Goal: Answer question/provide support: Share knowledge or assist other users

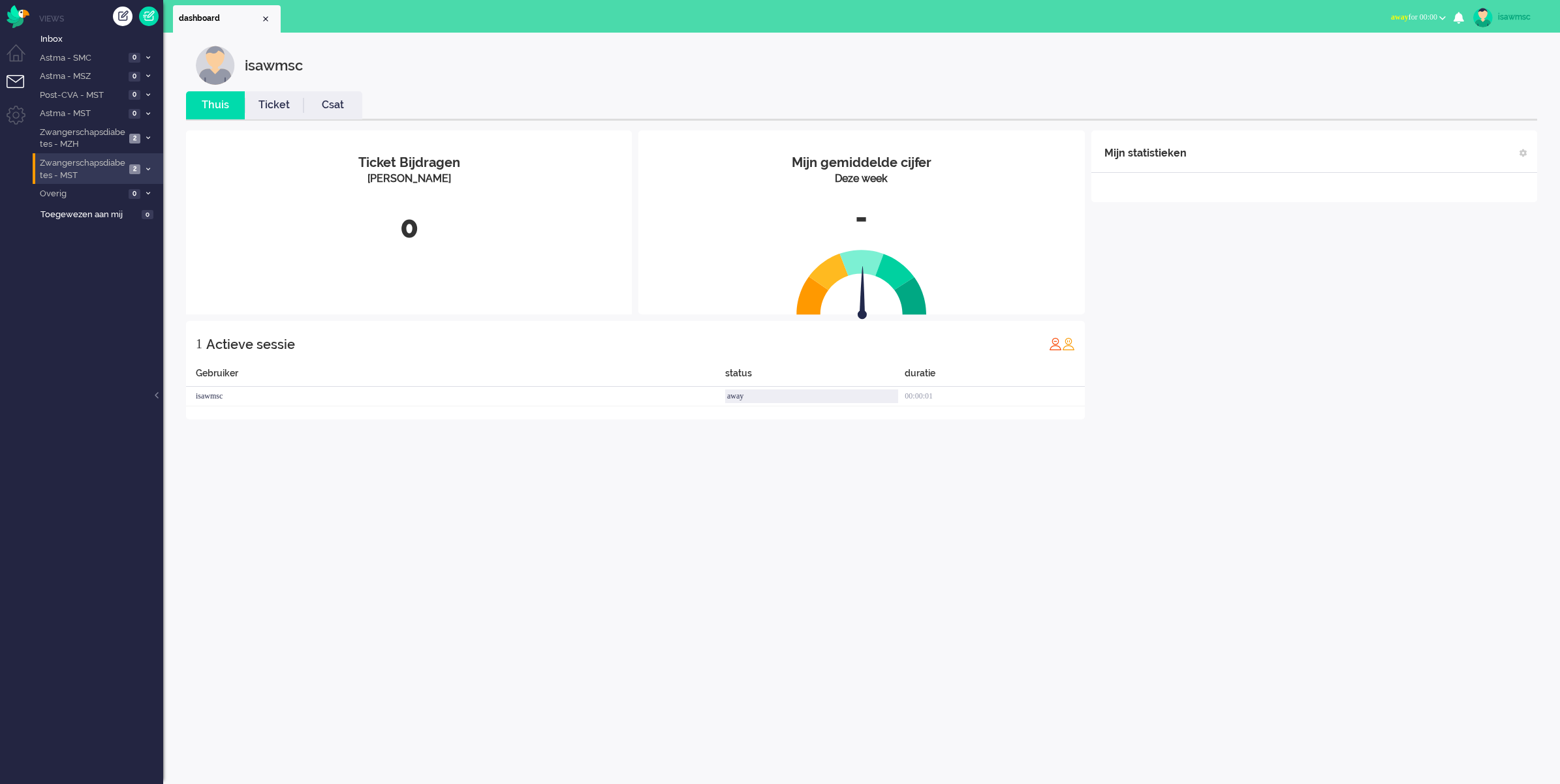
click at [144, 171] on span at bounding box center [148, 169] width 10 height 7
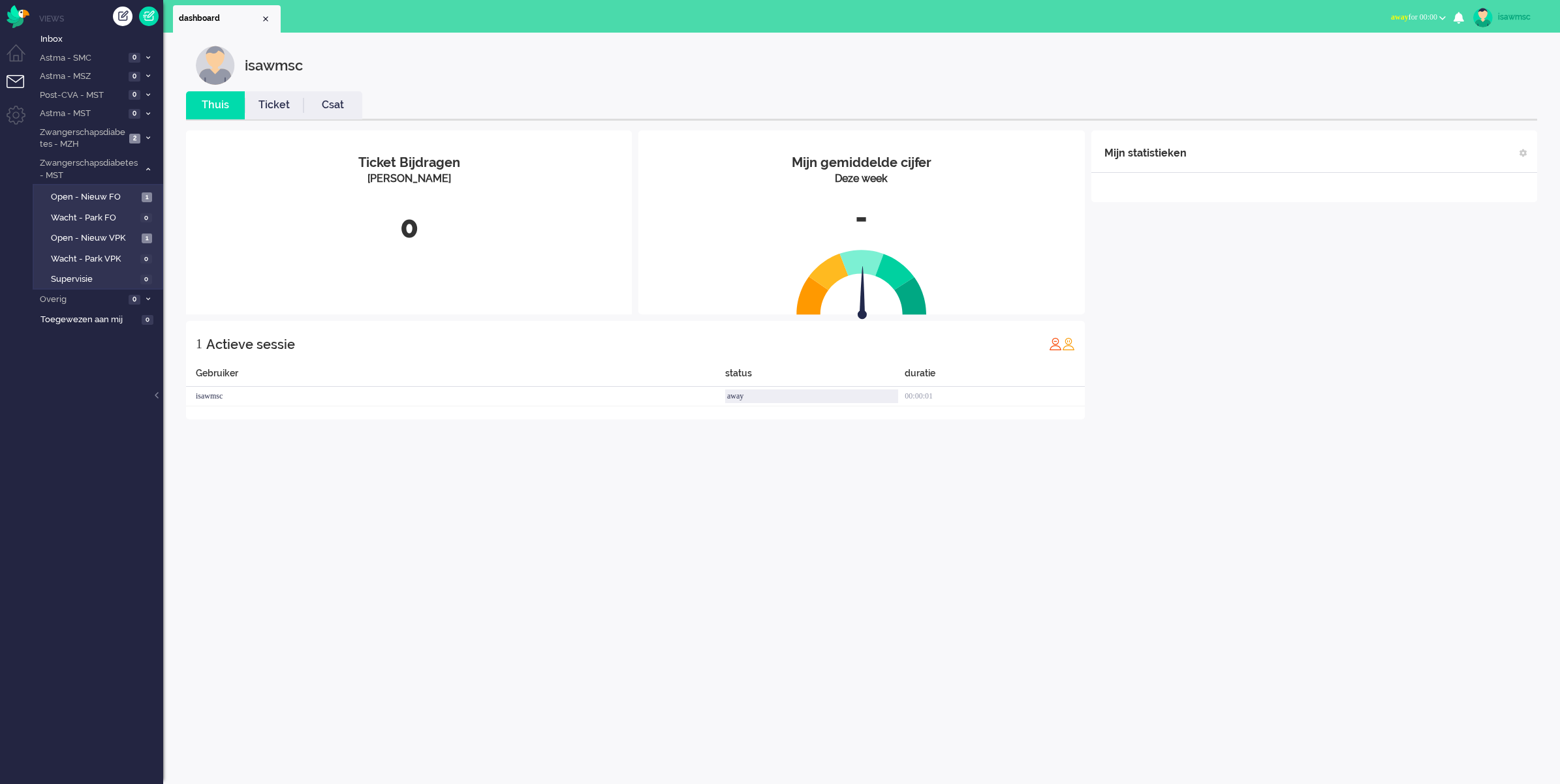
click at [518, 83] on div "isawmsc" at bounding box center [871, 65] width 1351 height 39
click at [101, 56] on span "Astma - SMC" at bounding box center [82, 58] width 88 height 13
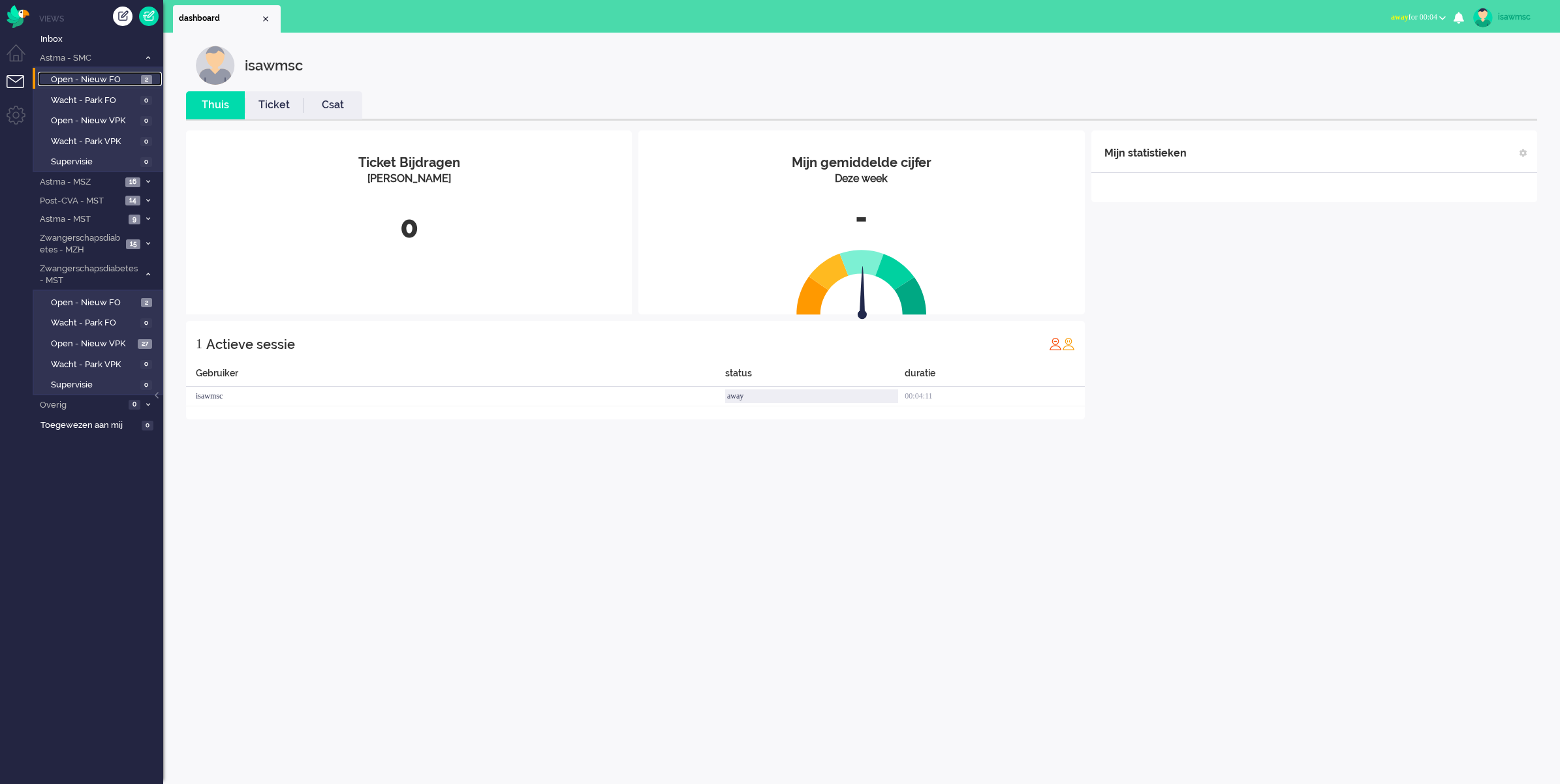
click at [117, 77] on span "Open - Nieuw FO" at bounding box center [94, 79] width 87 height 13
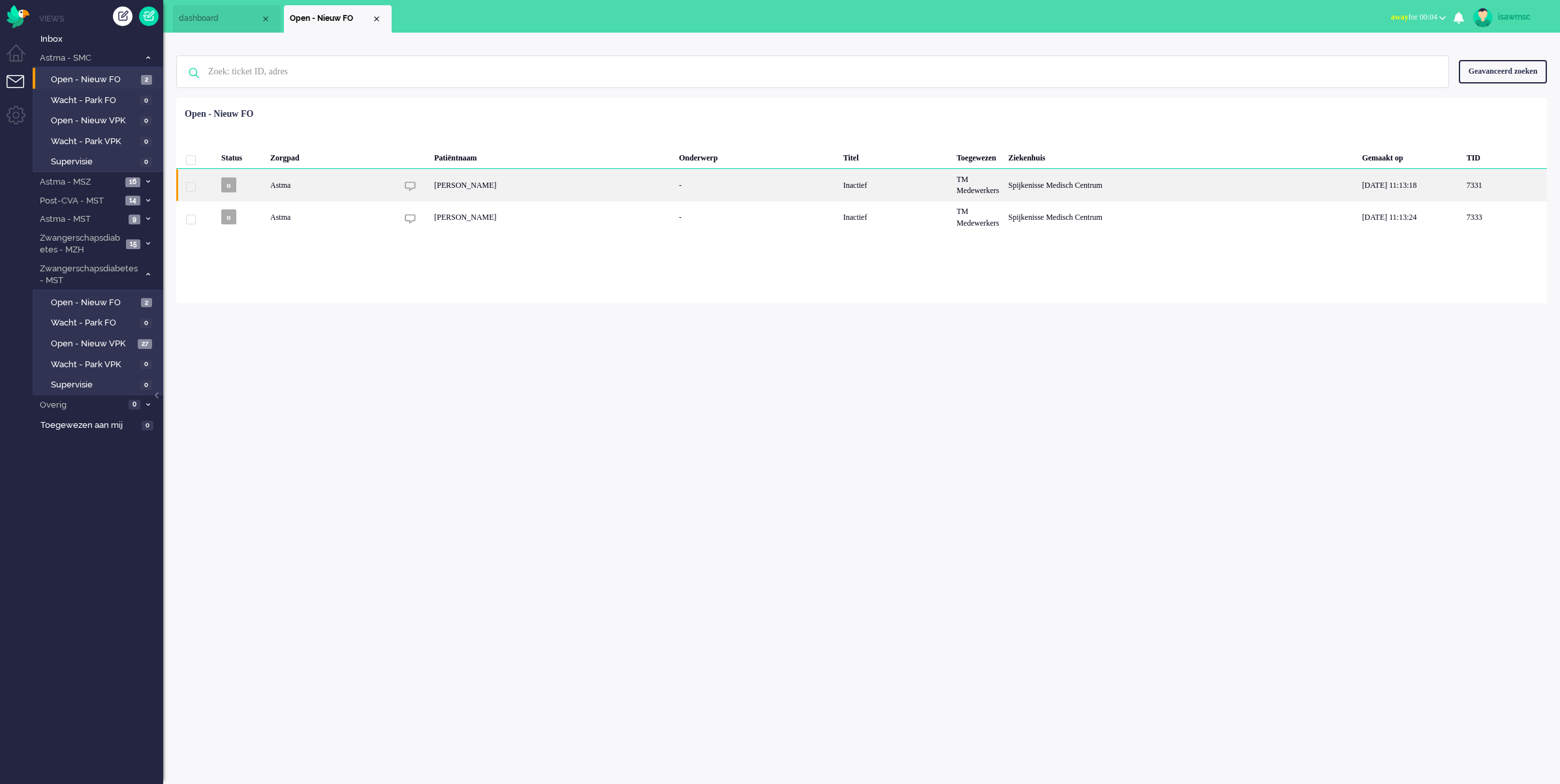
click at [485, 185] on div "Maria Jacoba Meikina Sikkens" at bounding box center [552, 185] width 245 height 32
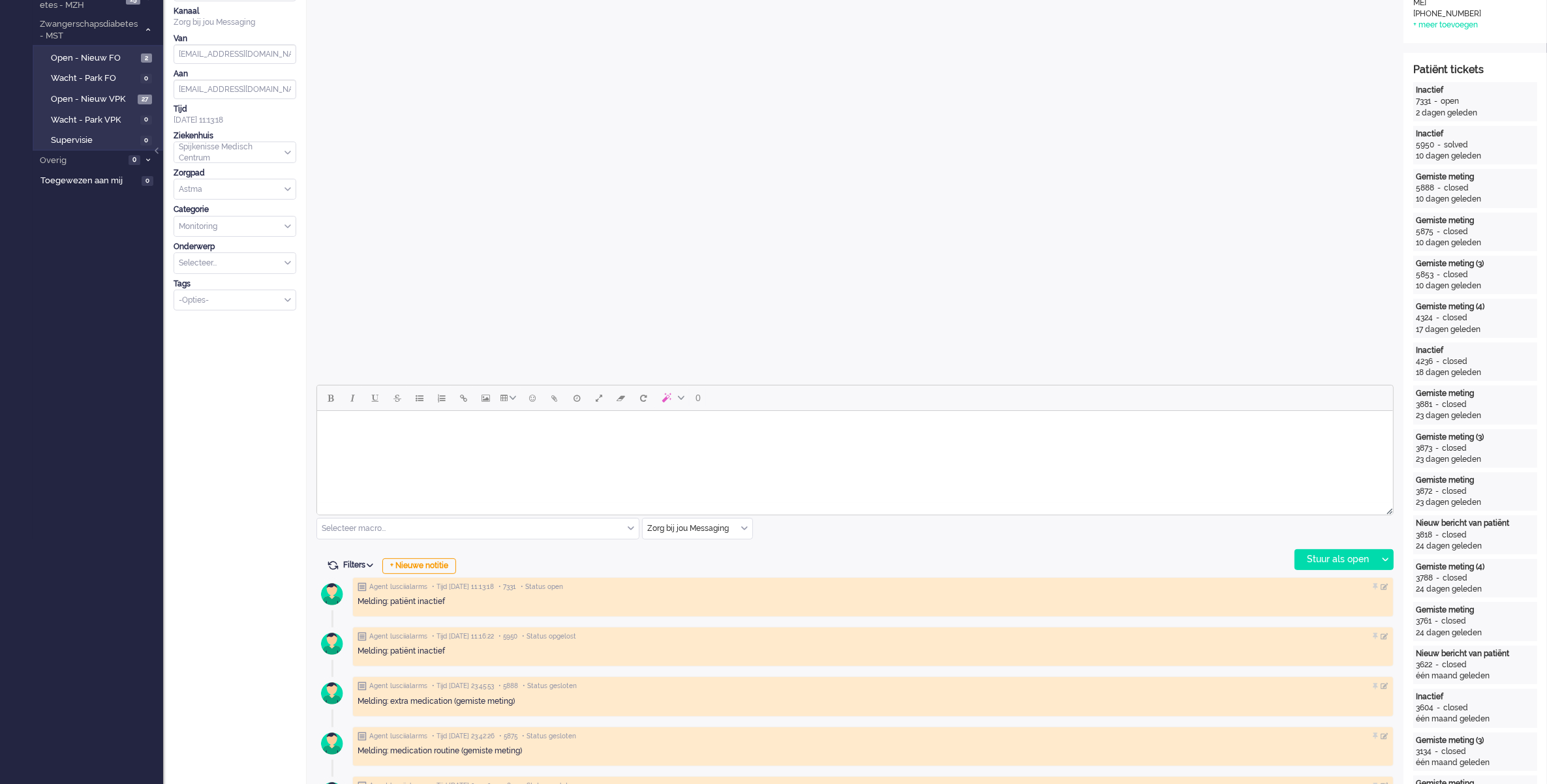
scroll to position [82, 0]
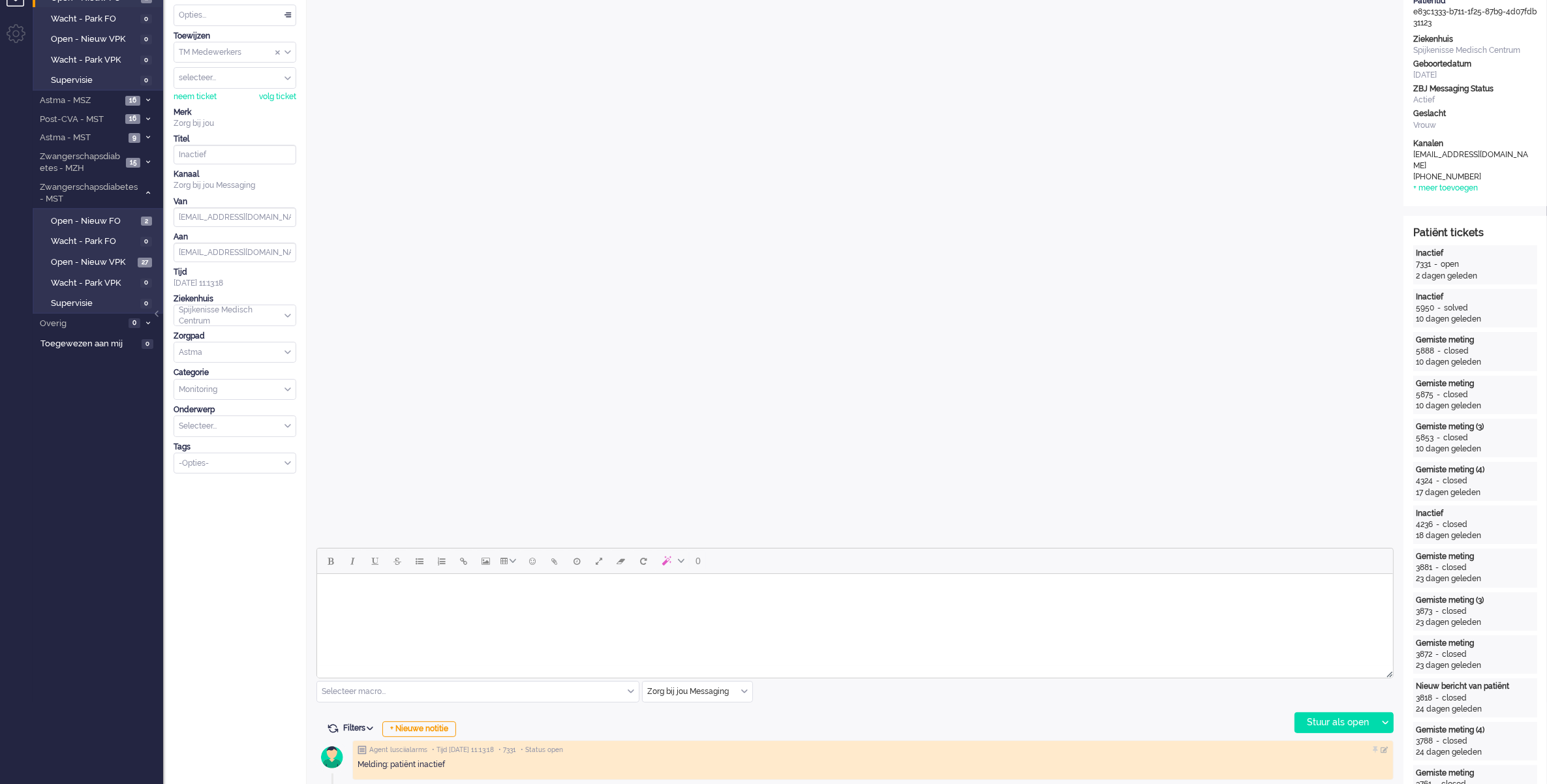
click at [749, 607] on html at bounding box center [855, 590] width 1076 height 33
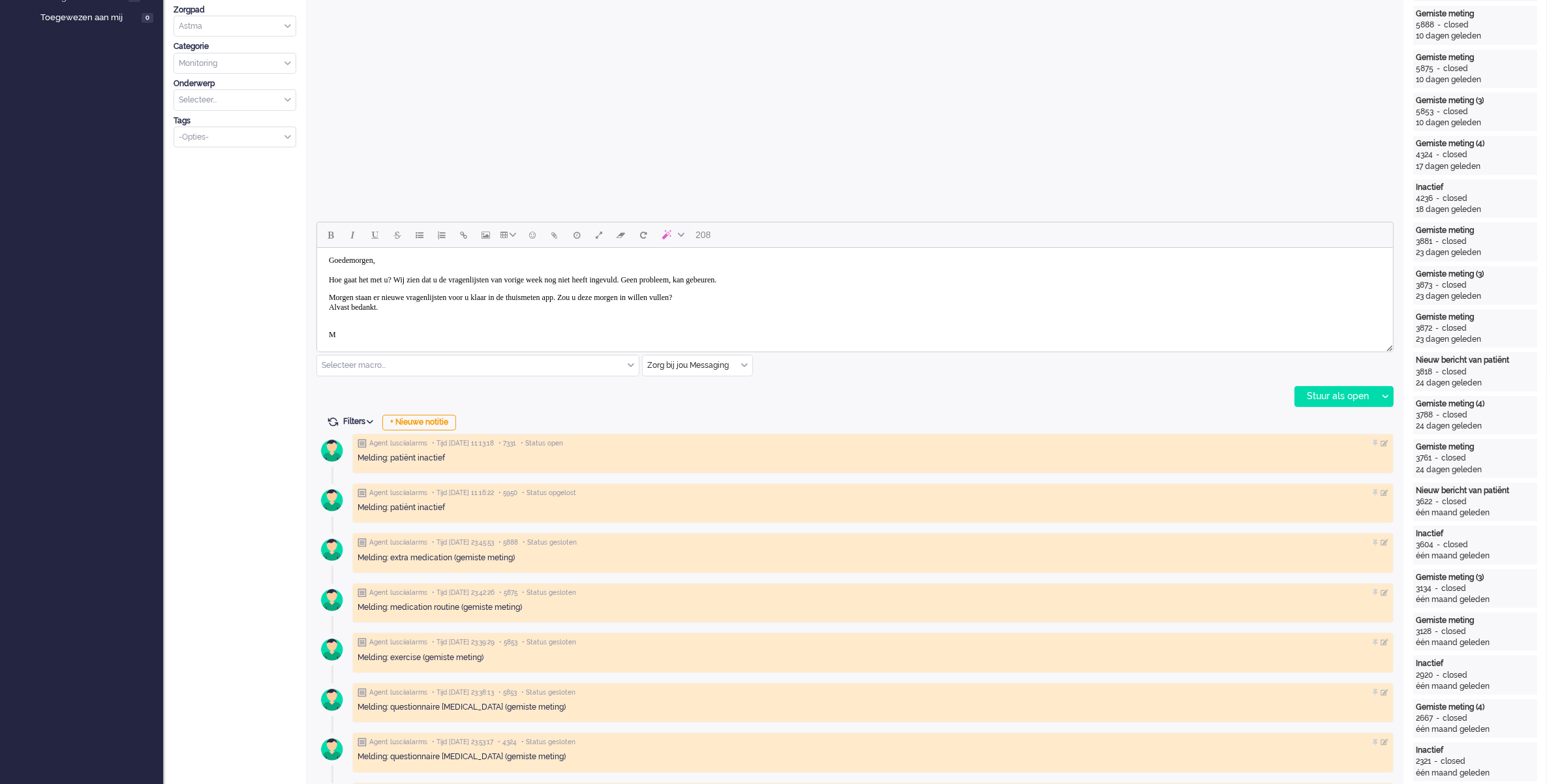
scroll to position [13, 0]
click at [1327, 395] on div "Stuur als open" at bounding box center [1336, 397] width 82 height 19
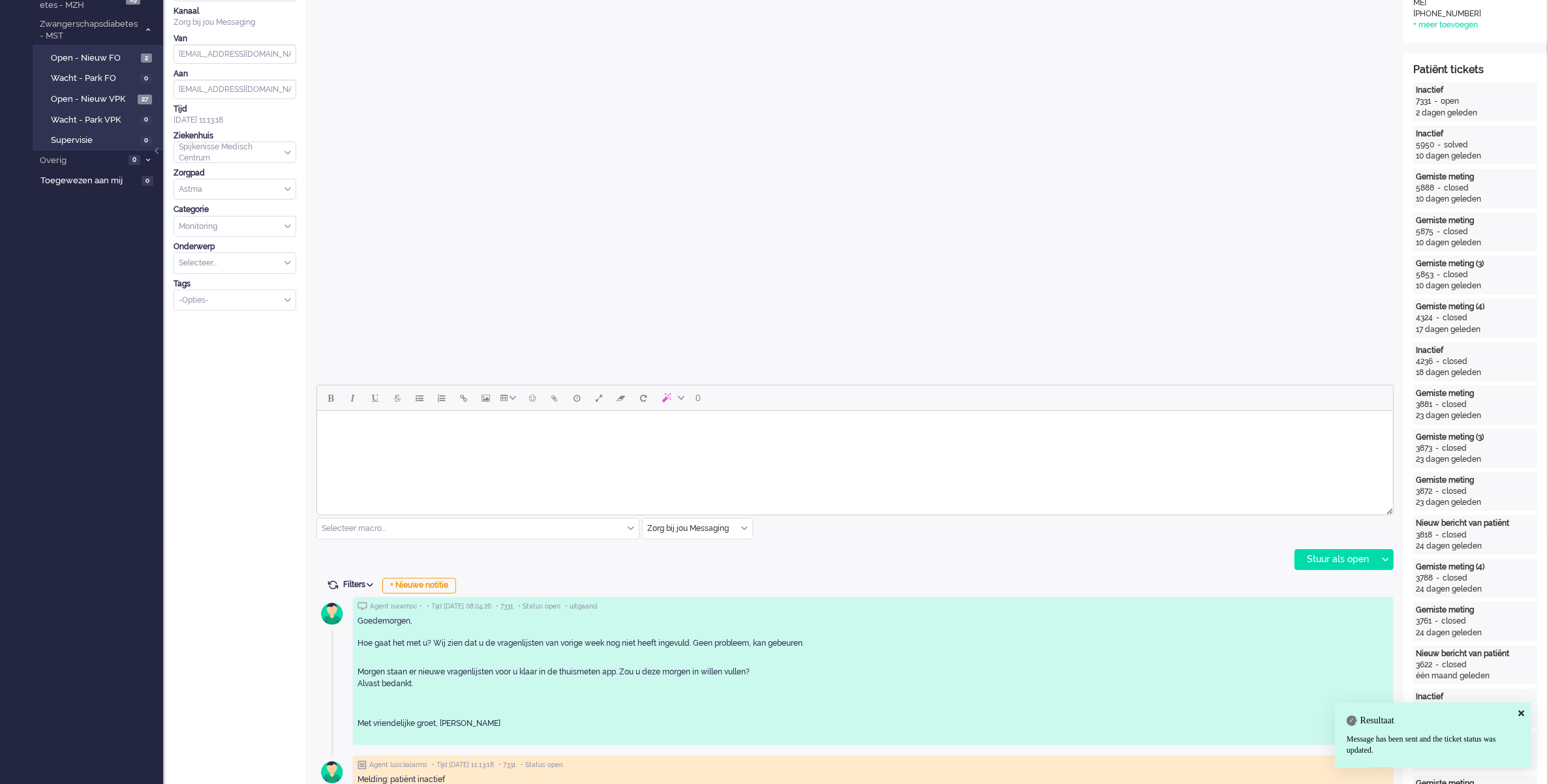
scroll to position [0, 0]
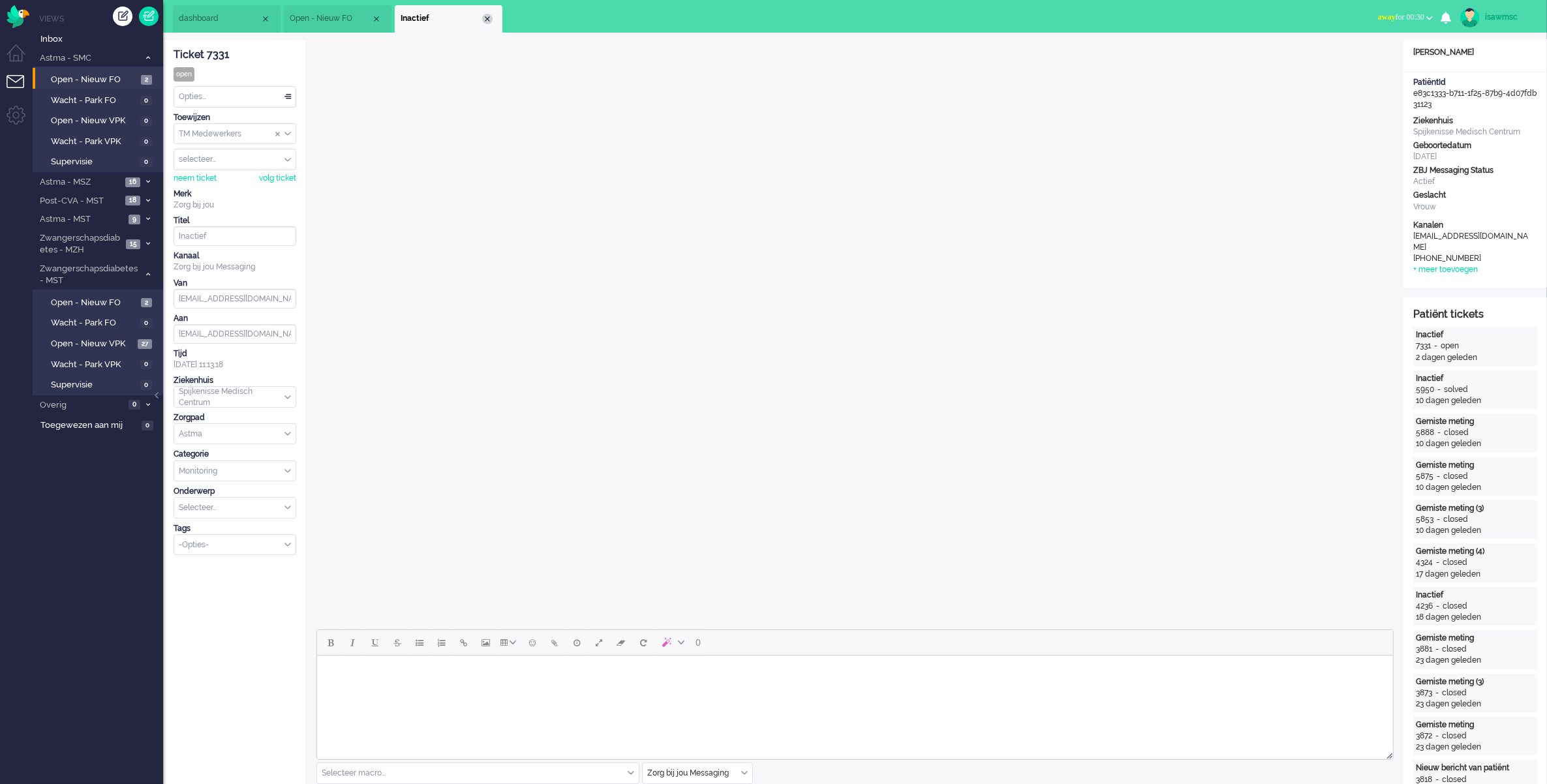
click at [486, 13] on div "Close tab" at bounding box center [487, 19] width 10 height 10
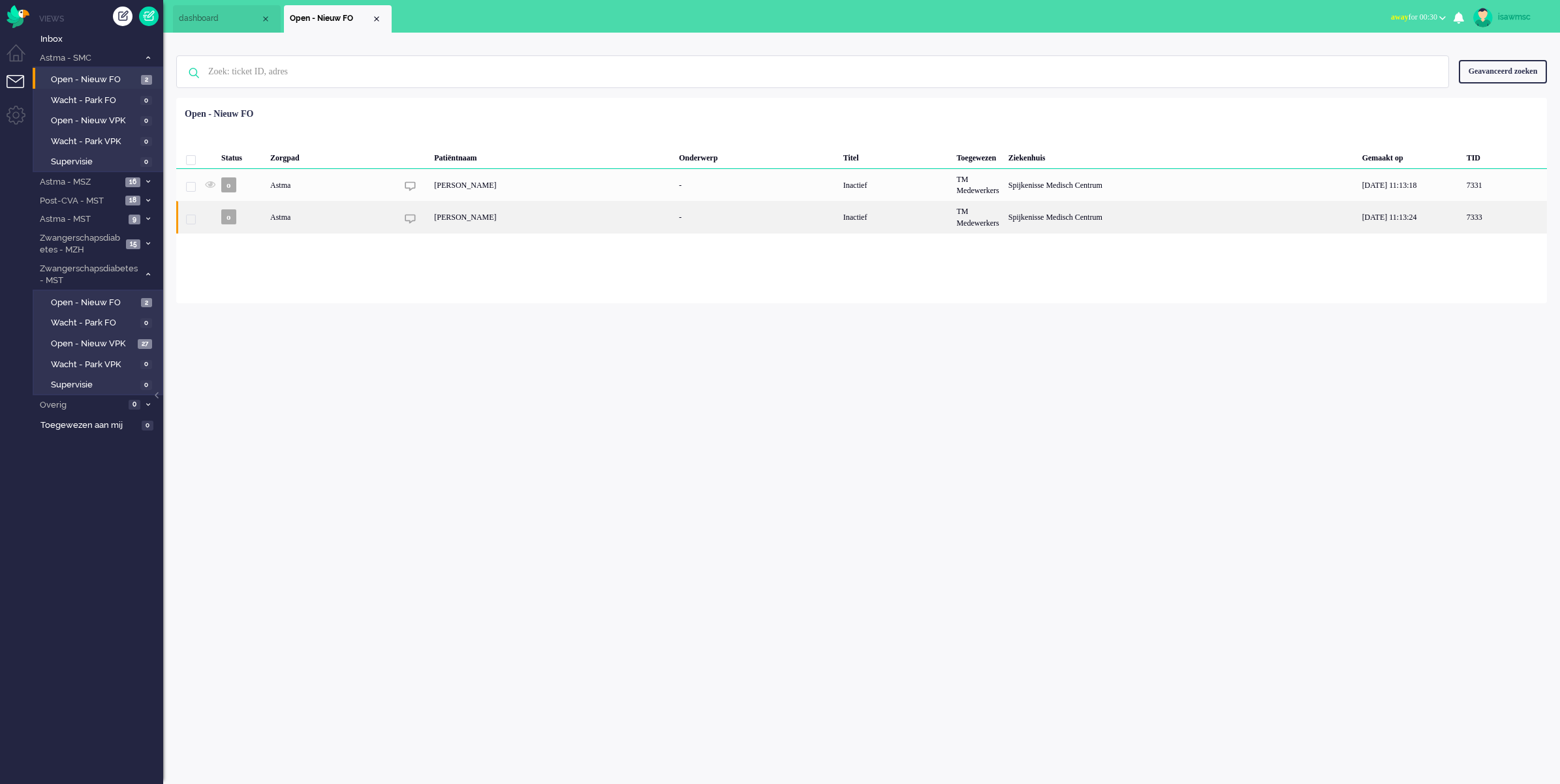
click at [563, 217] on div "[PERSON_NAME]" at bounding box center [552, 217] width 245 height 32
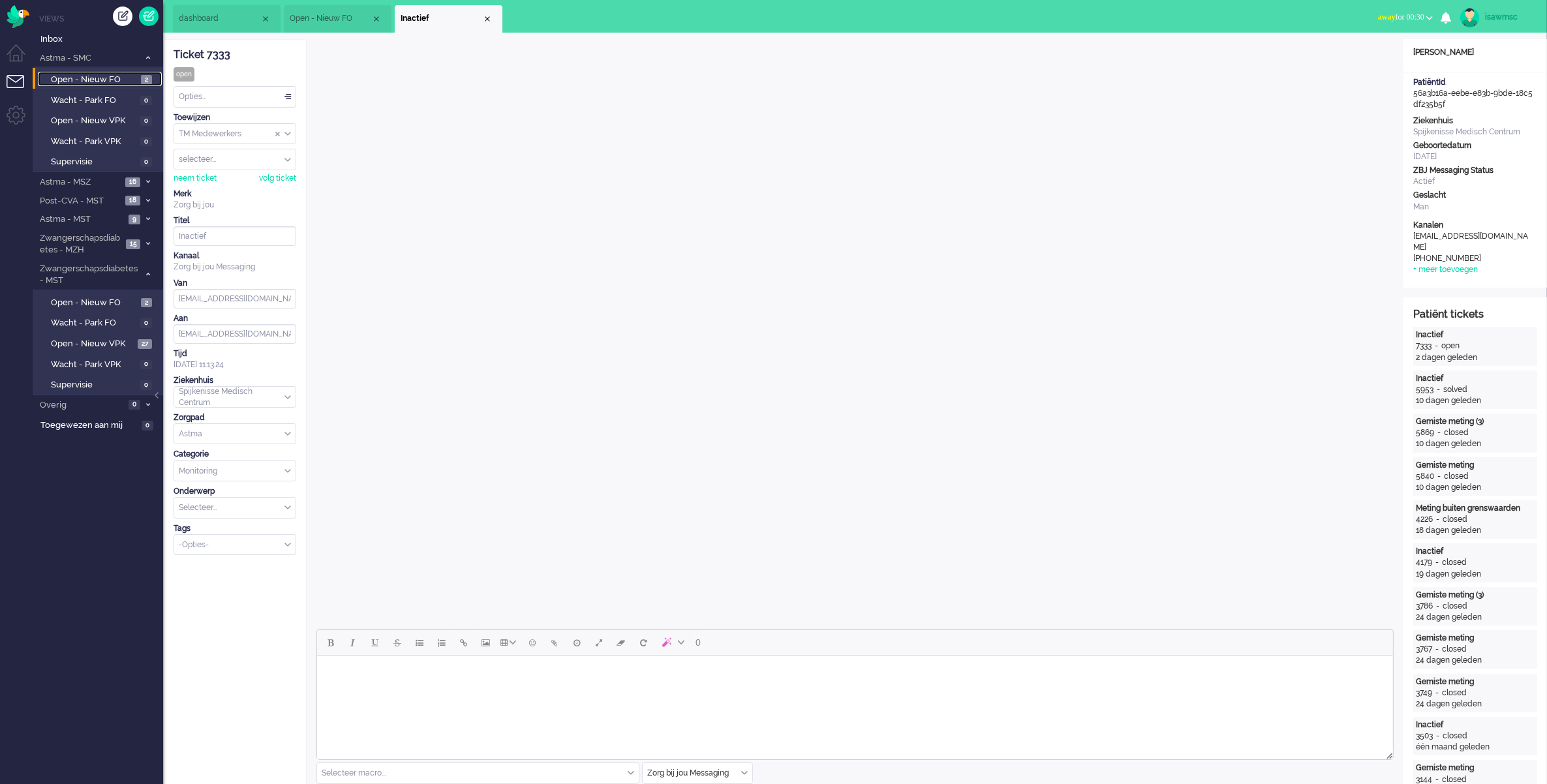
click at [132, 73] on span "Open - Nieuw FO" at bounding box center [94, 79] width 87 height 13
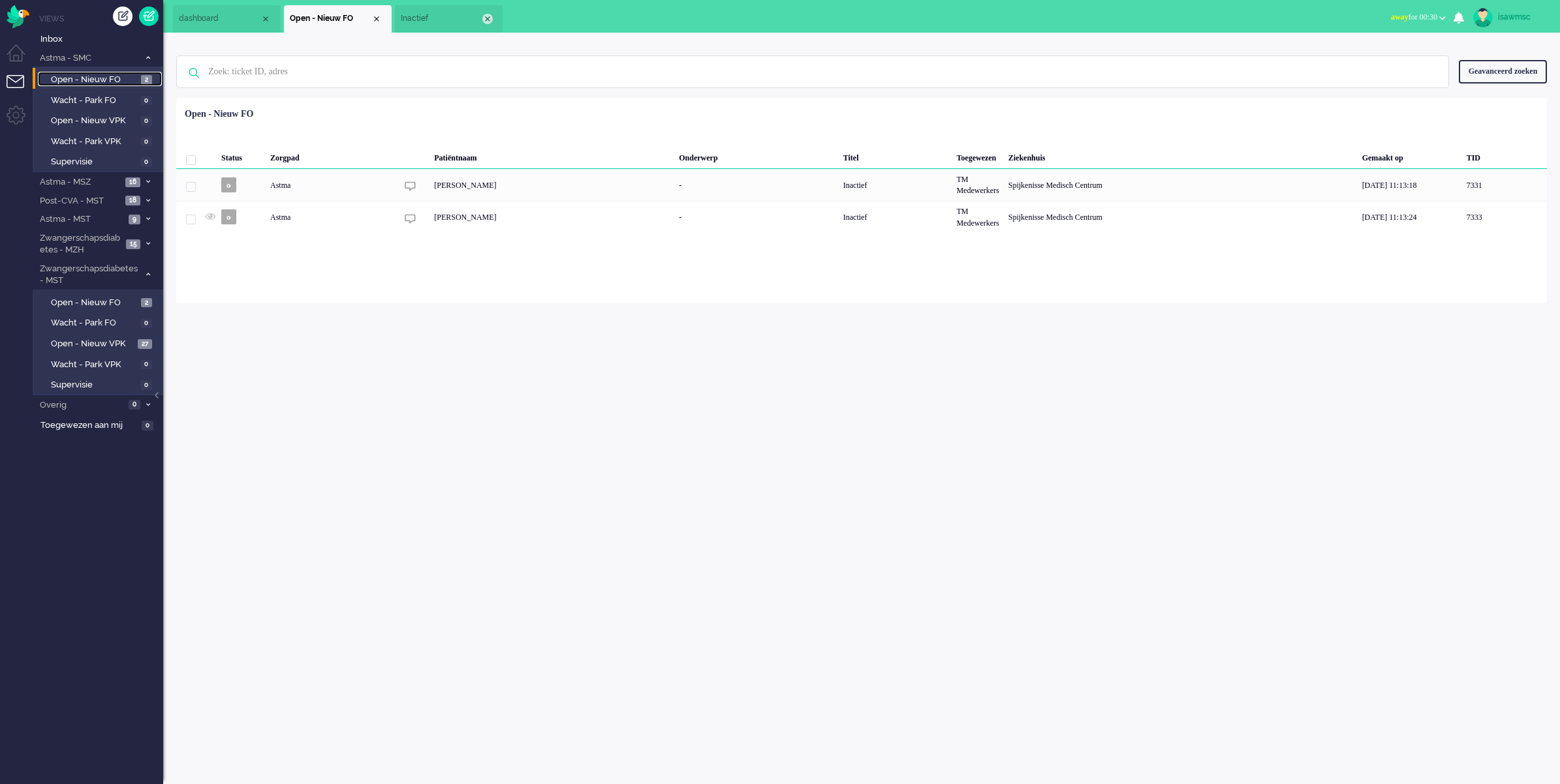
click at [488, 15] on div "Close tab" at bounding box center [488, 19] width 10 height 10
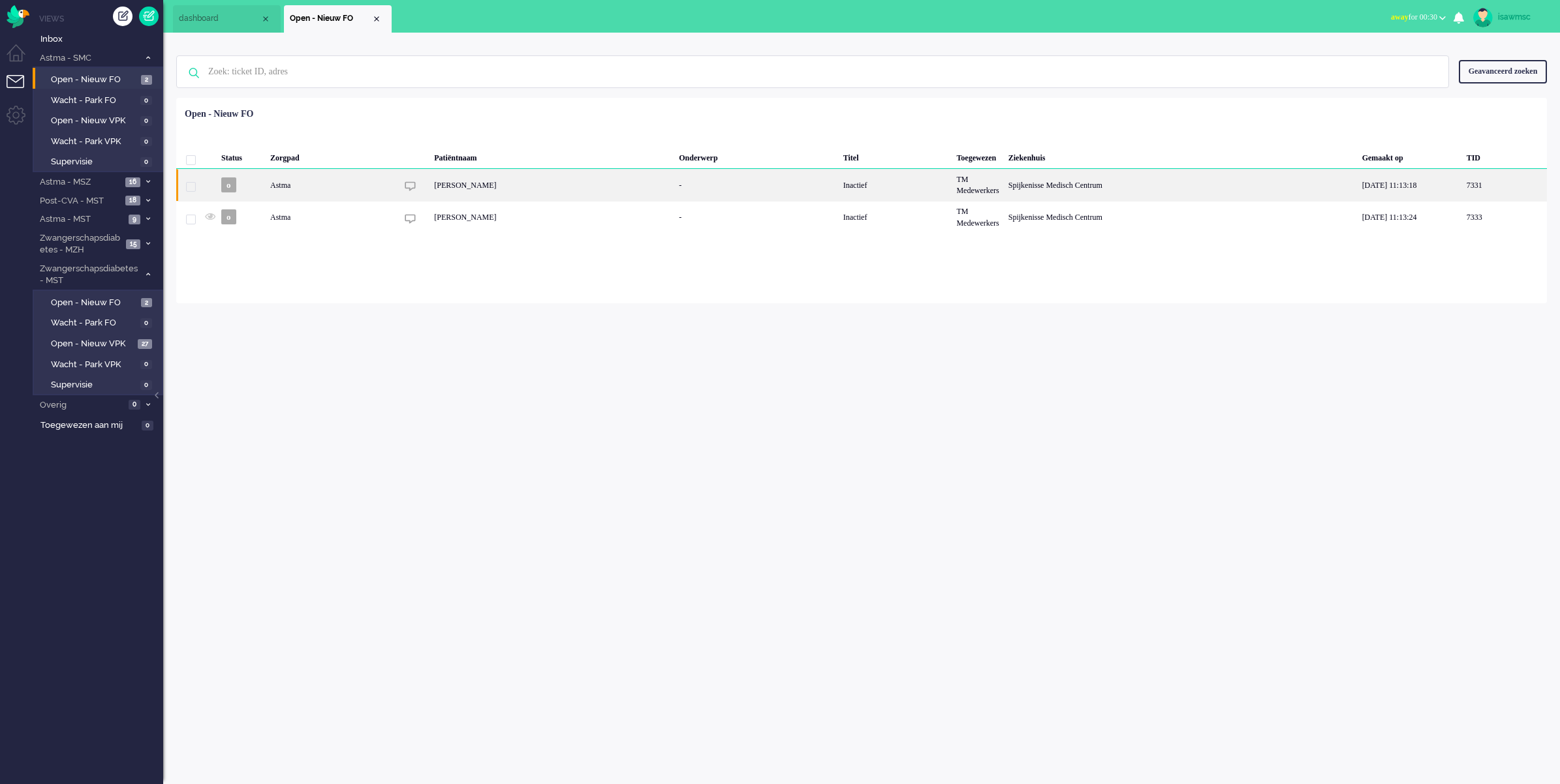
click at [839, 188] on div "Astma" at bounding box center [895, 185] width 114 height 32
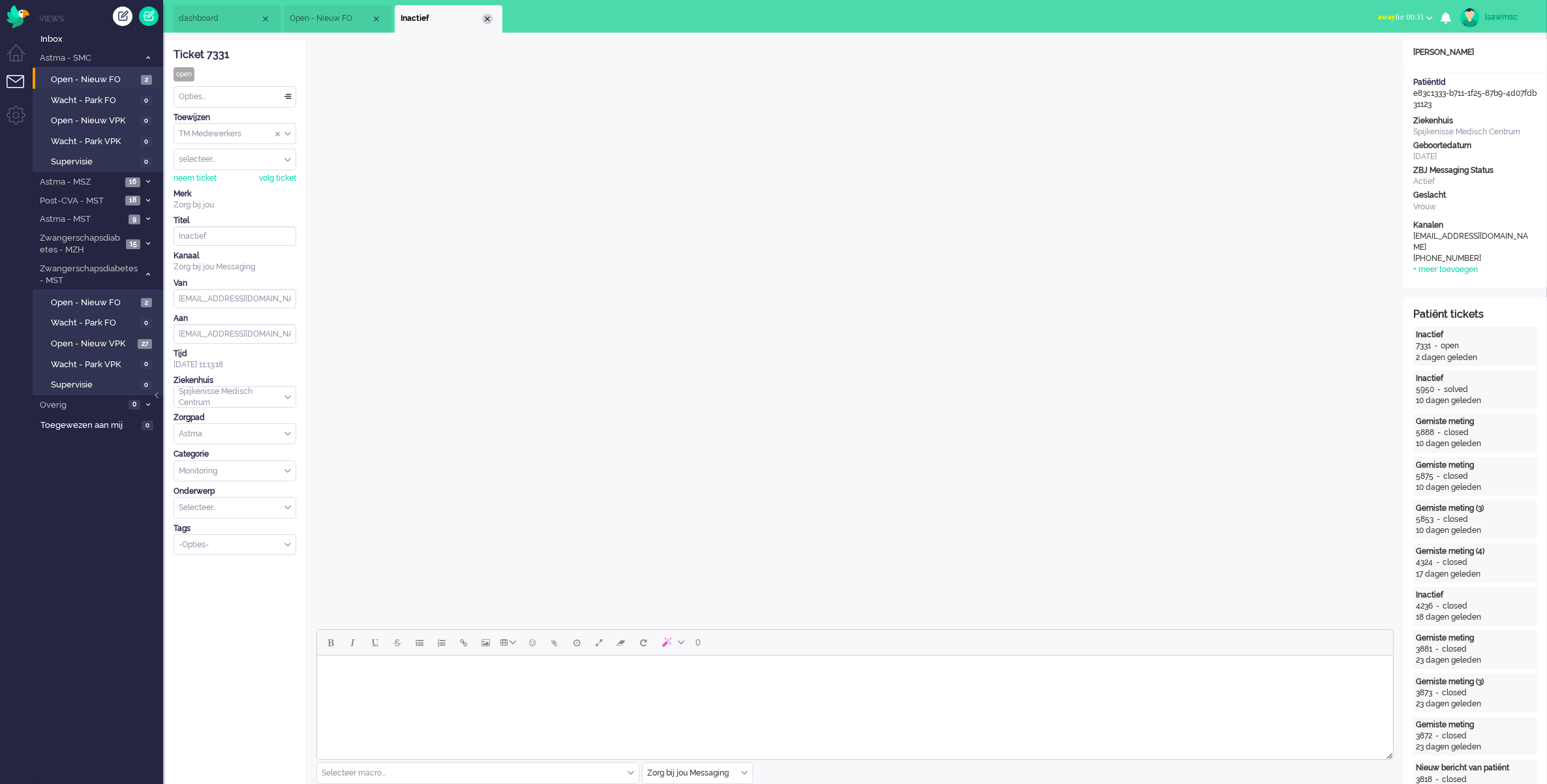
click at [490, 14] on div "Close tab" at bounding box center [487, 19] width 10 height 10
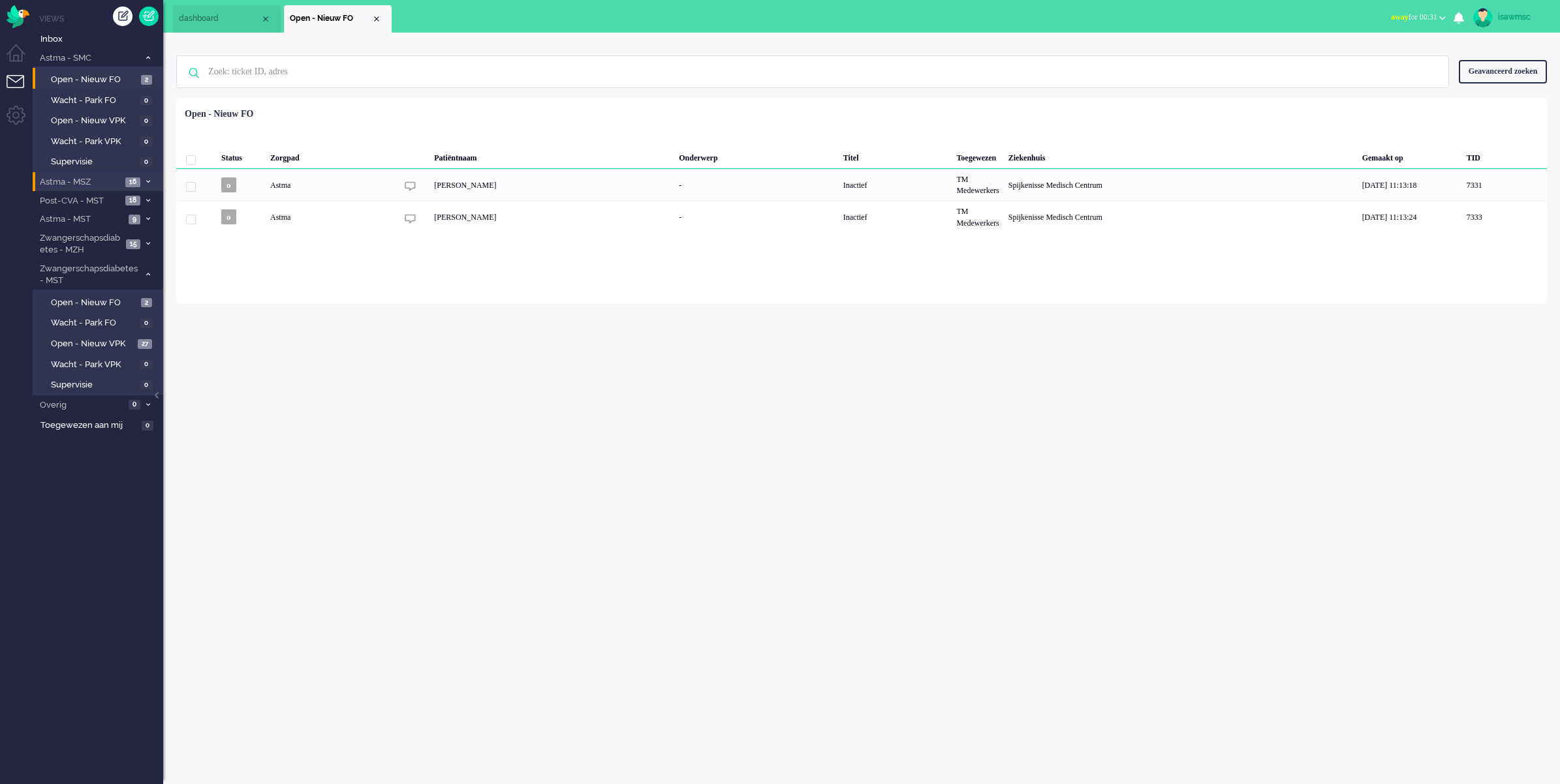
click at [146, 179] on icon at bounding box center [148, 182] width 4 height 4
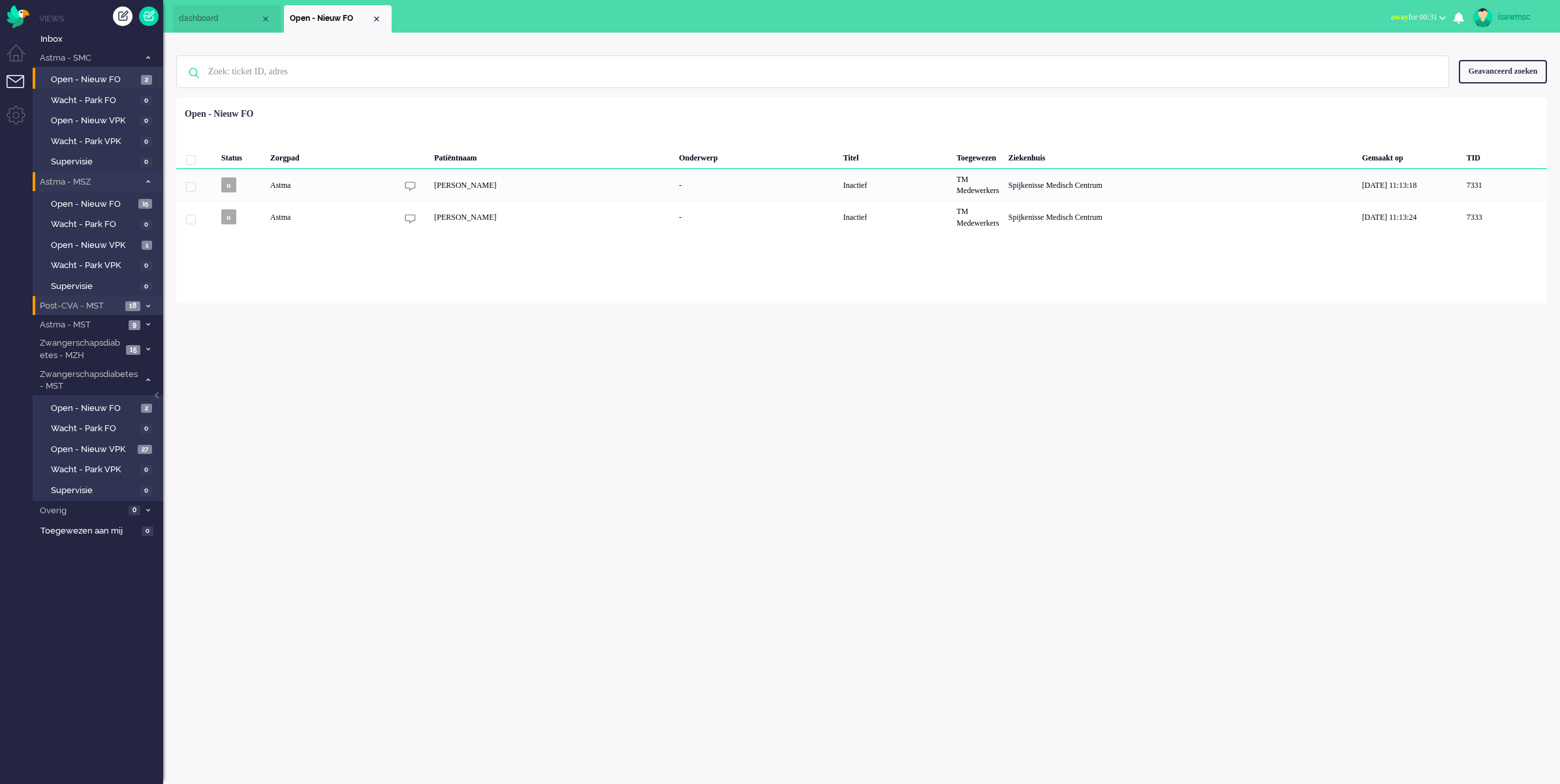
click at [142, 300] on li "Post-CVA - MST 18" at bounding box center [98, 306] width 131 height 19
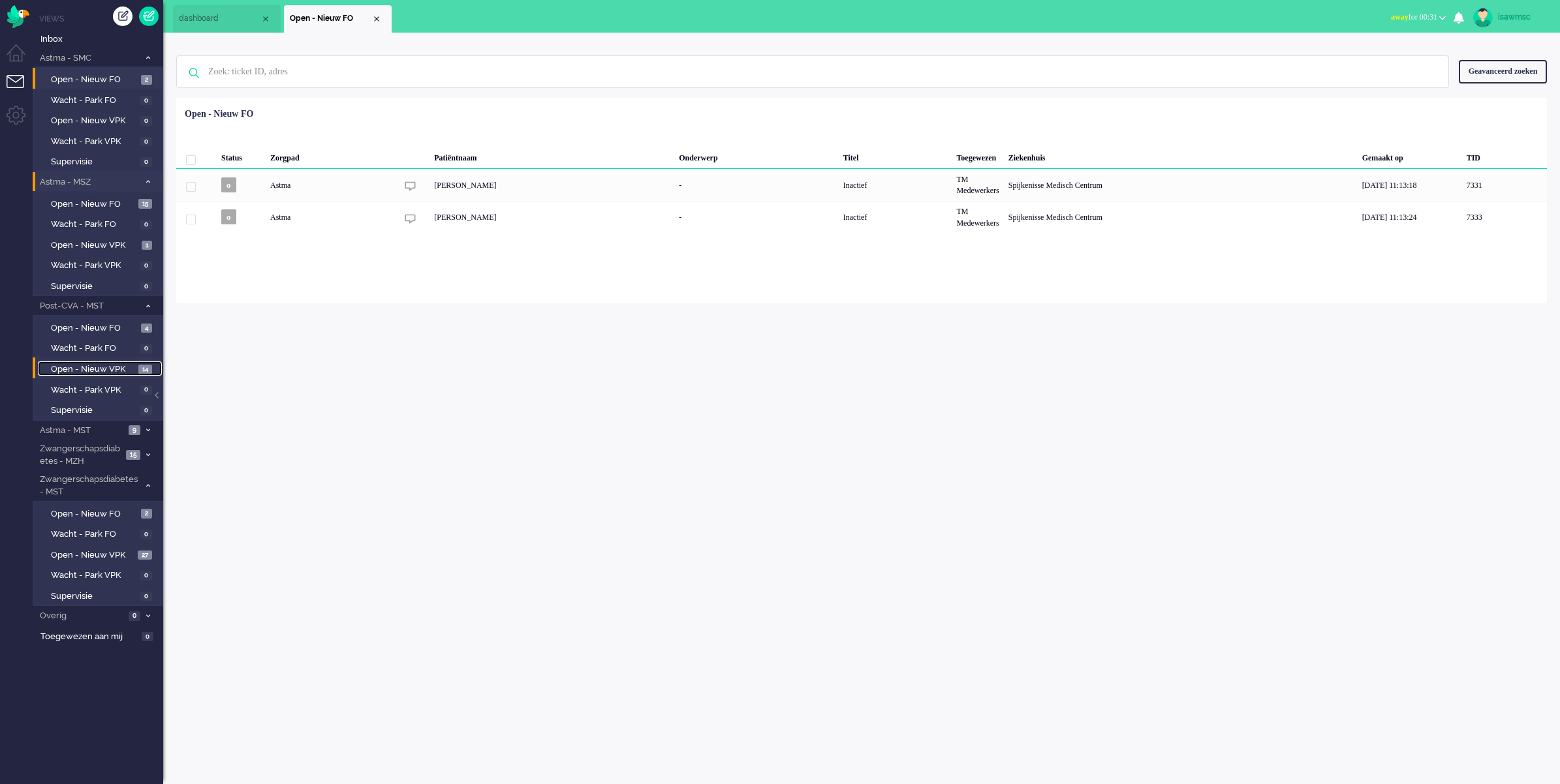
click at [108, 366] on span "Open - Nieuw VPK" at bounding box center [93, 369] width 84 height 13
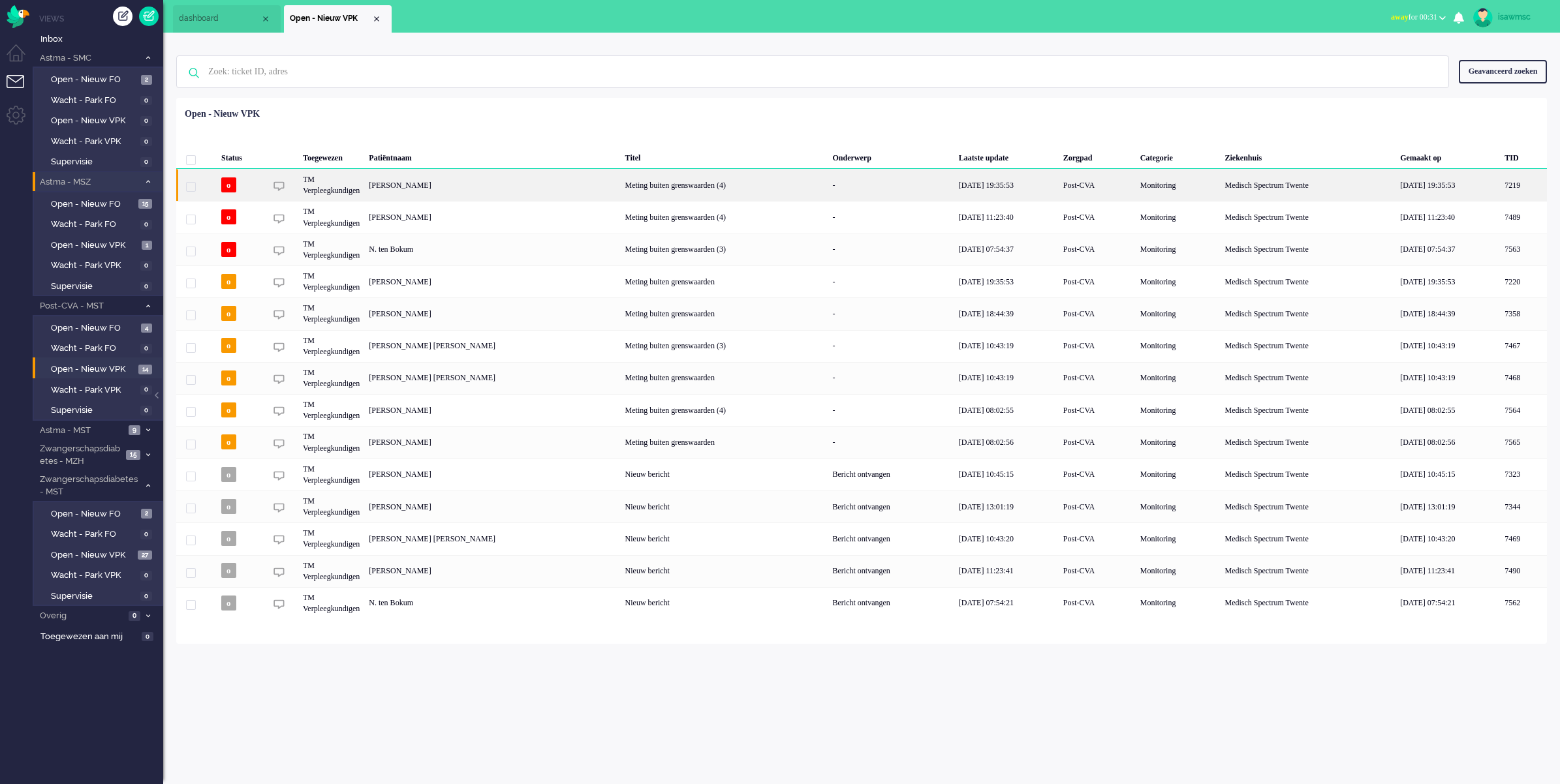
click at [1500, 185] on div "[PERSON_NAME]" at bounding box center [1523, 185] width 47 height 32
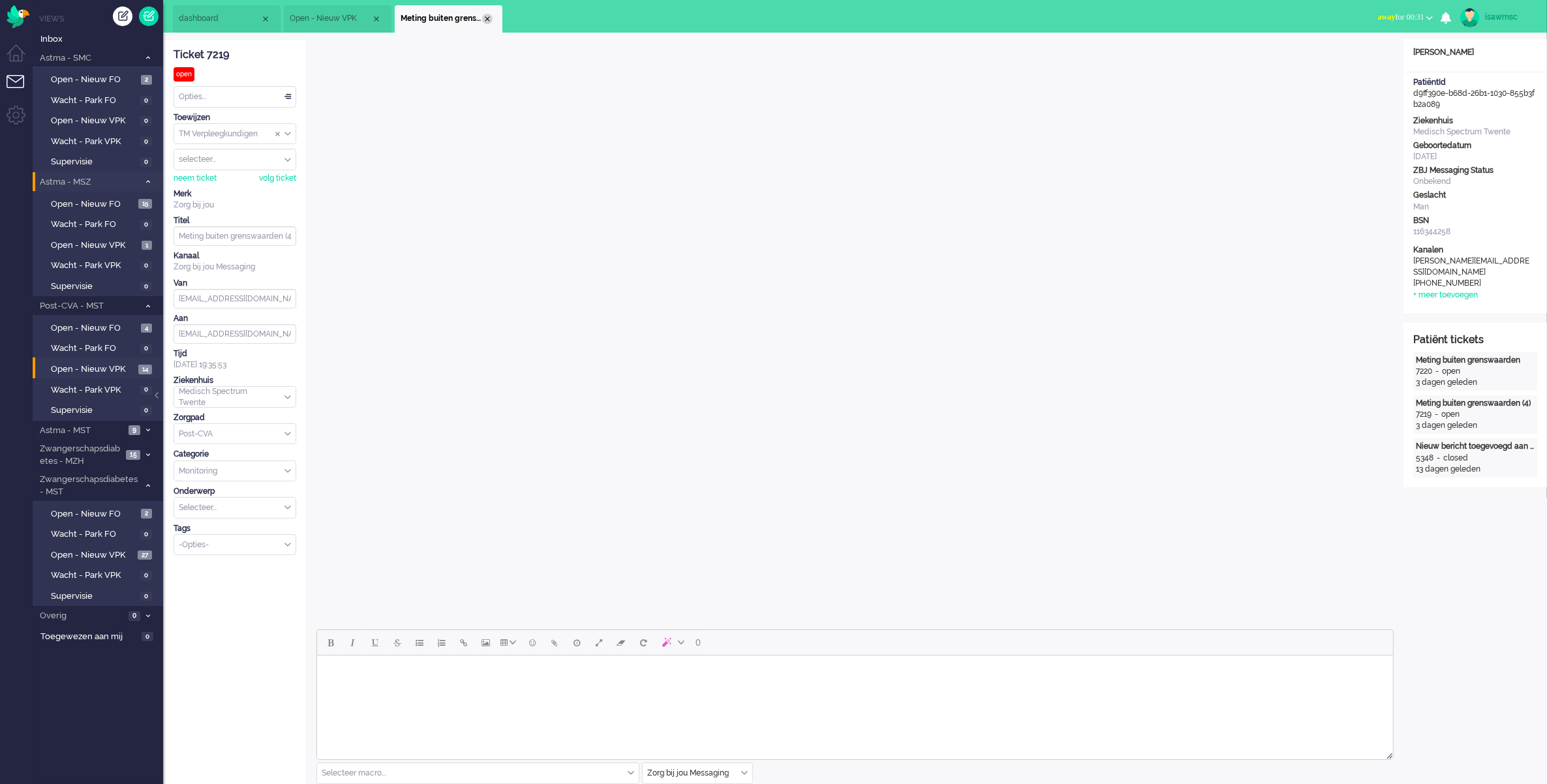
click at [484, 16] on div "Close tab" at bounding box center [487, 19] width 10 height 10
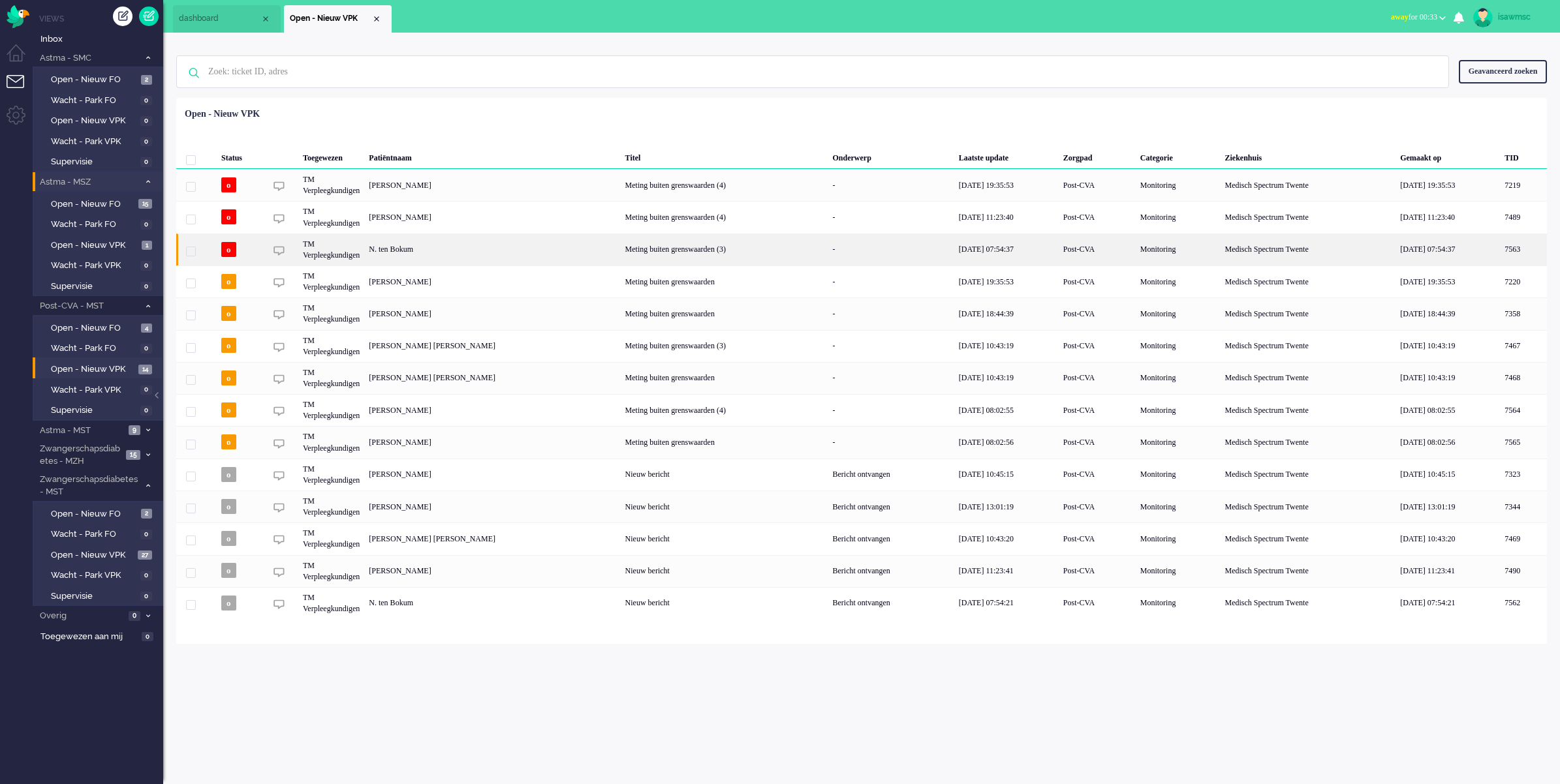
click at [1500, 246] on div "N. ten Bokum" at bounding box center [1523, 249] width 47 height 32
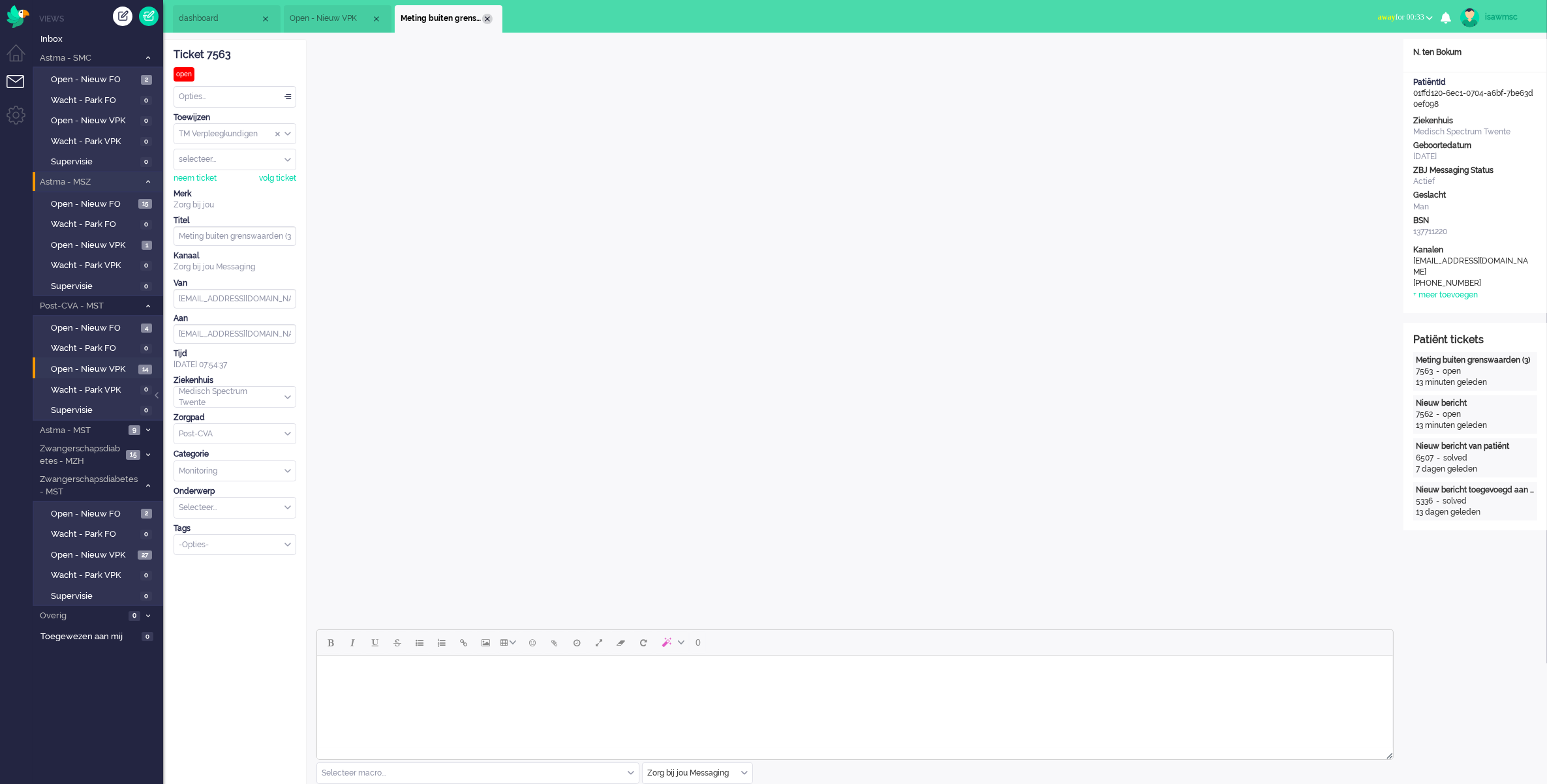
click at [484, 18] on div "Close tab" at bounding box center [487, 19] width 10 height 10
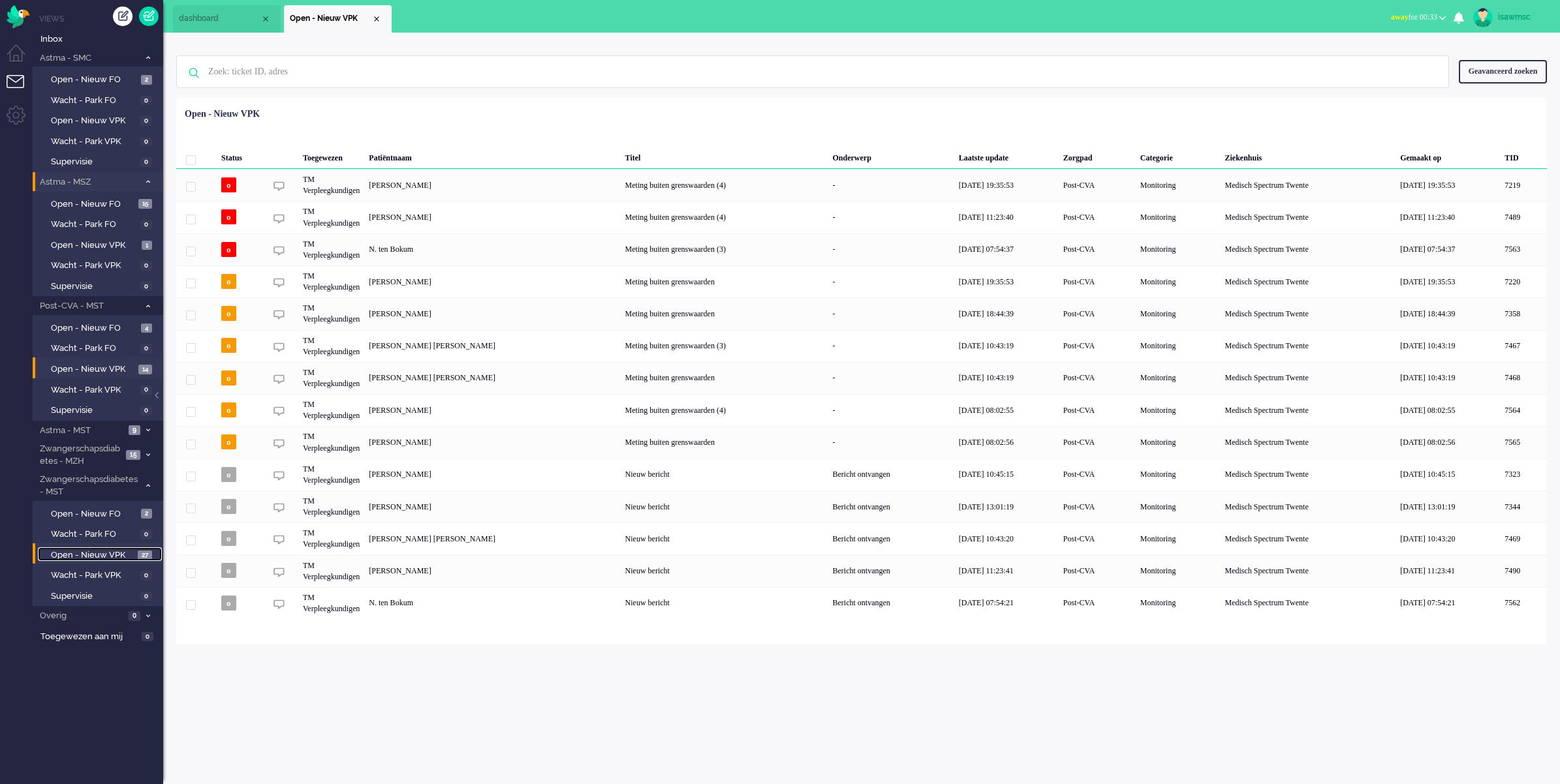
click at [121, 550] on span "Open - Nieuw VPK" at bounding box center [93, 556] width 84 height 13
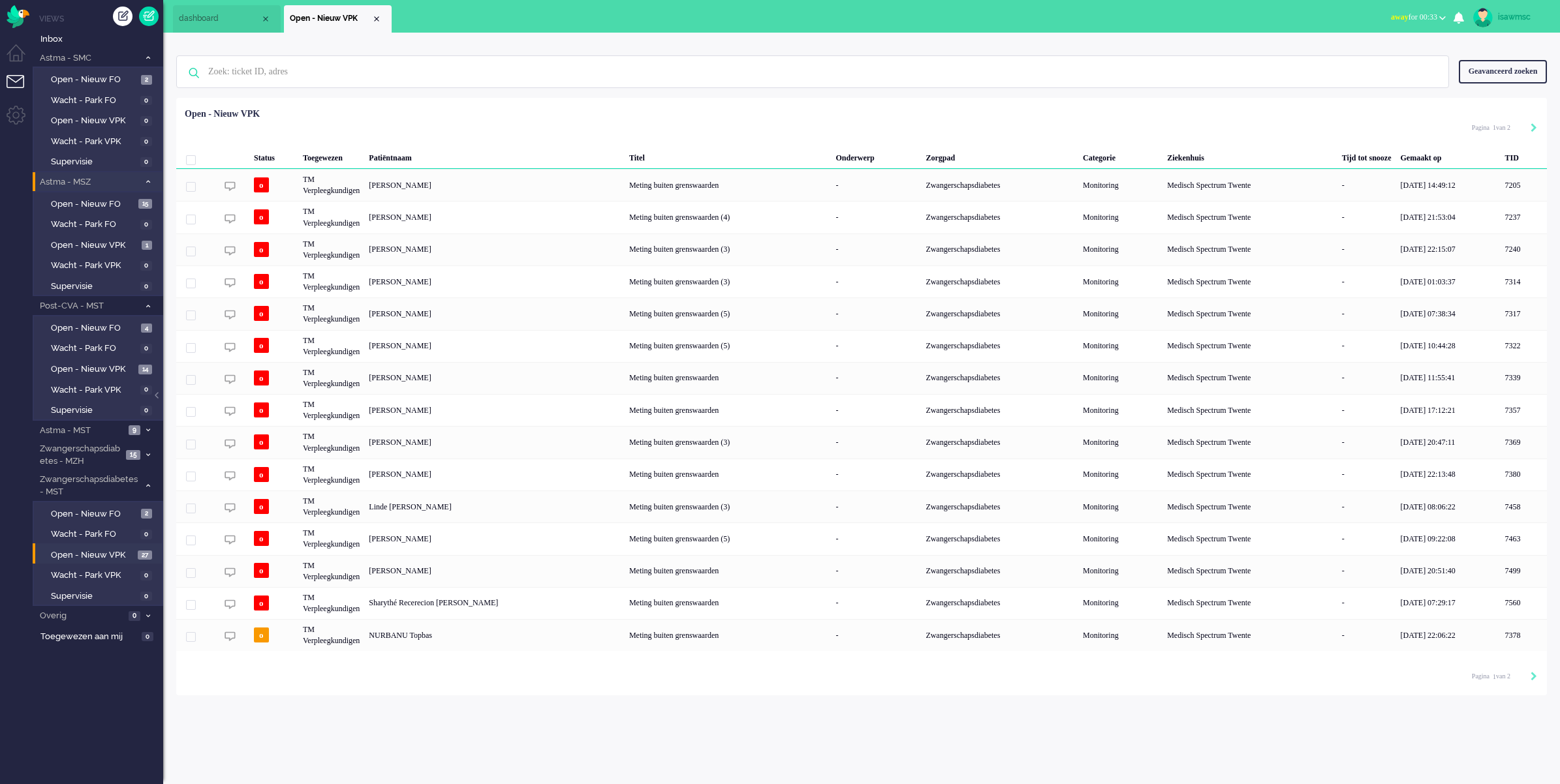
click at [729, 102] on div "Loading... Status Toegewezen Patiëntnaam Titel Onderwerp Zorgpad Categorie Ziek…" at bounding box center [861, 397] width 1371 height 598
click at [784, 30] on ul "dashboard Open - Nieuw VPK" at bounding box center [734, 16] width 1123 height 33
click at [534, 12] on ul "dashboard Open - Nieuw VPK" at bounding box center [734, 16] width 1123 height 33
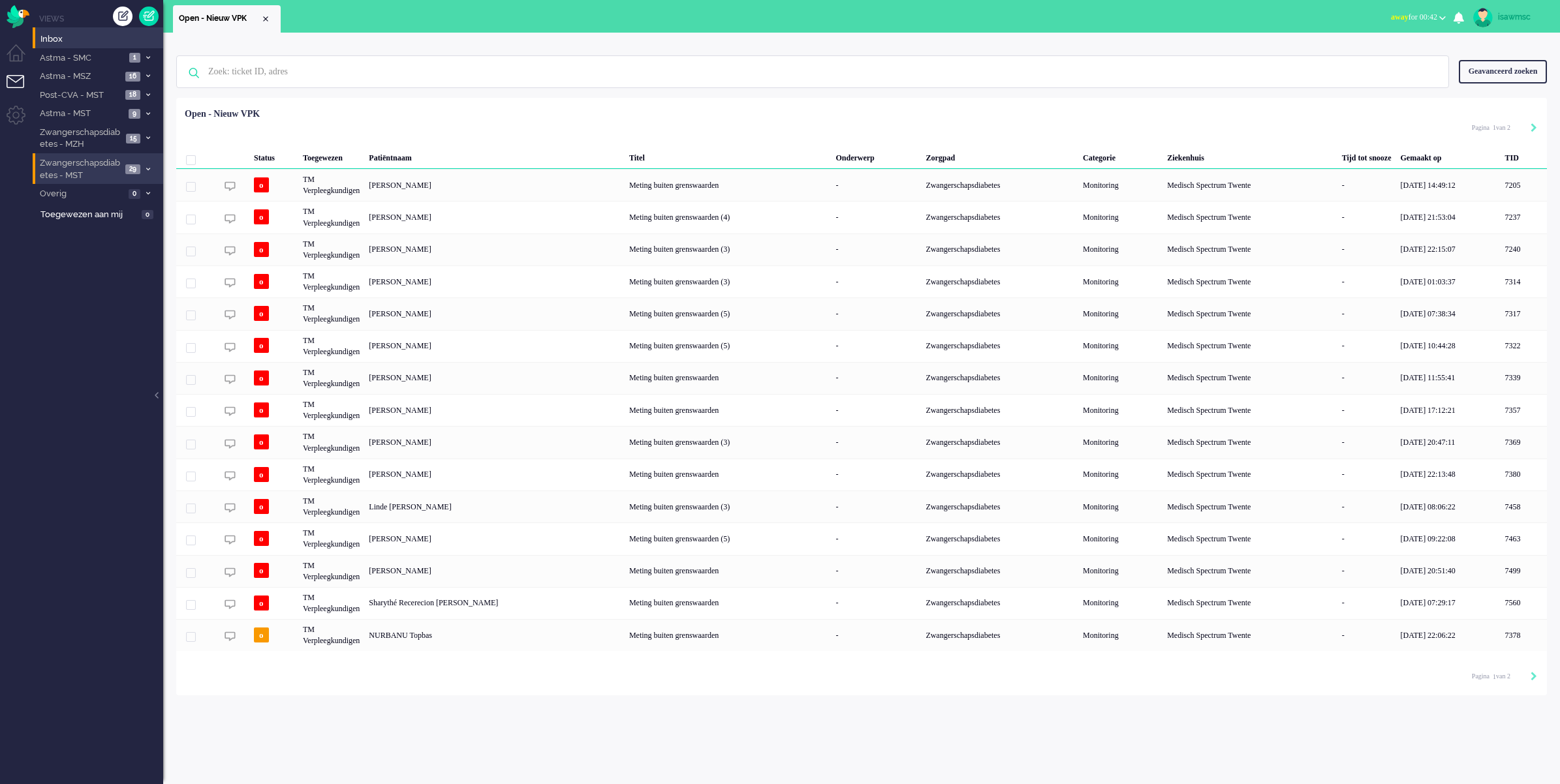
click at [148, 171] on icon at bounding box center [148, 169] width 4 height 4
click at [108, 234] on span "Open - Nieuw VPK" at bounding box center [93, 238] width 84 height 13
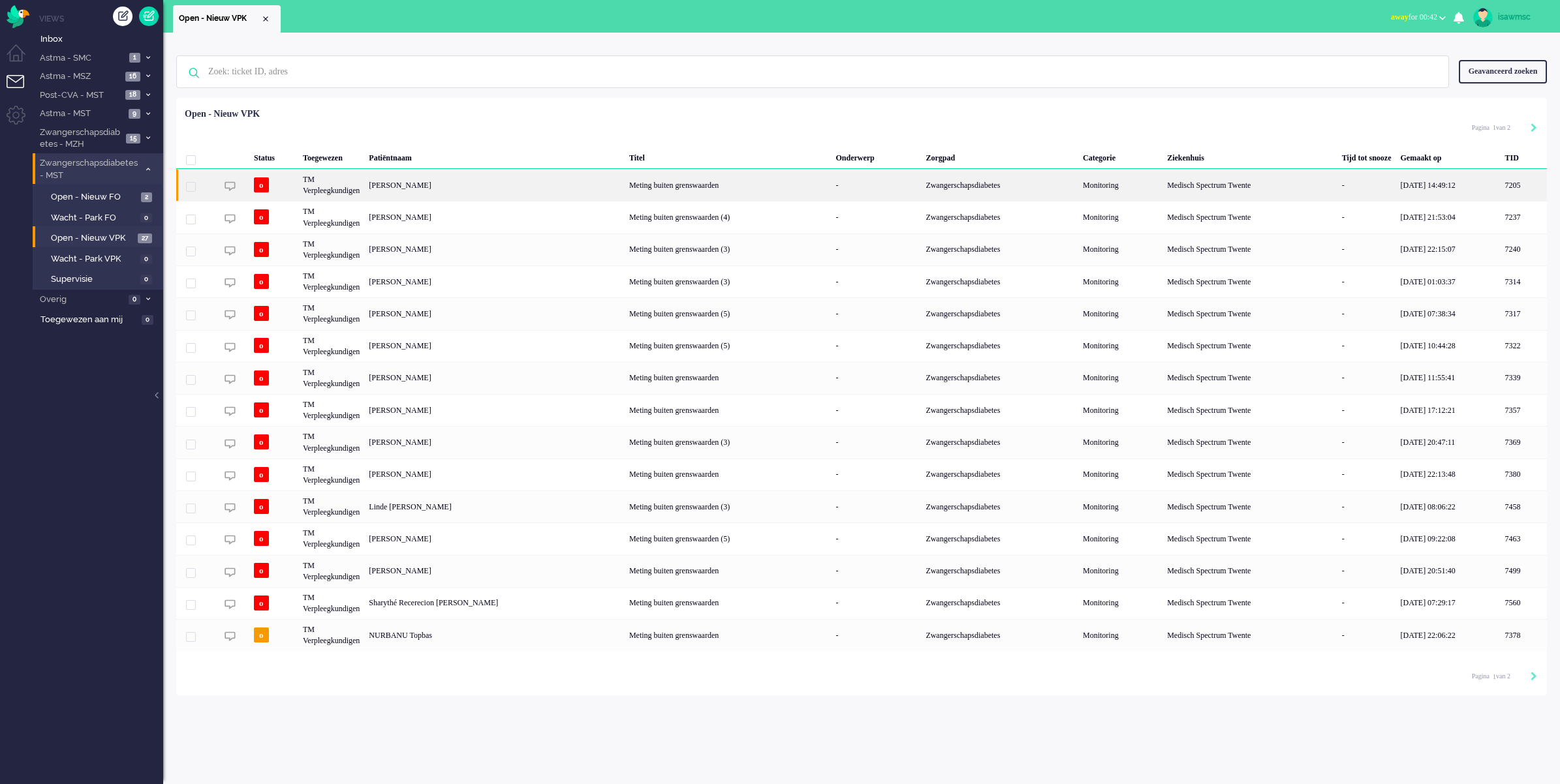
click at [1500, 187] on div "[PERSON_NAME]" at bounding box center [1523, 185] width 46 height 32
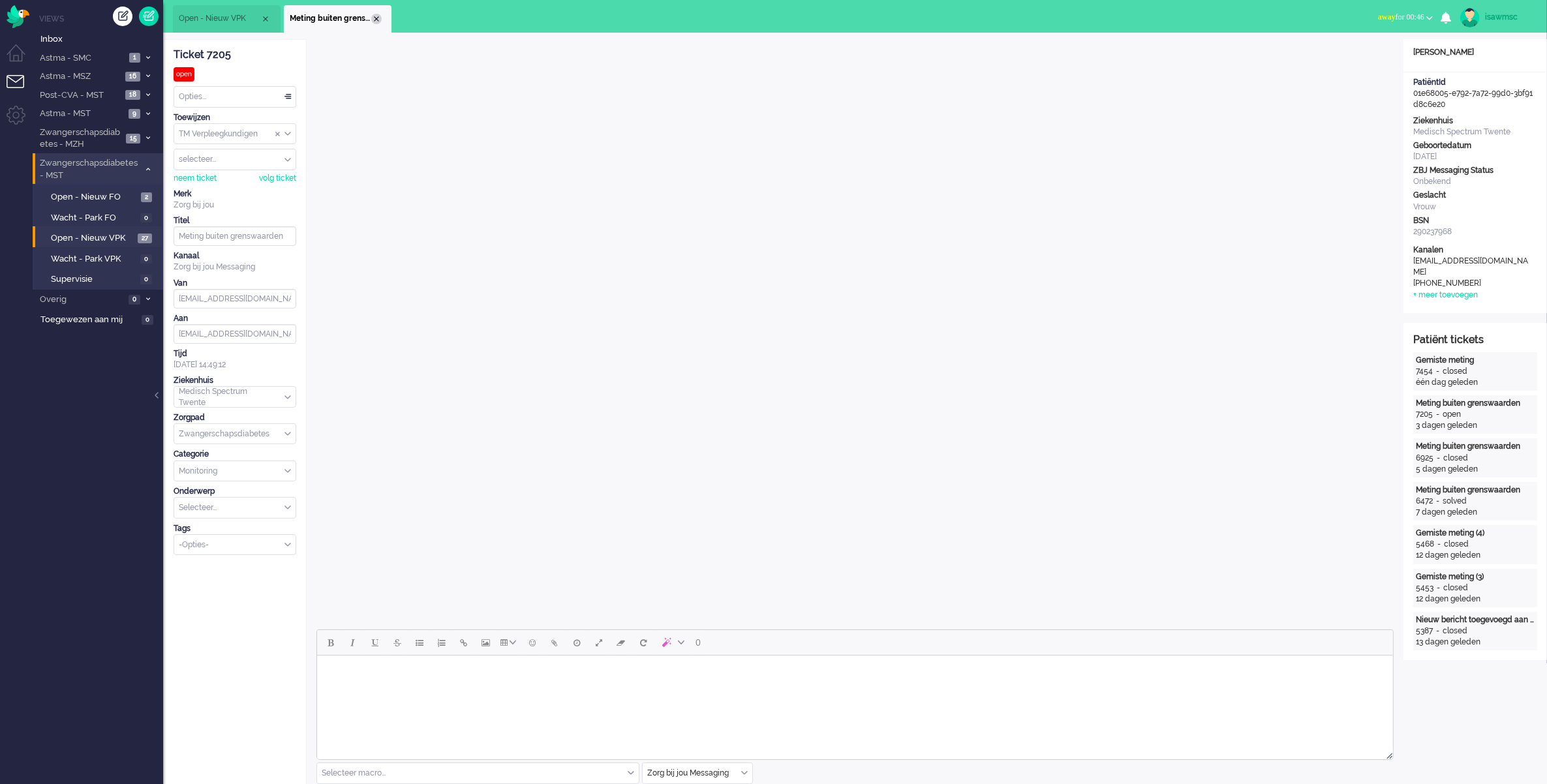
click at [379, 17] on div "Close tab" at bounding box center [376, 19] width 10 height 10
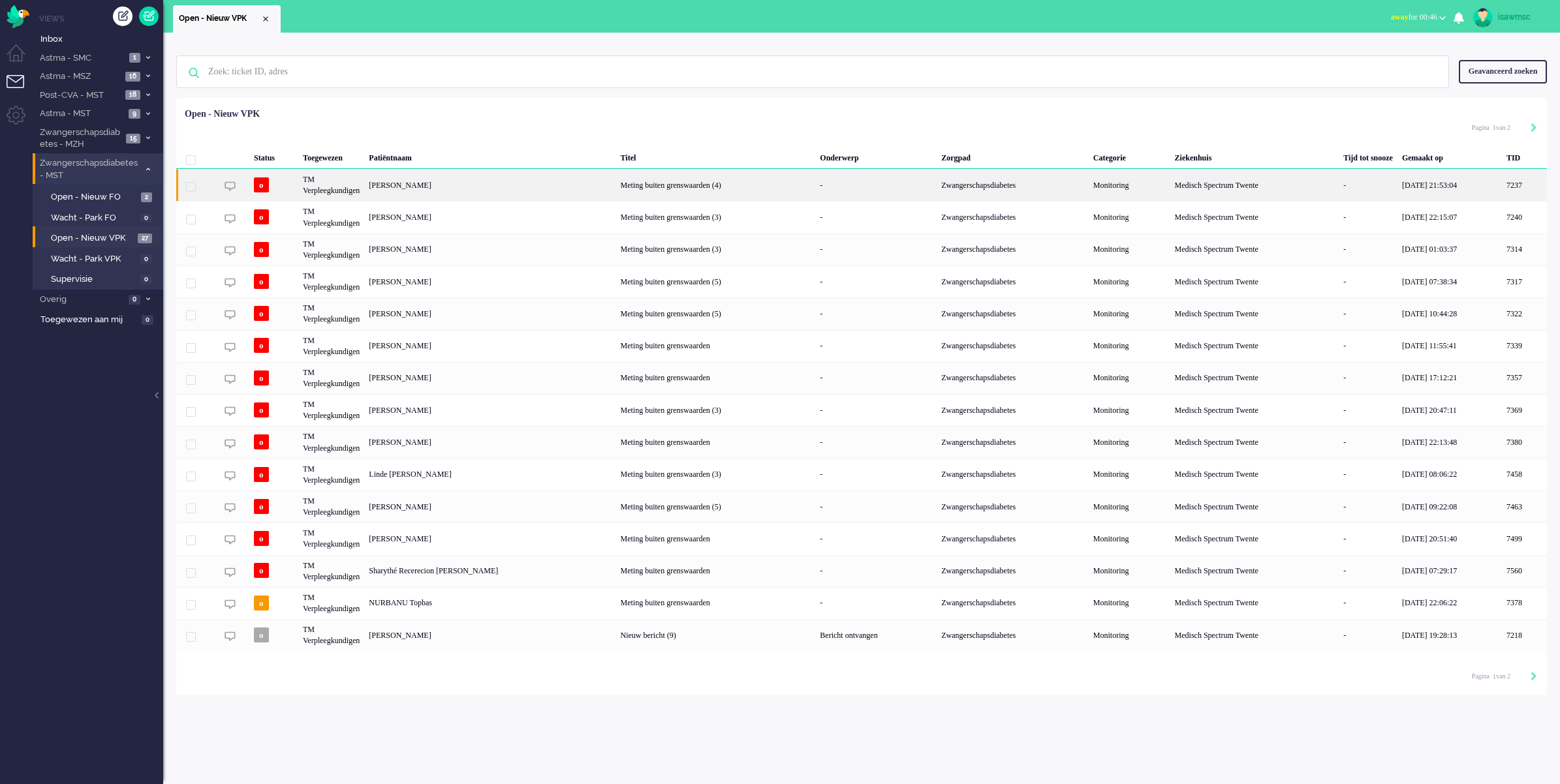
click at [643, 182] on div "Meting buiten grenswaarden (4)" at bounding box center [715, 185] width 200 height 32
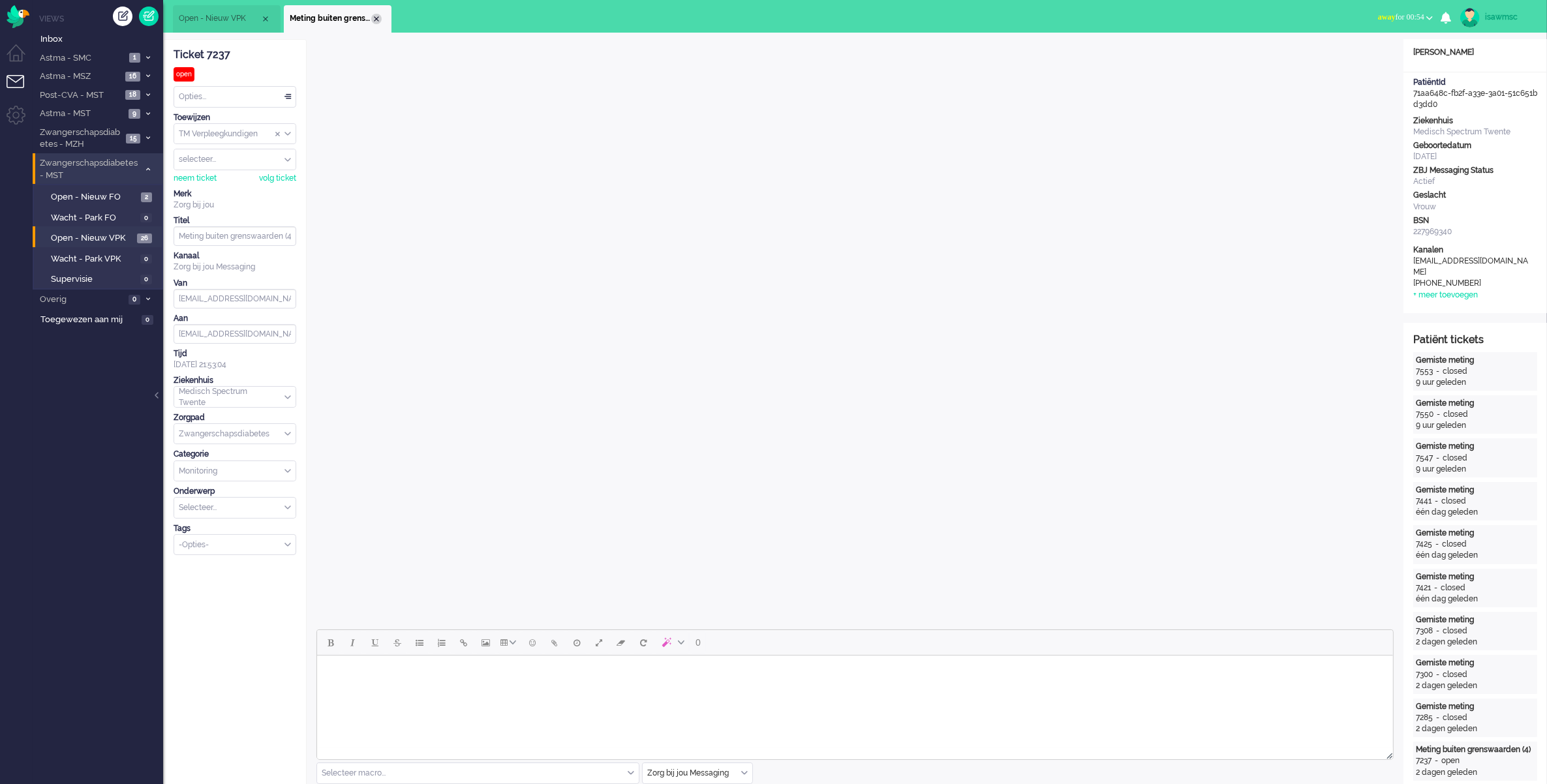
click at [374, 19] on div "Close tab" at bounding box center [376, 19] width 10 height 10
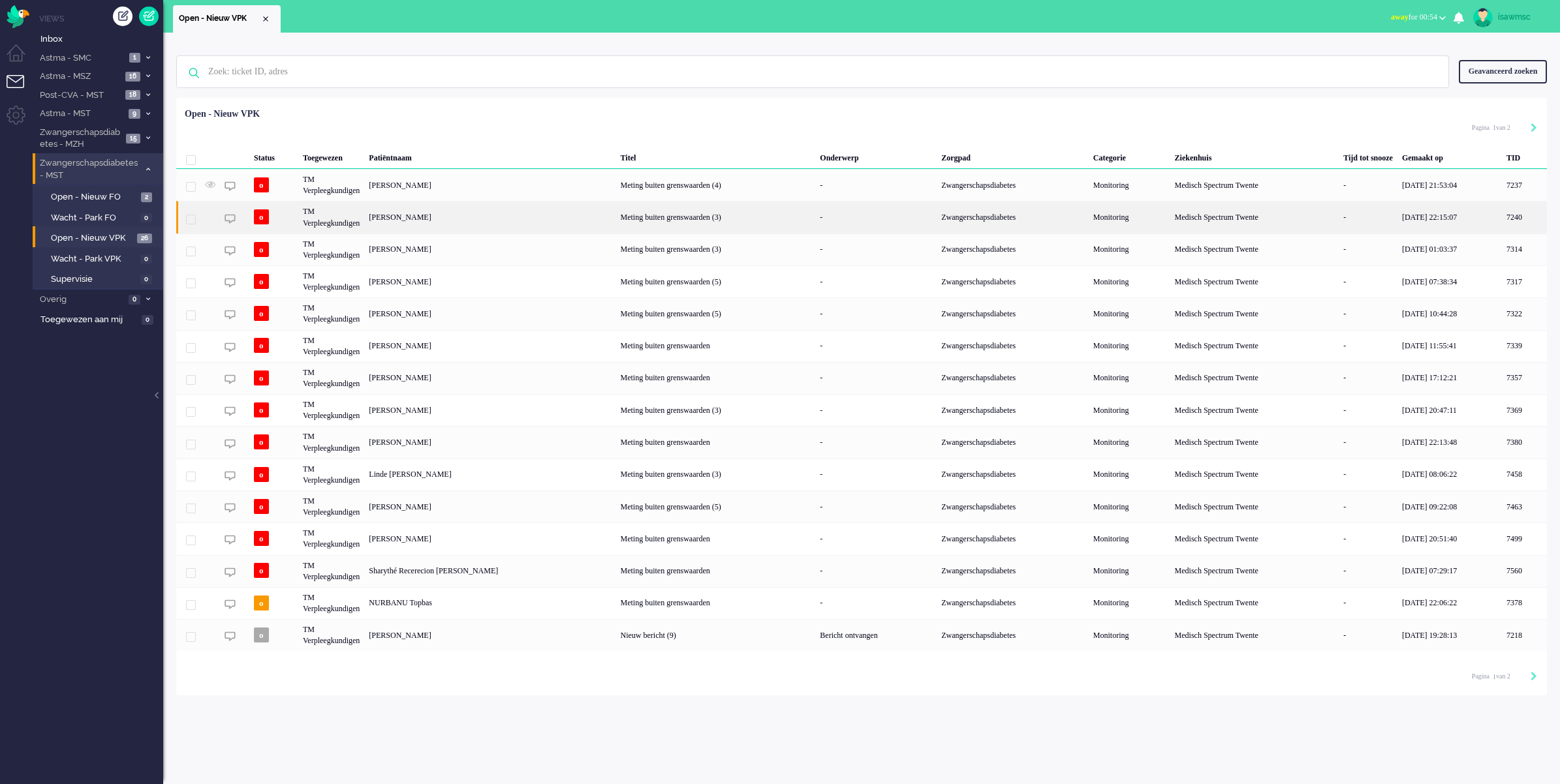
click at [1502, 216] on div "Derya Demirtas Nguon" at bounding box center [1524, 217] width 45 height 32
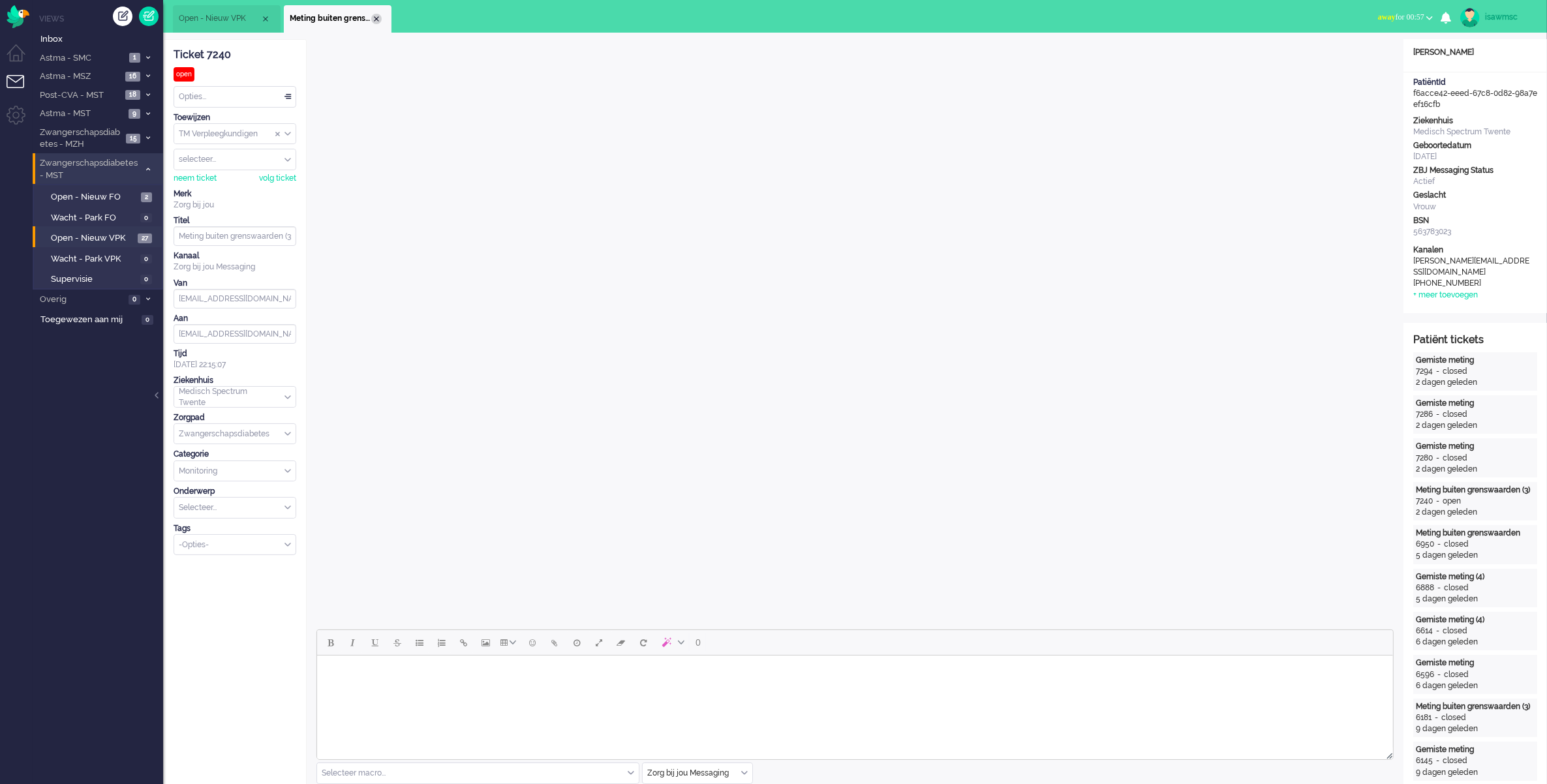
click at [371, 15] on div "Close tab" at bounding box center [376, 19] width 10 height 10
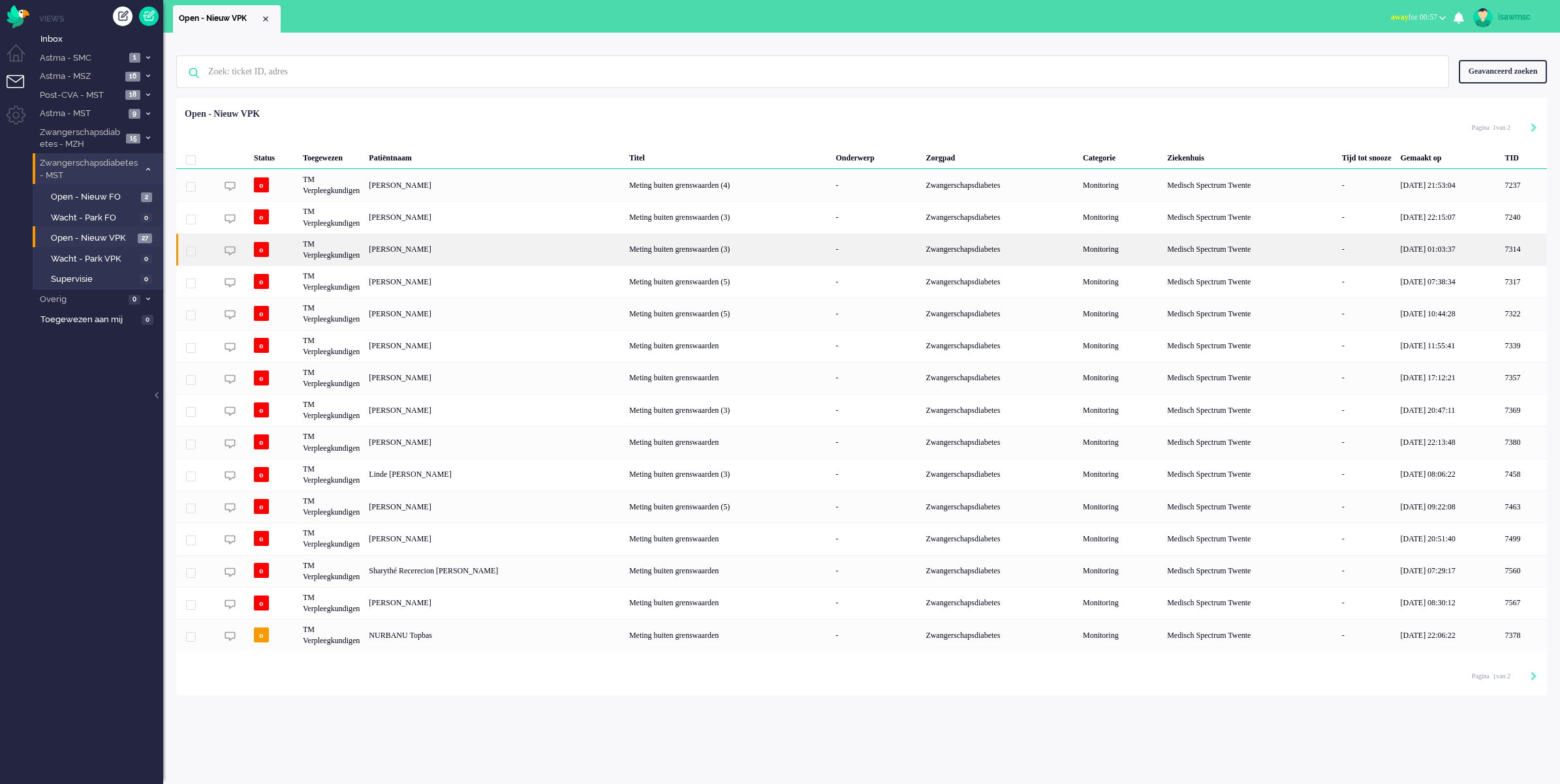
click at [1500, 248] on div "[PERSON_NAME]" at bounding box center [1523, 249] width 46 height 32
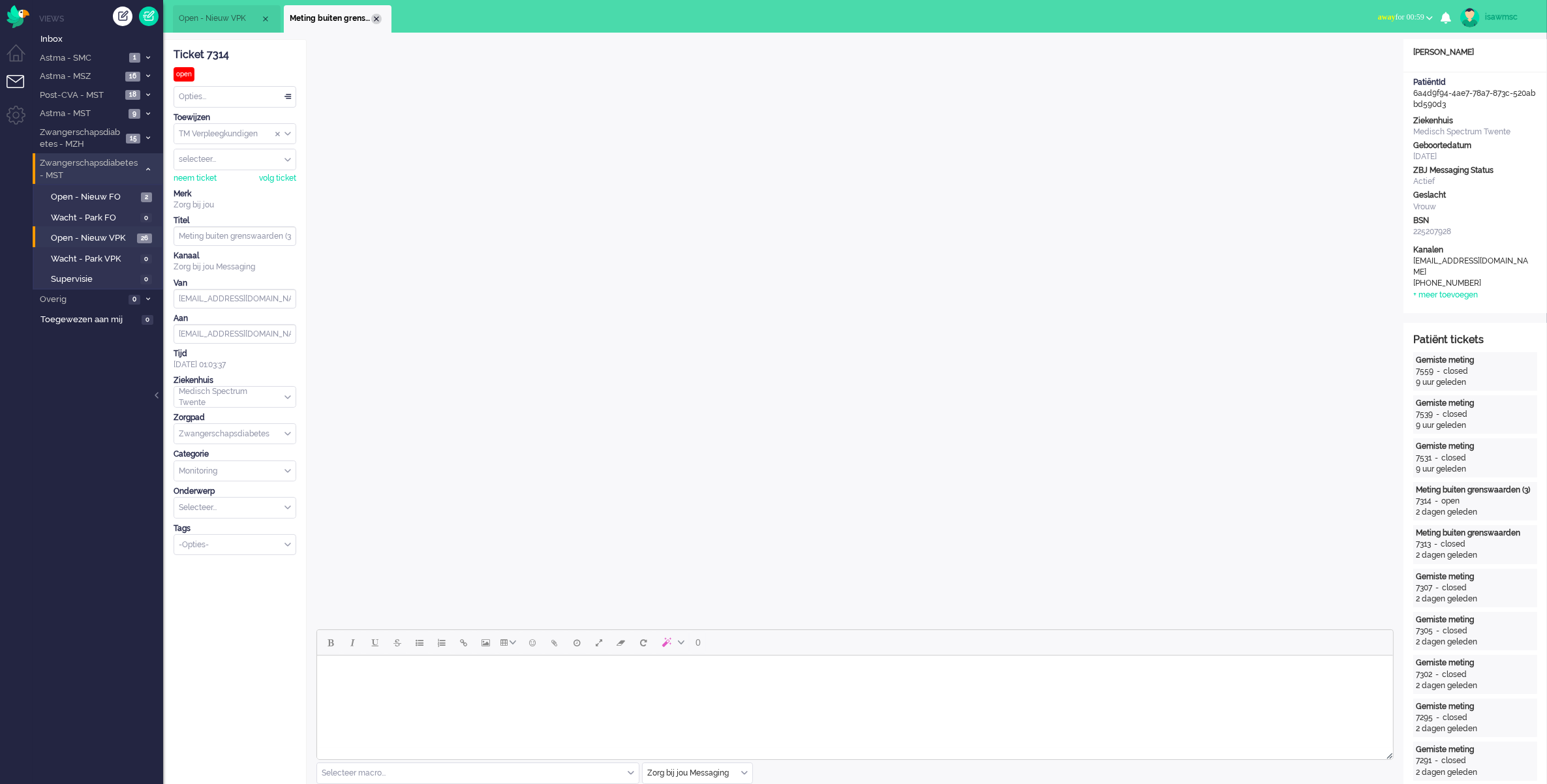
click at [373, 15] on div "Close tab" at bounding box center [376, 19] width 10 height 10
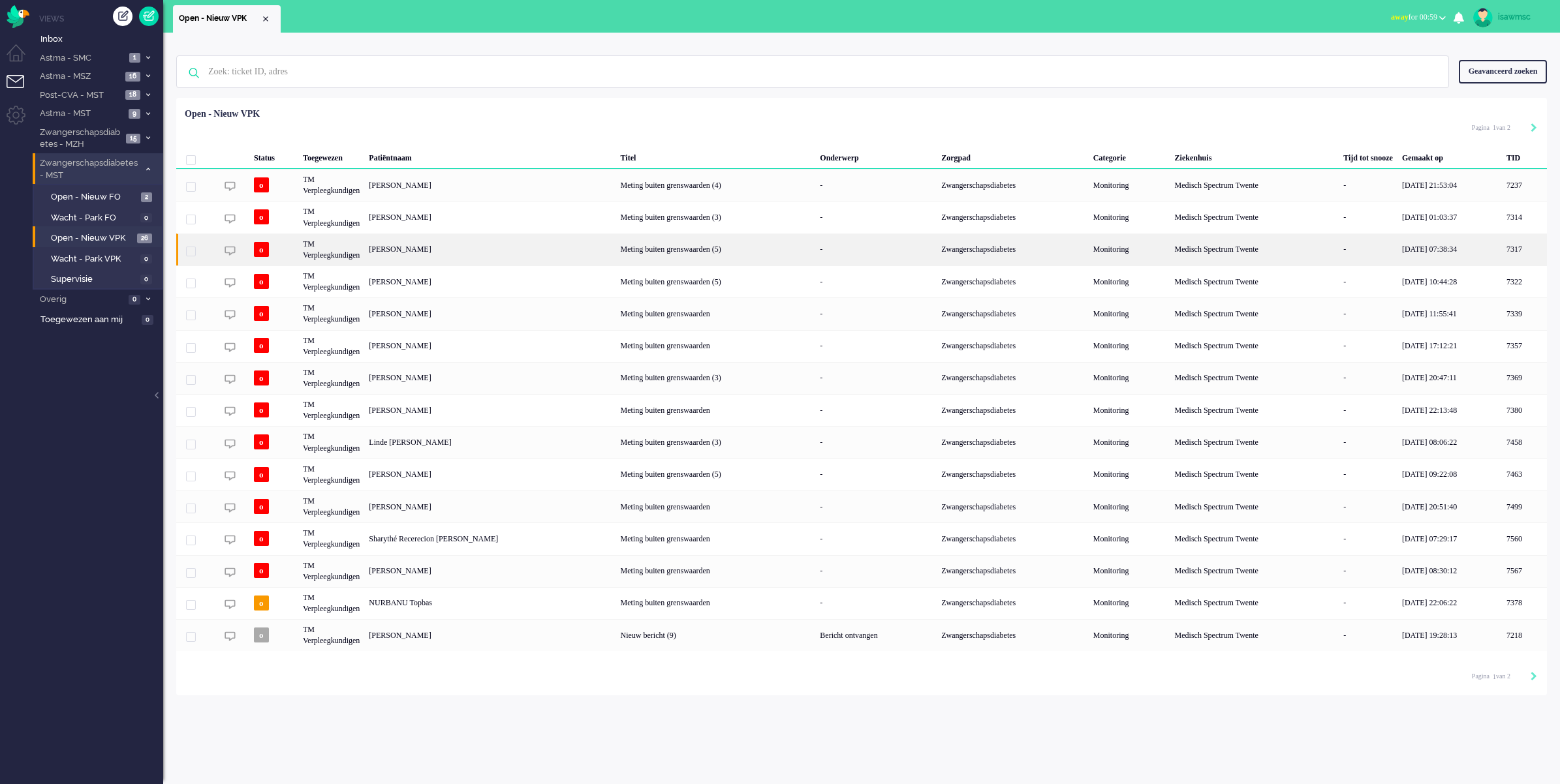
click at [1502, 252] on div "[PERSON_NAME]" at bounding box center [1524, 249] width 45 height 32
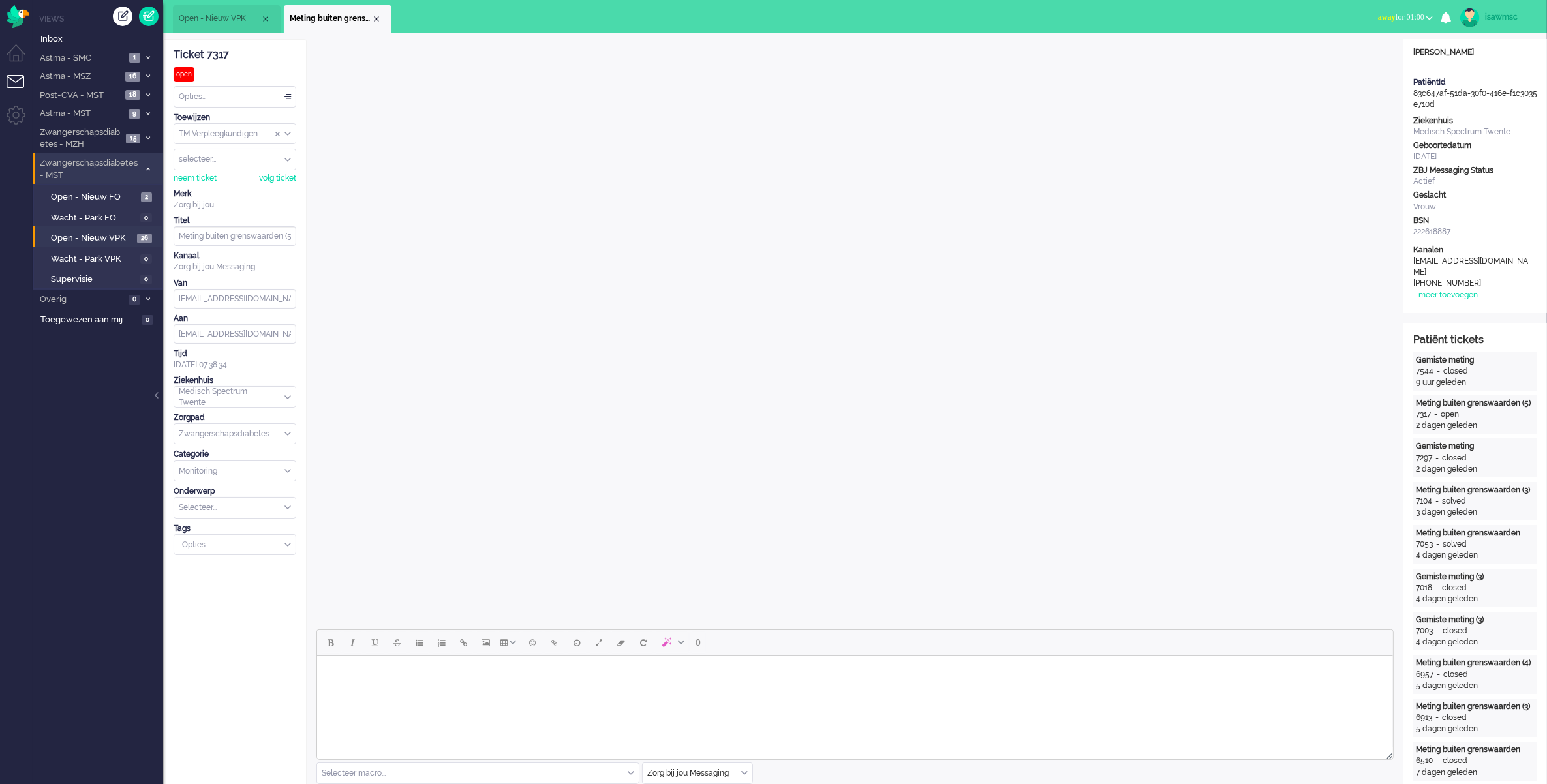
click at [462, 18] on ul "Open - Nieuw VPK Meting buiten grenswaarden (5)" at bounding box center [728, 16] width 1110 height 33
click at [377, 19] on div "Close tab" at bounding box center [376, 19] width 10 height 10
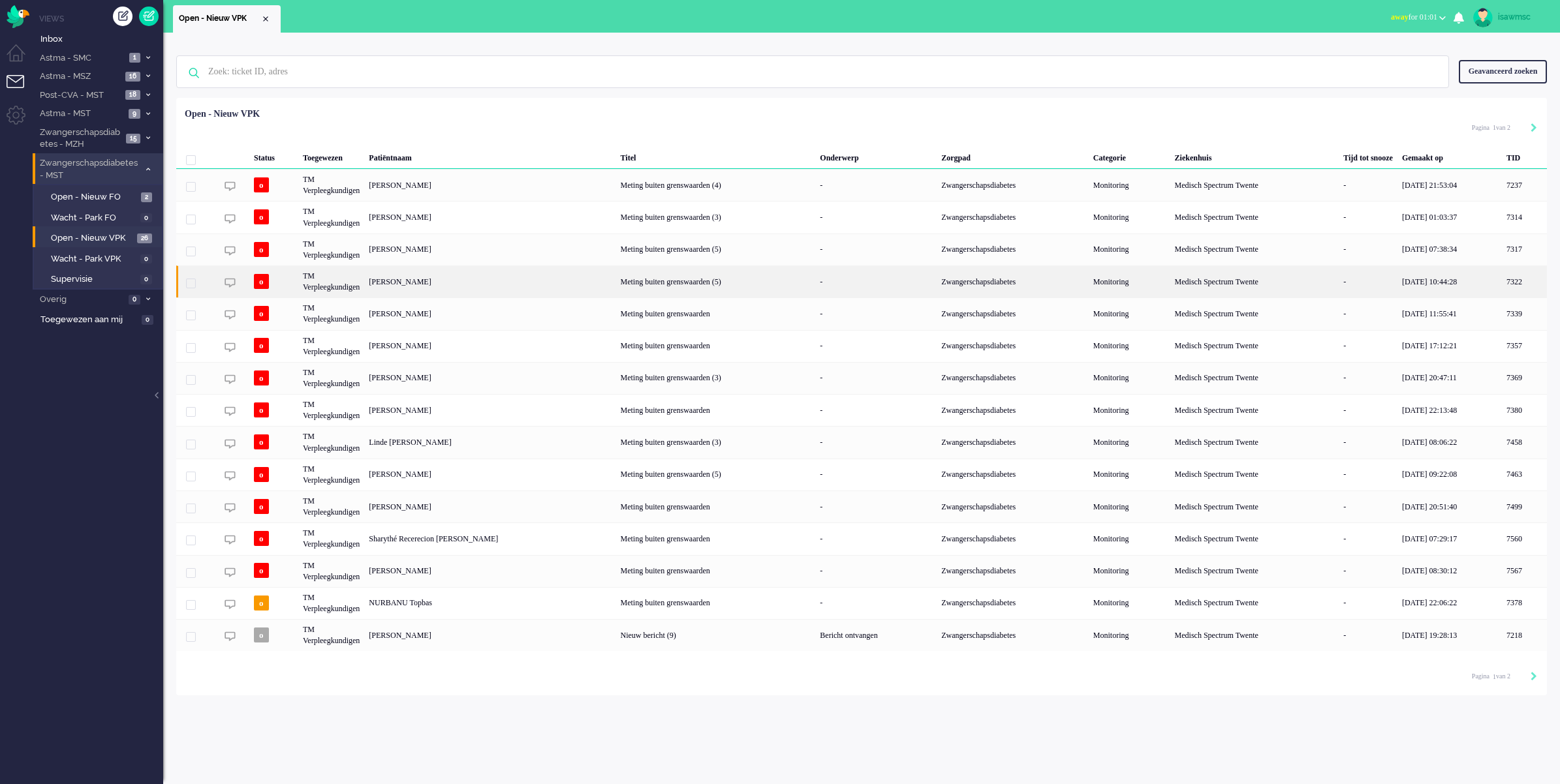
click at [1502, 282] on div "Marloes Hilderink" at bounding box center [1524, 281] width 45 height 32
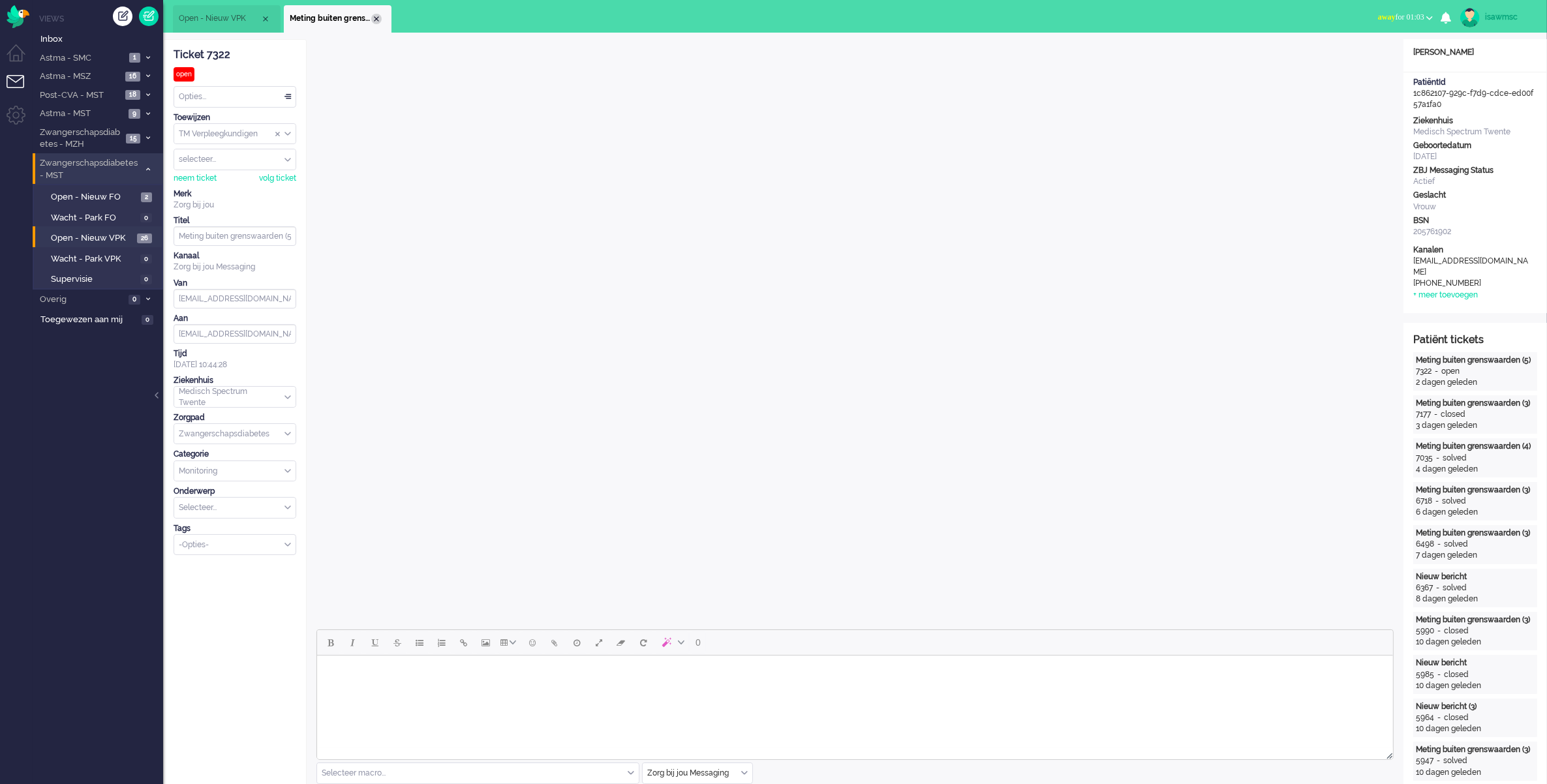
click at [381, 15] on div "Close tab" at bounding box center [376, 19] width 10 height 10
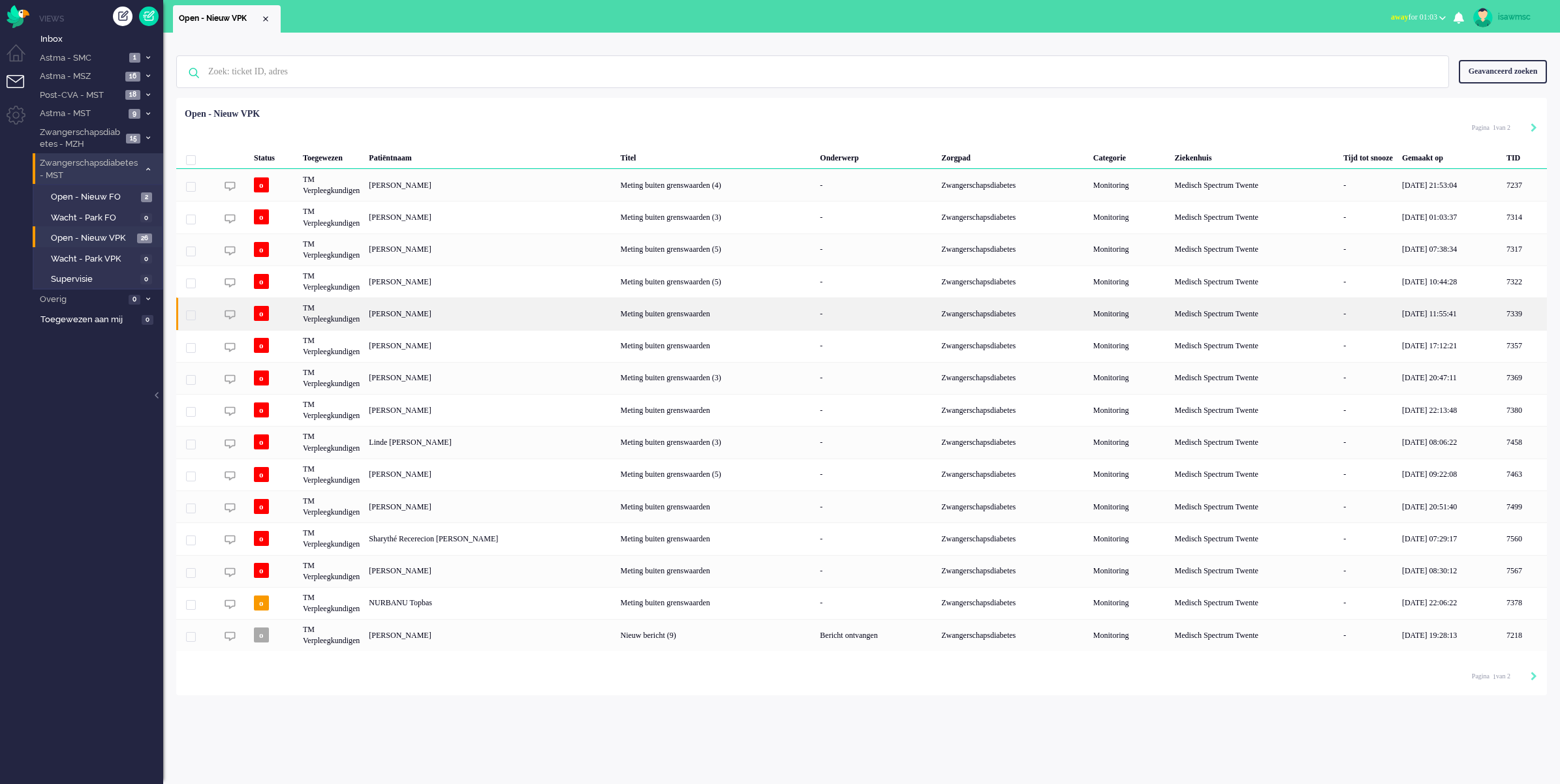
click at [1502, 317] on div "Nikki Annemarie te Nijenhuis" at bounding box center [1524, 313] width 45 height 32
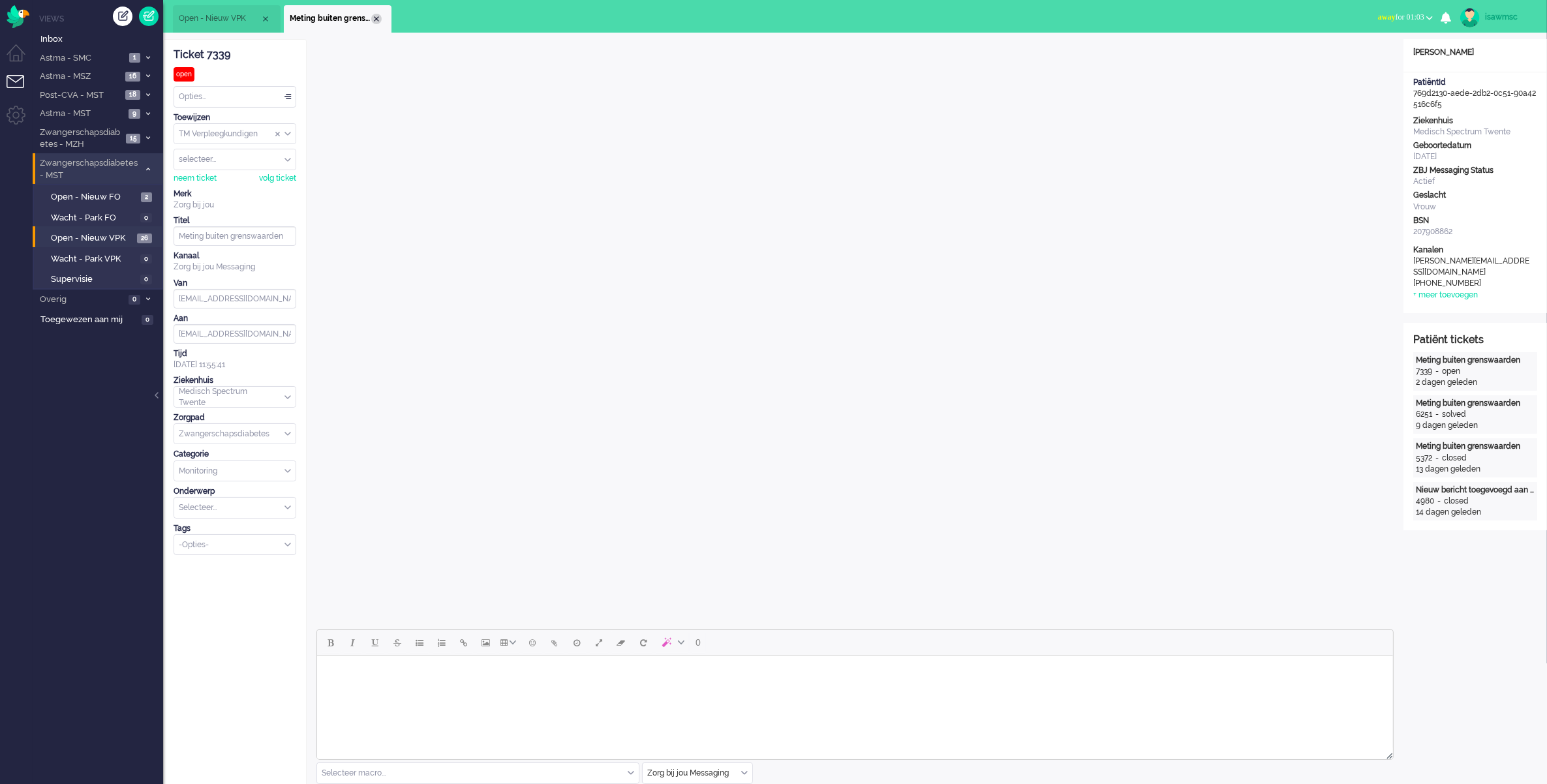
click at [377, 19] on div "Close tab" at bounding box center [376, 19] width 10 height 10
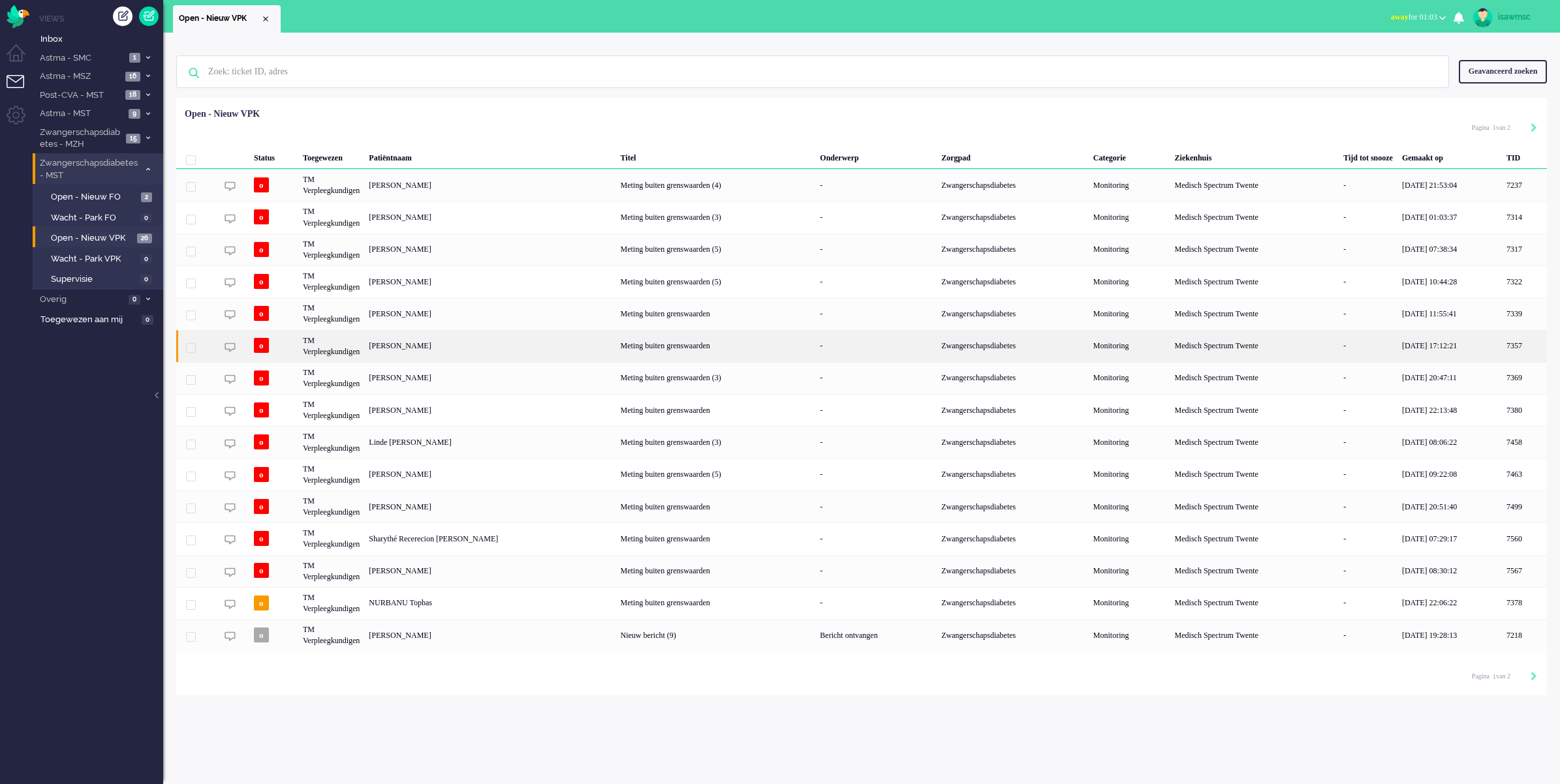
click at [1502, 344] on div "Maria Unval" at bounding box center [1524, 346] width 45 height 32
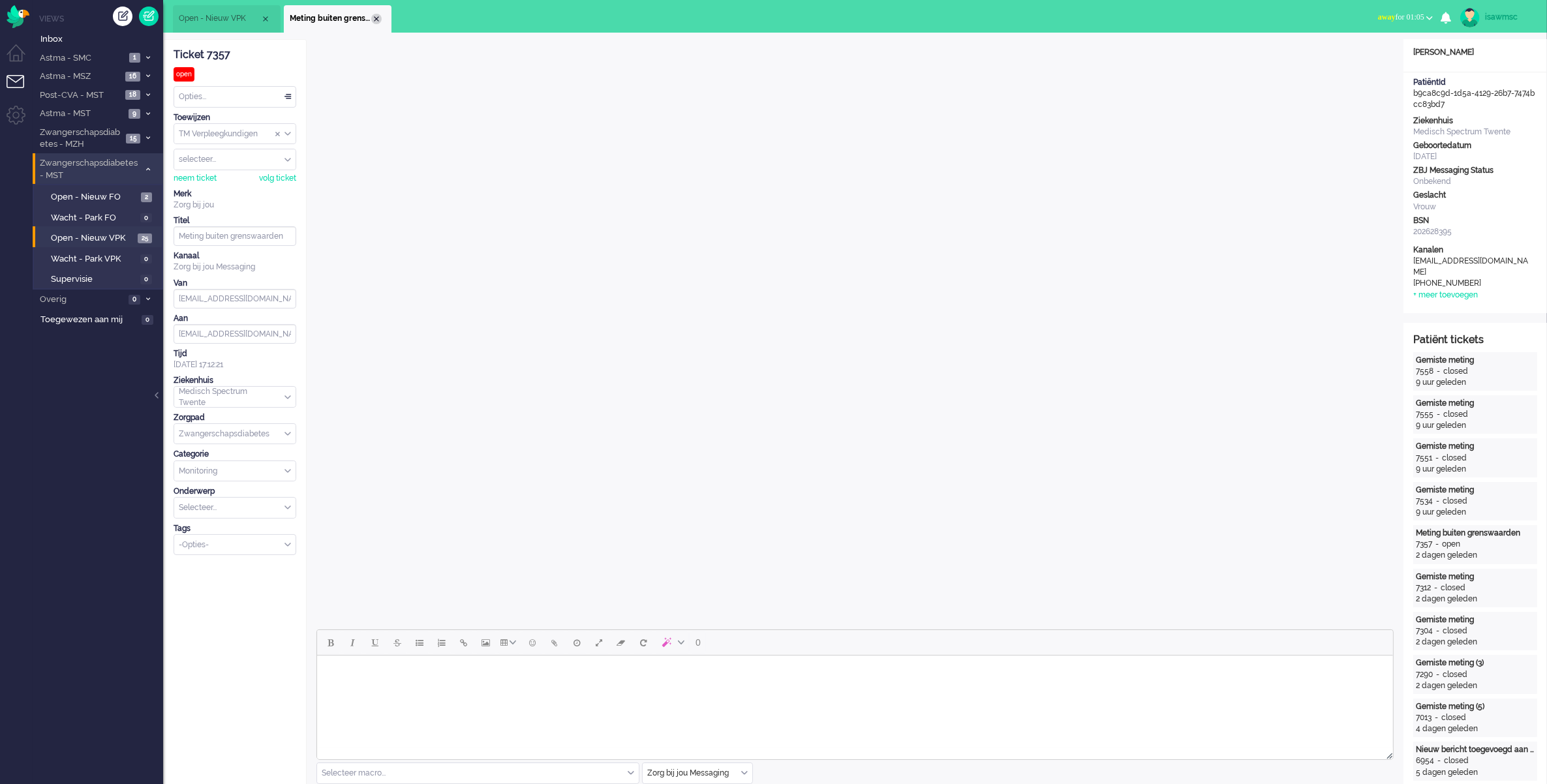
click at [376, 14] on div "Close tab" at bounding box center [376, 19] width 10 height 10
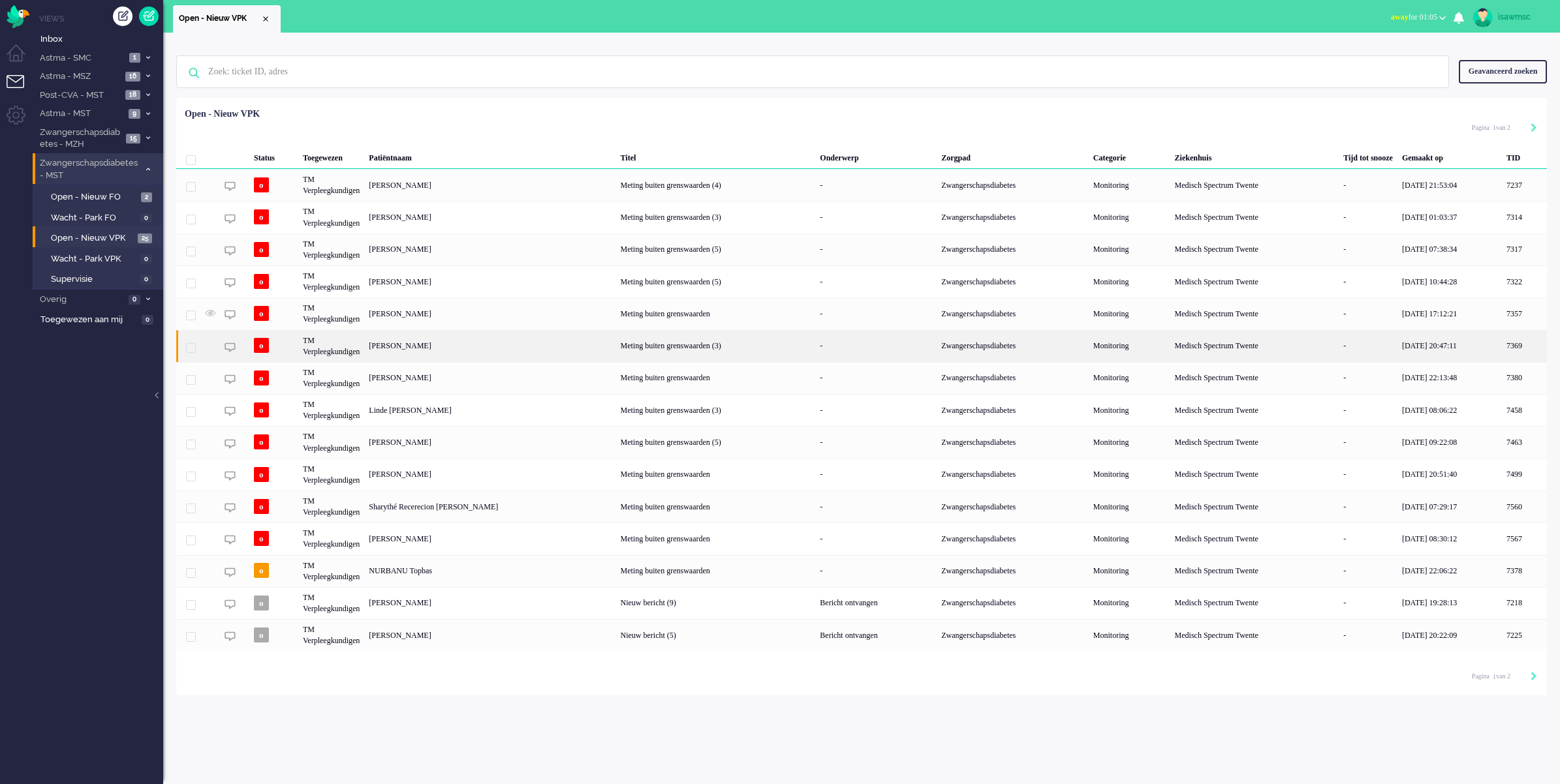
click at [1502, 352] on div "Jolijn Gertrude Alide Kemerink" at bounding box center [1524, 346] width 45 height 32
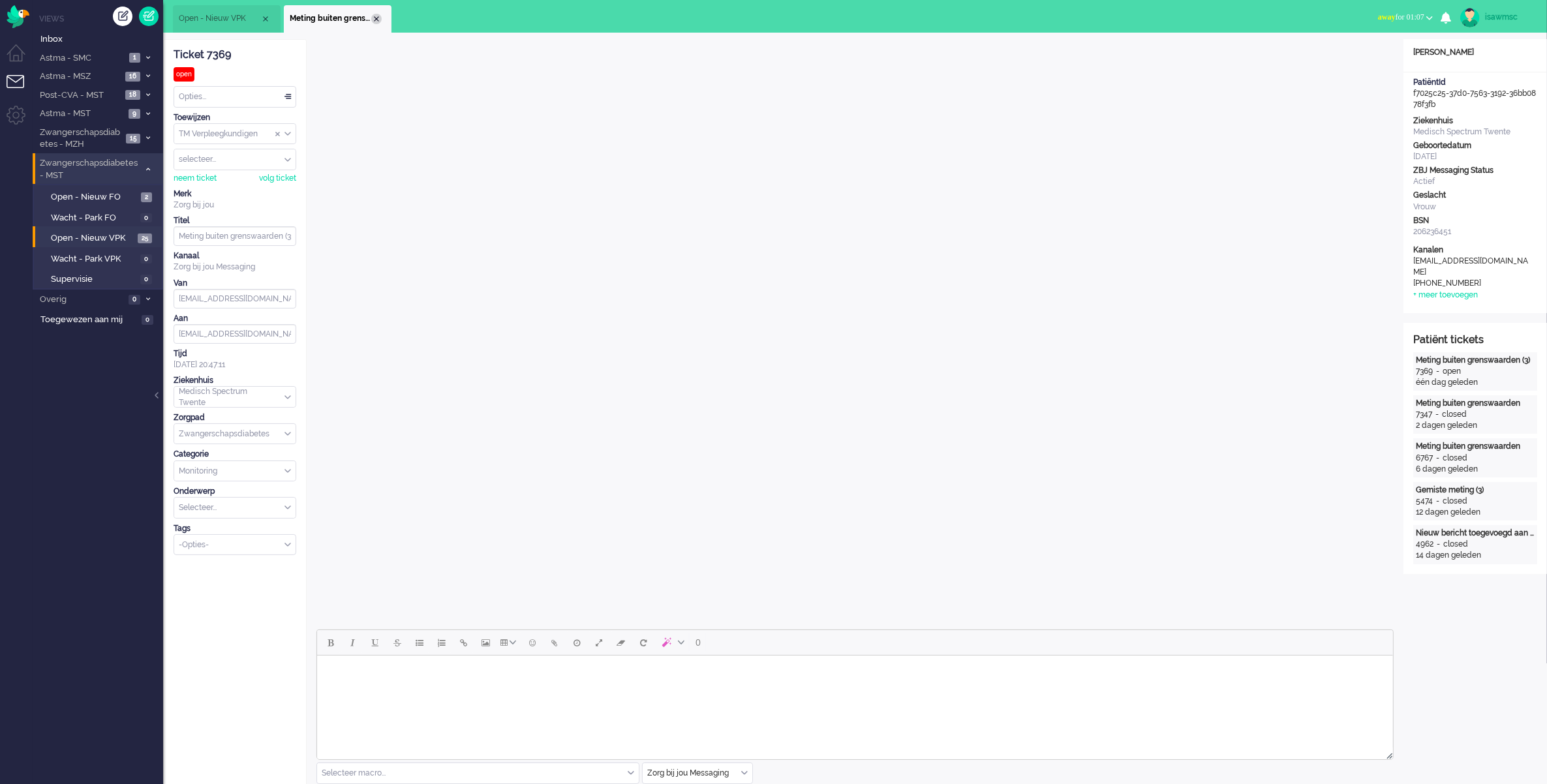
click at [374, 22] on div "Close tab" at bounding box center [376, 19] width 10 height 10
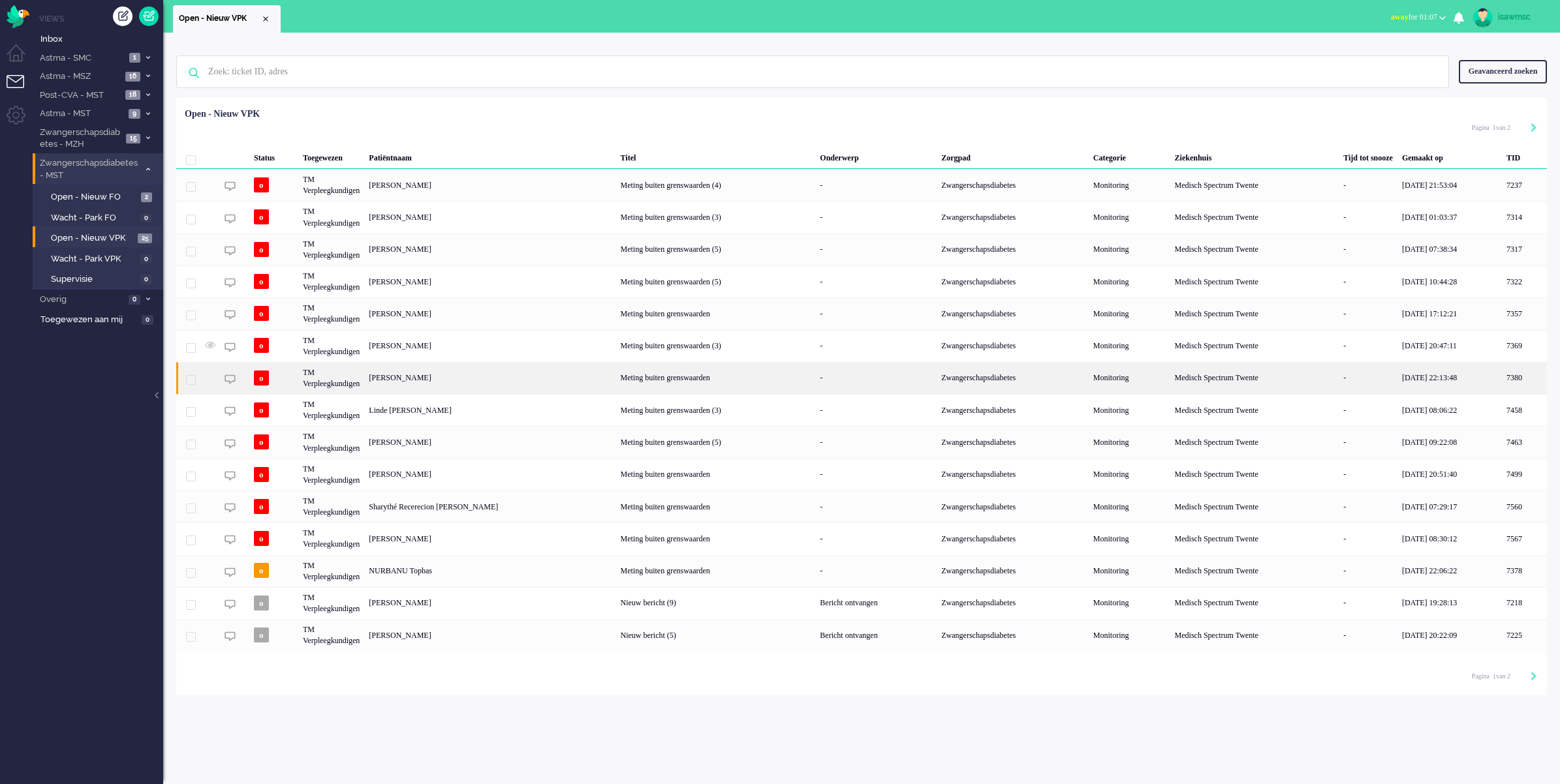
click at [1502, 381] on div "[PERSON_NAME]" at bounding box center [1524, 378] width 45 height 32
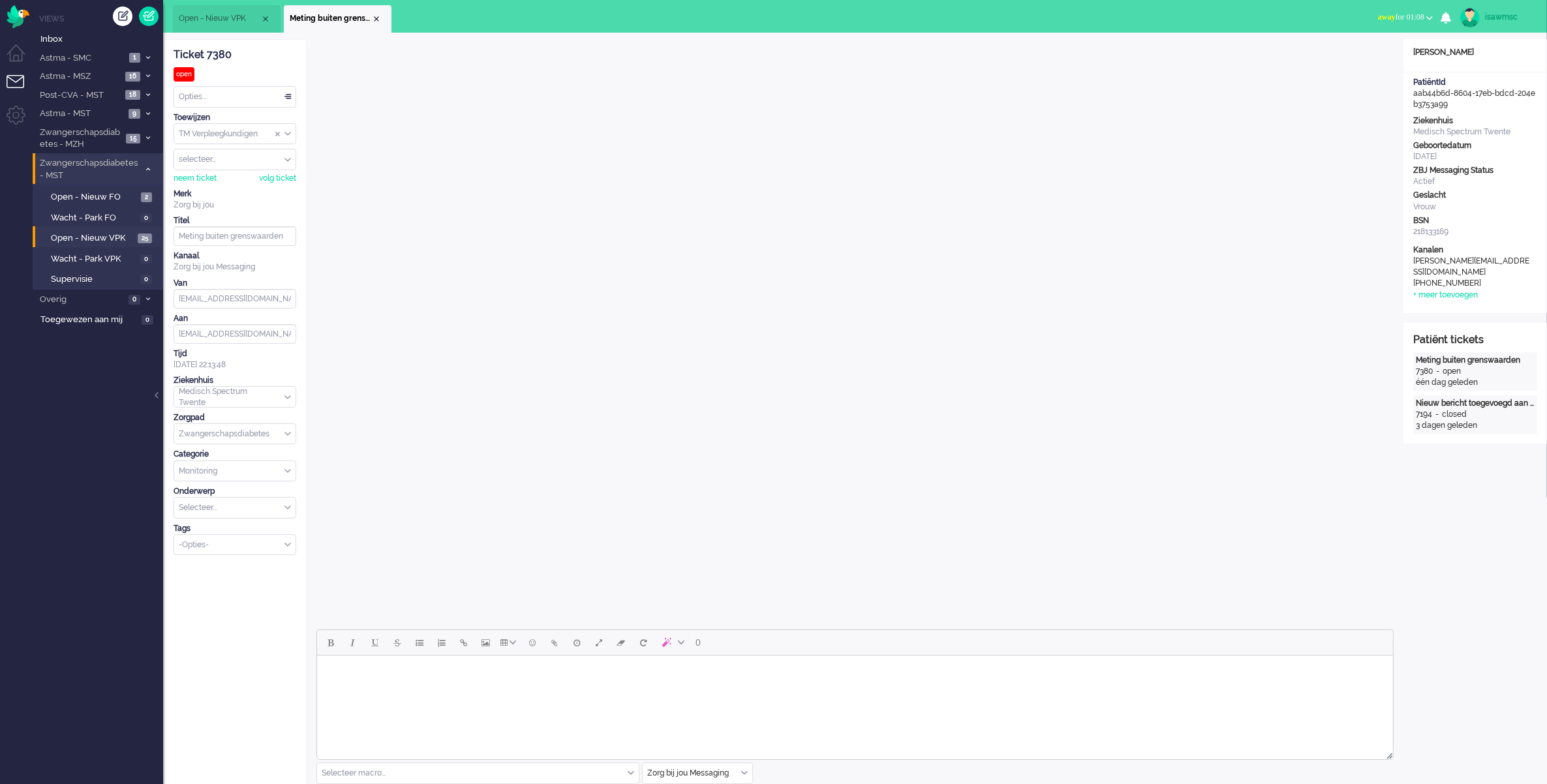
click at [380, 13] on li "Meting buiten grenswaarden" at bounding box center [338, 19] width 108 height 27
click at [380, 16] on div "Close tab" at bounding box center [376, 19] width 10 height 10
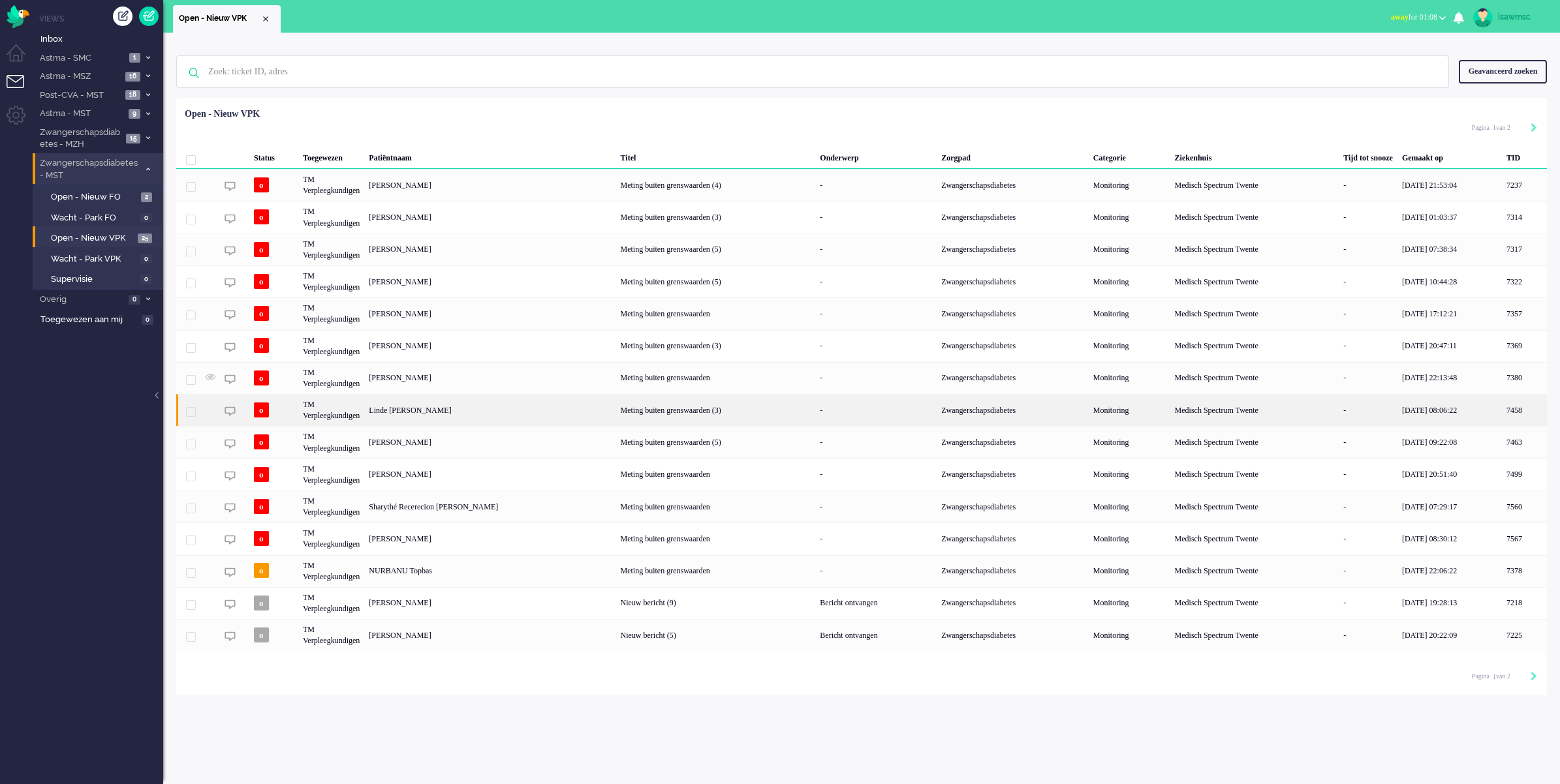
click at [1502, 415] on div "Linde Lotte Wansing" at bounding box center [1524, 409] width 45 height 32
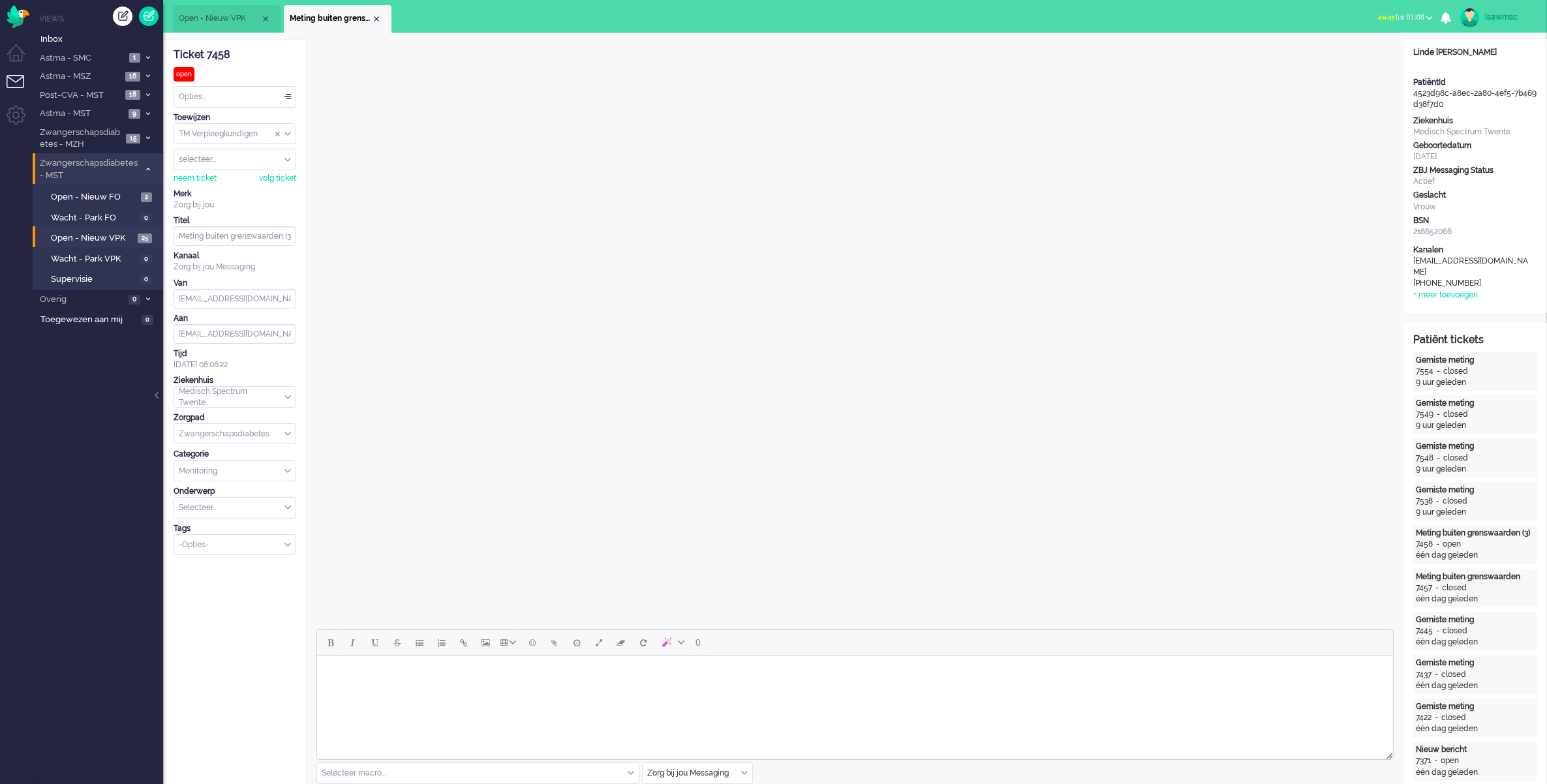
click at [376, 24] on li "Meting buiten grenswaarden (3)" at bounding box center [338, 19] width 108 height 27
click at [386, 19] on li "Meting buiten grenswaarden (3)" at bounding box center [338, 19] width 108 height 27
click at [380, 19] on div "Close tab" at bounding box center [376, 19] width 10 height 10
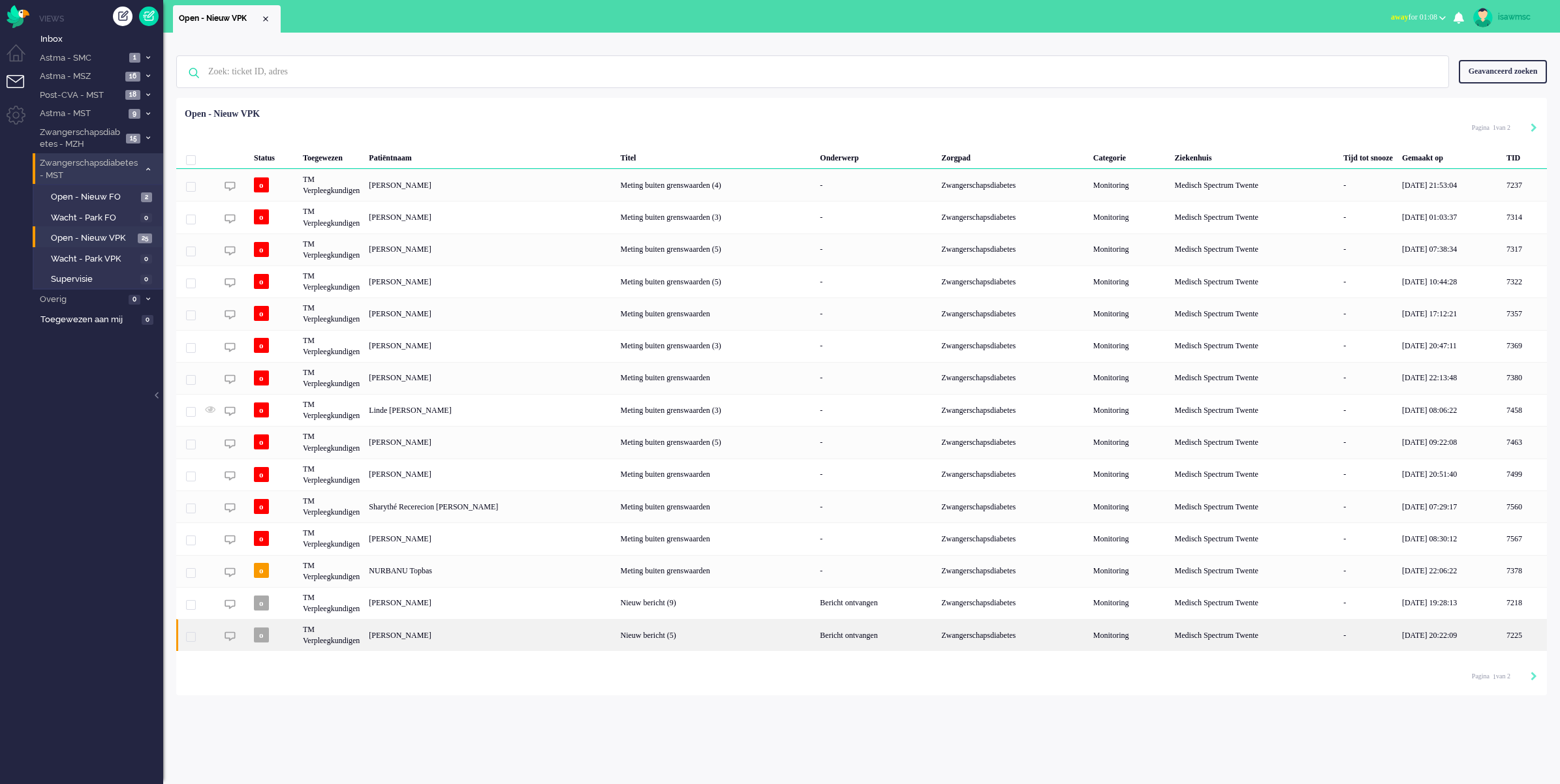
click at [1502, 633] on div "Geesje Alberdina Susanna Tamara Diks" at bounding box center [1524, 635] width 45 height 32
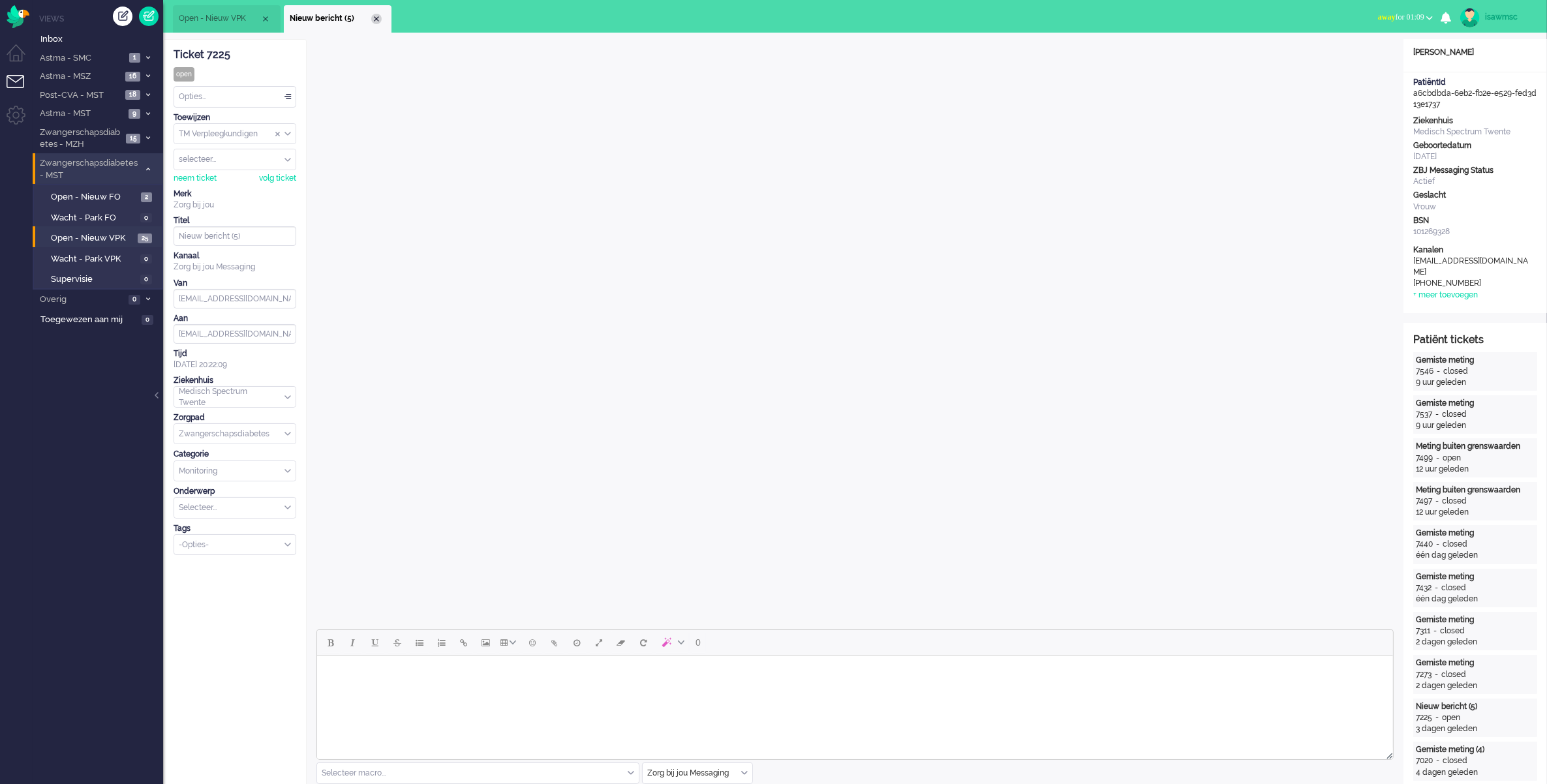
click at [377, 17] on div "Close tab" at bounding box center [376, 19] width 10 height 10
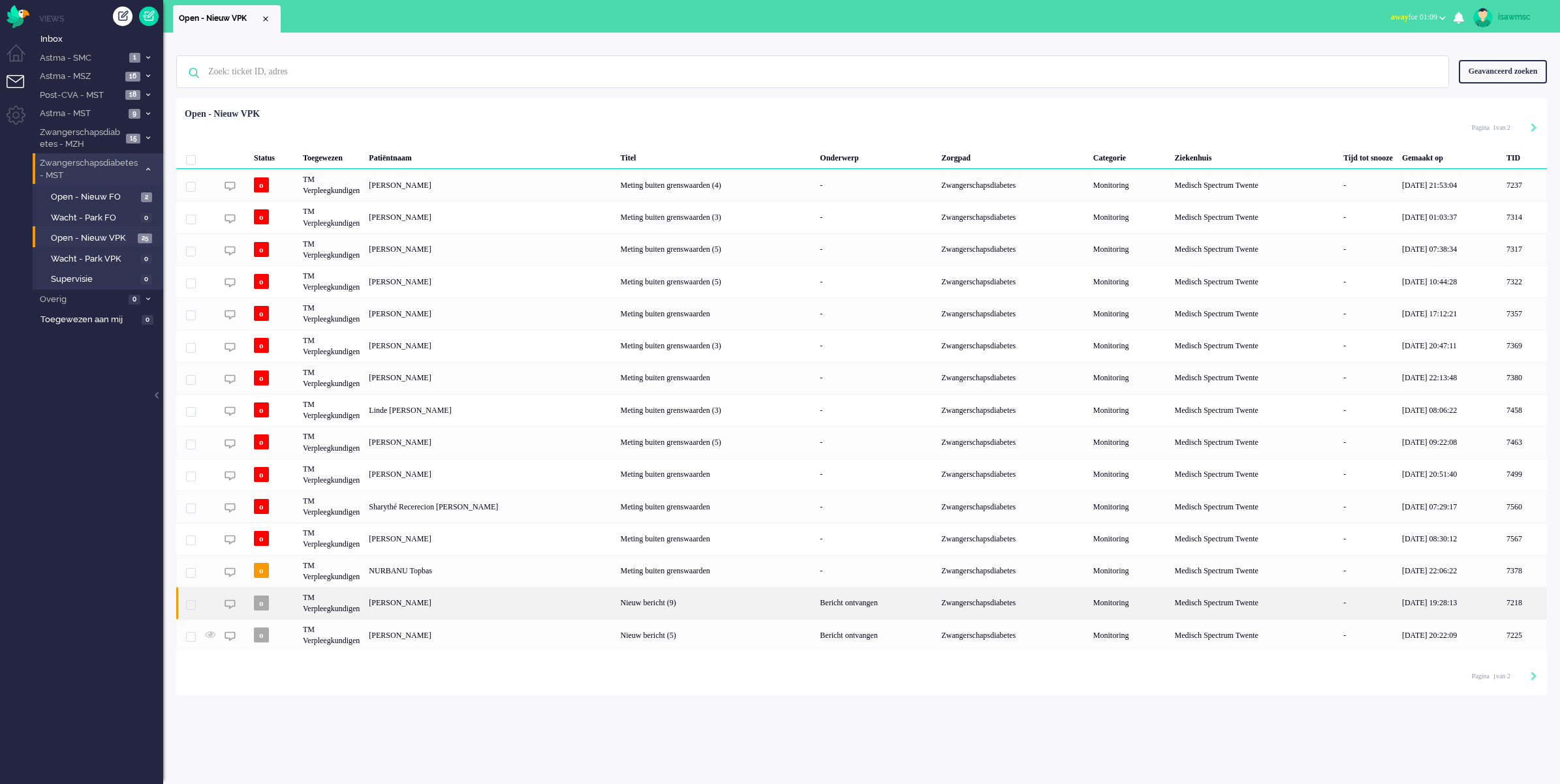
click at [1502, 605] on div "[PERSON_NAME]" at bounding box center [1524, 603] width 45 height 32
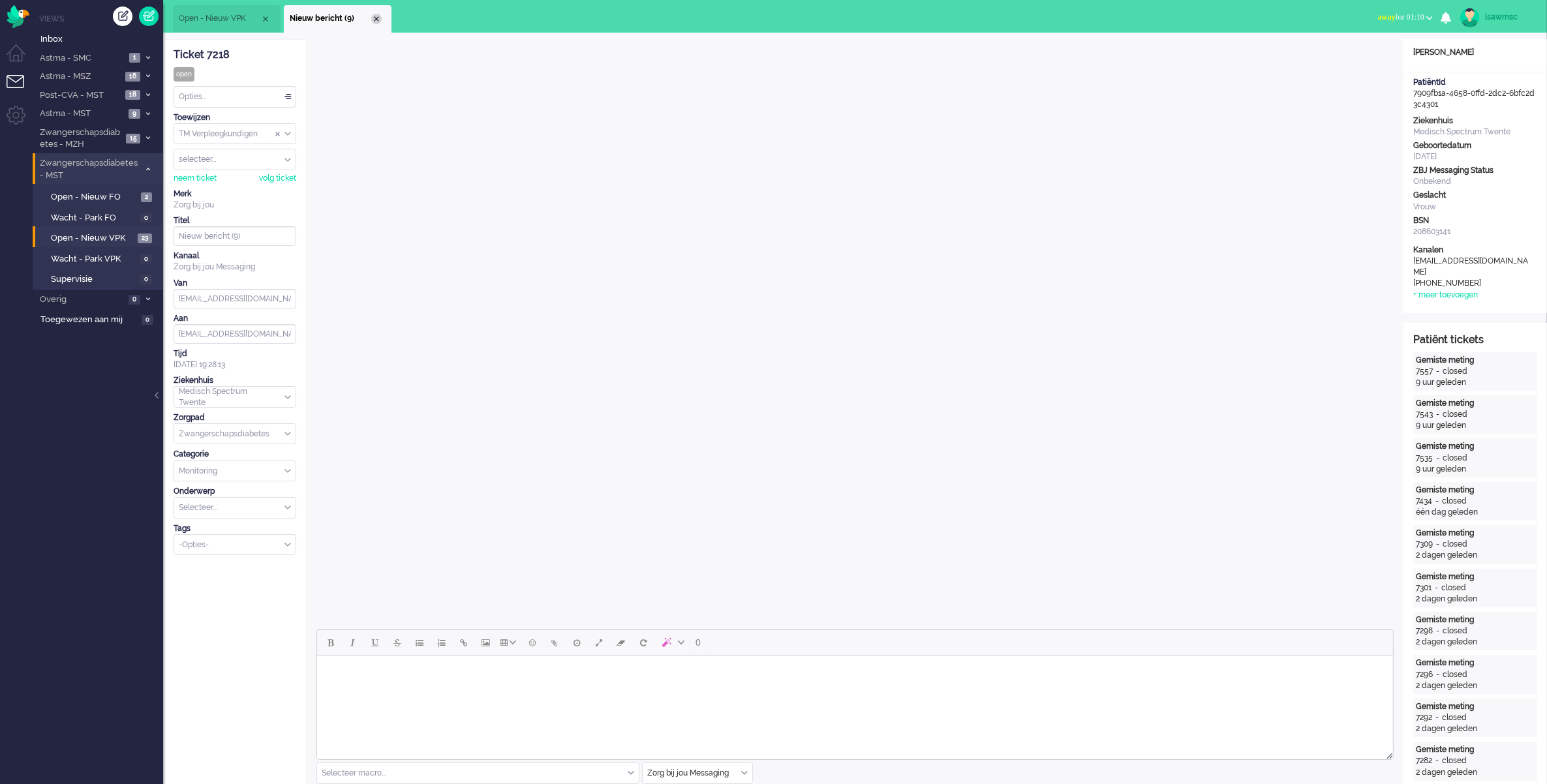
click at [376, 20] on div "Close tab" at bounding box center [376, 19] width 10 height 10
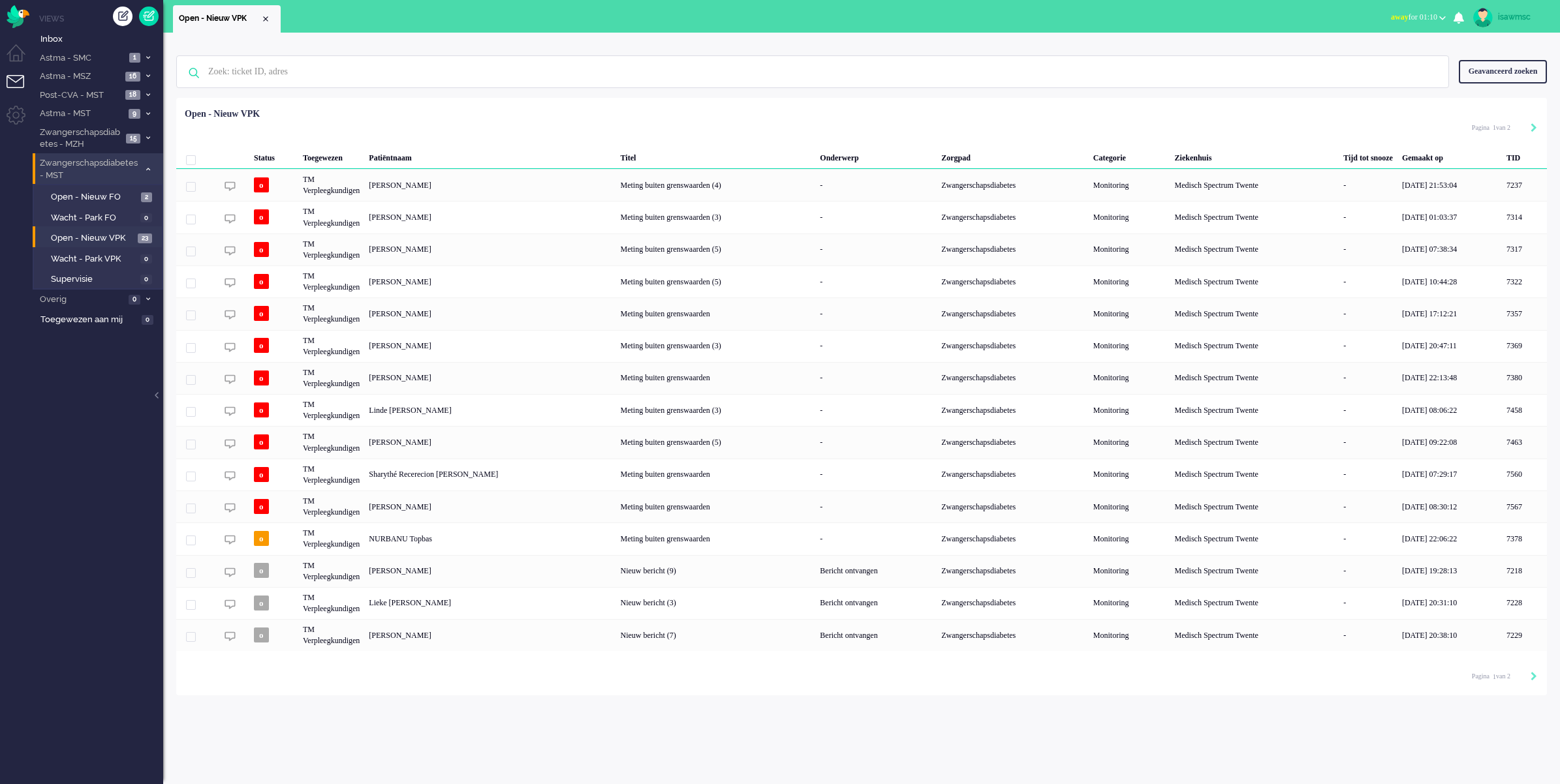
click at [596, 126] on div "Geselecteerd 0 Set Status: open pending holding solved Verwijder Selecteer... U…" at bounding box center [861, 130] width 1371 height 25
click at [122, 90] on span "Post-CVA - MST" at bounding box center [79, 96] width 84 height 13
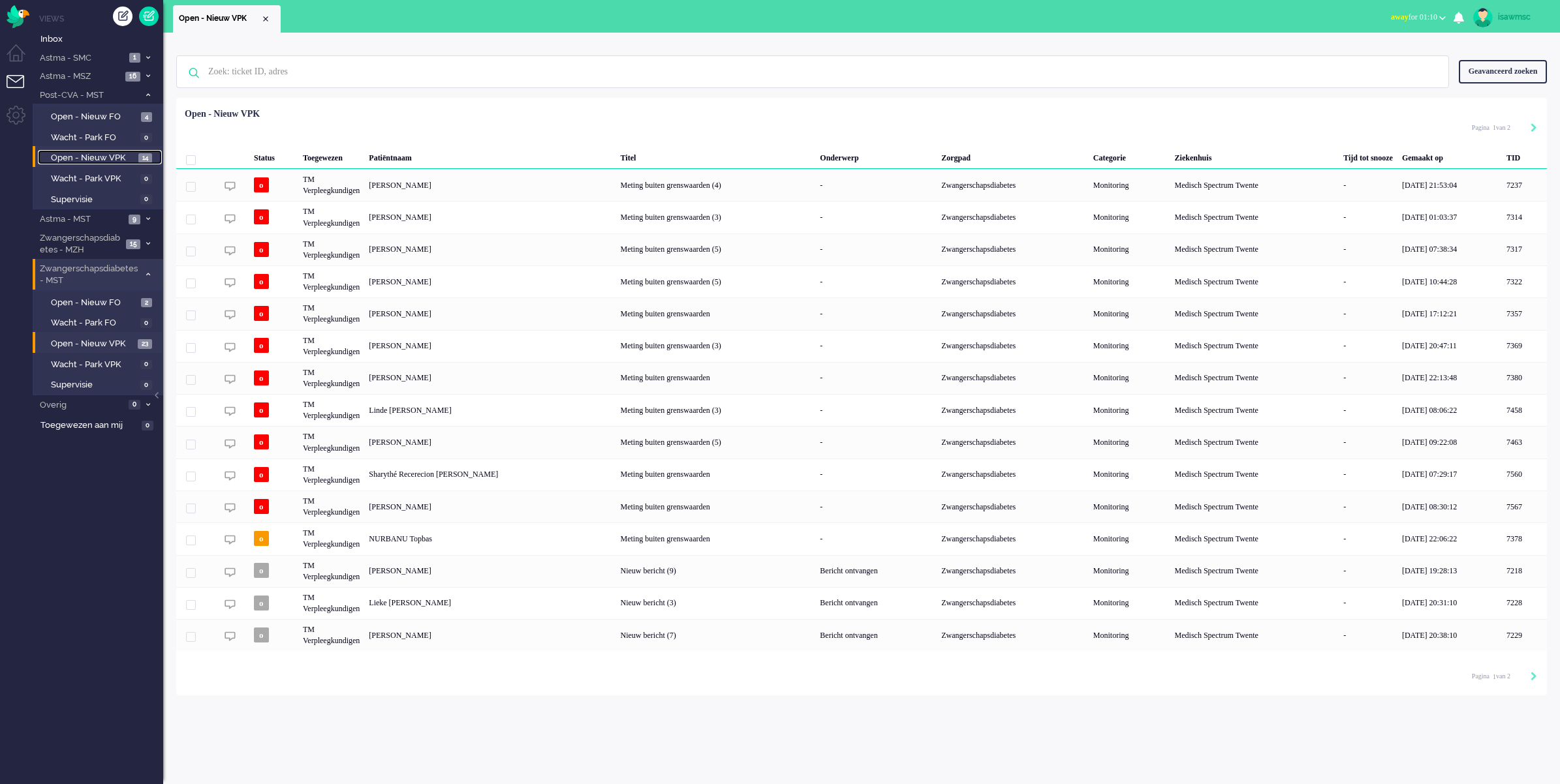
click at [128, 154] on span "Open - Nieuw VPK" at bounding box center [93, 158] width 84 height 13
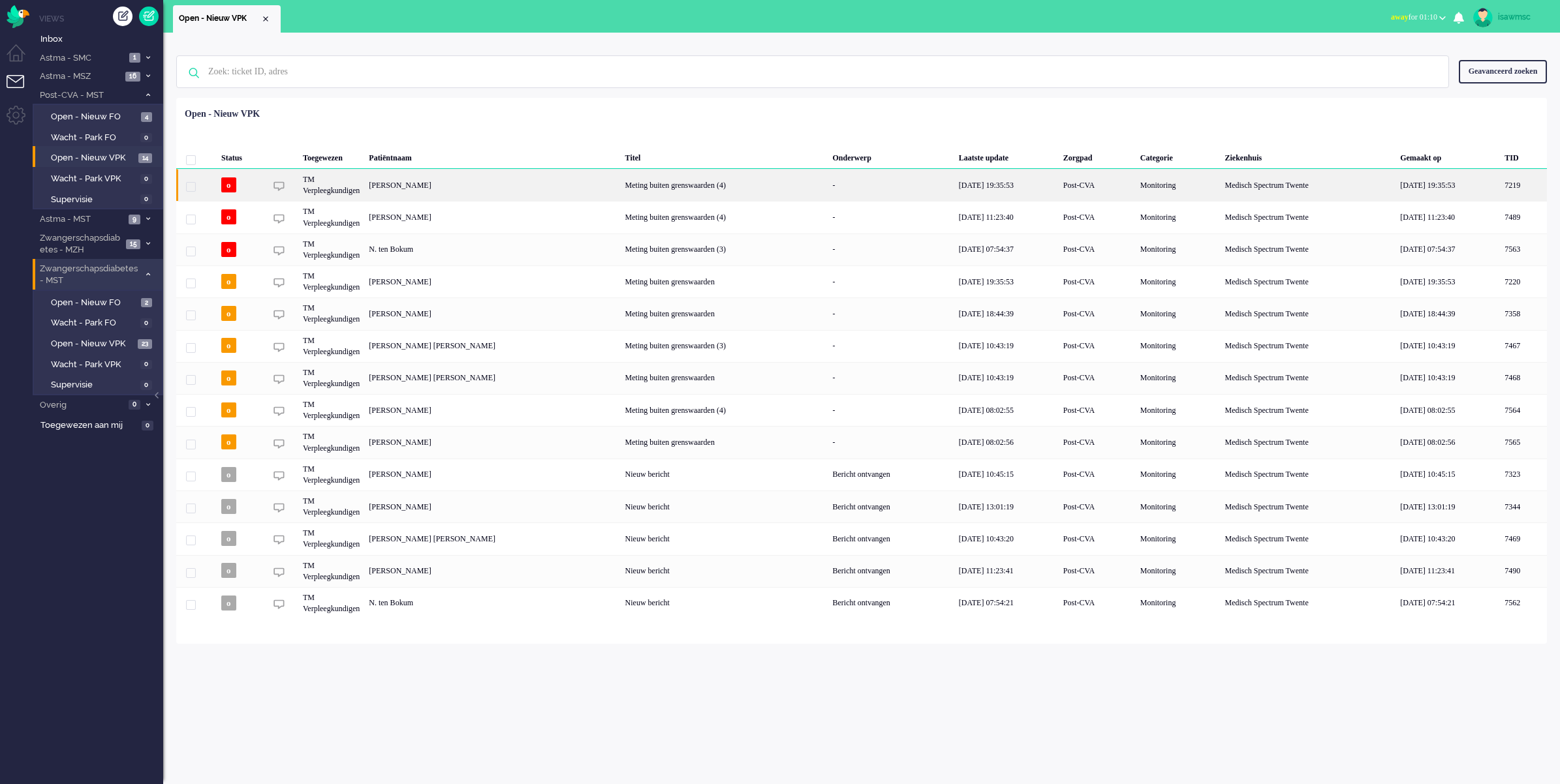
click at [1500, 185] on div "[PERSON_NAME]" at bounding box center [1523, 185] width 47 height 32
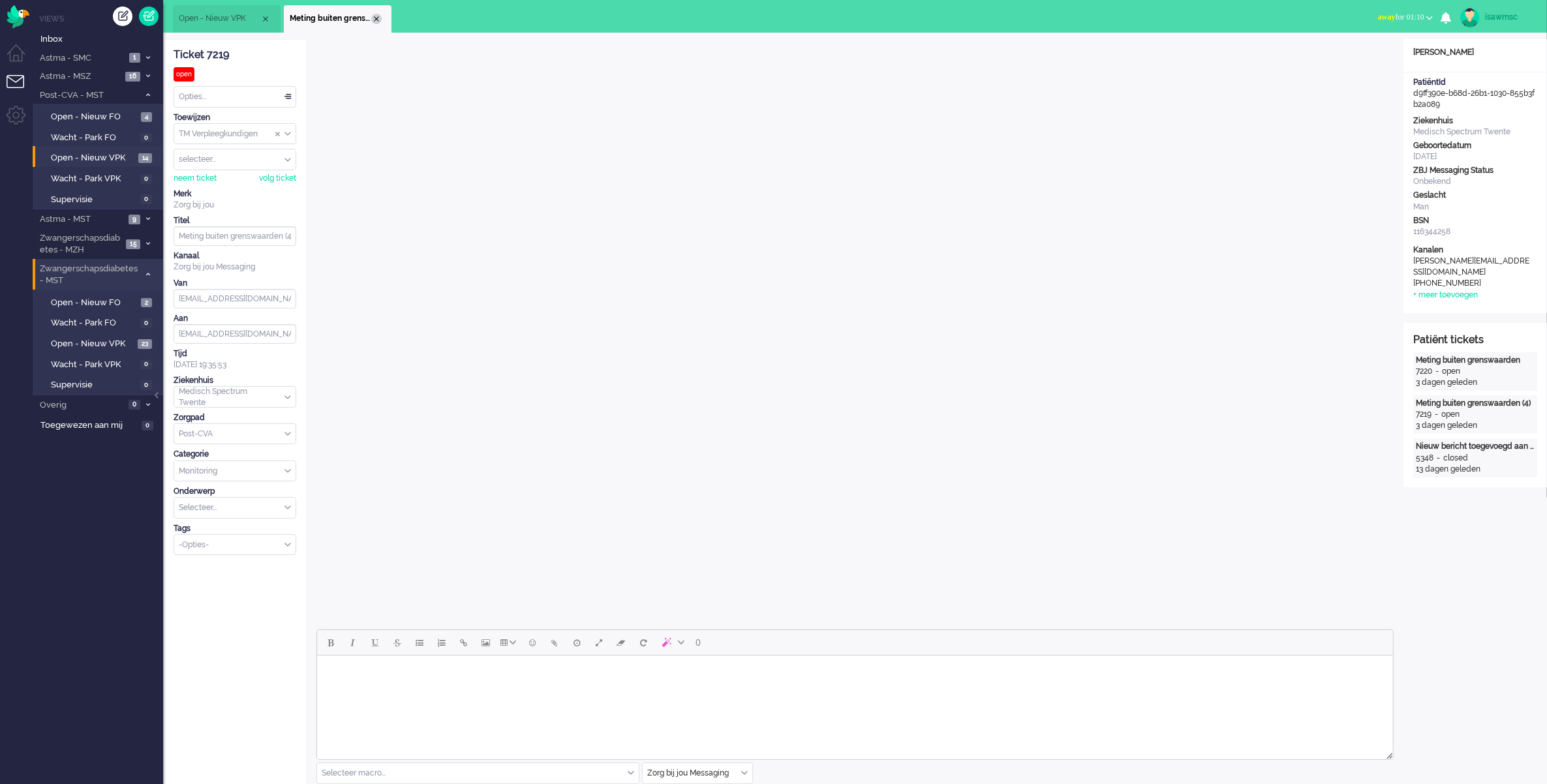
click at [378, 16] on div "Close tab" at bounding box center [376, 19] width 10 height 10
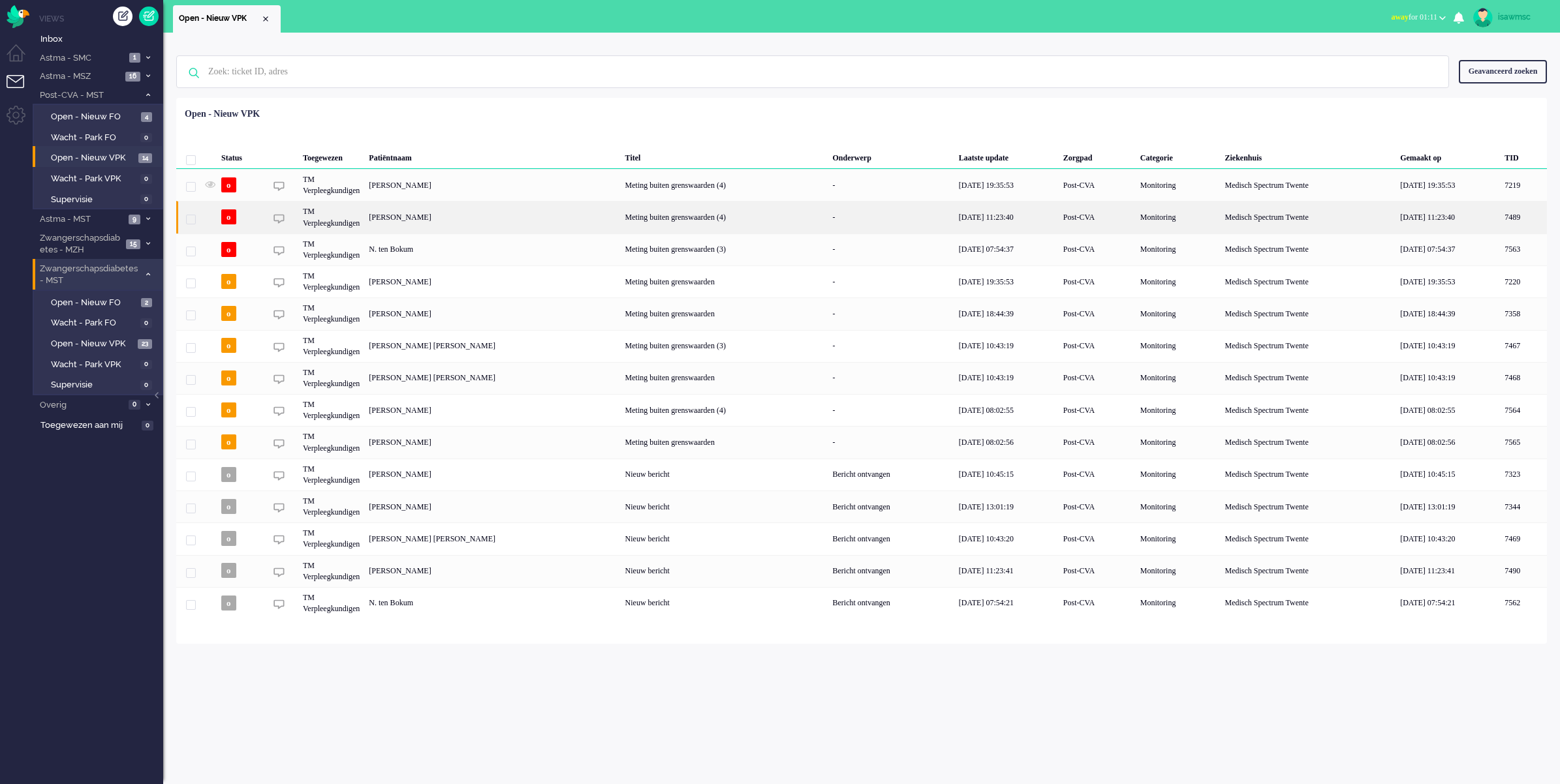
click at [1500, 219] on div "[PERSON_NAME]" at bounding box center [1523, 217] width 47 height 32
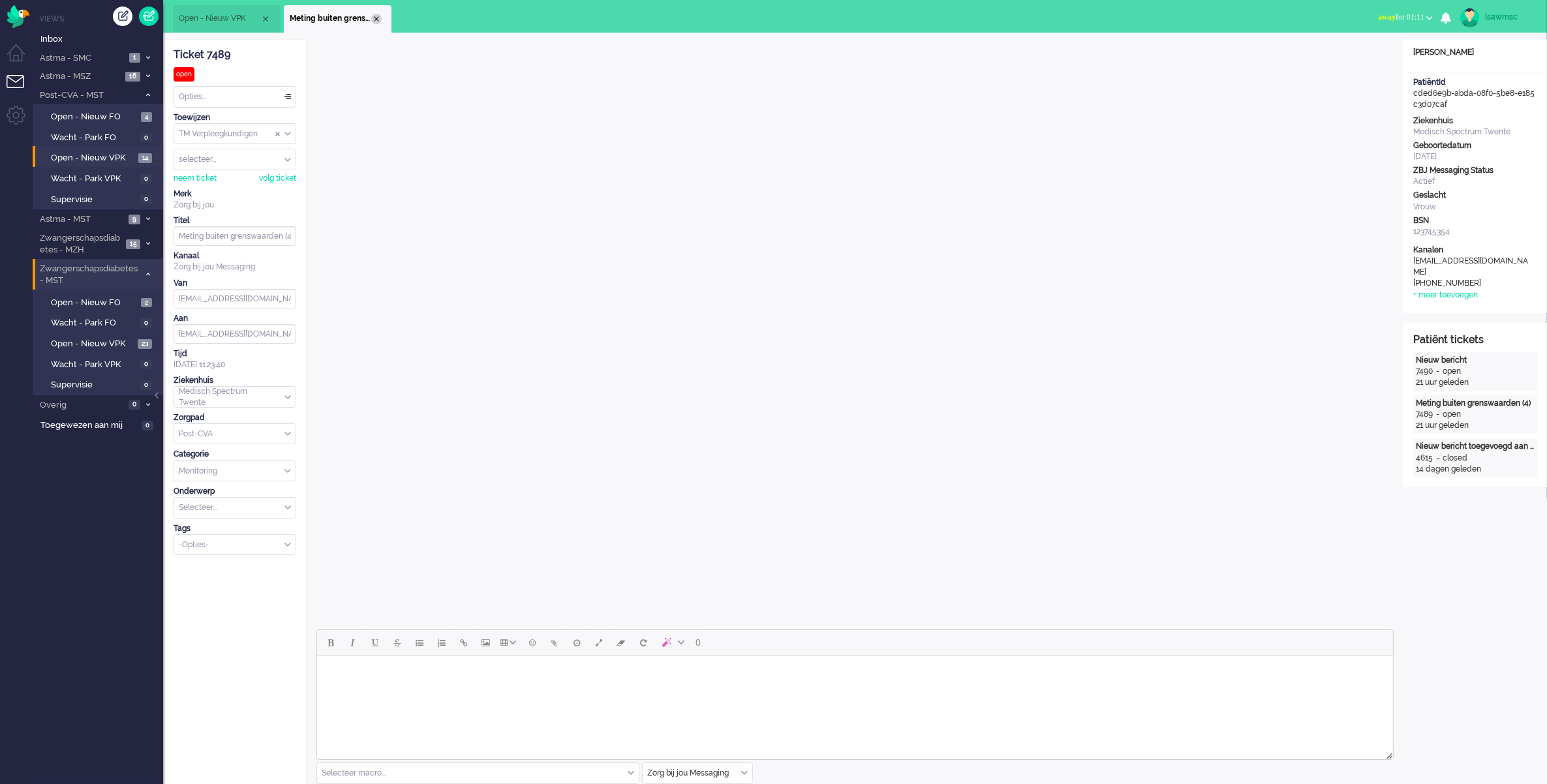
click at [374, 16] on div "Close tab" at bounding box center [376, 19] width 10 height 10
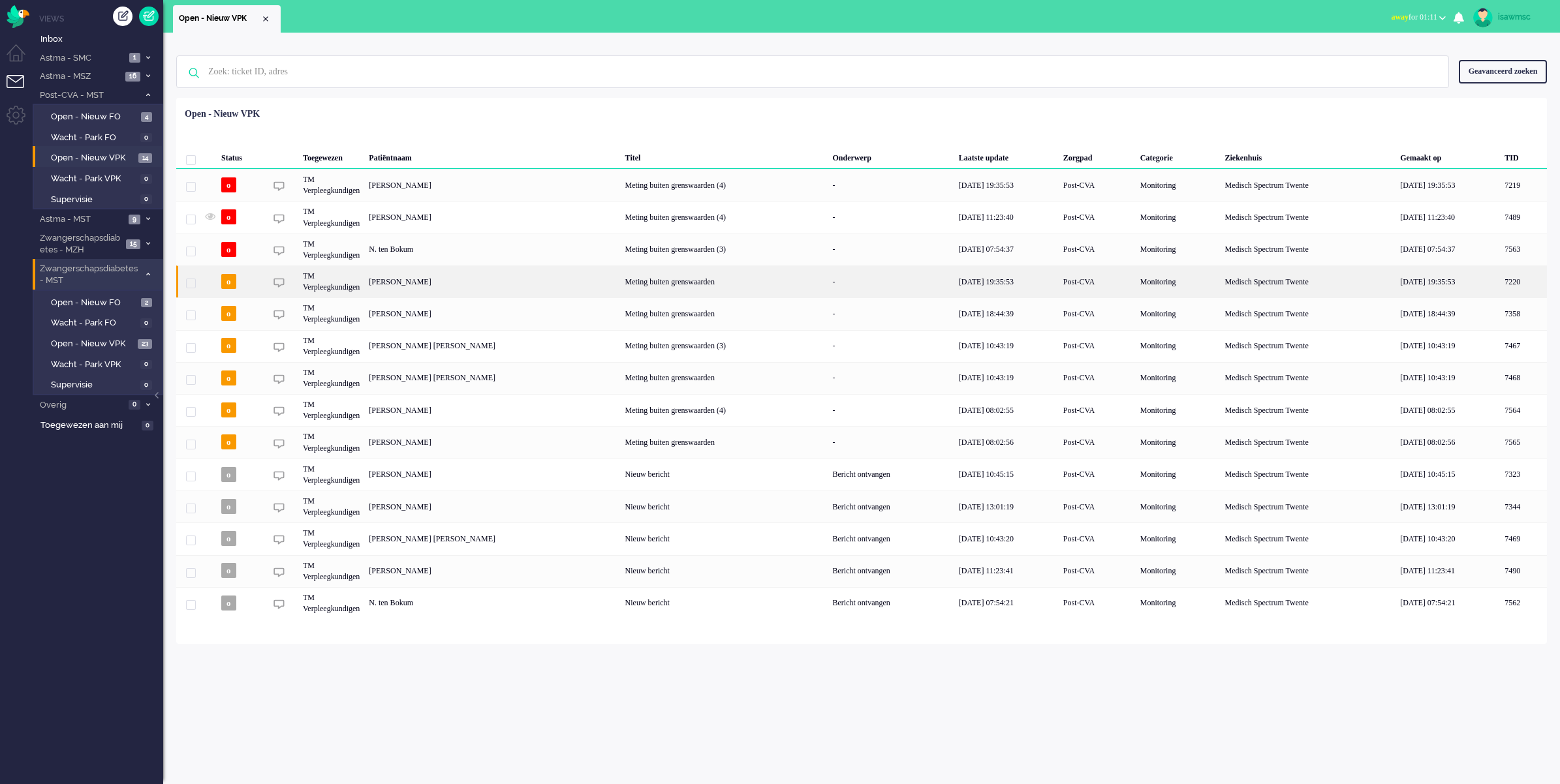
click at [1500, 281] on div "[PERSON_NAME]" at bounding box center [1523, 281] width 47 height 32
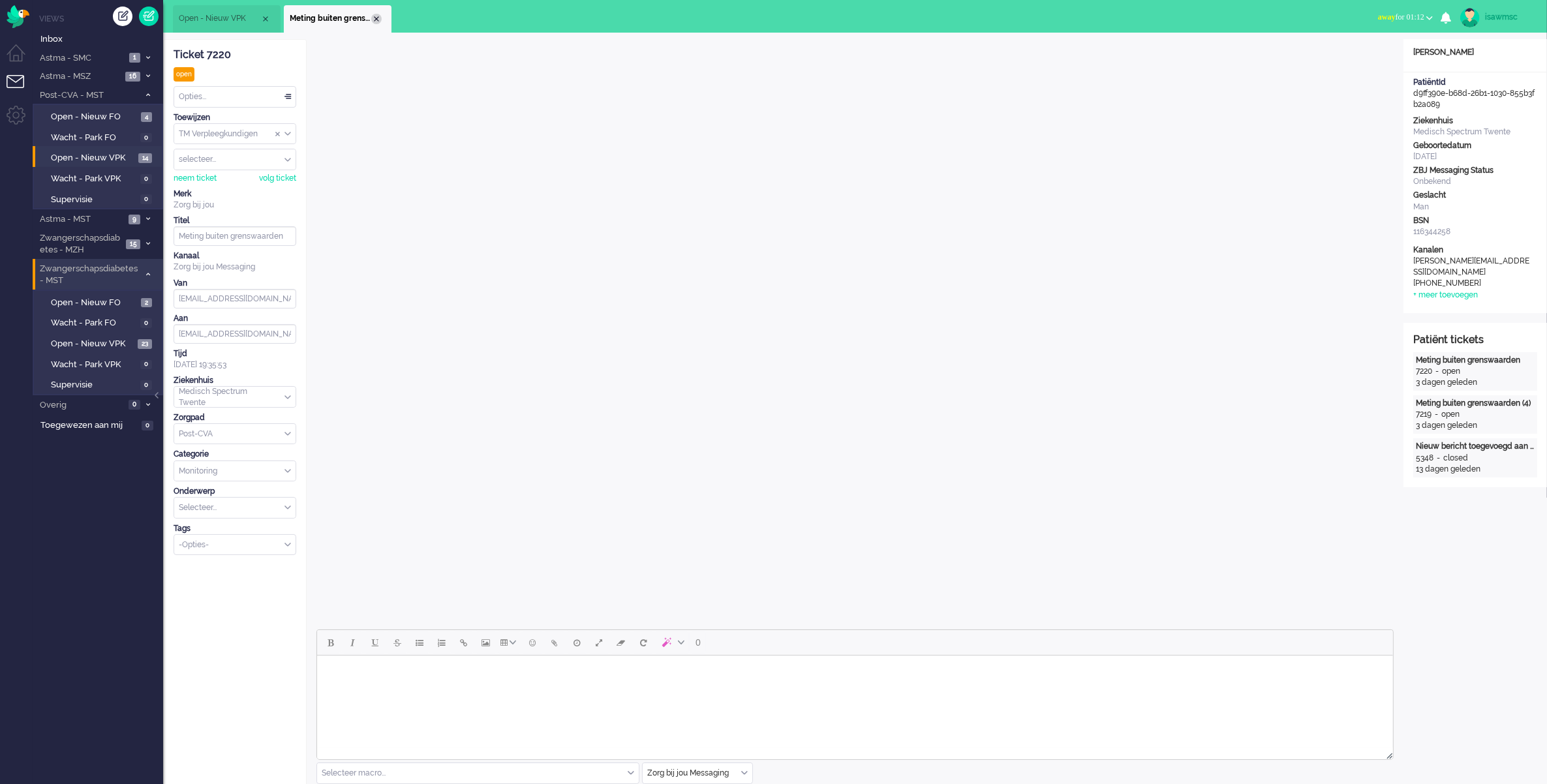
click at [375, 17] on div "Close tab" at bounding box center [376, 19] width 10 height 10
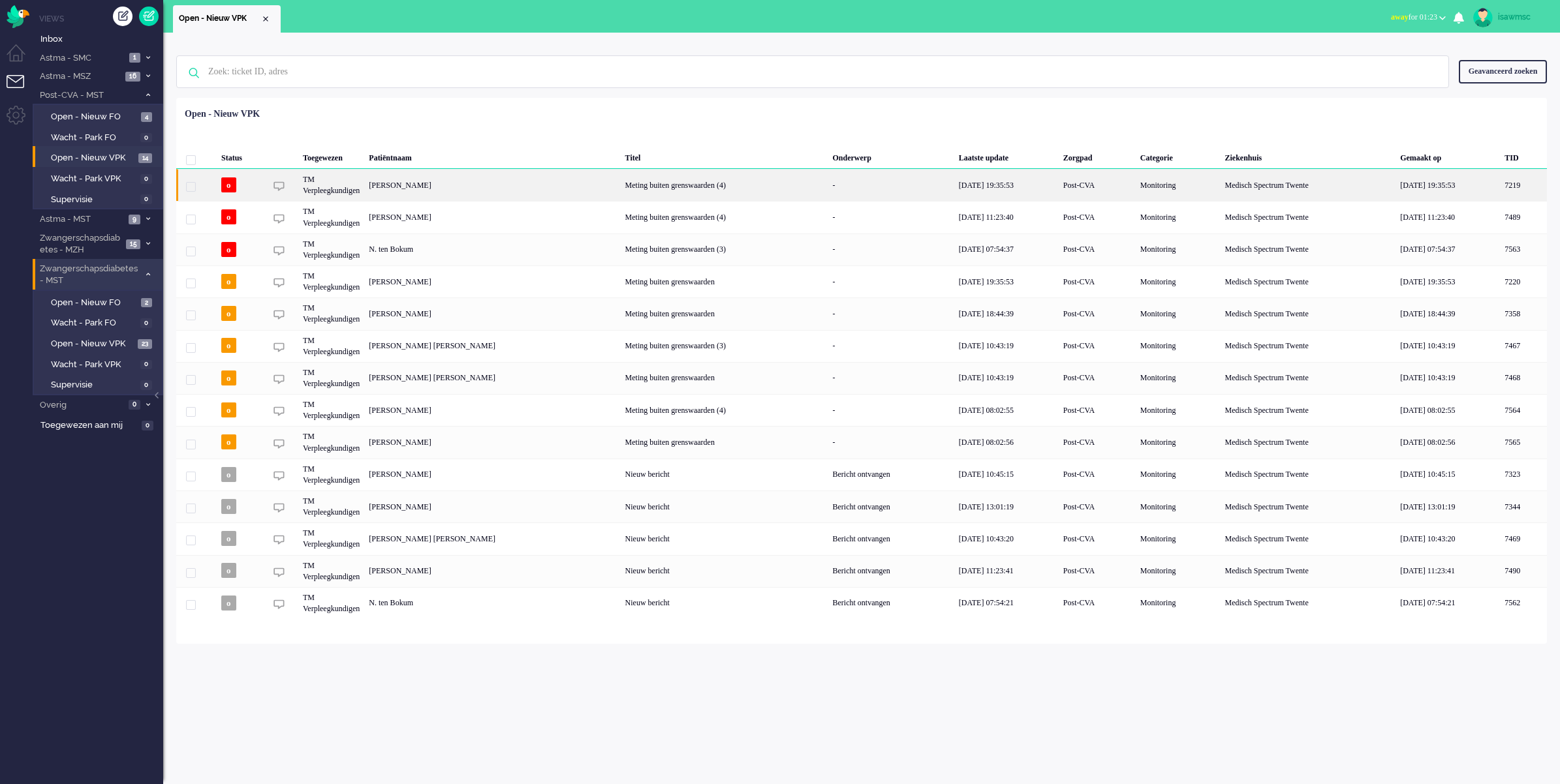
click at [1500, 188] on div "[PERSON_NAME]" at bounding box center [1523, 185] width 47 height 32
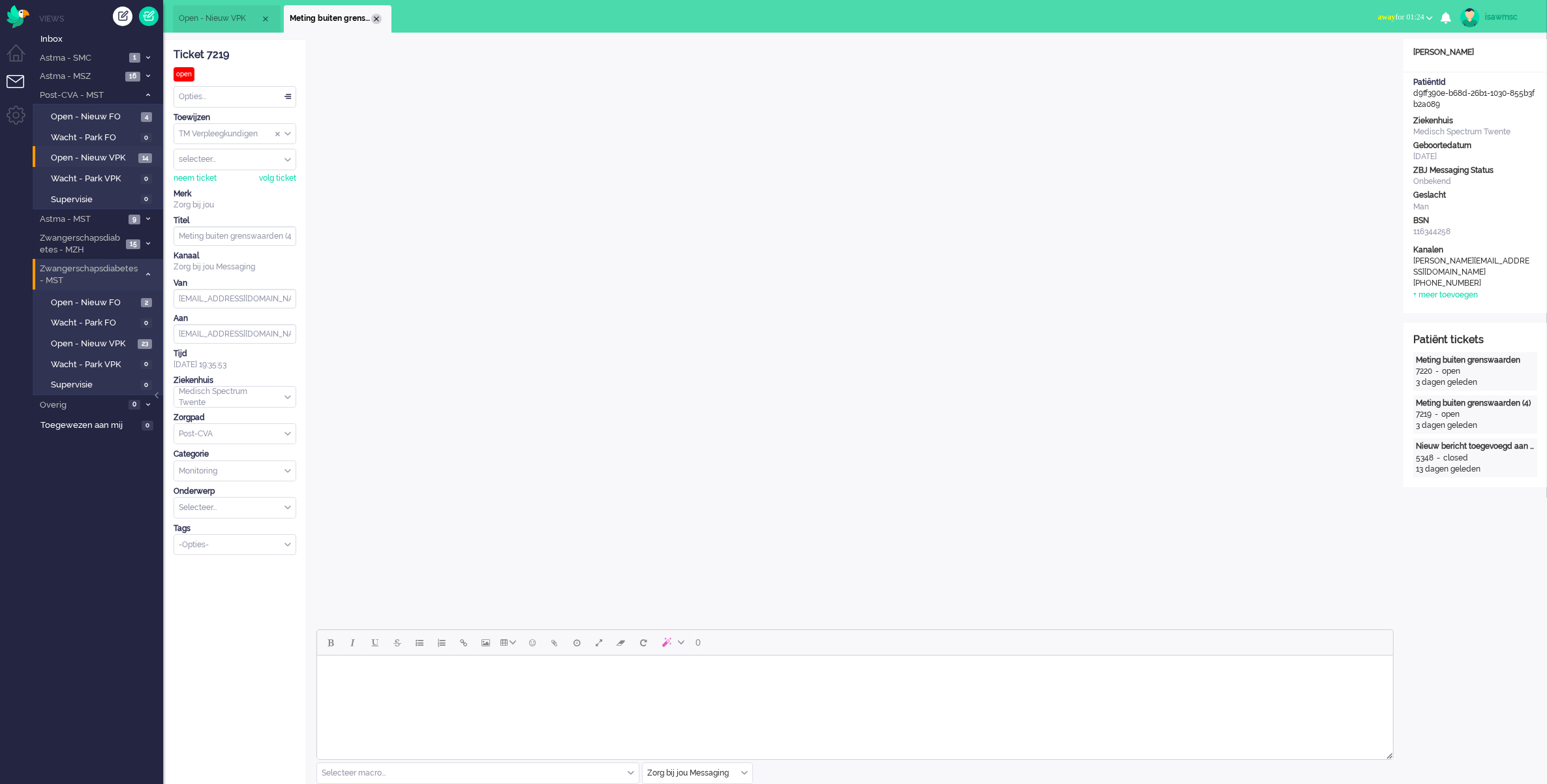
click at [376, 17] on div "Close tab" at bounding box center [376, 19] width 10 height 10
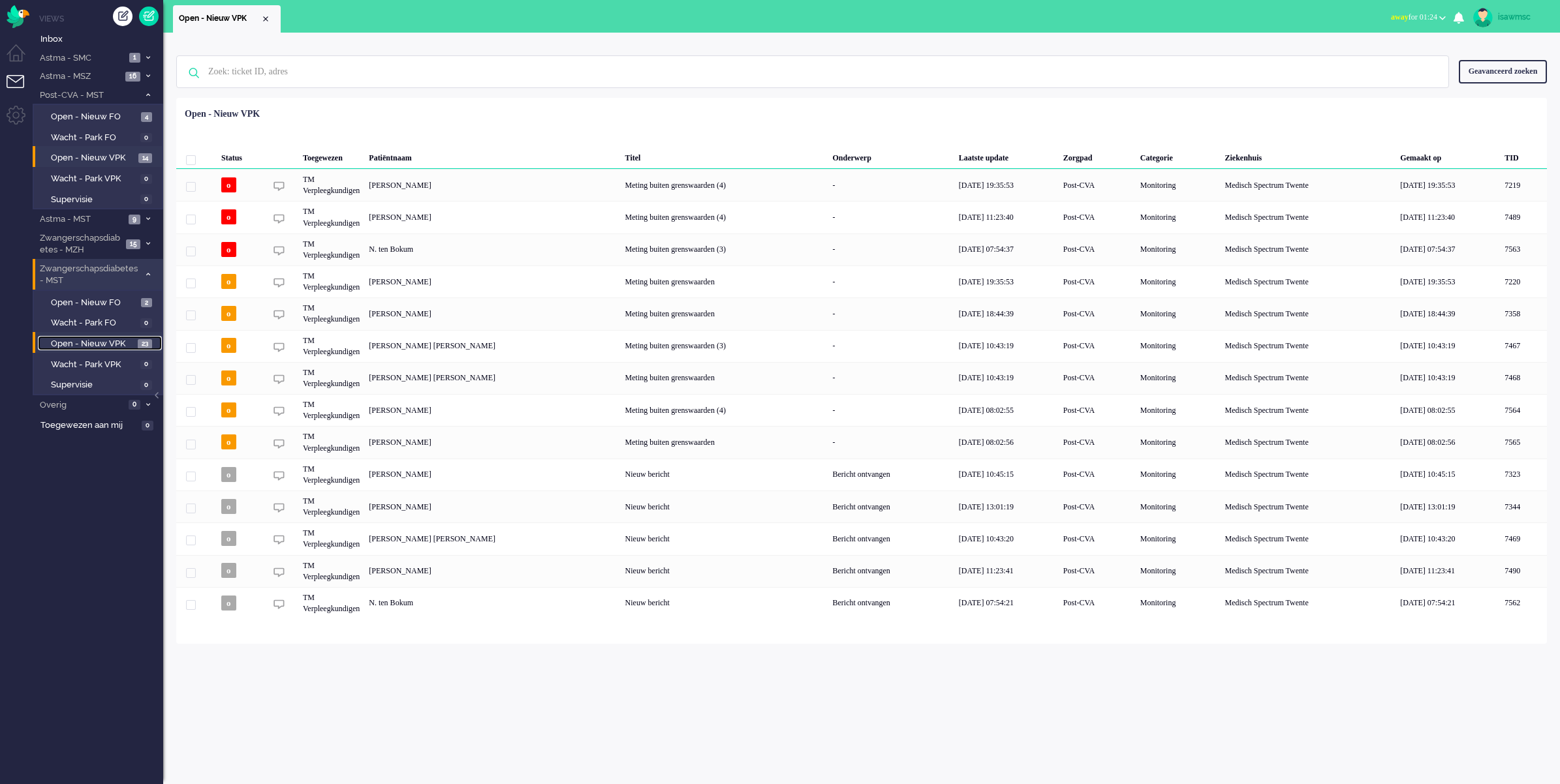
click at [111, 338] on span "Open - Nieuw VPK" at bounding box center [93, 344] width 84 height 13
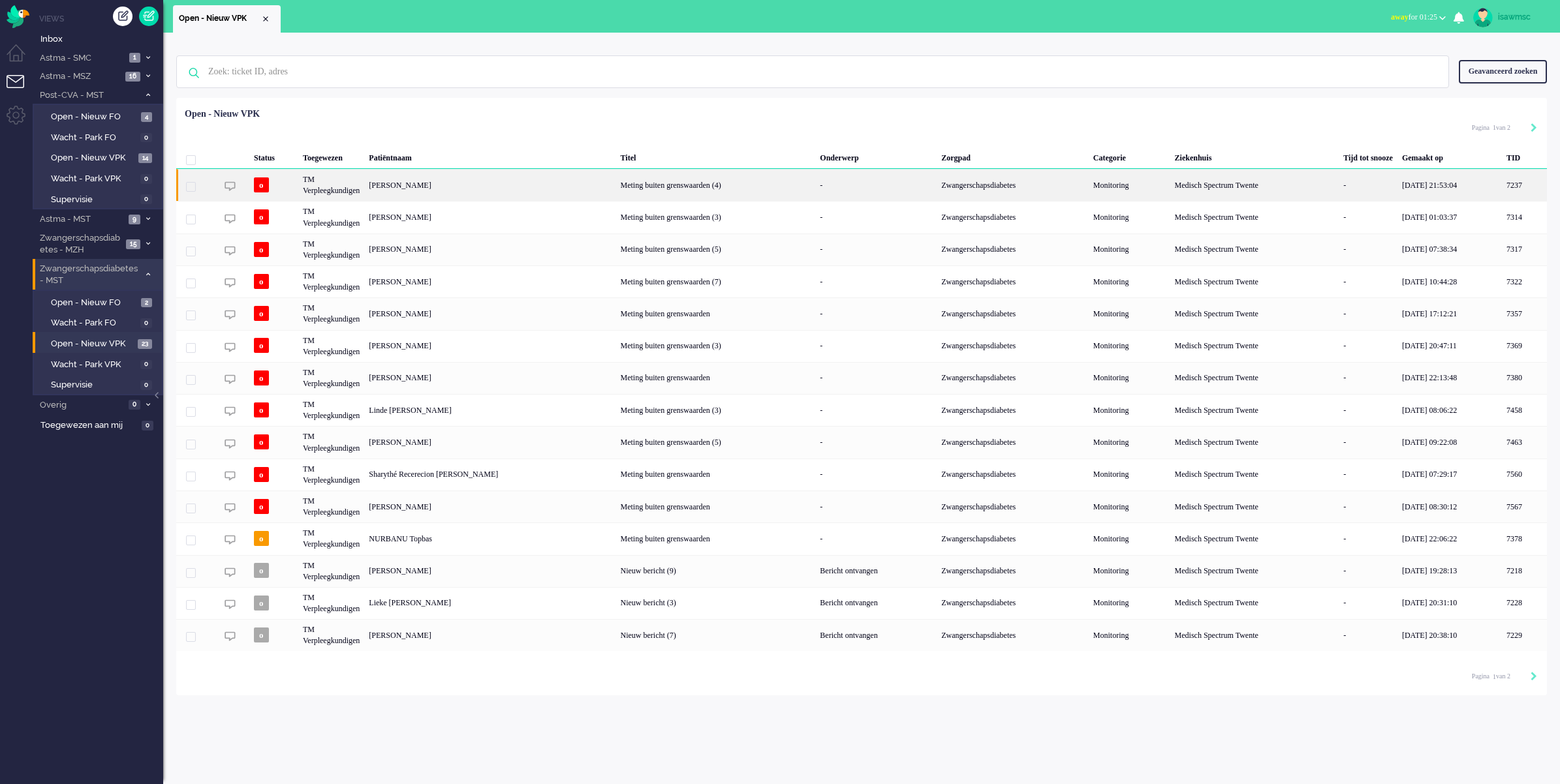
click at [1502, 179] on div "[PERSON_NAME]" at bounding box center [1524, 185] width 45 height 32
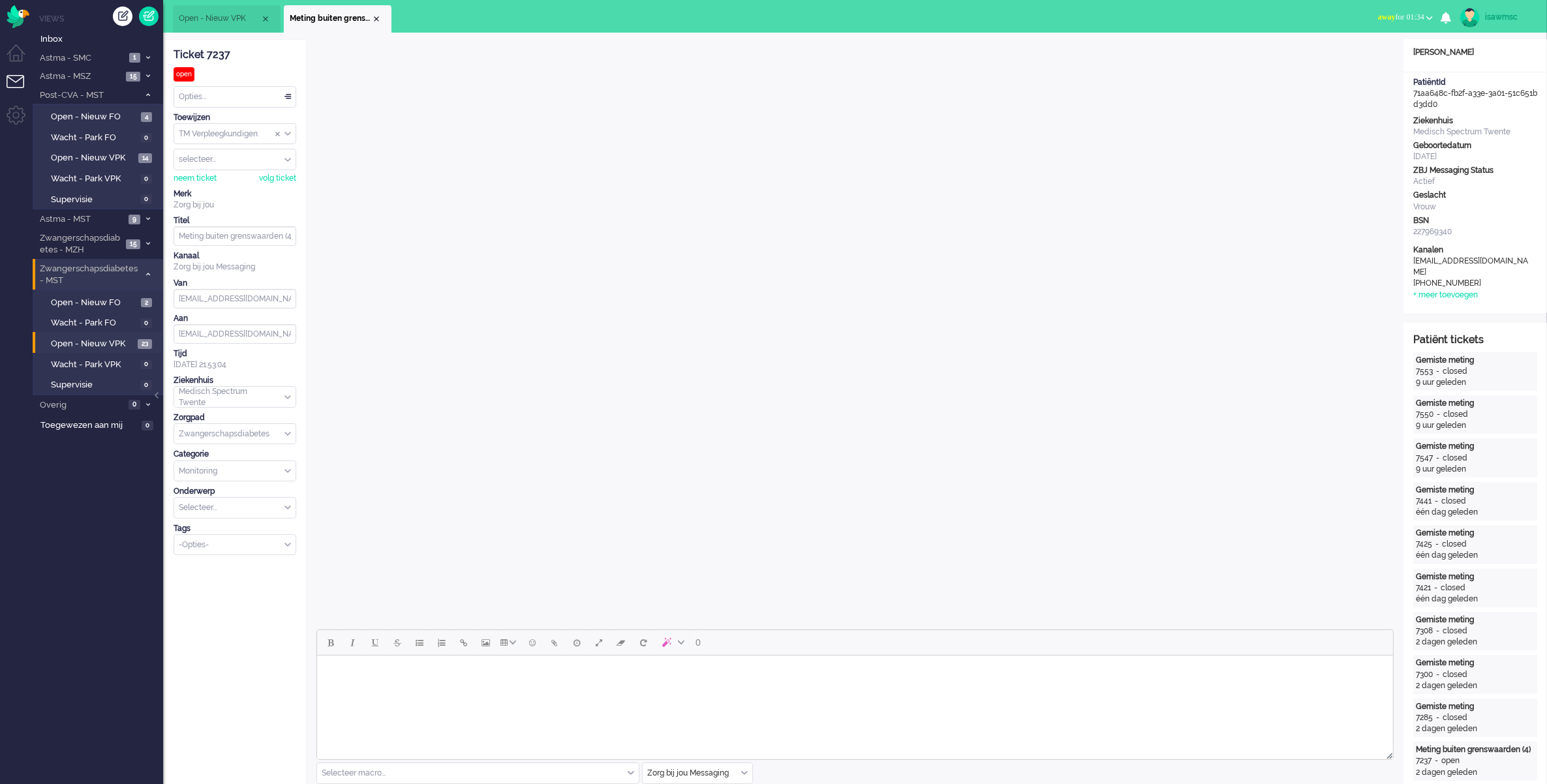
click at [226, 102] on div "Opties..." at bounding box center [235, 96] width 122 height 20
click at [222, 151] on span "In afwachting" at bounding box center [205, 152] width 50 height 11
click at [377, 19] on div "Close tab" at bounding box center [376, 19] width 10 height 10
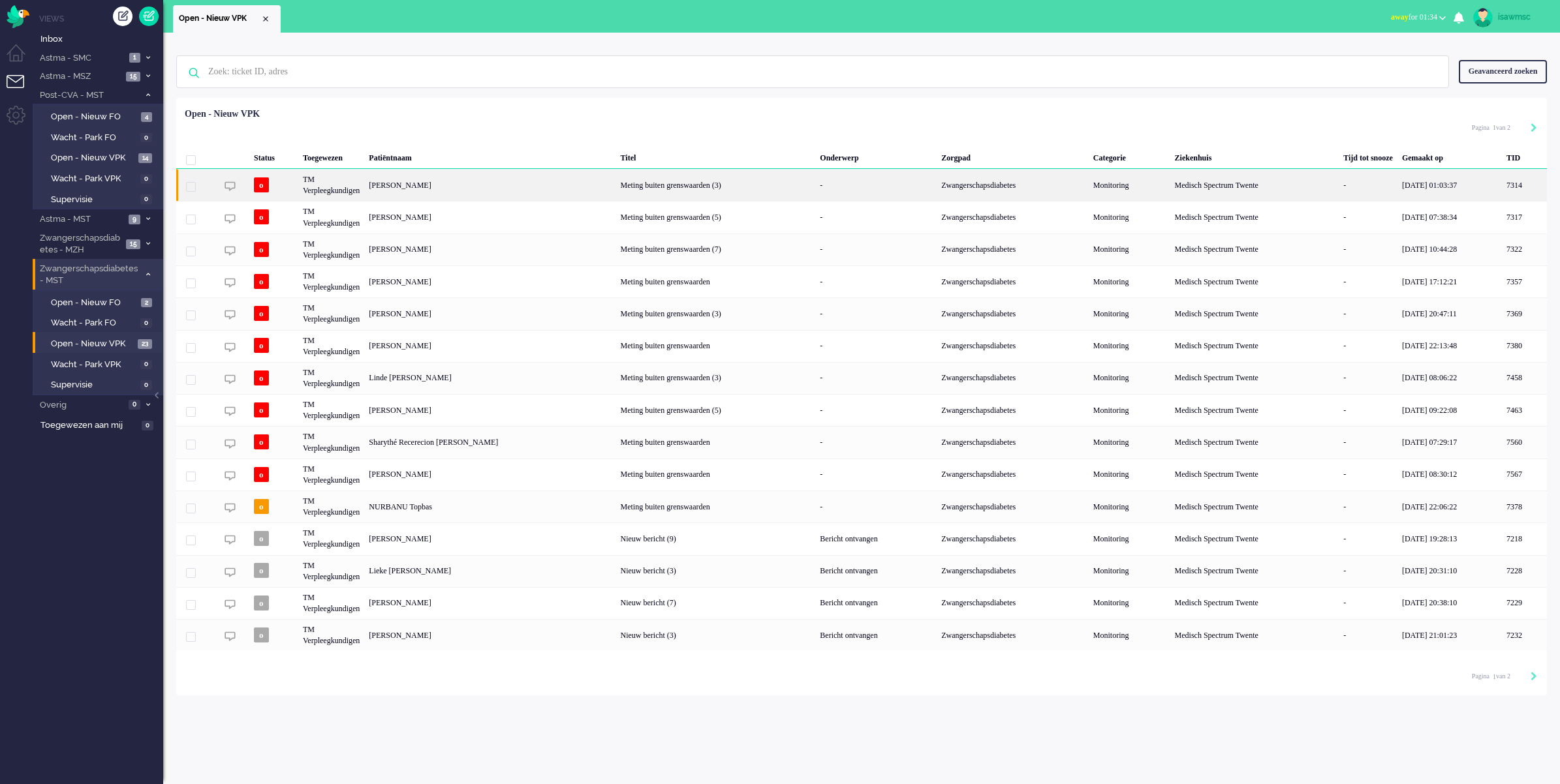
click at [1502, 180] on div "[PERSON_NAME]" at bounding box center [1524, 185] width 45 height 32
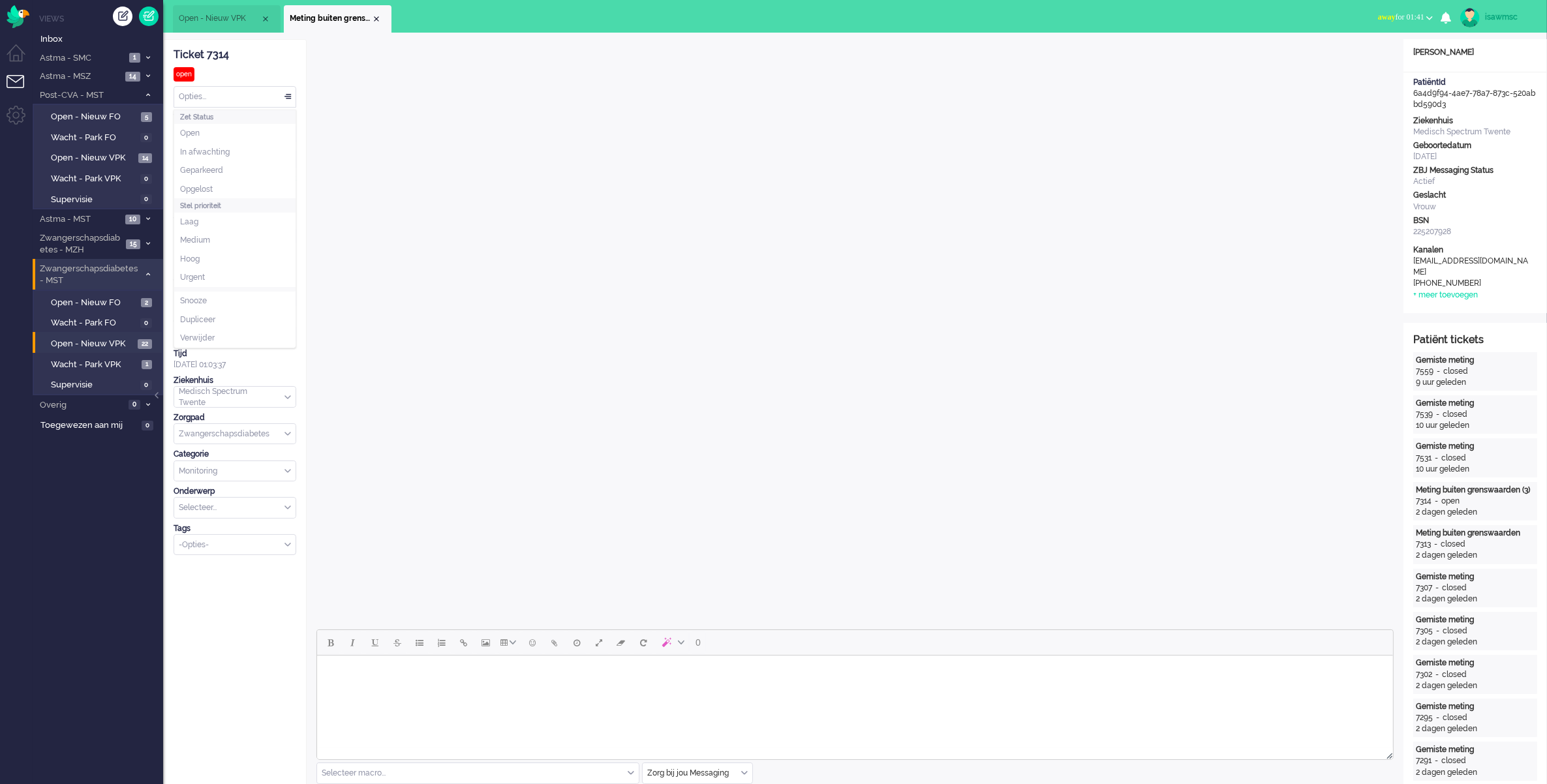
drag, startPoint x: 258, startPoint y: 95, endPoint x: 273, endPoint y: 133, distance: 40.9
click at [257, 95] on div "Opties..." at bounding box center [235, 96] width 122 height 20
click at [220, 148] on span "In afwachting" at bounding box center [205, 152] width 50 height 11
click at [378, 18] on div "Close tab" at bounding box center [376, 19] width 10 height 10
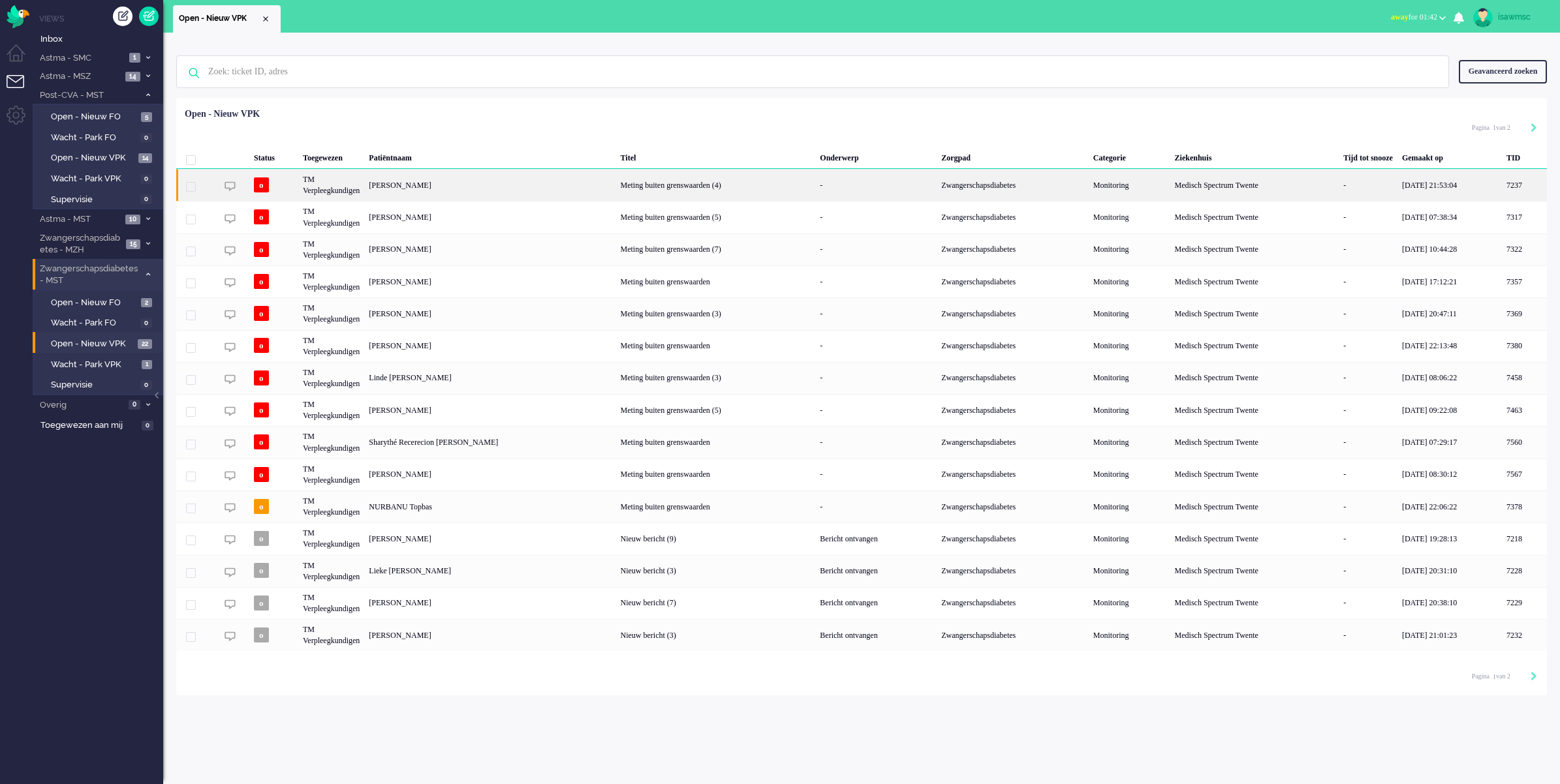
click at [1502, 187] on div "[PERSON_NAME]" at bounding box center [1524, 185] width 45 height 32
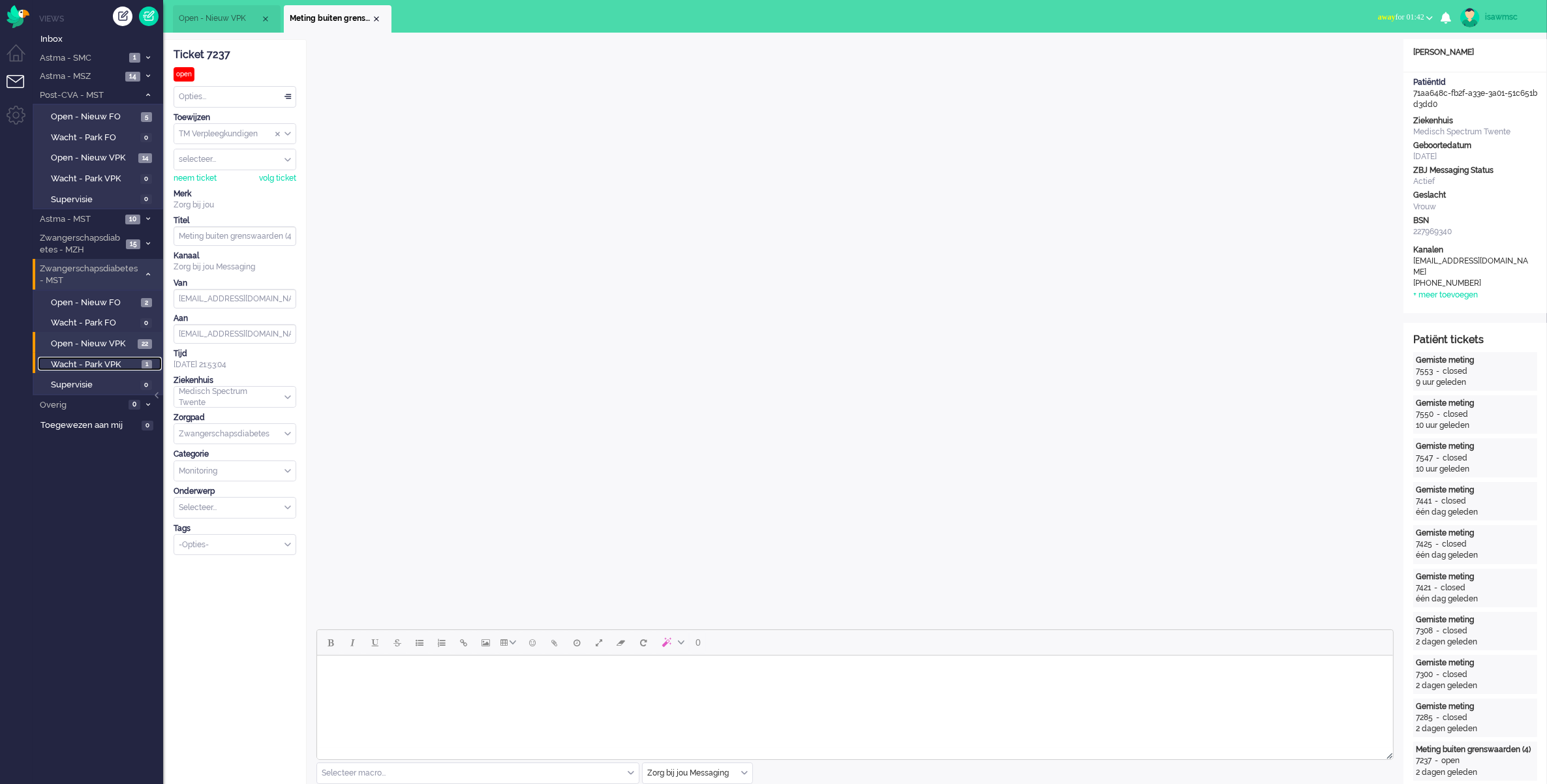
click at [111, 362] on span "Wacht - Park VPK" at bounding box center [95, 365] width 88 height 13
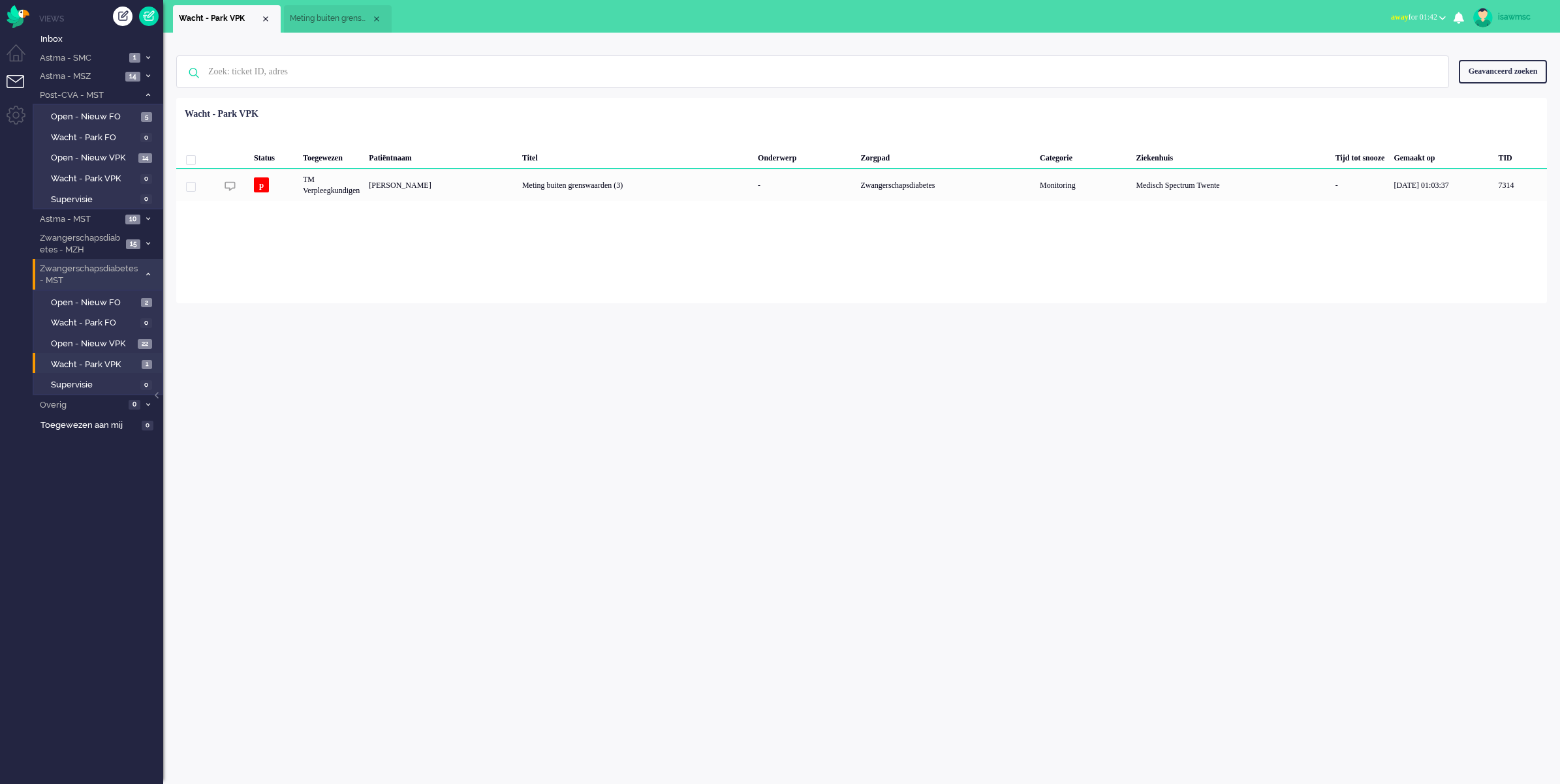
click at [537, 253] on div "Loading... Status Toegewezen Patiëntnaam Titel Onderwerp Zorgpad Categorie Ziek…" at bounding box center [861, 200] width 1371 height 205
click at [136, 340] on link "Open - Nieuw VPK 22" at bounding box center [99, 343] width 124 height 14
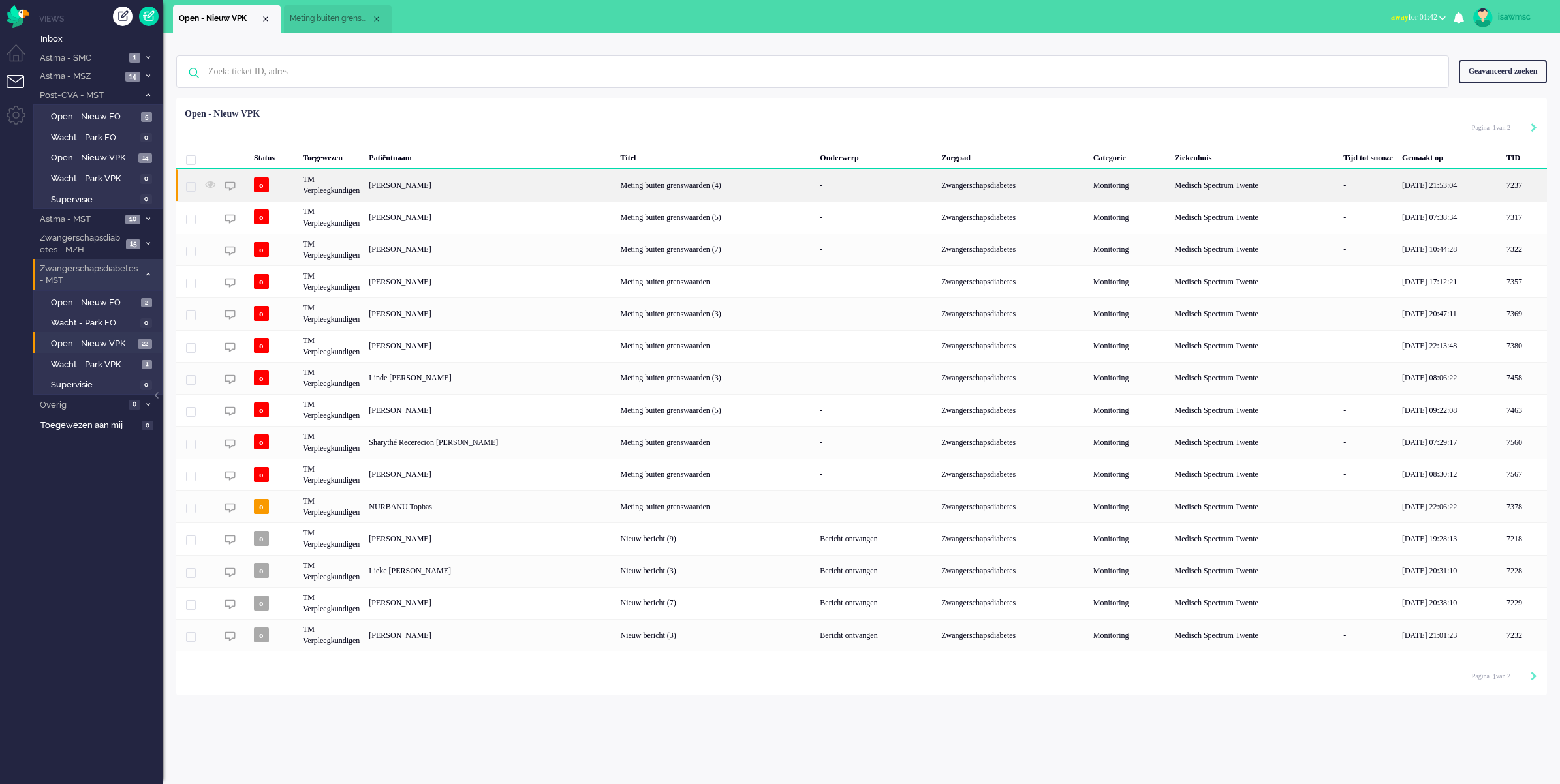
click at [1502, 180] on div "[PERSON_NAME]" at bounding box center [1524, 185] width 45 height 32
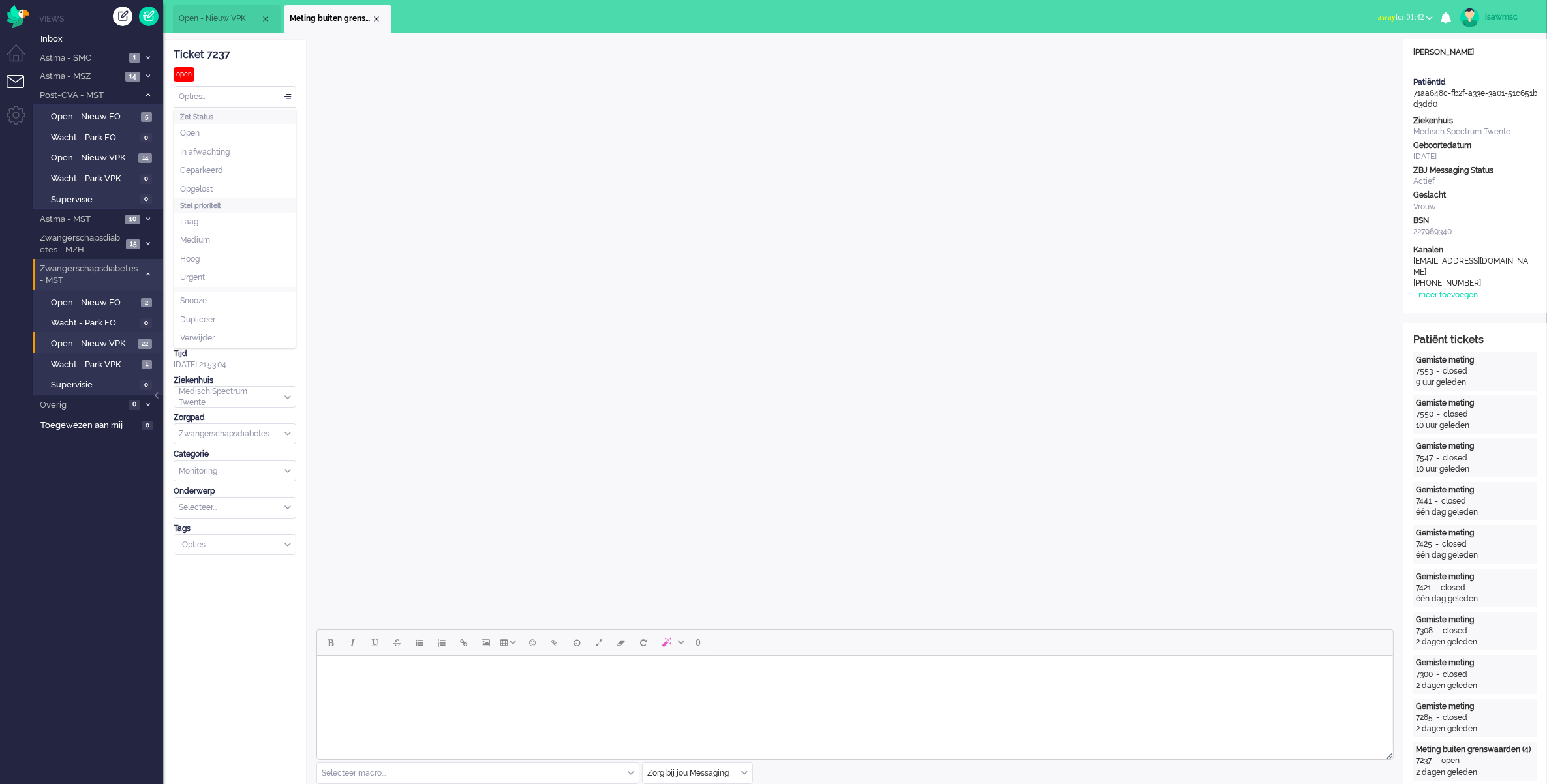
click at [279, 99] on div "Opties..." at bounding box center [235, 96] width 122 height 20
click at [231, 148] on li "In afwachting" at bounding box center [235, 153] width 122 height 19
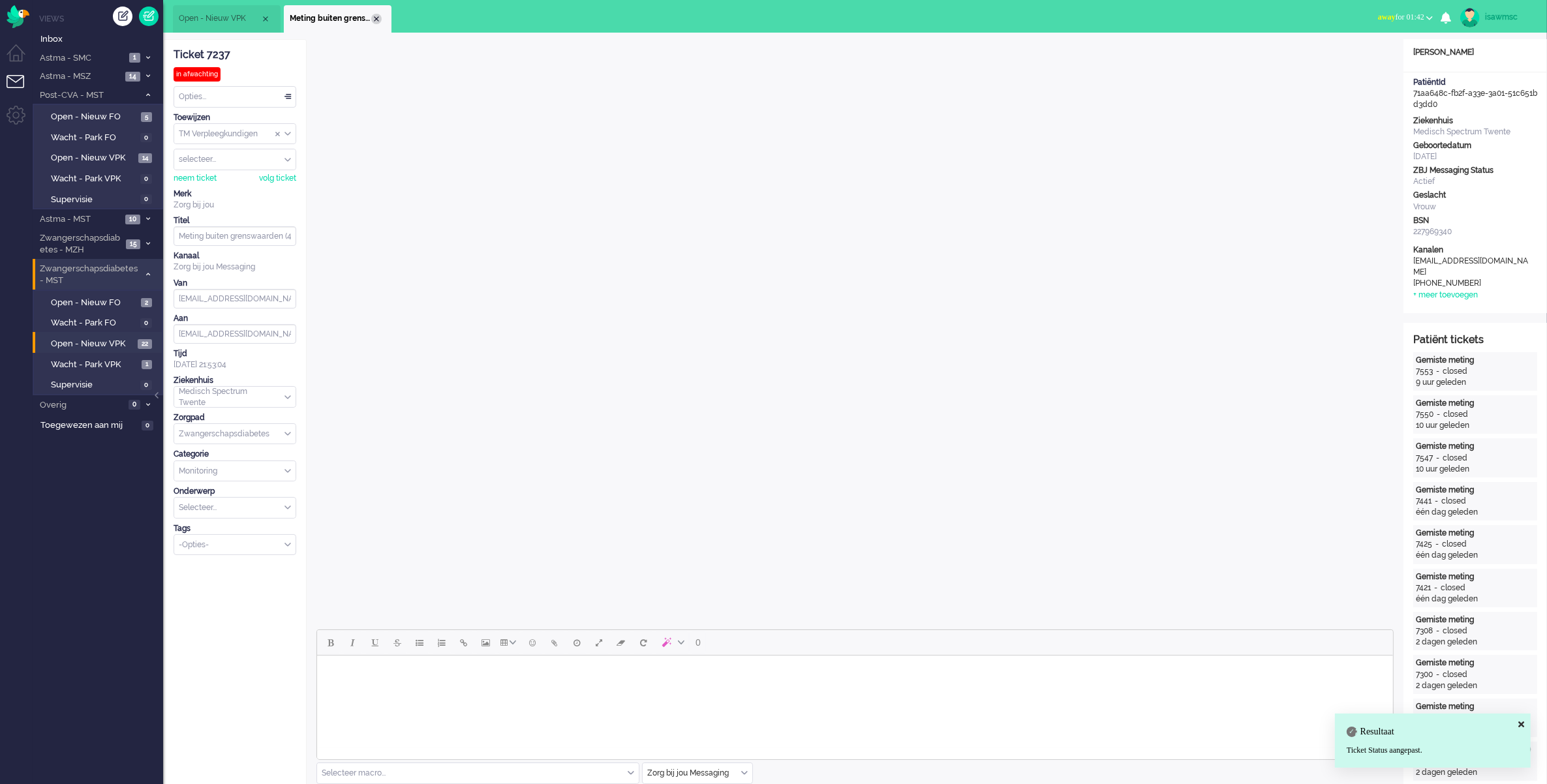
click at [375, 20] on div "Close tab" at bounding box center [376, 19] width 10 height 10
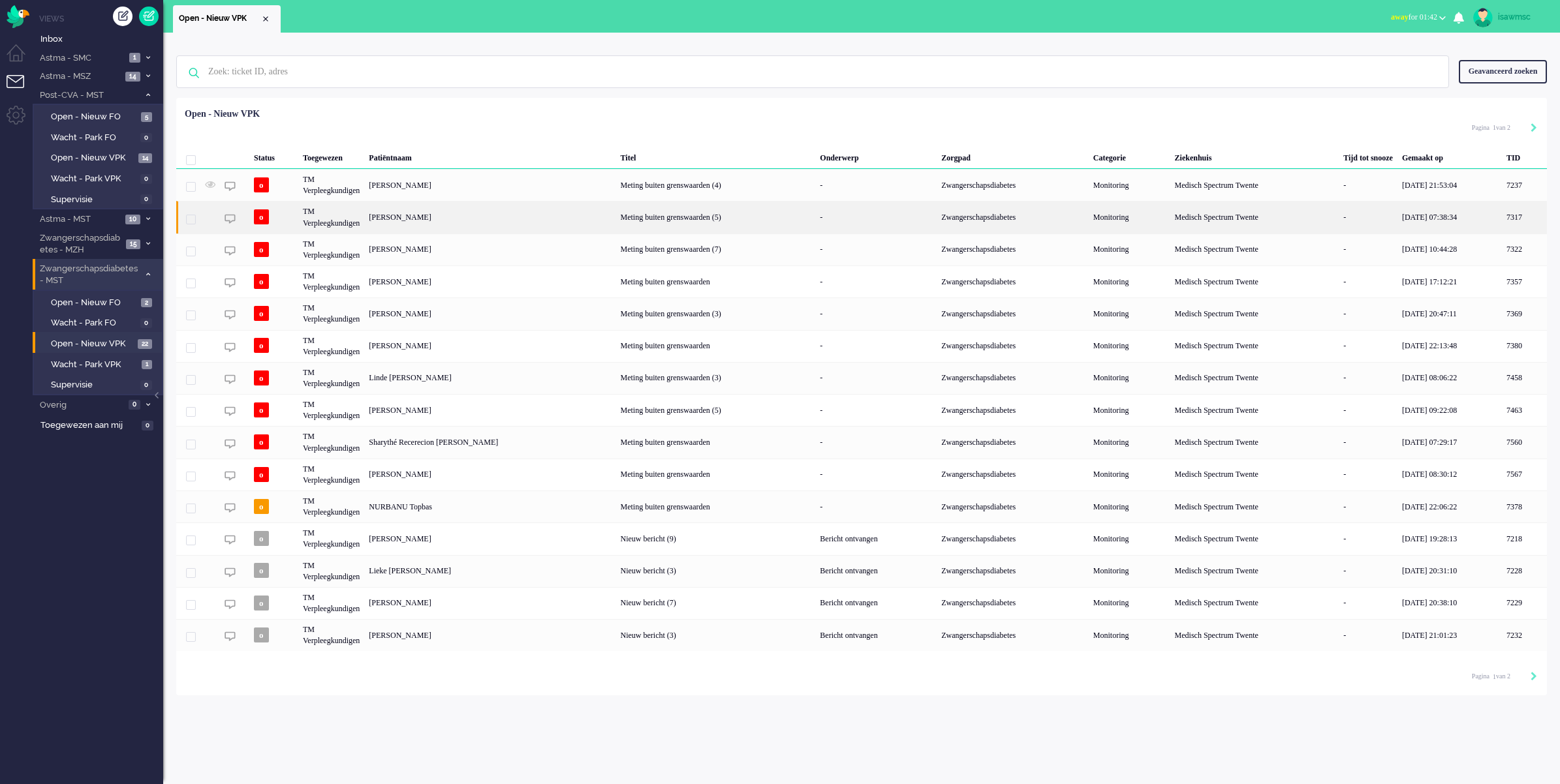
click at [1502, 219] on div "[PERSON_NAME]" at bounding box center [1524, 217] width 45 height 32
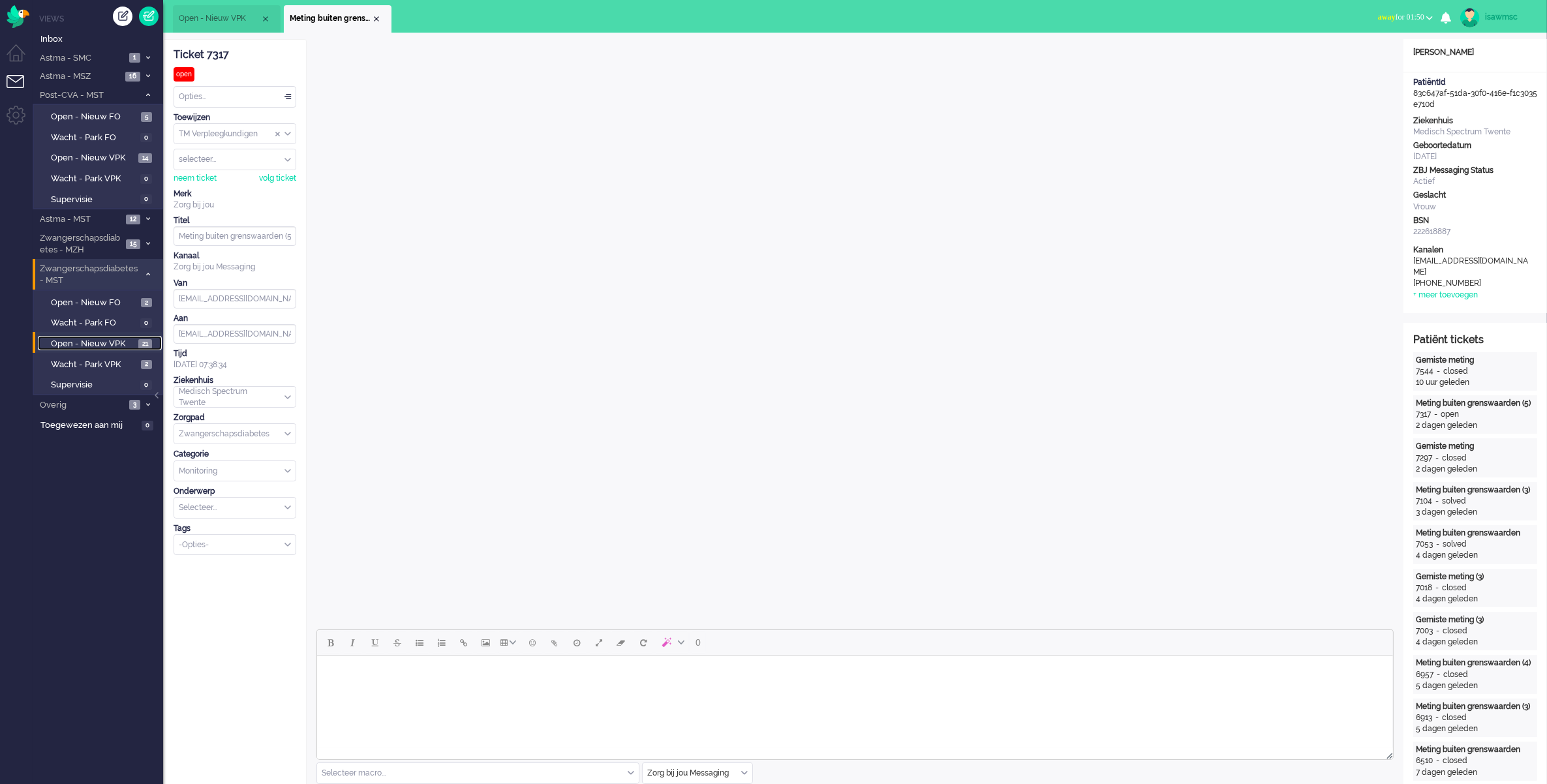
click at [128, 340] on span "Open - Nieuw VPK" at bounding box center [93, 344] width 84 height 13
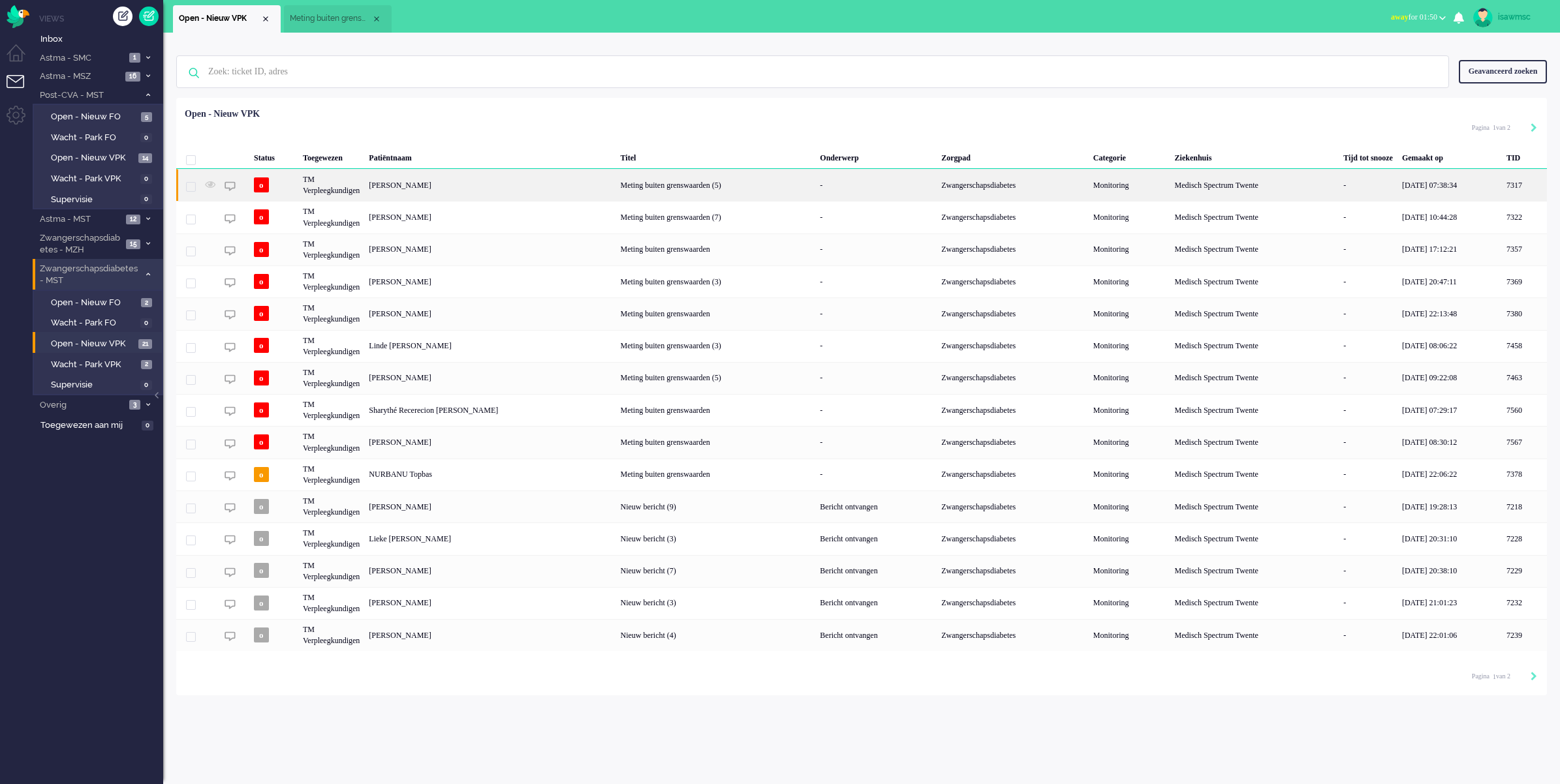
click at [1502, 186] on div "[PERSON_NAME]" at bounding box center [1524, 185] width 45 height 32
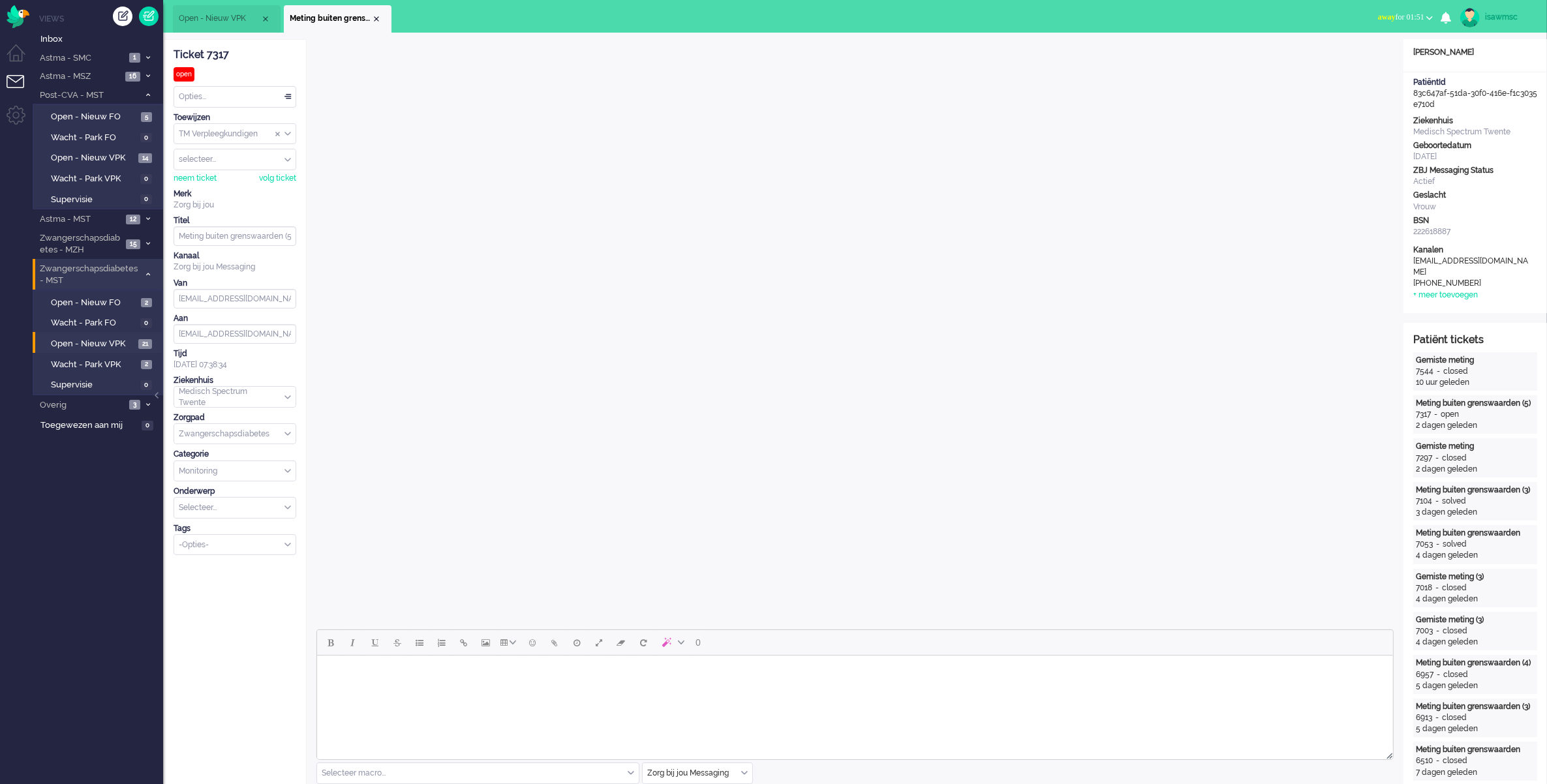
click at [252, 99] on div "Opties..." at bounding box center [235, 96] width 122 height 20
click at [234, 157] on li "In afwachting" at bounding box center [235, 153] width 122 height 19
click at [377, 19] on div "Close tab" at bounding box center [376, 19] width 10 height 10
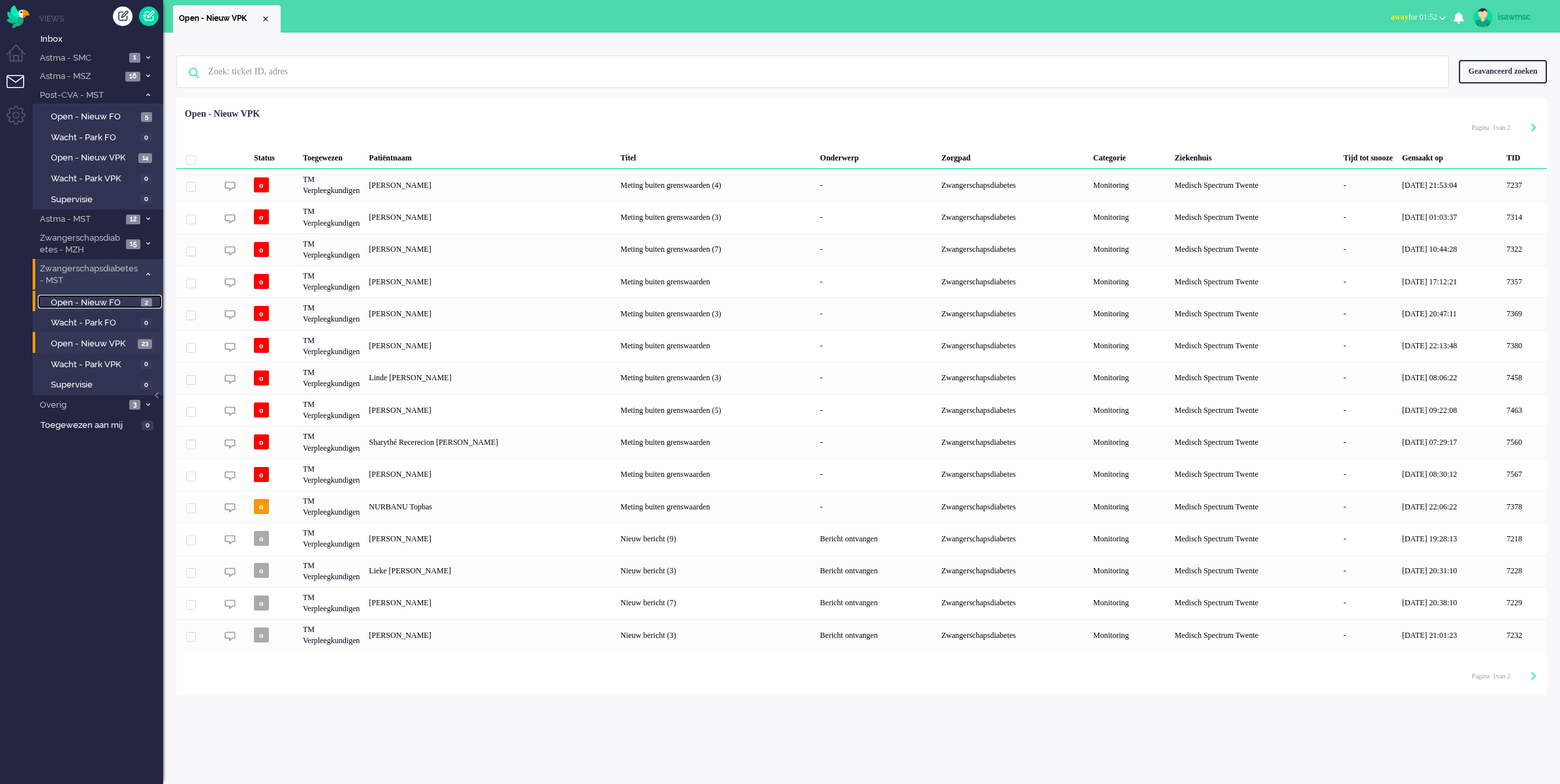
click at [103, 298] on span "Open - Nieuw FO" at bounding box center [94, 303] width 87 height 13
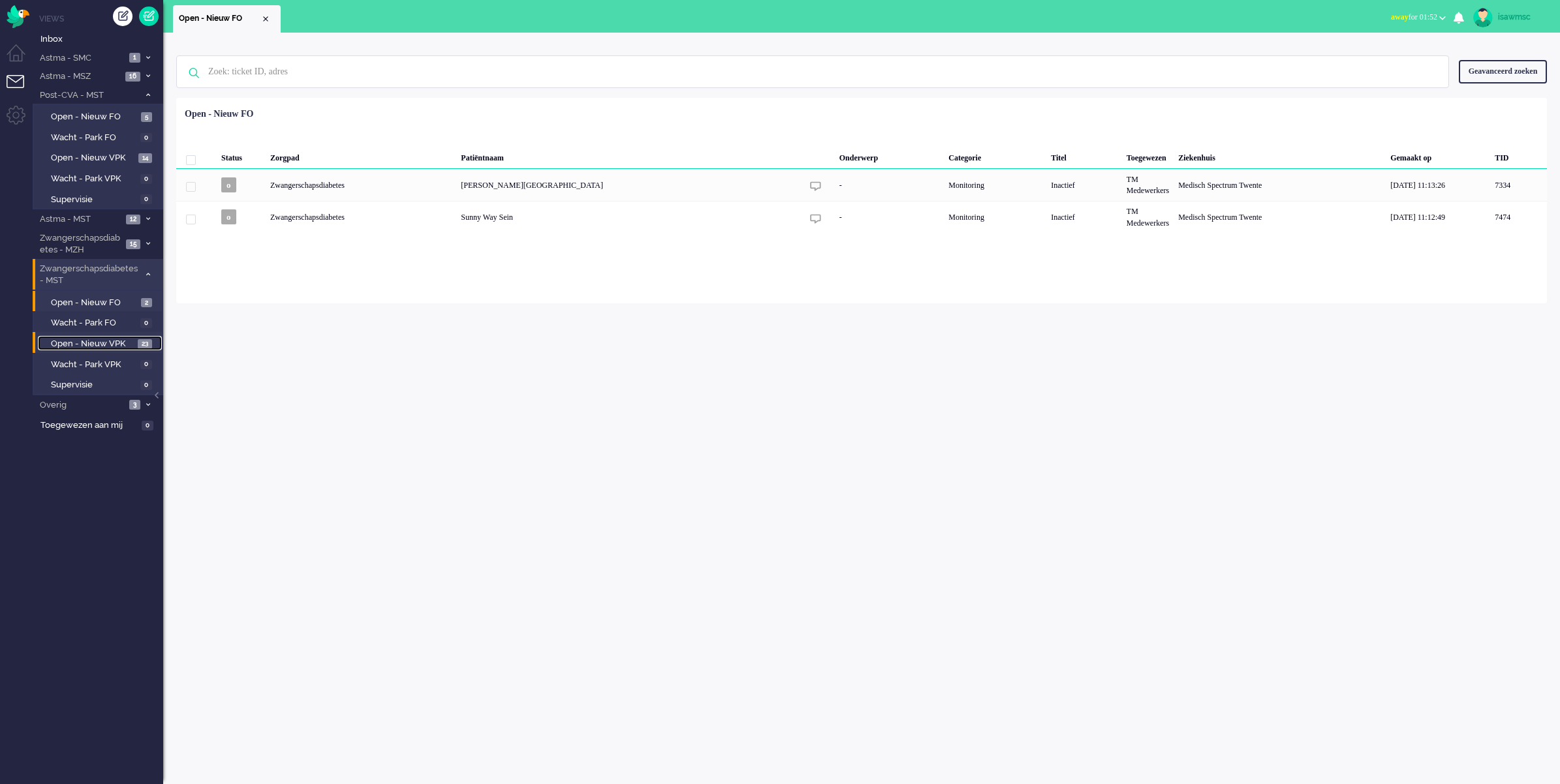
click at [128, 336] on link "Open - Nieuw VPK 23" at bounding box center [99, 343] width 124 height 14
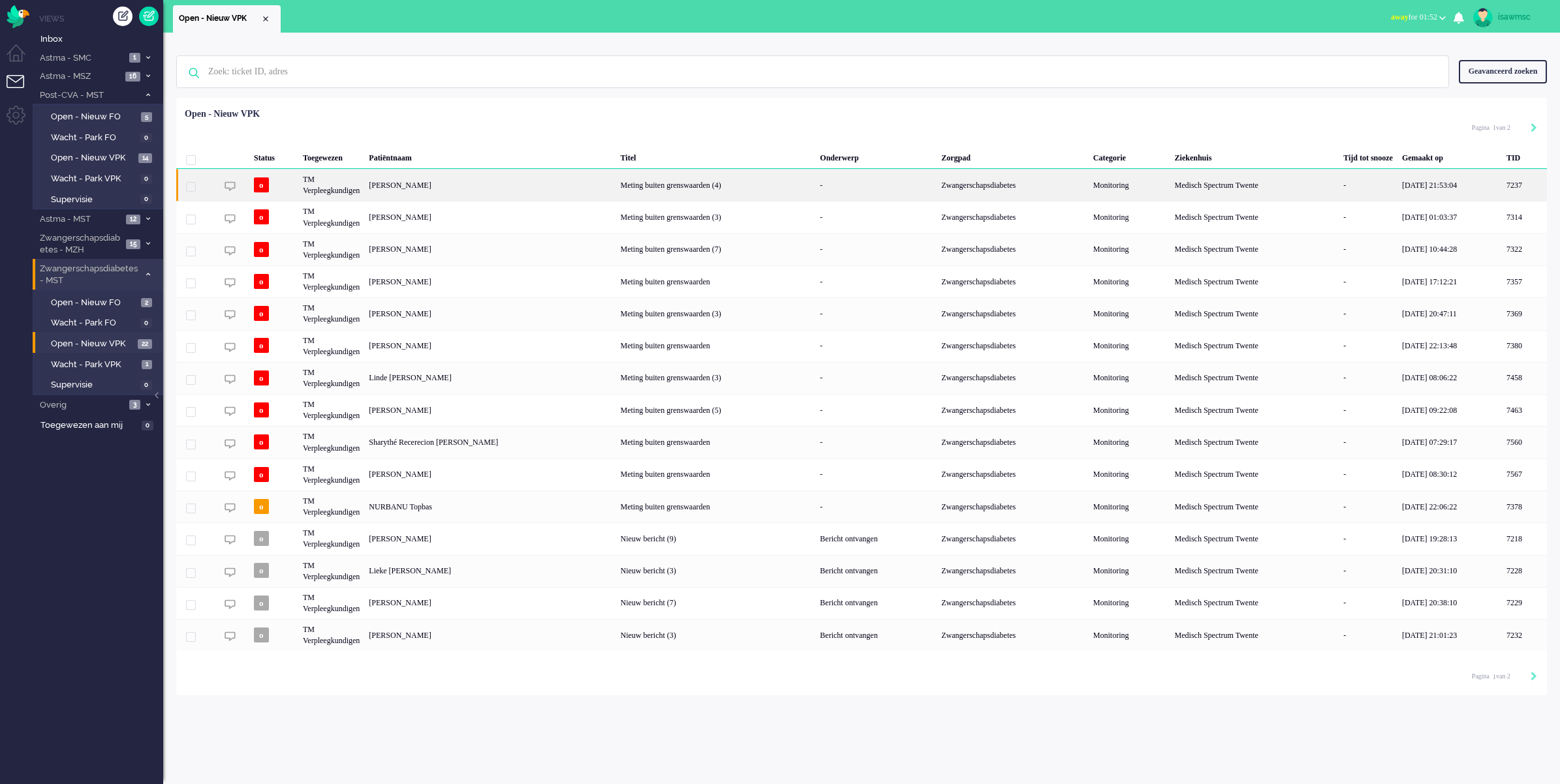
click at [1502, 182] on div "[PERSON_NAME]" at bounding box center [1524, 185] width 45 height 32
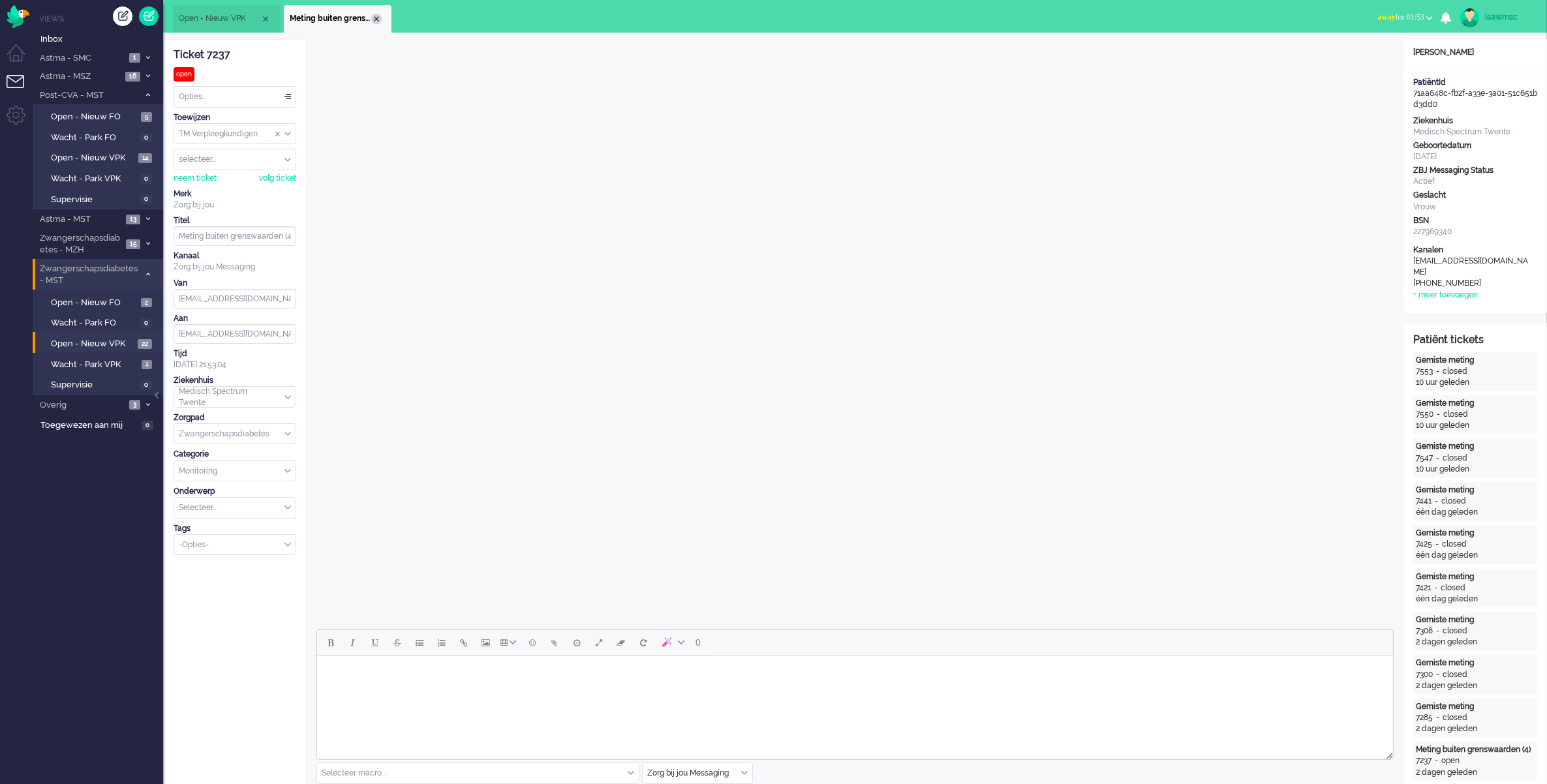
click at [377, 14] on div "Close tab" at bounding box center [376, 19] width 10 height 10
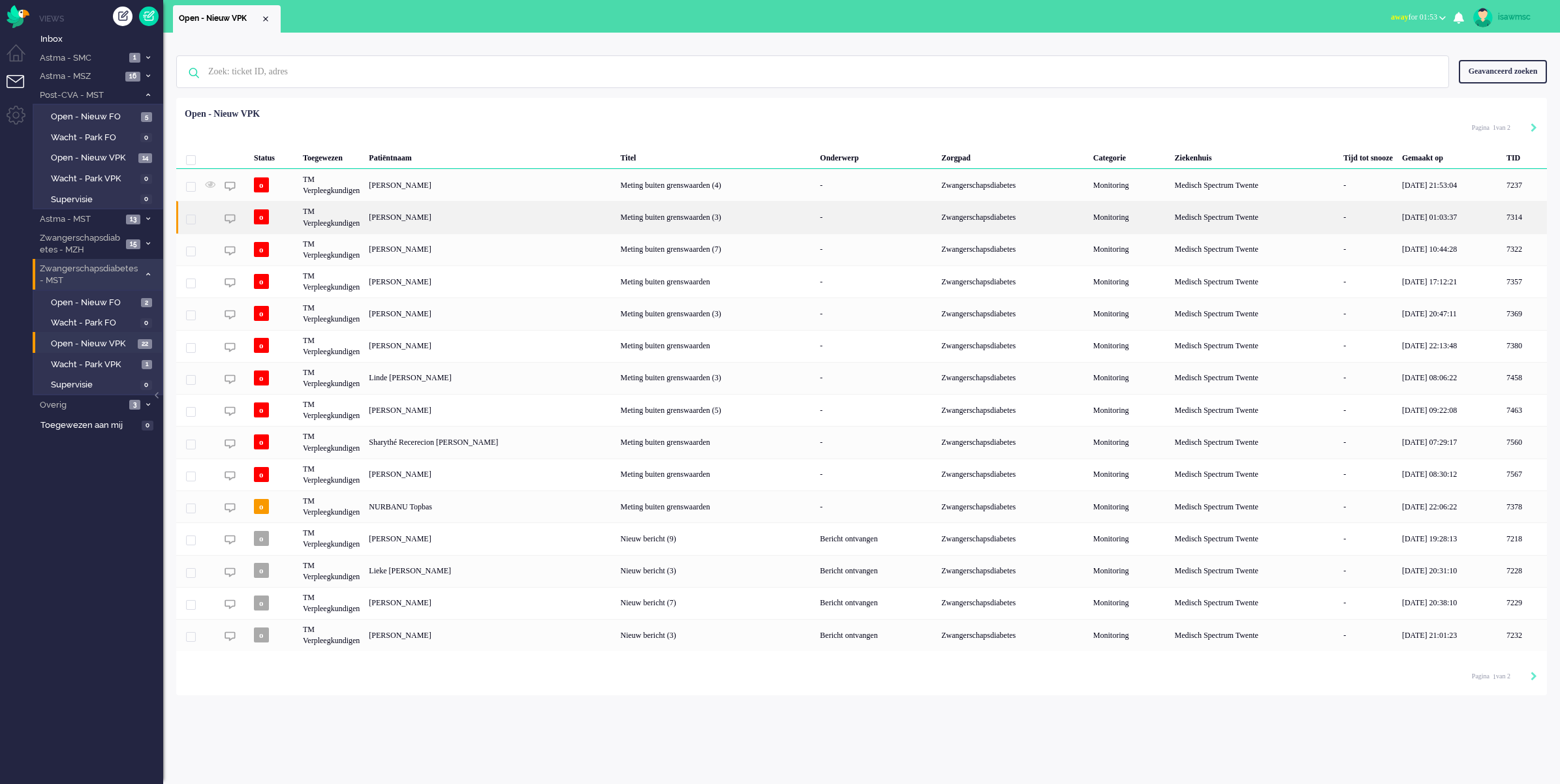
click at [1502, 222] on div "[PERSON_NAME]" at bounding box center [1524, 217] width 45 height 32
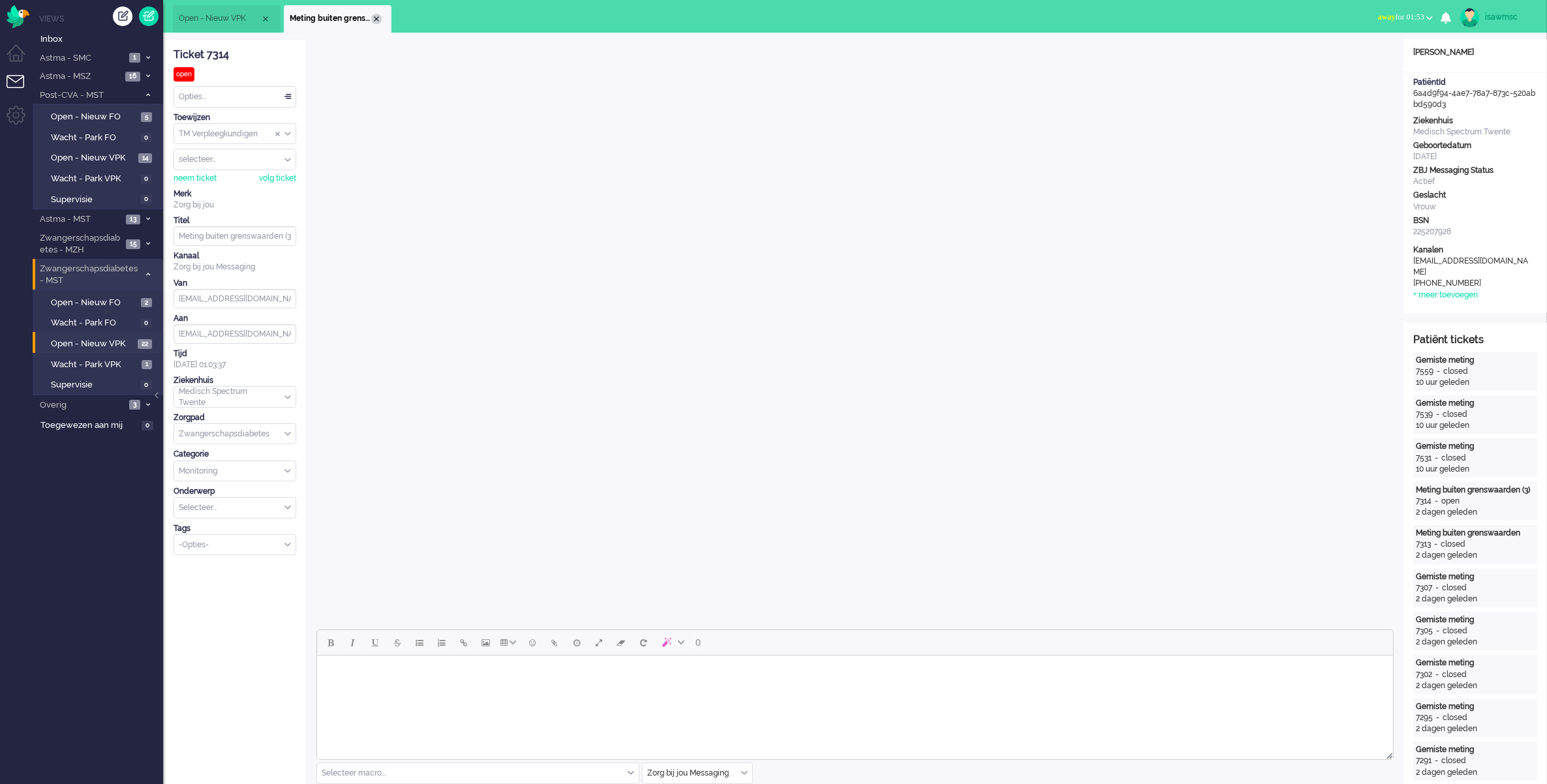
click at [375, 19] on div "Close tab" at bounding box center [376, 19] width 10 height 10
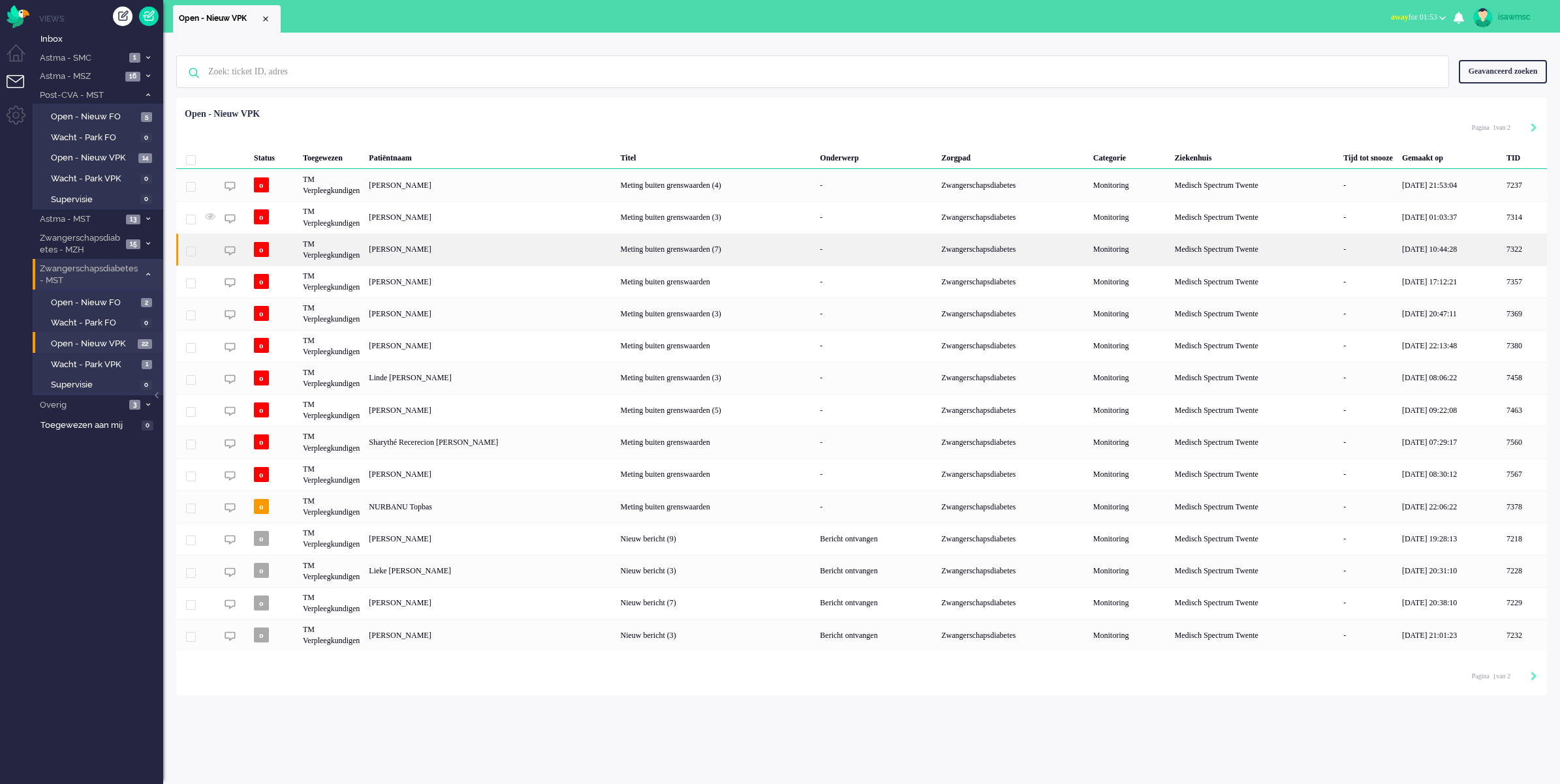
click at [1502, 253] on div "Marloes Hilderink" at bounding box center [1524, 249] width 45 height 32
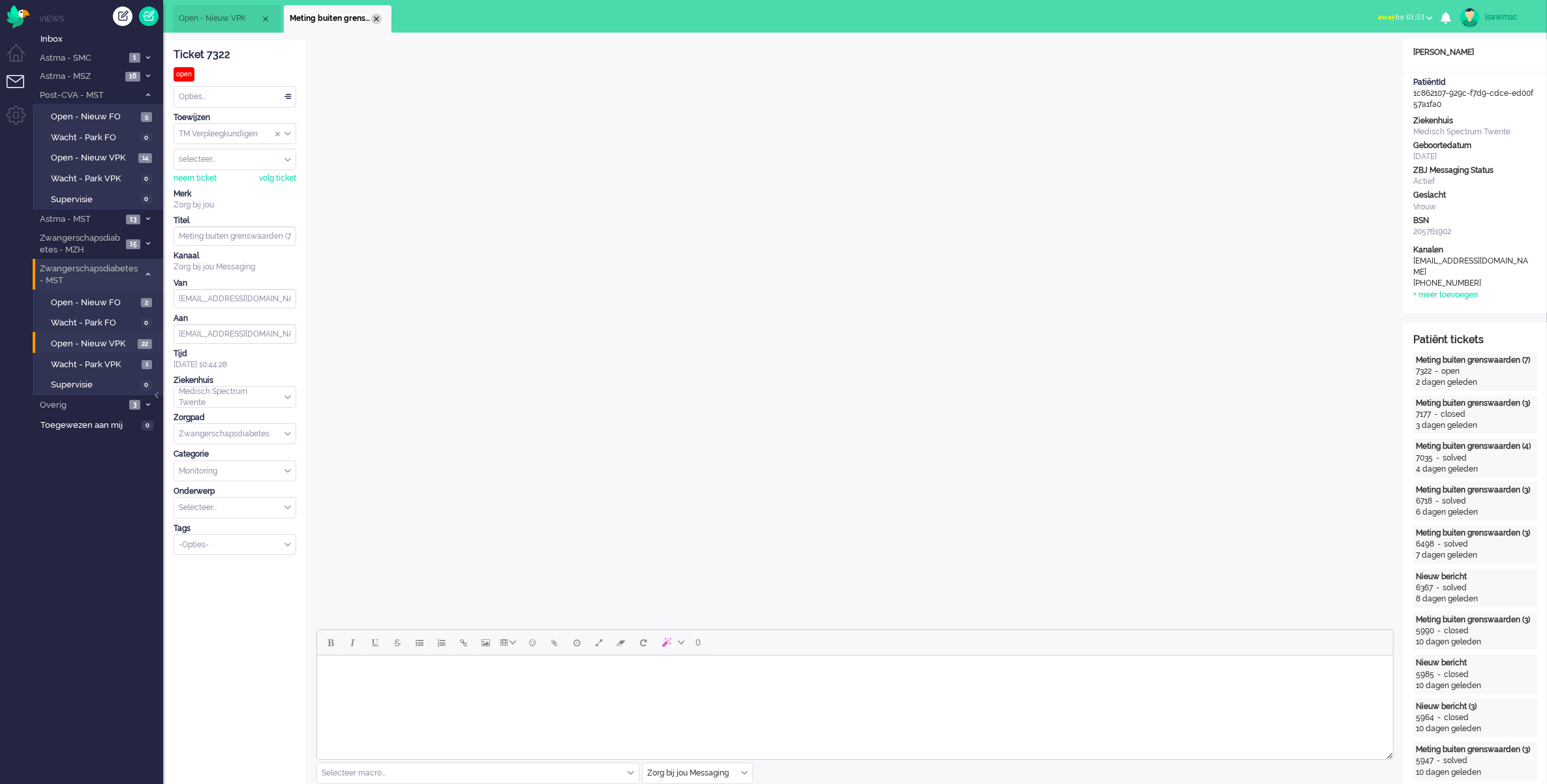
click at [374, 19] on div "Close tab" at bounding box center [376, 19] width 10 height 10
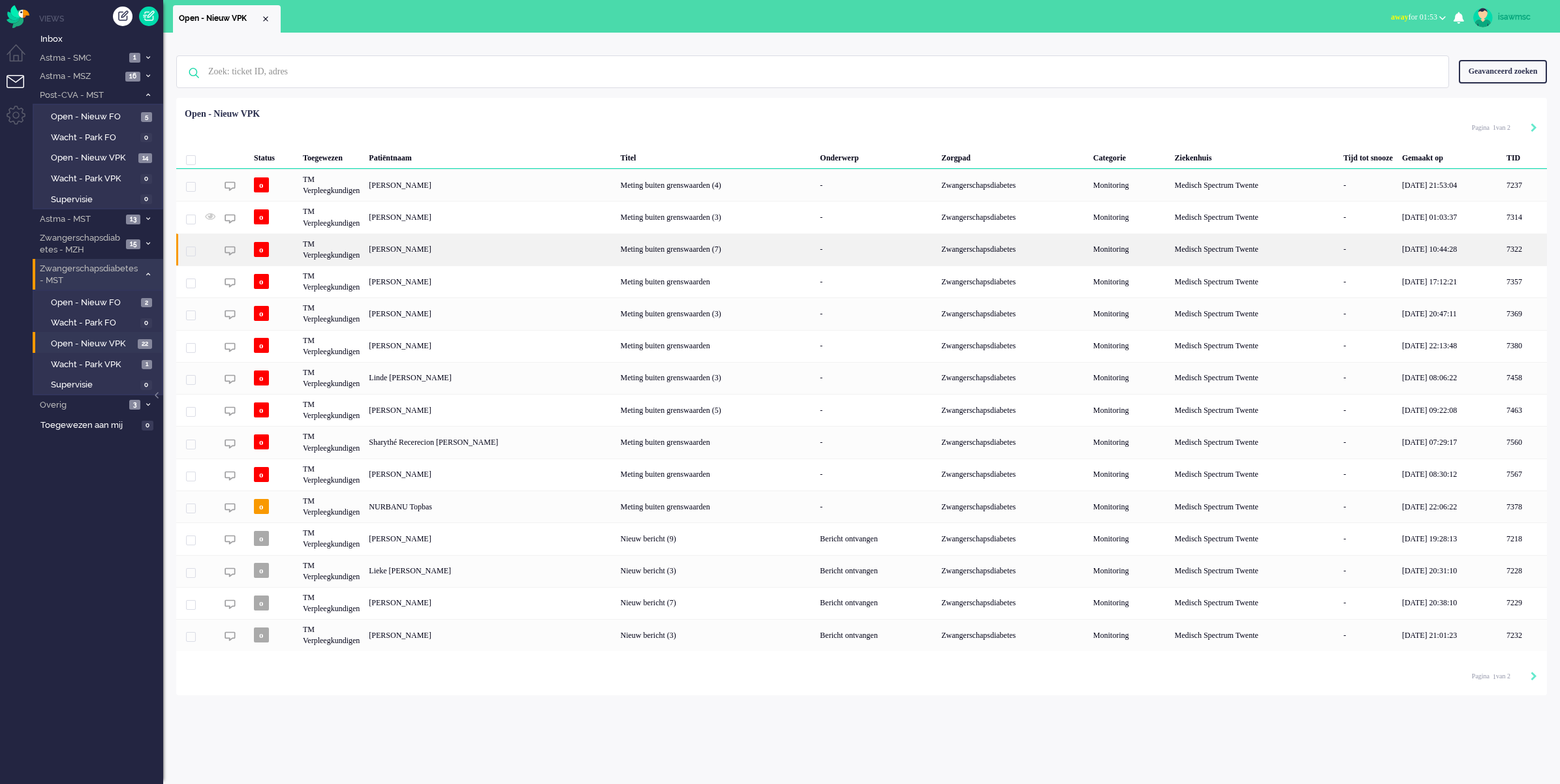
click at [1502, 250] on div "Marloes Hilderink" at bounding box center [1524, 249] width 45 height 32
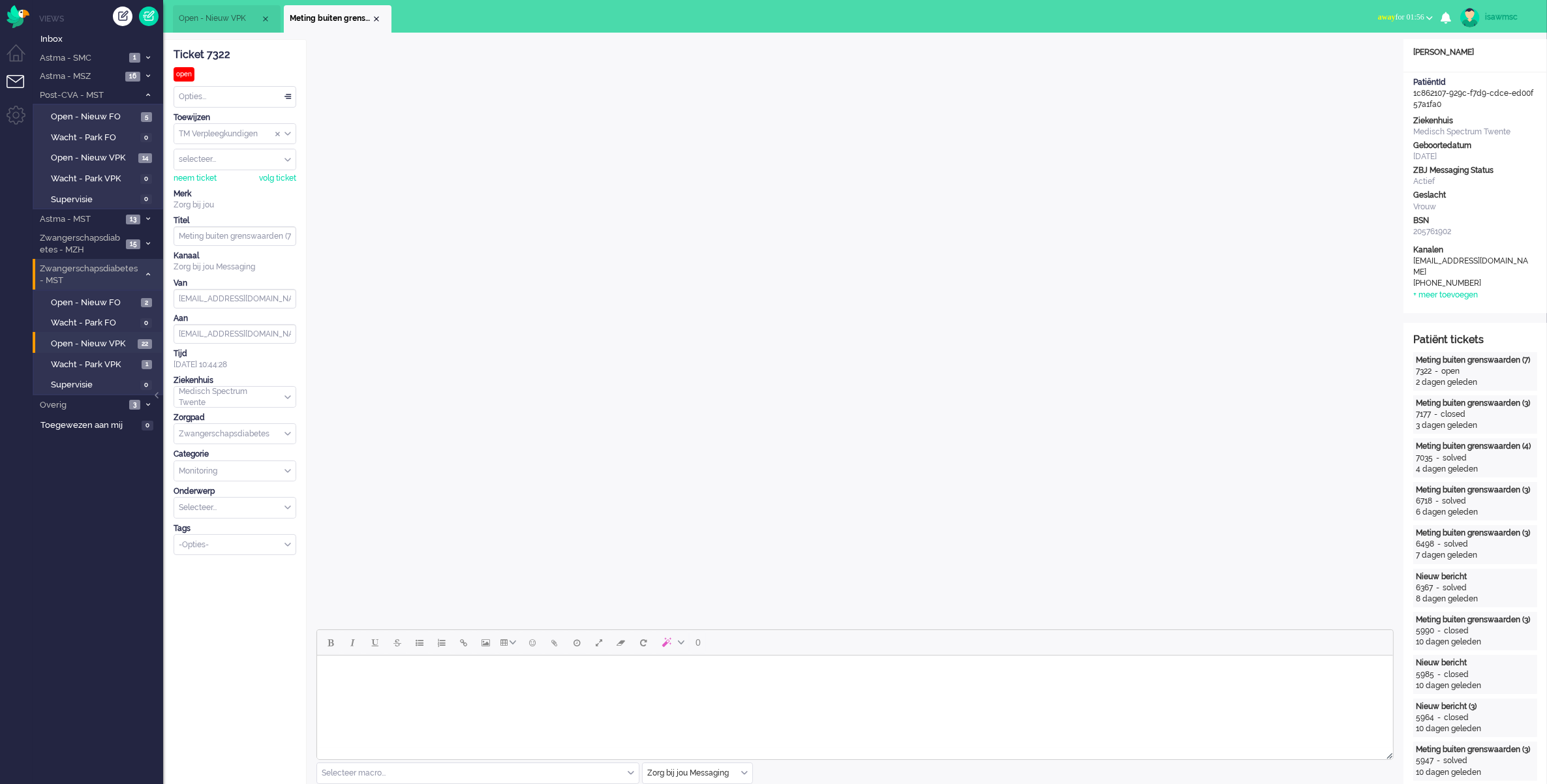
click at [1183, 28] on ul "Open - Nieuw VPK Meting buiten grenswaarden (7)" at bounding box center [728, 16] width 1110 height 33
click at [139, 343] on span "23" at bounding box center [145, 343] width 14 height 10
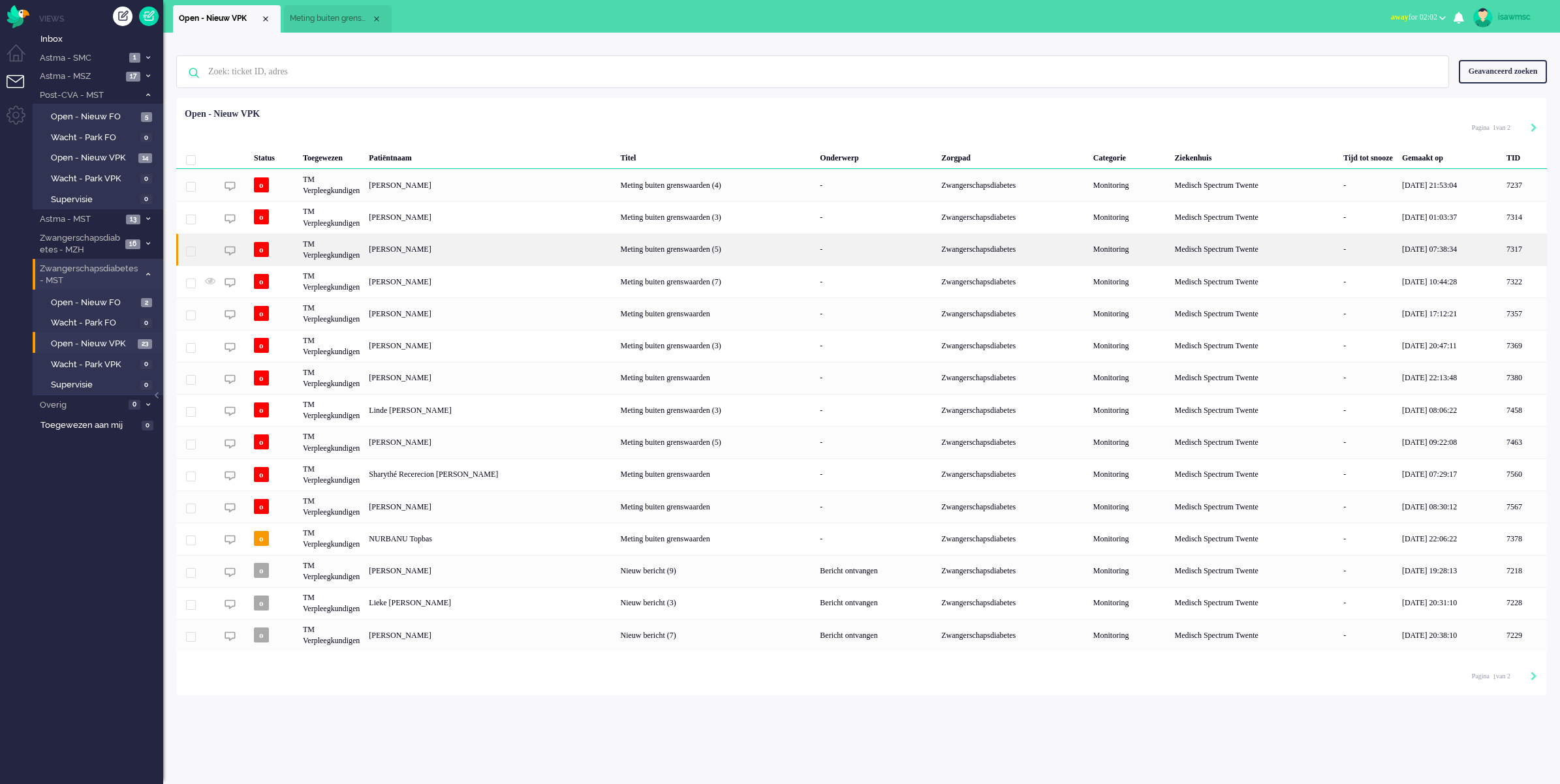
click at [1502, 248] on div "[PERSON_NAME]" at bounding box center [1524, 249] width 45 height 32
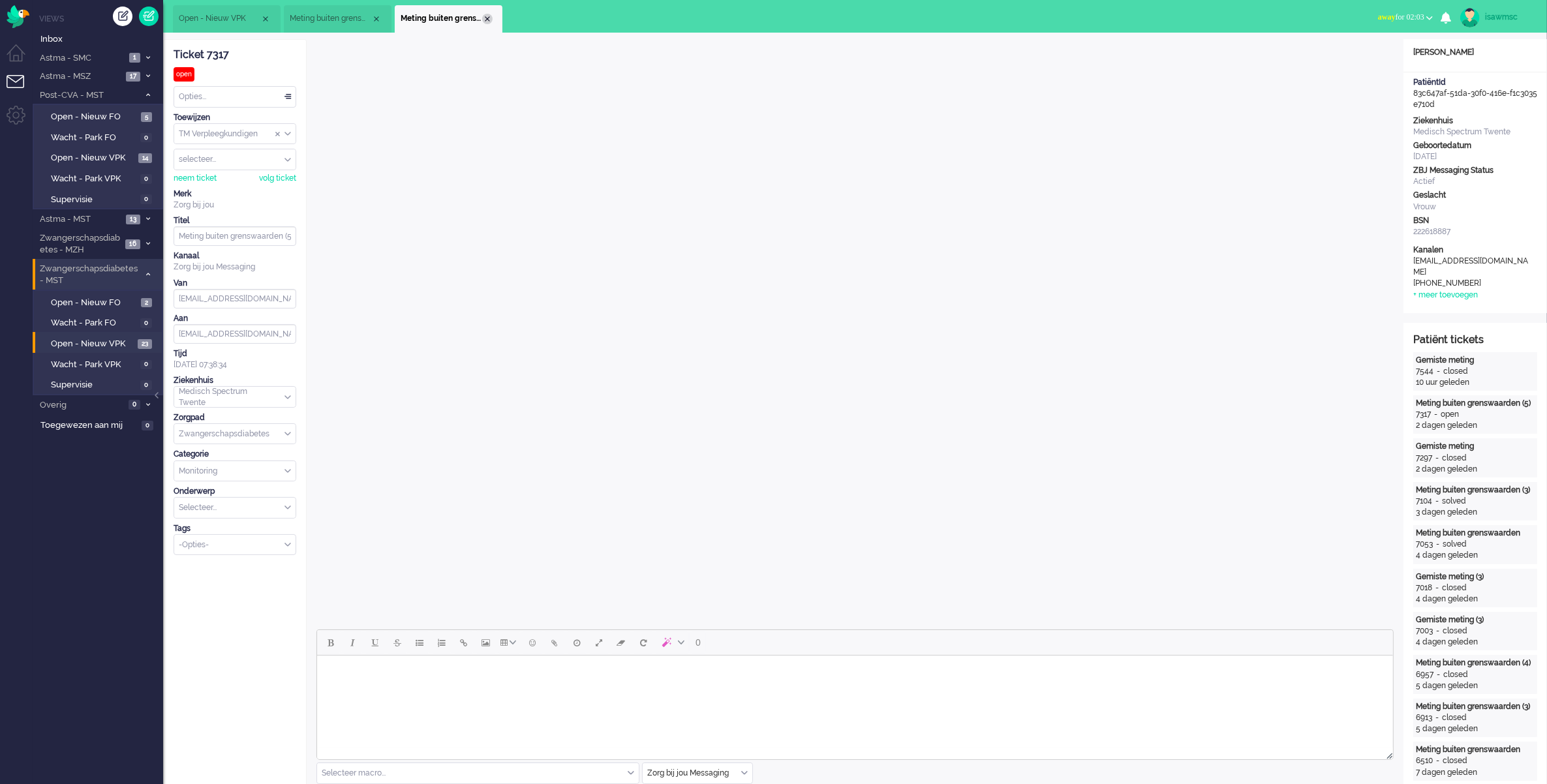
click at [488, 18] on div "Close tab" at bounding box center [487, 19] width 10 height 10
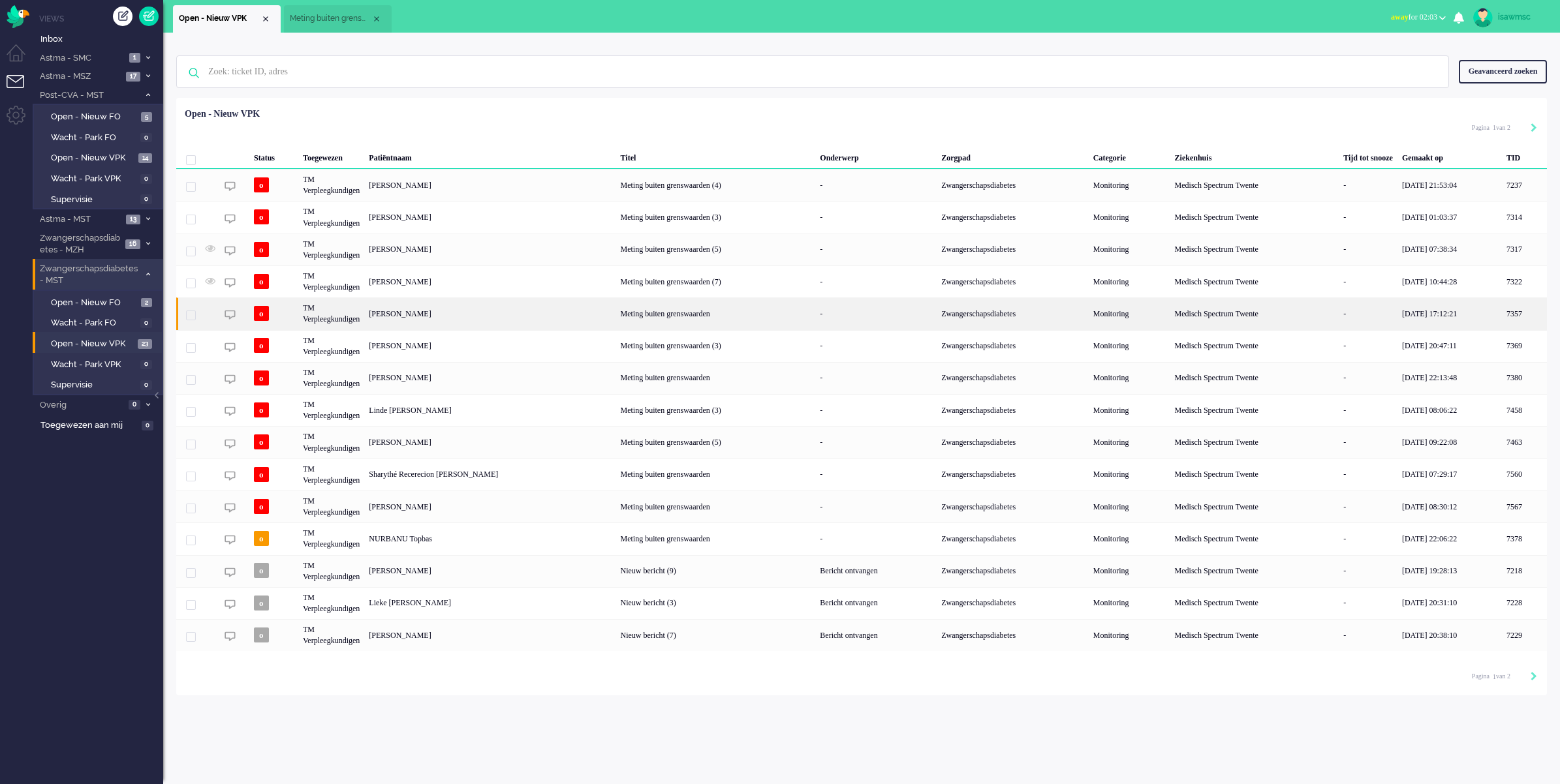
click at [1502, 318] on div "Maria Unval" at bounding box center [1524, 313] width 45 height 32
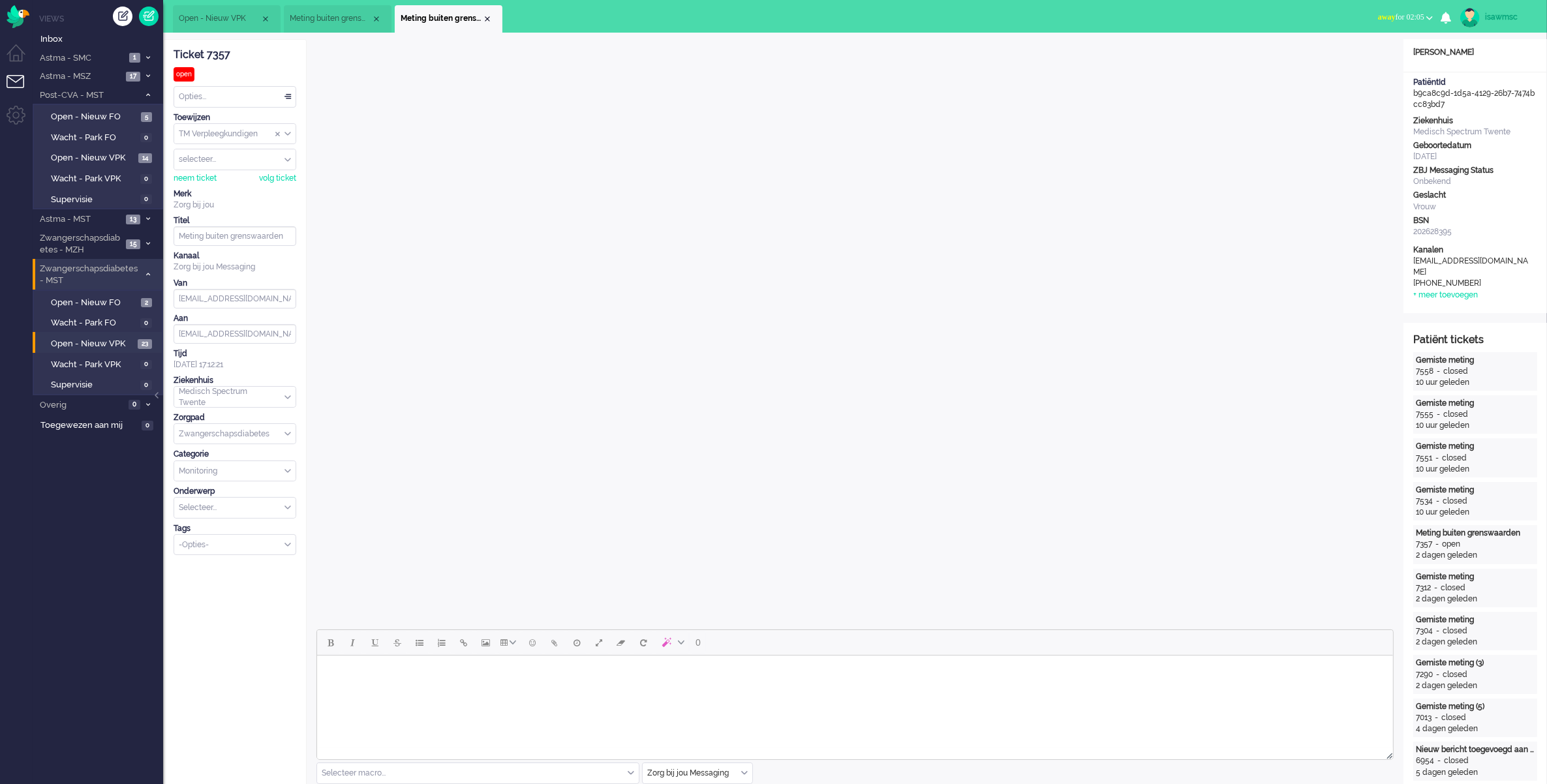
click at [570, 10] on ul "Open - Nieuw VPK Meting buiten grenswaarden (7)" at bounding box center [728, 16] width 1110 height 33
click at [486, 16] on div "Close tab" at bounding box center [487, 19] width 10 height 10
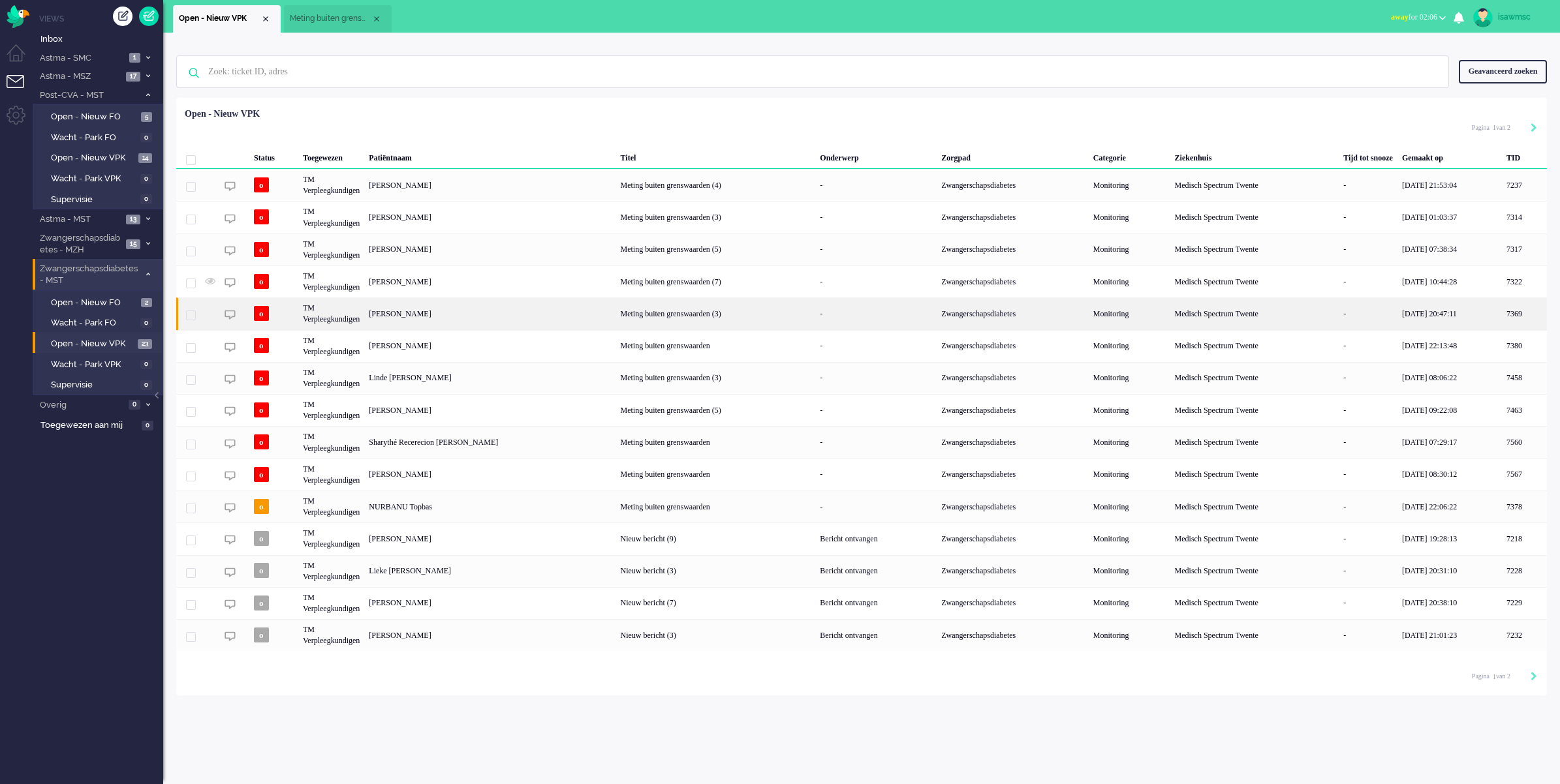
click at [1502, 320] on div "Jolijn Gertrude Alide Kemerink" at bounding box center [1524, 313] width 45 height 32
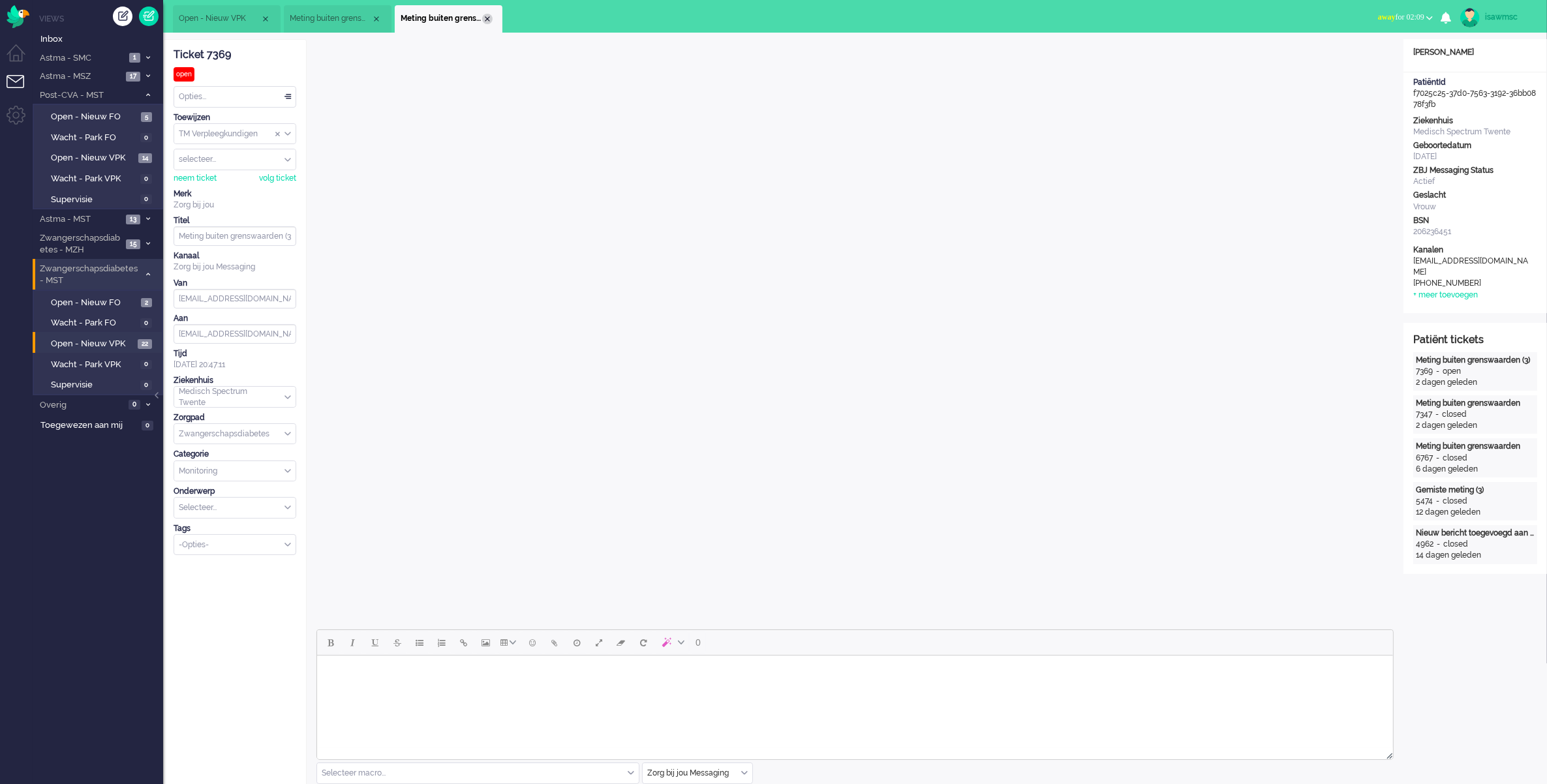
click at [485, 22] on div "Close tab" at bounding box center [487, 19] width 10 height 10
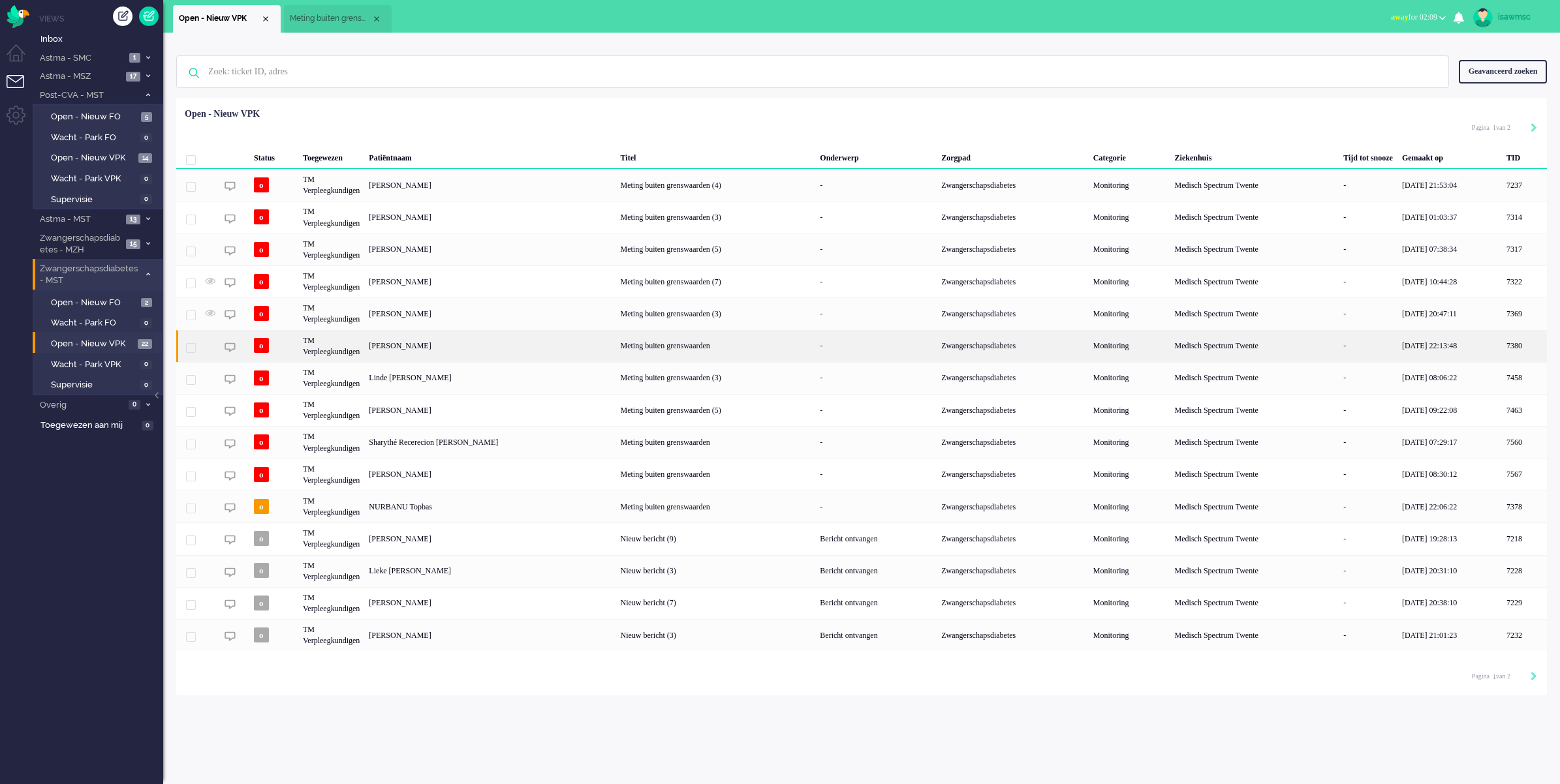
click at [1502, 340] on div "[PERSON_NAME]" at bounding box center [1524, 346] width 45 height 32
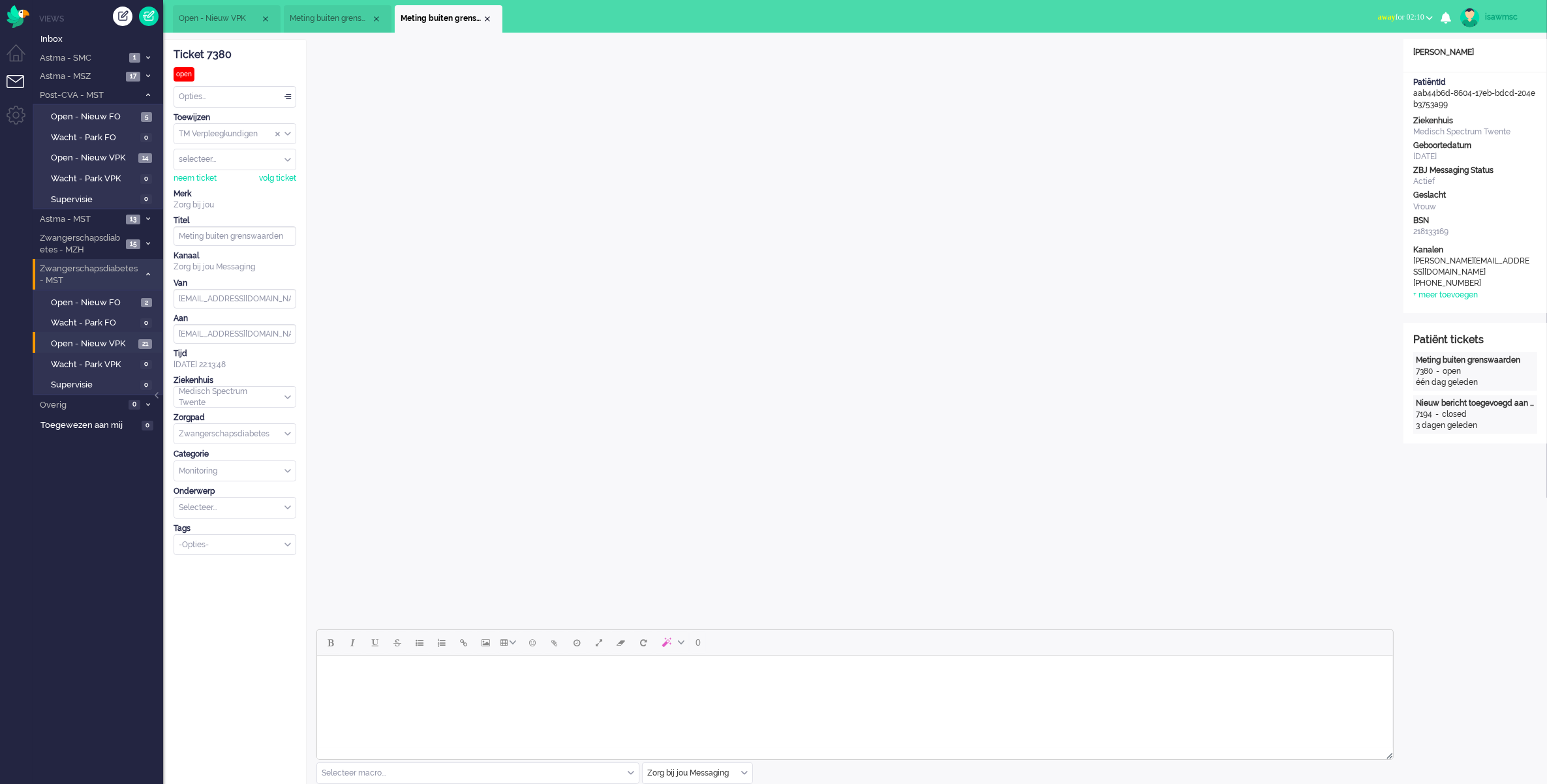
click at [635, 38] on div "ticket info editor timeline Ticket 7380 open Kijkend Opties... Zet Status Open …" at bounding box center [855, 578] width 1385 height 1090
click at [552, 684] on html at bounding box center [855, 672] width 1076 height 33
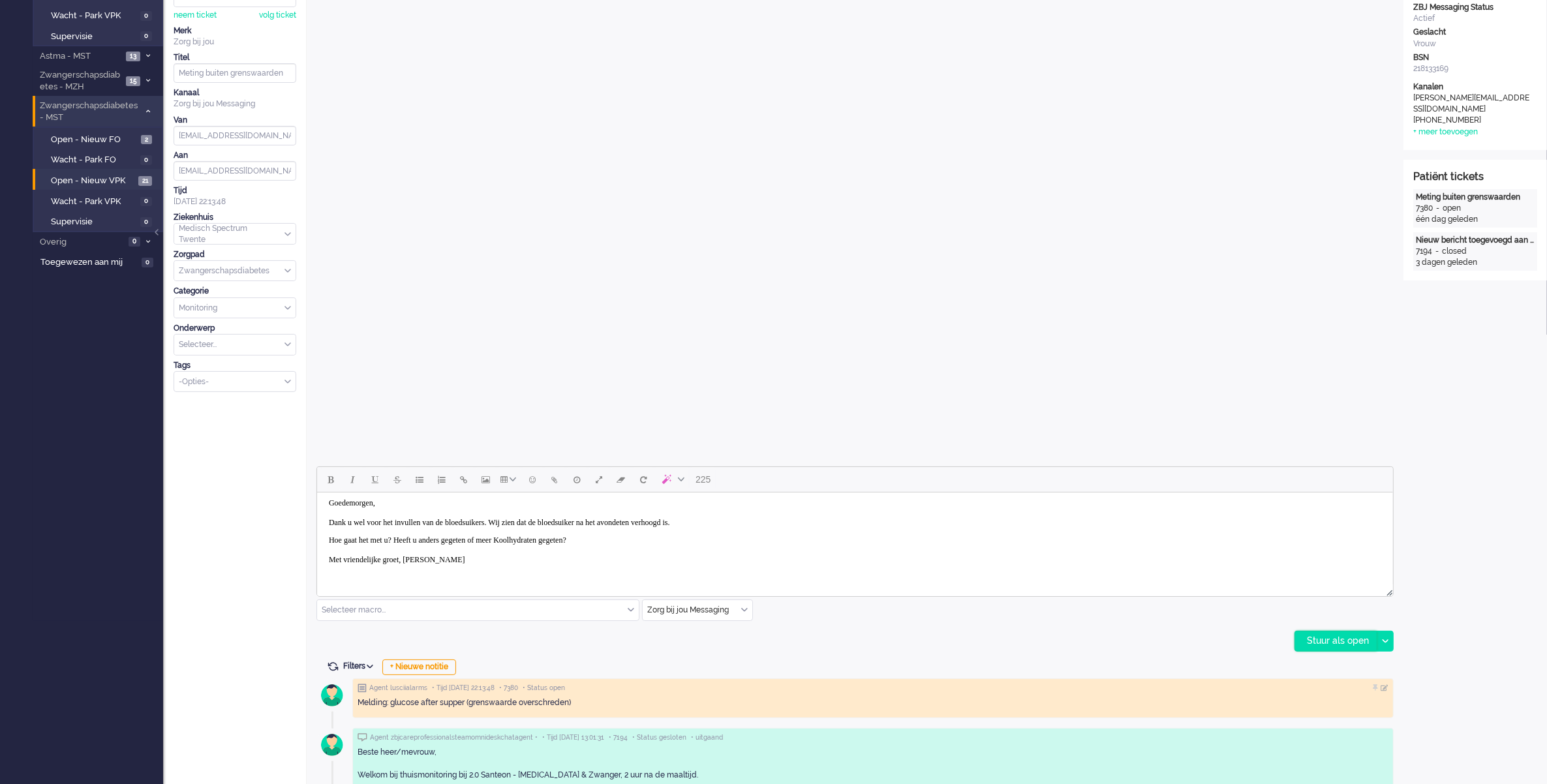
click at [1341, 639] on div "Stuur als open" at bounding box center [1336, 641] width 82 height 19
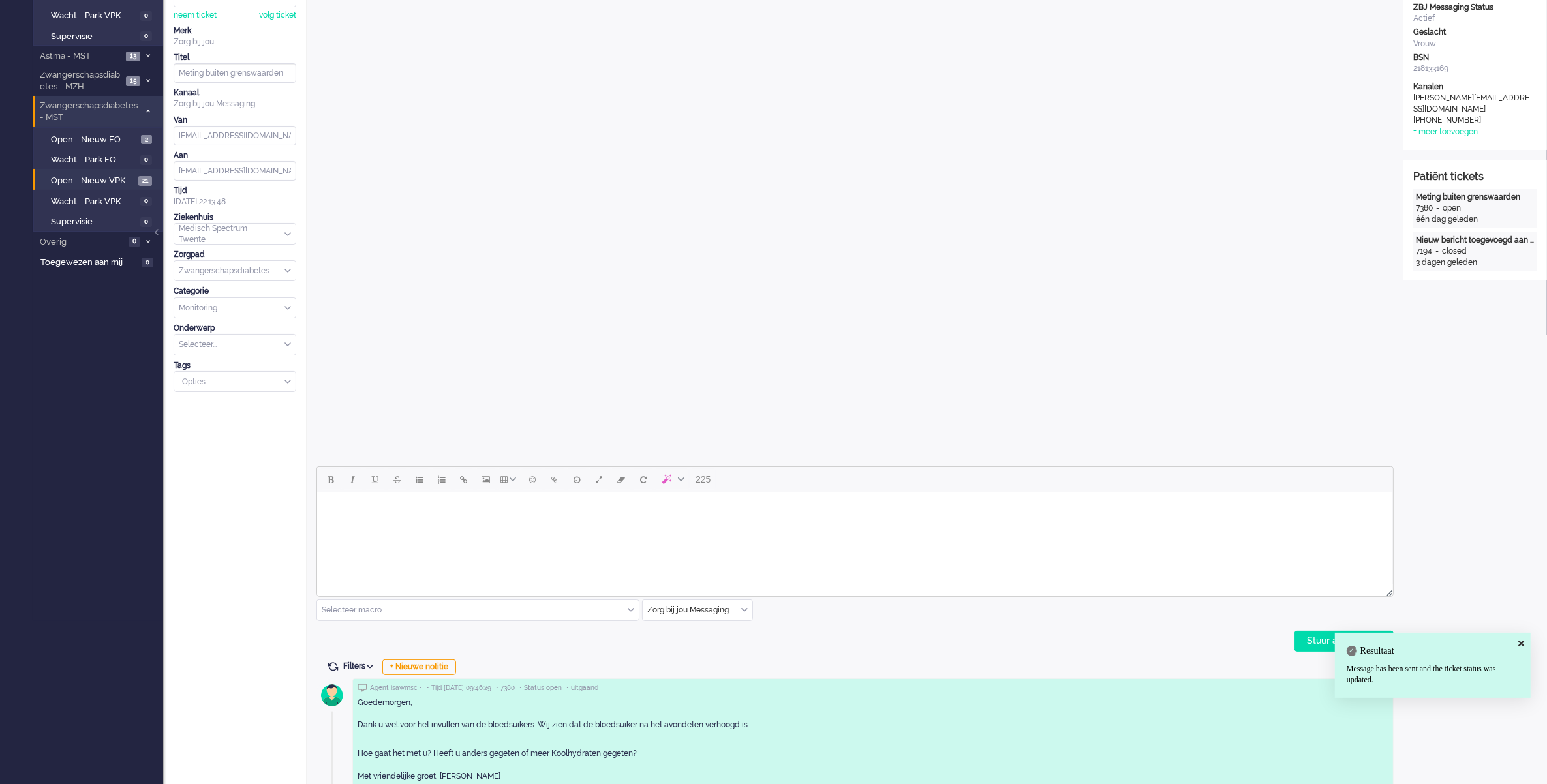
scroll to position [0, 0]
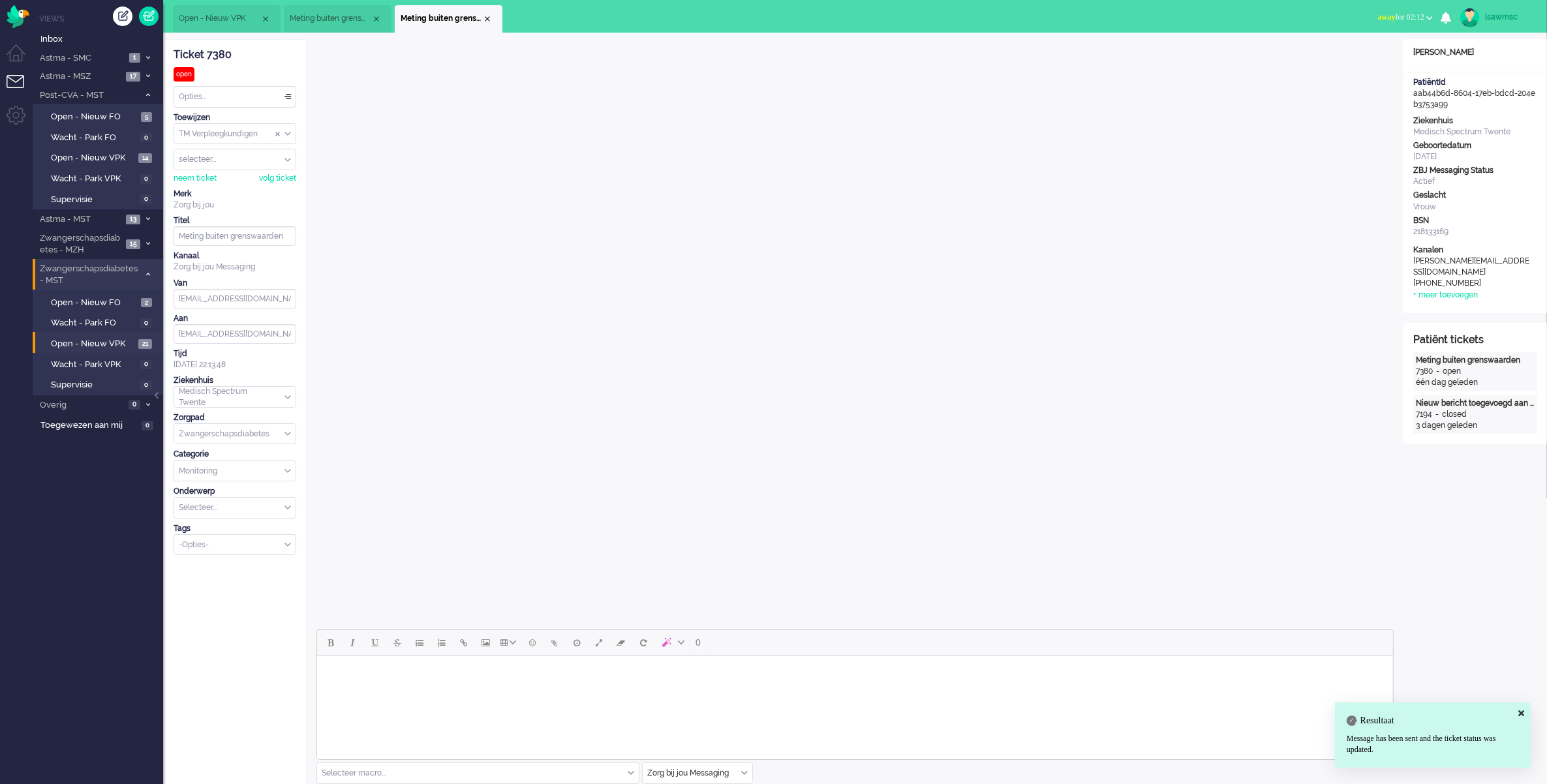
click at [1421, 8] on button "away for 02:12" at bounding box center [1405, 18] width 70 height 19
click at [1372, 56] on label "Online" at bounding box center [1379, 58] width 103 height 11
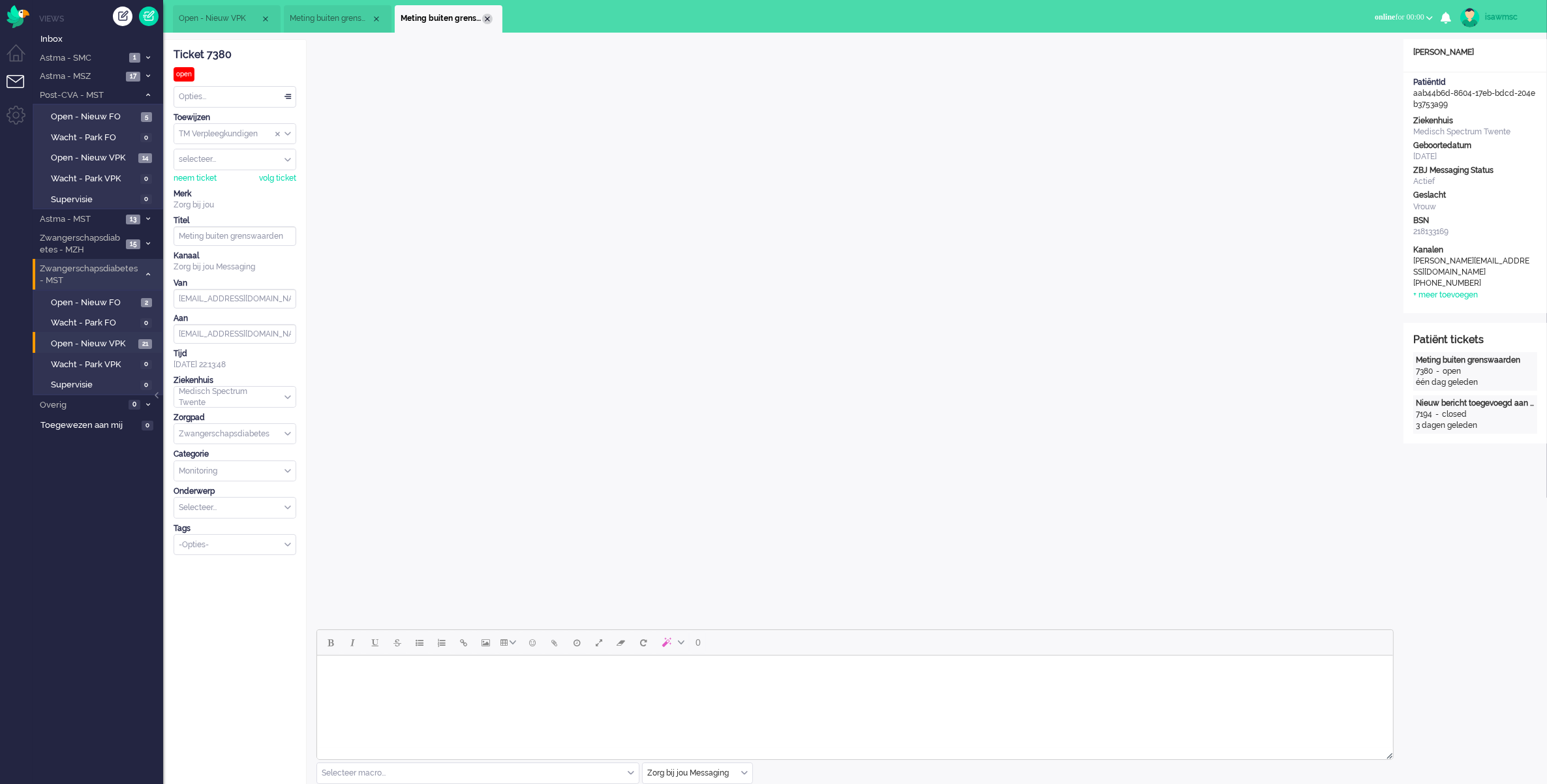
click at [485, 19] on div "Close tab" at bounding box center [487, 19] width 10 height 10
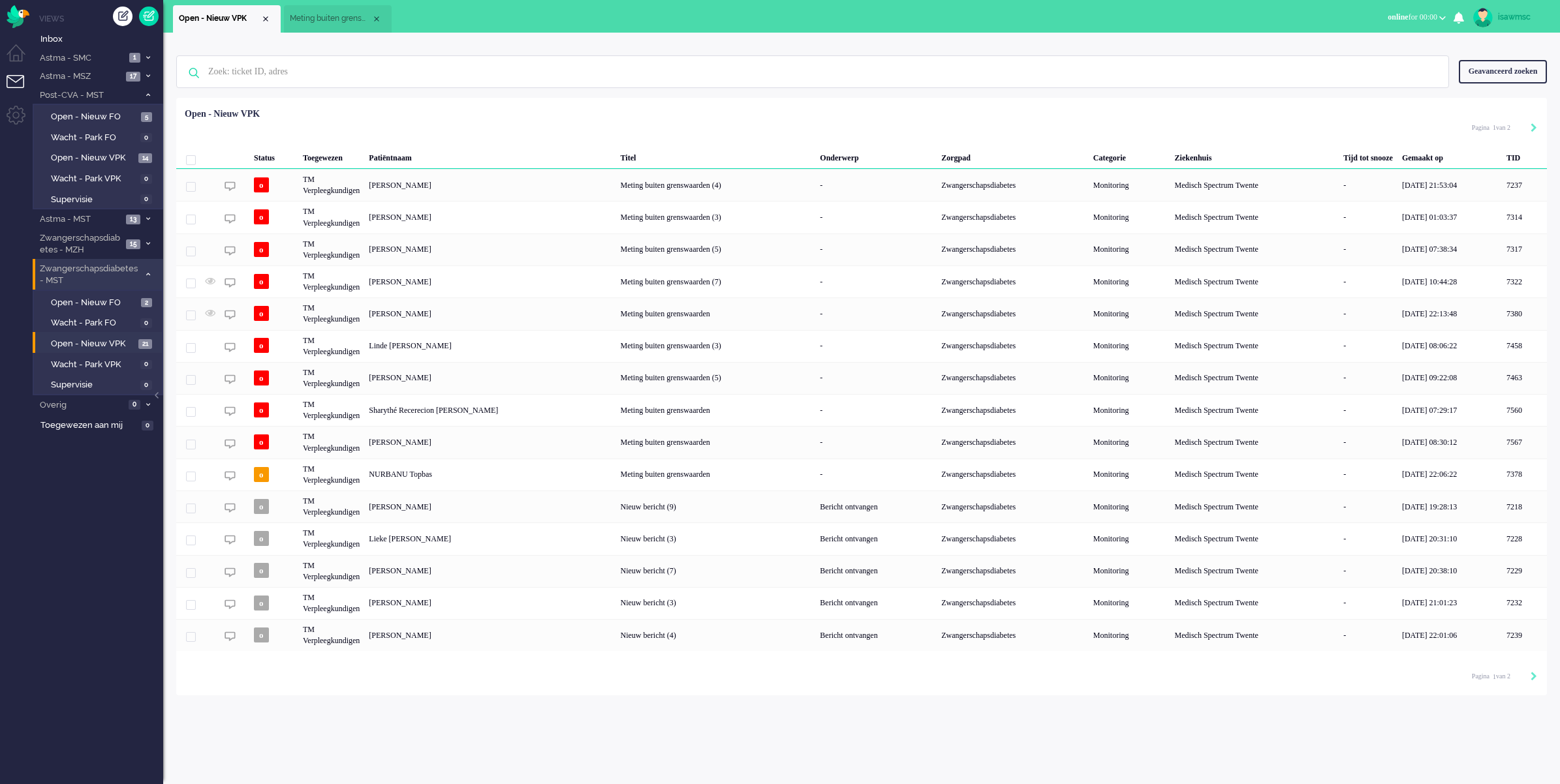
click at [339, 13] on span "Meting buiten grenswaarden (7)" at bounding box center [331, 19] width 82 height 11
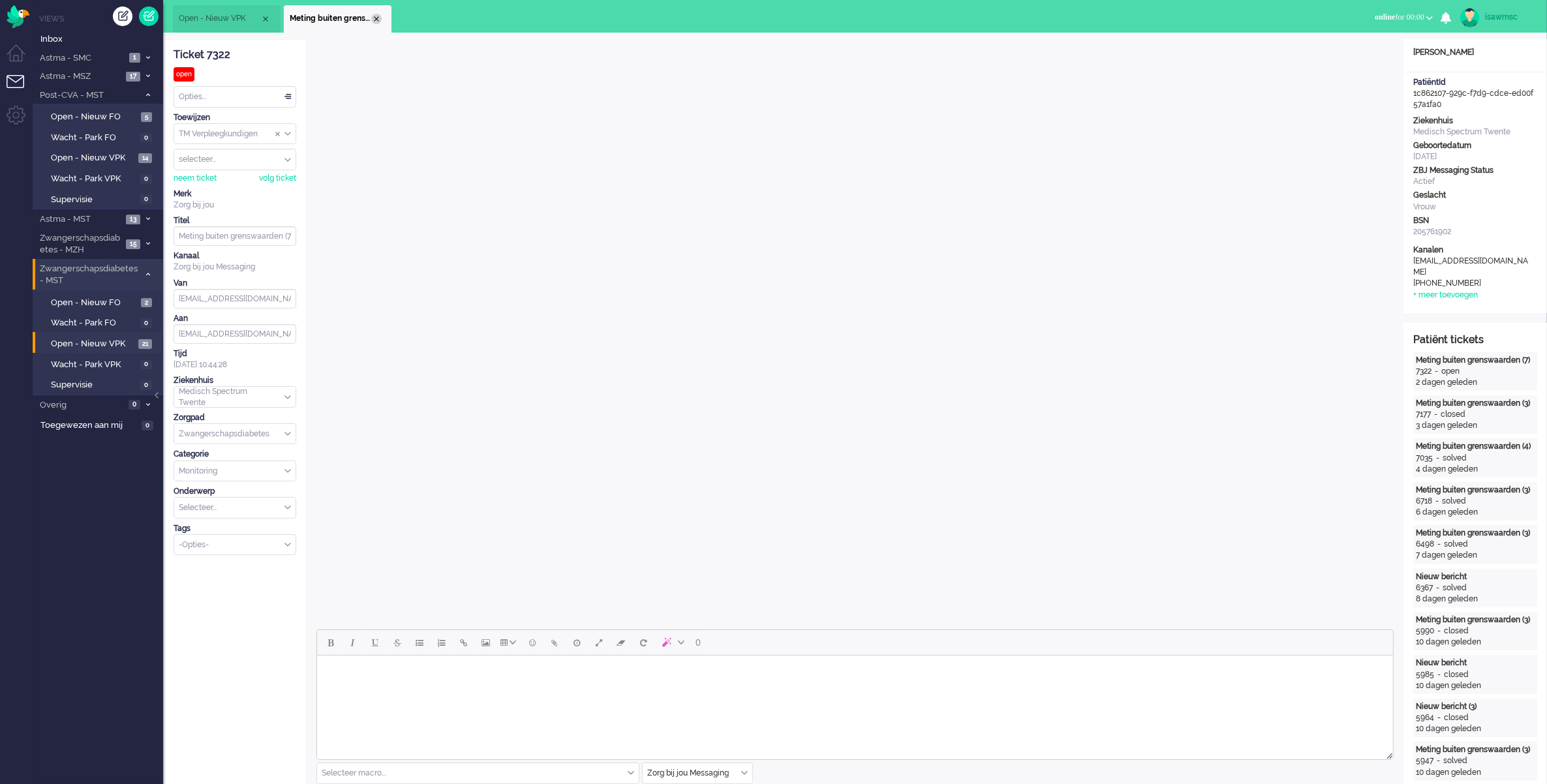
click at [375, 18] on div "Close tab" at bounding box center [376, 19] width 10 height 10
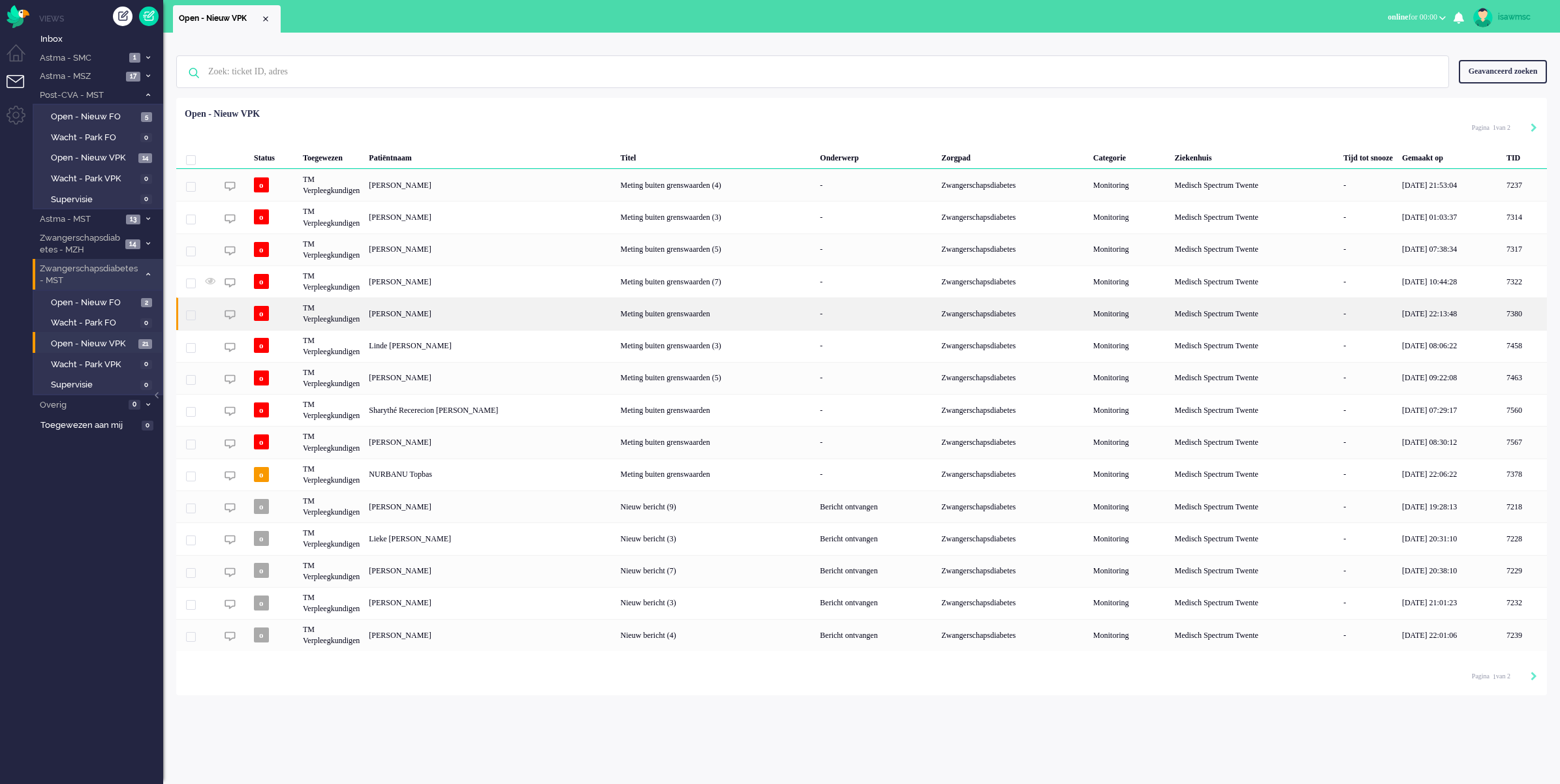
click at [1502, 314] on div "[PERSON_NAME]" at bounding box center [1524, 313] width 45 height 32
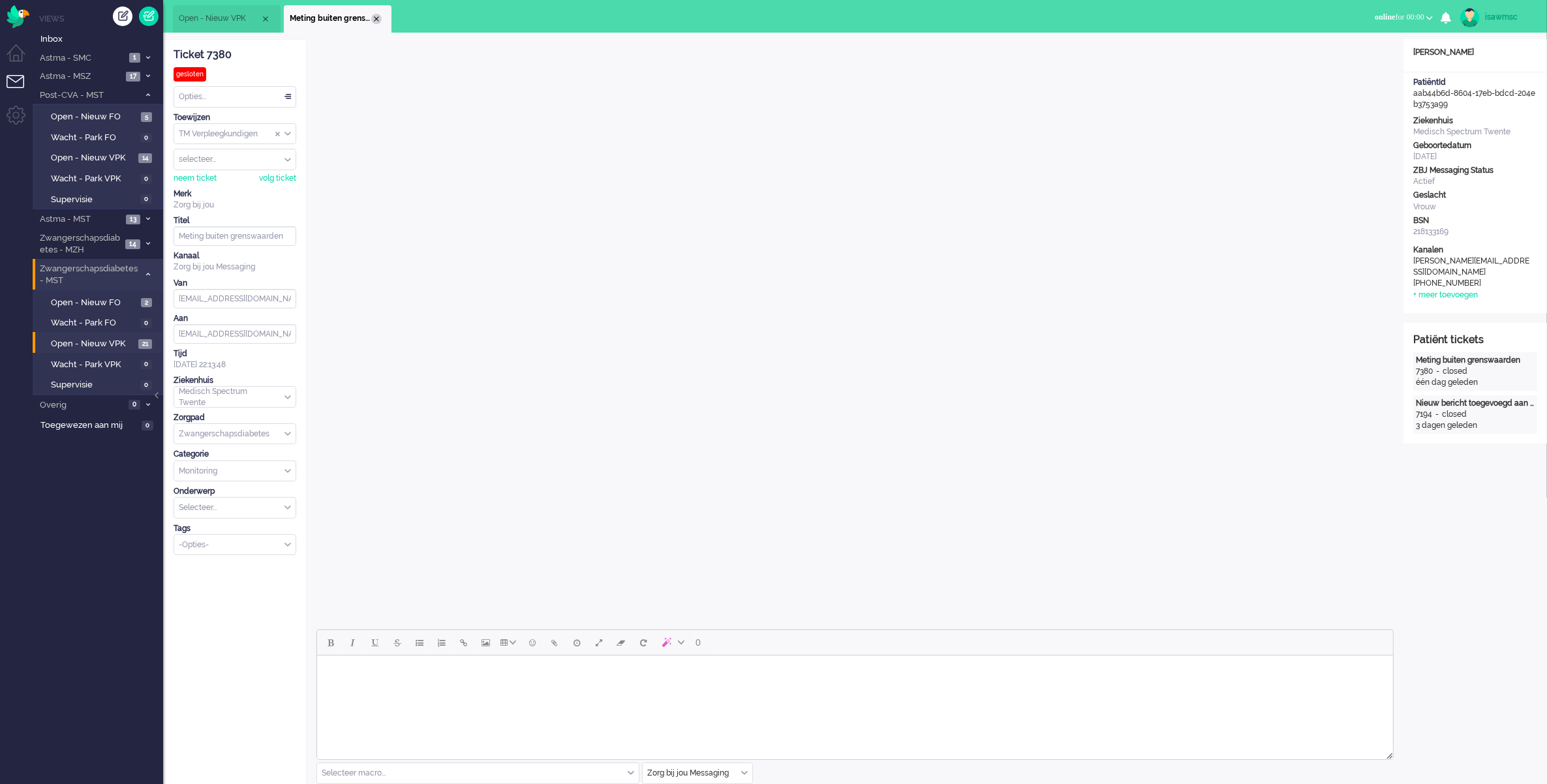
click at [373, 18] on div "Close tab" at bounding box center [376, 19] width 10 height 10
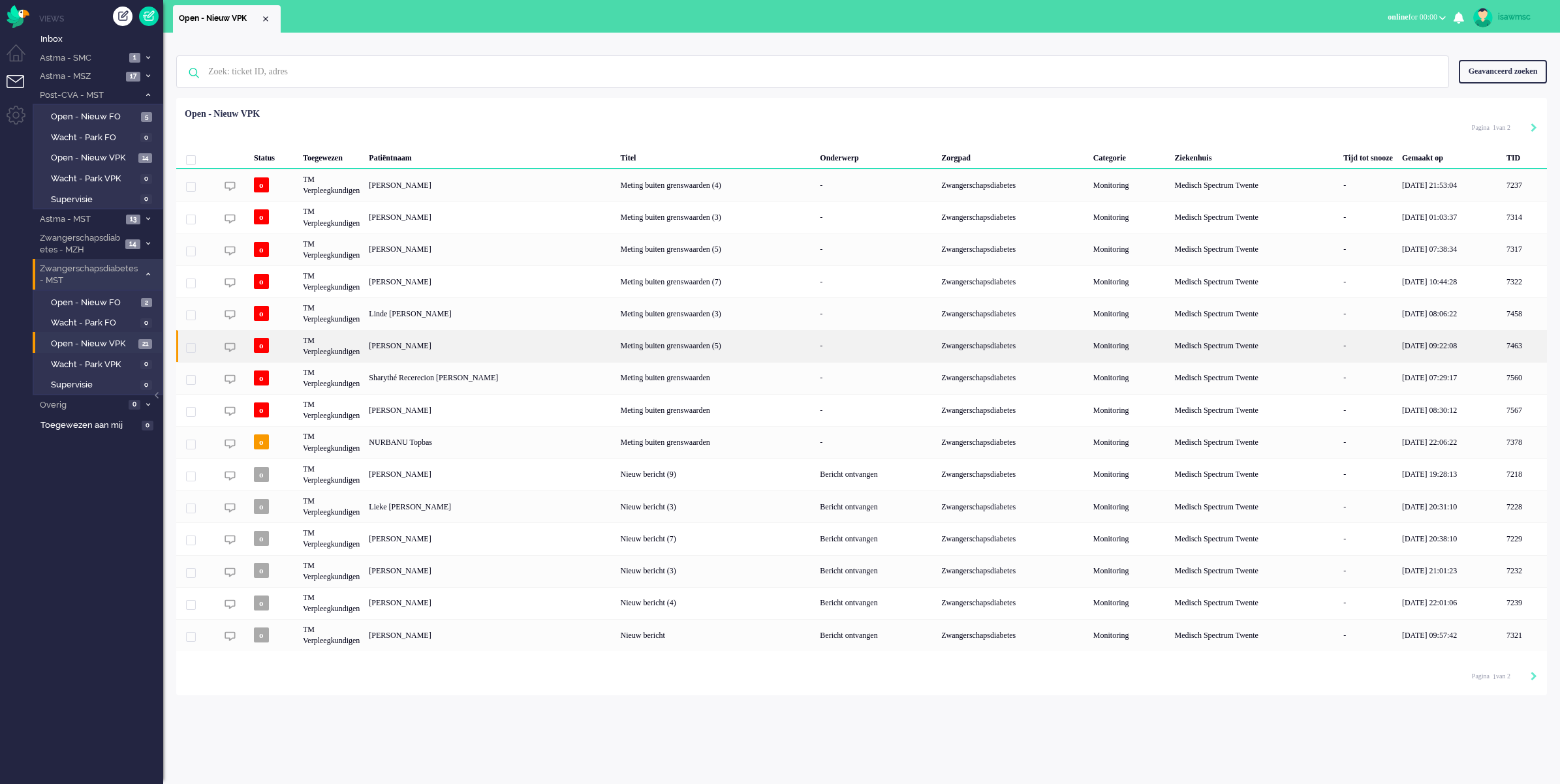
click at [1502, 349] on div "[PERSON_NAME]" at bounding box center [1524, 346] width 45 height 32
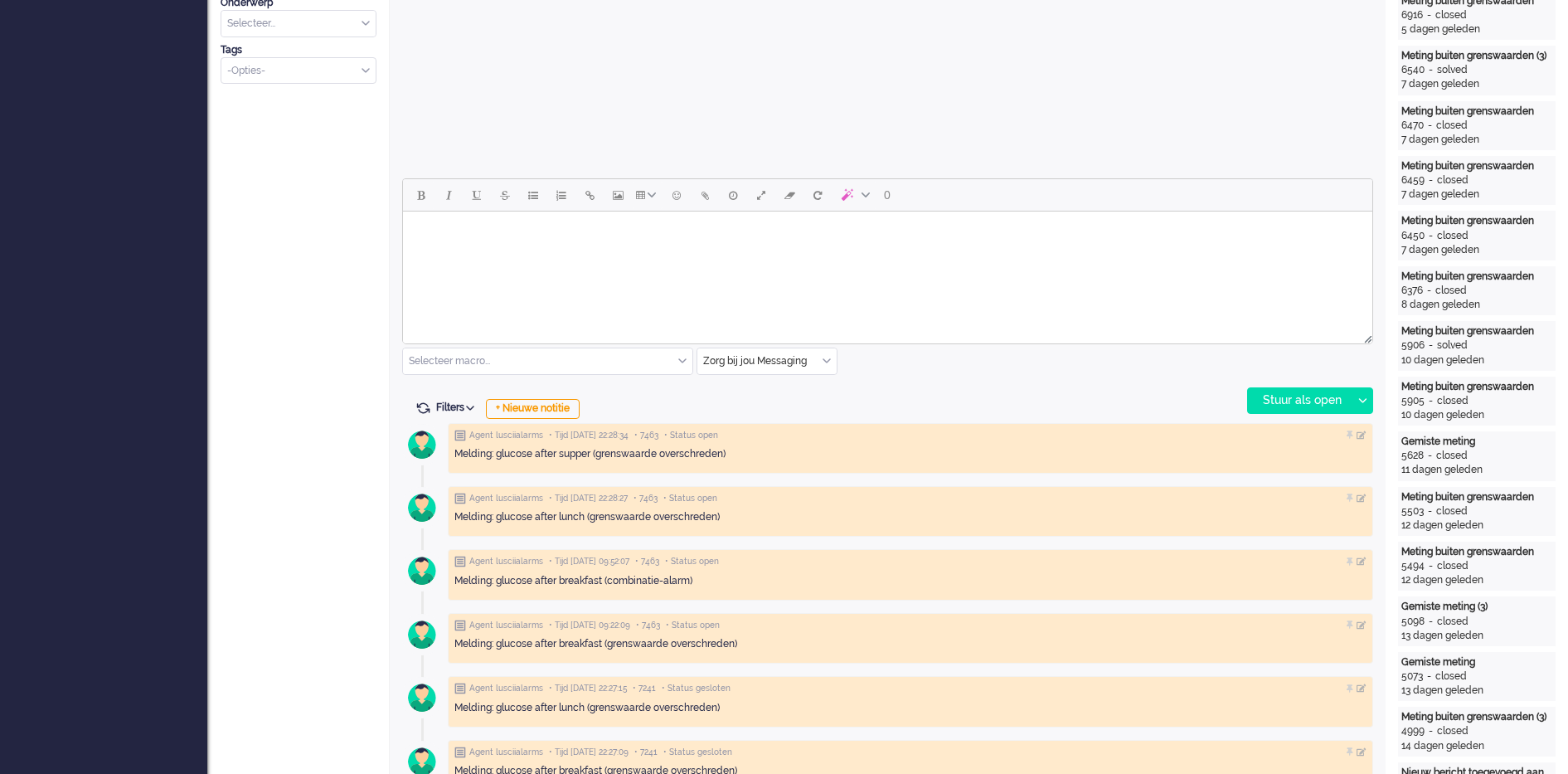
scroll to position [415, 0]
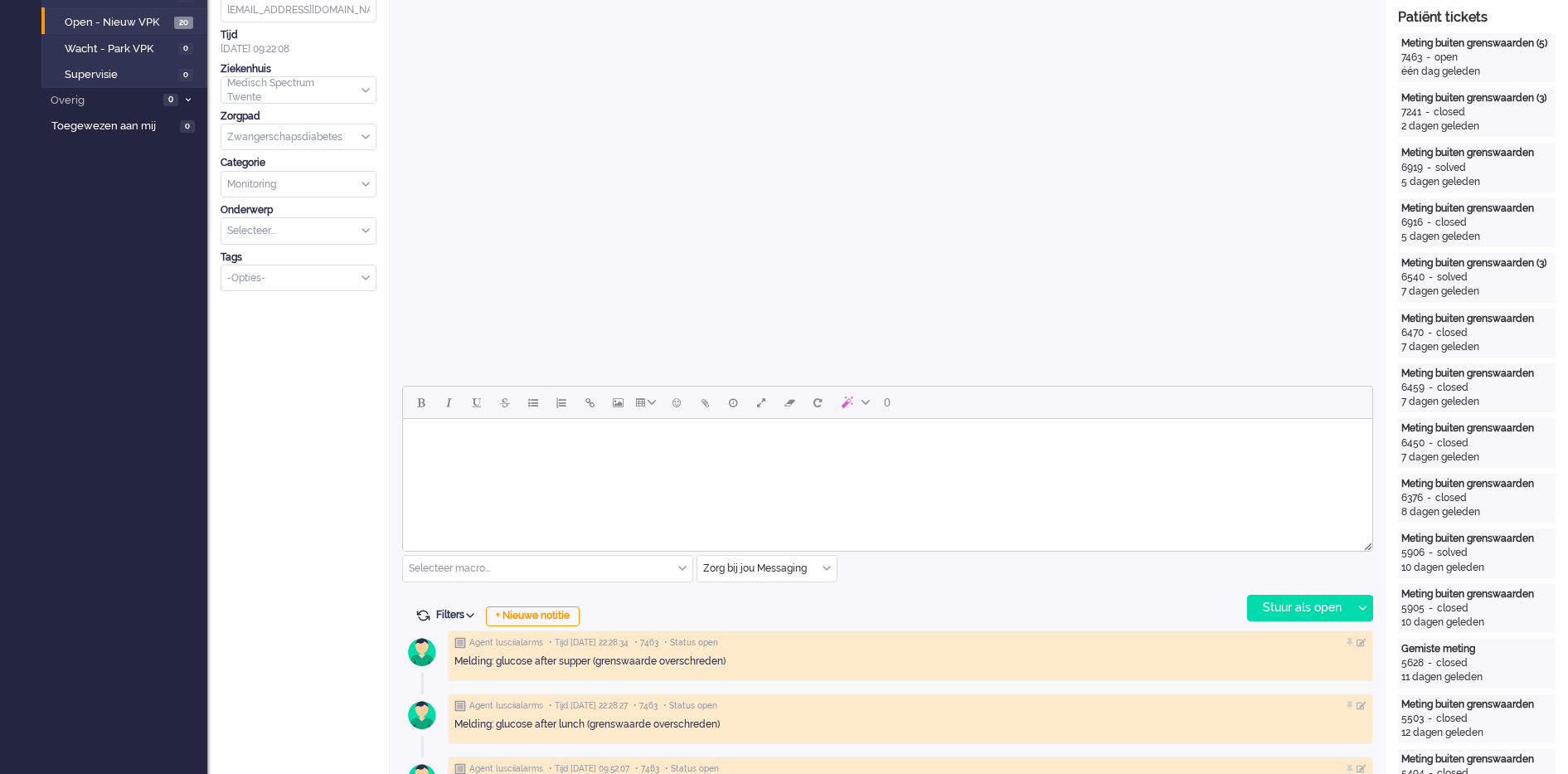
click at [824, 566] on div "Zorg bij jou Messaging" at bounding box center [767, 568] width 140 height 25
click at [781, 609] on li "uitgaand telefoon" at bounding box center [767, 618] width 140 height 25
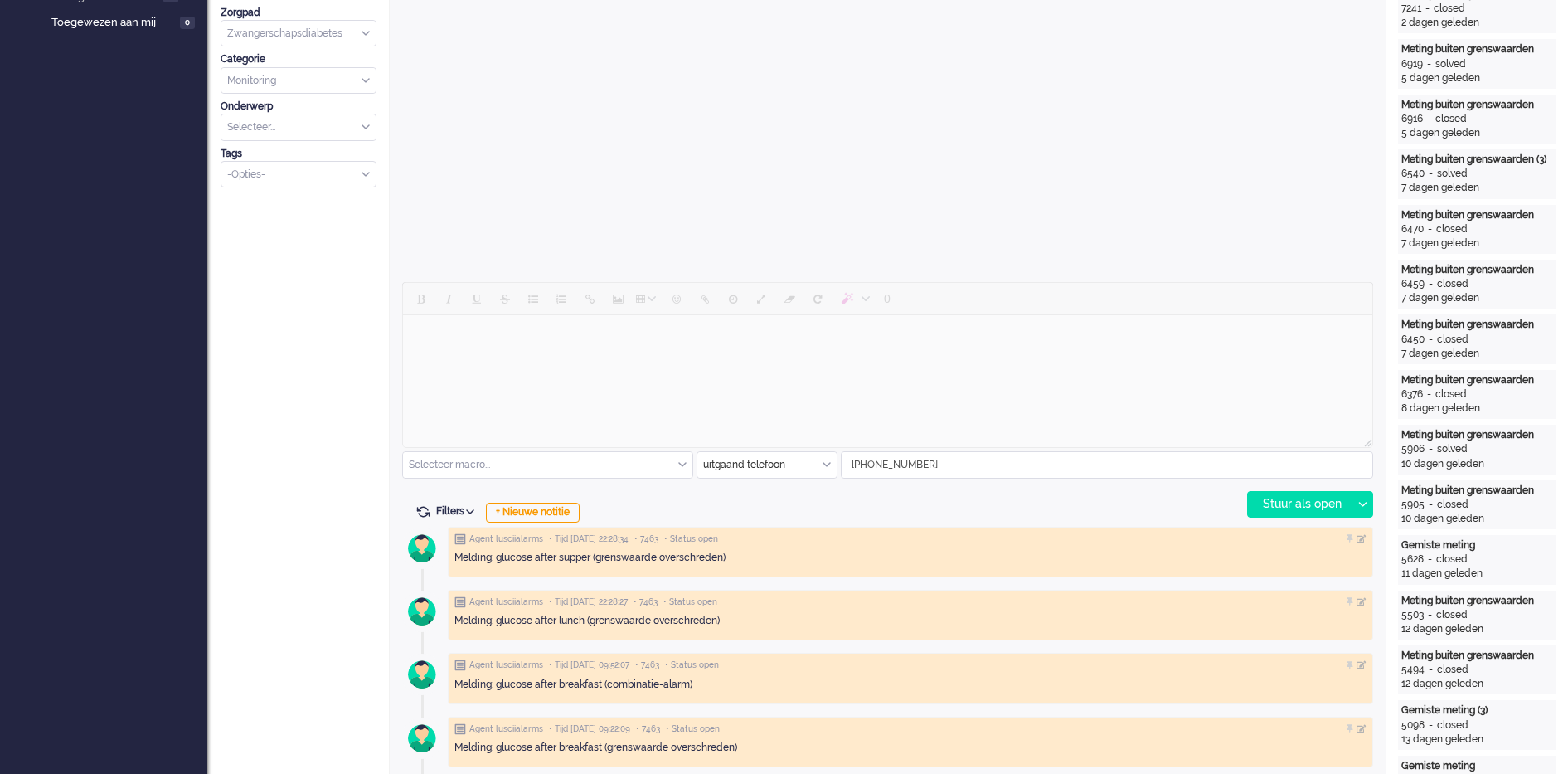
scroll to position [622, 0]
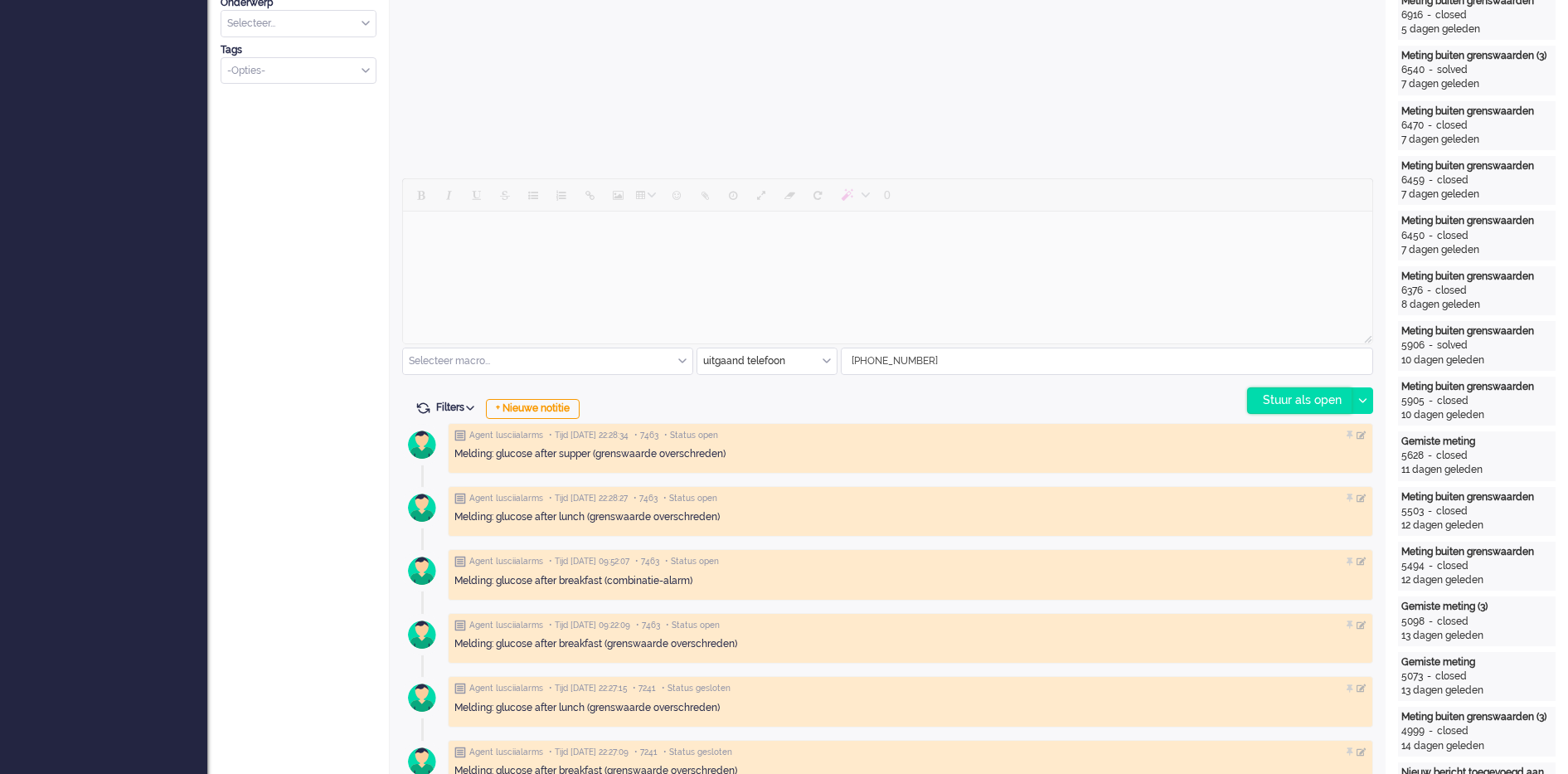
click at [1306, 402] on div "Stuur als open" at bounding box center [1300, 401] width 104 height 25
click at [1301, 396] on div "Stuur als open" at bounding box center [1300, 401] width 104 height 25
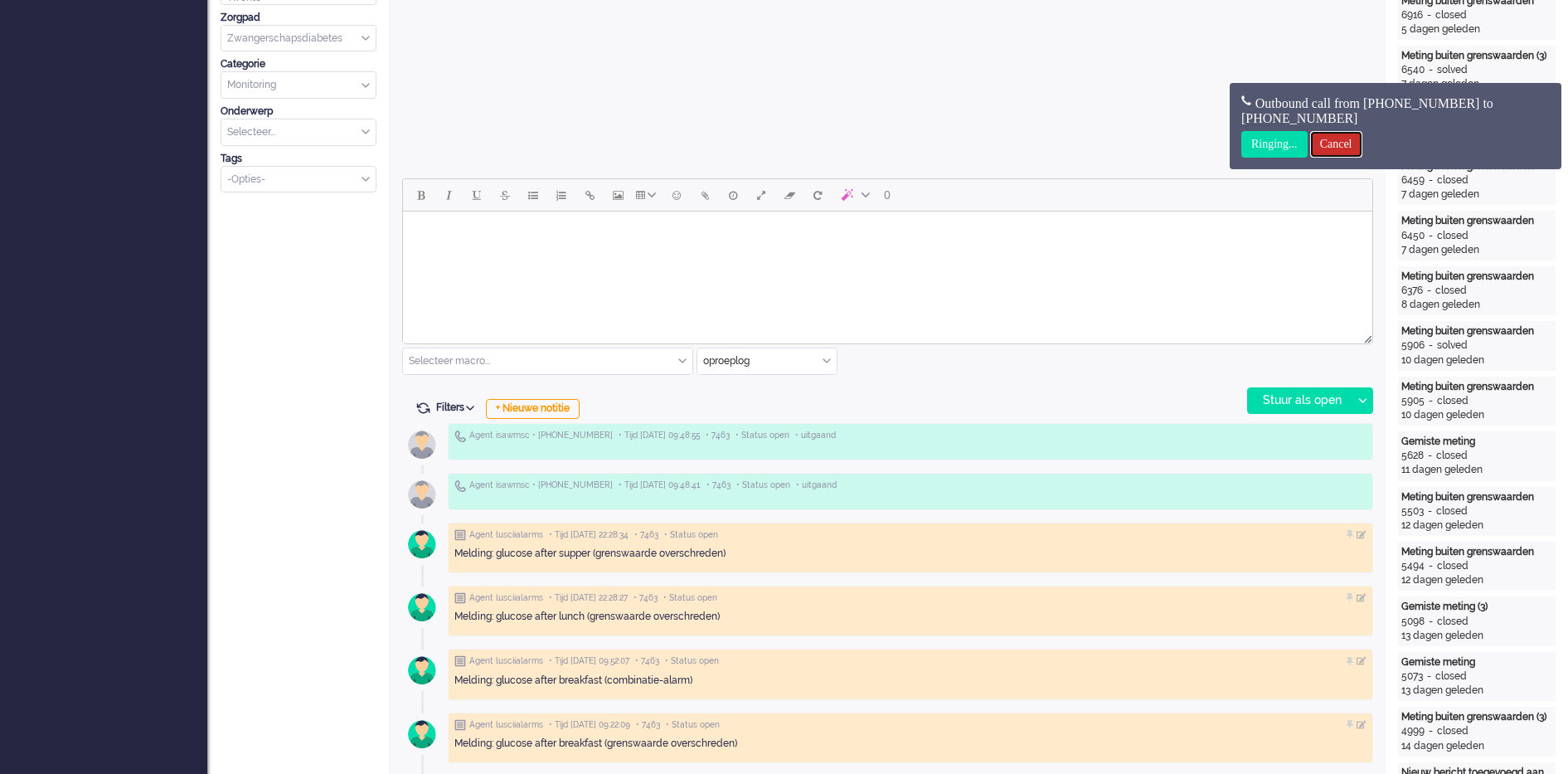
click at [1352, 144] on input "Cancel" at bounding box center [1336, 144] width 52 height 26
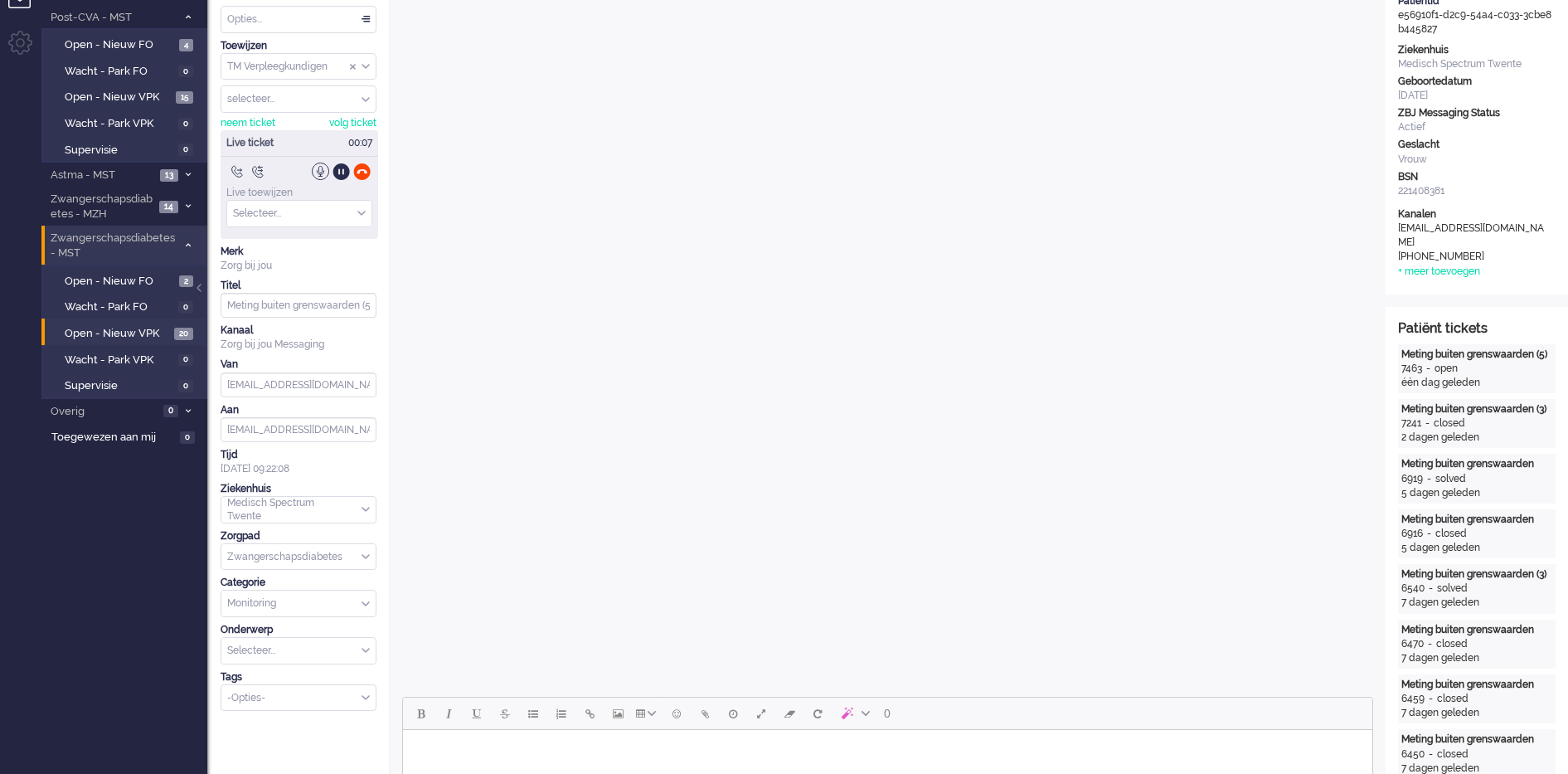
scroll to position [0, 0]
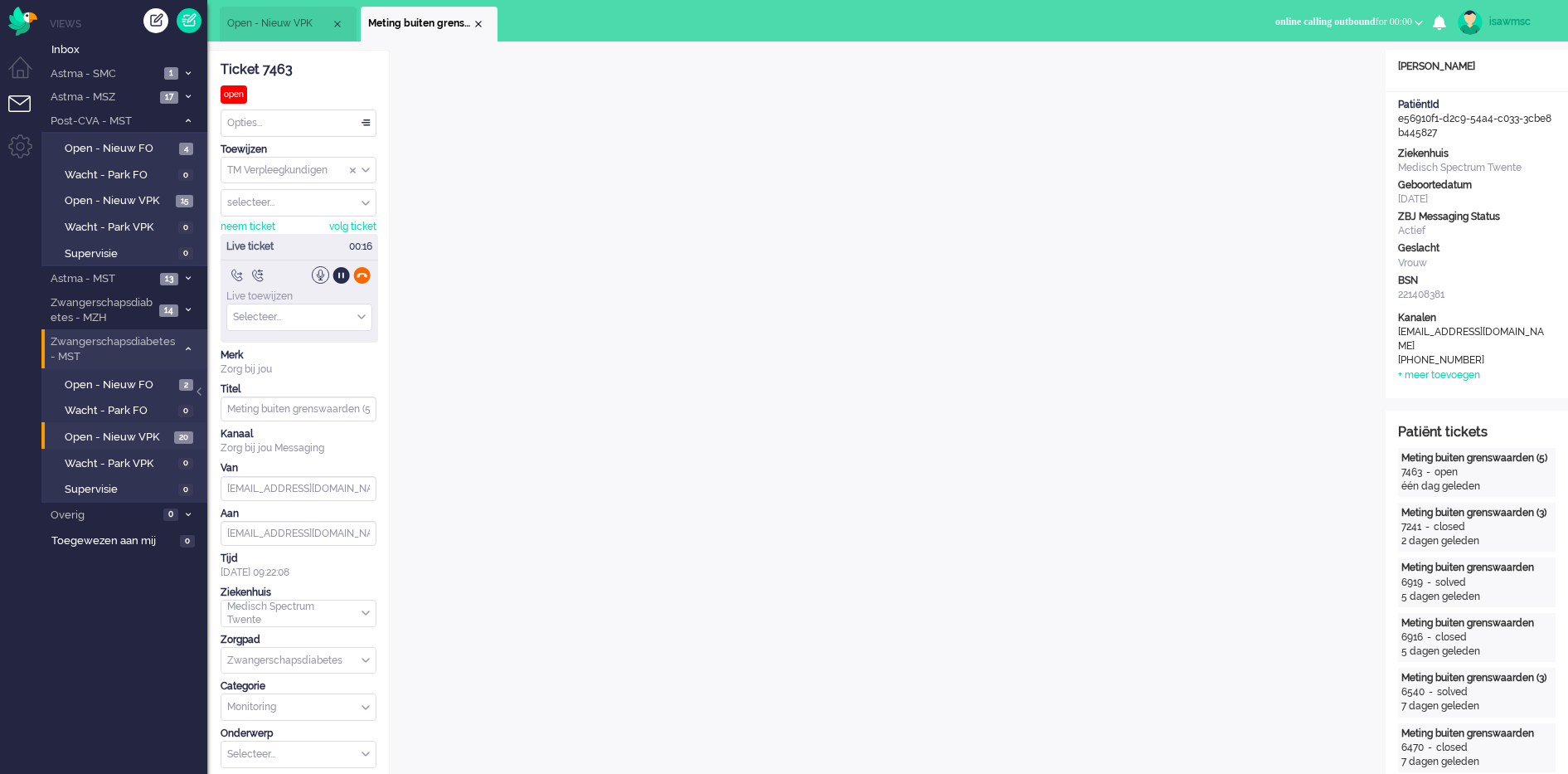
click at [362, 274] on div at bounding box center [362, 274] width 17 height 17
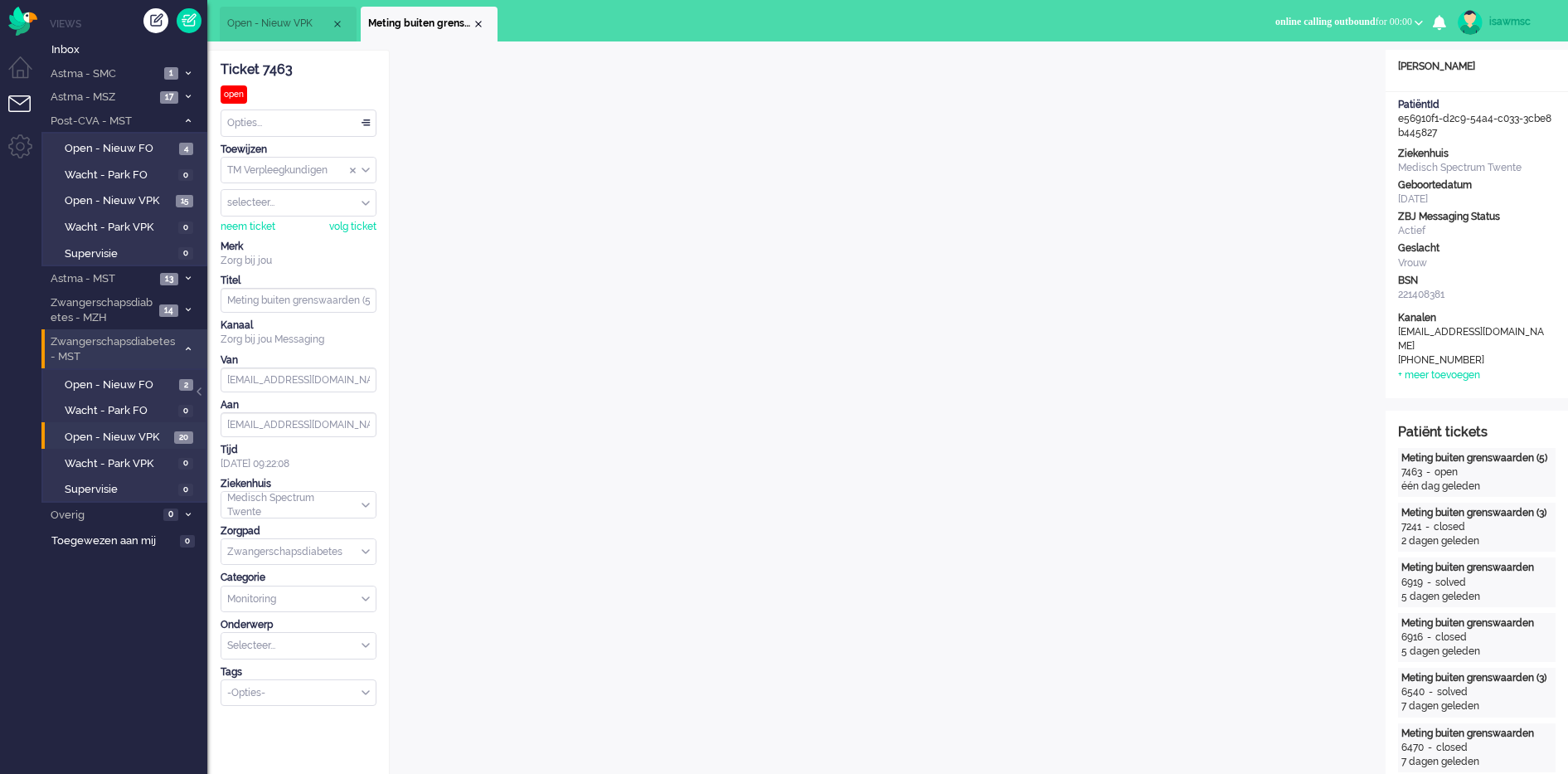
scroll to position [104, 0]
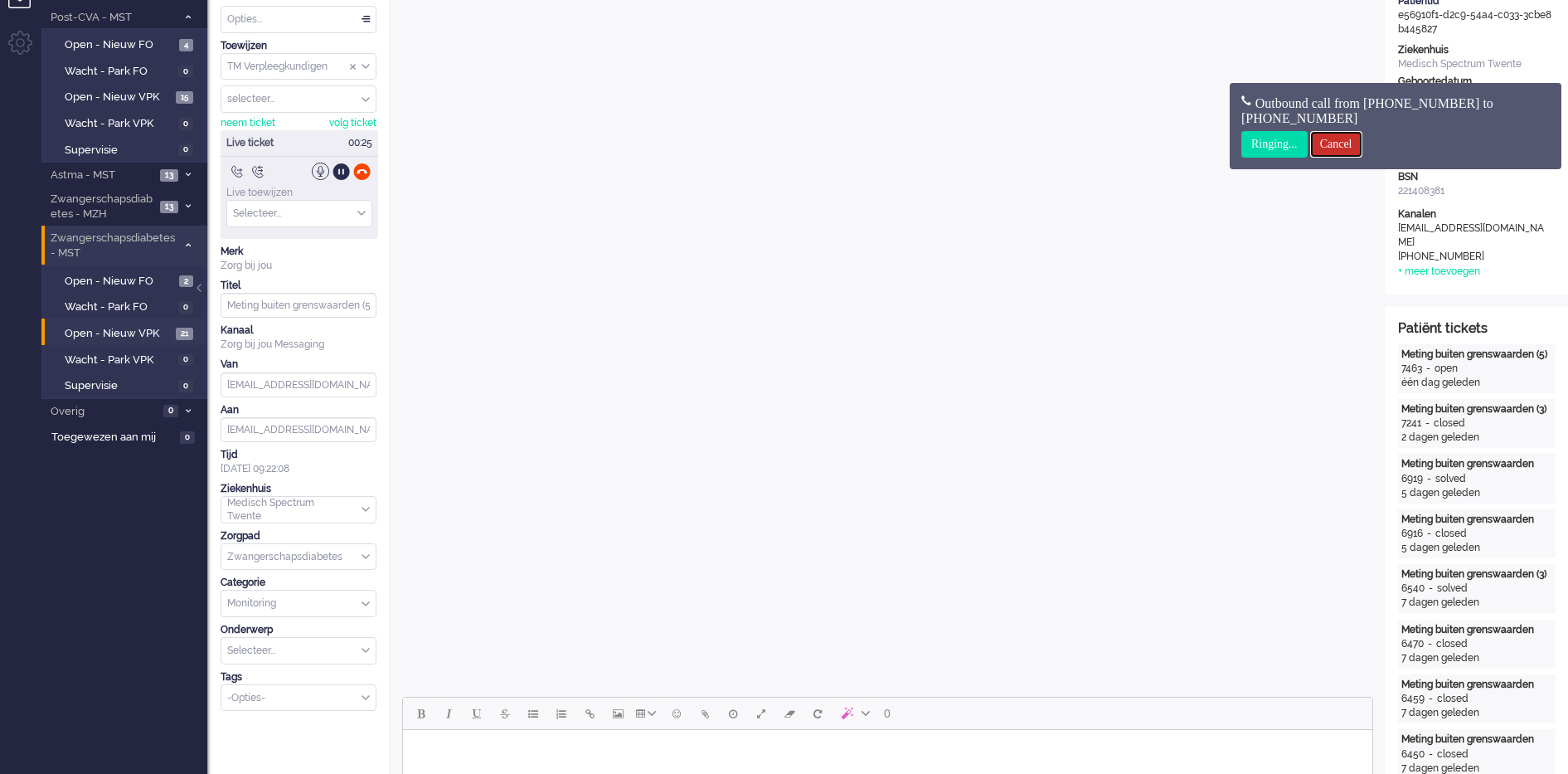
click at [1340, 148] on input "Cancel" at bounding box center [1336, 144] width 52 height 26
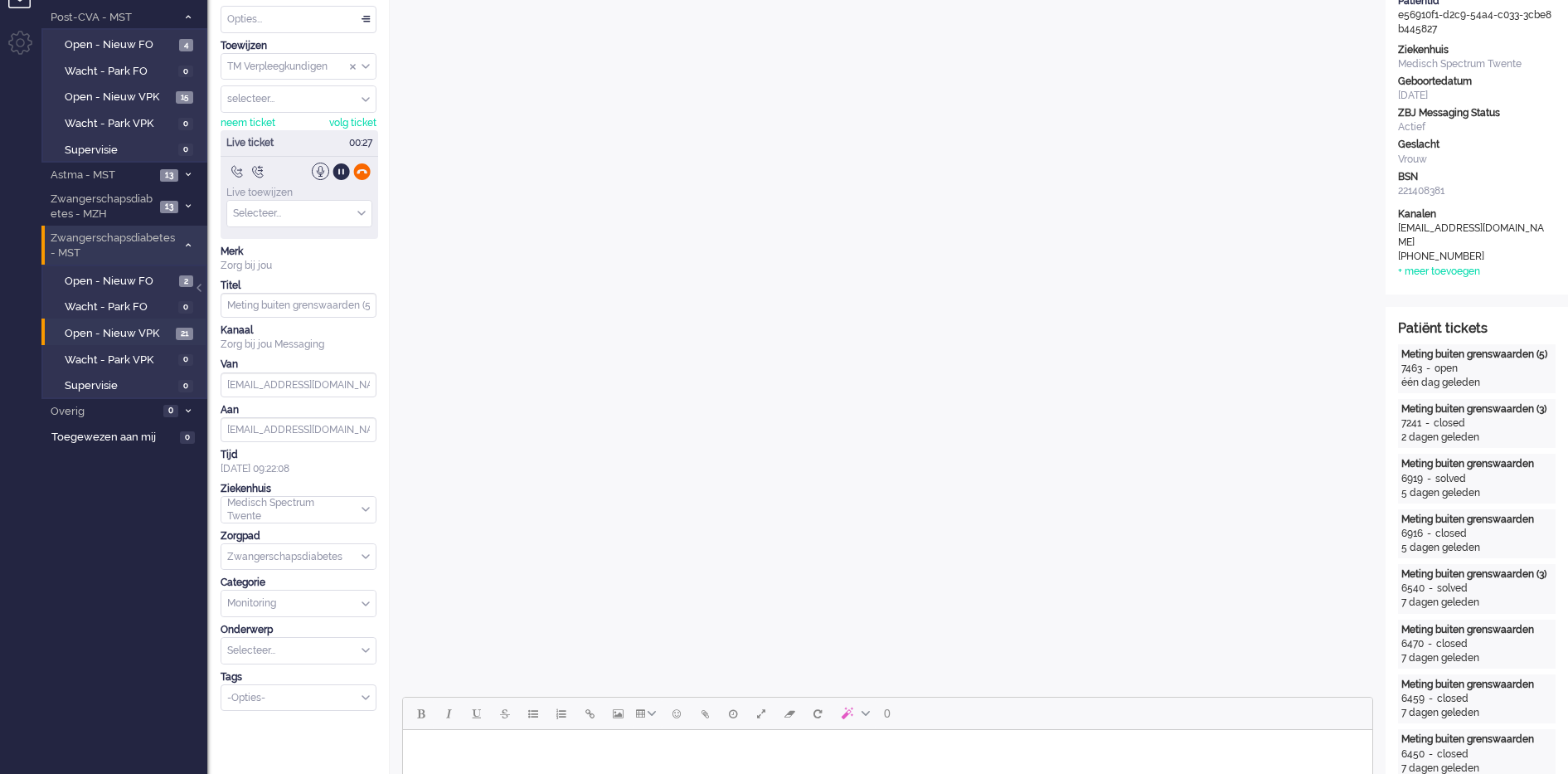
click at [365, 173] on div at bounding box center [362, 171] width 17 height 17
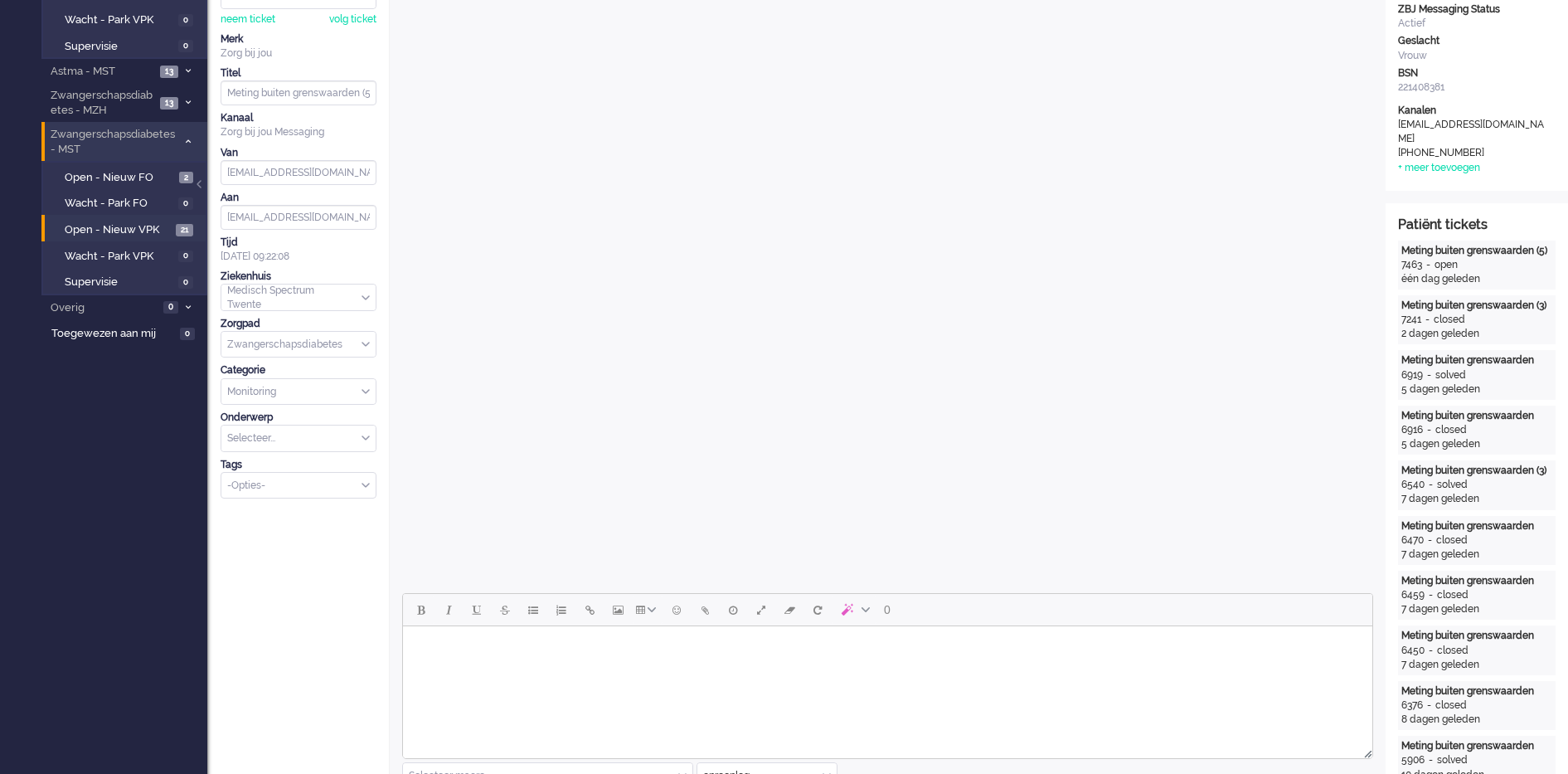
scroll to position [0, 0]
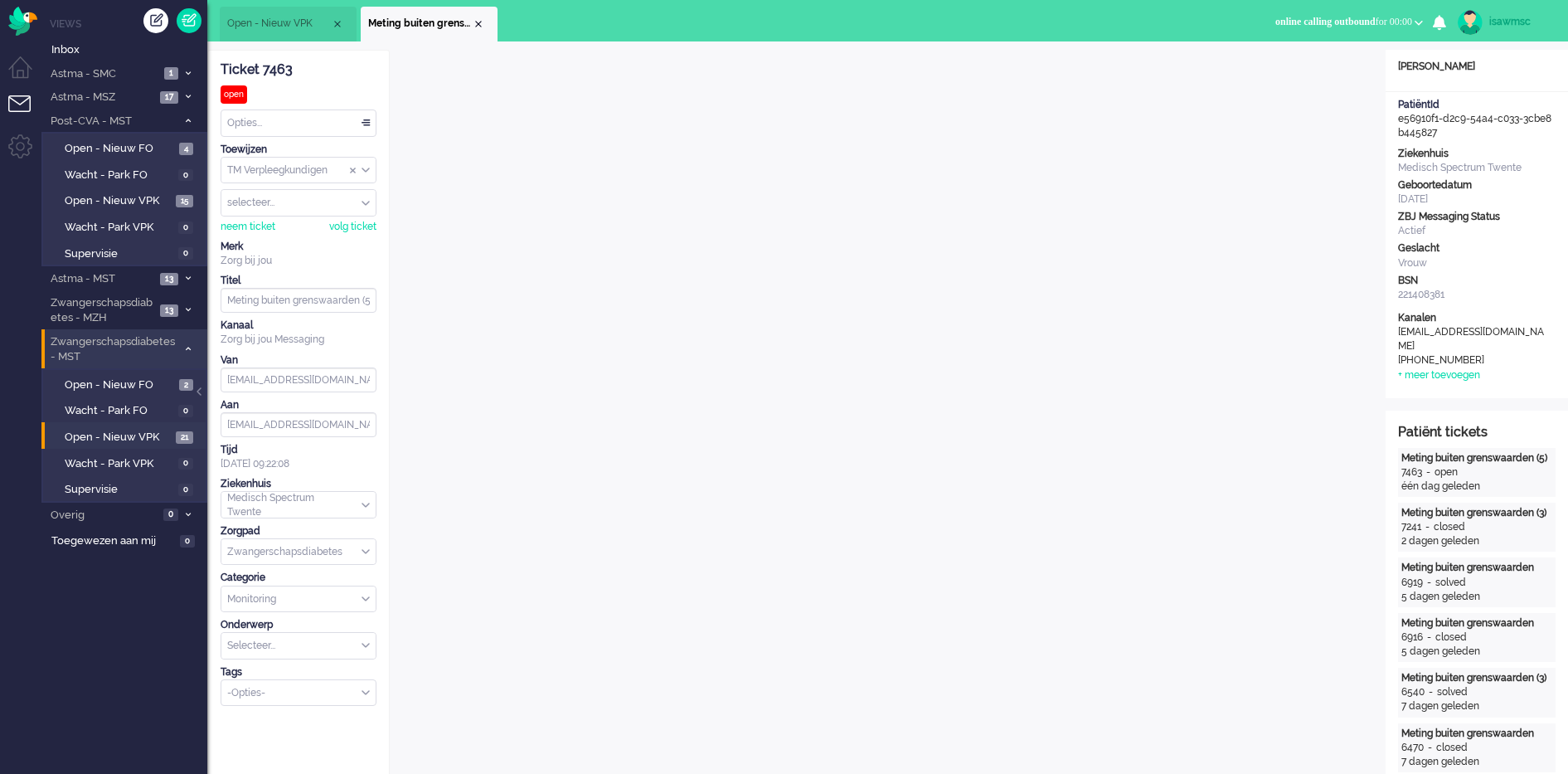
click at [749, 32] on ul "Open - Nieuw VPK Meting buiten grenswaarden (5)" at bounding box center [726, 21] width 1013 height 41
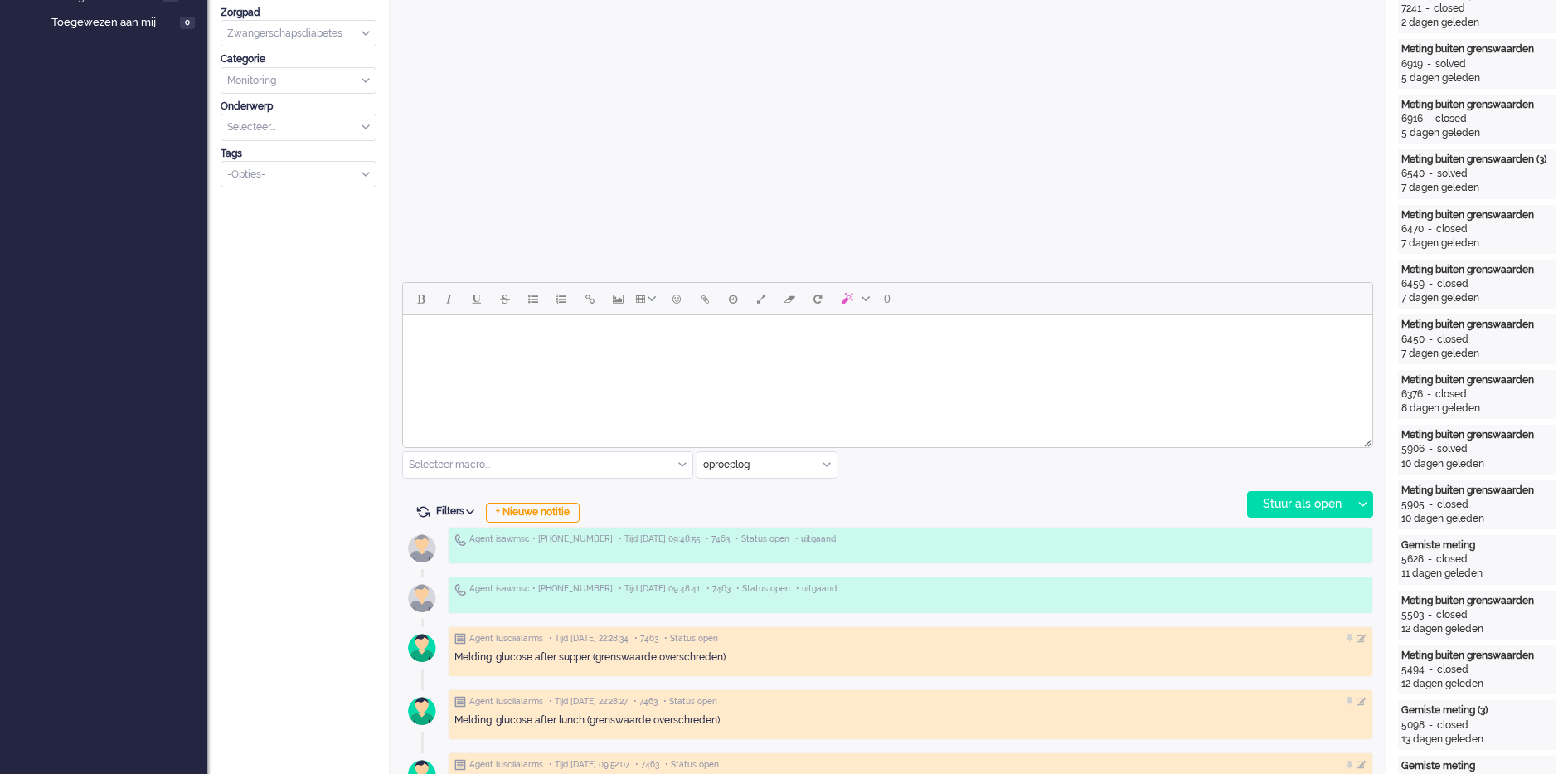
click at [826, 465] on div "oproeplog" at bounding box center [767, 464] width 140 height 25
click at [794, 509] on li "uitgaand telefoon" at bounding box center [767, 514] width 140 height 25
click at [1270, 498] on div "Stuur als open" at bounding box center [1300, 504] width 104 height 25
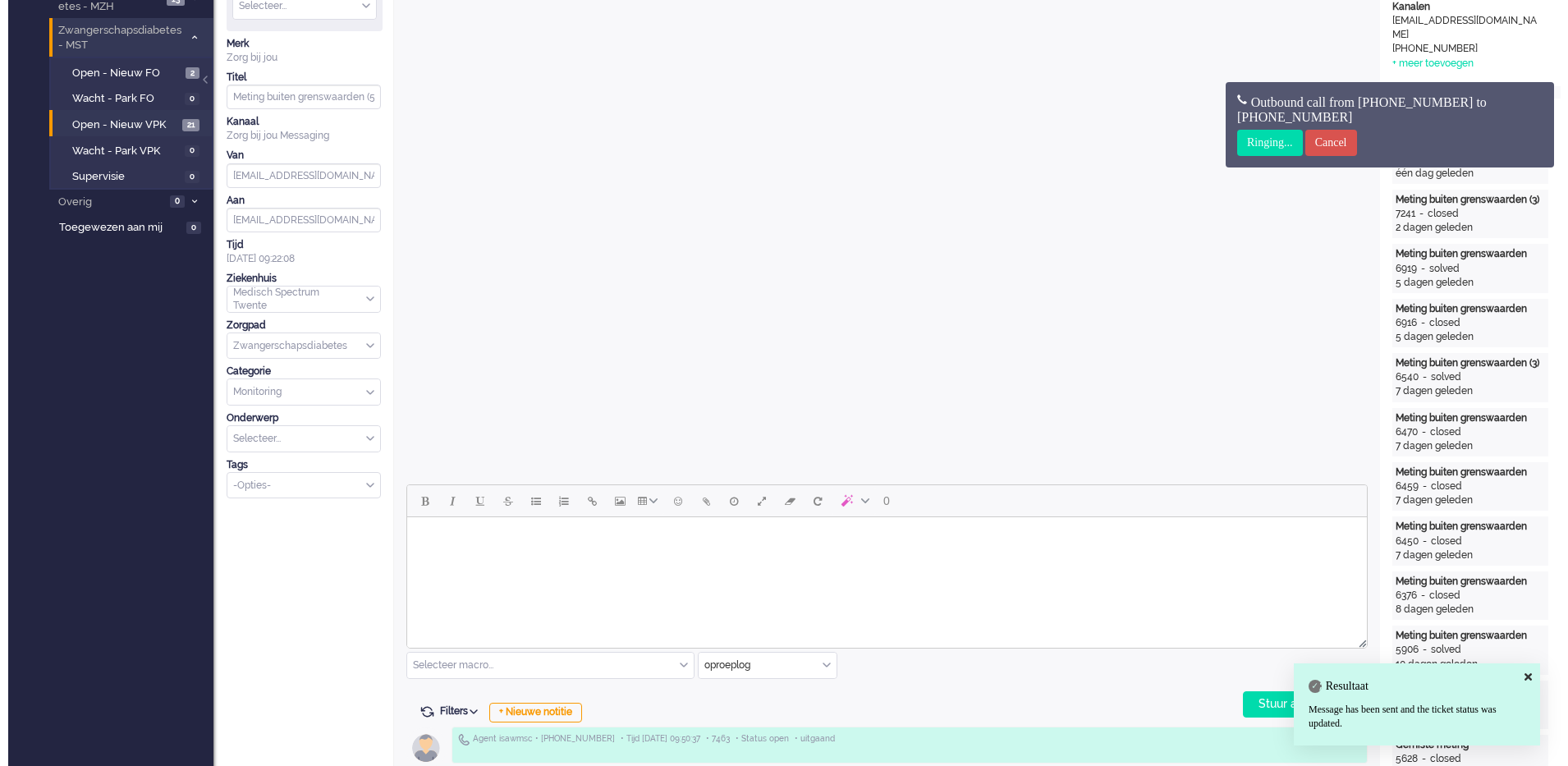
scroll to position [0, 0]
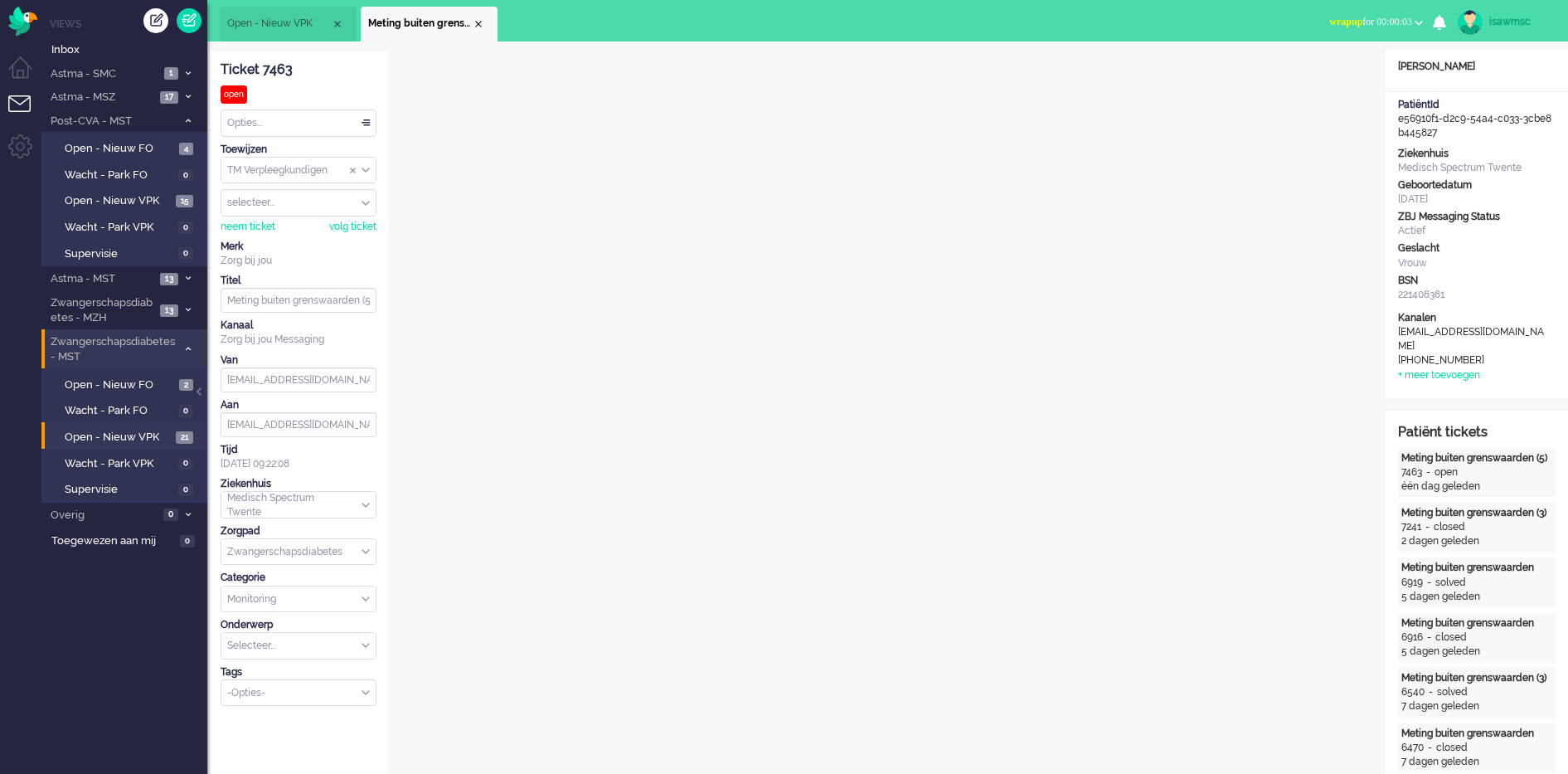
click at [1352, 17] on span "wrapup for 00:00:03" at bounding box center [1371, 22] width 83 height 11
click at [1345, 65] on link "Online" at bounding box center [1354, 74] width 131 height 18
click at [1321, 74] on label "Online" at bounding box center [1354, 74] width 131 height 14
click at [162, 435] on span "Open - Nieuw VPK" at bounding box center [118, 437] width 107 height 16
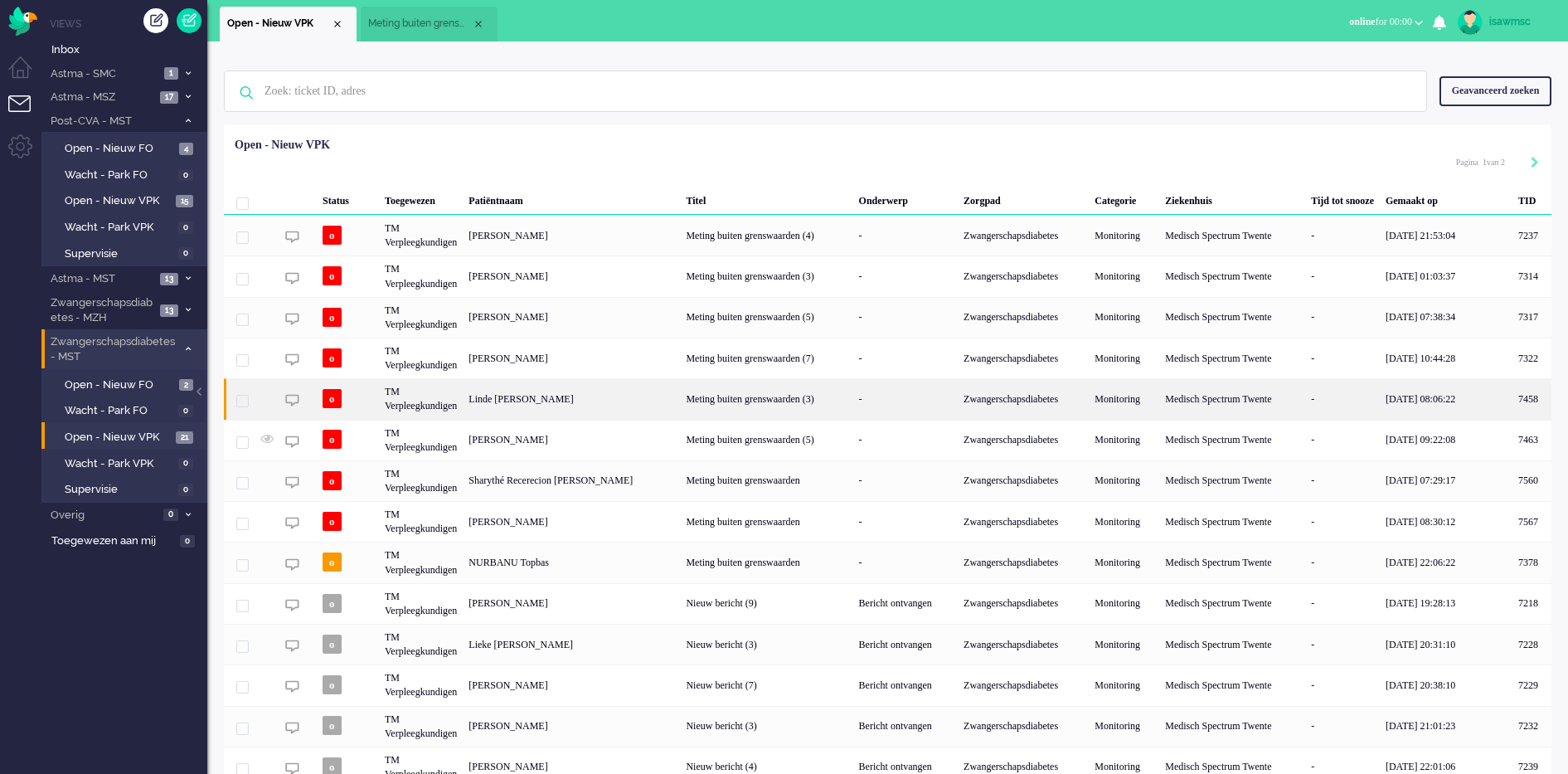
click at [1512, 397] on div "Linde Lotte Wansing" at bounding box center [1531, 398] width 39 height 41
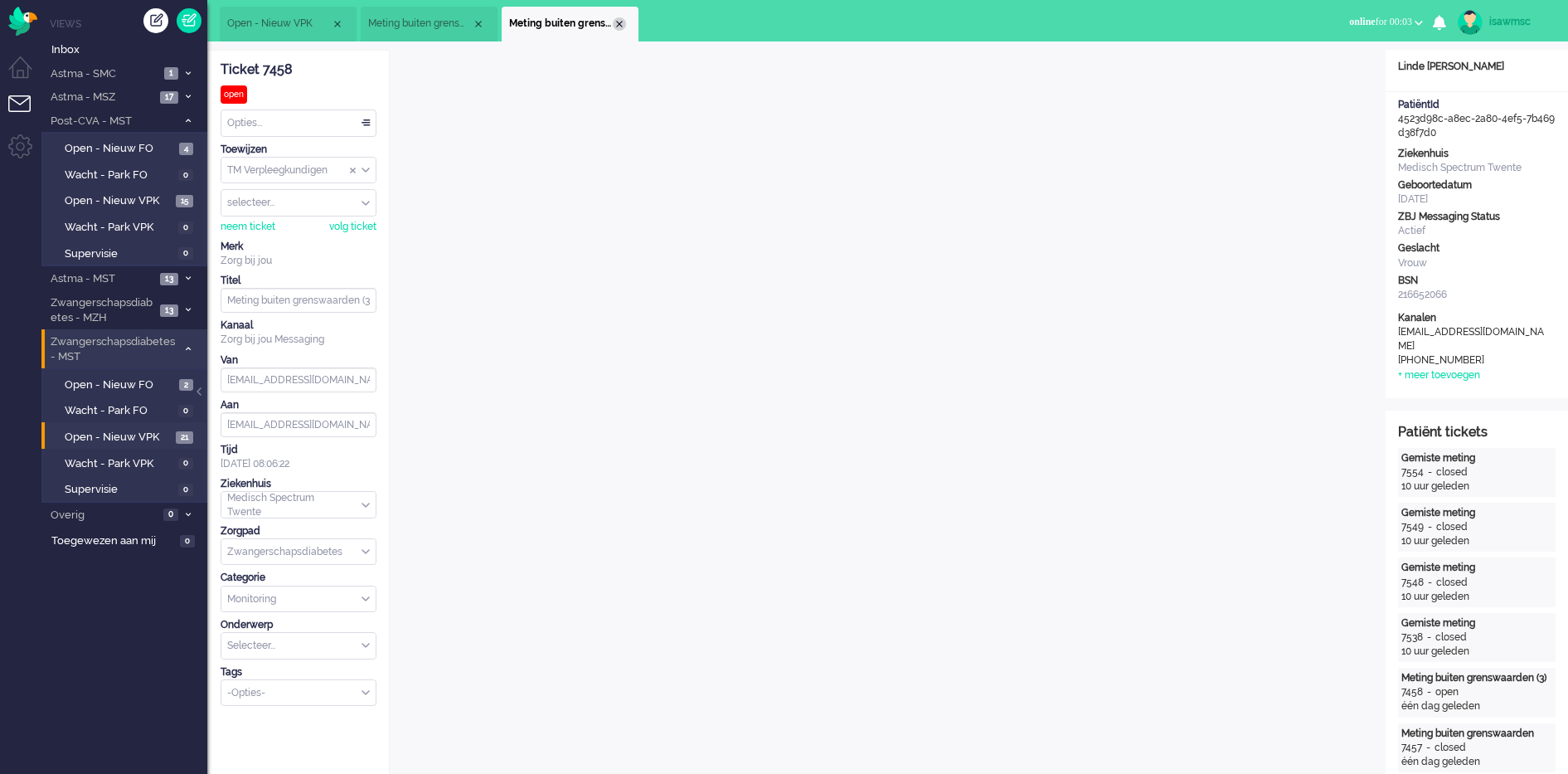
click at [618, 20] on div "Close tab" at bounding box center [619, 24] width 13 height 13
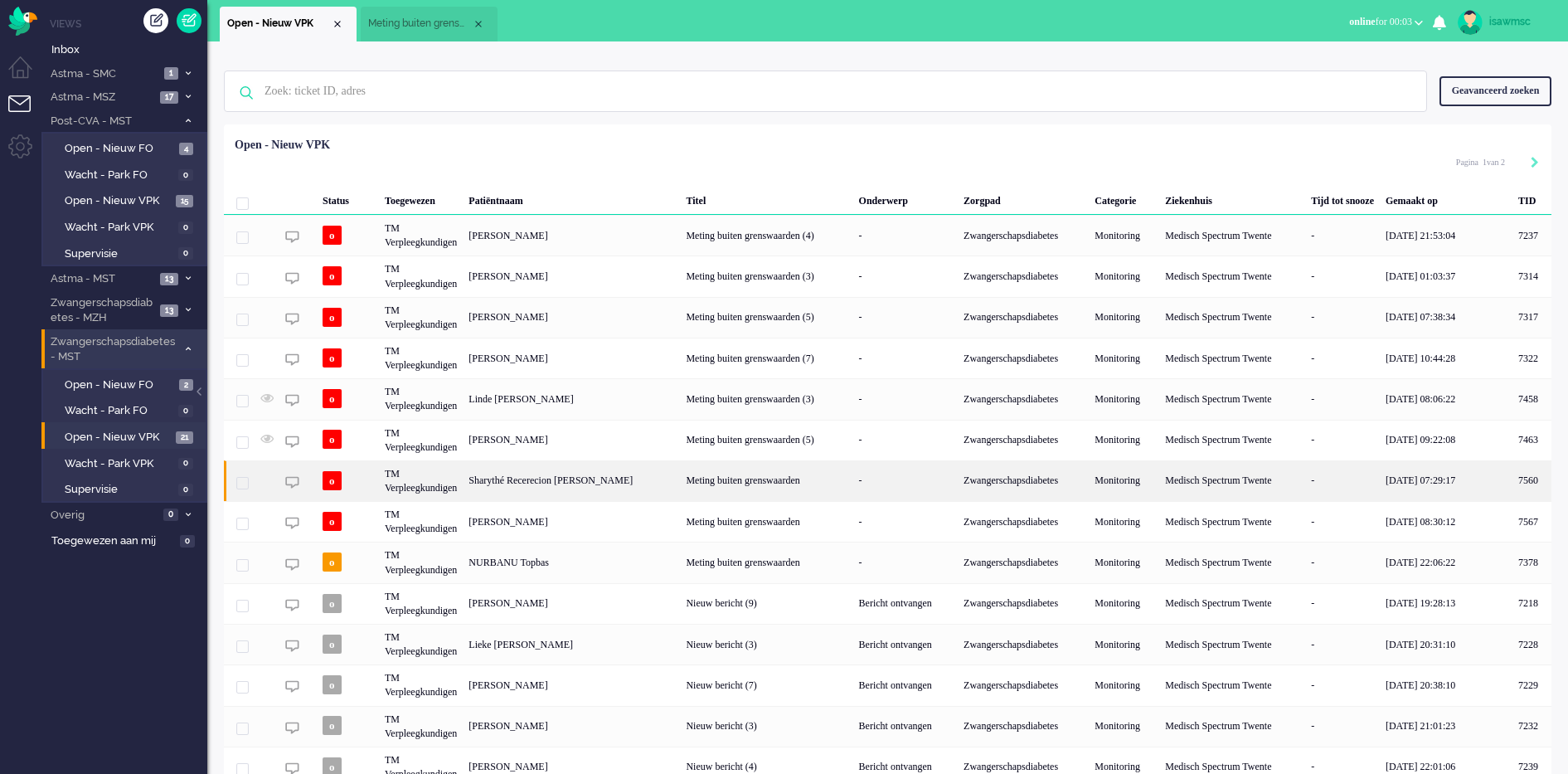
scroll to position [113, 0]
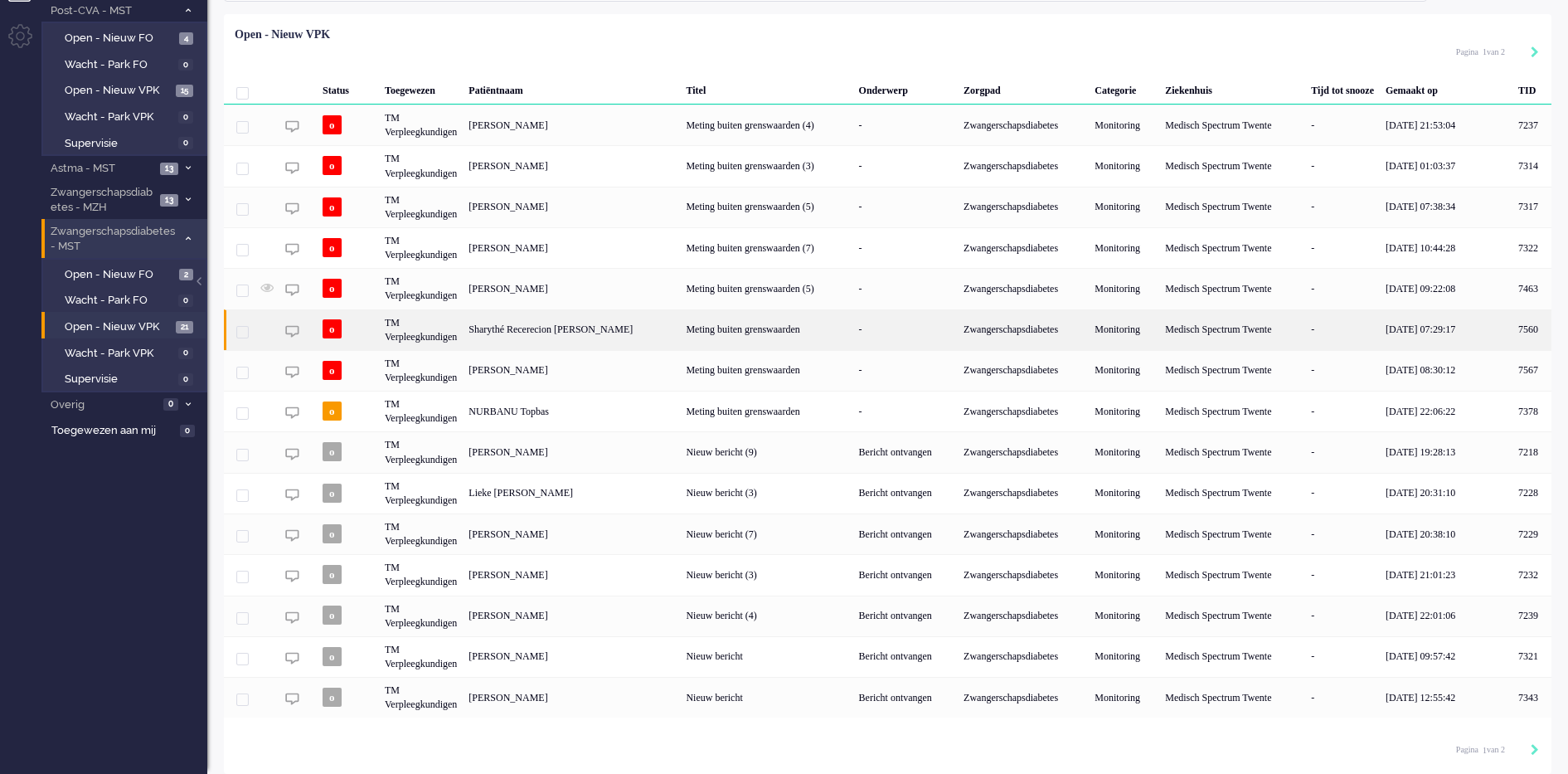
click at [1512, 331] on div "Sharythé Recerecion [PERSON_NAME]" at bounding box center [1531, 329] width 39 height 41
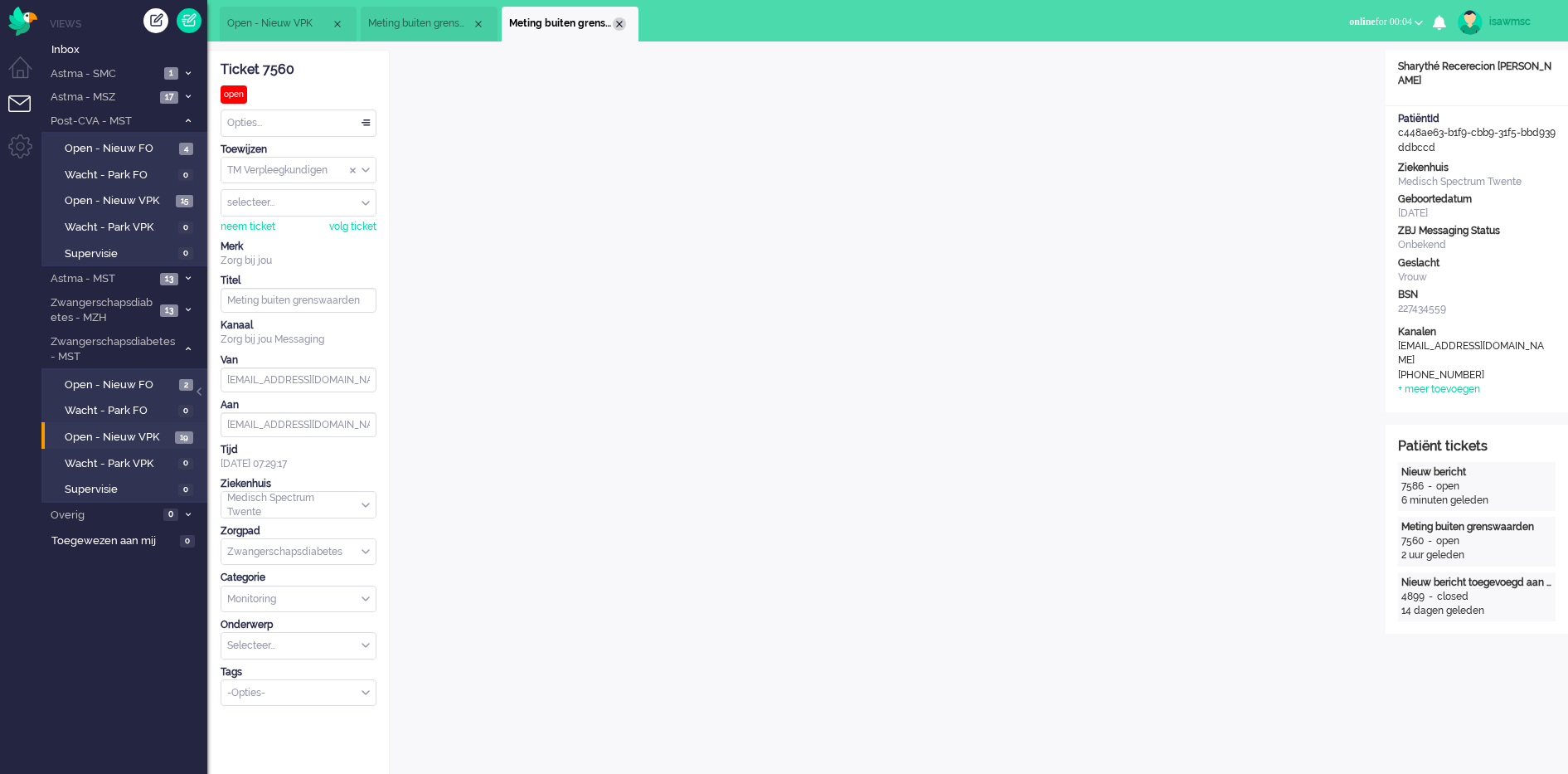
click at [616, 24] on div "Close tab" at bounding box center [619, 24] width 13 height 13
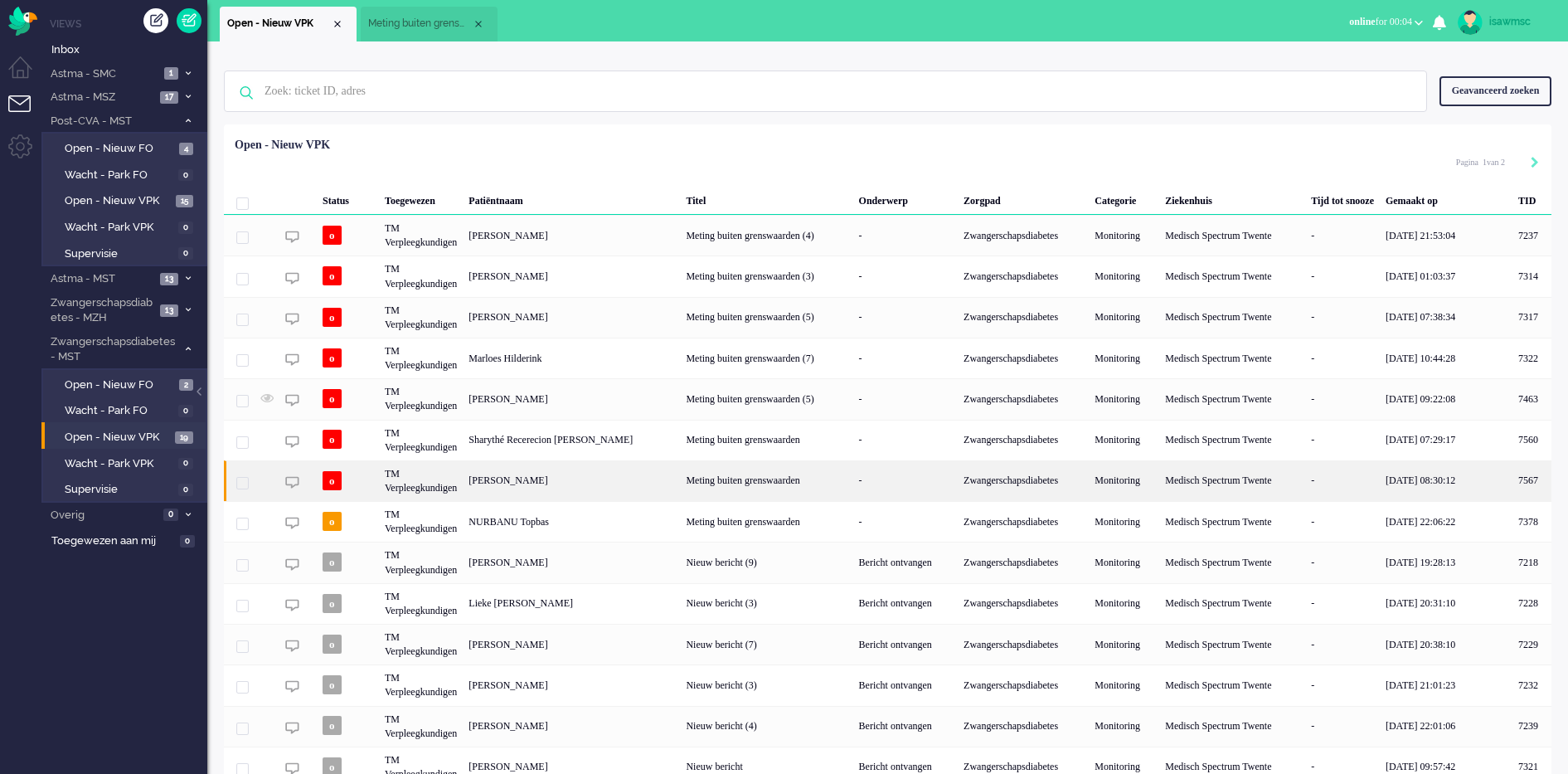
click at [1512, 469] on div "[PERSON_NAME]" at bounding box center [1531, 480] width 39 height 41
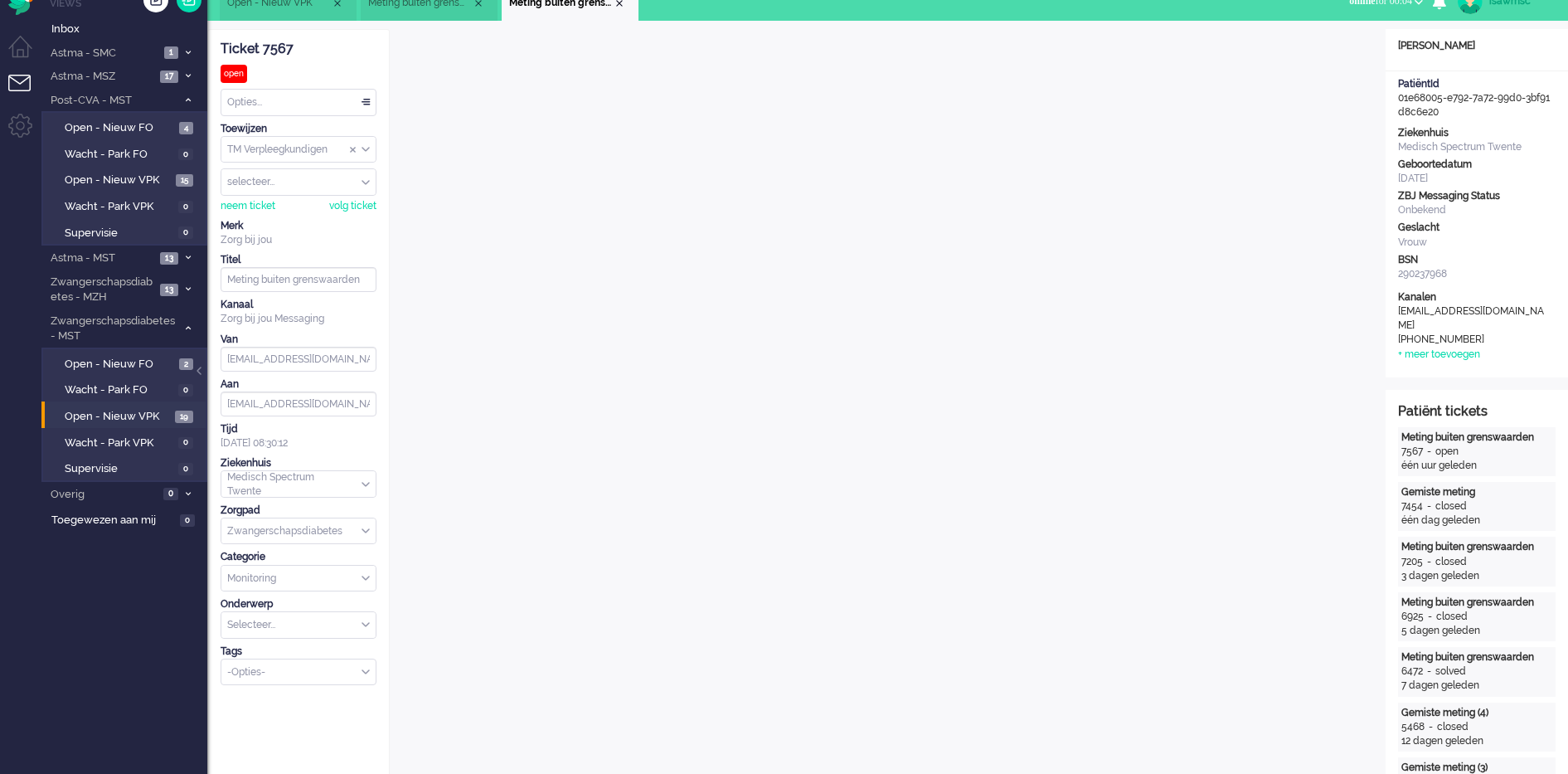
scroll to position [22, 0]
click at [623, 6] on div "Close tab" at bounding box center [619, 3] width 13 height 13
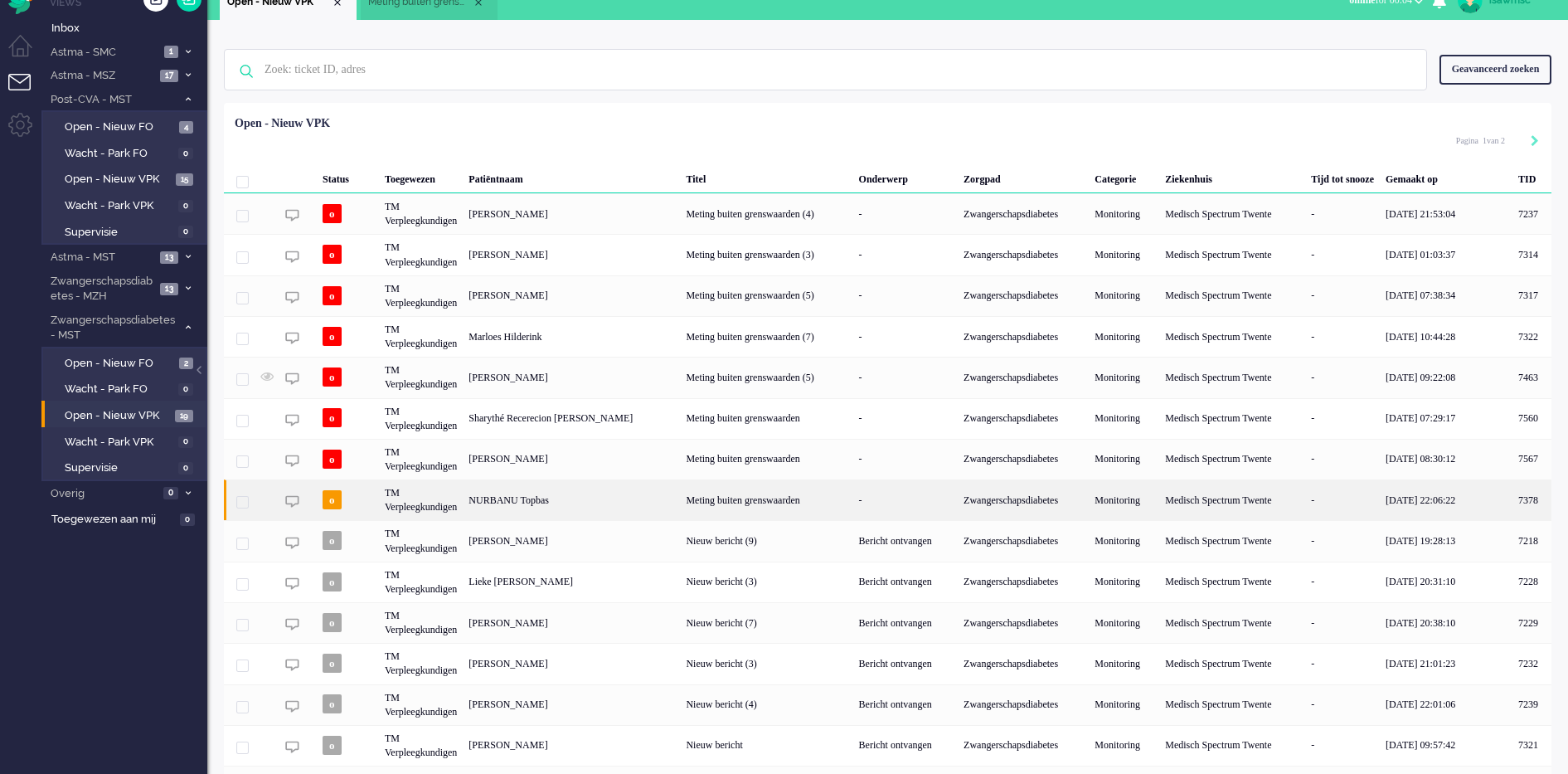
click at [1512, 504] on div "NURBANU Topbas" at bounding box center [1531, 499] width 39 height 41
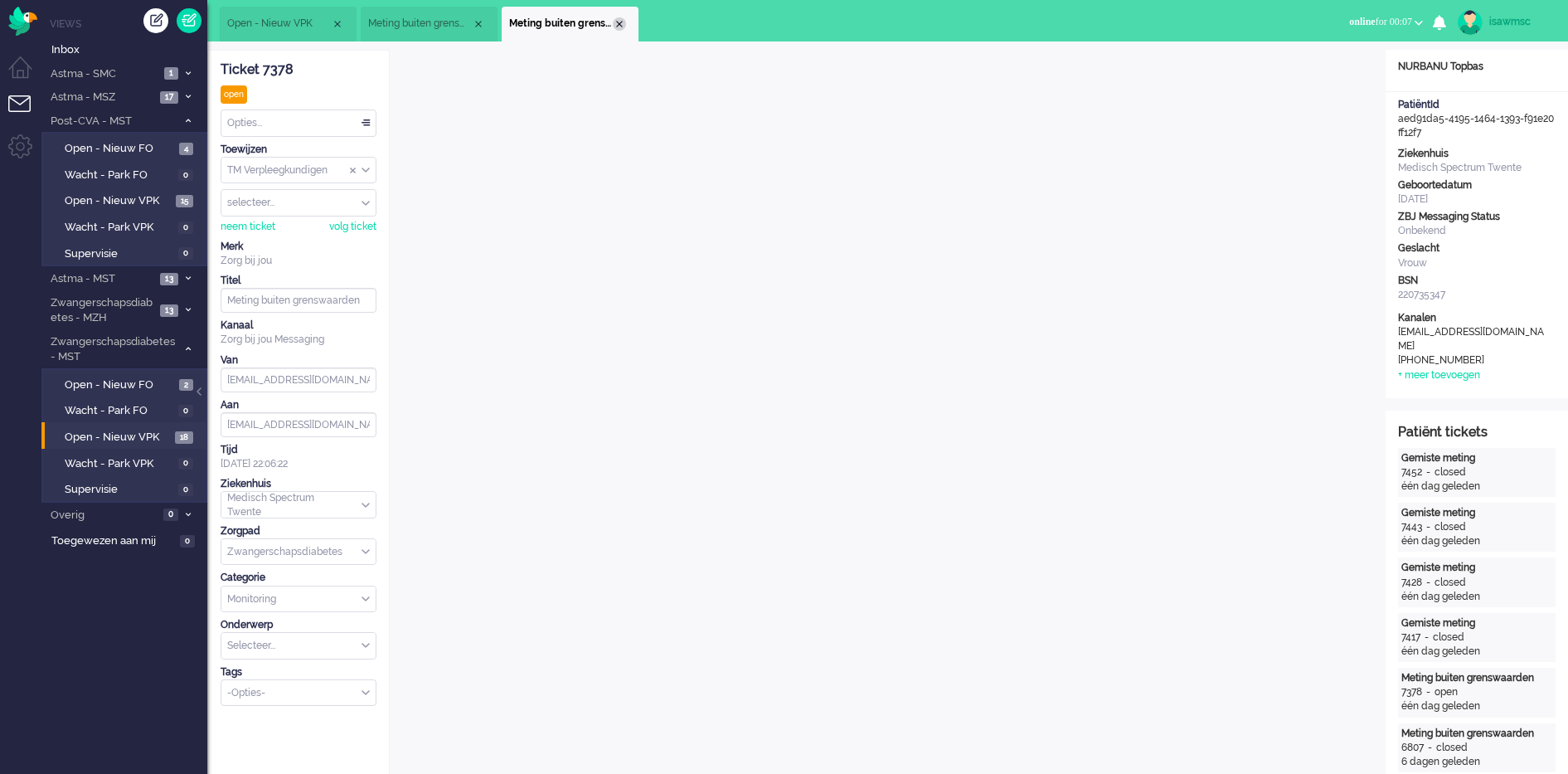
click at [620, 29] on div "Close tab" at bounding box center [619, 24] width 13 height 13
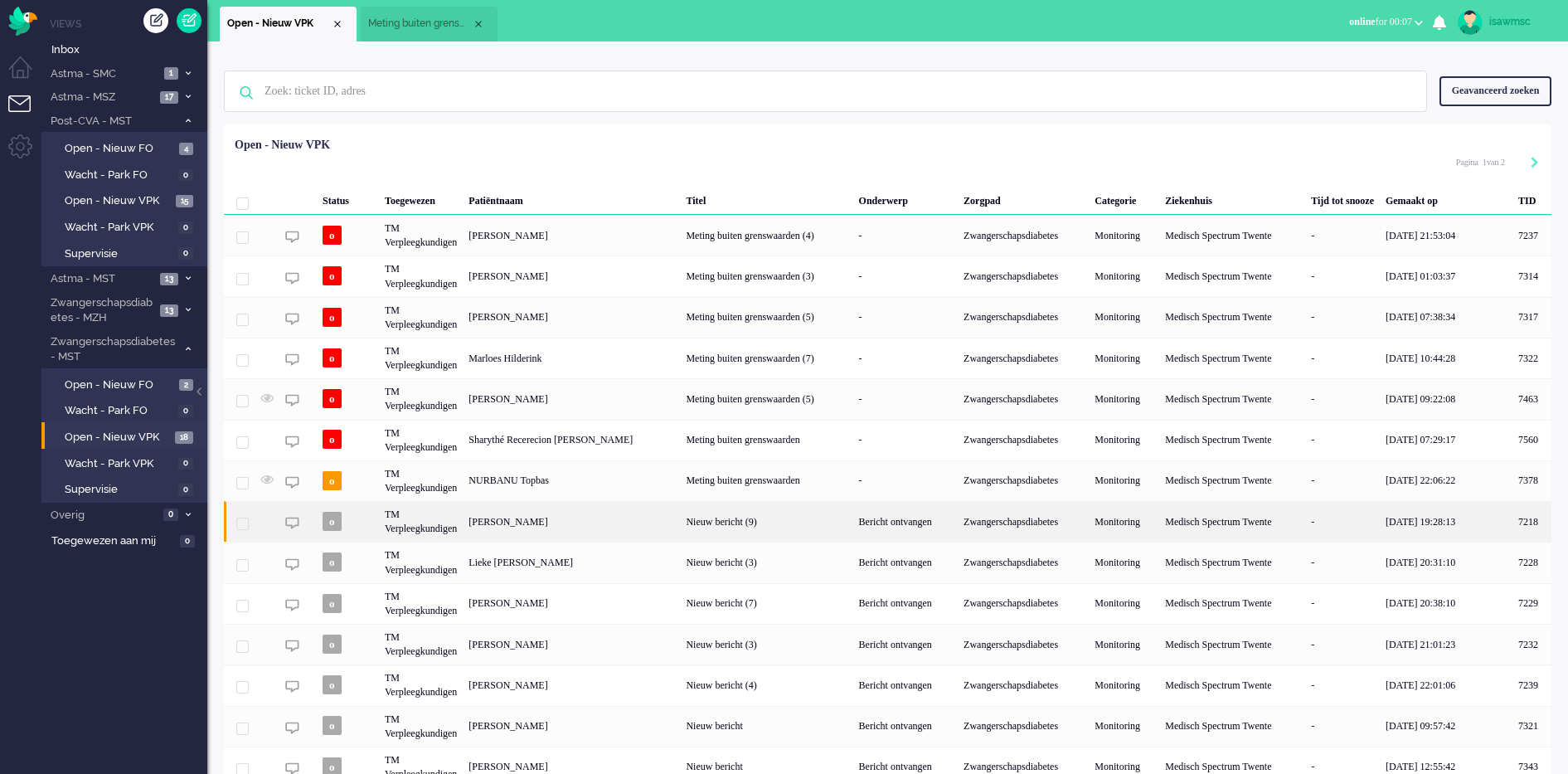
scroll to position [113, 0]
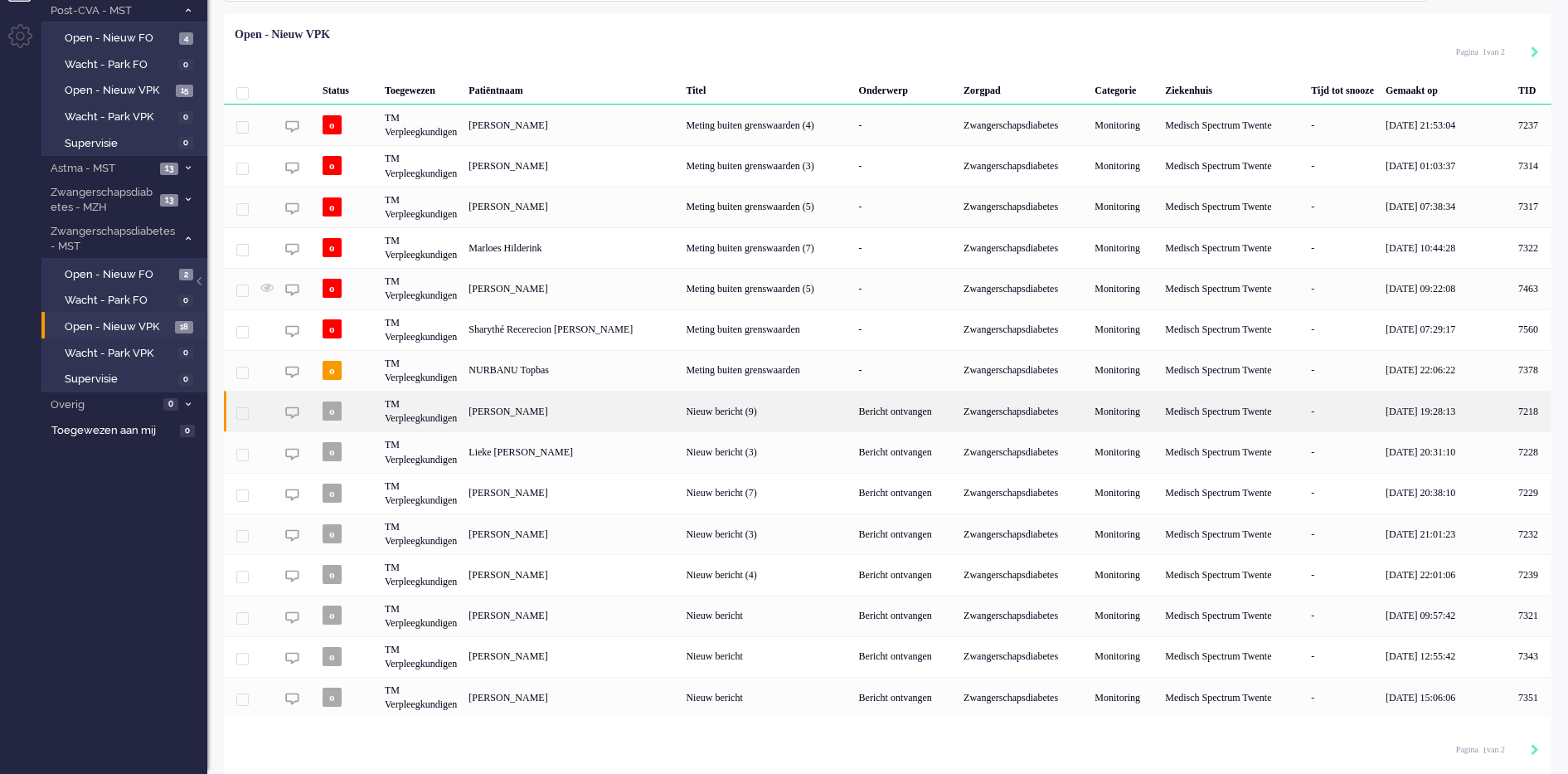
click at [1512, 417] on div "[PERSON_NAME]" at bounding box center [1531, 410] width 39 height 41
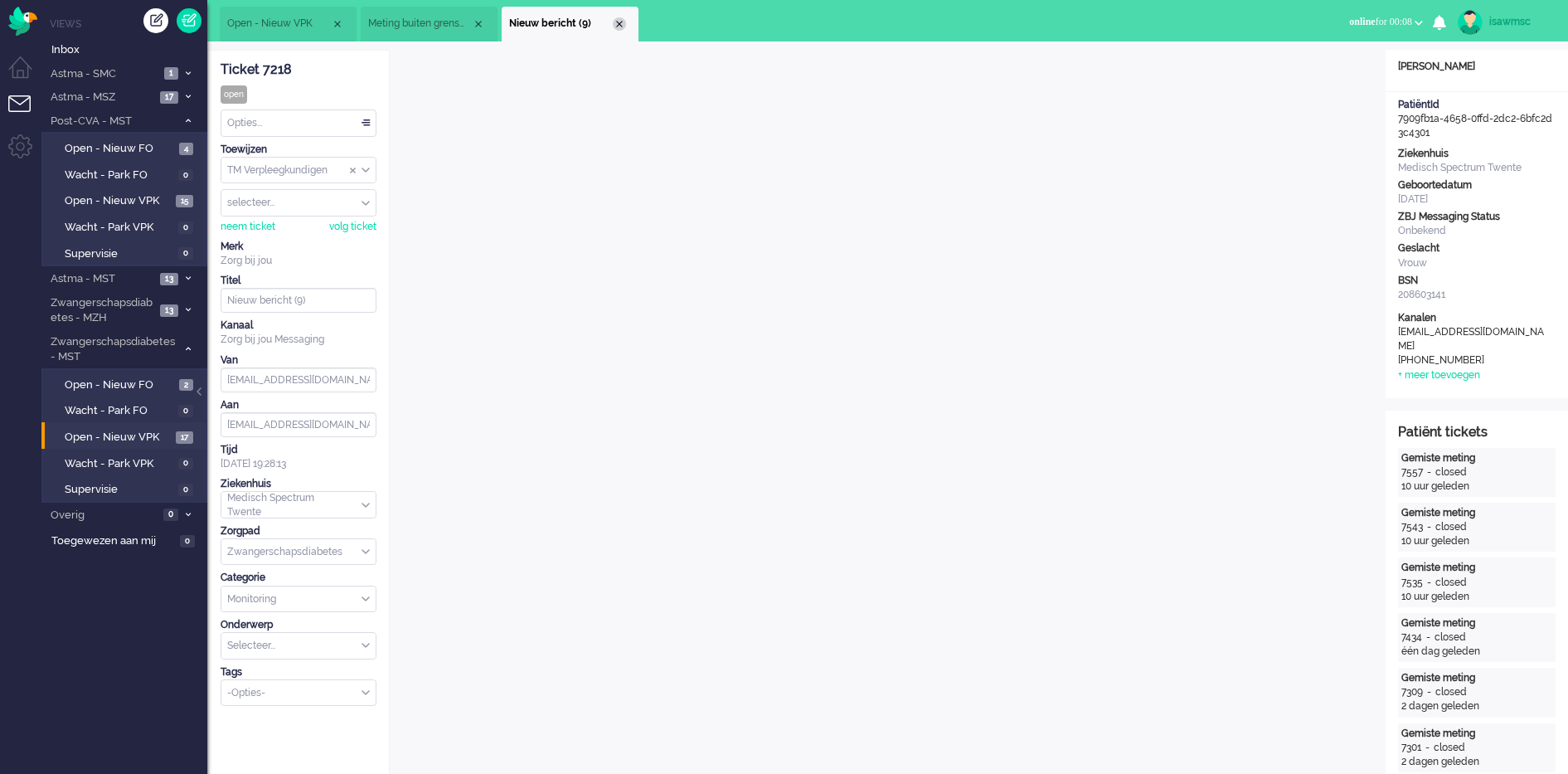
click at [619, 22] on div "Close tab" at bounding box center [619, 24] width 13 height 13
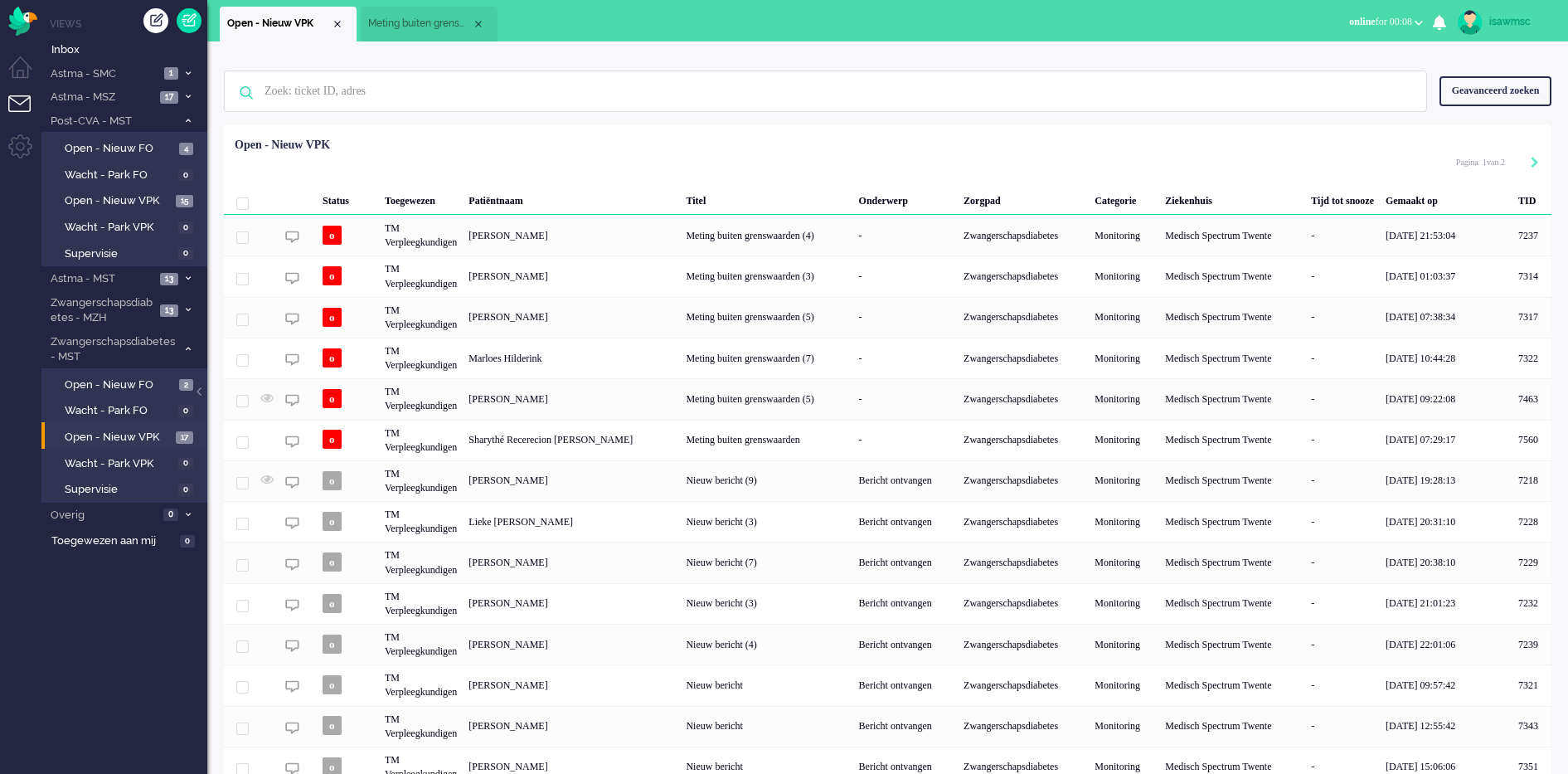
click at [418, 18] on span "Meting buiten grenswaarden (5)" at bounding box center [421, 24] width 104 height 14
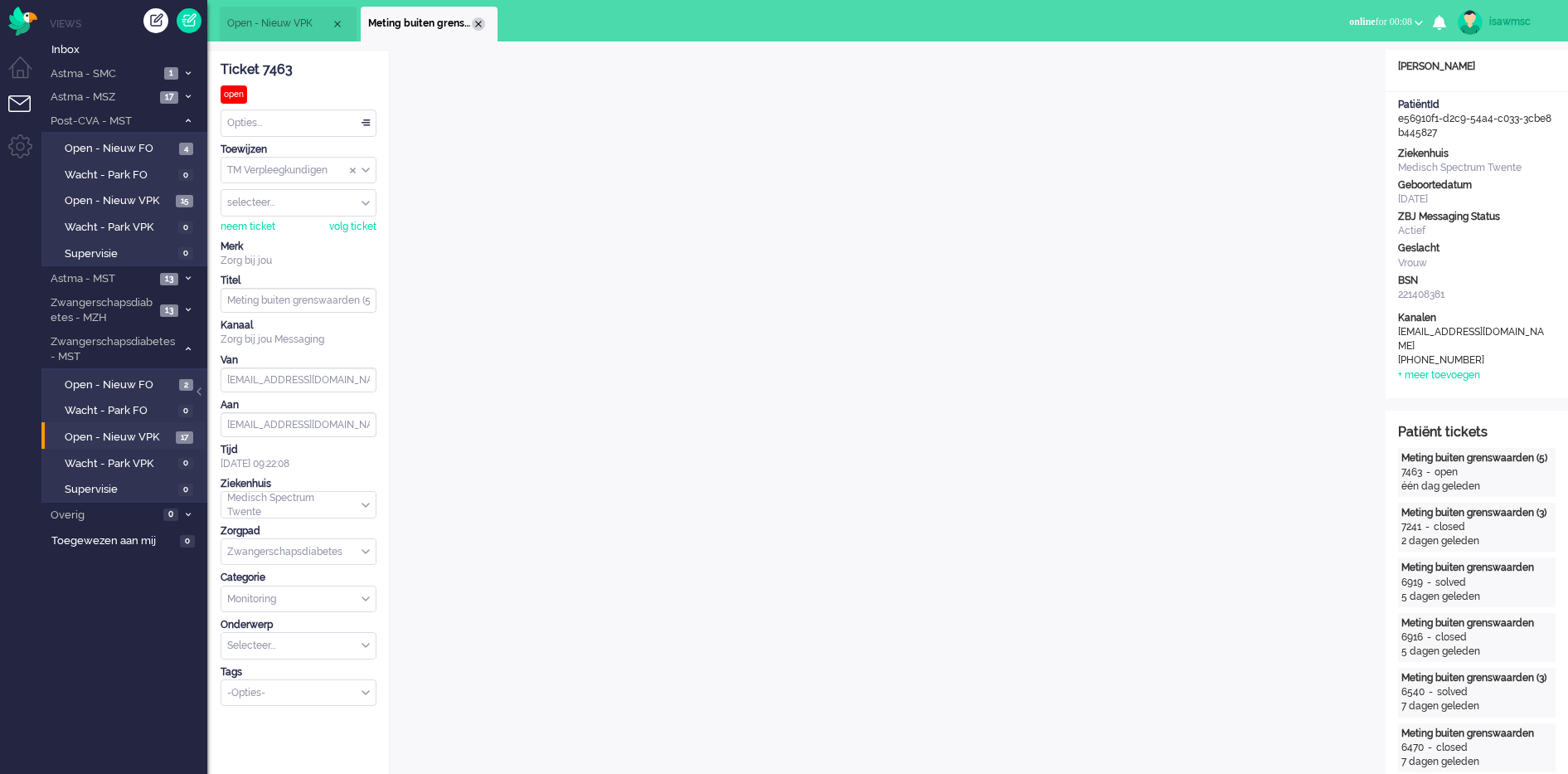
click at [479, 29] on div "Close tab" at bounding box center [478, 24] width 13 height 13
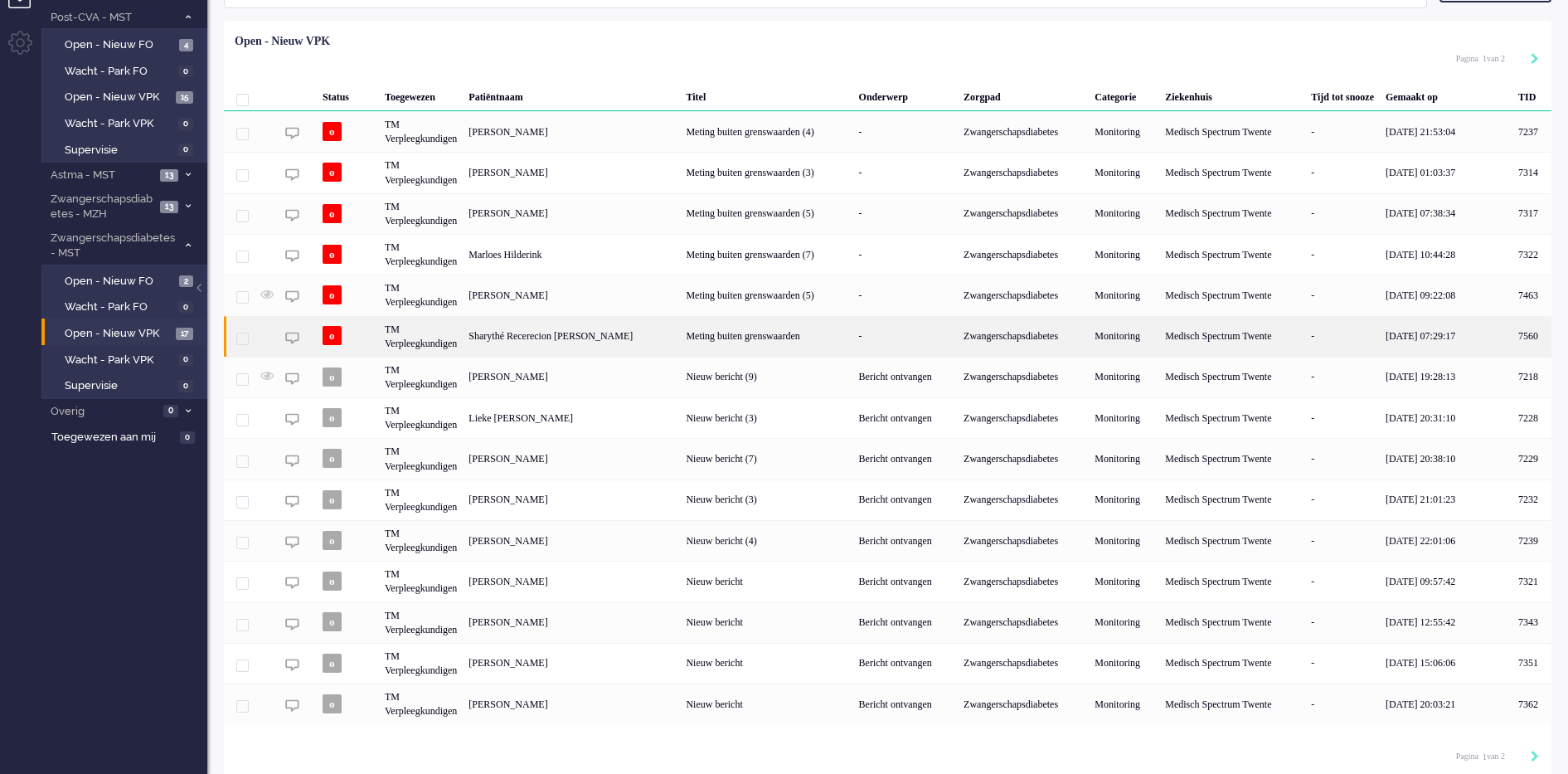
scroll to position [113, 0]
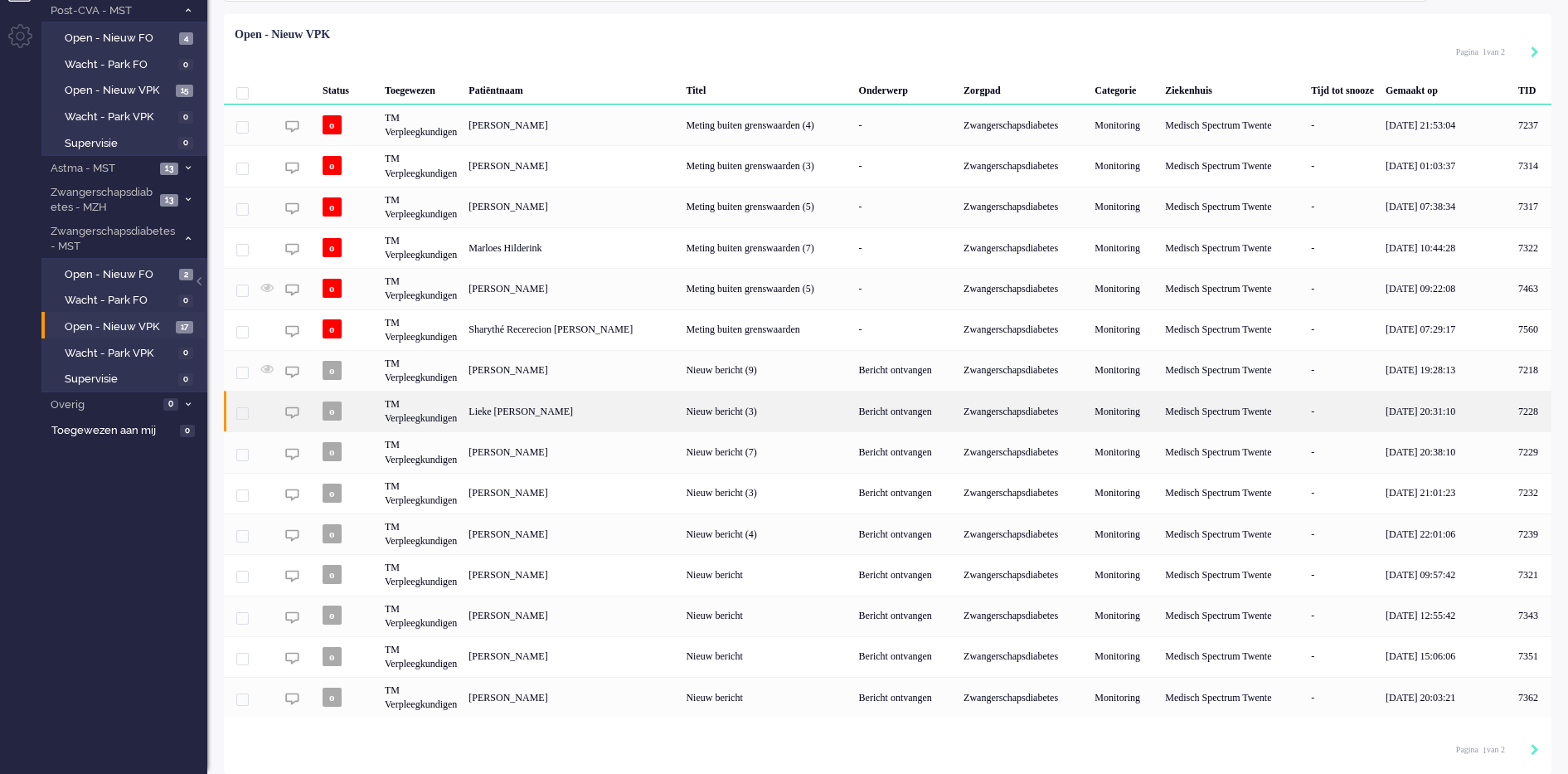
click at [1512, 408] on div "Lieke [PERSON_NAME]" at bounding box center [1531, 410] width 39 height 41
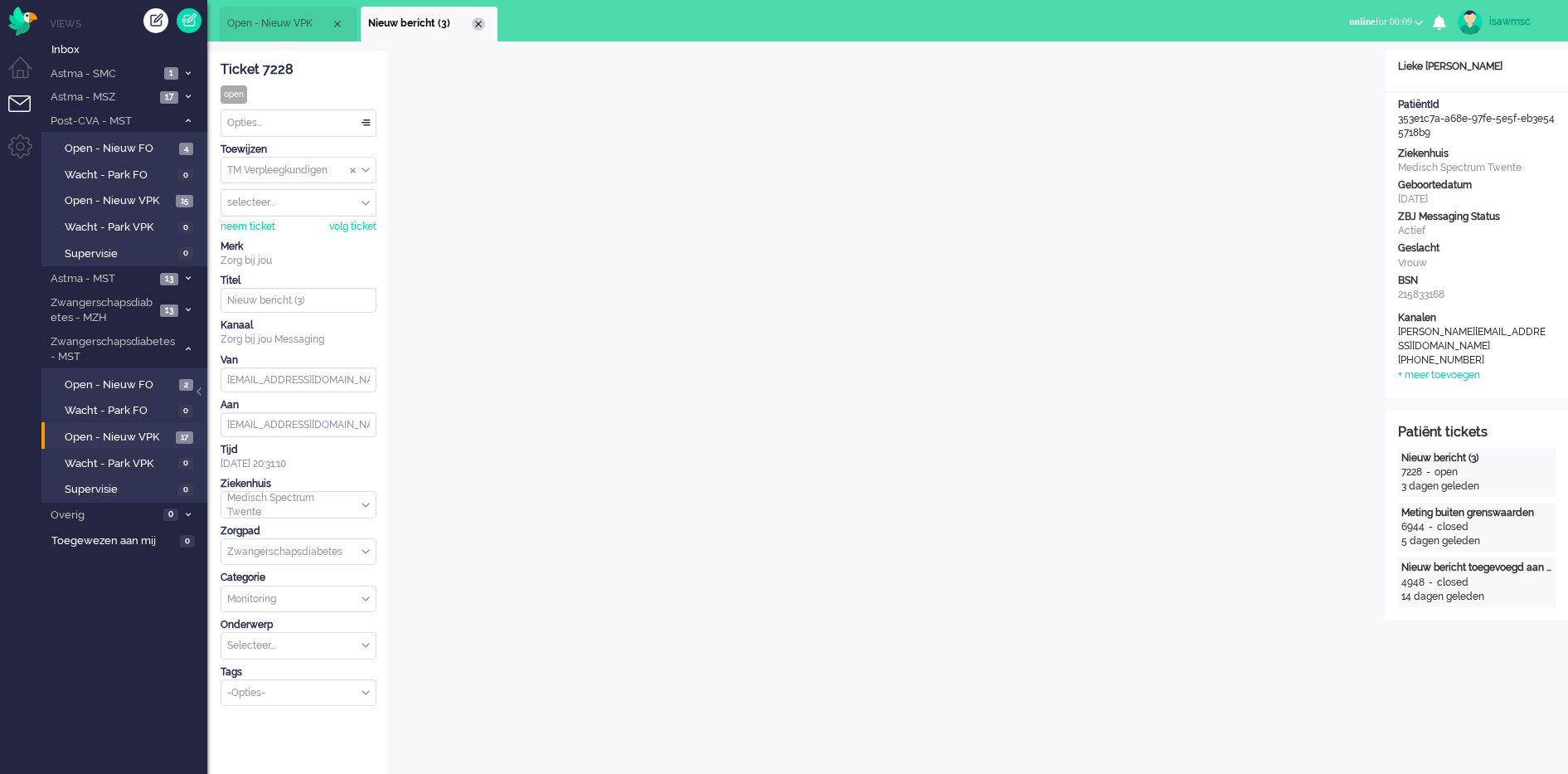
click at [480, 25] on div "Close tab" at bounding box center [478, 24] width 13 height 13
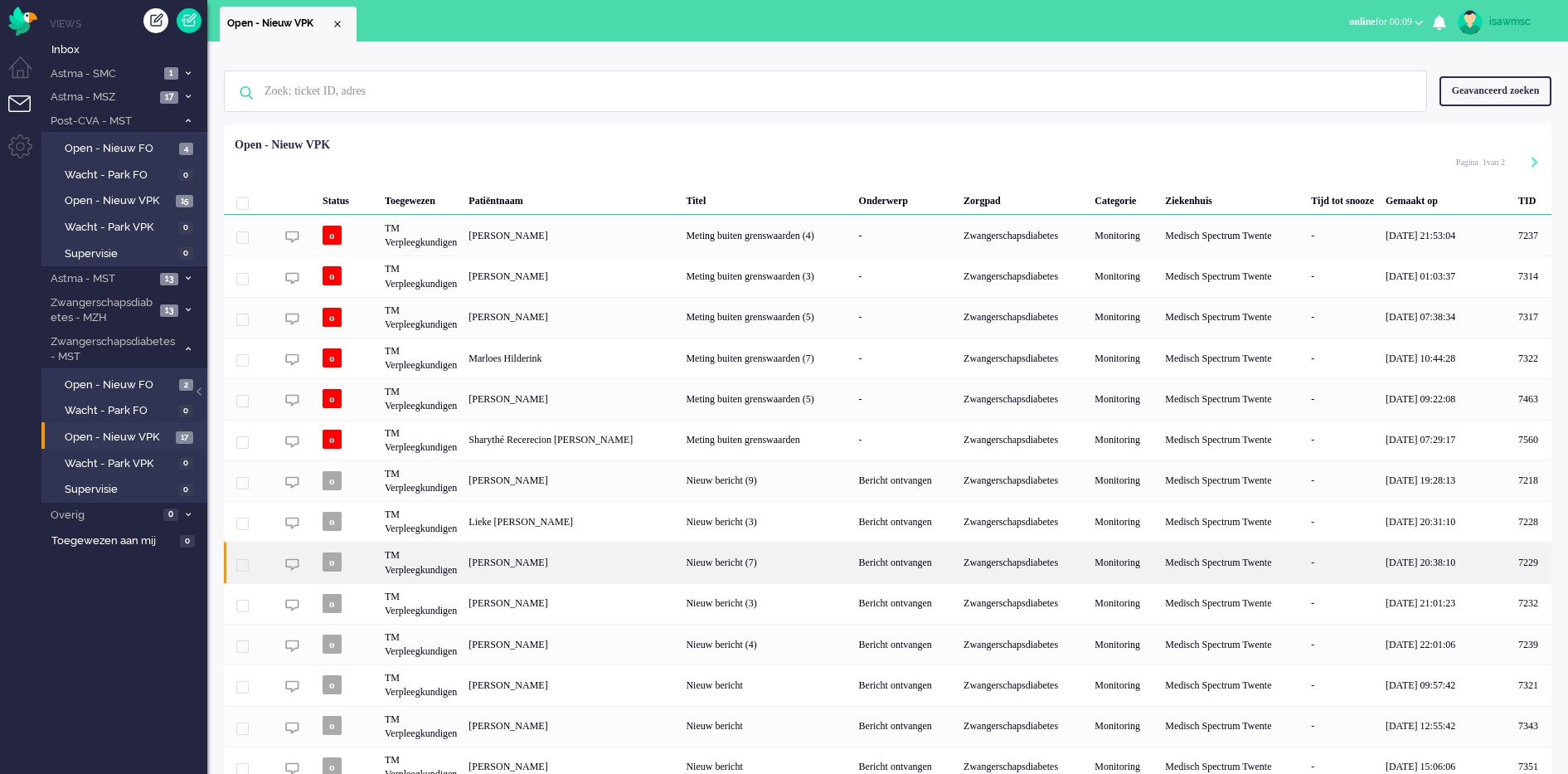
click at [1512, 560] on div "[PERSON_NAME]" at bounding box center [1531, 561] width 39 height 41
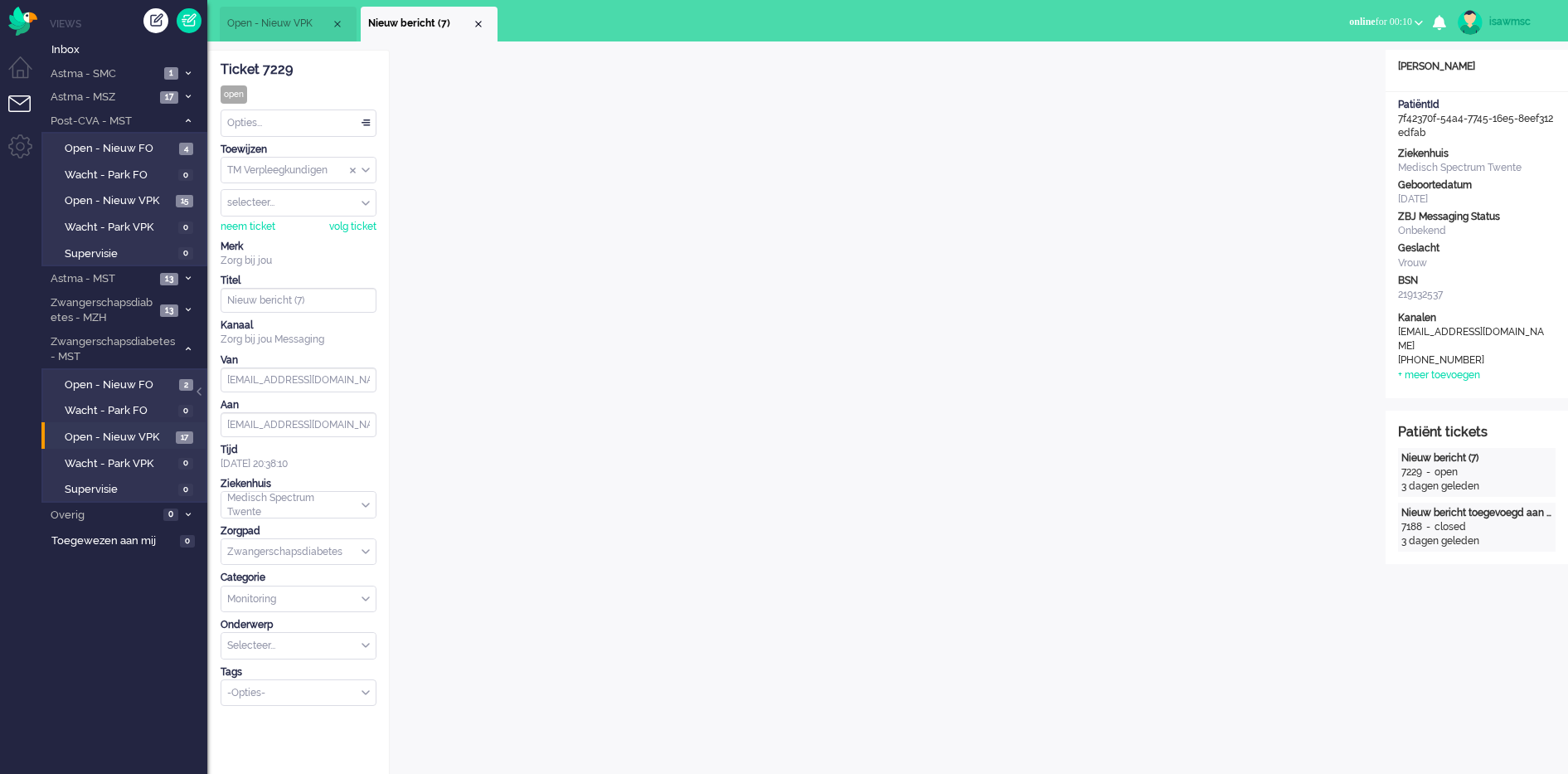
scroll to position [22, 0]
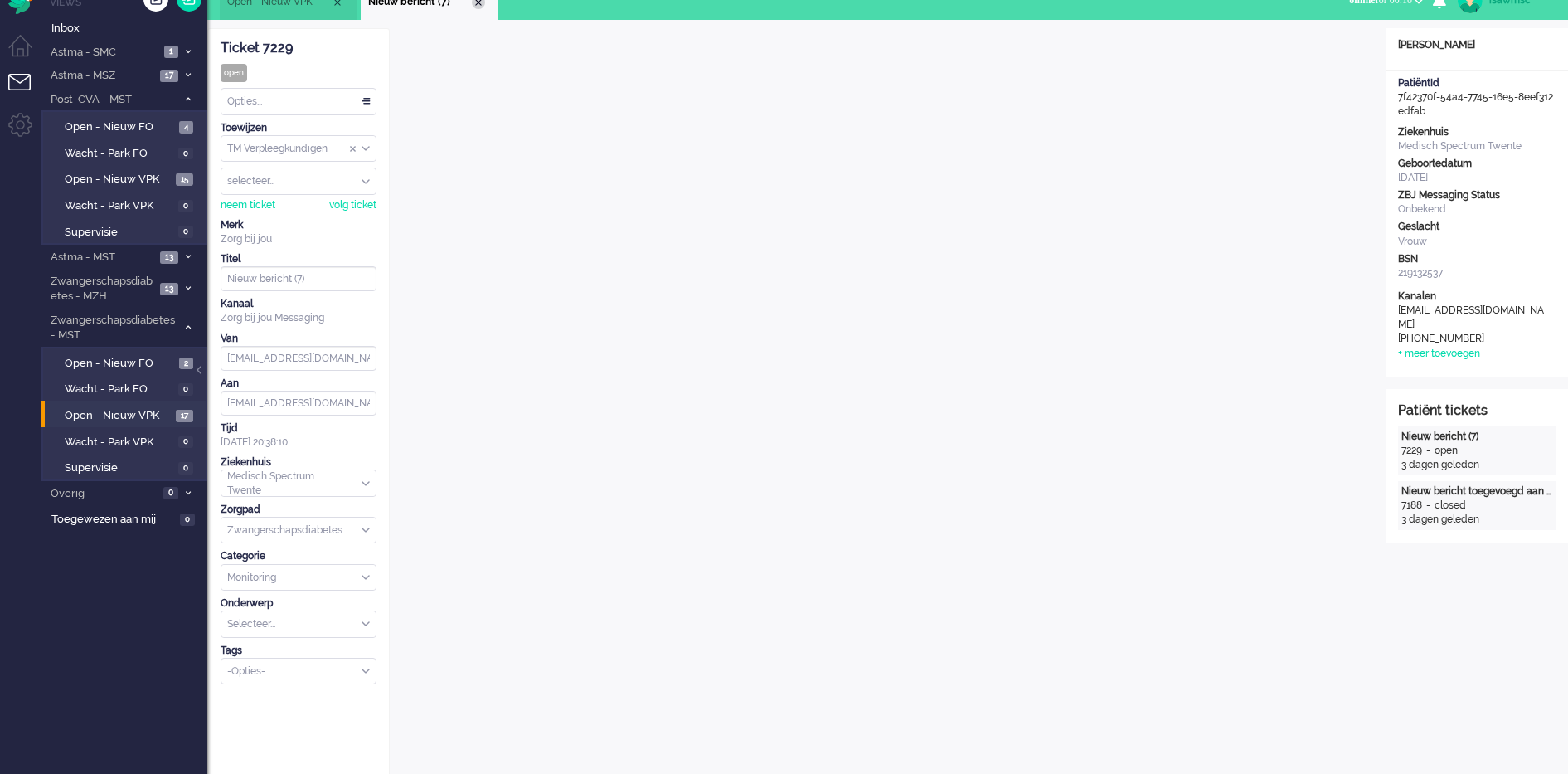
click at [471, 2] on div "Close tab" at bounding box center [478, 3] width 13 height 13
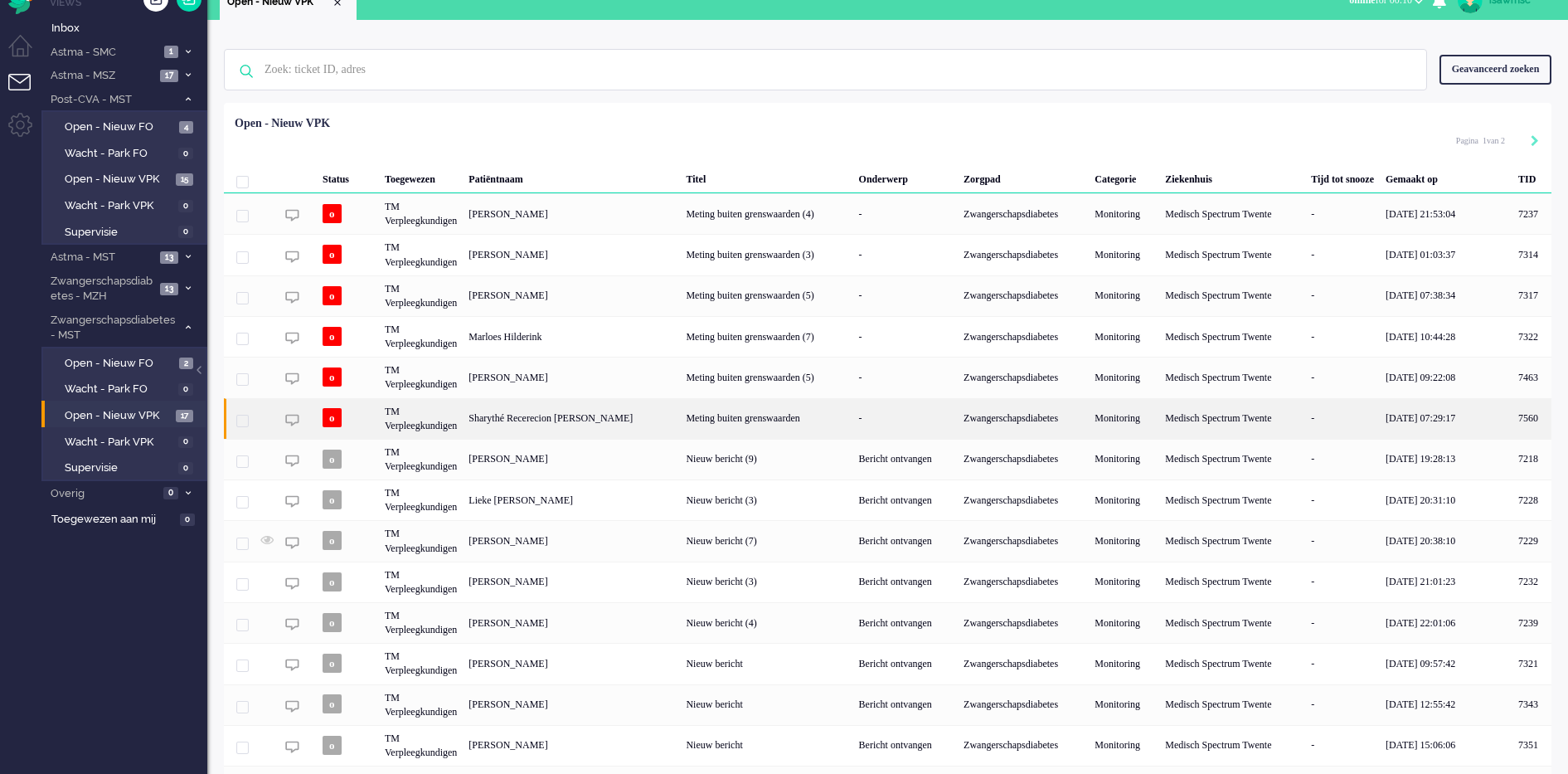
scroll to position [113, 0]
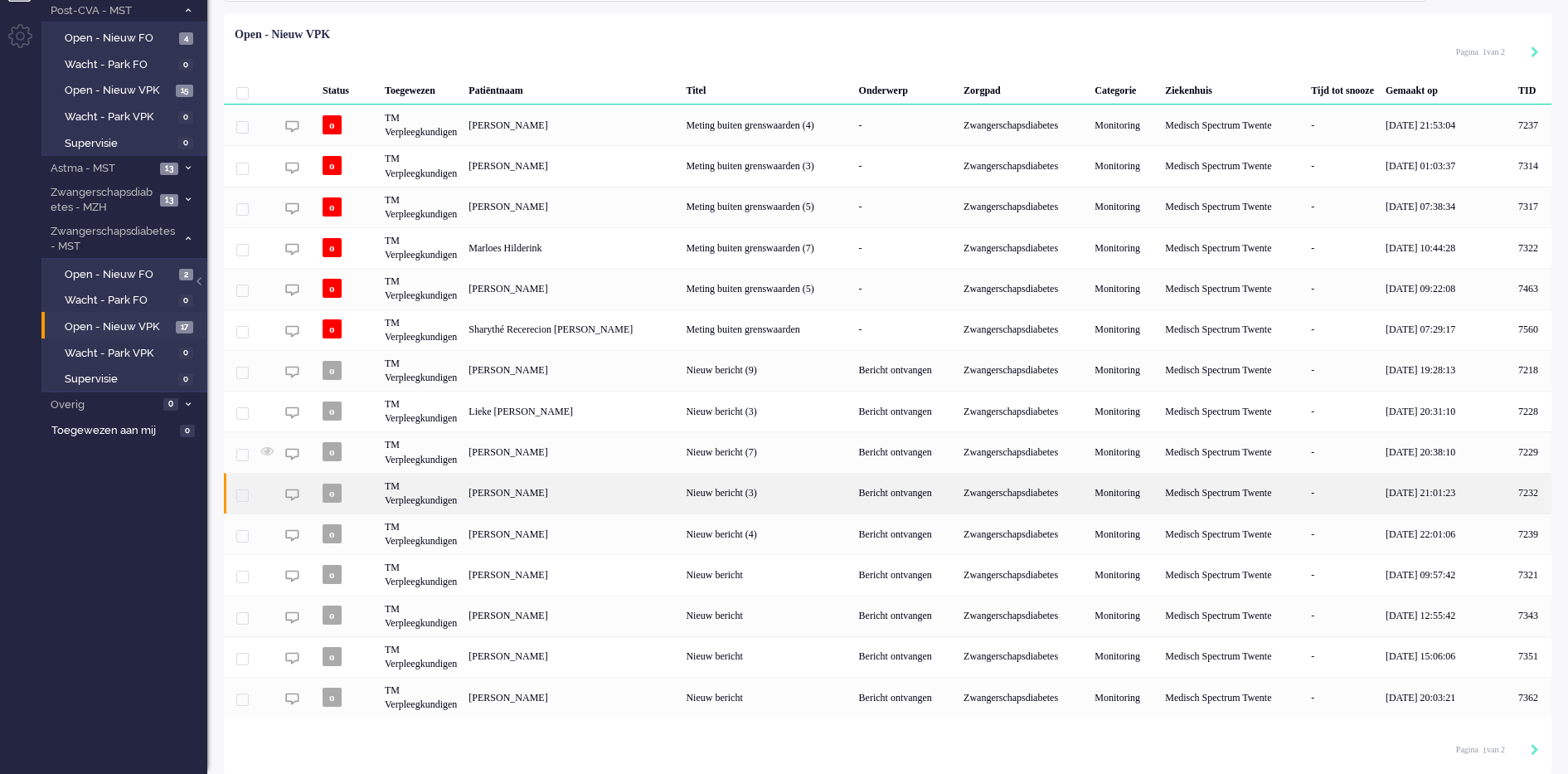
click at [1512, 491] on div "[PERSON_NAME]" at bounding box center [1531, 492] width 39 height 41
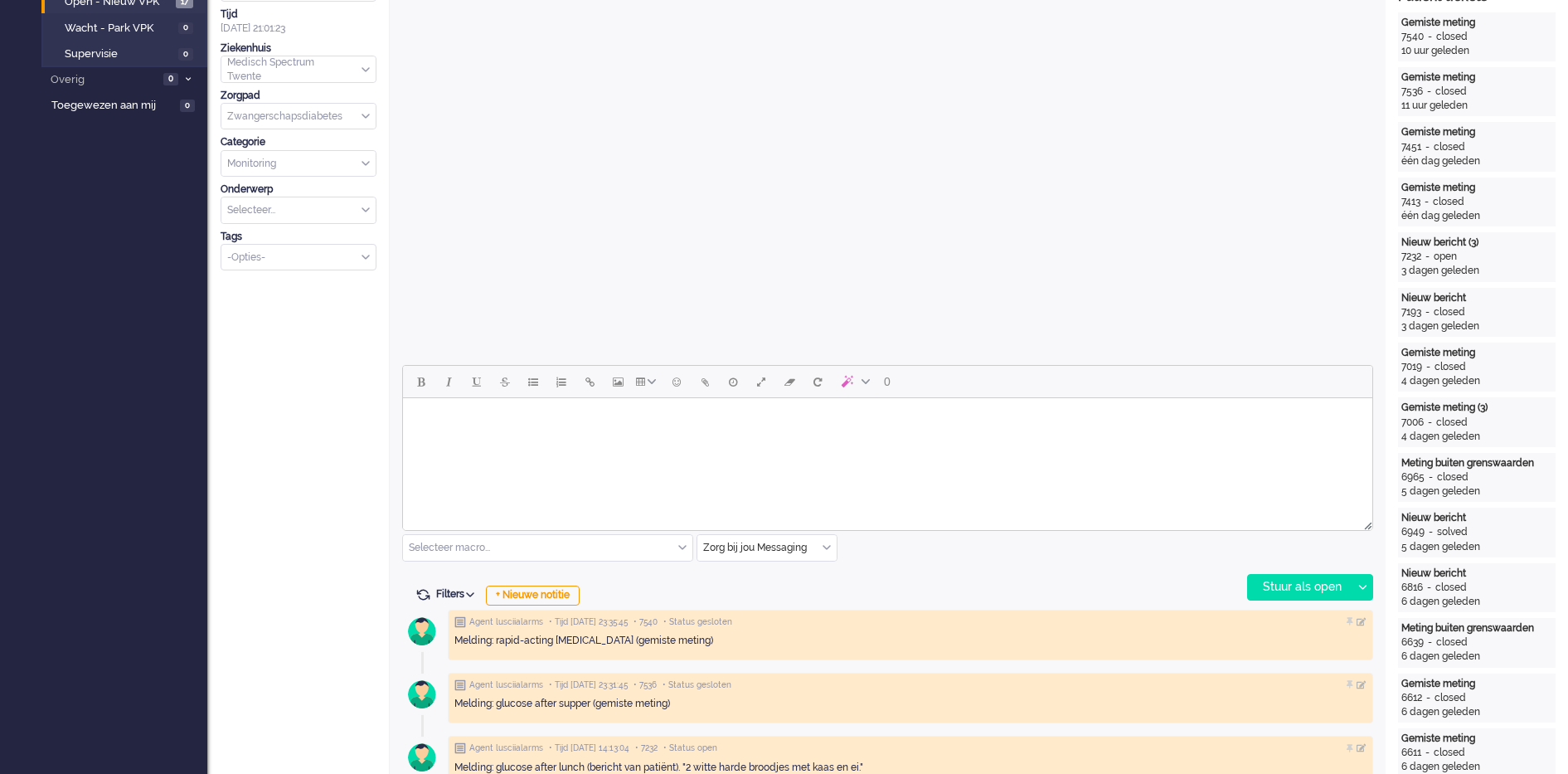
scroll to position [51, 0]
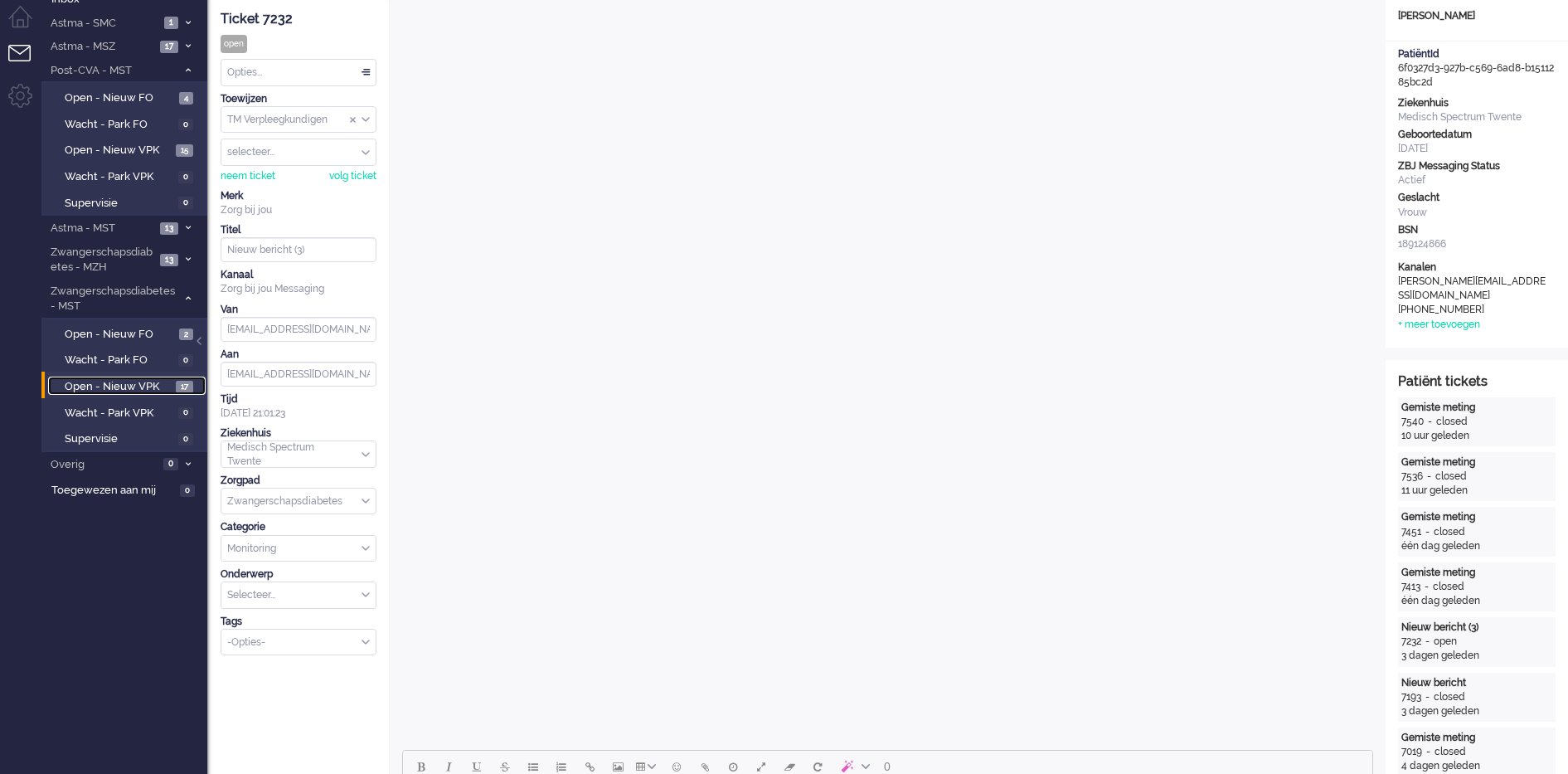
click at [169, 382] on span "Open - Nieuw VPK" at bounding box center [118, 387] width 107 height 16
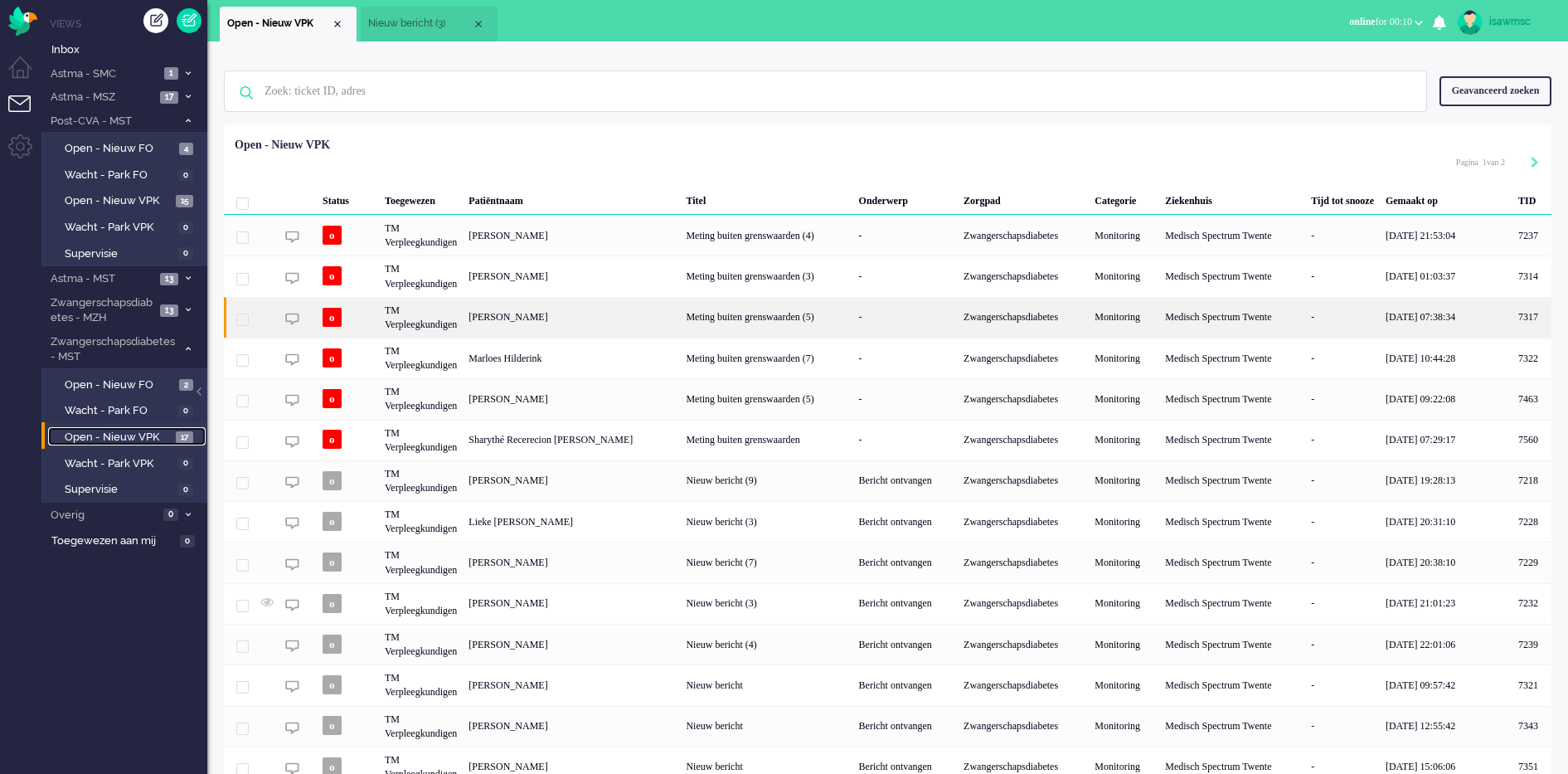
scroll to position [113, 0]
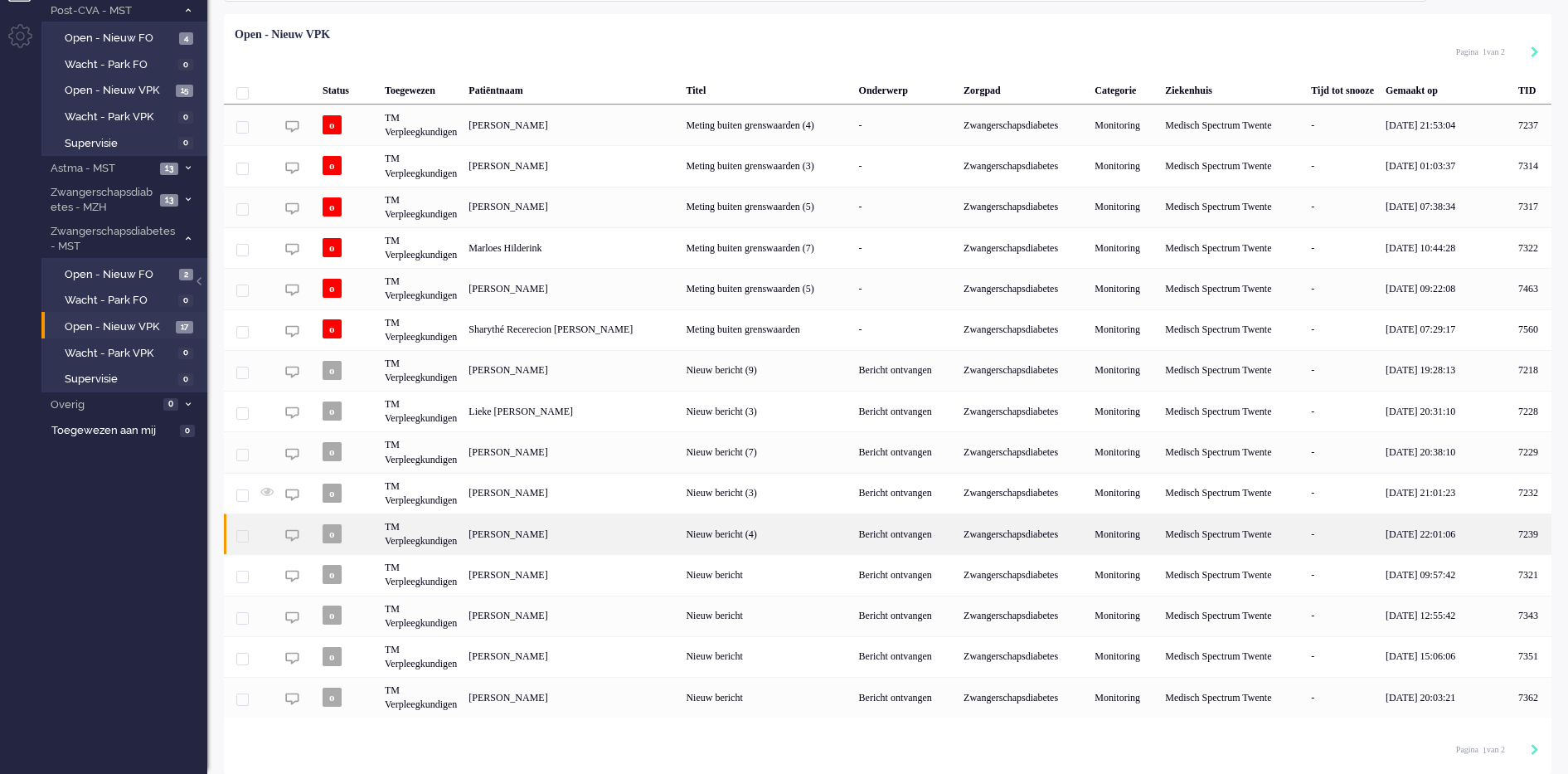
click at [1512, 530] on div "[PERSON_NAME]" at bounding box center [1531, 533] width 39 height 41
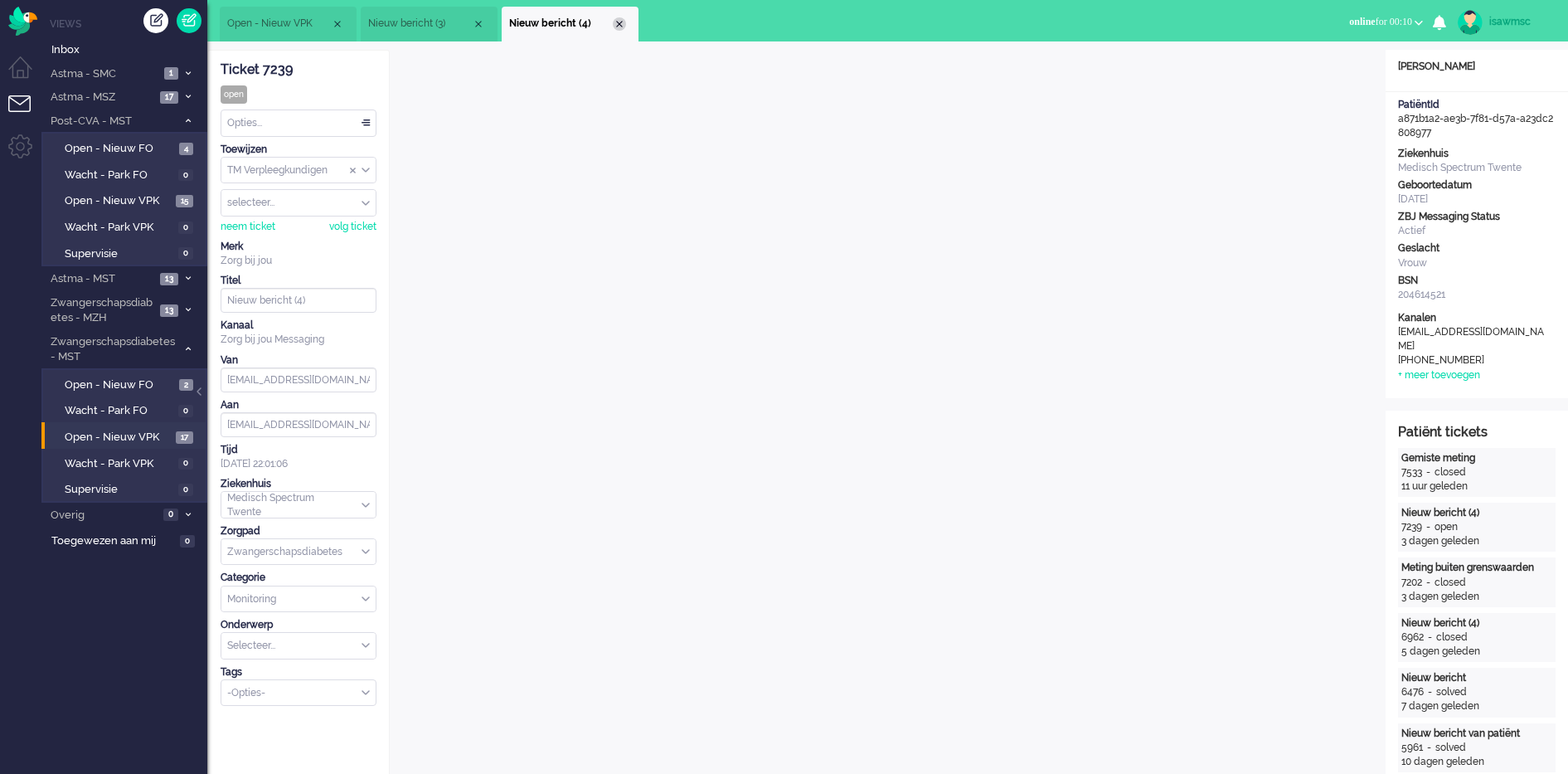
click at [624, 24] on div "Close tab" at bounding box center [619, 24] width 13 height 13
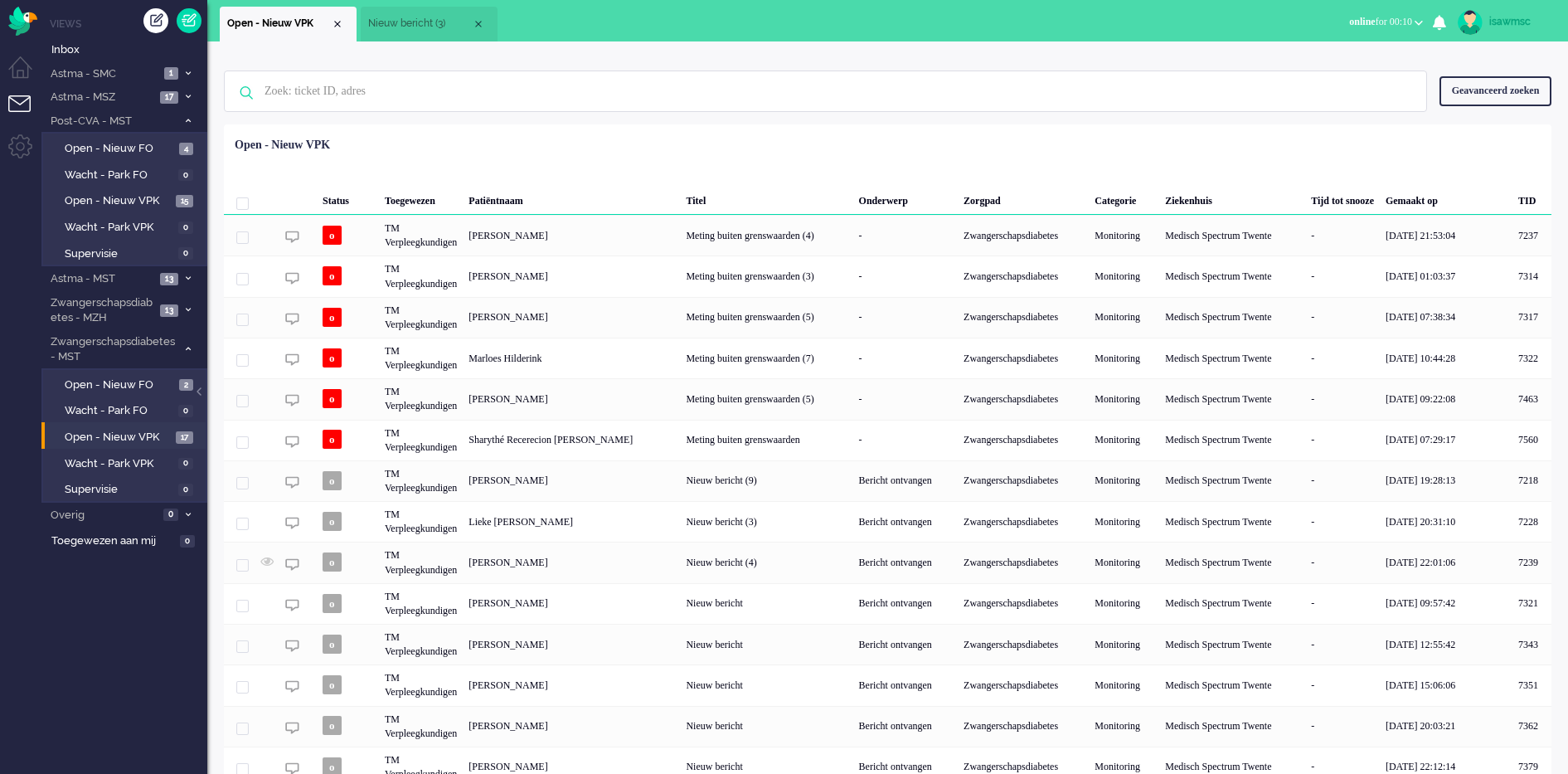
click at [431, 19] on span "Nieuw bericht (3)" at bounding box center [421, 24] width 104 height 14
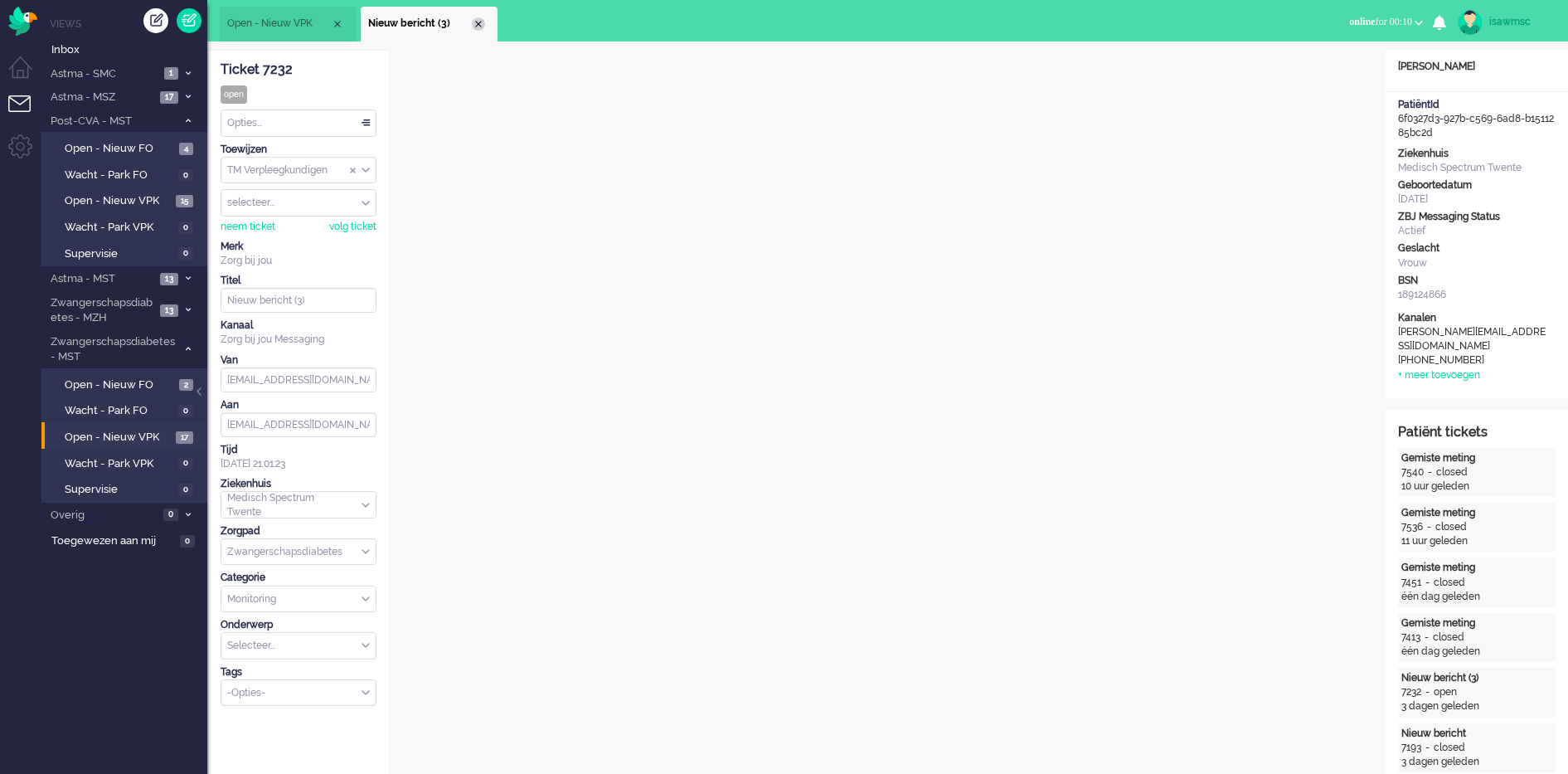
click at [475, 25] on div "Close tab" at bounding box center [478, 24] width 13 height 13
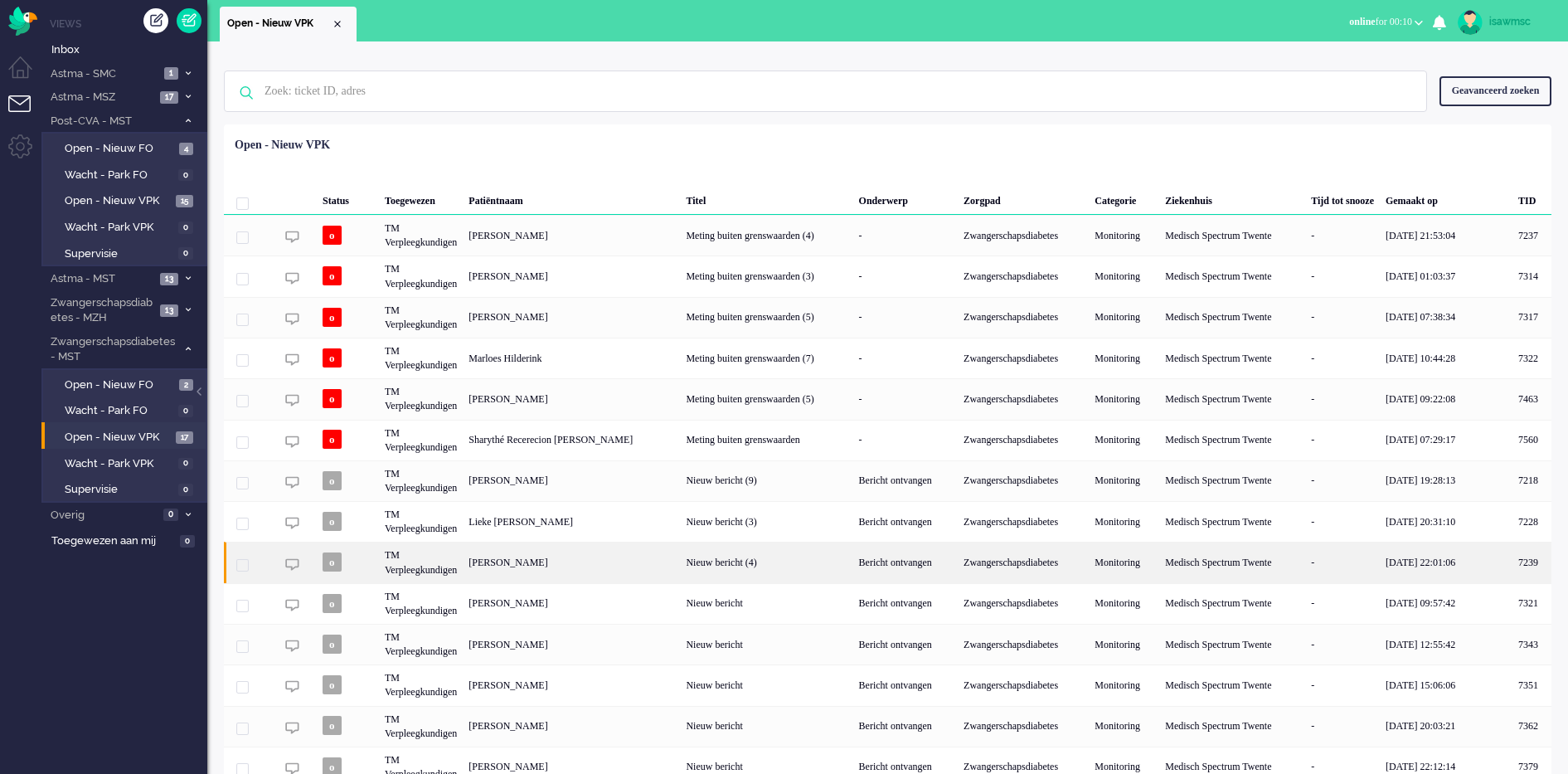
scroll to position [88, 0]
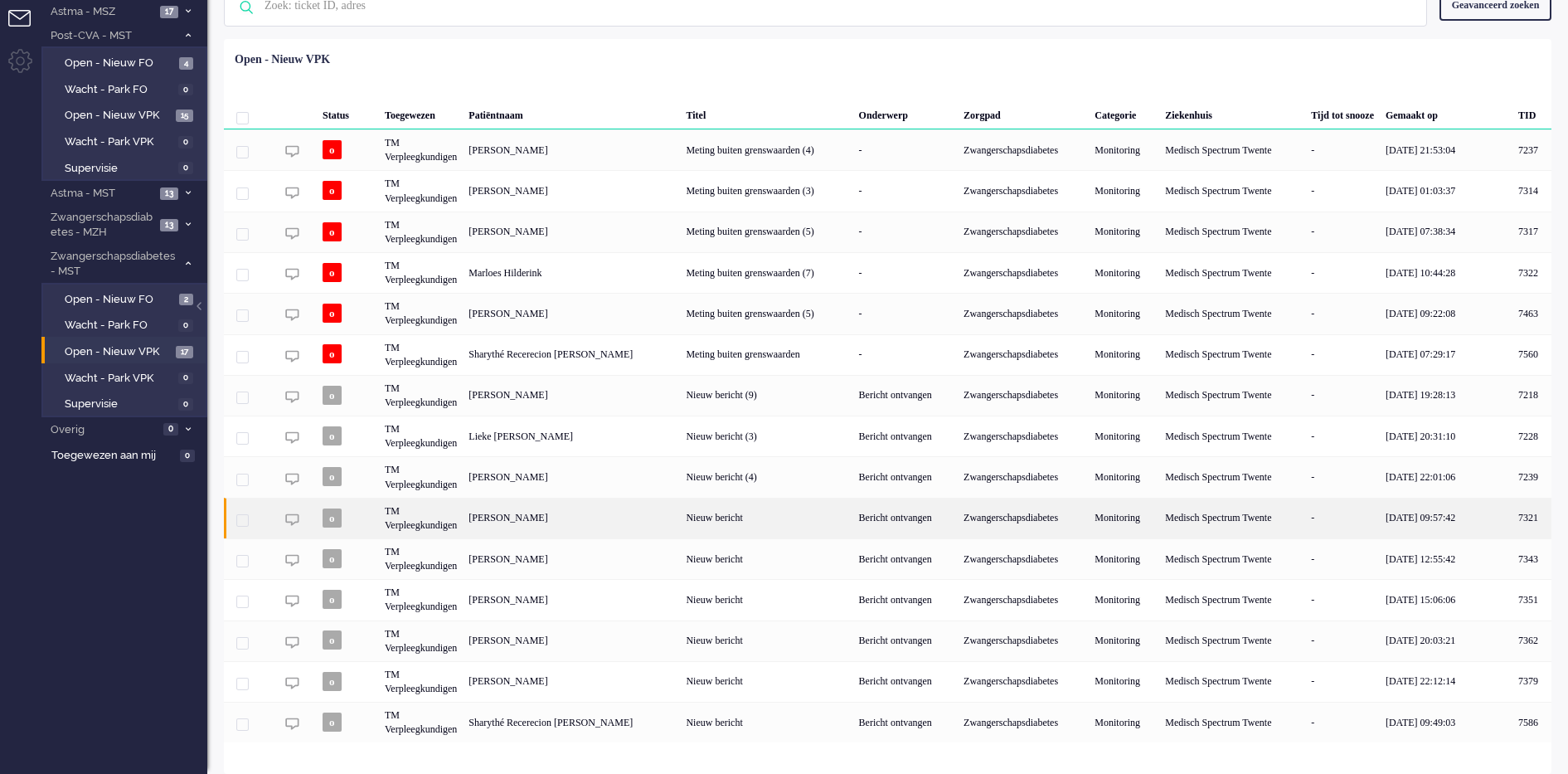
click at [1512, 513] on div "[PERSON_NAME]" at bounding box center [1531, 518] width 39 height 41
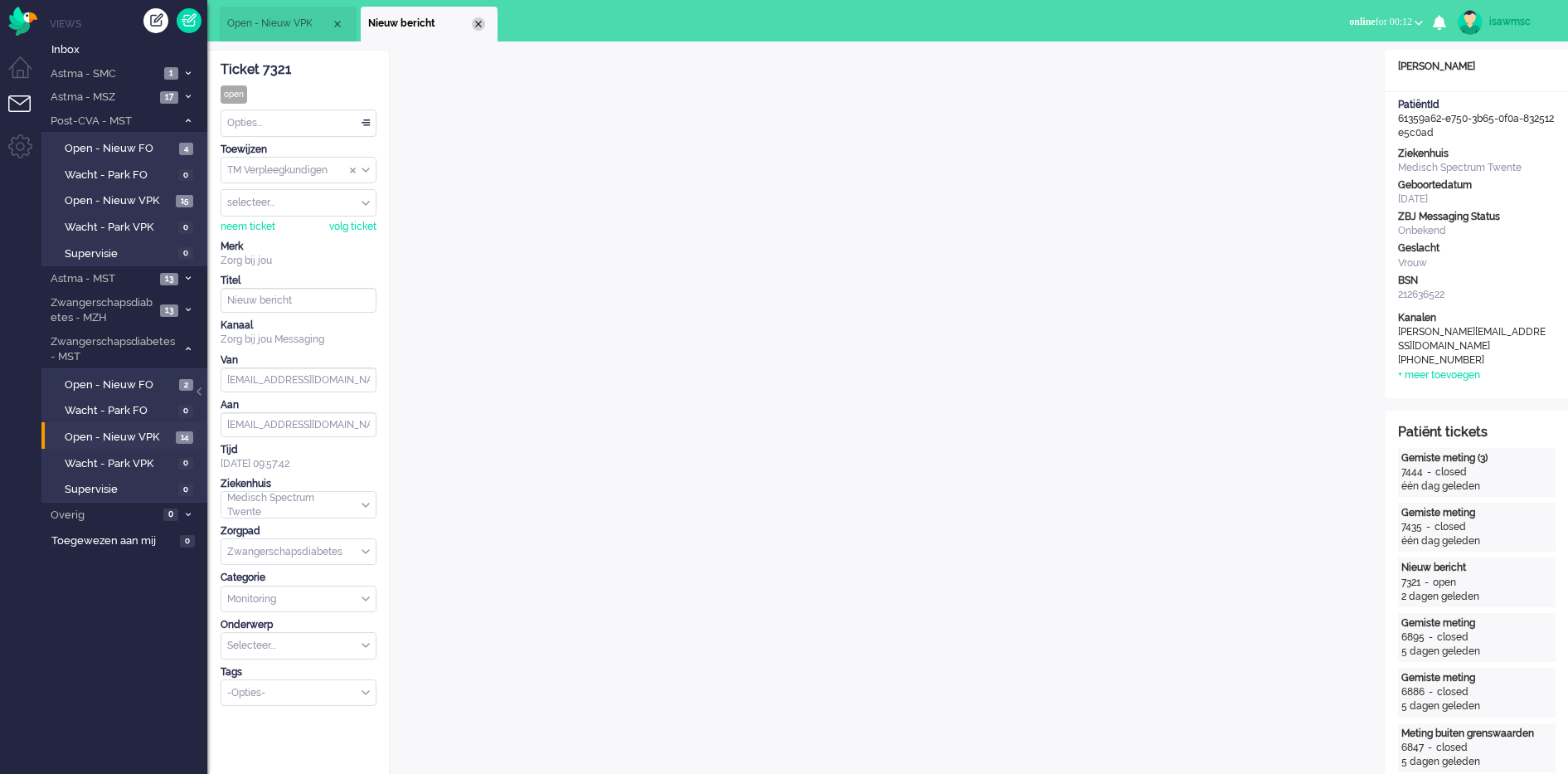
click at [478, 19] on div "Close tab" at bounding box center [478, 24] width 13 height 13
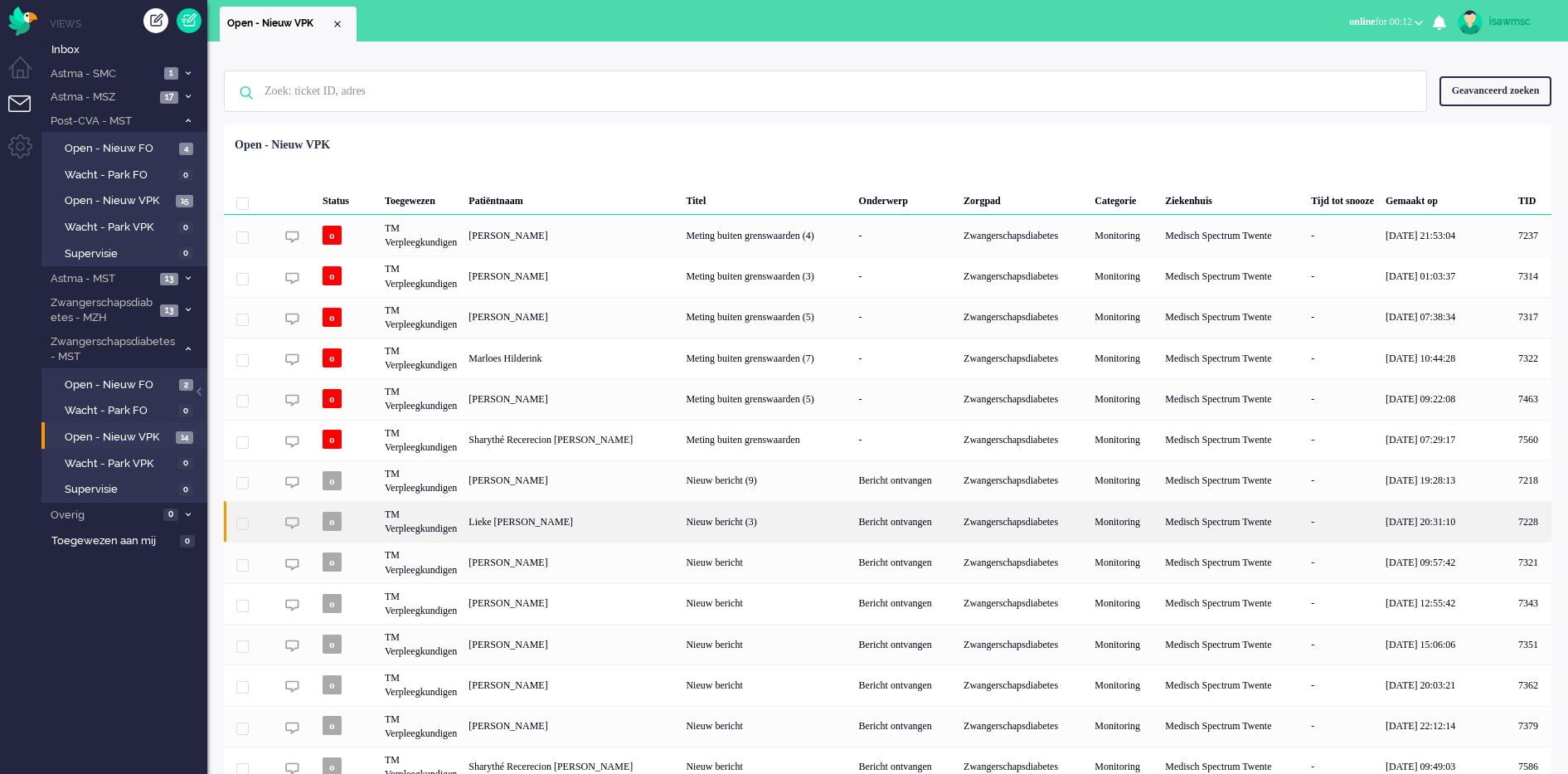
scroll to position [46, 0]
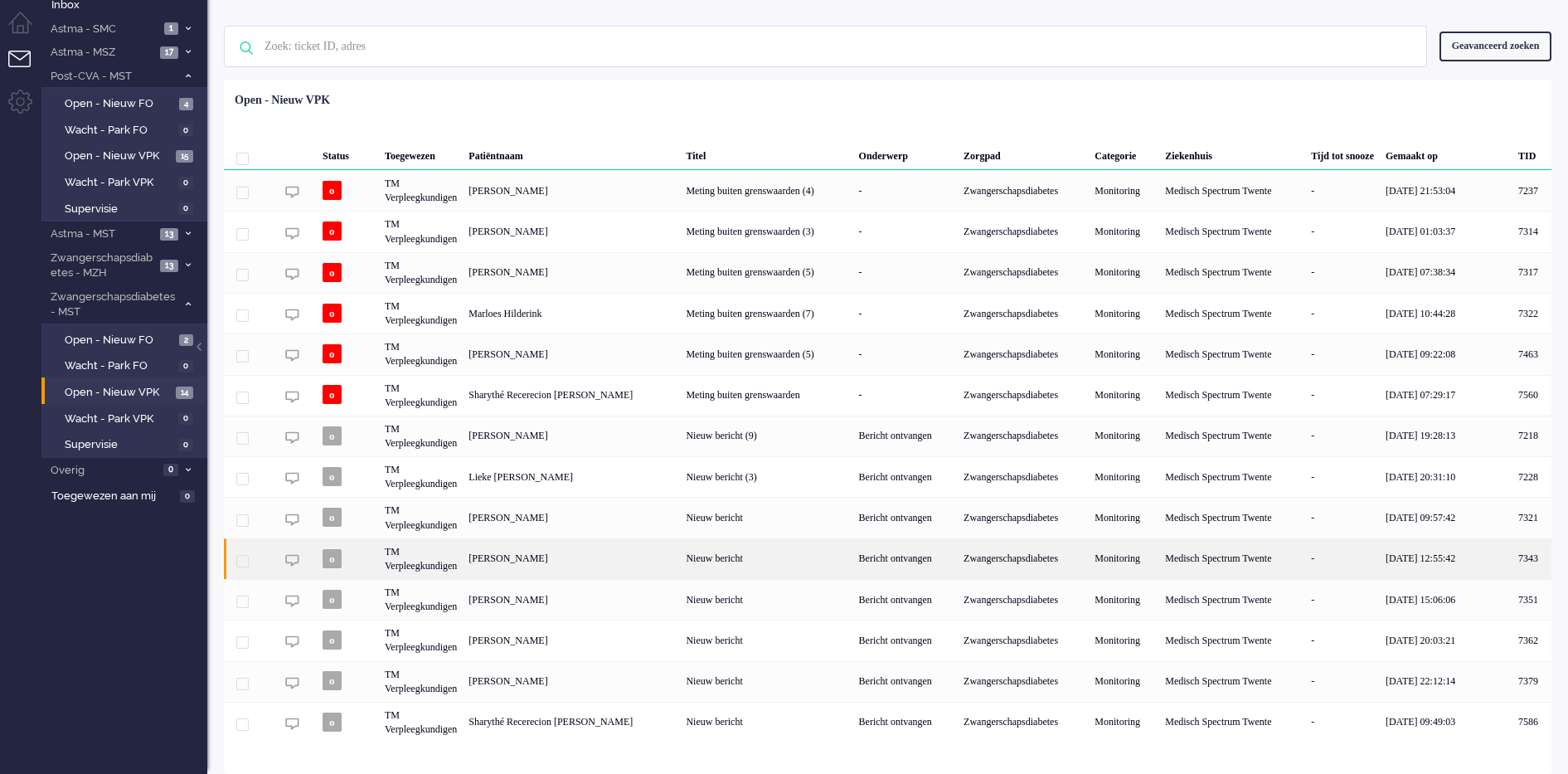
click at [1512, 553] on div "[PERSON_NAME]" at bounding box center [1531, 558] width 39 height 41
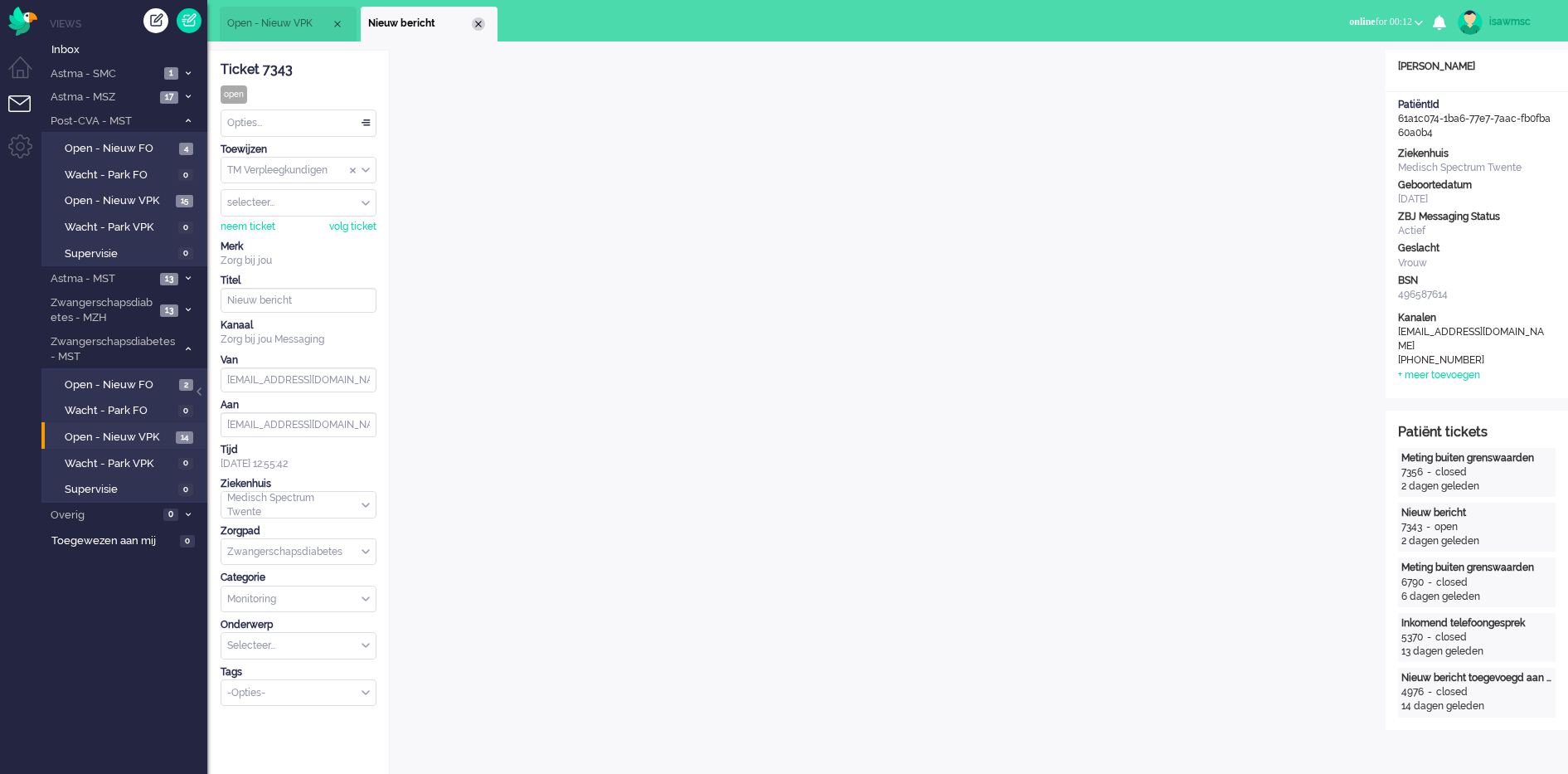
click at [480, 25] on div "Close tab" at bounding box center [478, 24] width 13 height 13
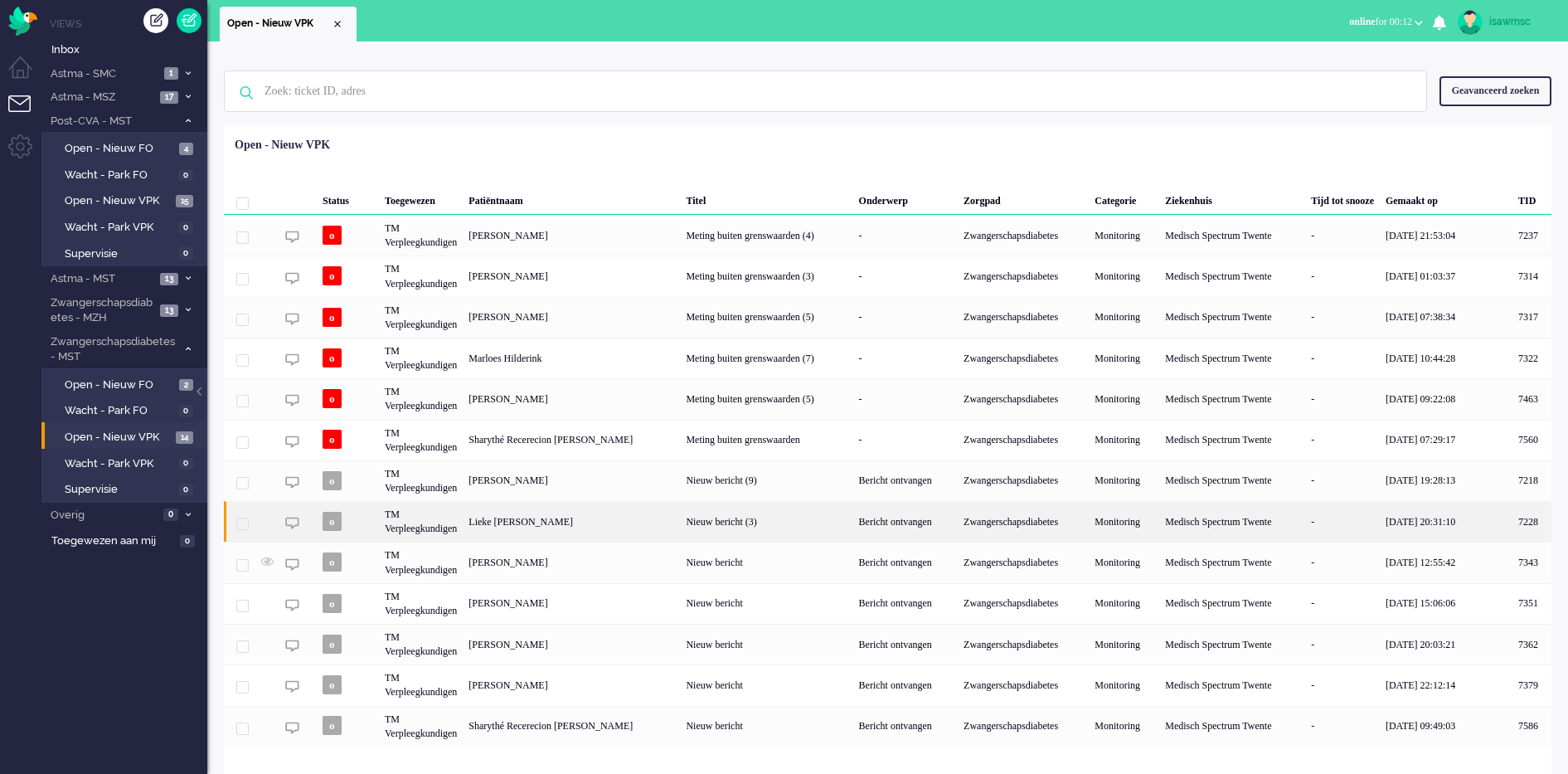
scroll to position [6, 0]
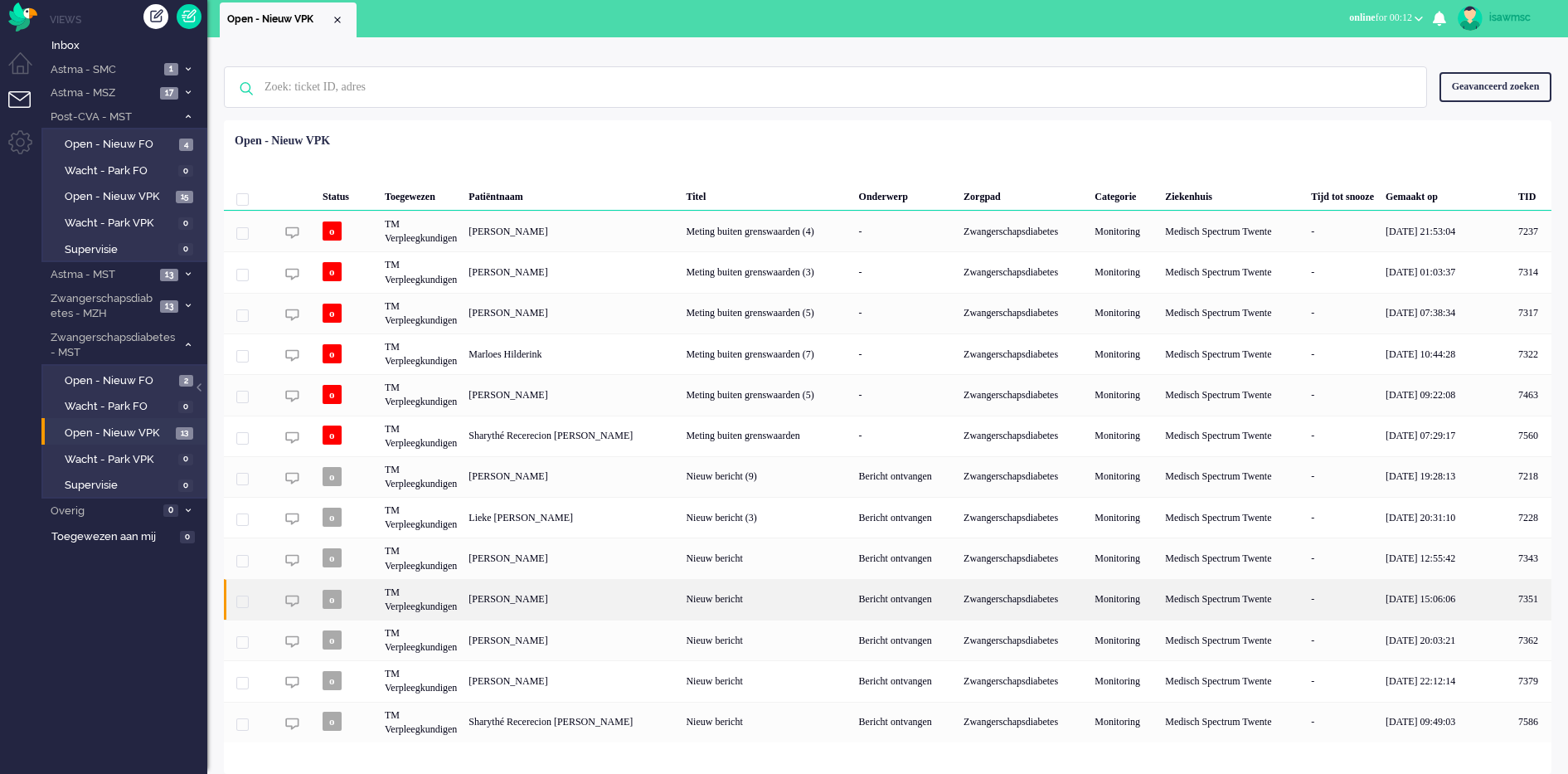
click at [1512, 607] on div "[PERSON_NAME]" at bounding box center [1531, 599] width 39 height 41
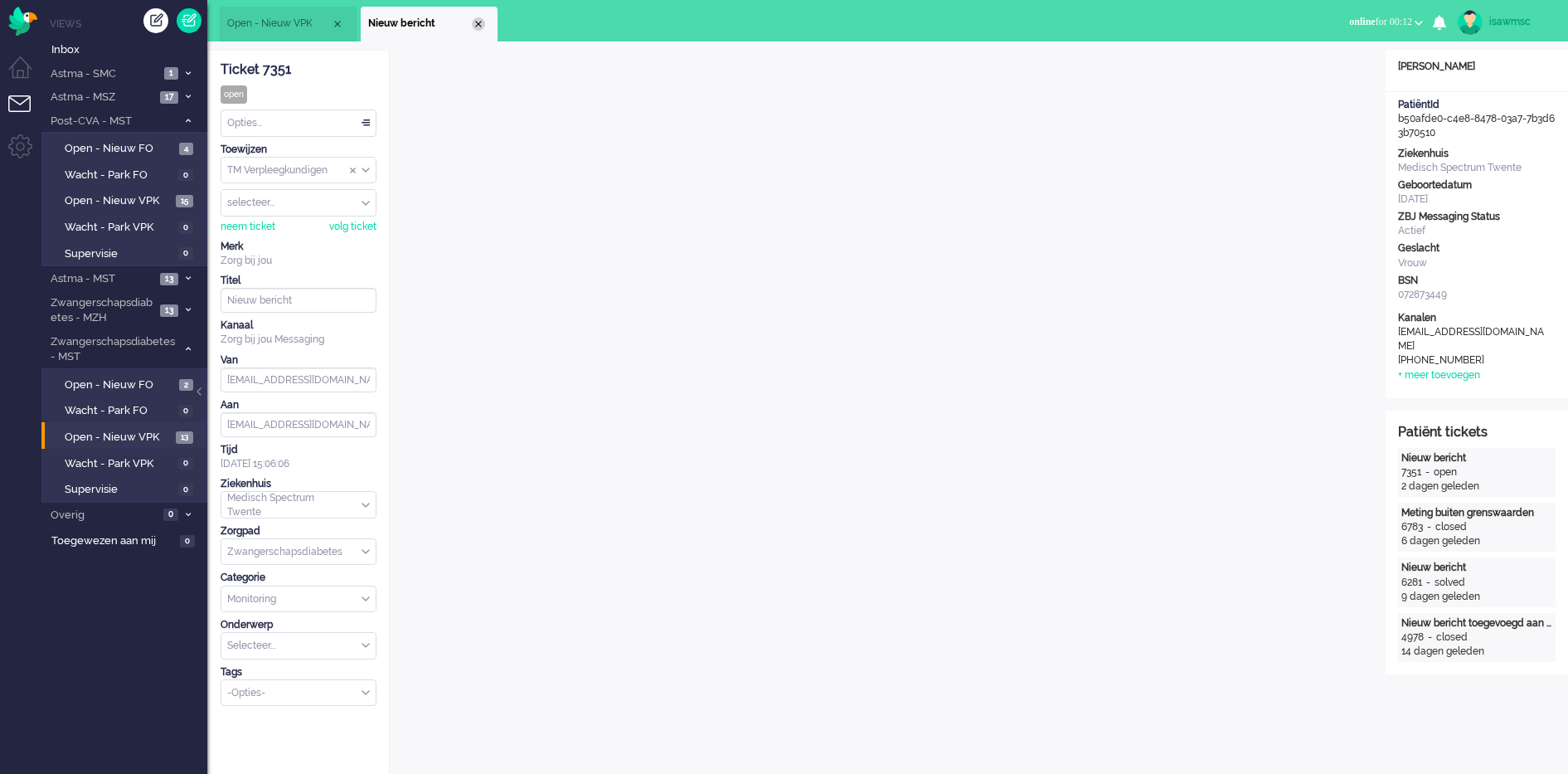
click at [481, 29] on div "Close tab" at bounding box center [478, 24] width 13 height 13
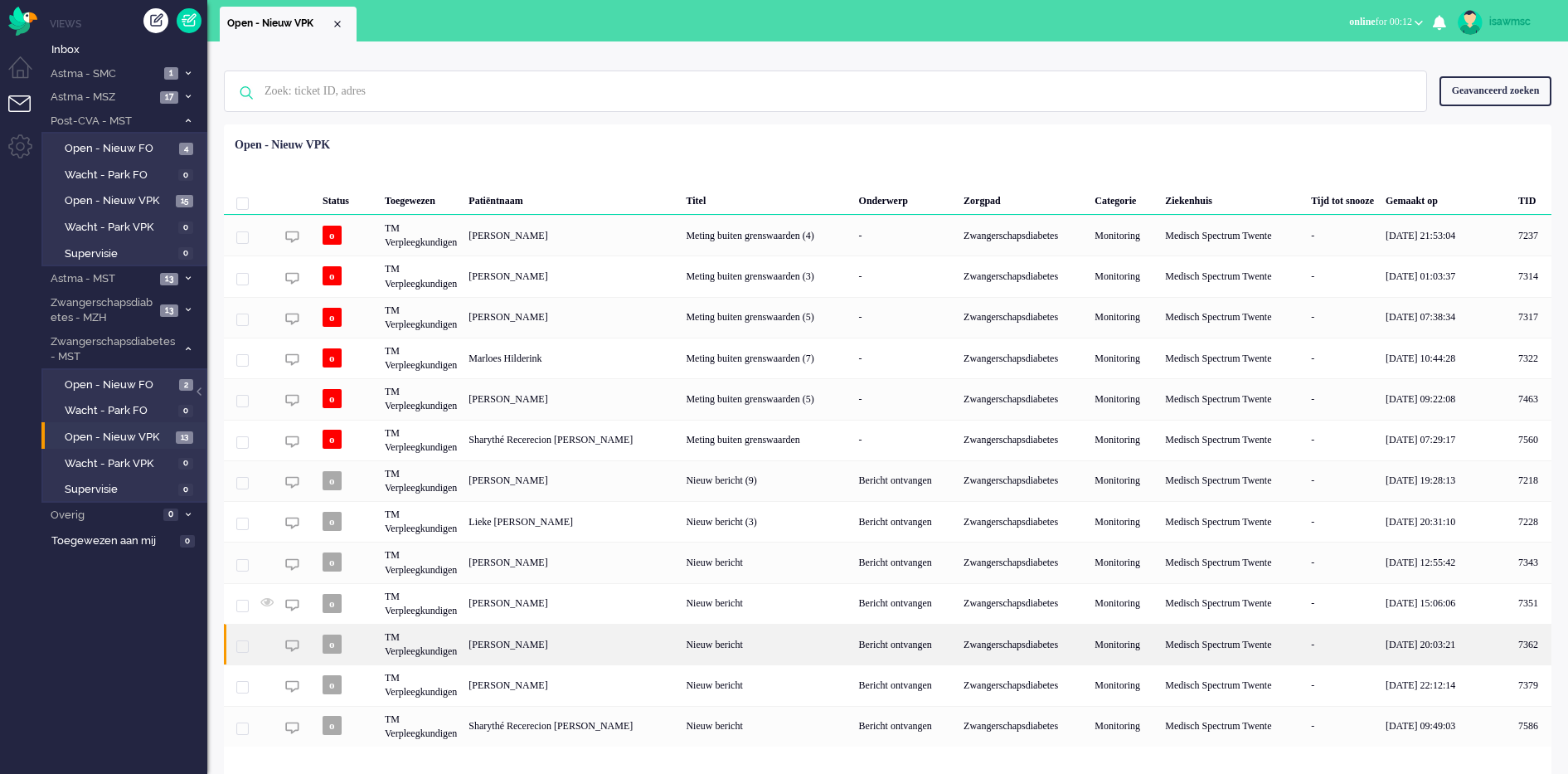
click at [1512, 652] on div "[PERSON_NAME]" at bounding box center [1531, 643] width 39 height 41
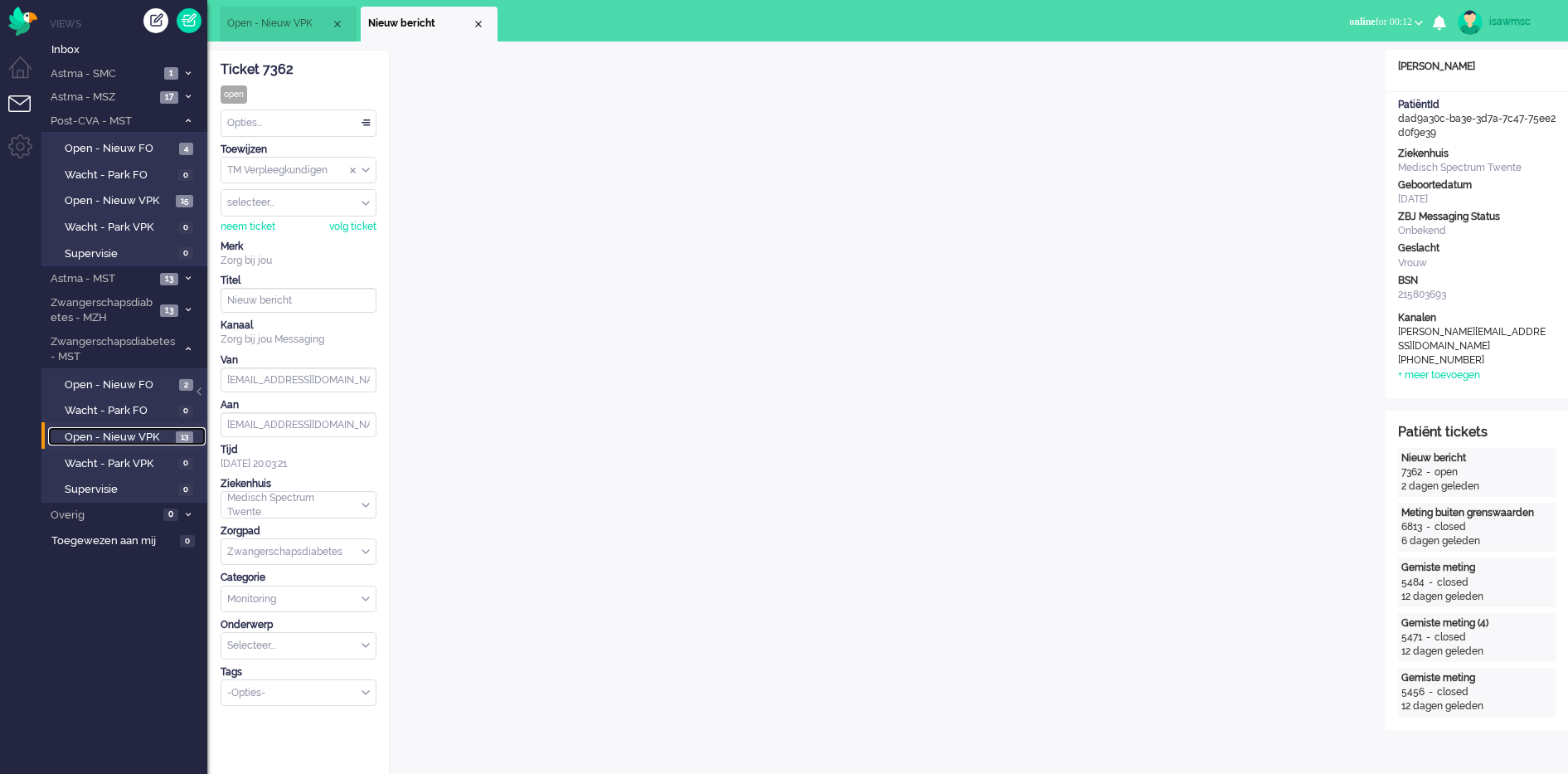
click at [165, 430] on span "Open - Nieuw VPK" at bounding box center [118, 437] width 107 height 16
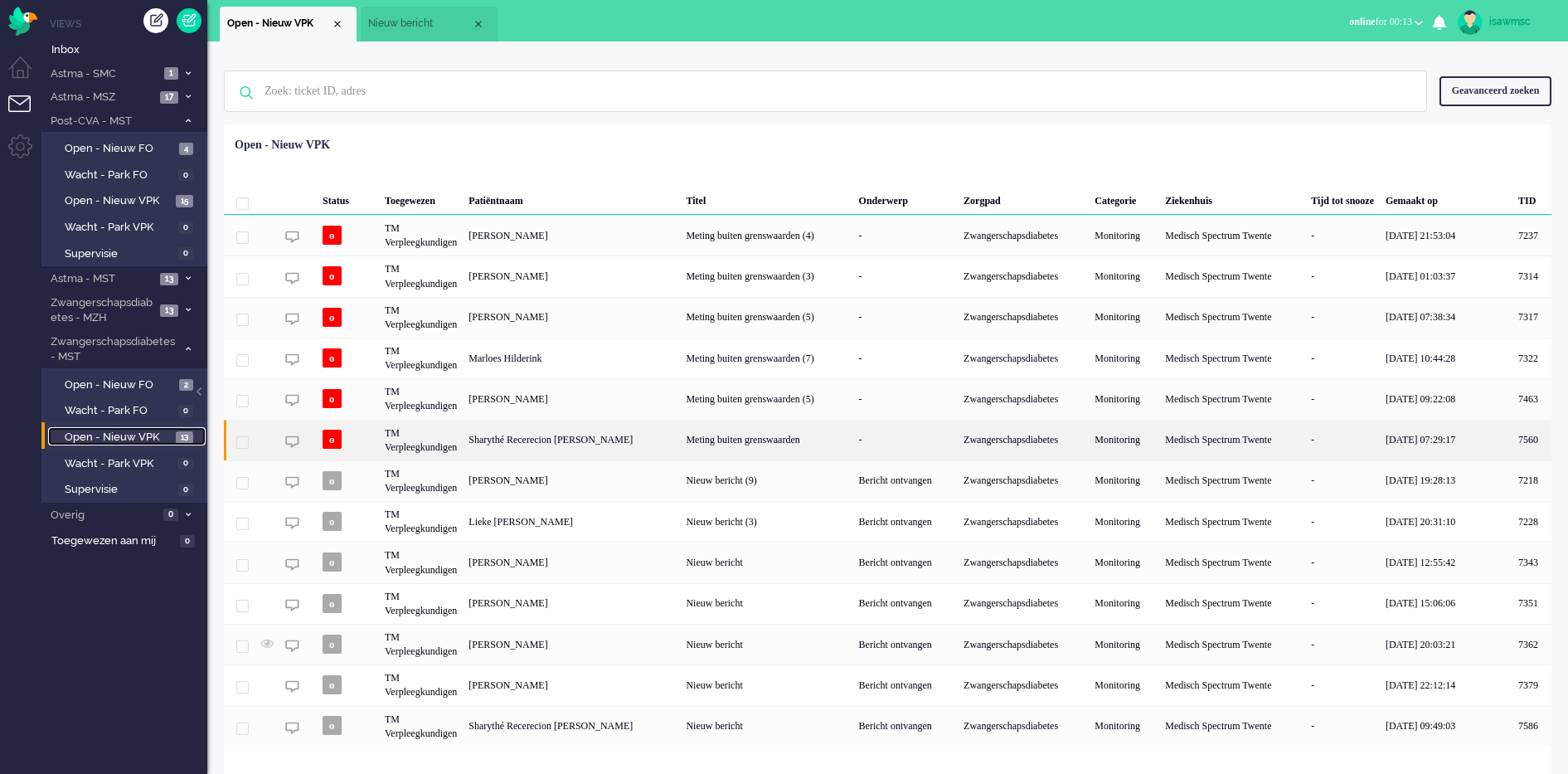
scroll to position [6, 0]
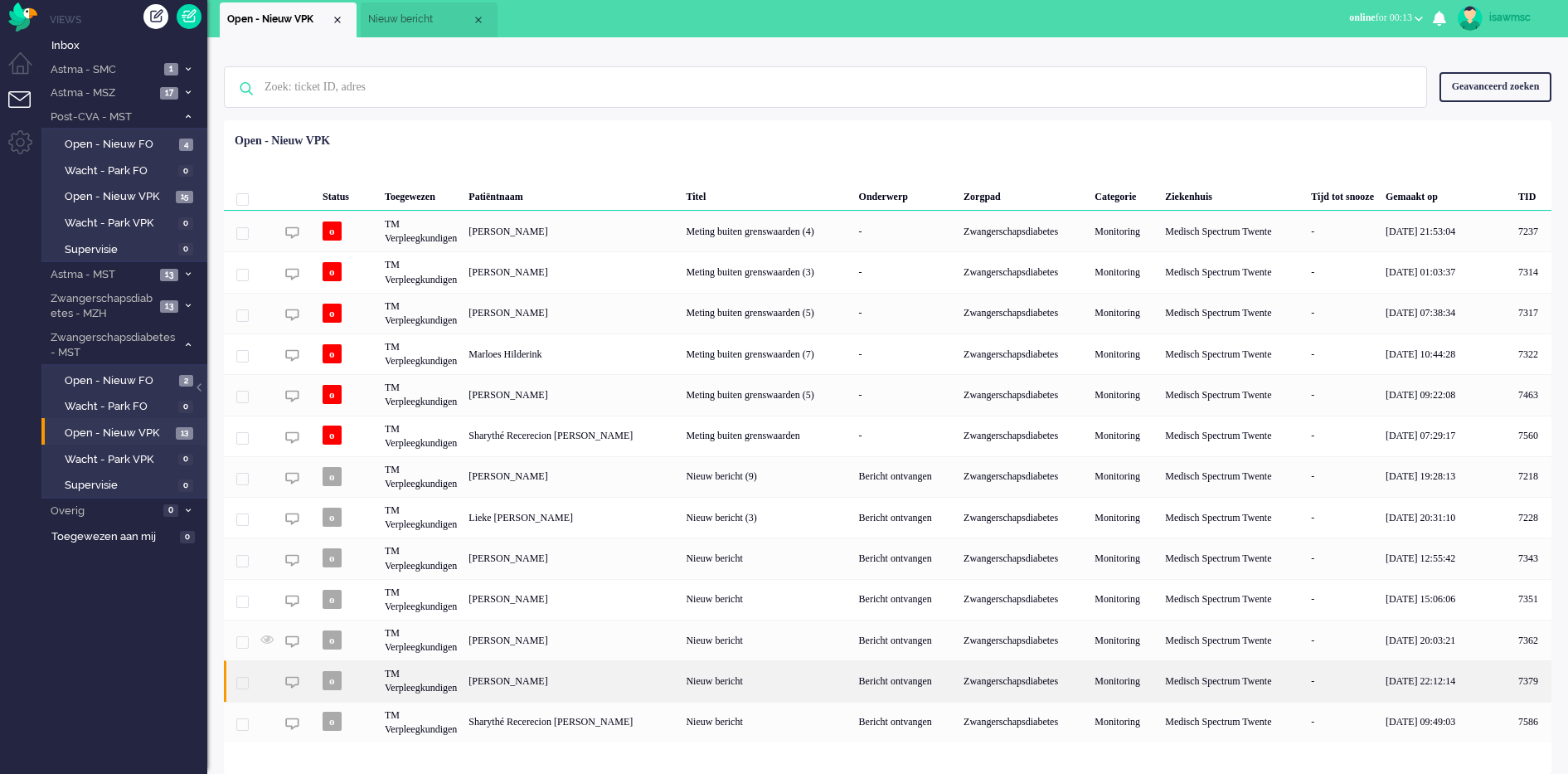
click at [1512, 676] on div "[PERSON_NAME]" at bounding box center [1531, 680] width 39 height 41
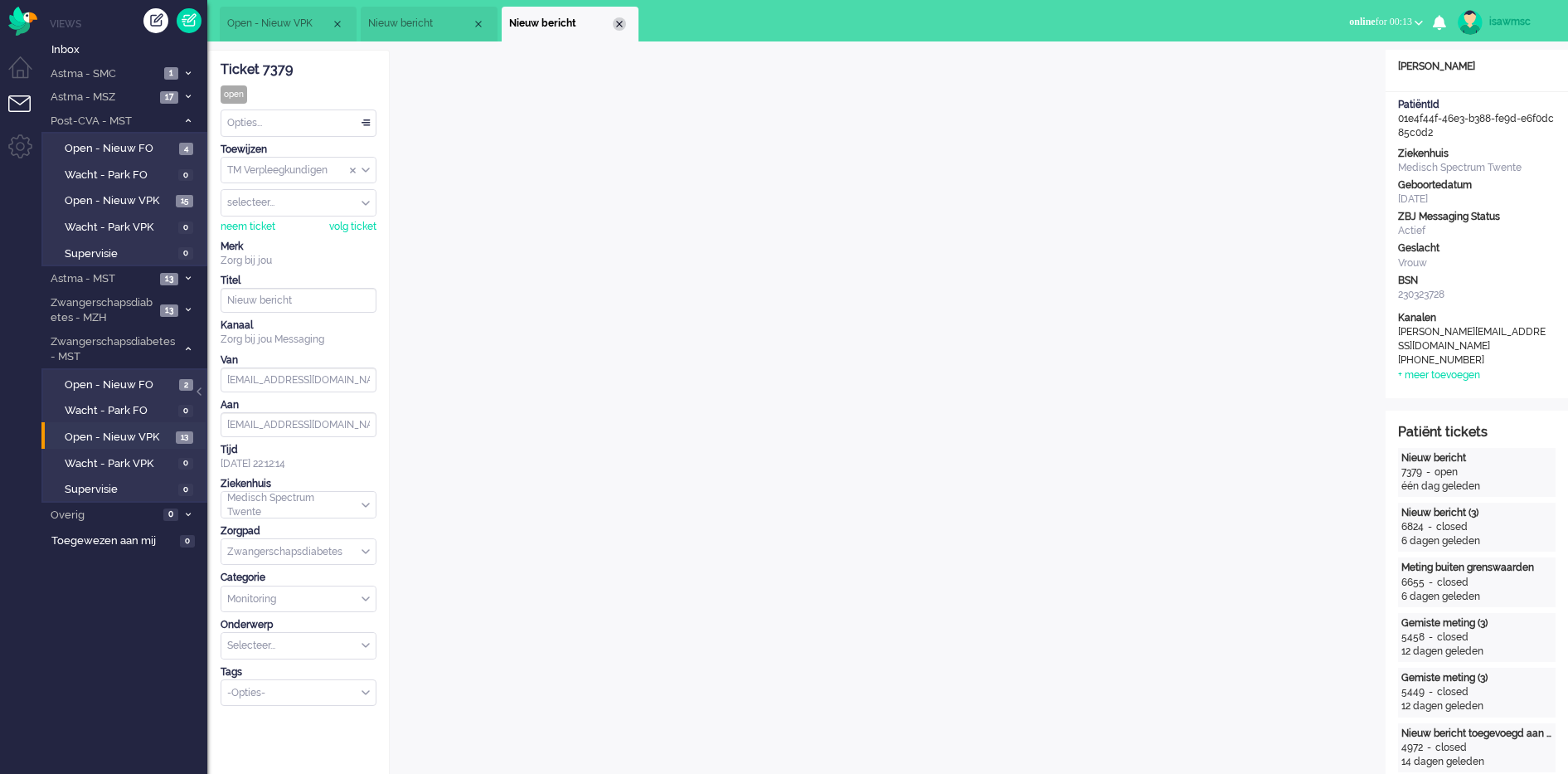
click at [619, 25] on div "Close tab" at bounding box center [619, 24] width 13 height 13
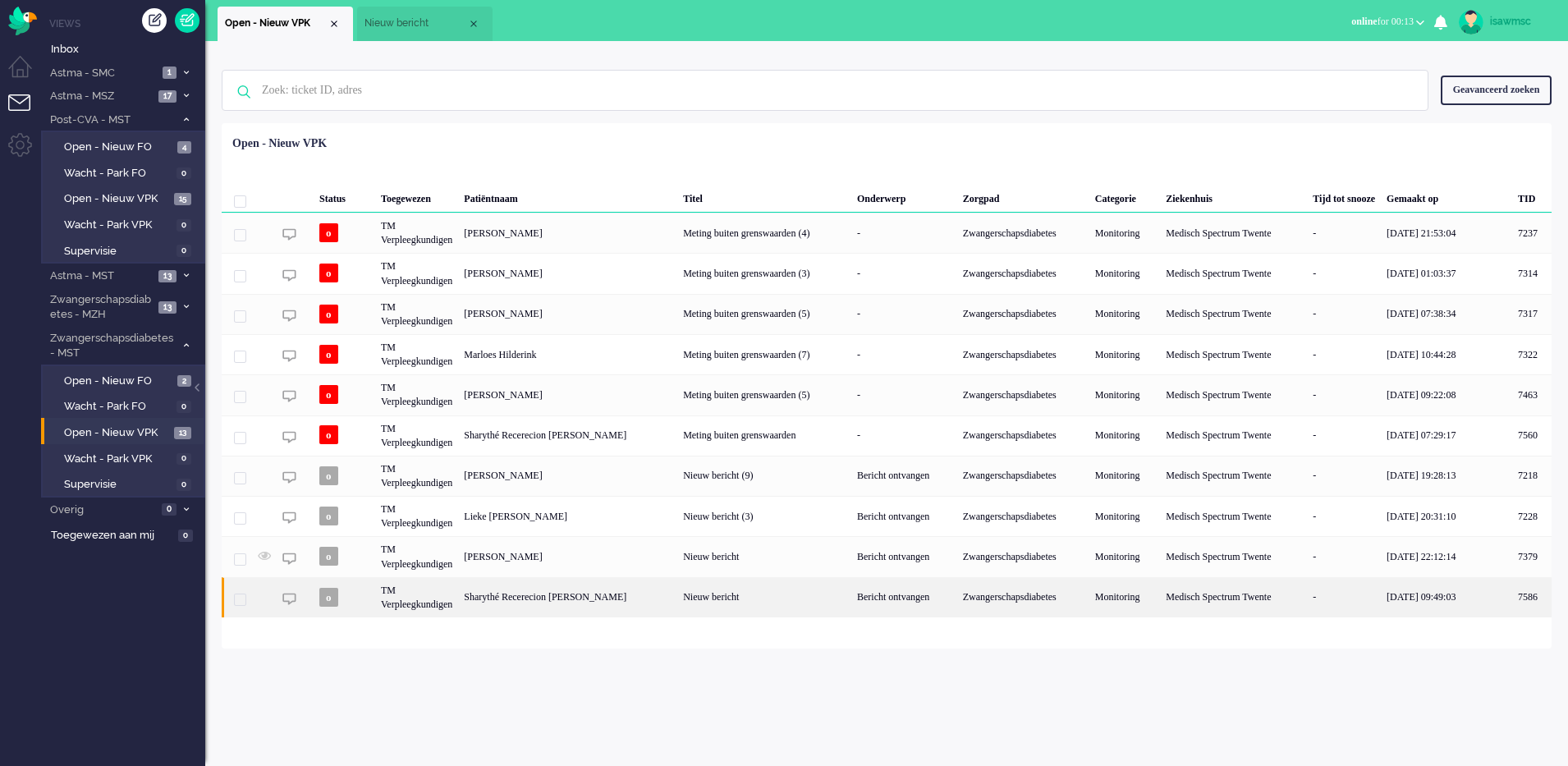
click at [1512, 601] on div "Sharythé Recerecion [PERSON_NAME]" at bounding box center [1532, 596] width 39 height 40
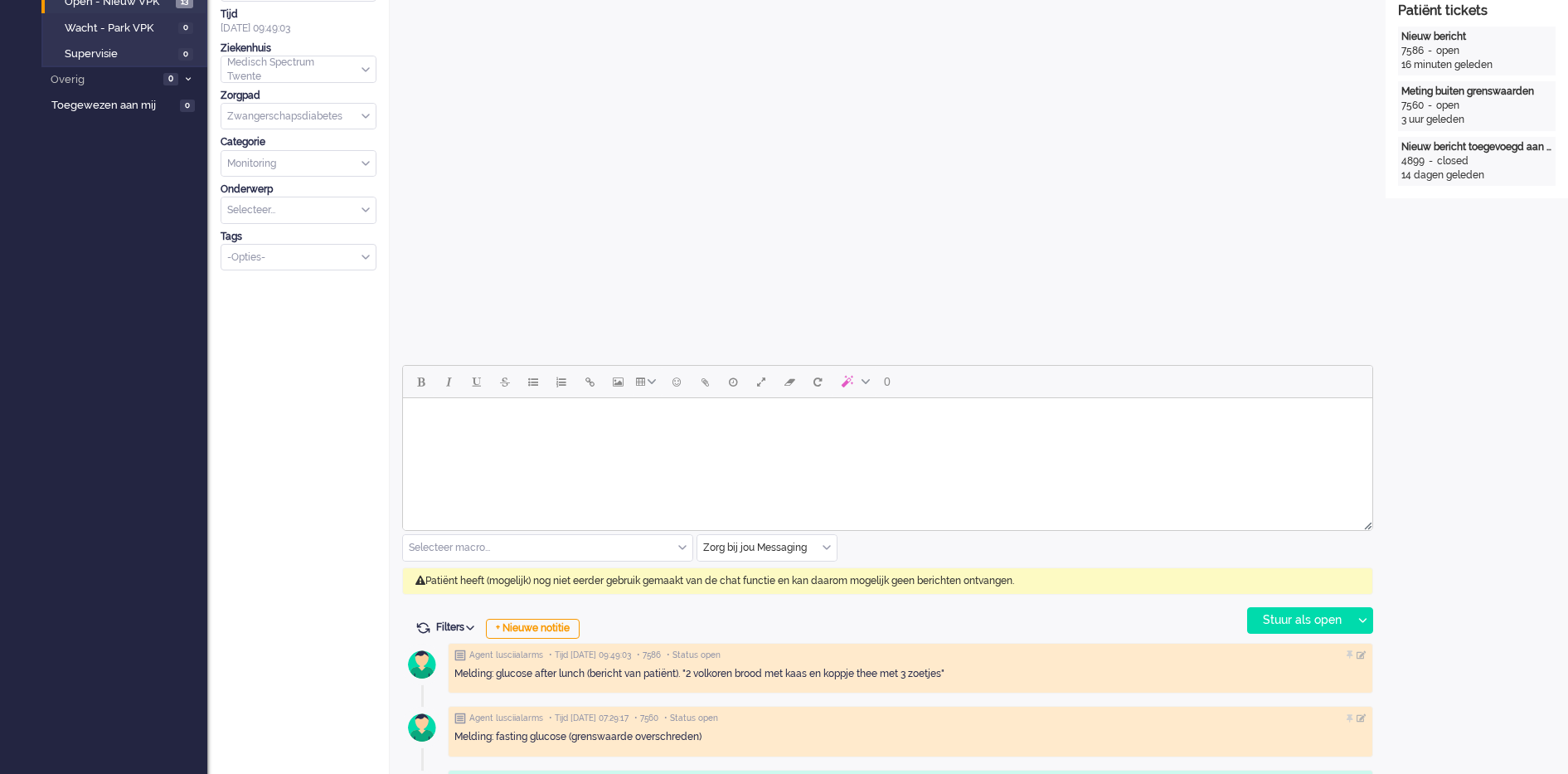
scroll to position [51, 0]
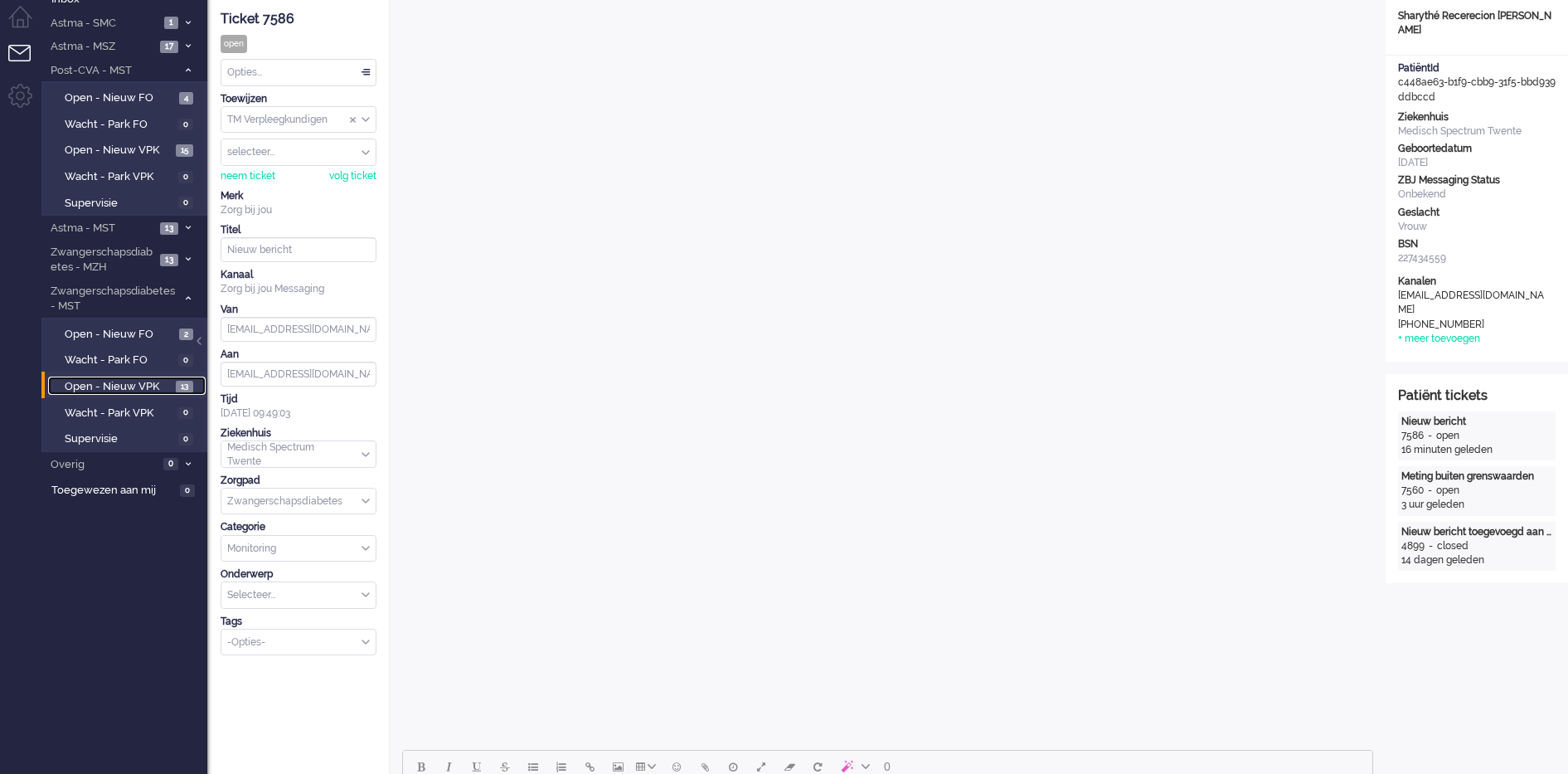
click at [161, 387] on span "Open - Nieuw VPK" at bounding box center [118, 387] width 107 height 16
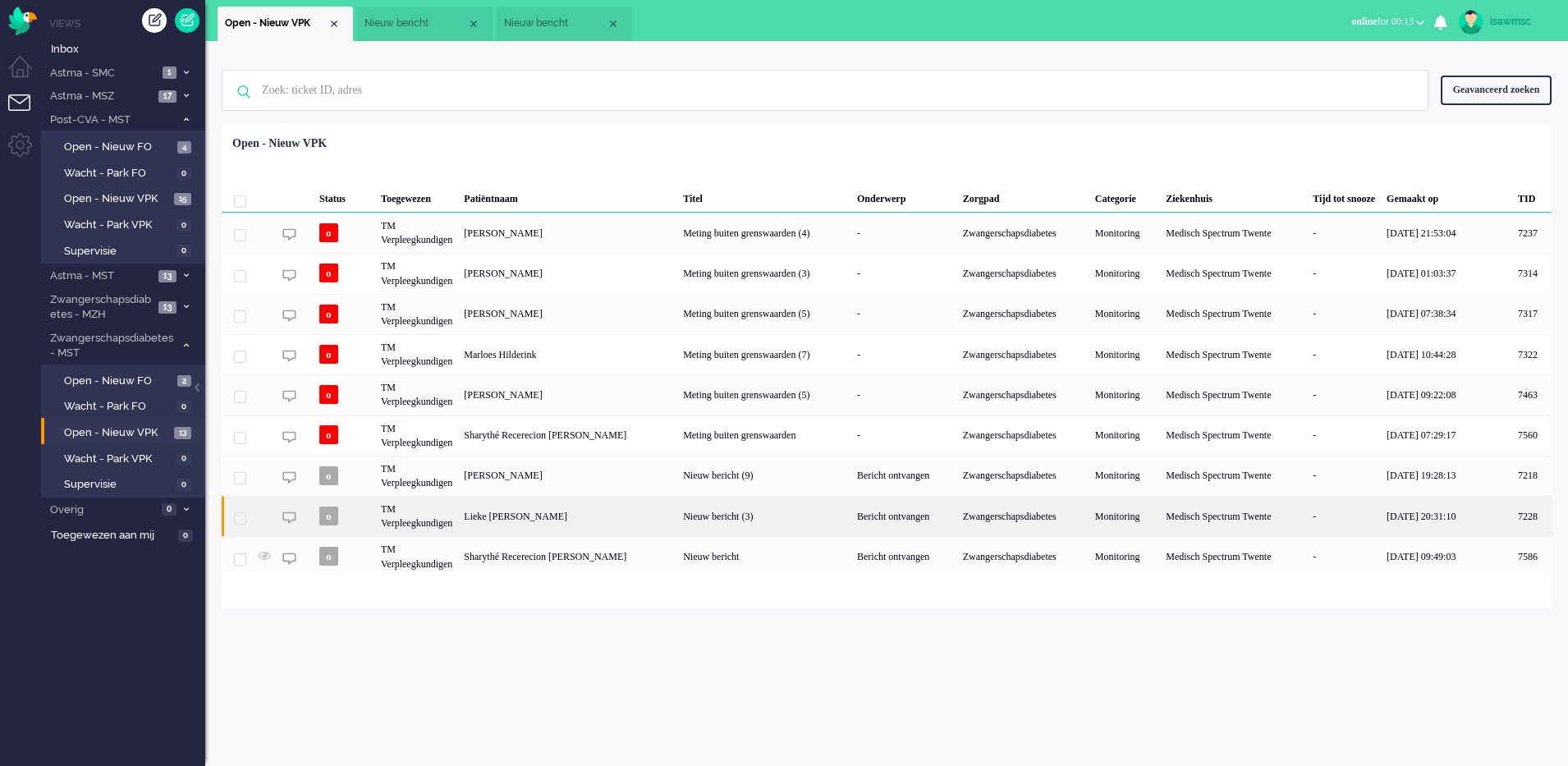
click at [1512, 515] on div "Lieke [PERSON_NAME]" at bounding box center [1532, 515] width 39 height 40
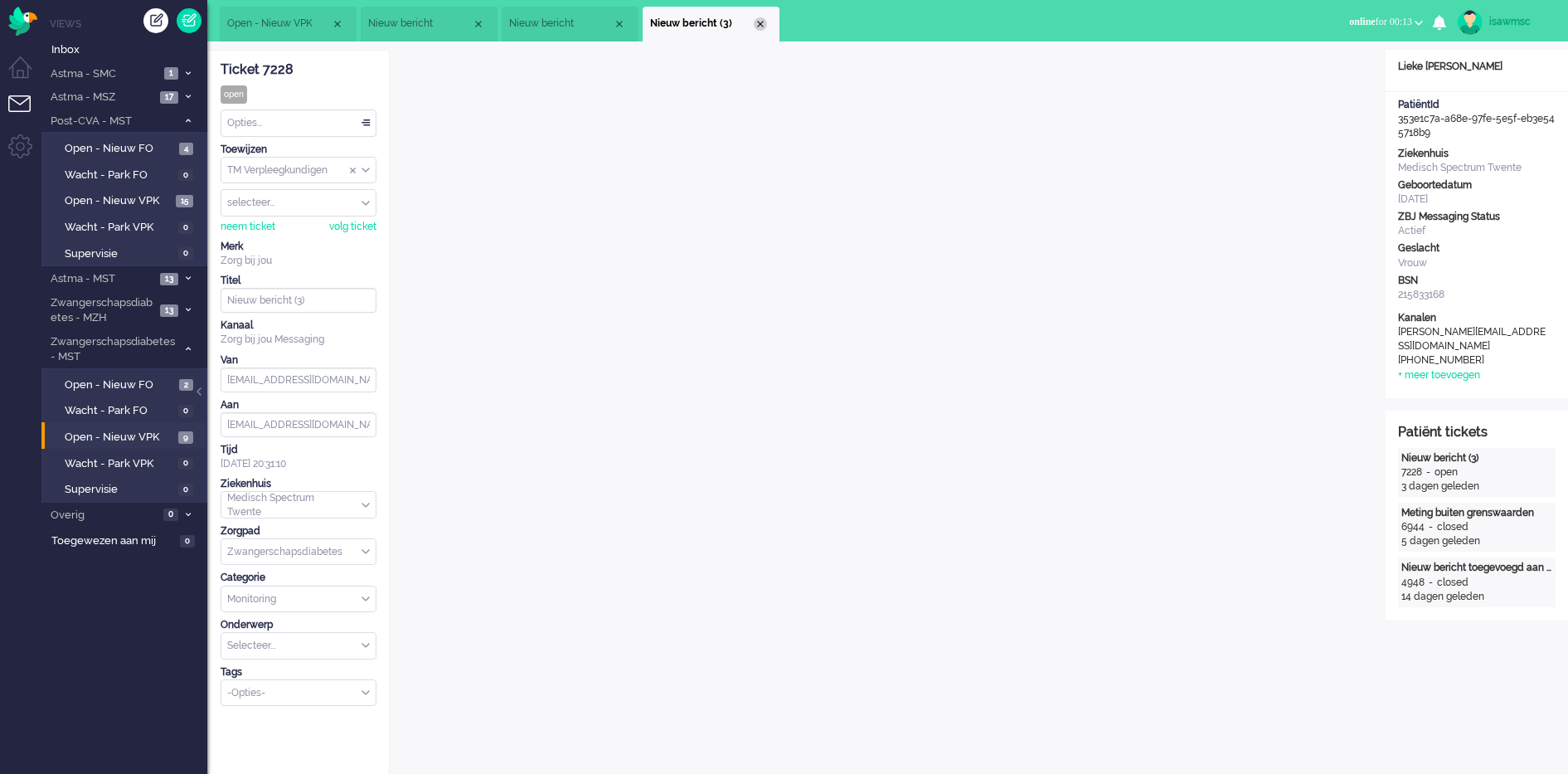
click at [758, 18] on div "Close tab" at bounding box center [761, 24] width 13 height 13
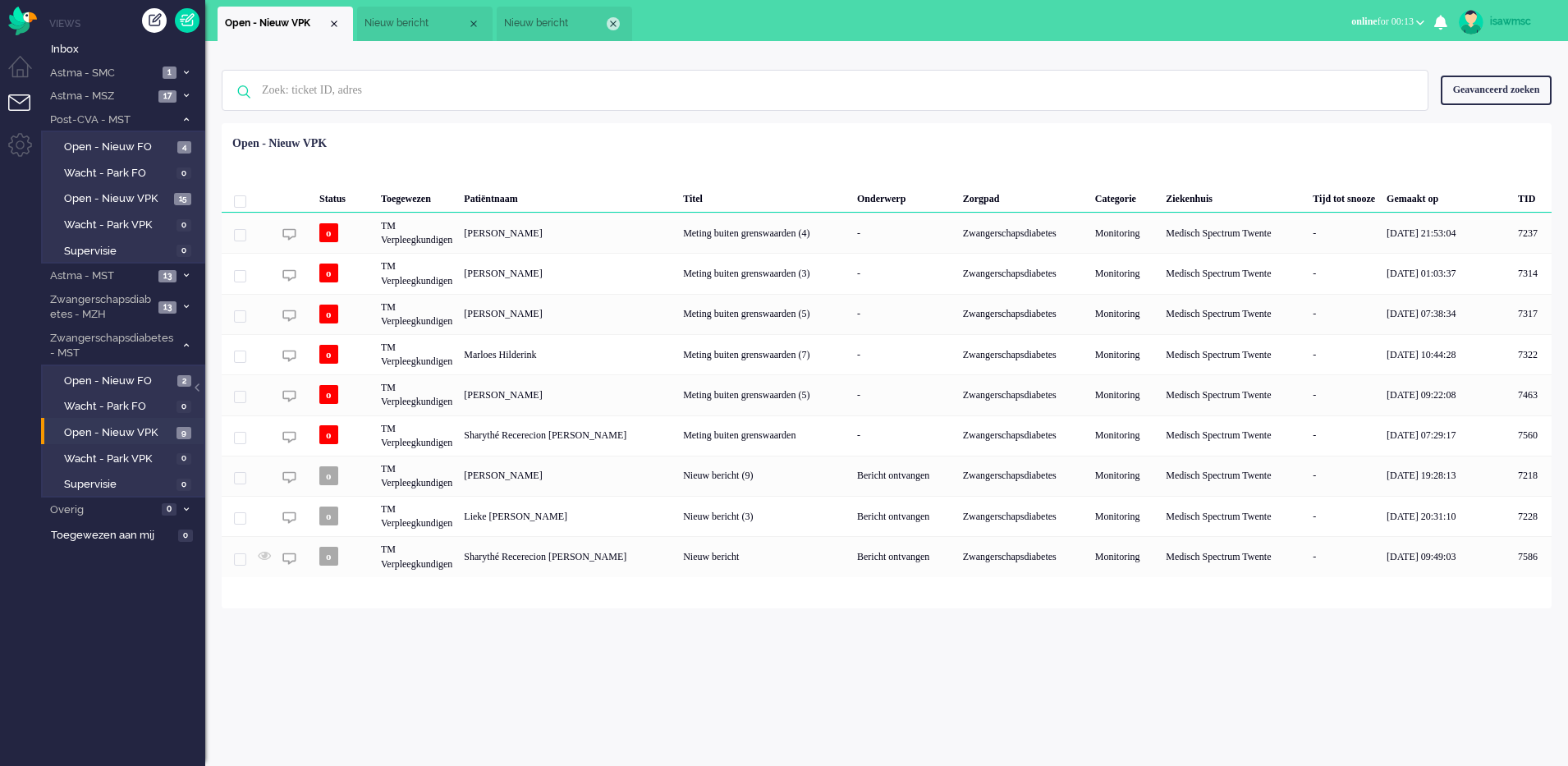
click at [617, 24] on div "Close tab" at bounding box center [613, 23] width 13 height 13
click at [473, 24] on div "Close tab" at bounding box center [473, 23] width 13 height 13
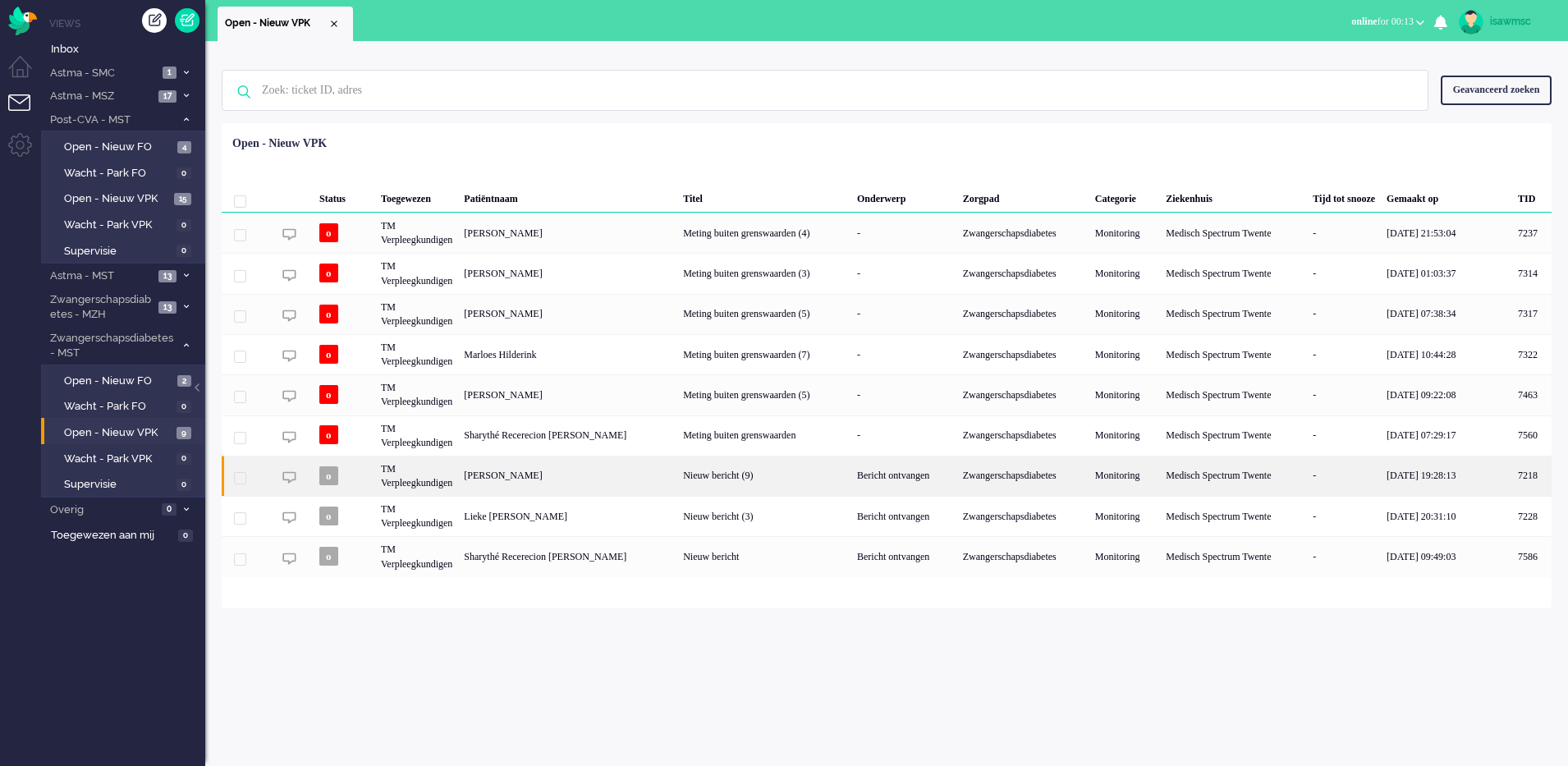
click at [1512, 481] on div "[PERSON_NAME]" at bounding box center [1532, 475] width 39 height 40
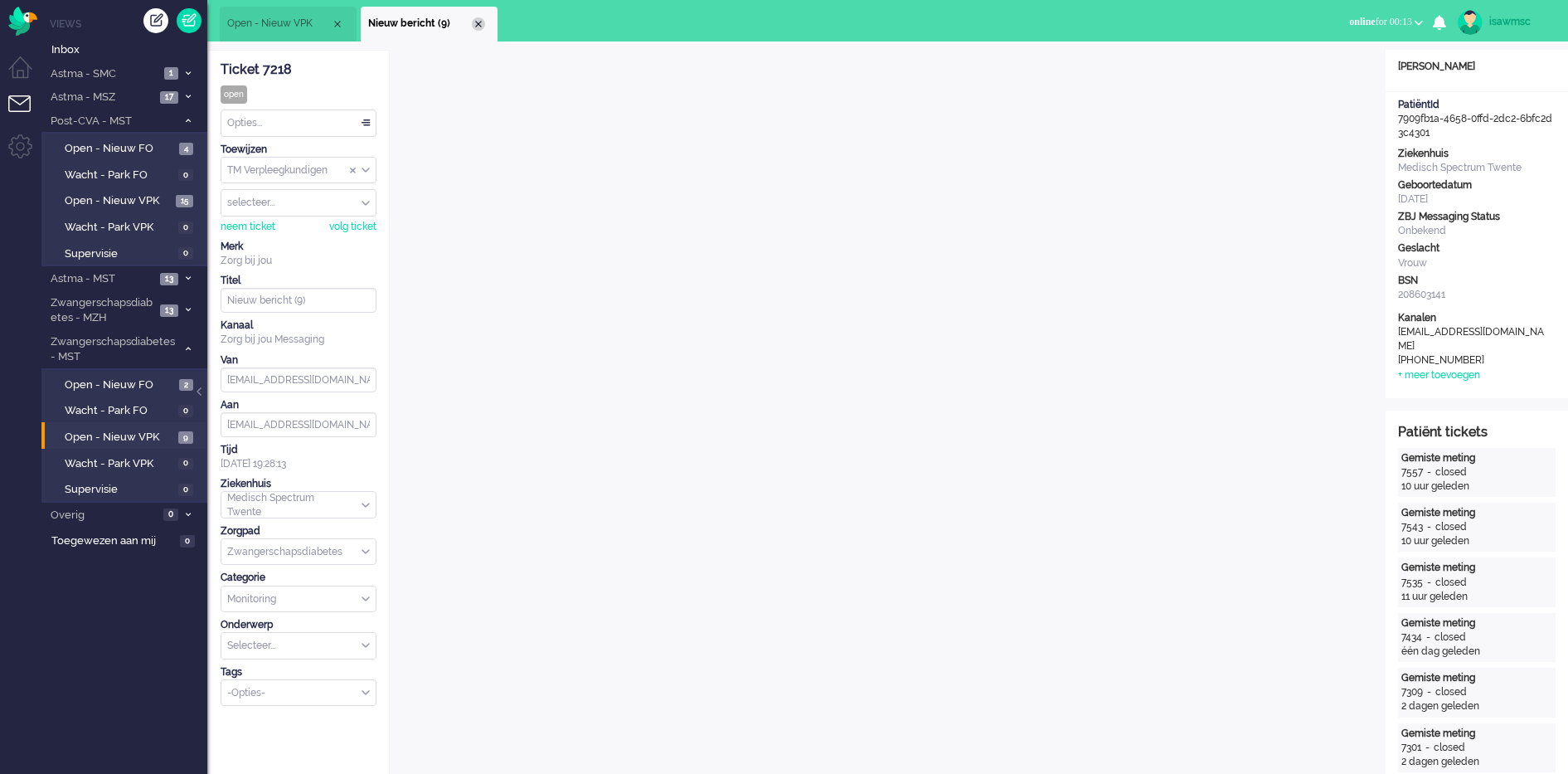
click at [476, 25] on div "Close tab" at bounding box center [478, 24] width 13 height 13
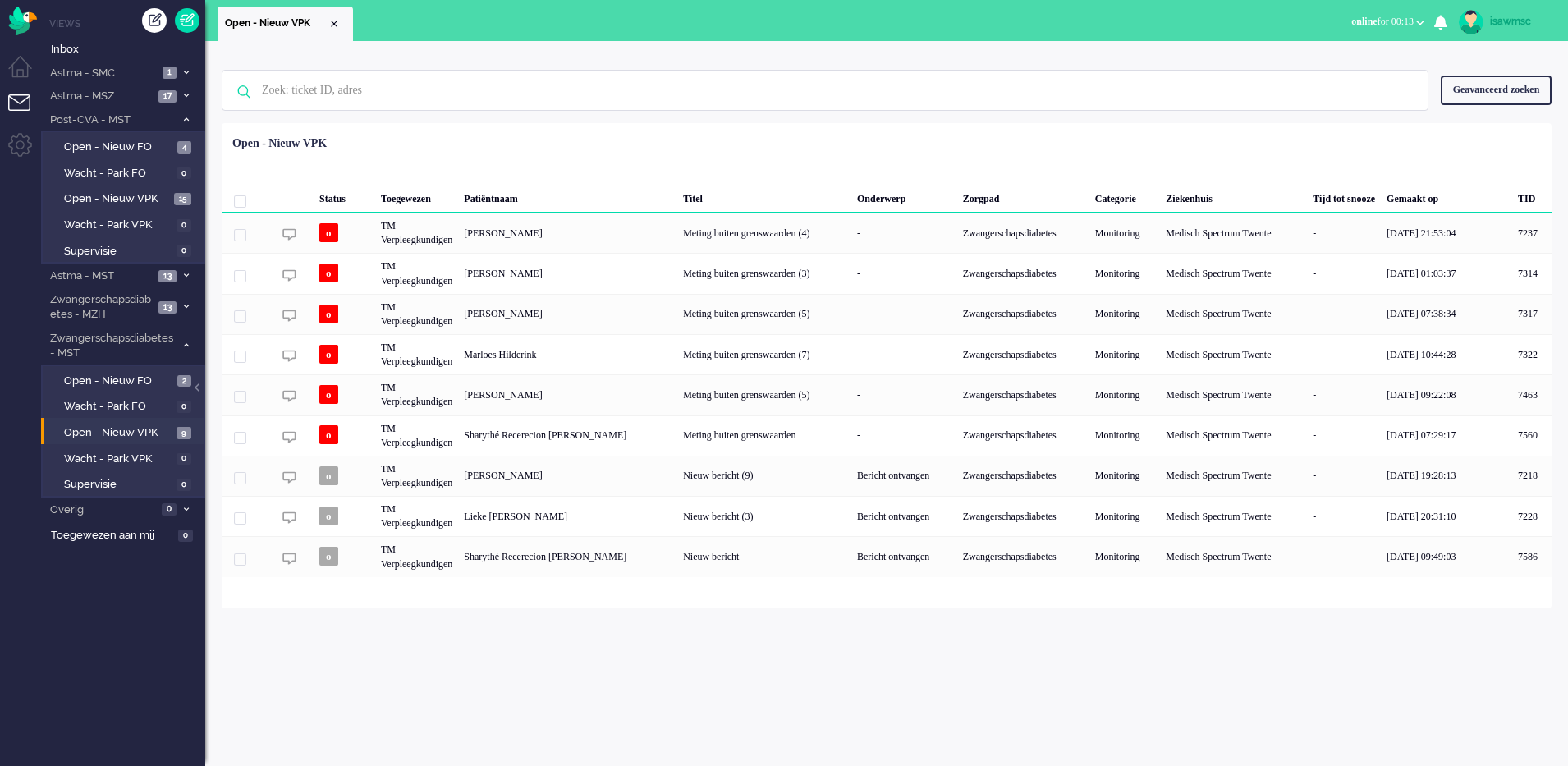
click at [631, 144] on div "Status Toegewezen Patiëntnaam Titel Onderwerp Zorgpad Categorie Ziekenhuis Tijd…" at bounding box center [886, 353] width 1330 height 448
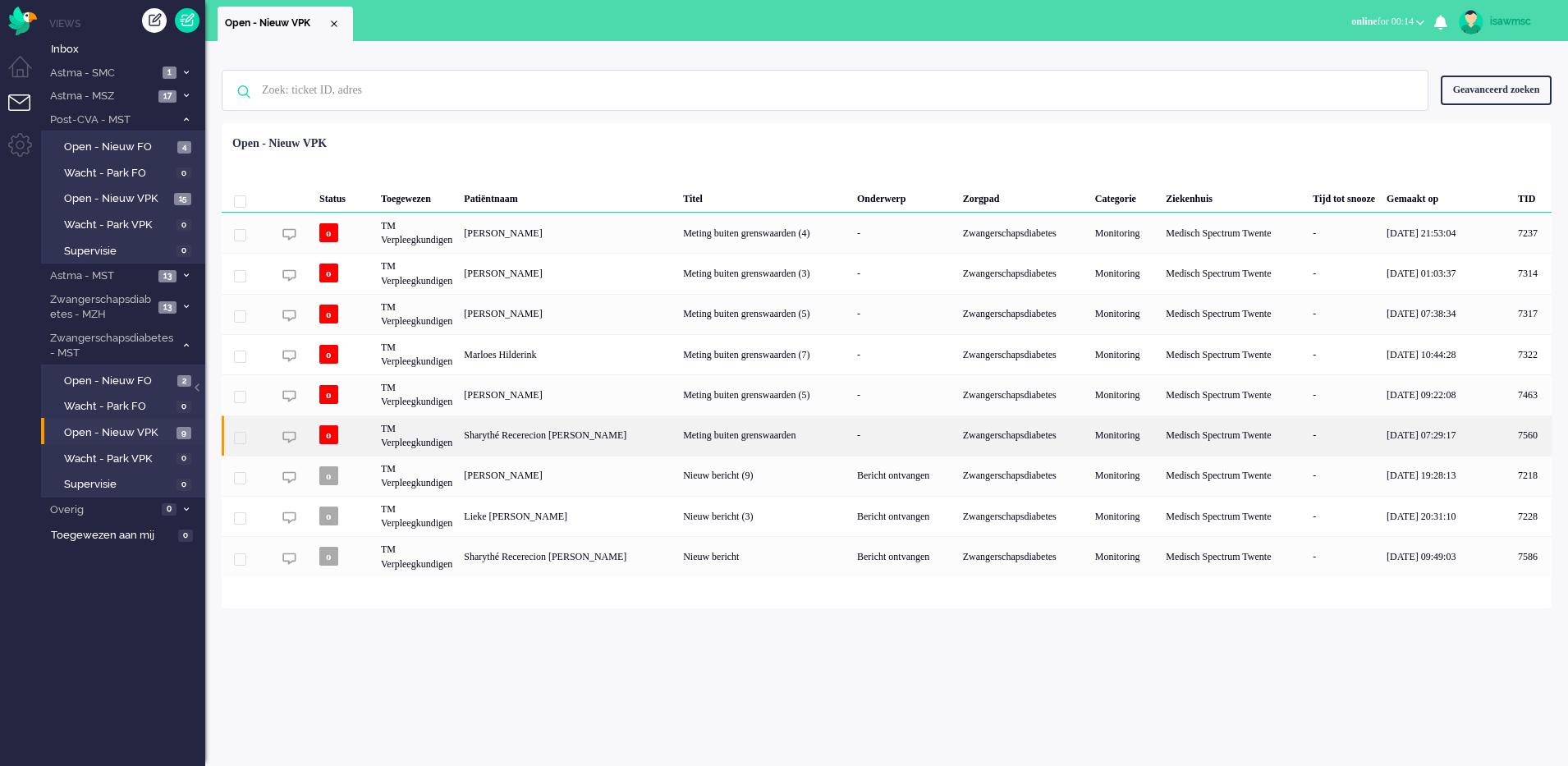
click at [1512, 451] on div "Sharythé Recerecion [PERSON_NAME]" at bounding box center [1532, 435] width 39 height 40
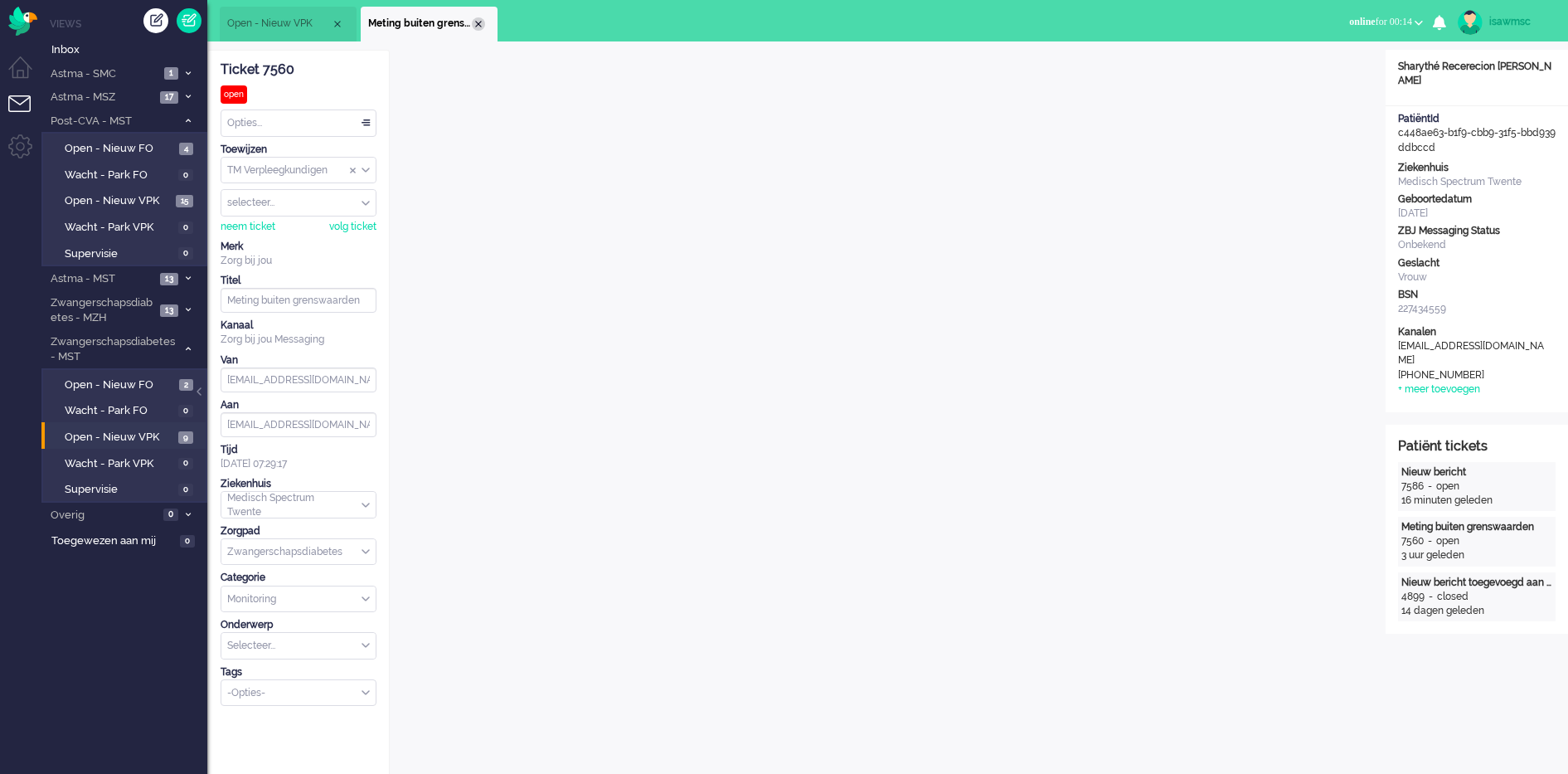
click at [477, 25] on div "Close tab" at bounding box center [478, 24] width 13 height 13
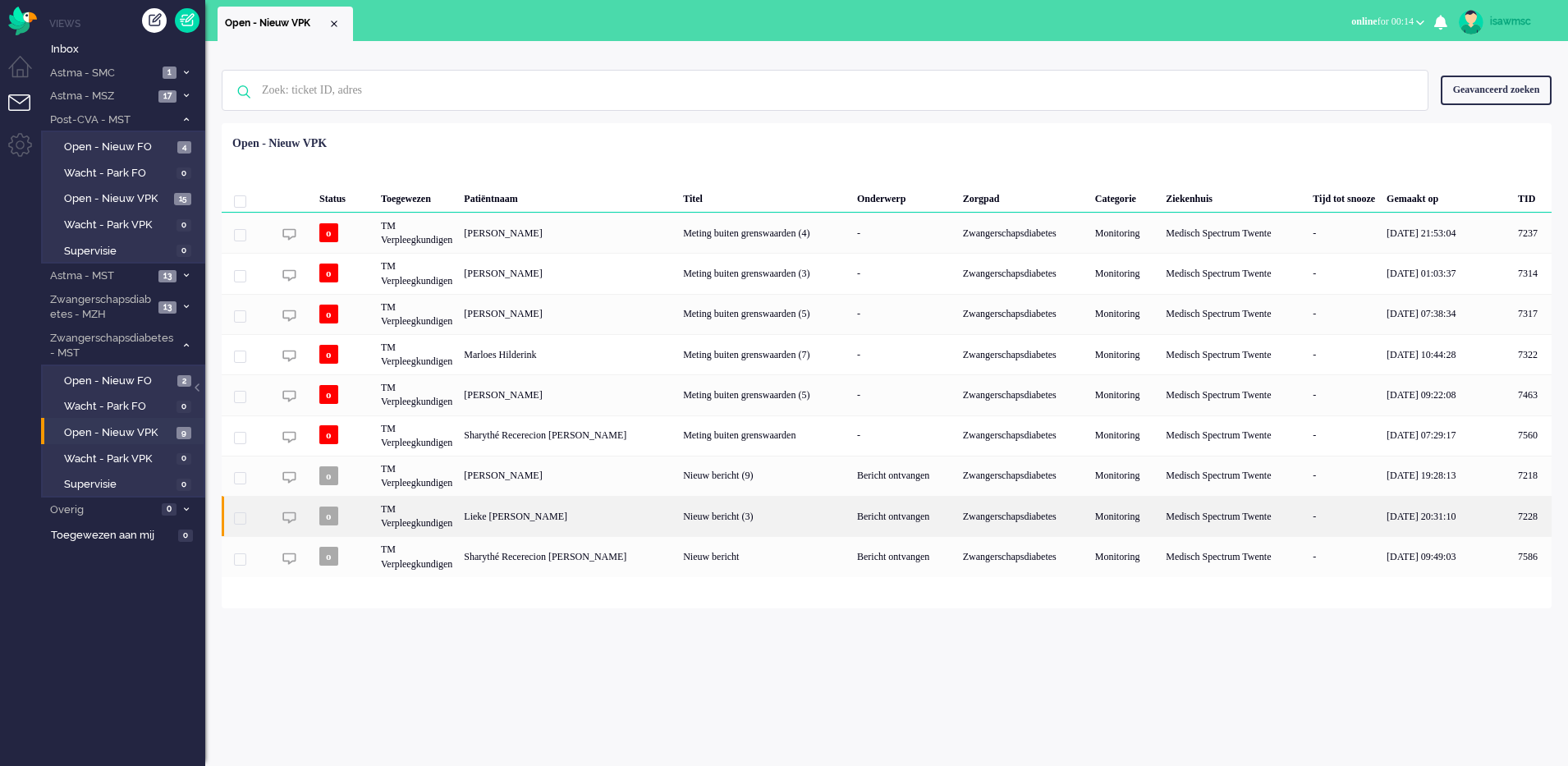
click at [1512, 522] on div "Lieke [PERSON_NAME]" at bounding box center [1532, 515] width 39 height 40
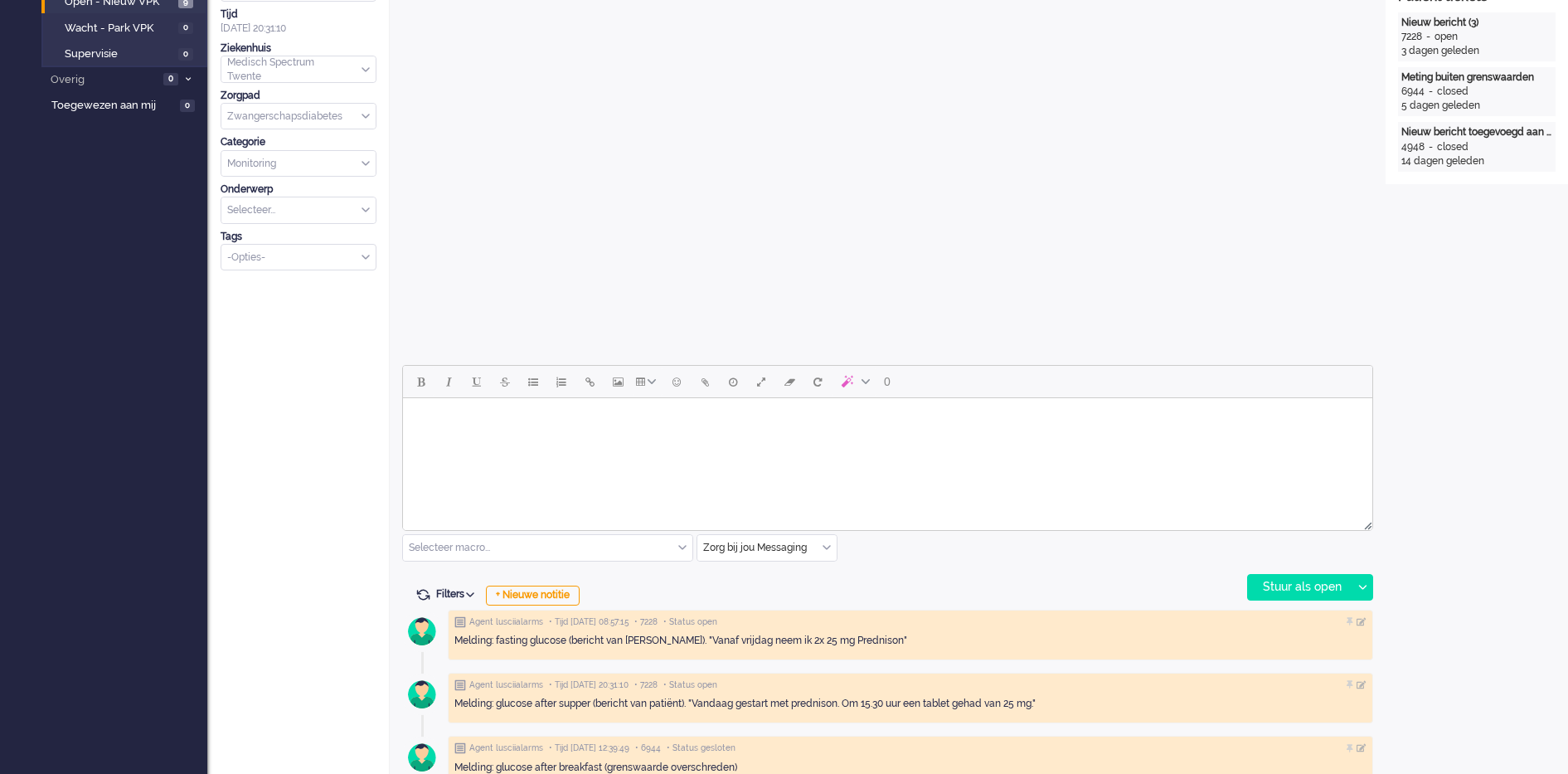
scroll to position [51, 0]
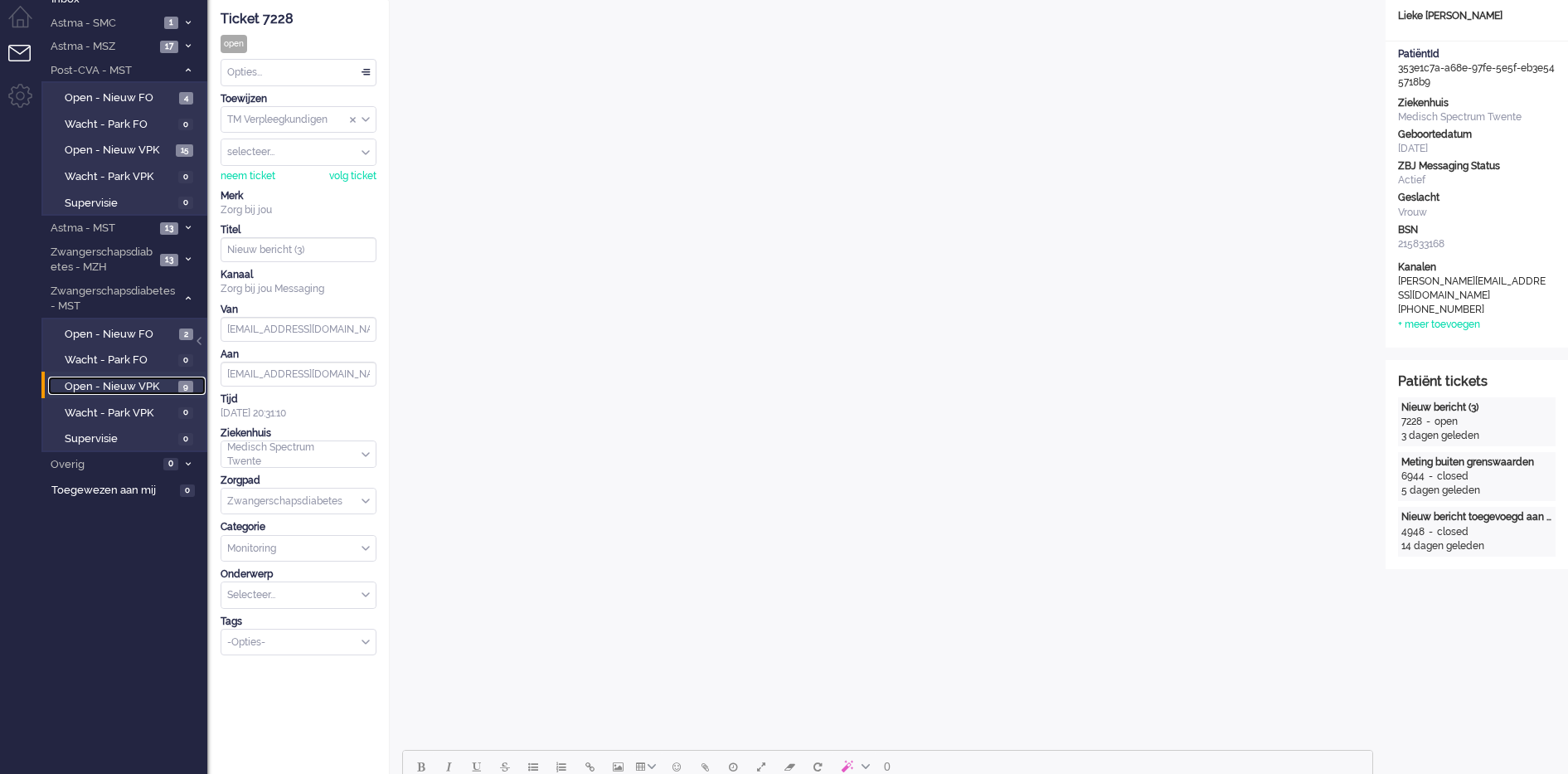
click at [119, 379] on span "Open - Nieuw VPK" at bounding box center [120, 387] width 109 height 16
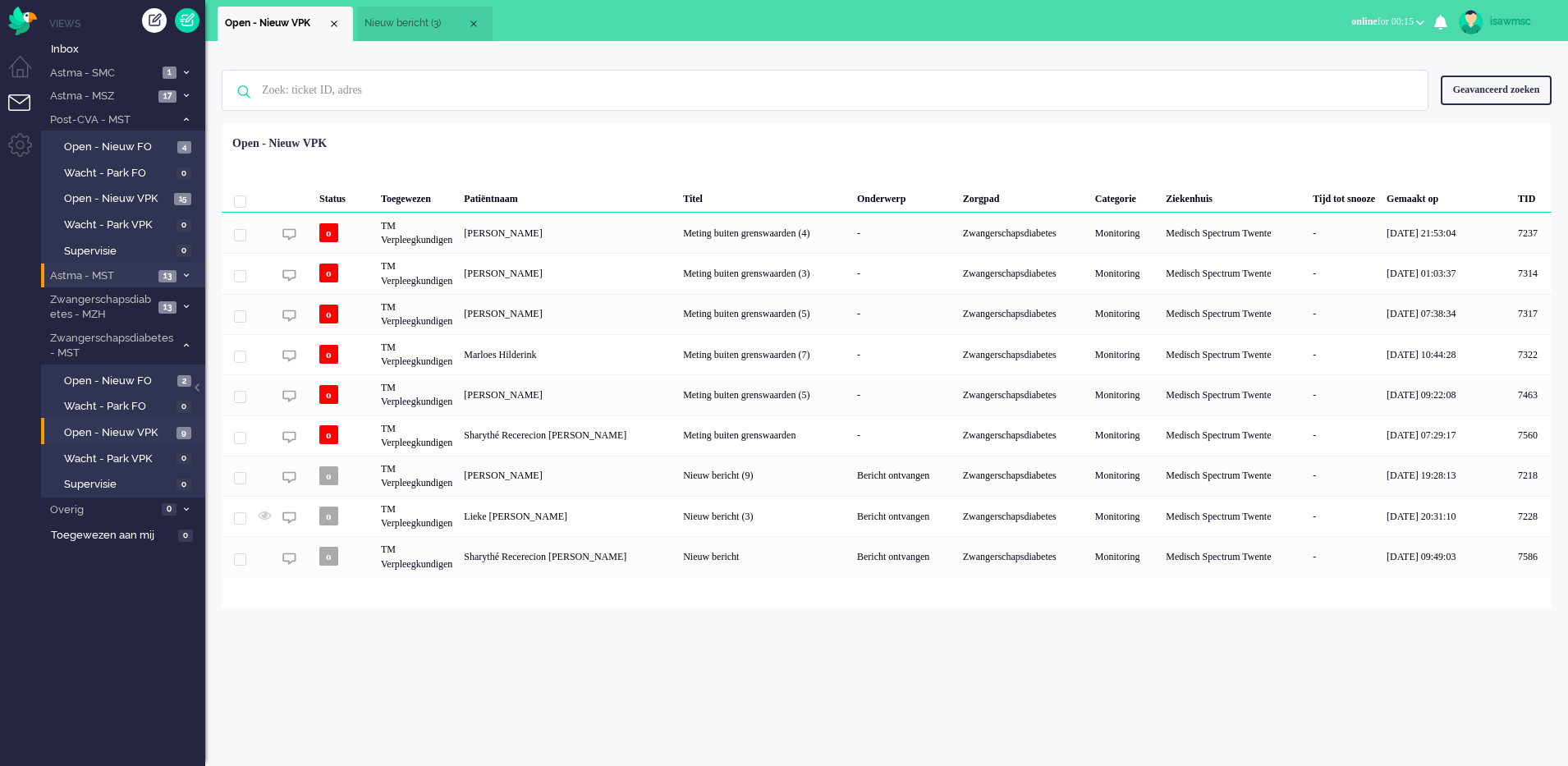
click at [150, 278] on span "Astma - MST" at bounding box center [100, 276] width 105 height 16
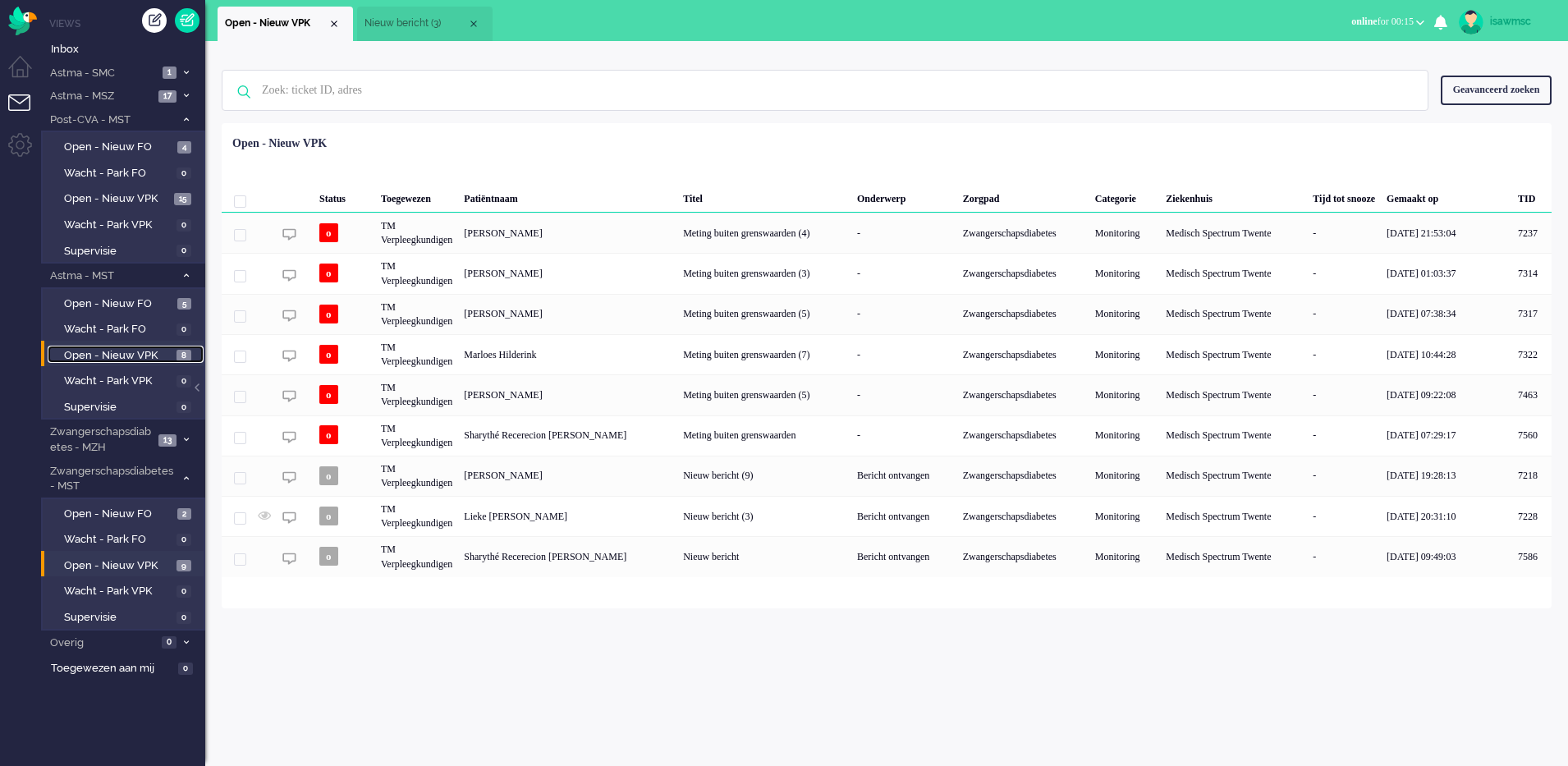
click at [160, 354] on span "Open - Nieuw VPK" at bounding box center [119, 355] width 108 height 16
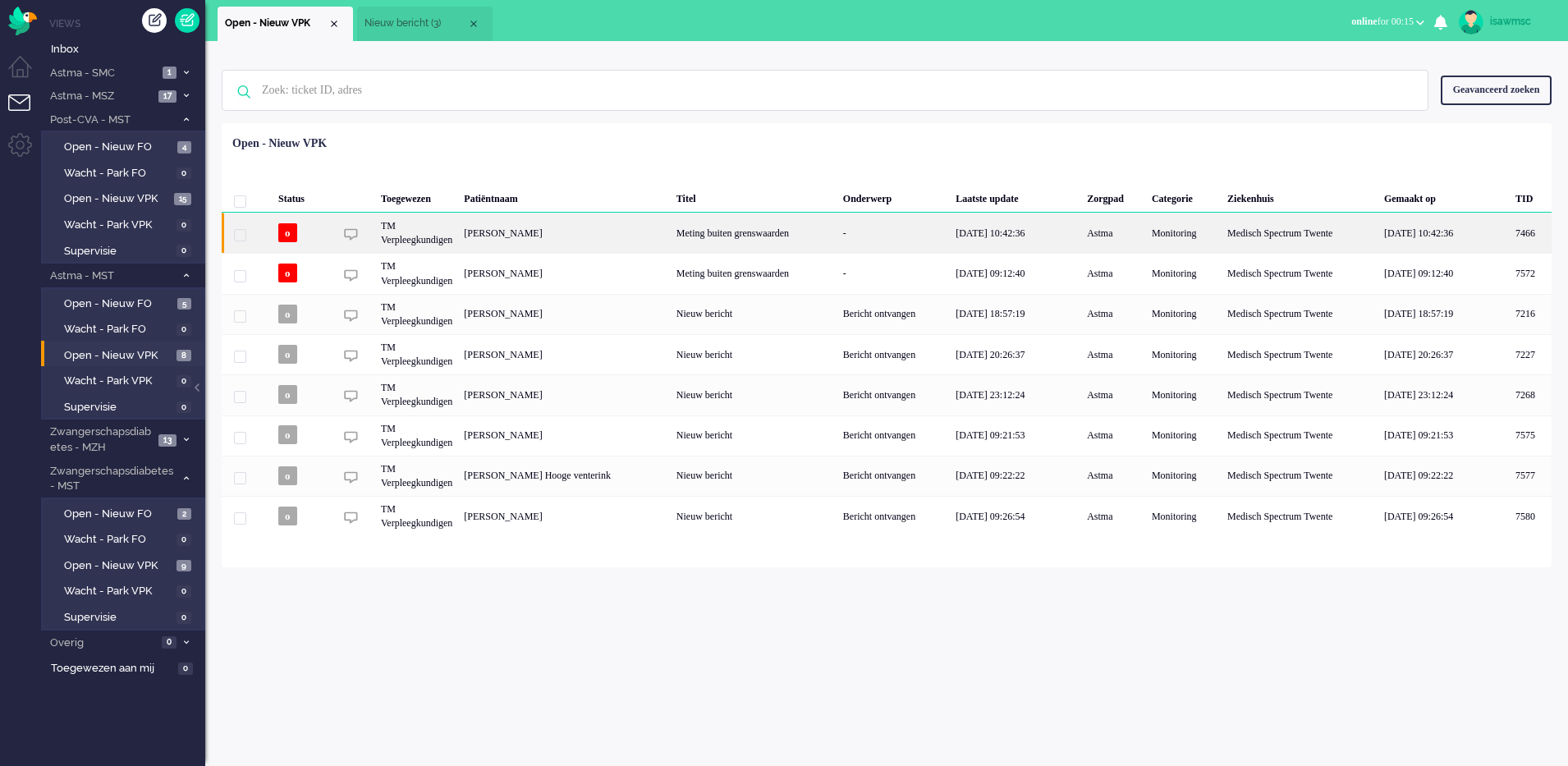
click at [1510, 231] on div "[PERSON_NAME]" at bounding box center [1531, 232] width 42 height 40
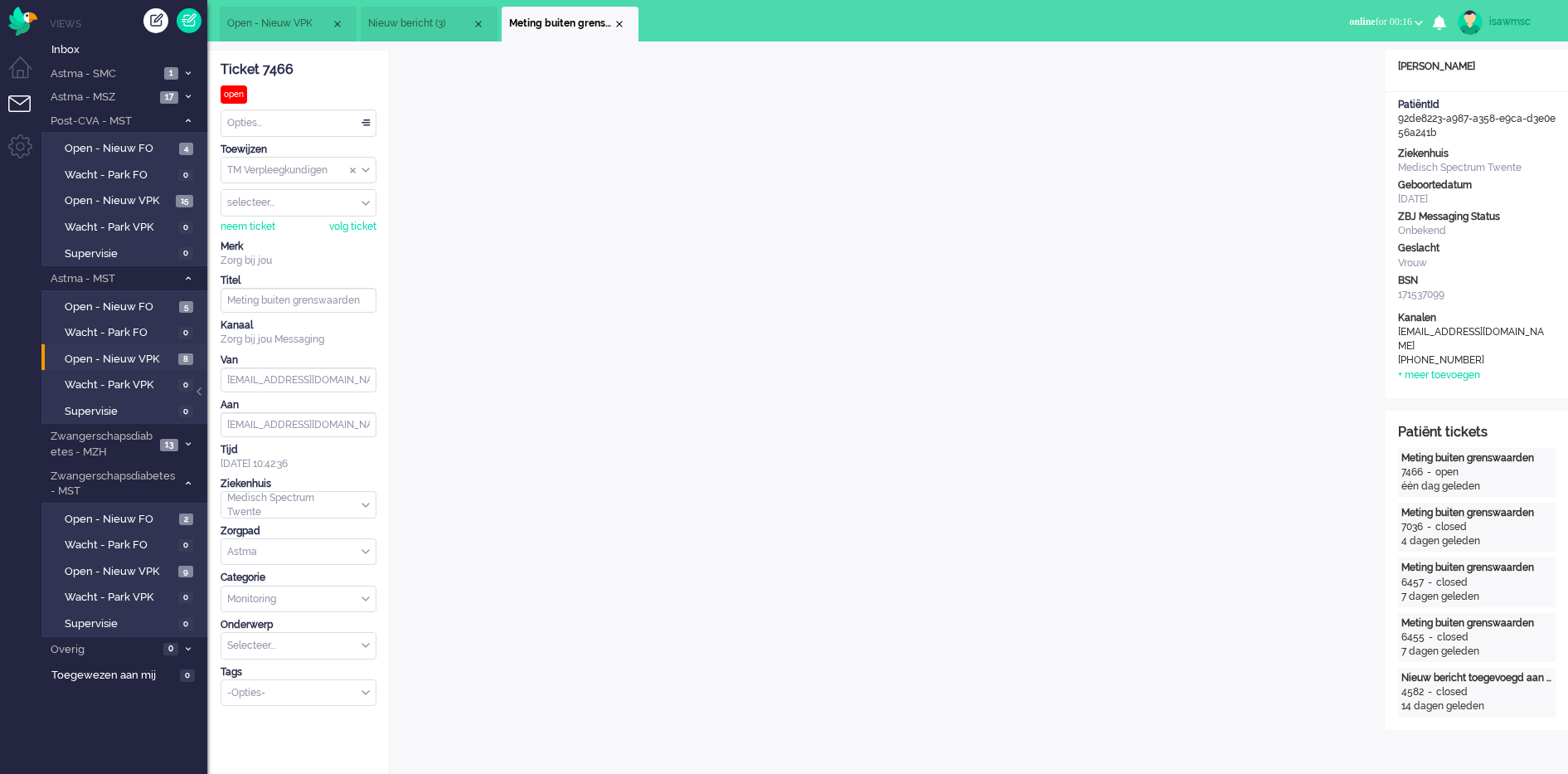
scroll to position [622, 0]
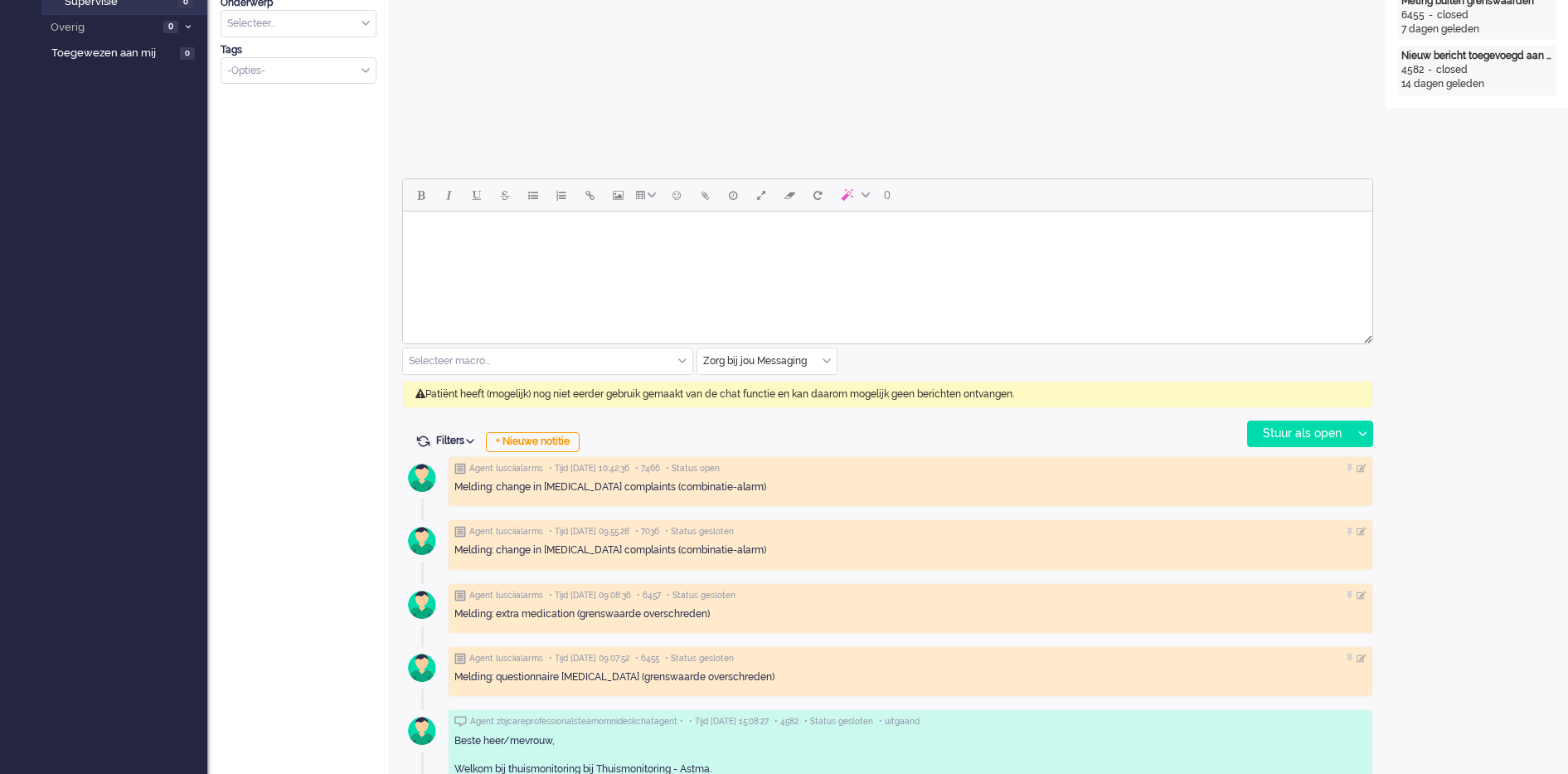
click at [829, 364] on div "Zorg bij jou Messaging" at bounding box center [767, 360] width 140 height 25
click at [788, 407] on li "uitgaand telefoon" at bounding box center [767, 410] width 140 height 25
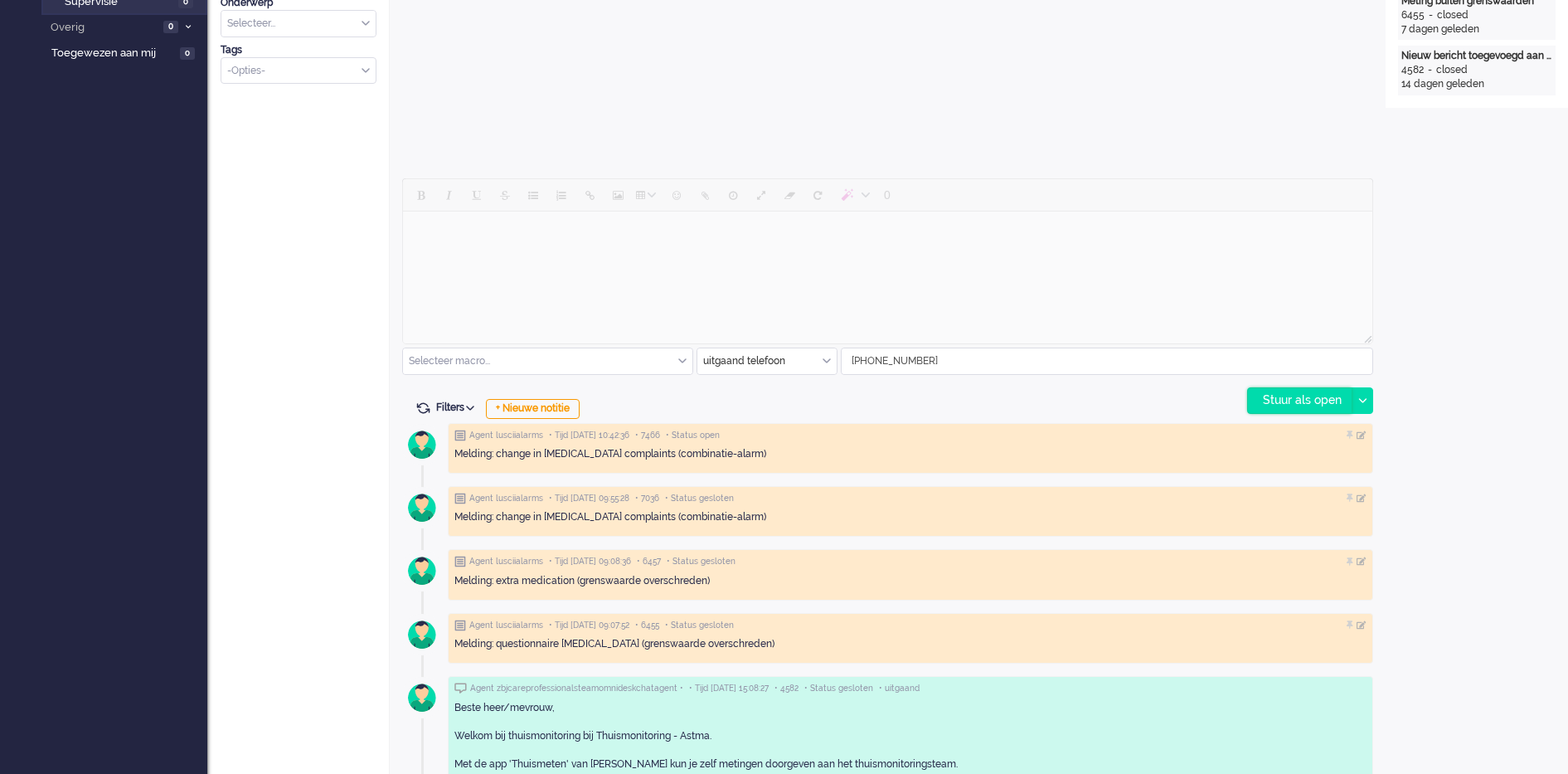
click at [1281, 393] on div "Stuur als open" at bounding box center [1300, 401] width 104 height 25
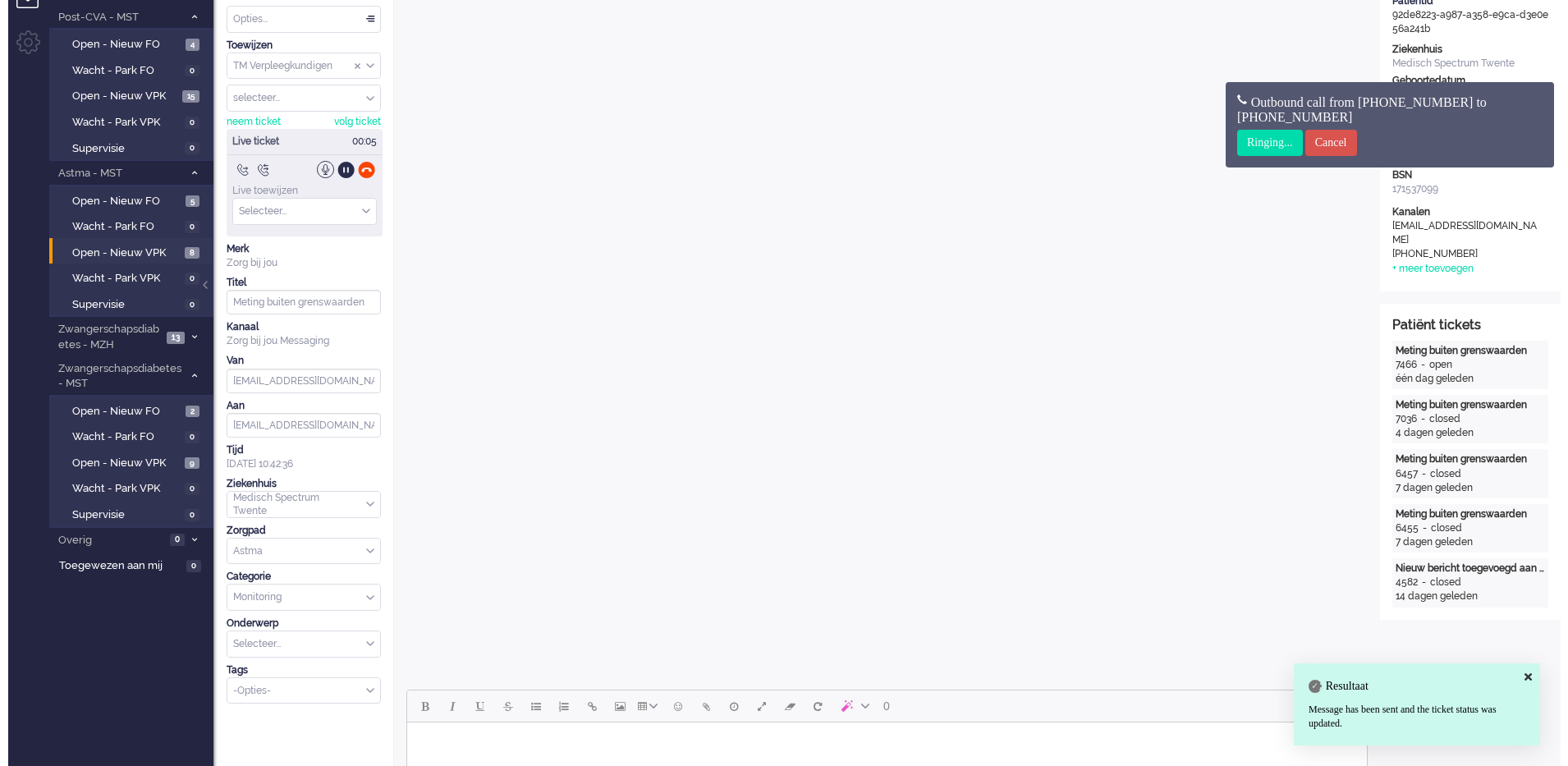
scroll to position [0, 0]
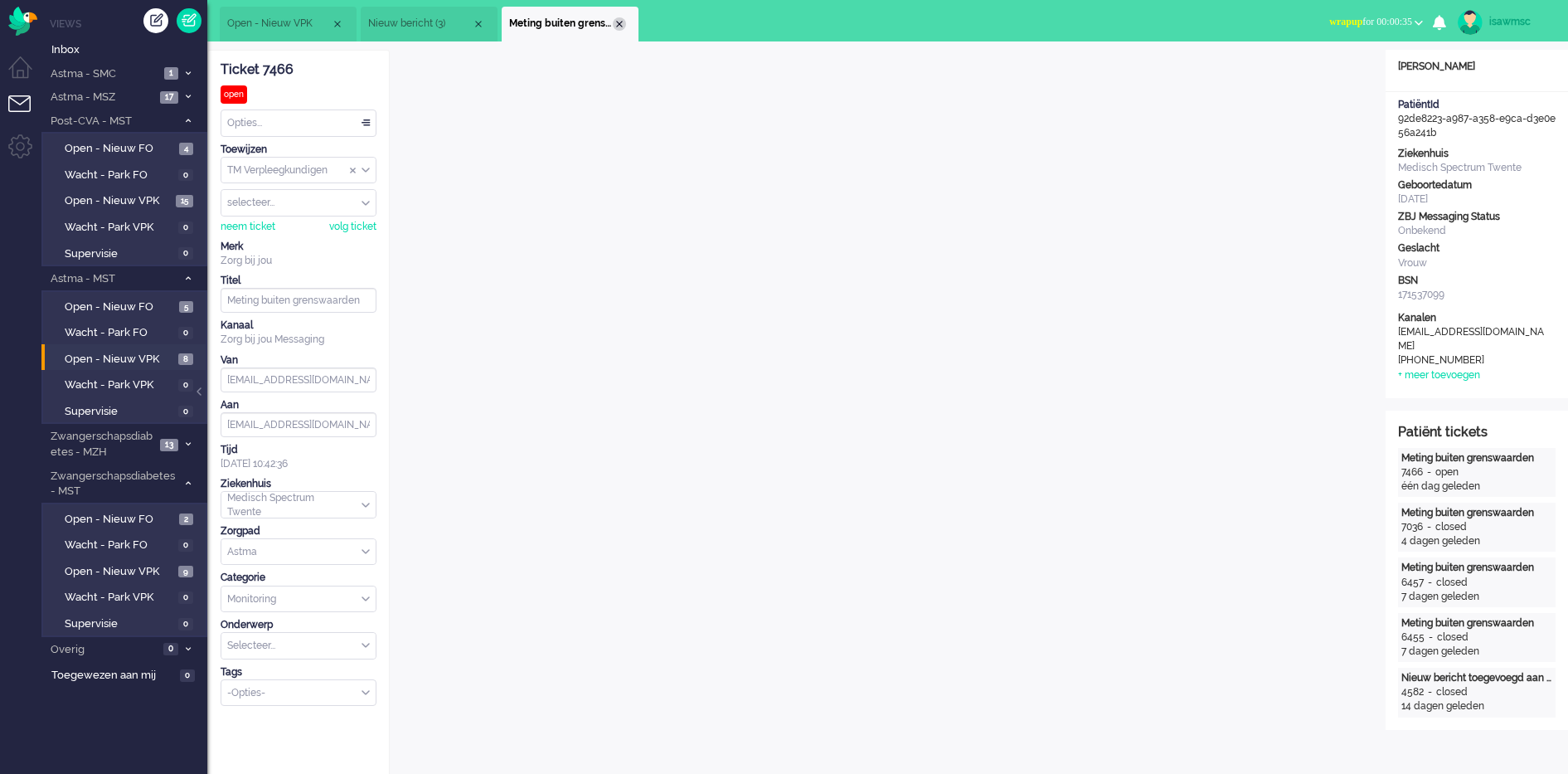
click at [616, 24] on div "Close tab" at bounding box center [619, 24] width 13 height 13
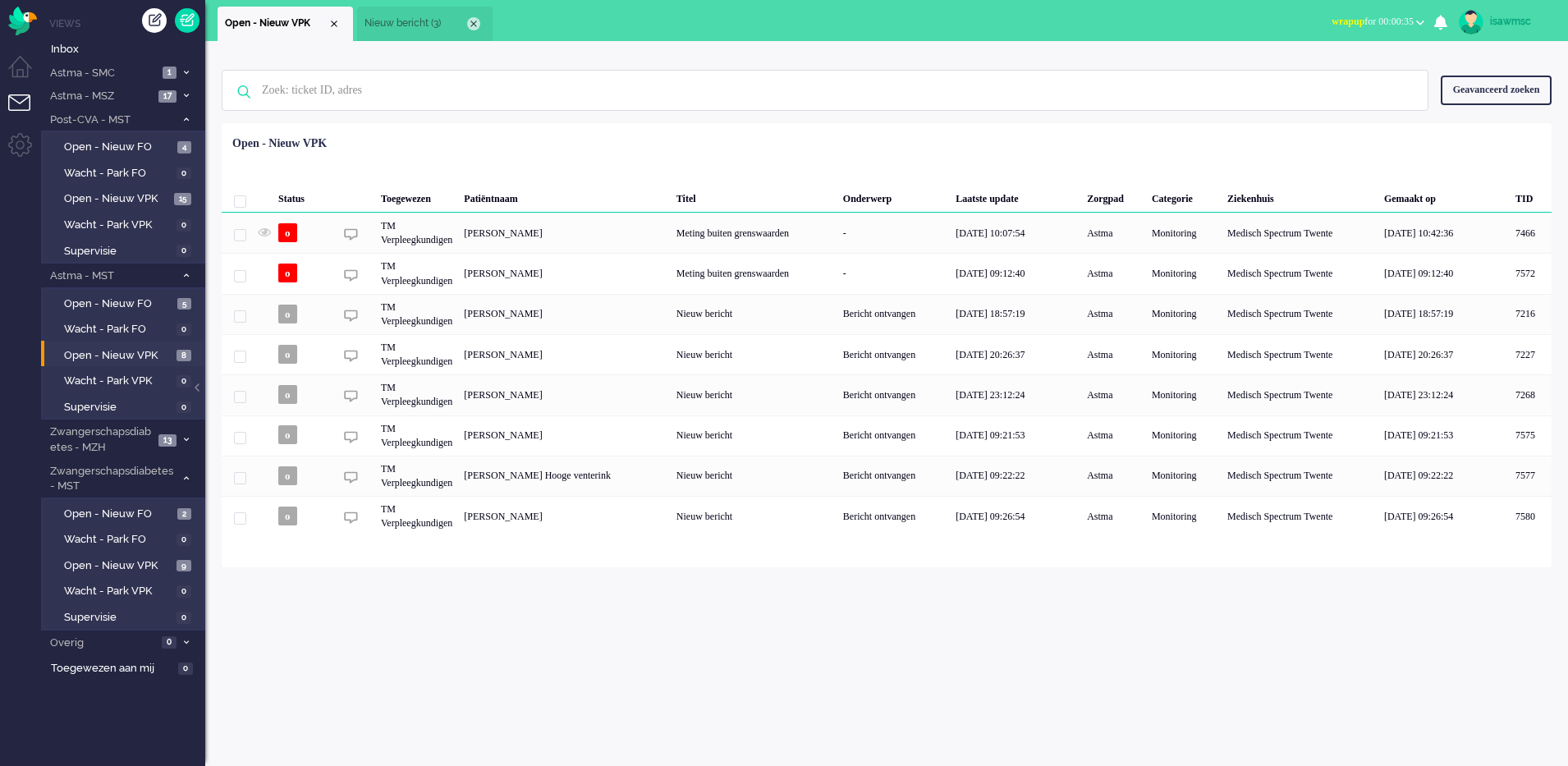
click at [474, 22] on div "Close tab" at bounding box center [473, 23] width 13 height 13
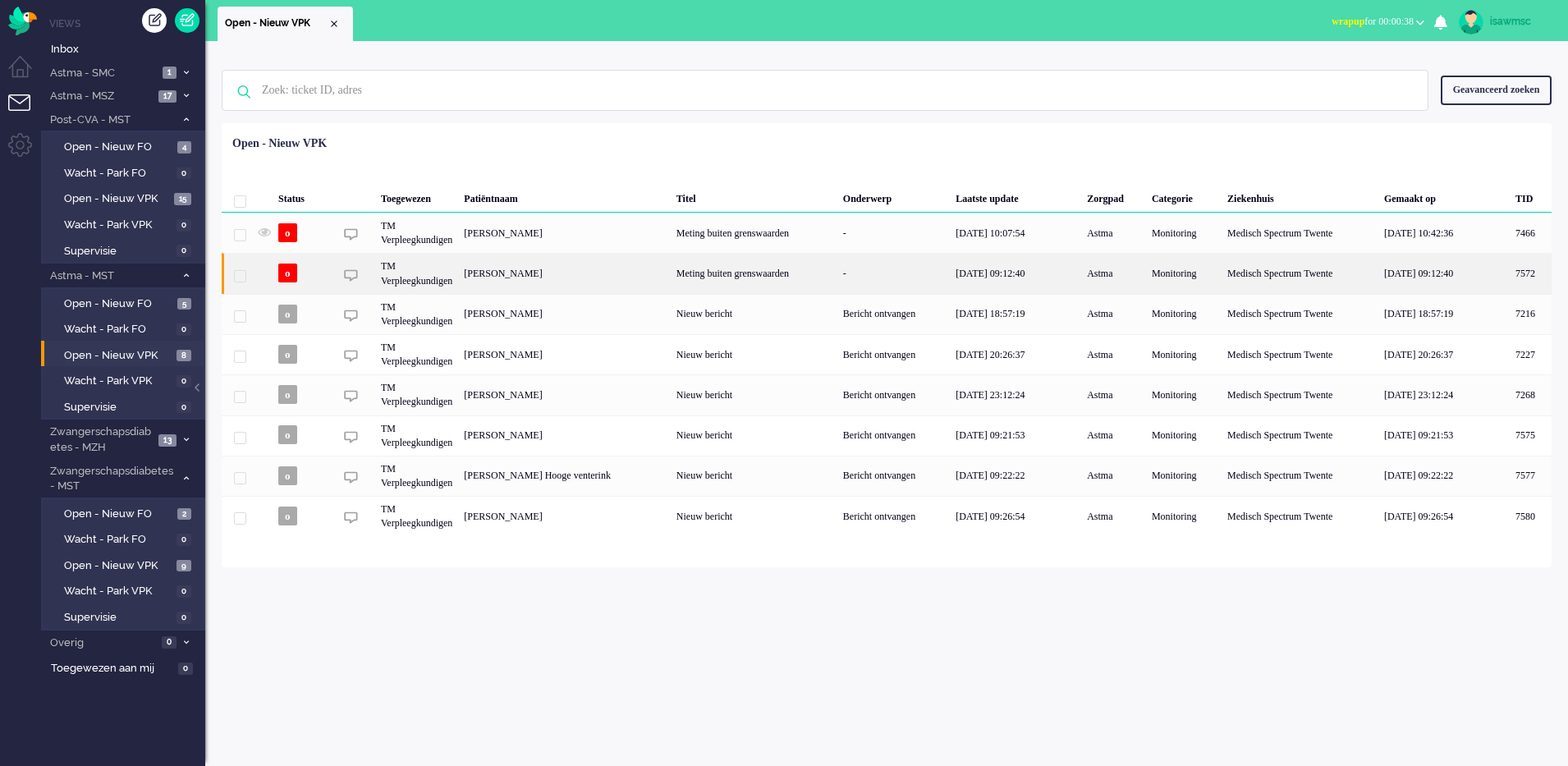
click at [1510, 278] on div "[PERSON_NAME]" at bounding box center [1531, 272] width 42 height 40
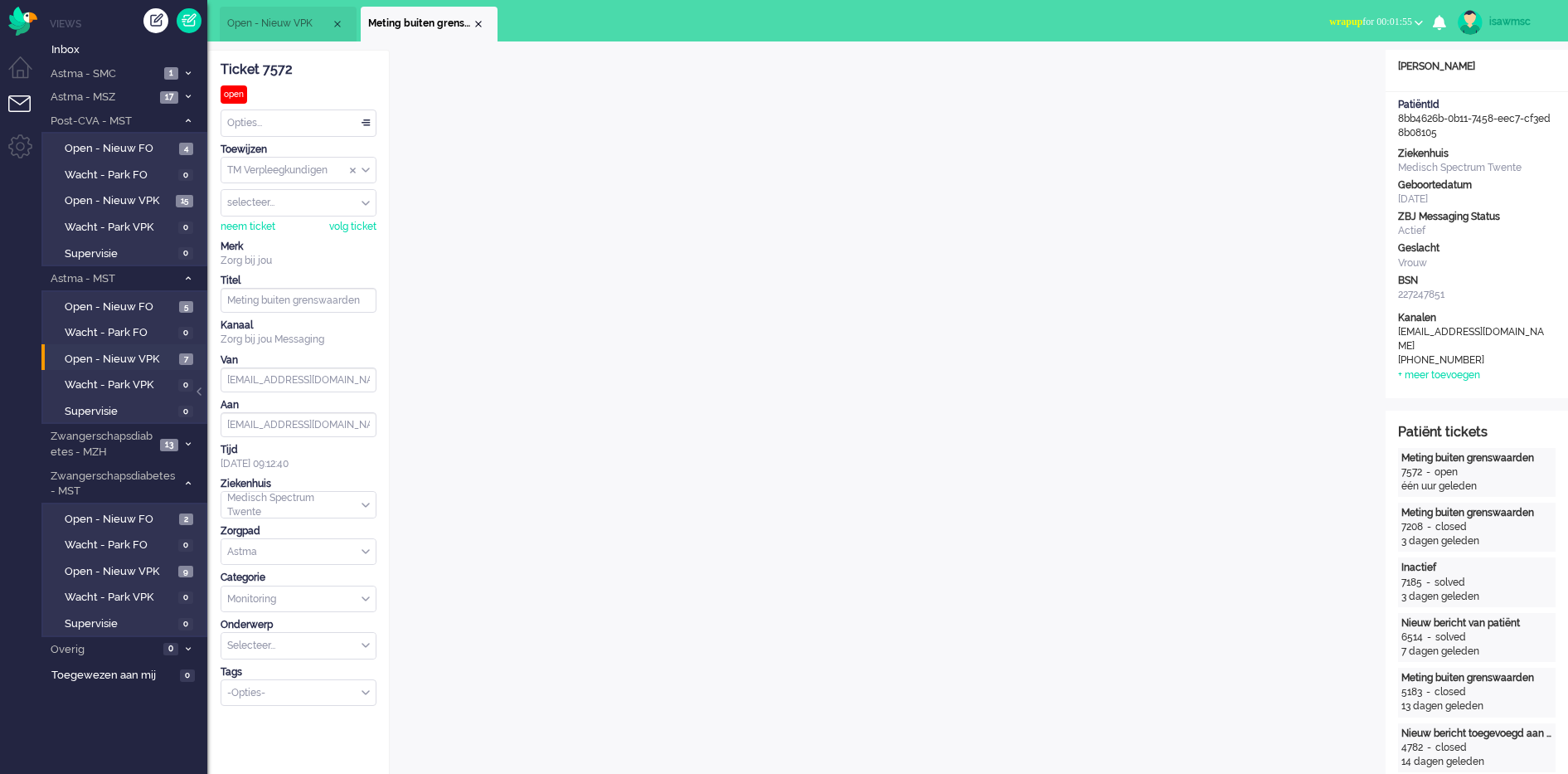
scroll to position [415, 0]
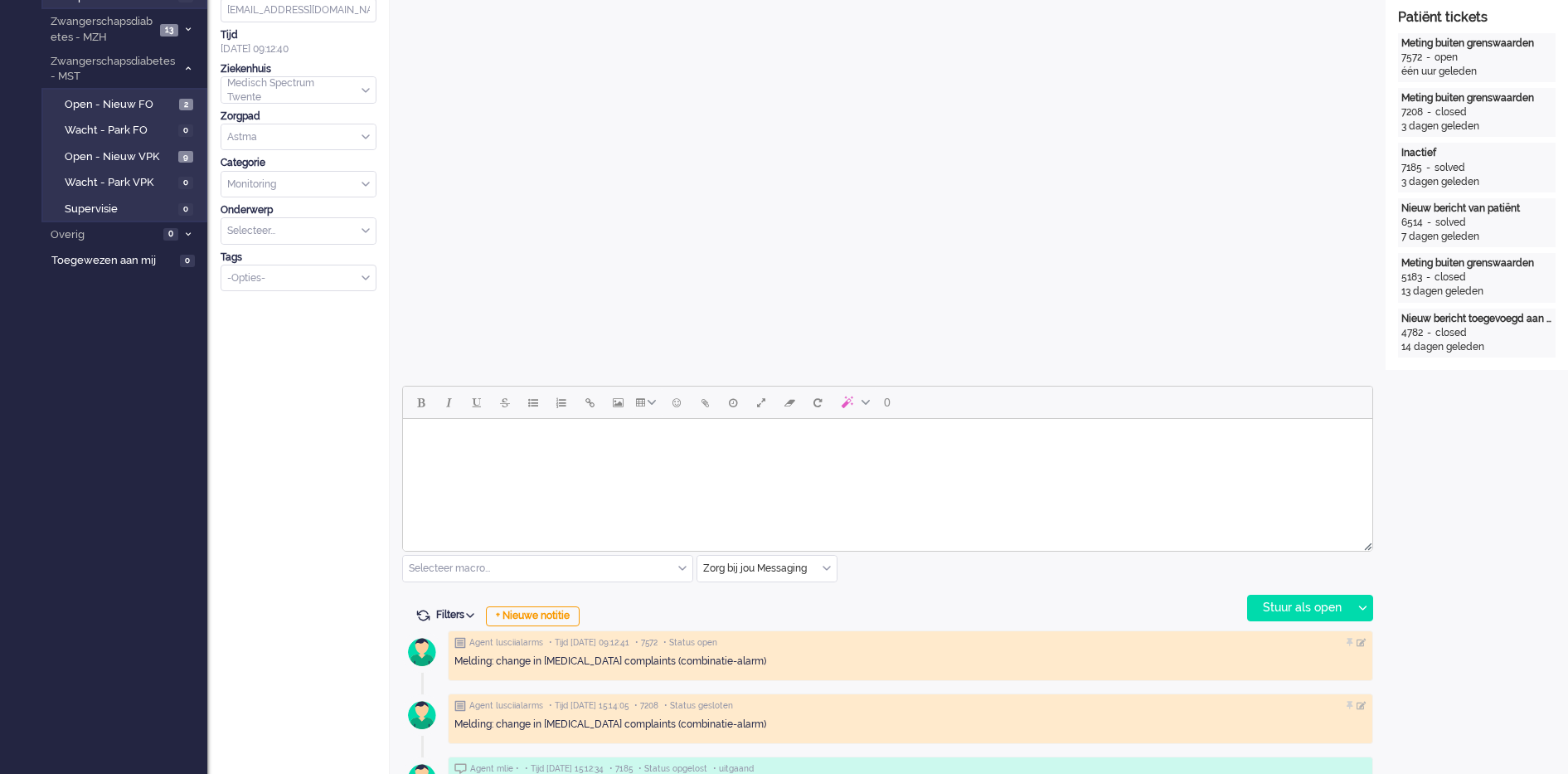
click at [607, 448] on body "Rich Text Area. Press ALT-0 for help." at bounding box center [888, 439] width 956 height 29
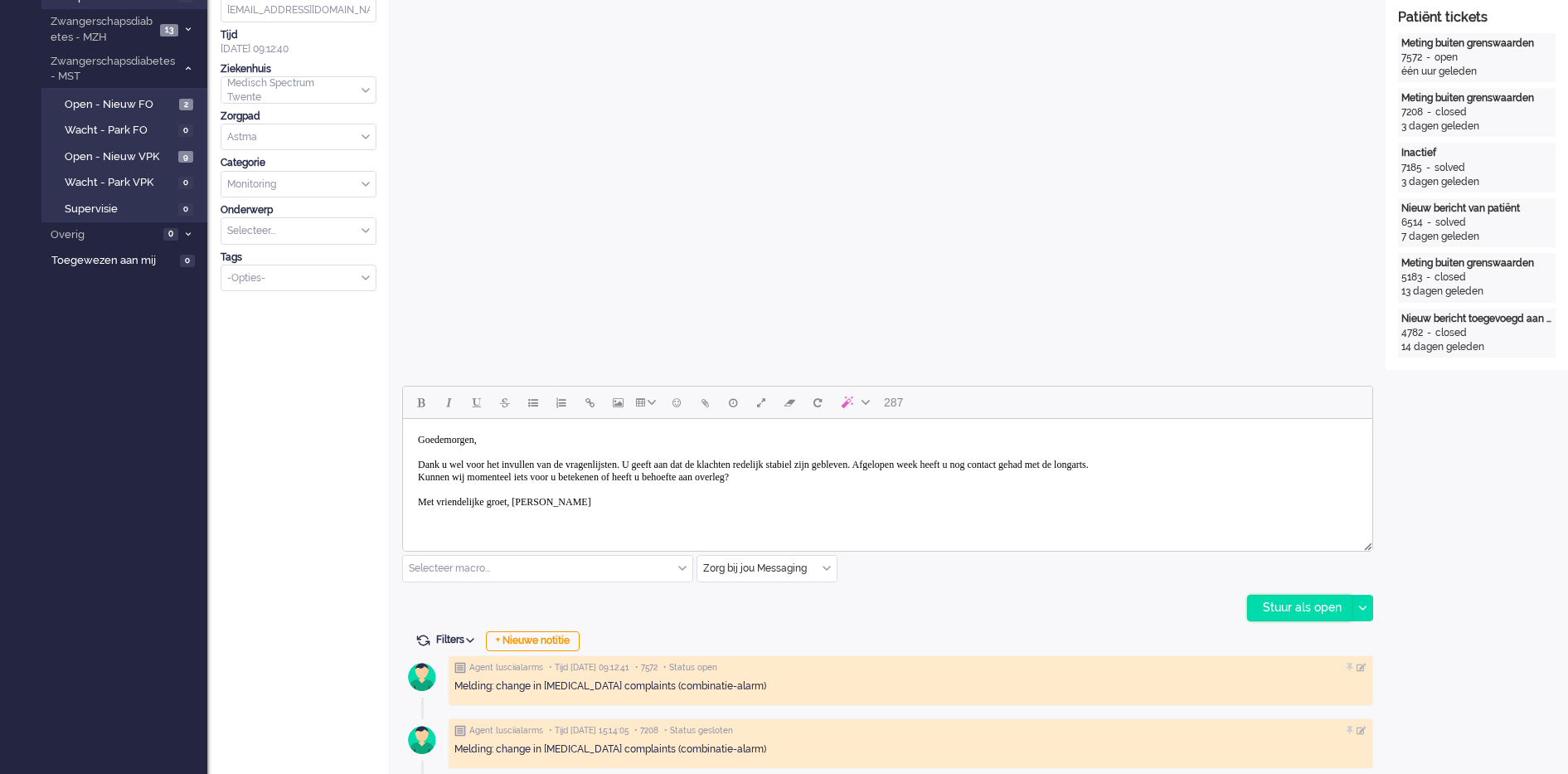
click at [1249, 603] on div "Stuur als open" at bounding box center [1300, 608] width 104 height 25
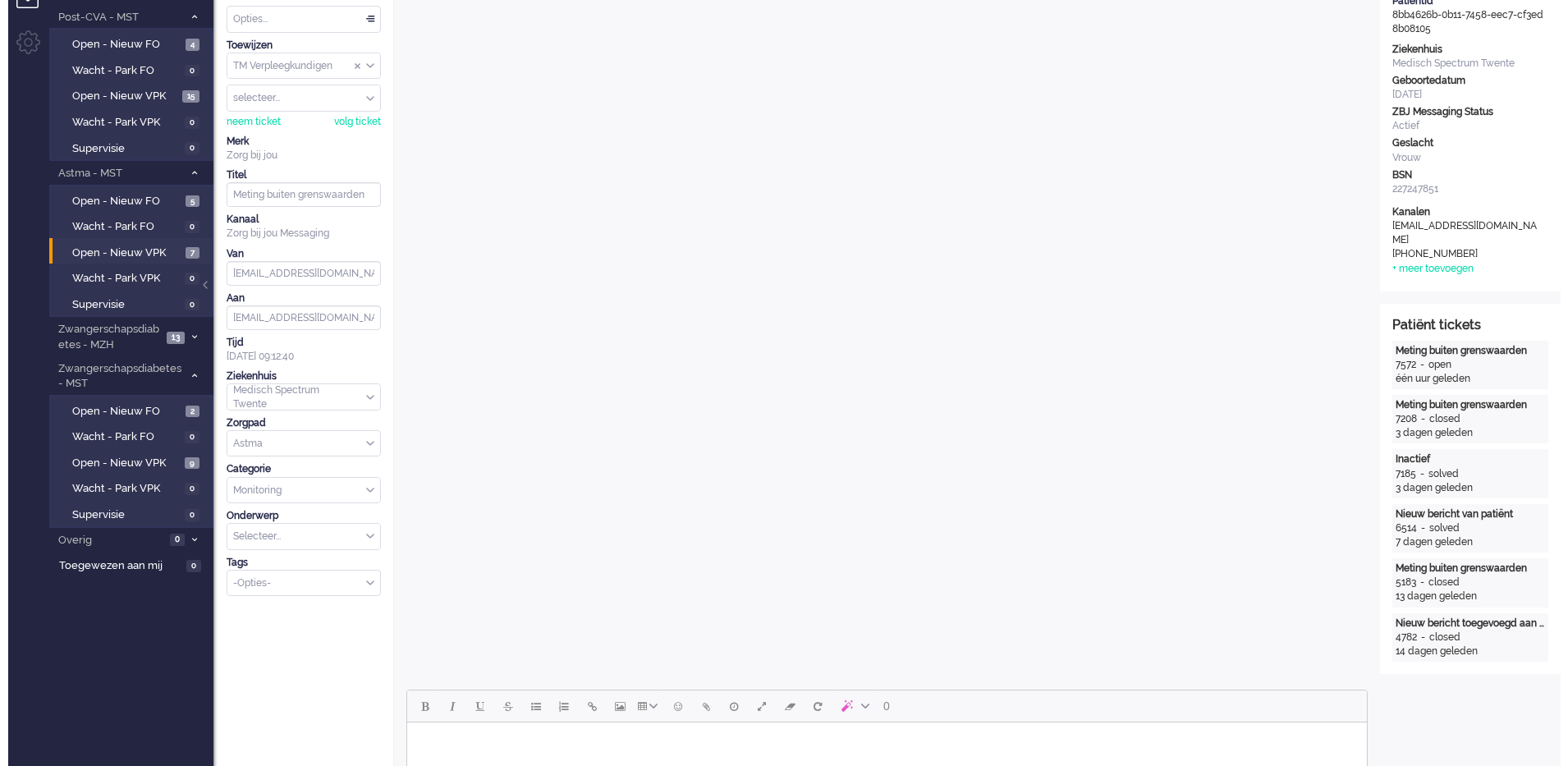
scroll to position [0, 0]
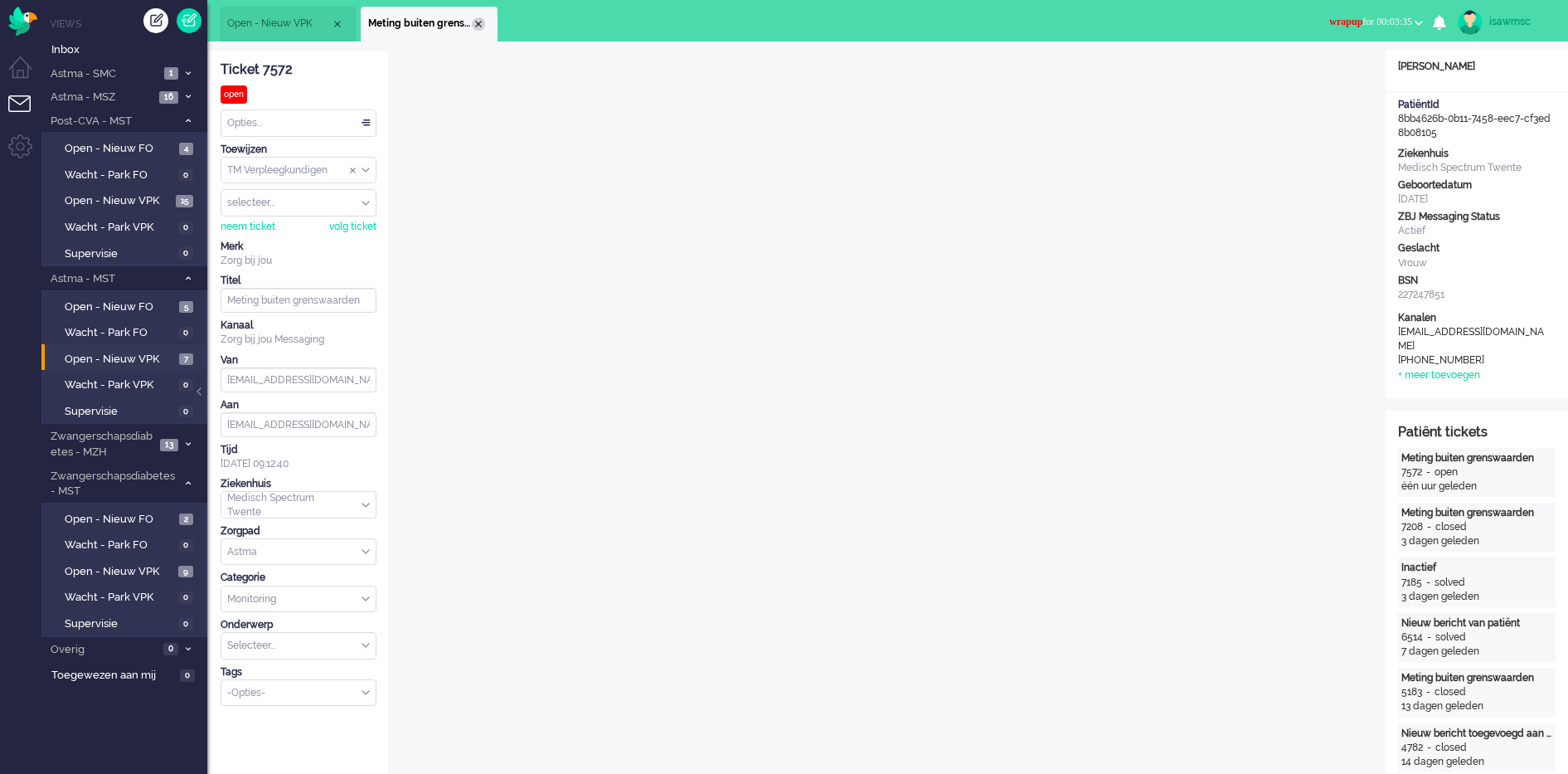
click at [478, 21] on div "Close tab" at bounding box center [478, 24] width 13 height 13
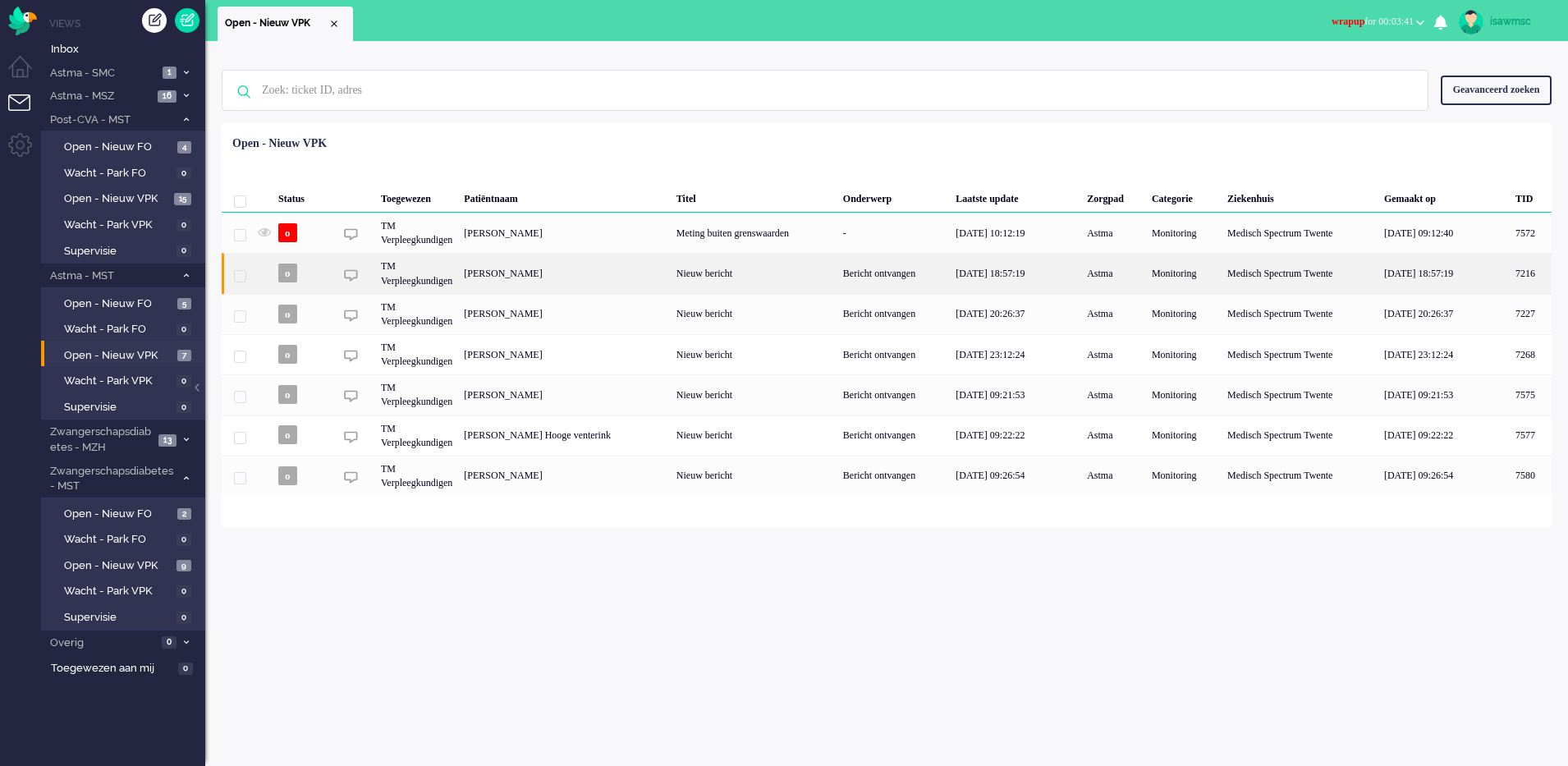
click at [1510, 294] on div "[PERSON_NAME]" at bounding box center [1531, 313] width 42 height 40
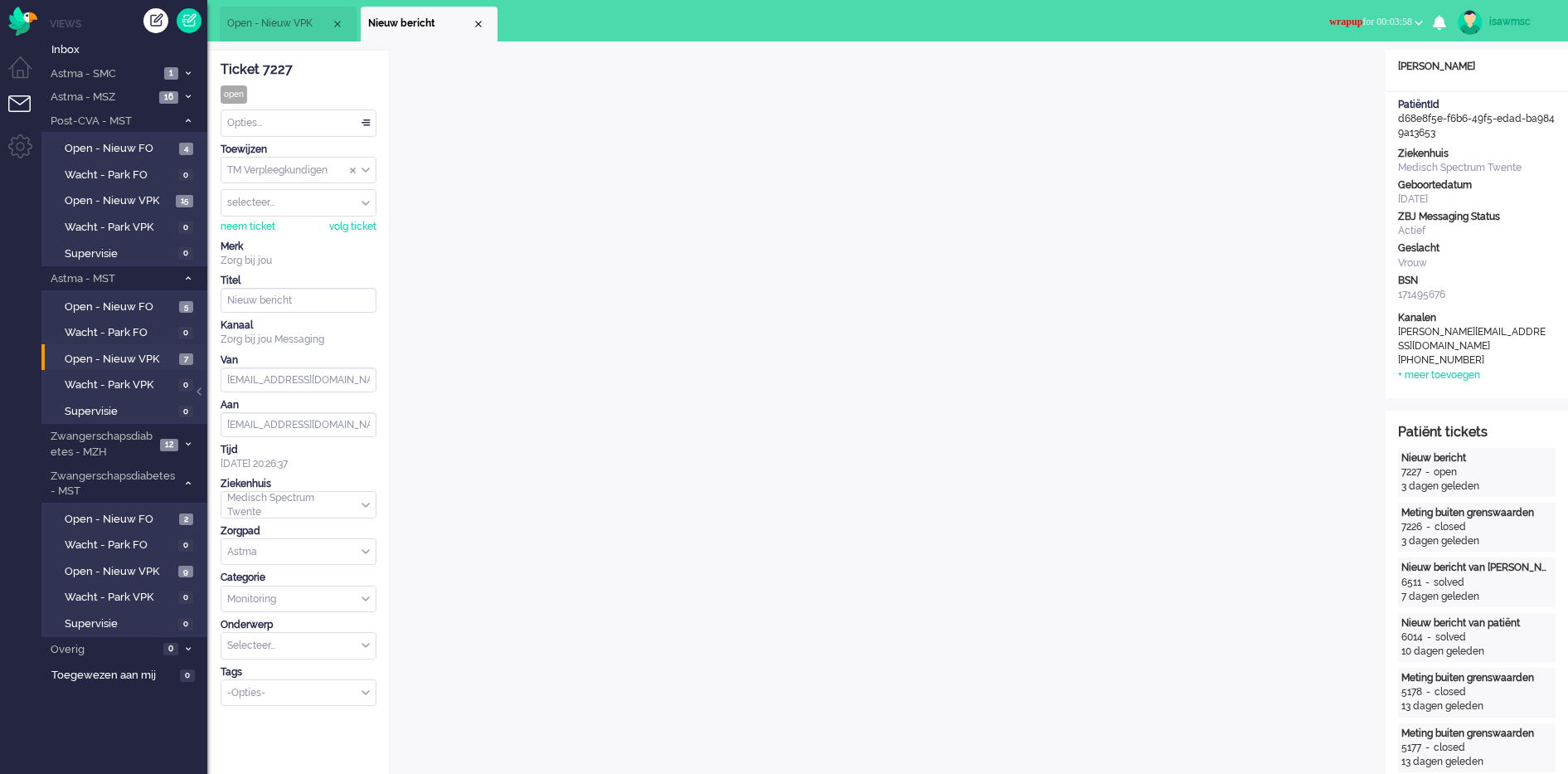
click at [1362, 25] on span "wrapup for 00:03:58" at bounding box center [1371, 22] width 83 height 11
click at [1332, 76] on label "Online" at bounding box center [1354, 74] width 131 height 14
click at [480, 19] on div "Close tab" at bounding box center [478, 24] width 13 height 13
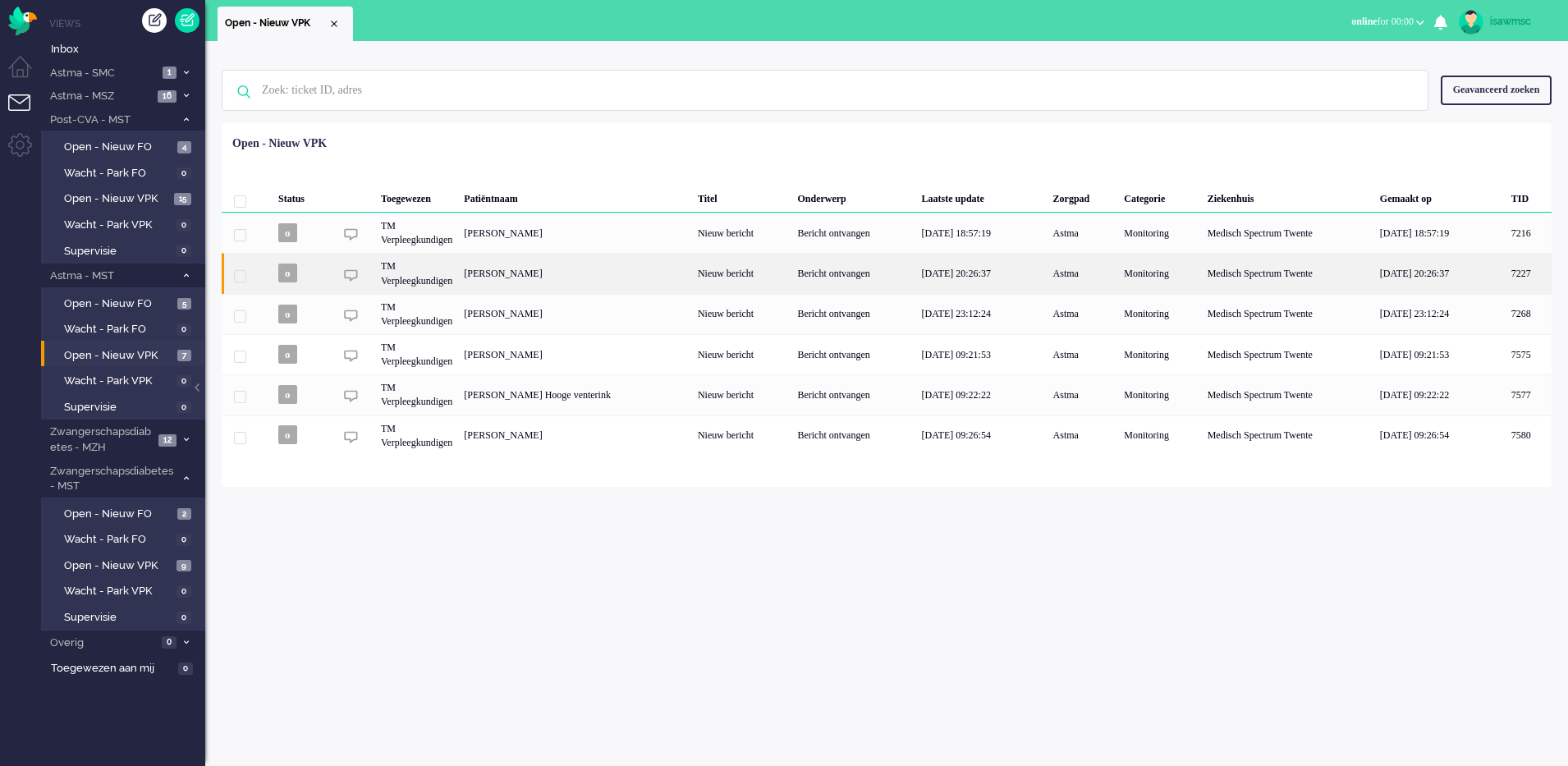
click at [1505, 278] on div "[PERSON_NAME]" at bounding box center [1528, 272] width 46 height 40
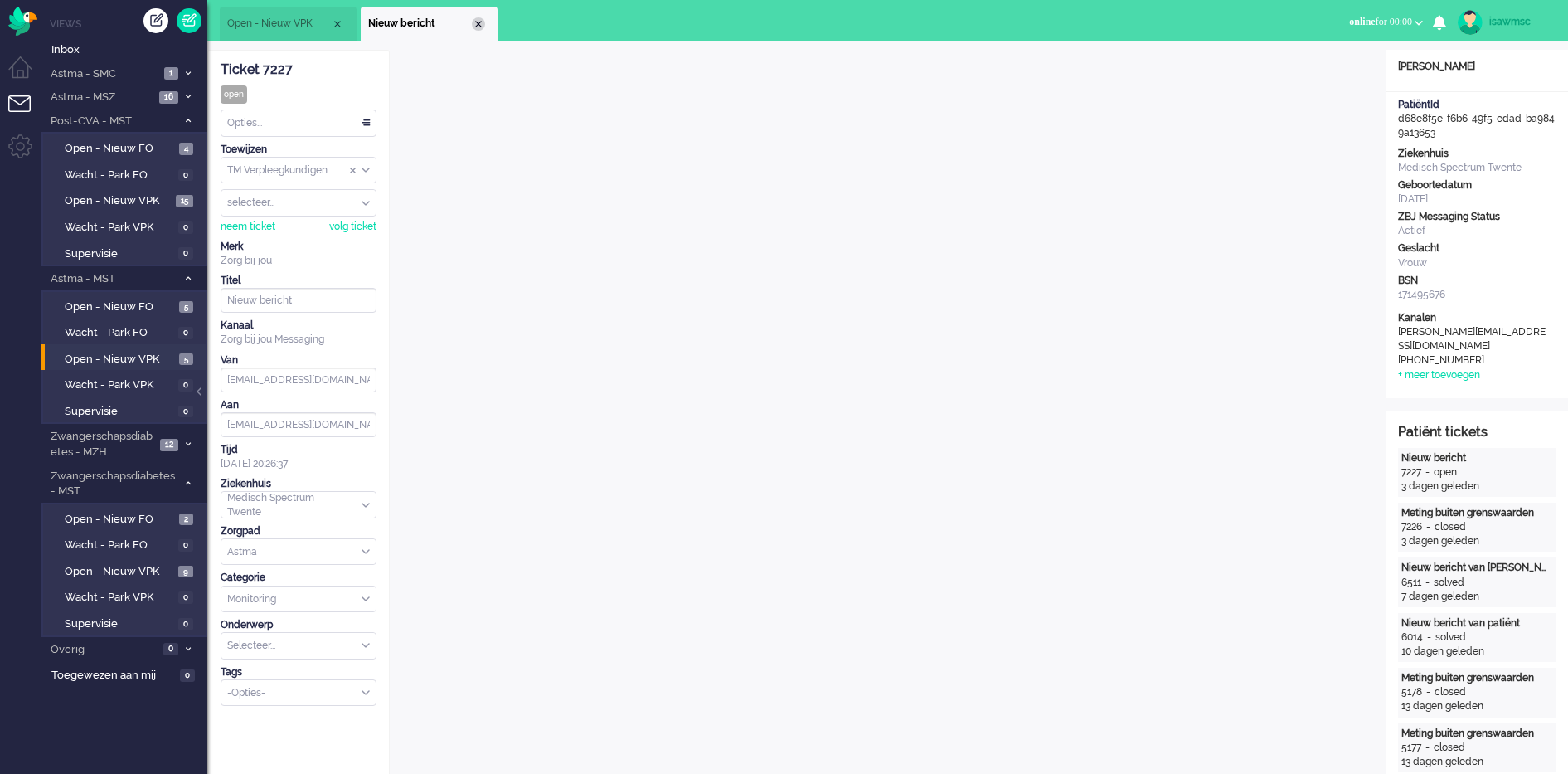
click at [479, 17] on div "Close tab" at bounding box center [478, 24] width 13 height 13
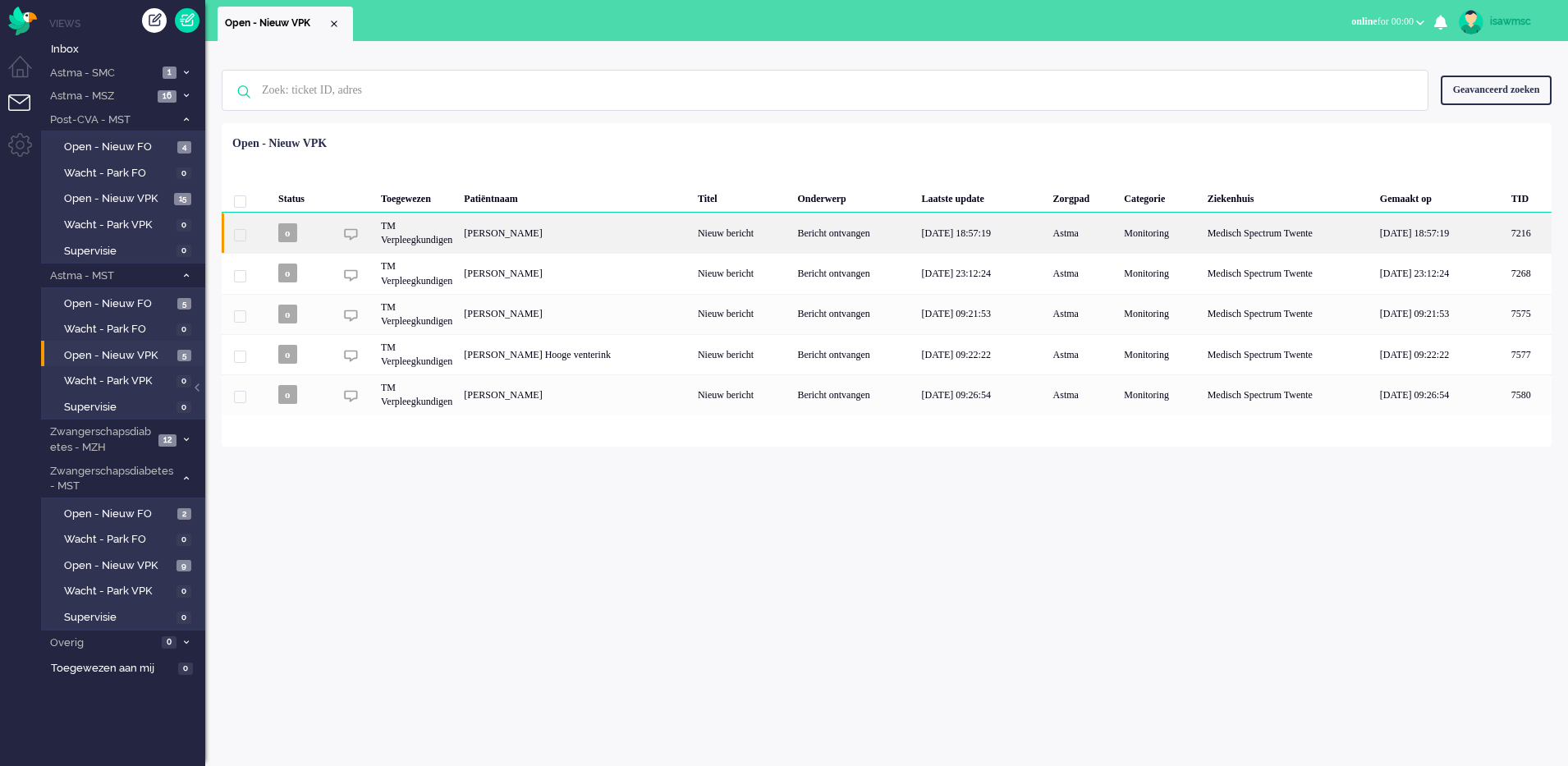
click at [1505, 229] on div "[PERSON_NAME]" at bounding box center [1528, 232] width 46 height 40
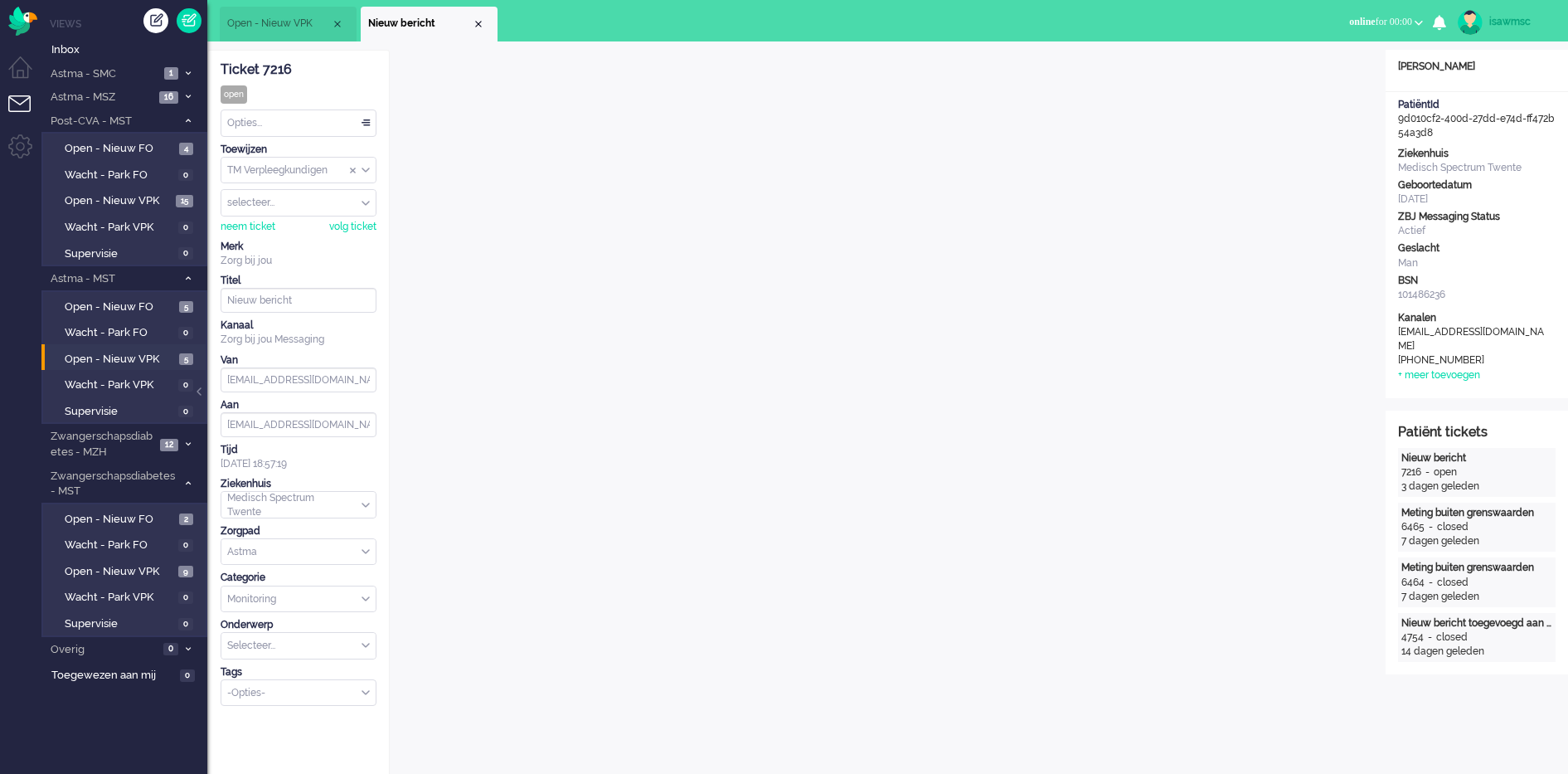
scroll to position [22, 0]
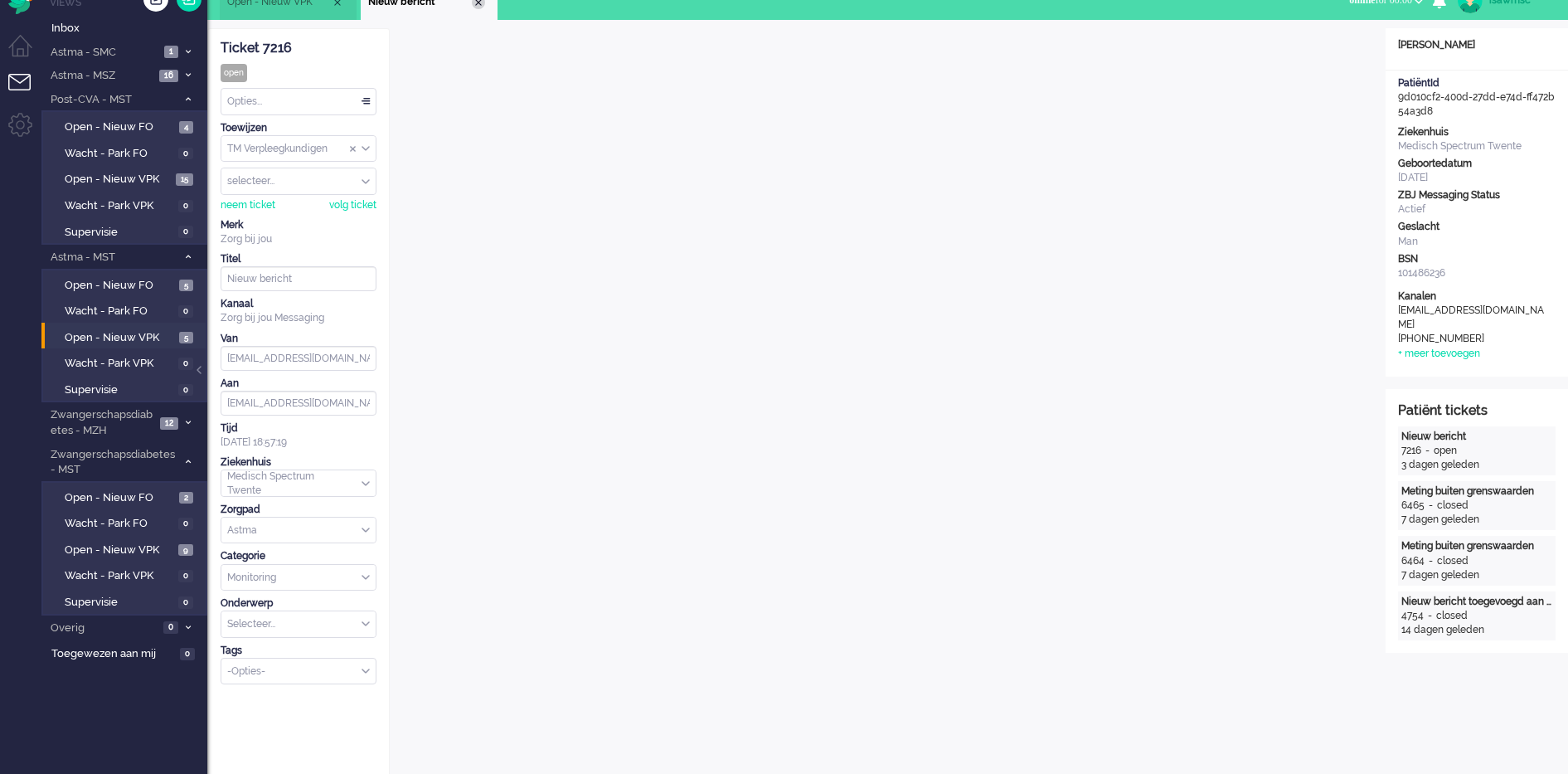
click at [482, 7] on div "Close tab" at bounding box center [478, 3] width 13 height 13
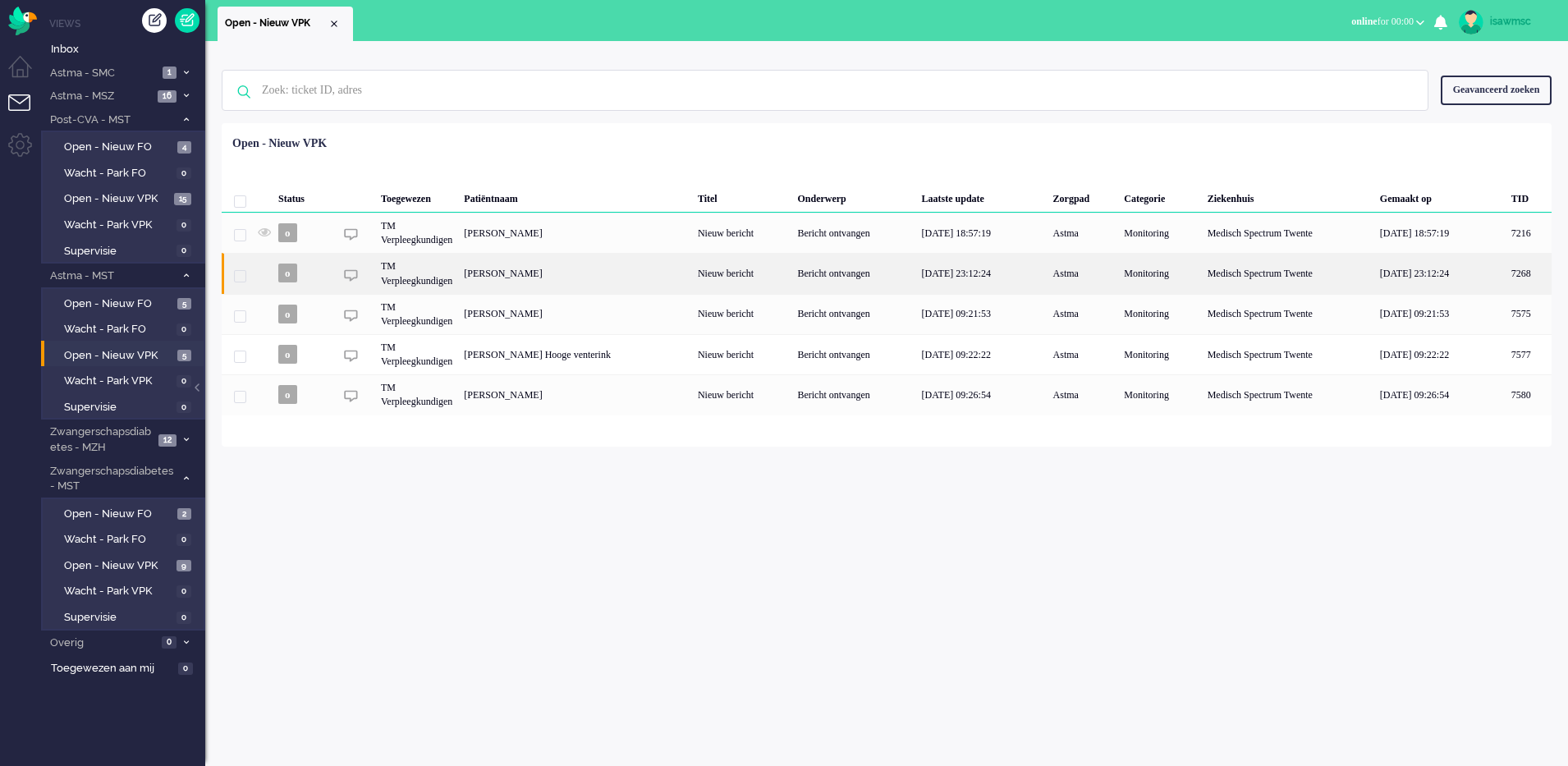
click at [1505, 266] on div "[PERSON_NAME]" at bounding box center [1528, 272] width 46 height 40
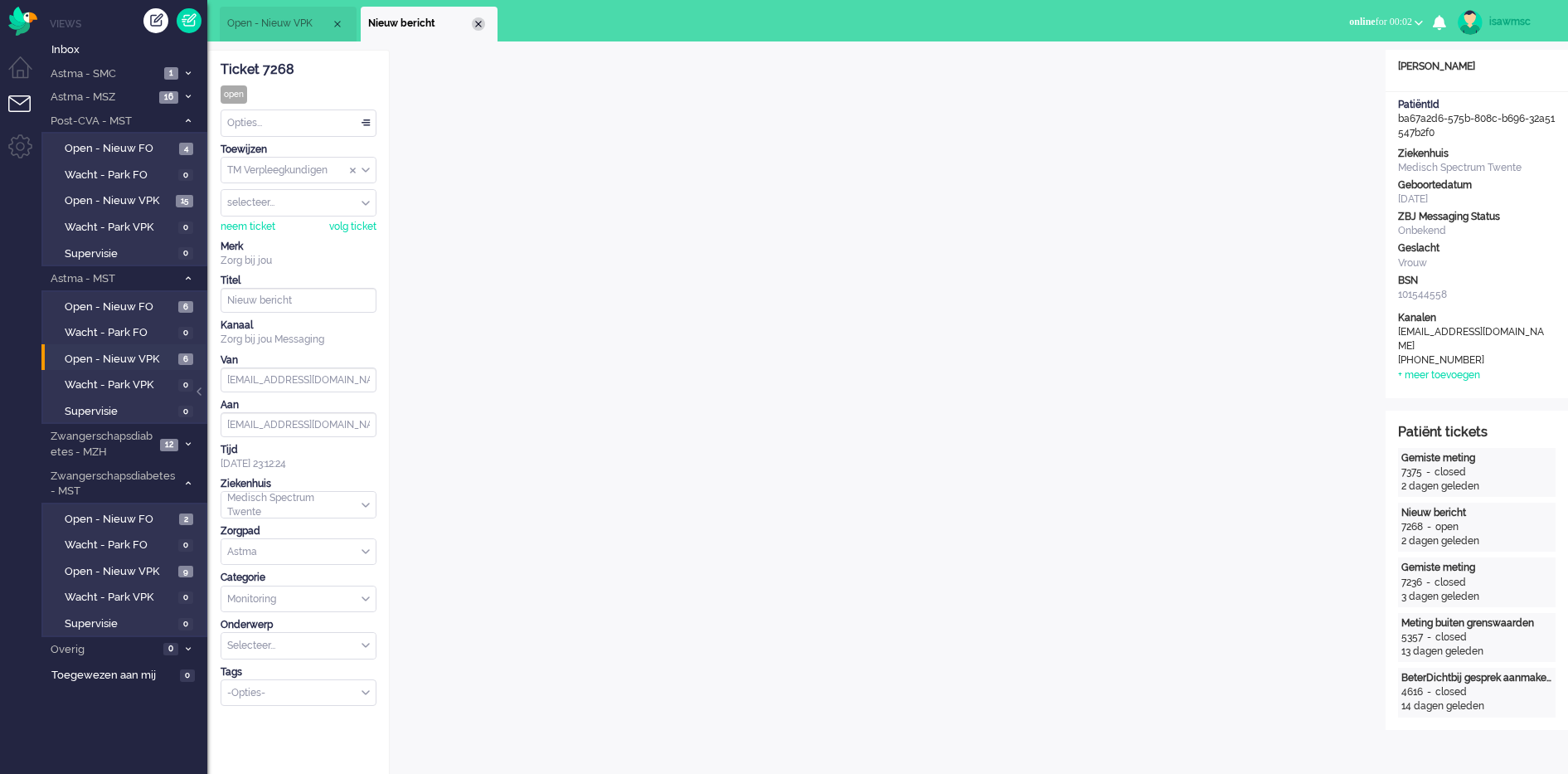
click at [483, 21] on div "Close tab" at bounding box center [478, 24] width 13 height 13
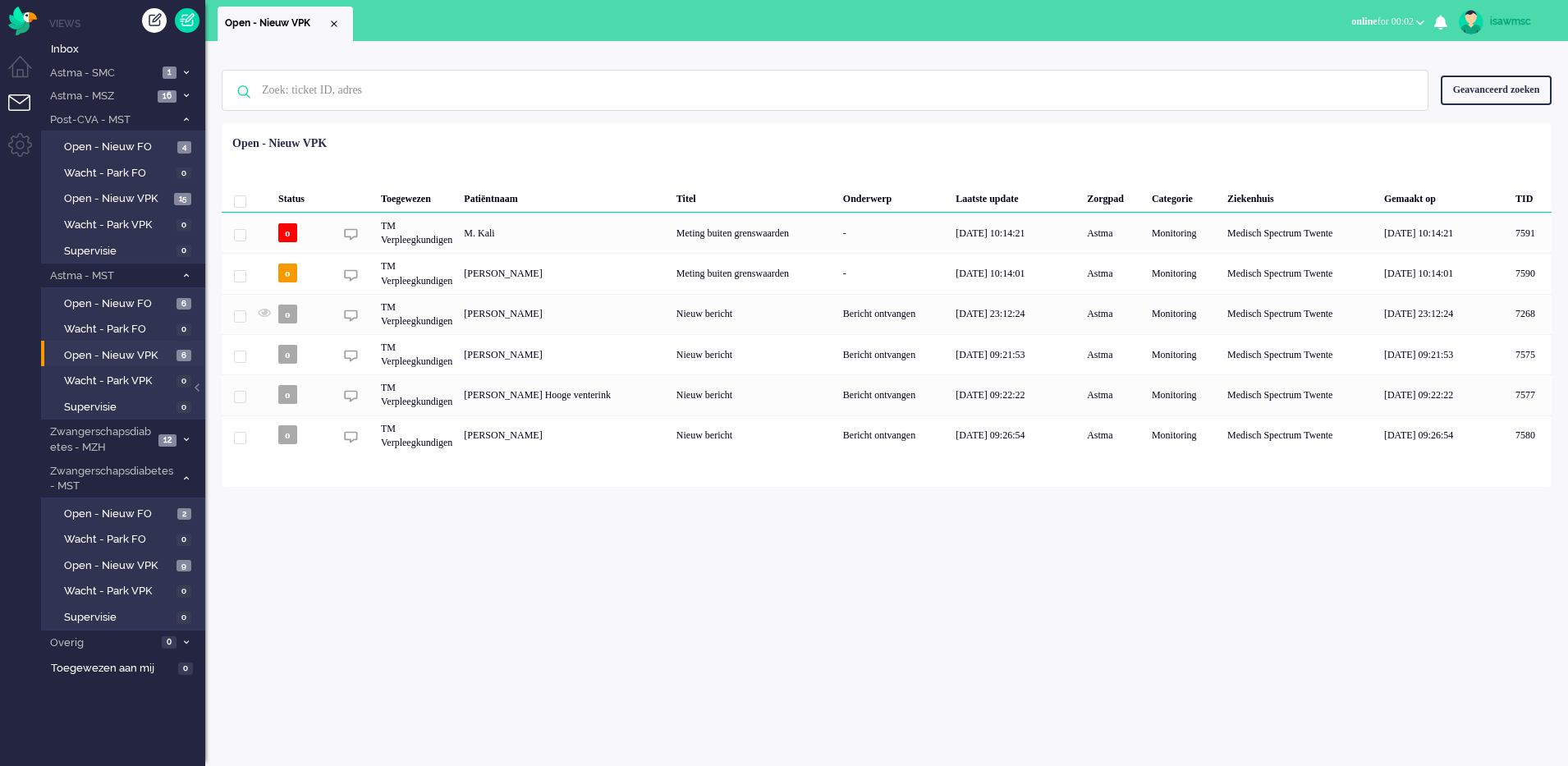
click at [543, 153] on div "Geselecteerd 0 Set Status: open pending holding solved Verwijder Selecteer... U…" at bounding box center [886, 163] width 1330 height 32
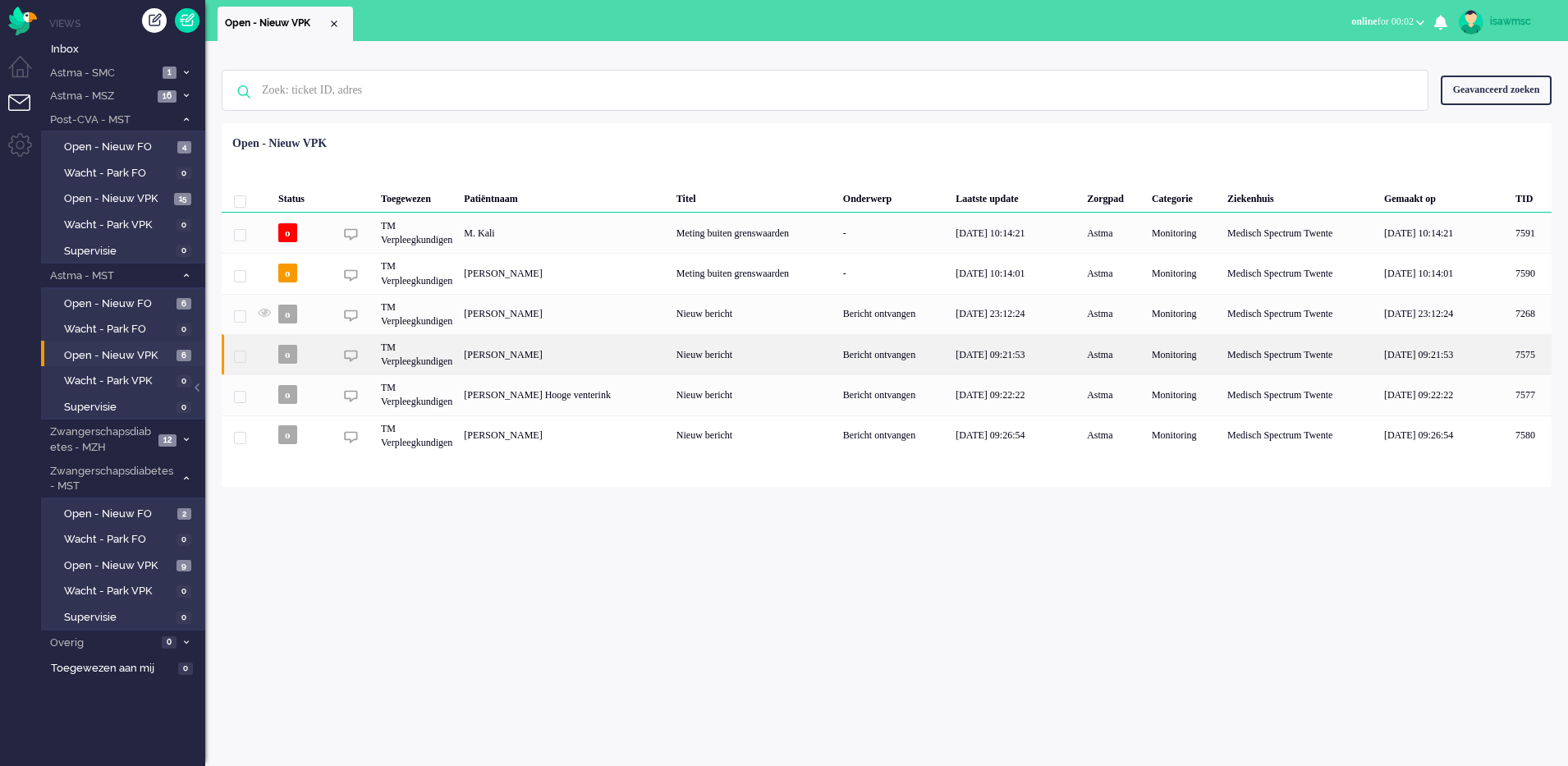
click at [1510, 352] on div "[PERSON_NAME]" at bounding box center [1531, 354] width 42 height 40
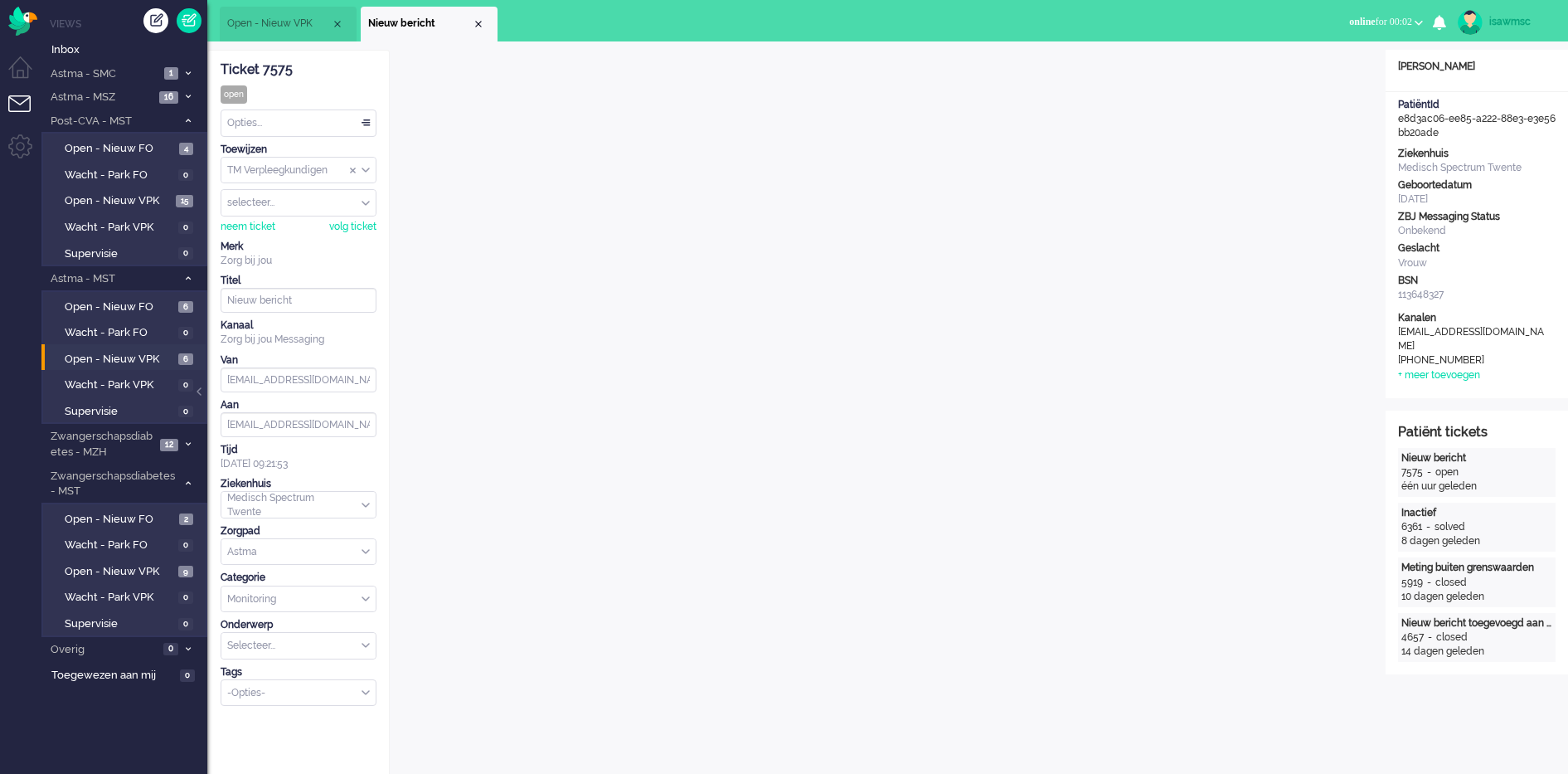
scroll to position [22, 0]
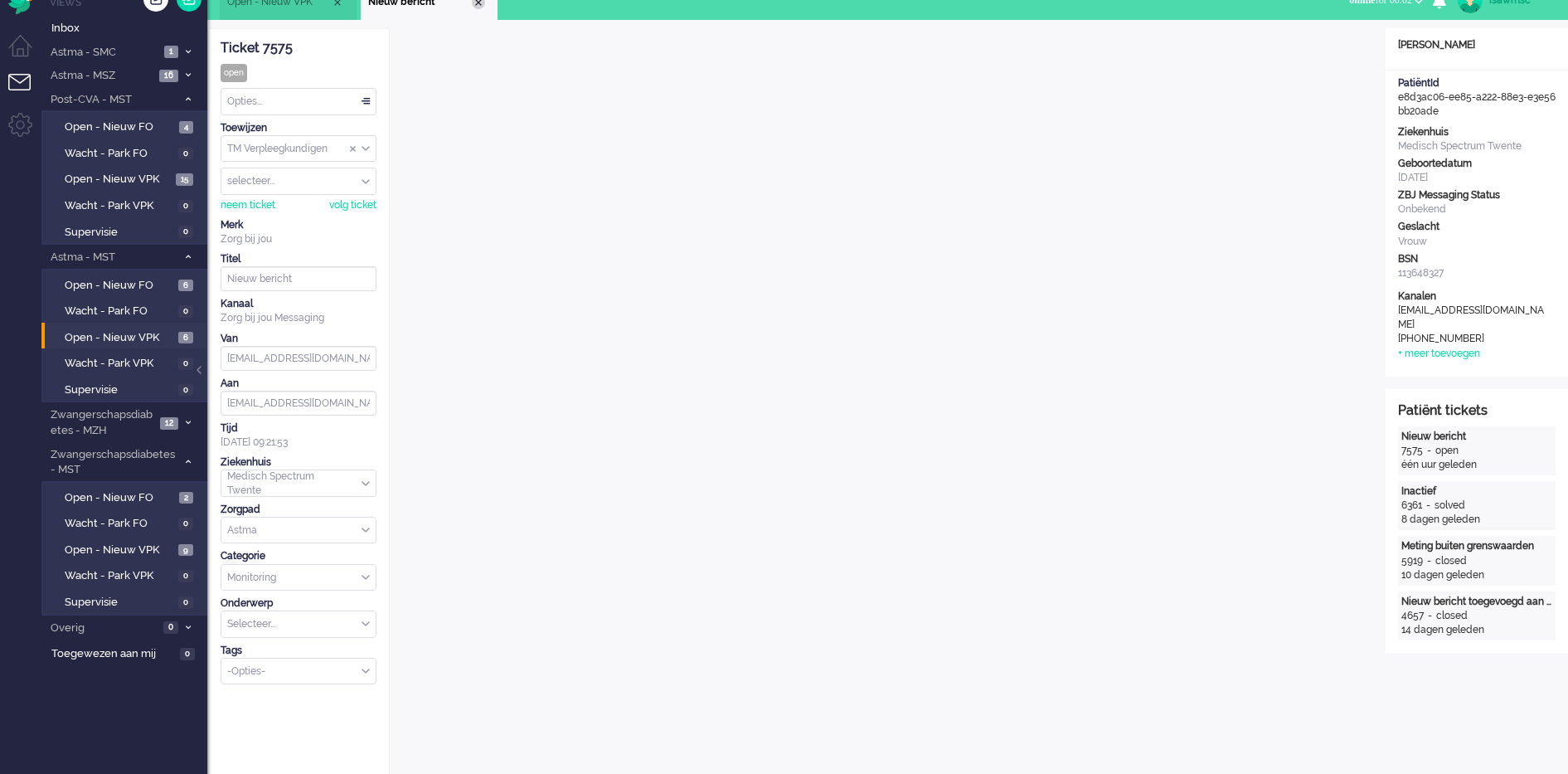
click at [479, 4] on div "Close tab" at bounding box center [478, 3] width 13 height 13
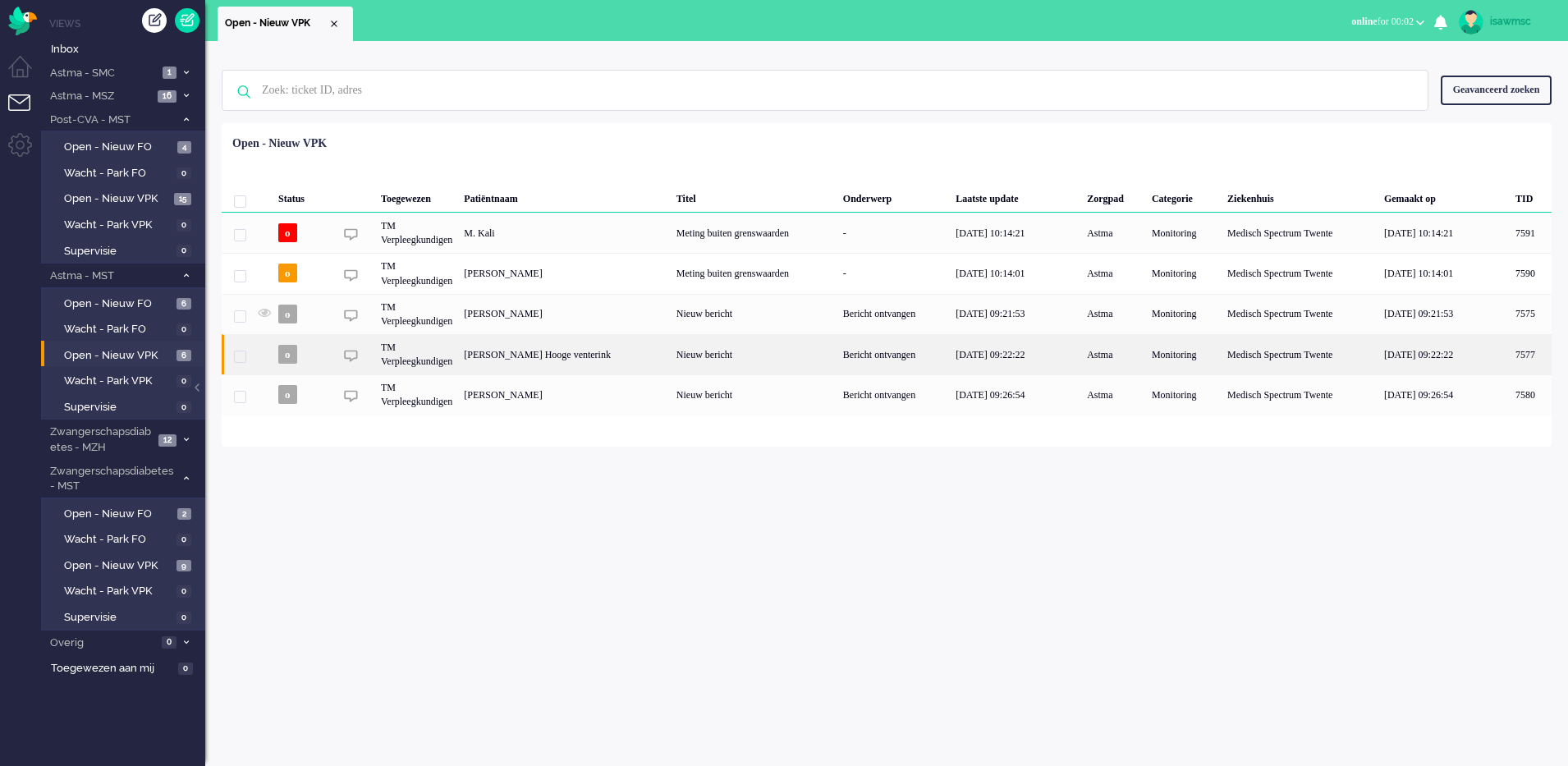
click at [1146, 359] on div "TM Verpleegkundigen" at bounding box center [1183, 354] width 76 height 40
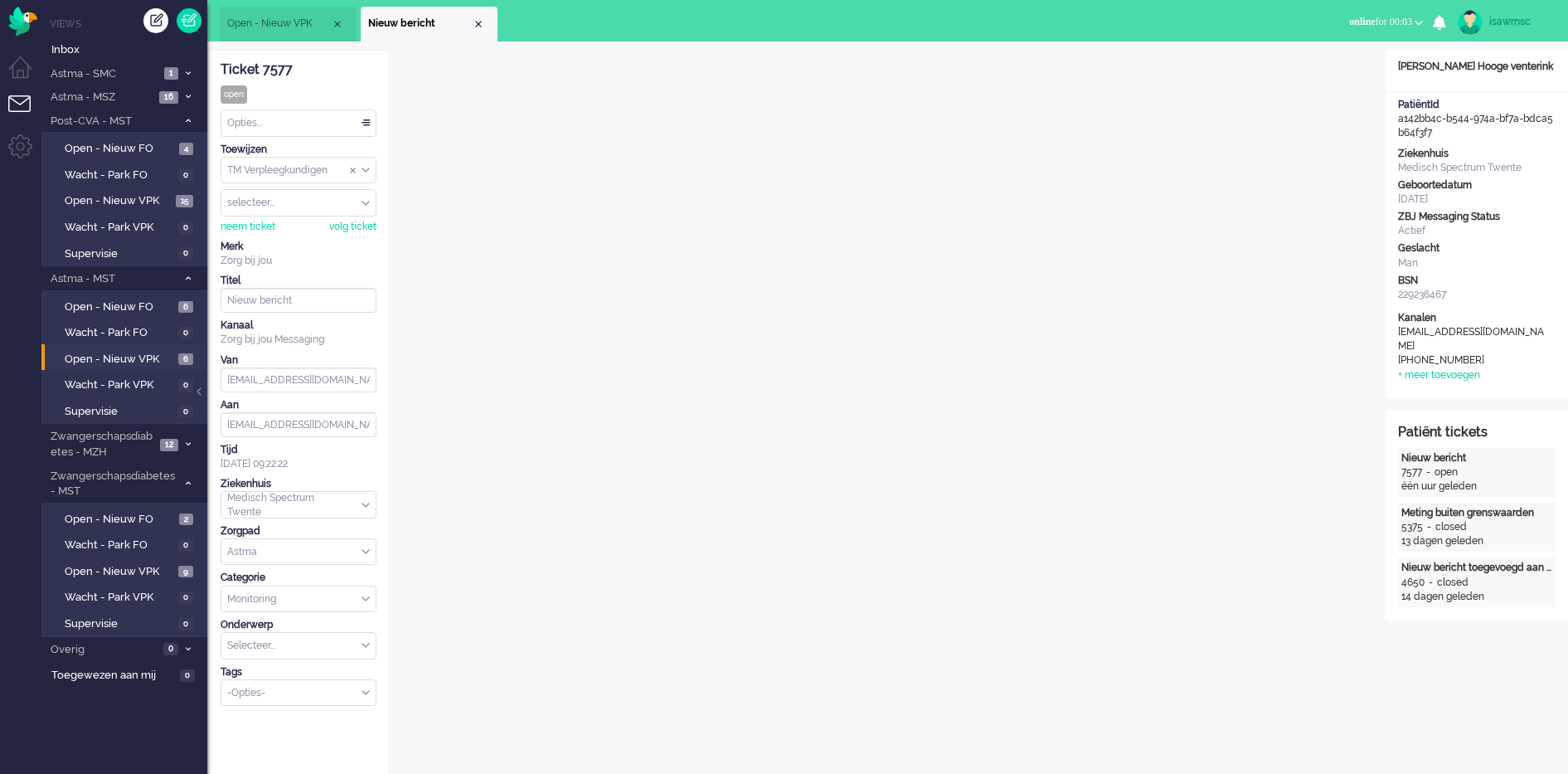
scroll to position [22, 0]
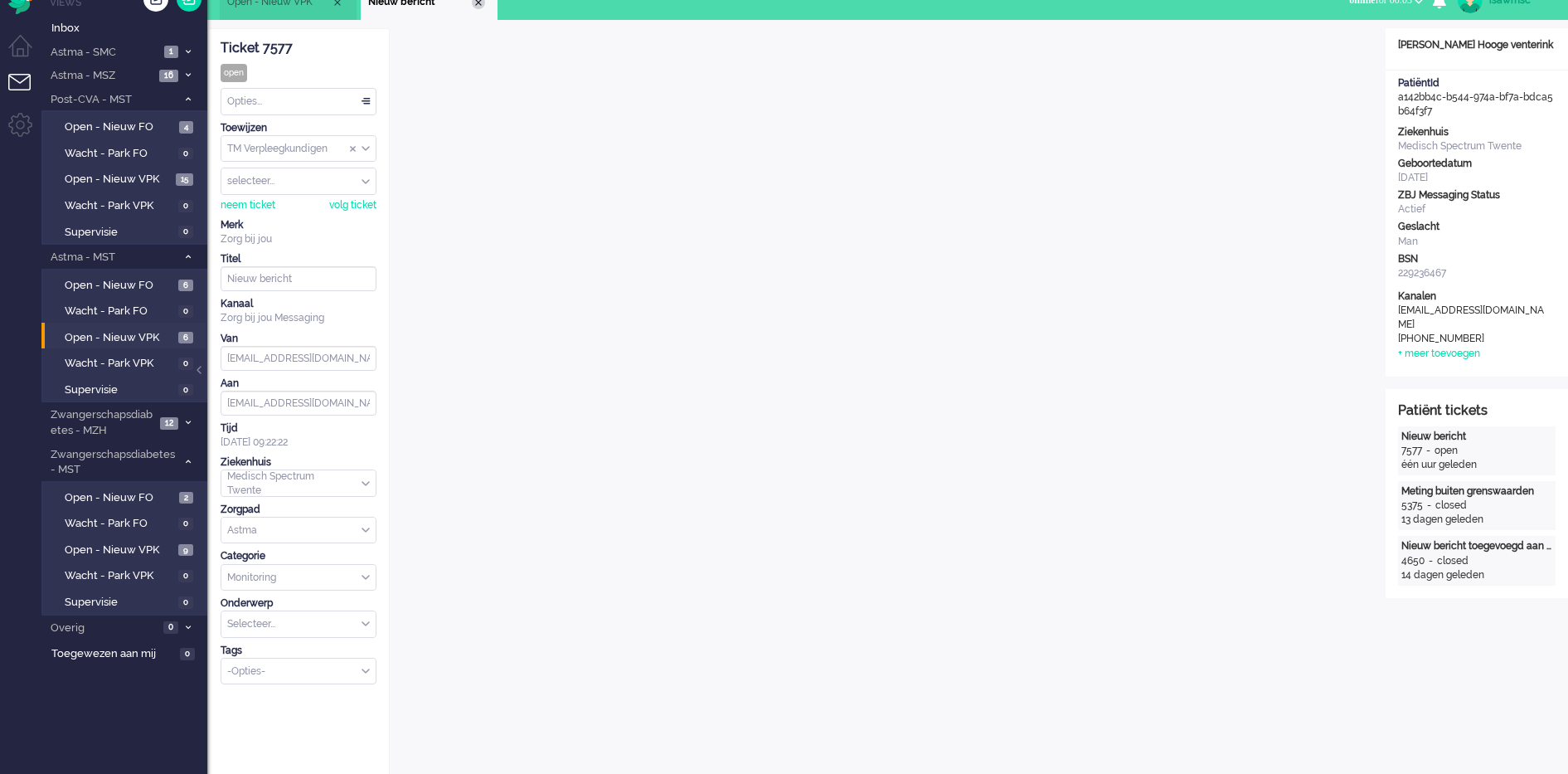
click at [477, 5] on div "Close tab" at bounding box center [478, 3] width 13 height 13
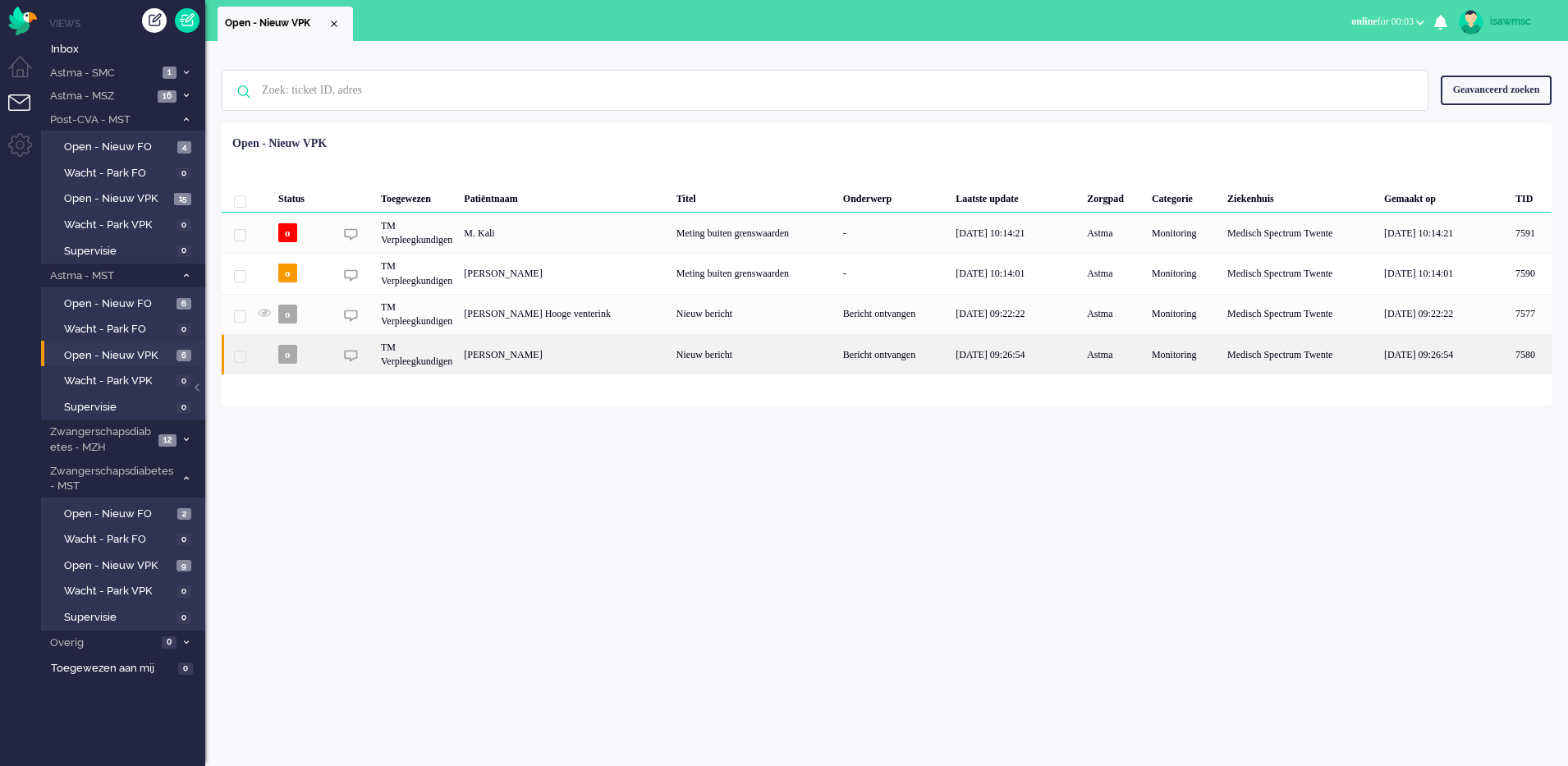
click at [1510, 358] on div "[PERSON_NAME]" at bounding box center [1531, 354] width 42 height 40
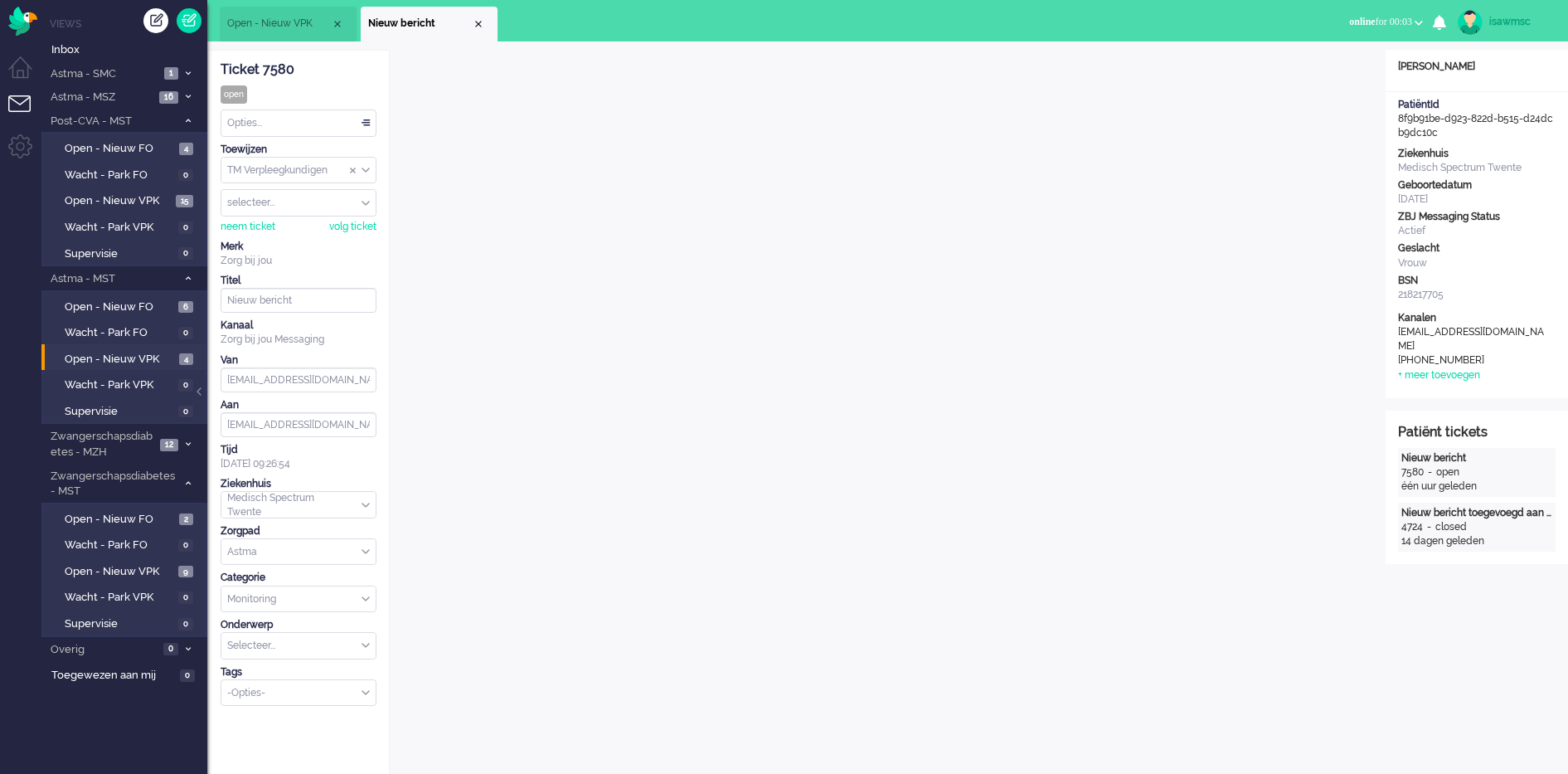
click at [486, 24] on li "Nieuw bericht" at bounding box center [429, 24] width 137 height 35
click at [481, 24] on div "Close tab" at bounding box center [478, 24] width 13 height 13
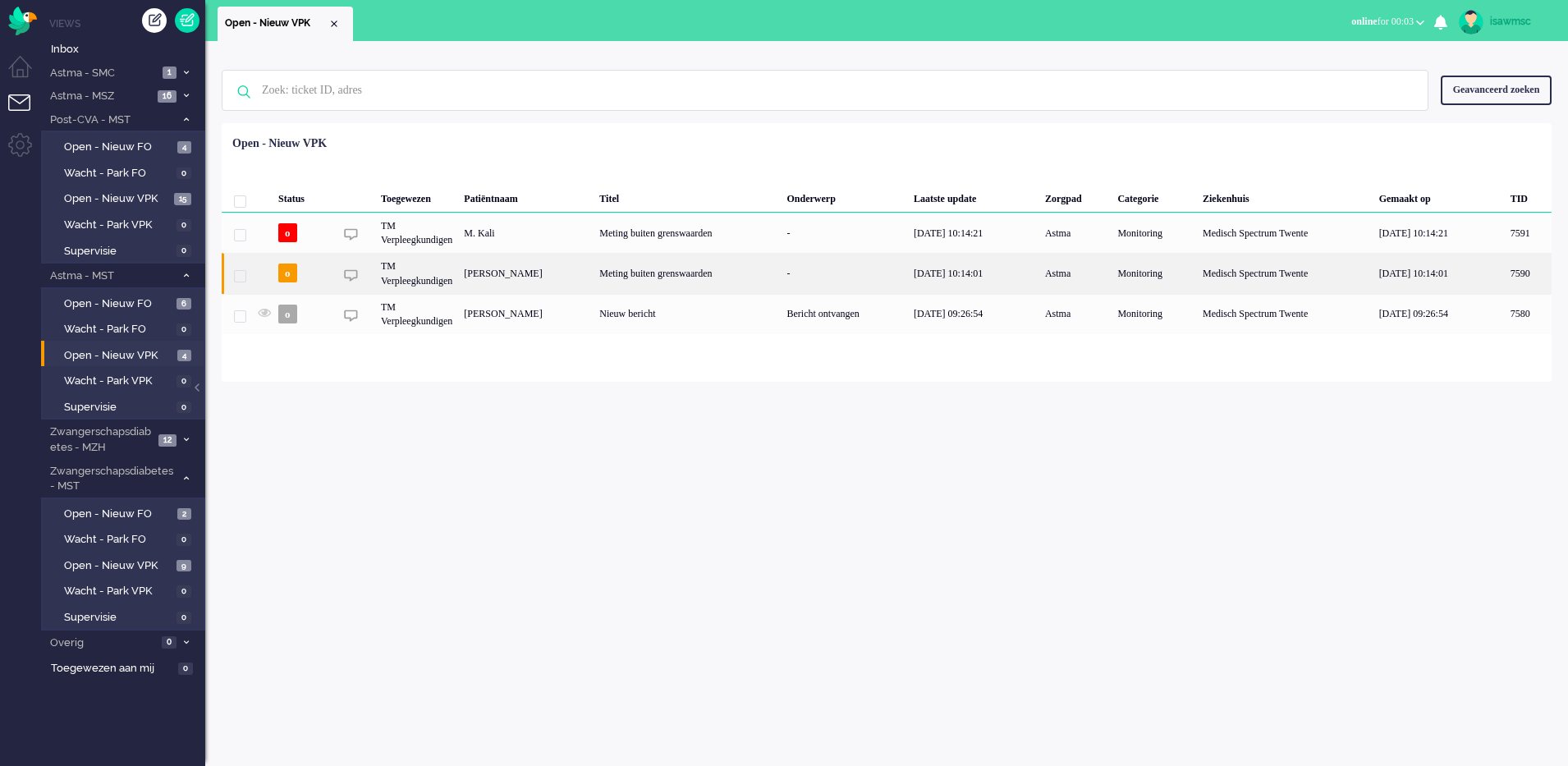
click at [1505, 272] on div "[PERSON_NAME]" at bounding box center [1528, 272] width 47 height 40
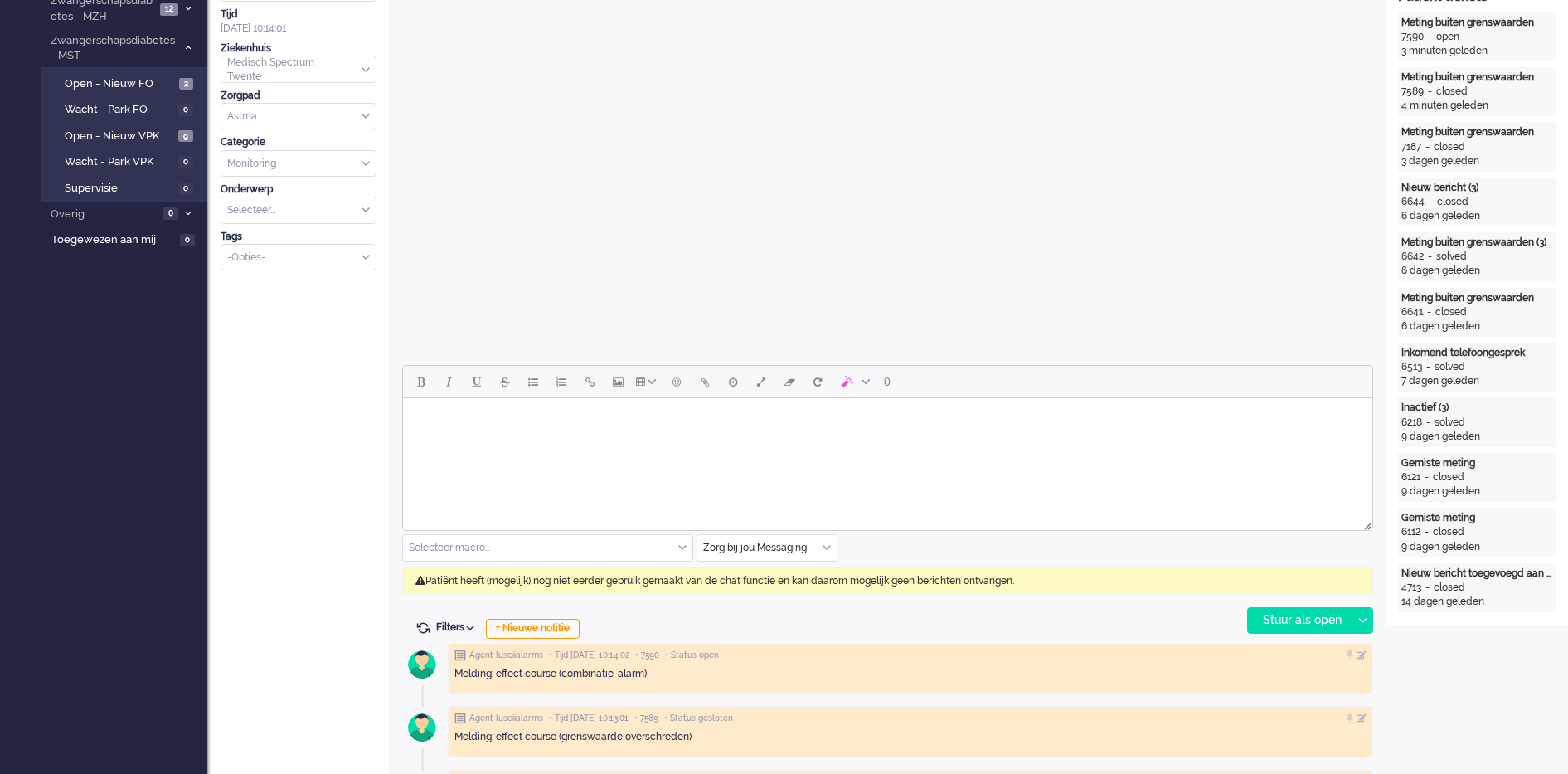
scroll to position [1, 0]
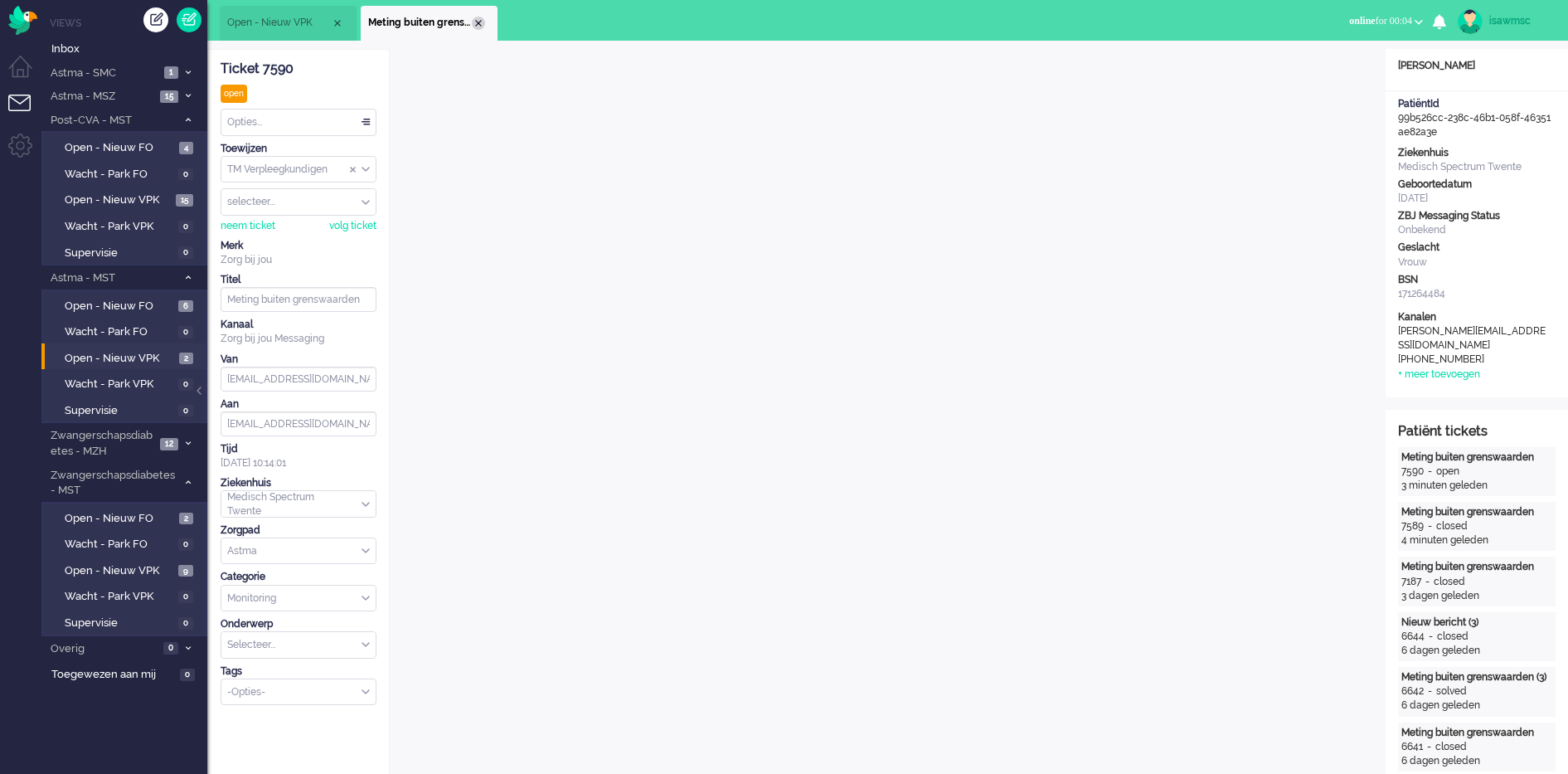
click at [474, 25] on div "Close tab" at bounding box center [478, 24] width 13 height 13
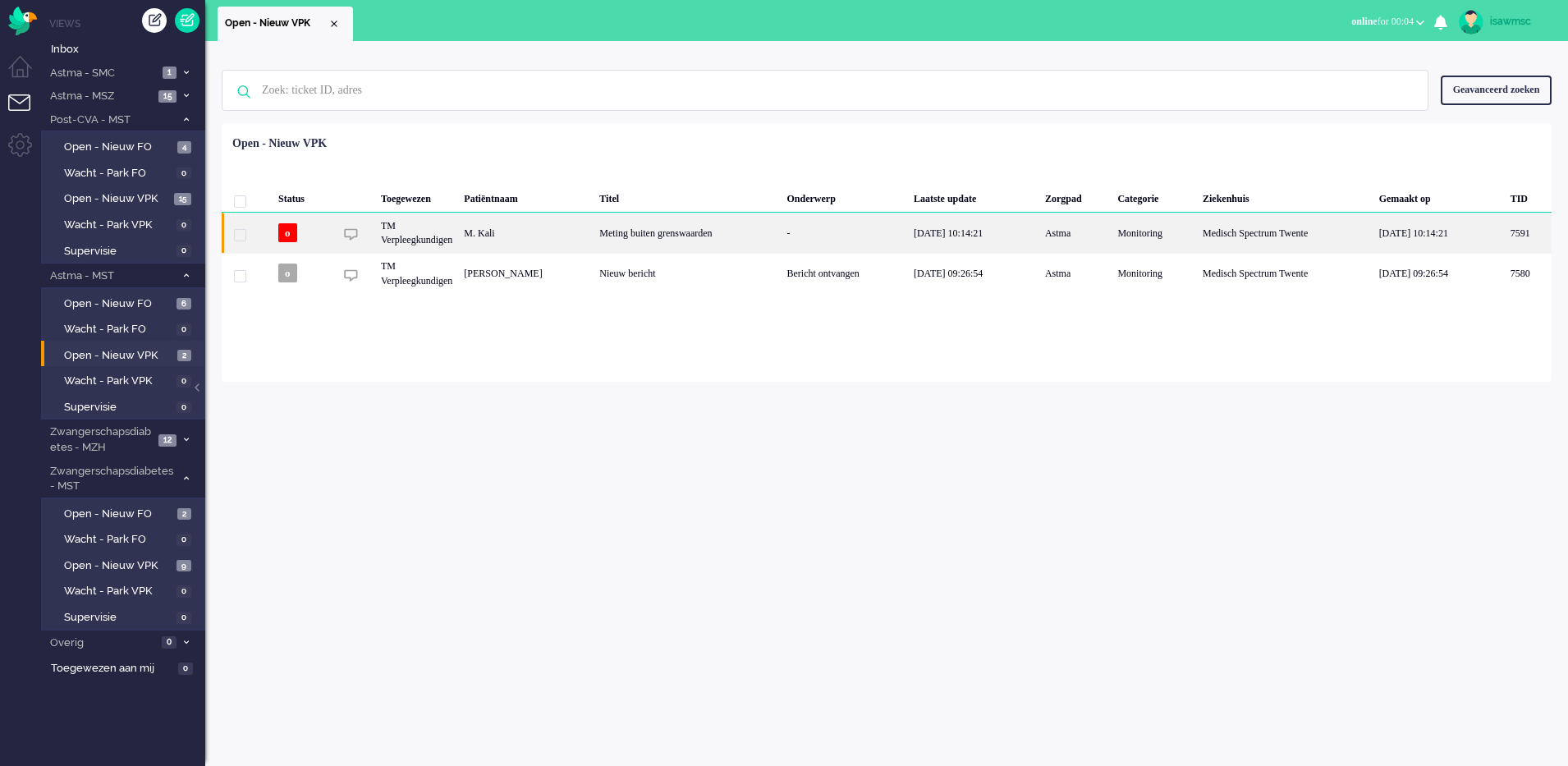
click at [1505, 235] on div "M. Kali" at bounding box center [1528, 232] width 47 height 40
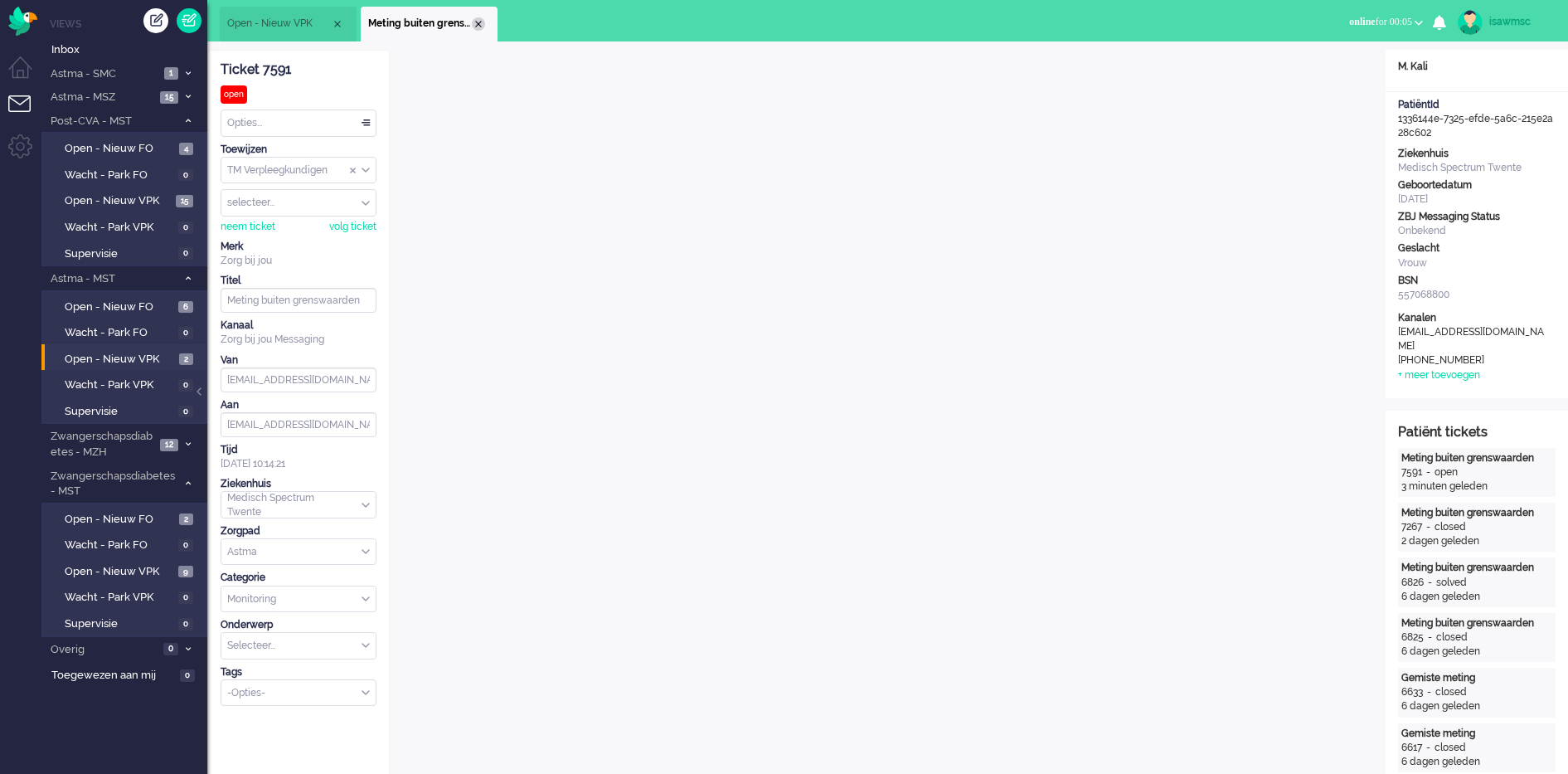
click at [480, 24] on div "Close tab" at bounding box center [478, 24] width 13 height 13
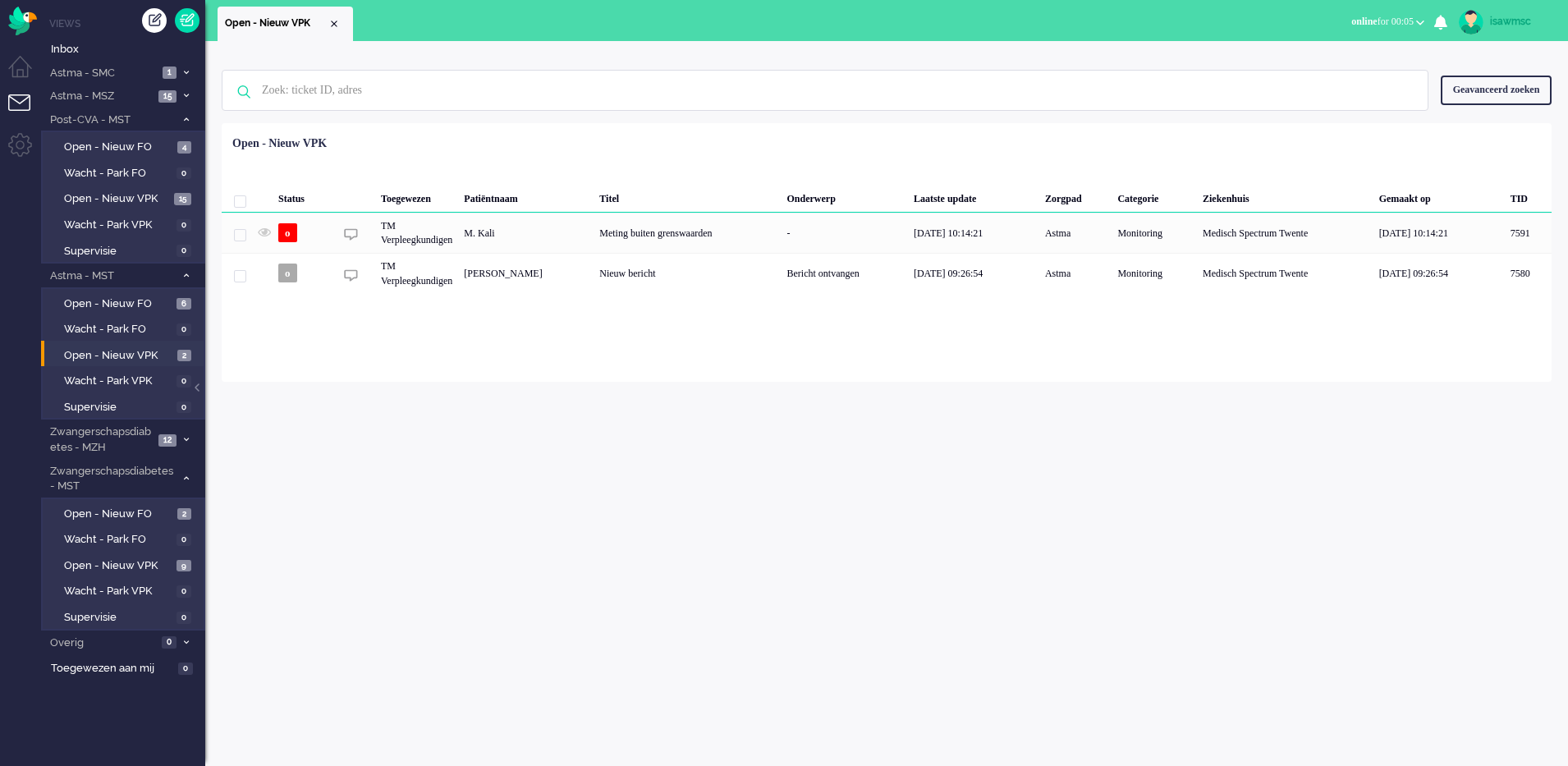
click at [735, 462] on div "Geen zoekresultaten [PERSON_NAME] nog eens Geavanceerd zoeken Geavanceerd zoeke…" at bounding box center [887, 403] width 1363 height 725
click at [166, 562] on span "Open - Nieuw VPK" at bounding box center [119, 565] width 108 height 16
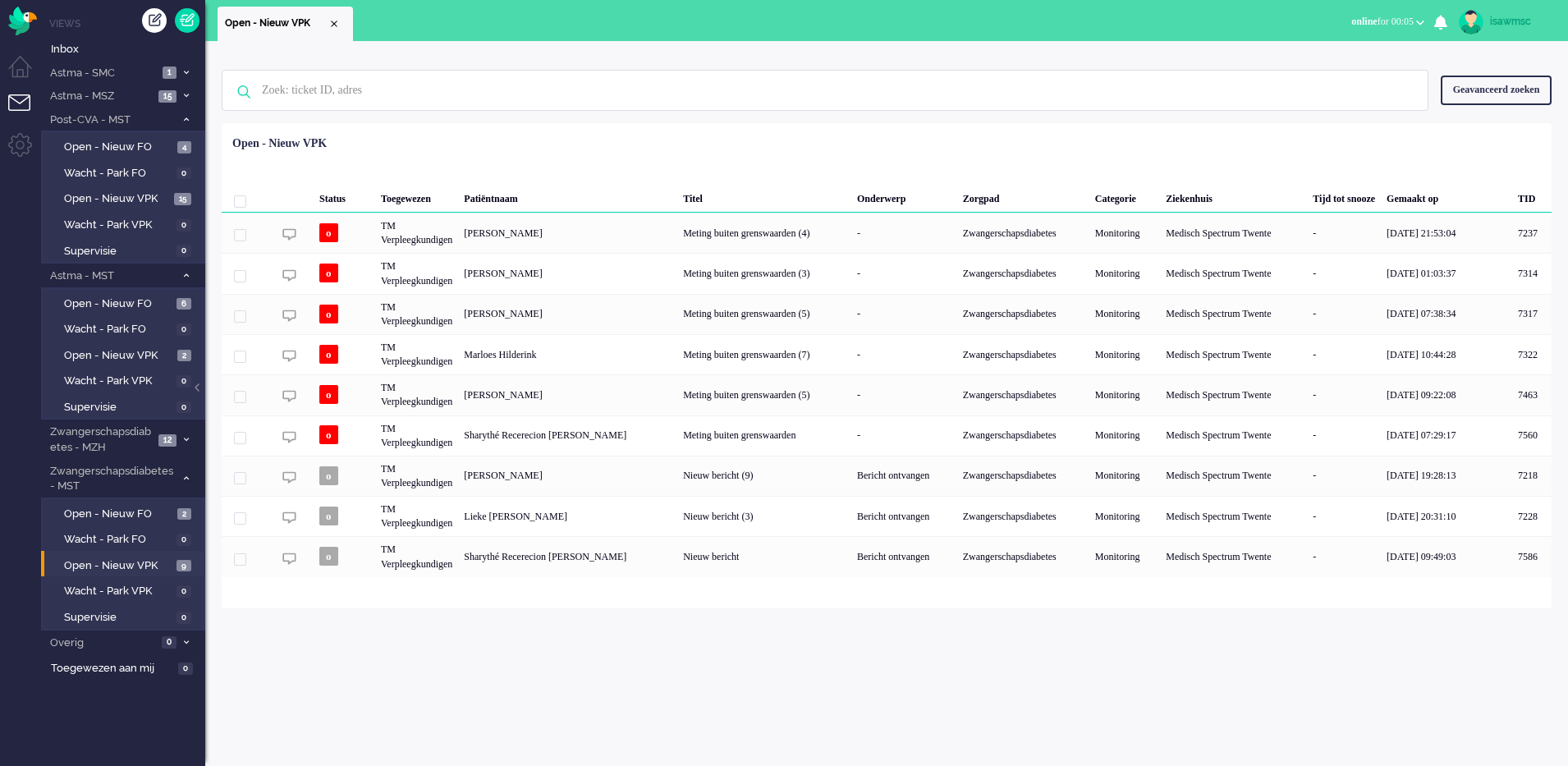
click at [625, 671] on div "Geen zoekresultaten [PERSON_NAME] nog eens Geavanceerd zoeken Geavanceerd zoeke…" at bounding box center [887, 403] width 1363 height 725
click at [174, 199] on span "16" at bounding box center [182, 199] width 18 height 12
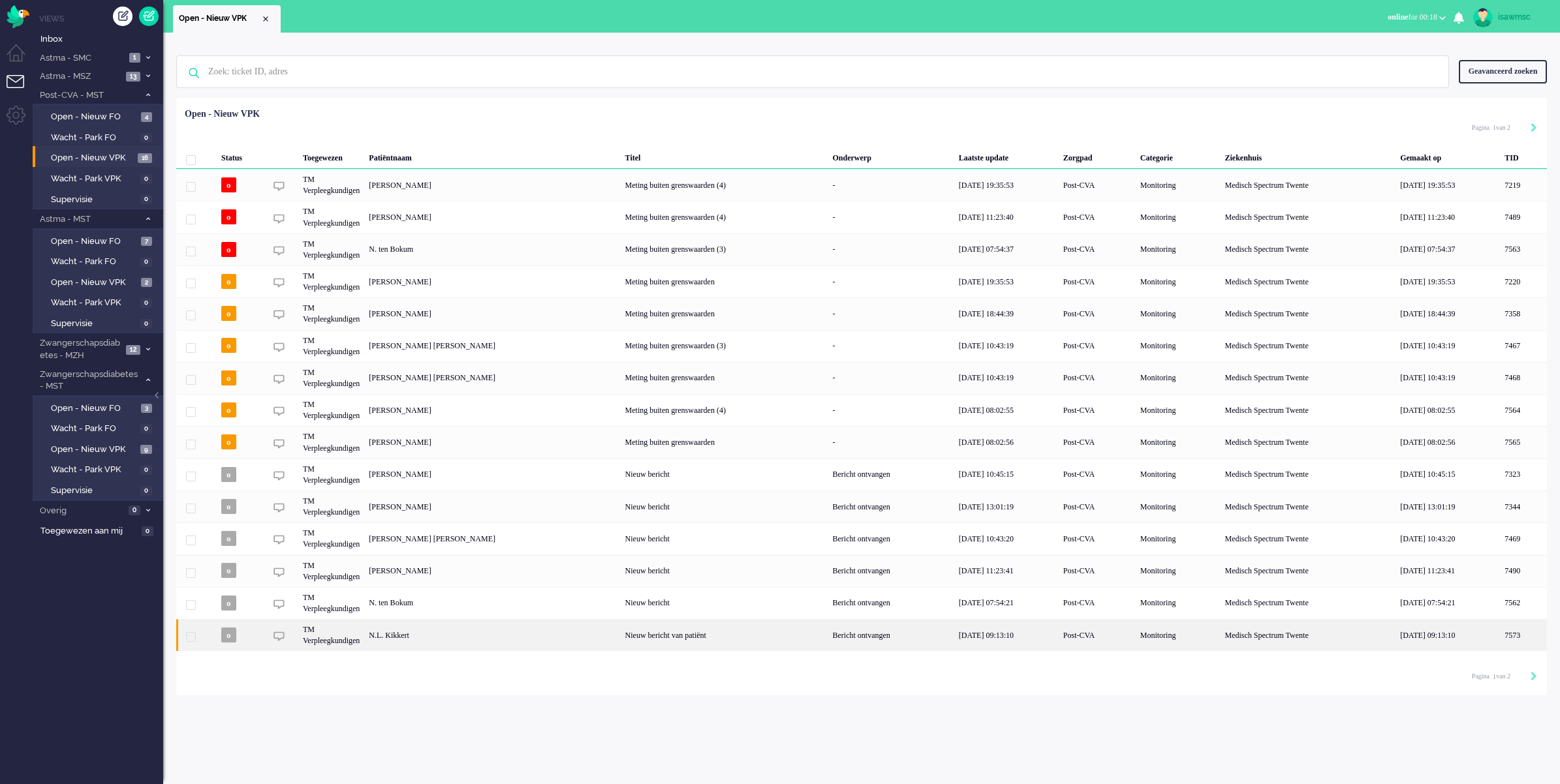
click at [1233, 608] on div "N.L. Kikkert" at bounding box center [1523, 635] width 47 height 32
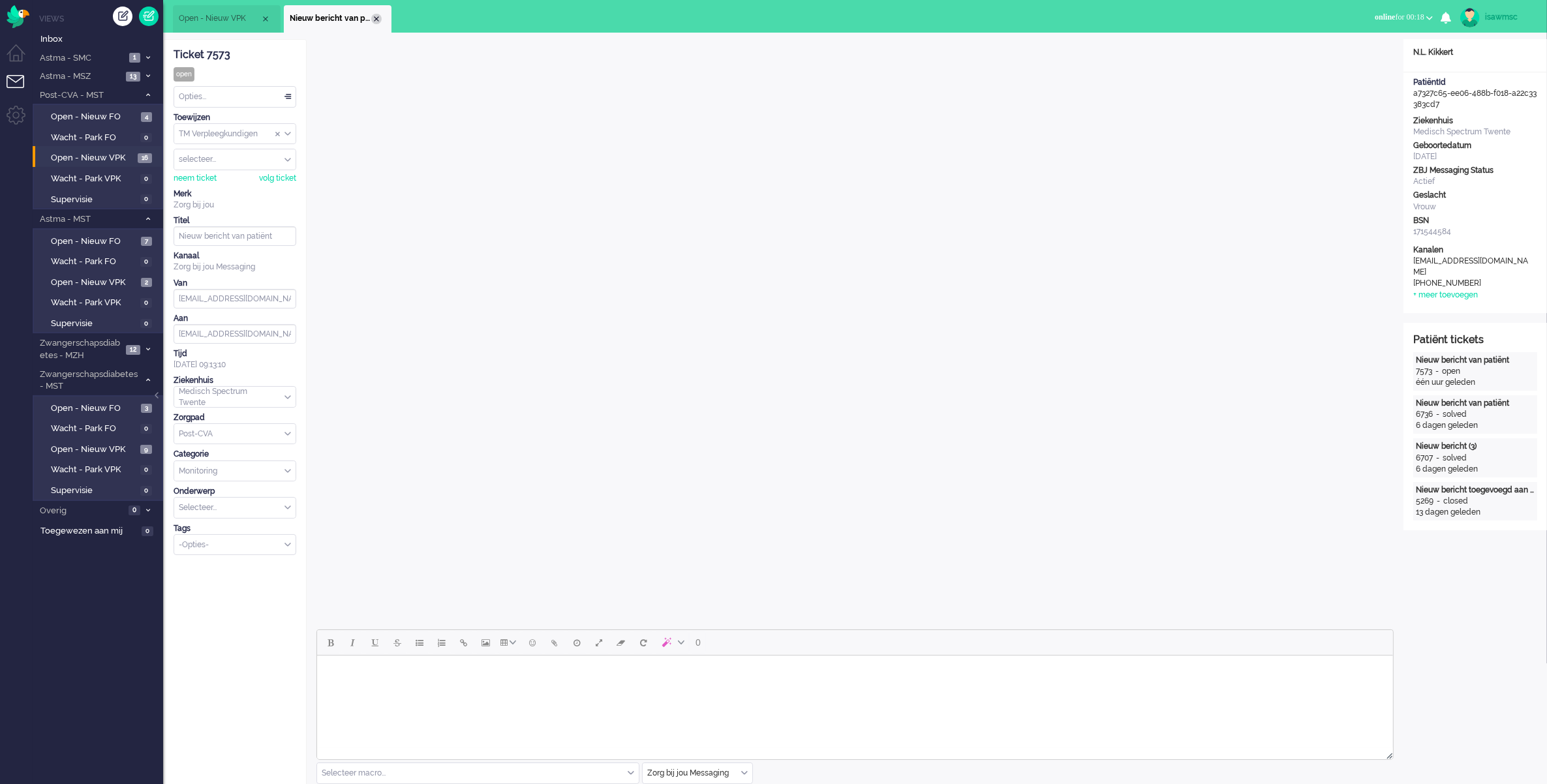
click at [377, 19] on div "Close tab" at bounding box center [376, 19] width 10 height 10
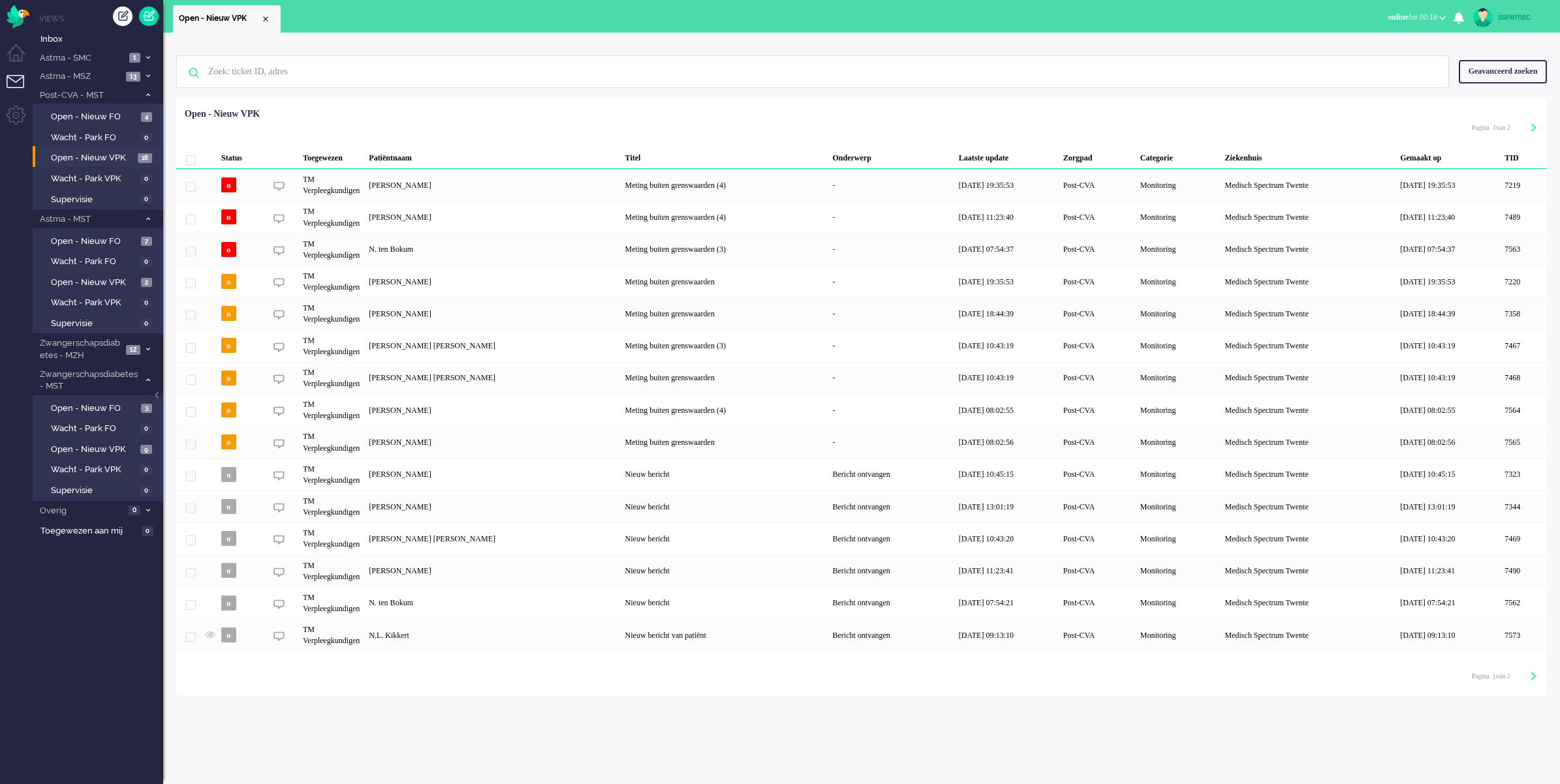
click at [377, 19] on ul "Open - Nieuw VPK" at bounding box center [734, 16] width 1123 height 33
click at [89, 53] on span "Astma - SMC" at bounding box center [82, 58] width 88 height 13
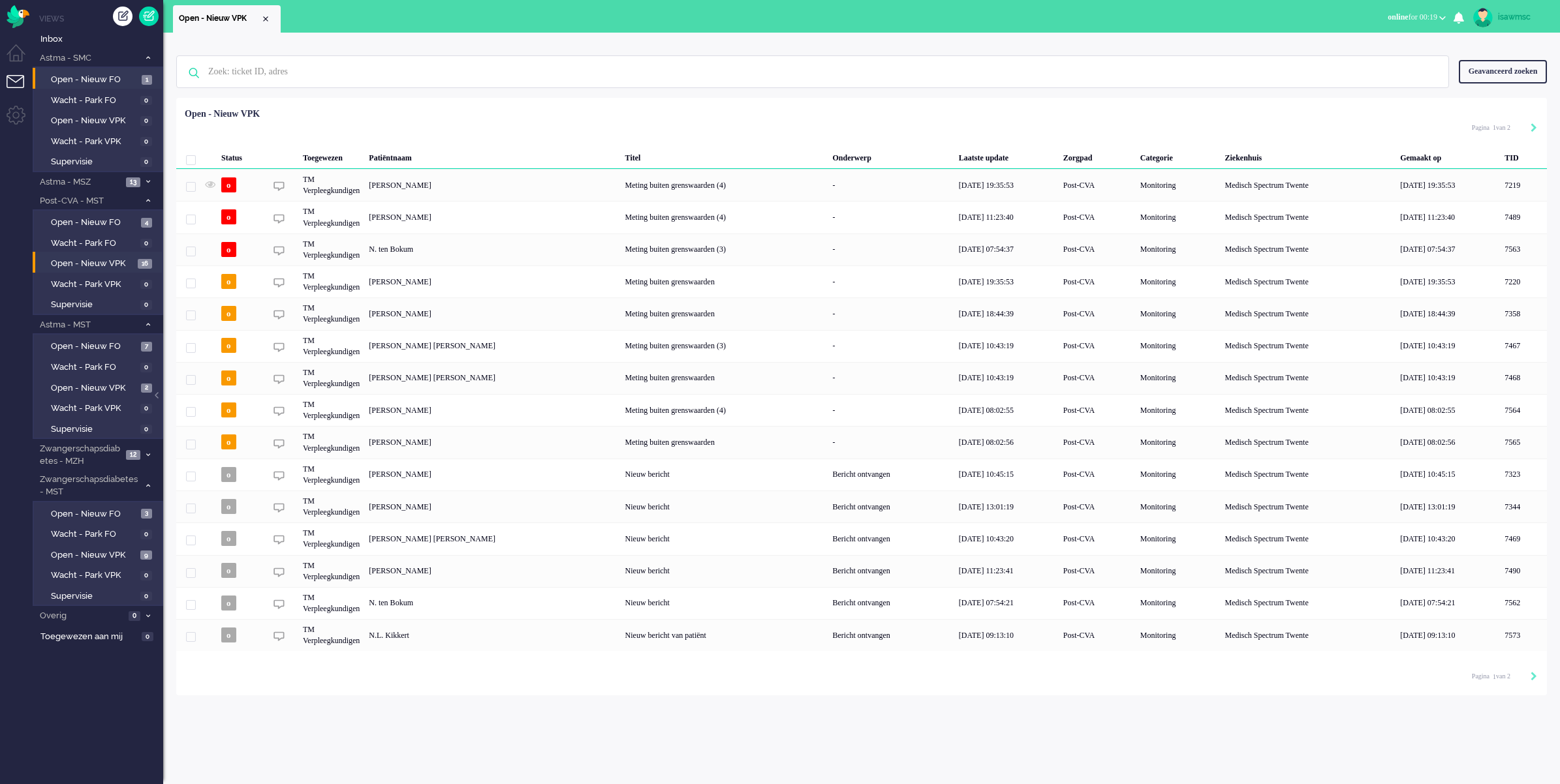
click at [117, 67] on li "Open - Nieuw FO 1" at bounding box center [97, 78] width 129 height 21
click at [117, 73] on span "Open - Nieuw FO" at bounding box center [95, 79] width 88 height 13
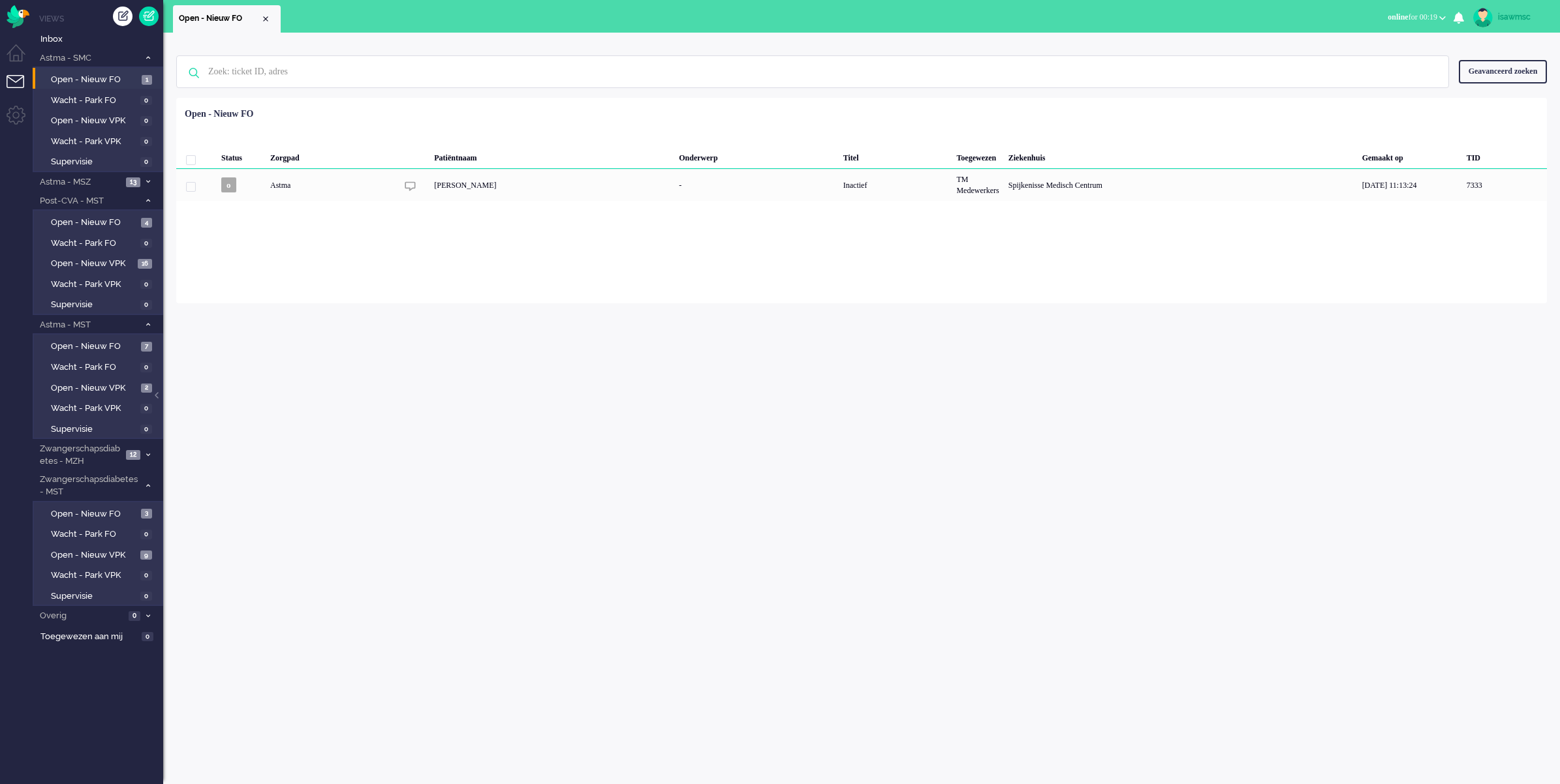
click at [475, 546] on div "Geen zoekresultaten [PERSON_NAME] nog eens Geavanceerd zoeken Geavanceerd zoeke…" at bounding box center [862, 408] width 1397 height 751
click at [544, 380] on div "Geen zoekresultaten [PERSON_NAME] nog eens Geavanceerd zoeken Geavanceerd zoeke…" at bounding box center [862, 408] width 1397 height 751
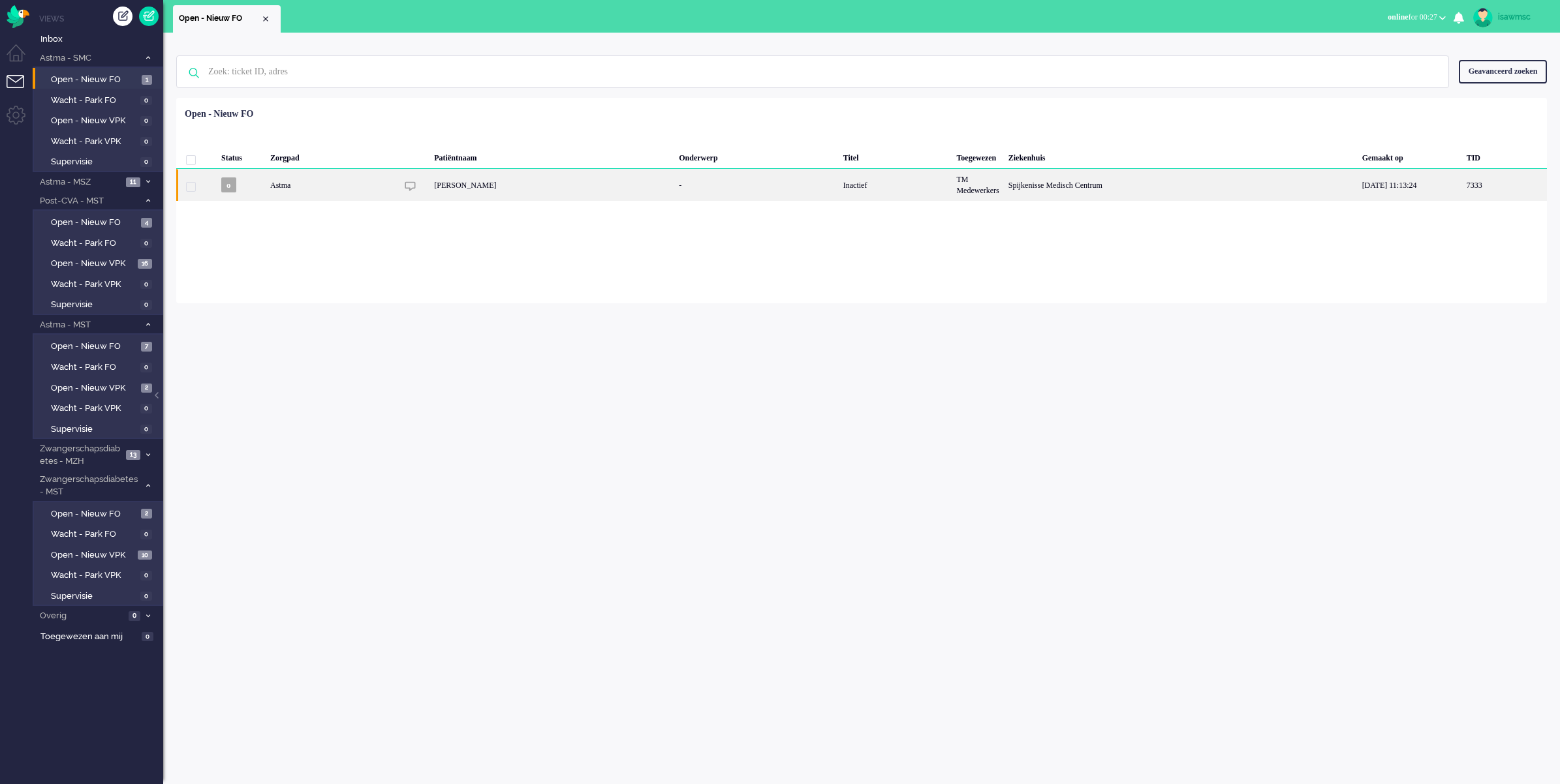
click at [507, 191] on div "[PERSON_NAME]" at bounding box center [552, 185] width 245 height 32
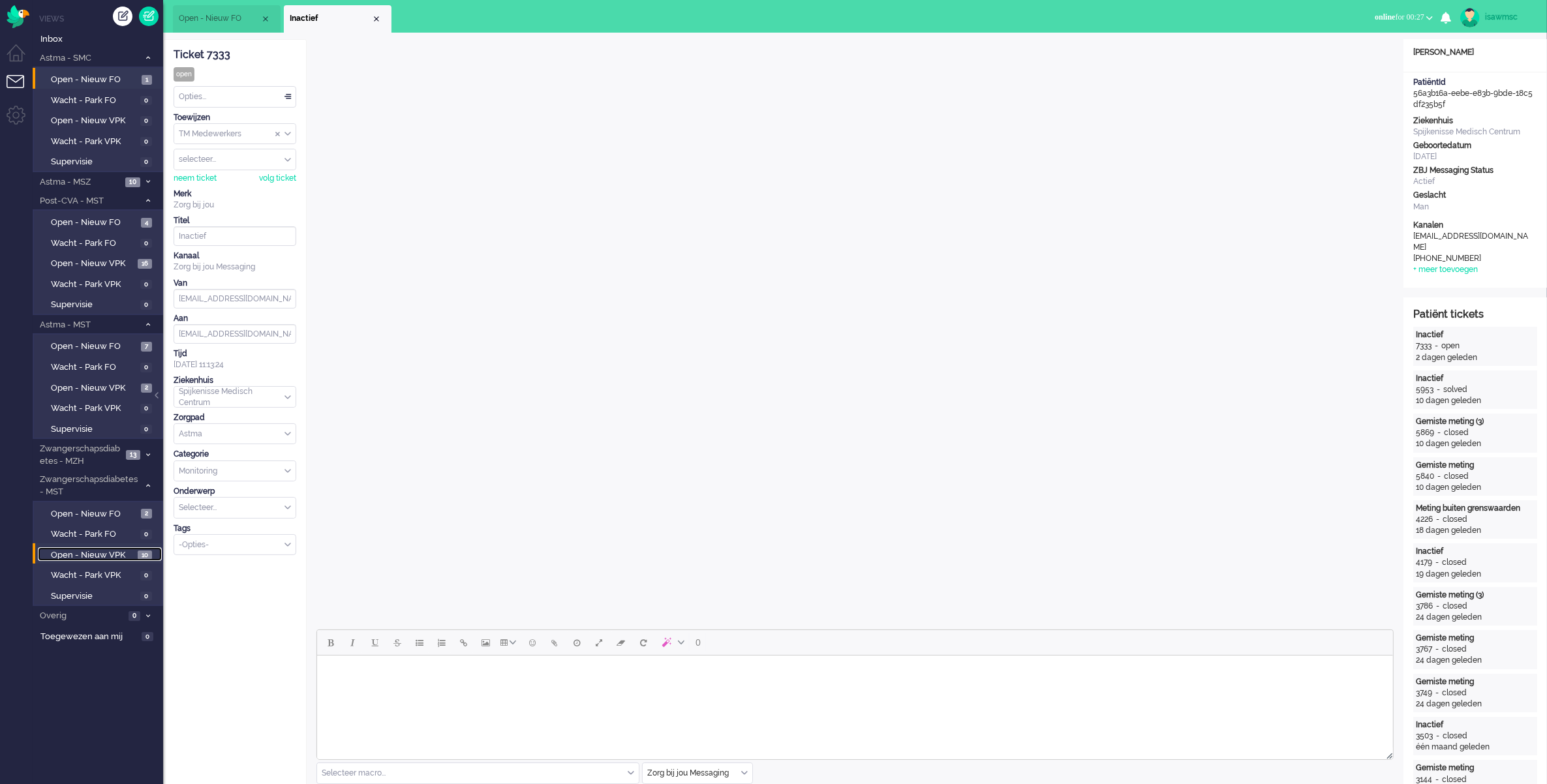
click at [141, 547] on link "Open - Nieuw VPK 10" at bounding box center [99, 554] width 124 height 14
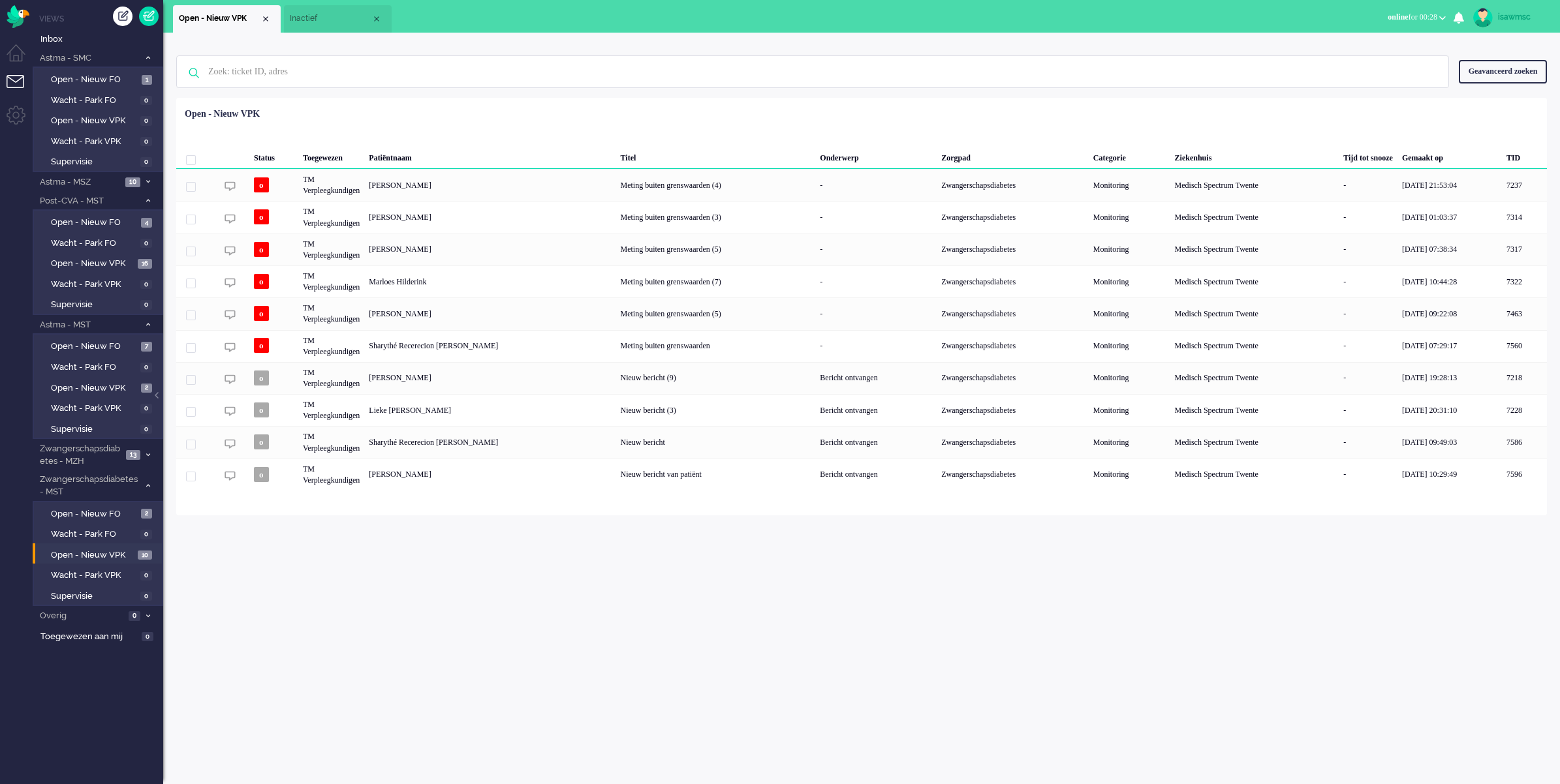
click at [583, 608] on div "Geen zoekresultaten [PERSON_NAME] nog eens Geavanceerd zoeken Geavanceerd zoeke…" at bounding box center [862, 408] width 1397 height 751
click at [500, 493] on div "Loading... Status Toegewezen Patiëntnaam Titel Onderwerp Zorgpad Categorie Ziek…" at bounding box center [861, 306] width 1371 height 418
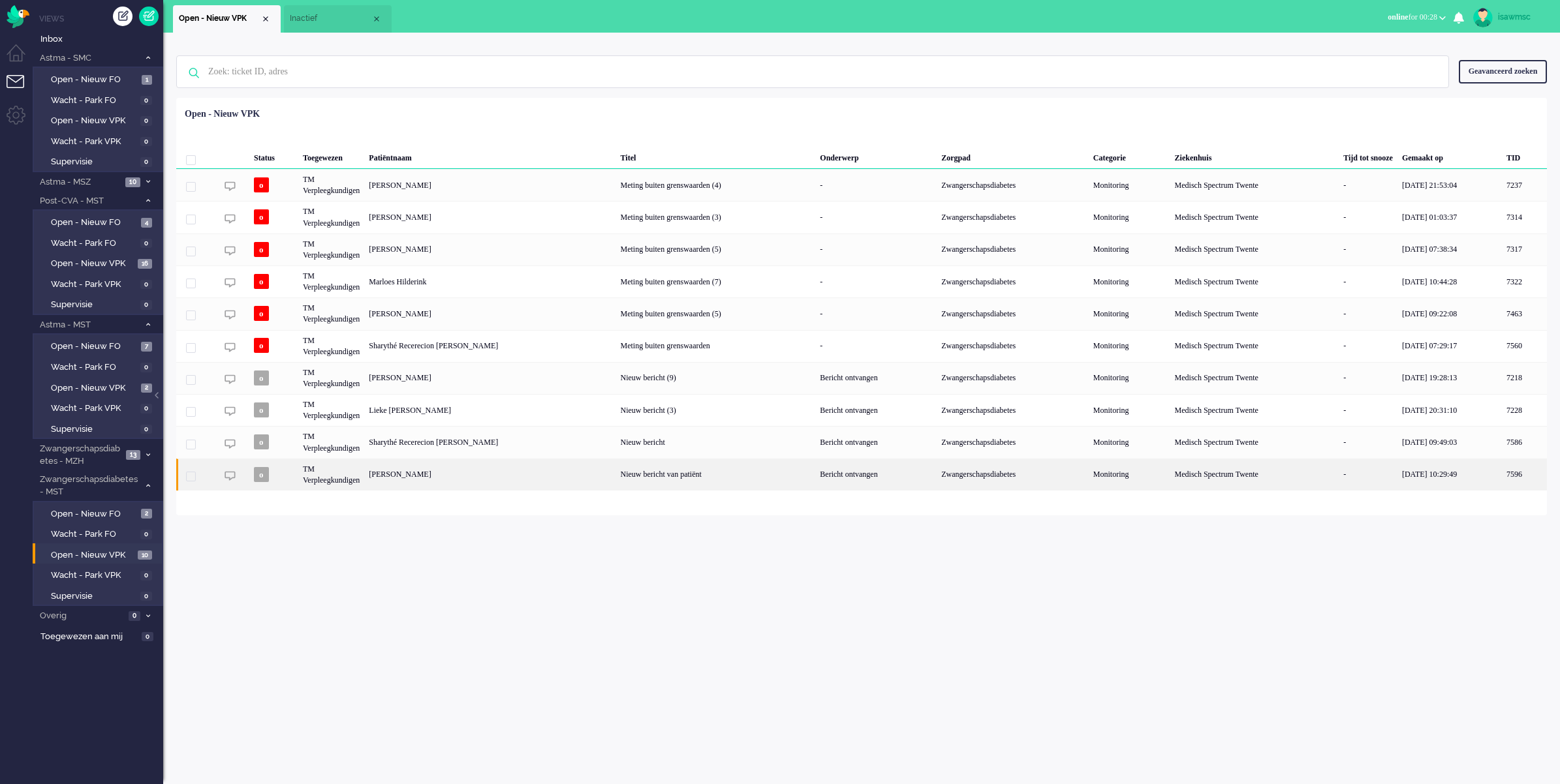
click at [1233, 476] on div "[PERSON_NAME]" at bounding box center [1524, 474] width 45 height 32
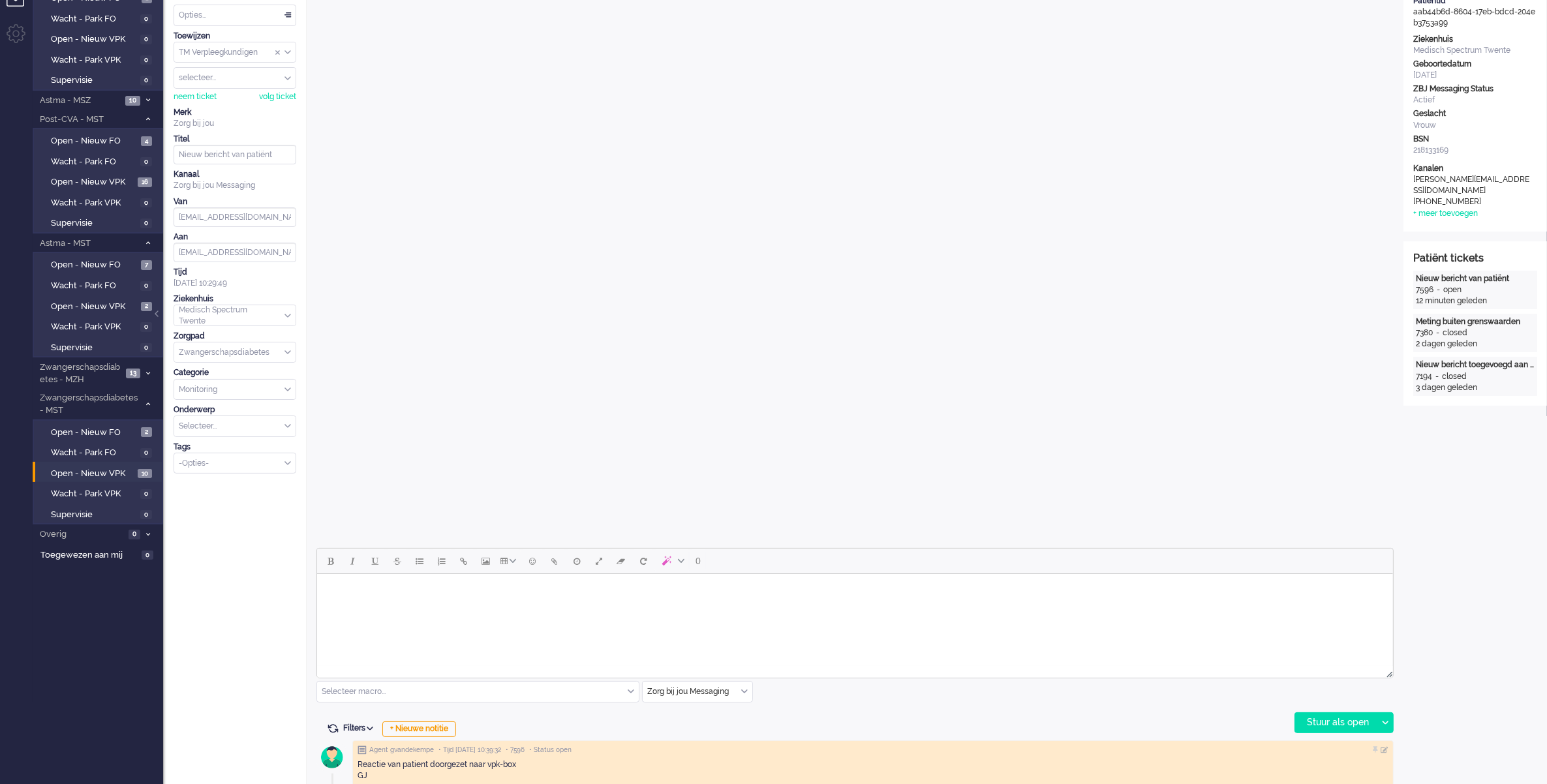
scroll to position [245, 0]
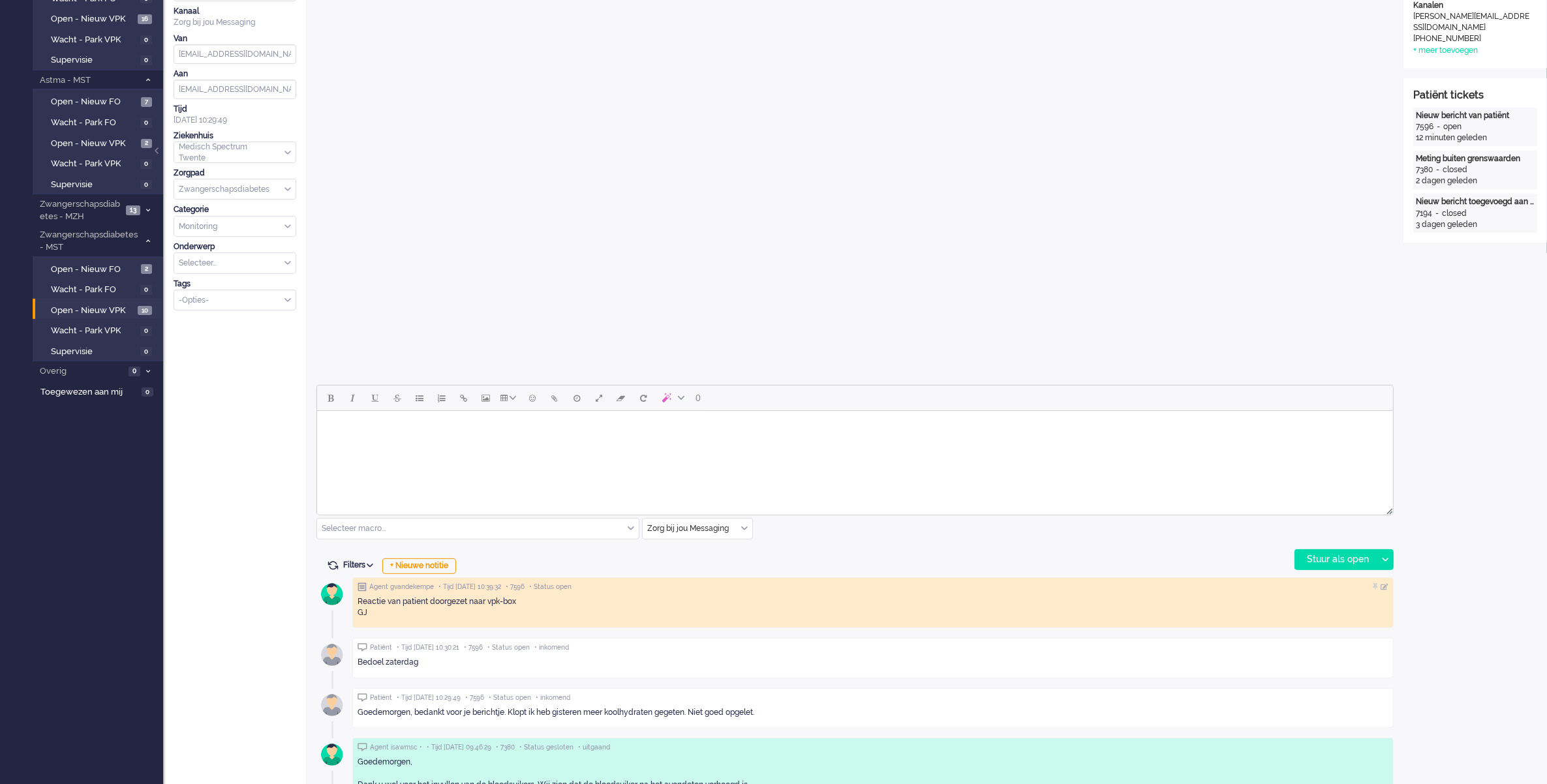
click at [396, 435] on body "Rich Text Area. Press ALT-0 for help." at bounding box center [855, 427] width 1065 height 23
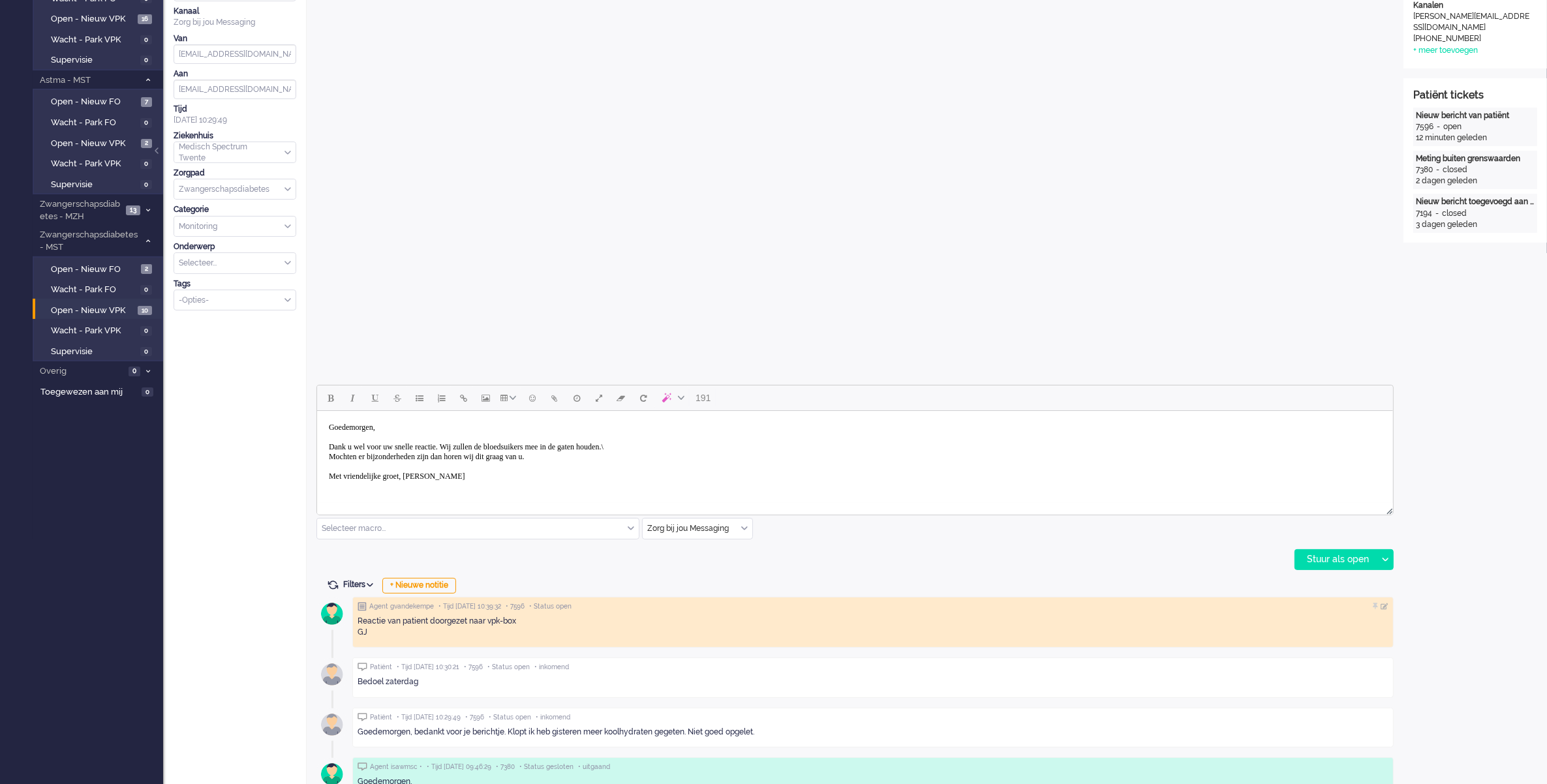
click at [697, 460] on body "Goedemorgen, Dank u wel voor uw snelle reactie. Wij zullen de bloedsuikers mee …" at bounding box center [855, 452] width 1065 height 72
click at [686, 444] on body "Goedemorgen, Dank u wel voor uw snelle reactie. Wij zullen de bloedsuikers mee …" at bounding box center [855, 452] width 1065 height 72
click at [1233, 560] on div "Stuur als open" at bounding box center [1336, 559] width 82 height 19
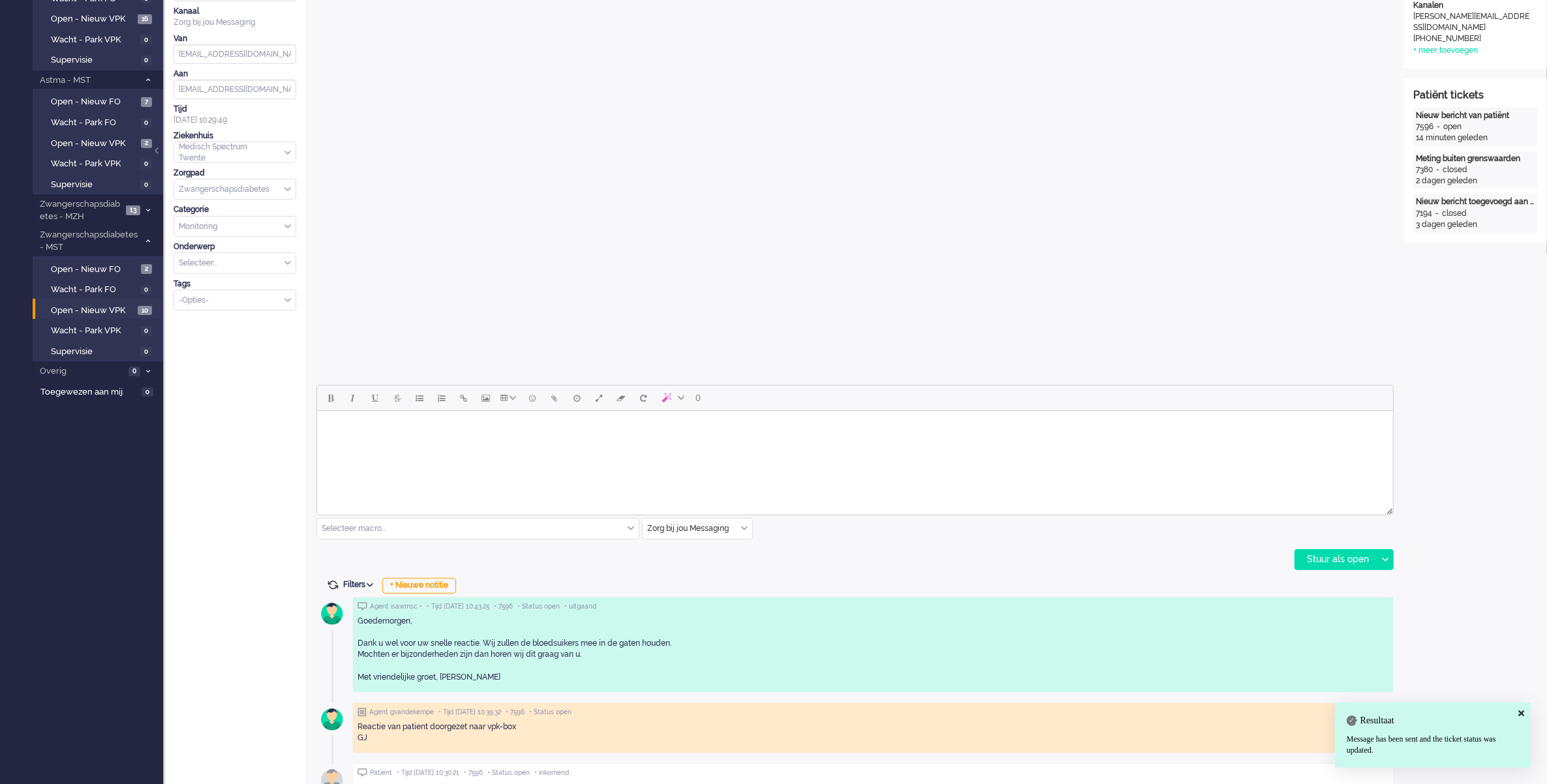
scroll to position [0, 0]
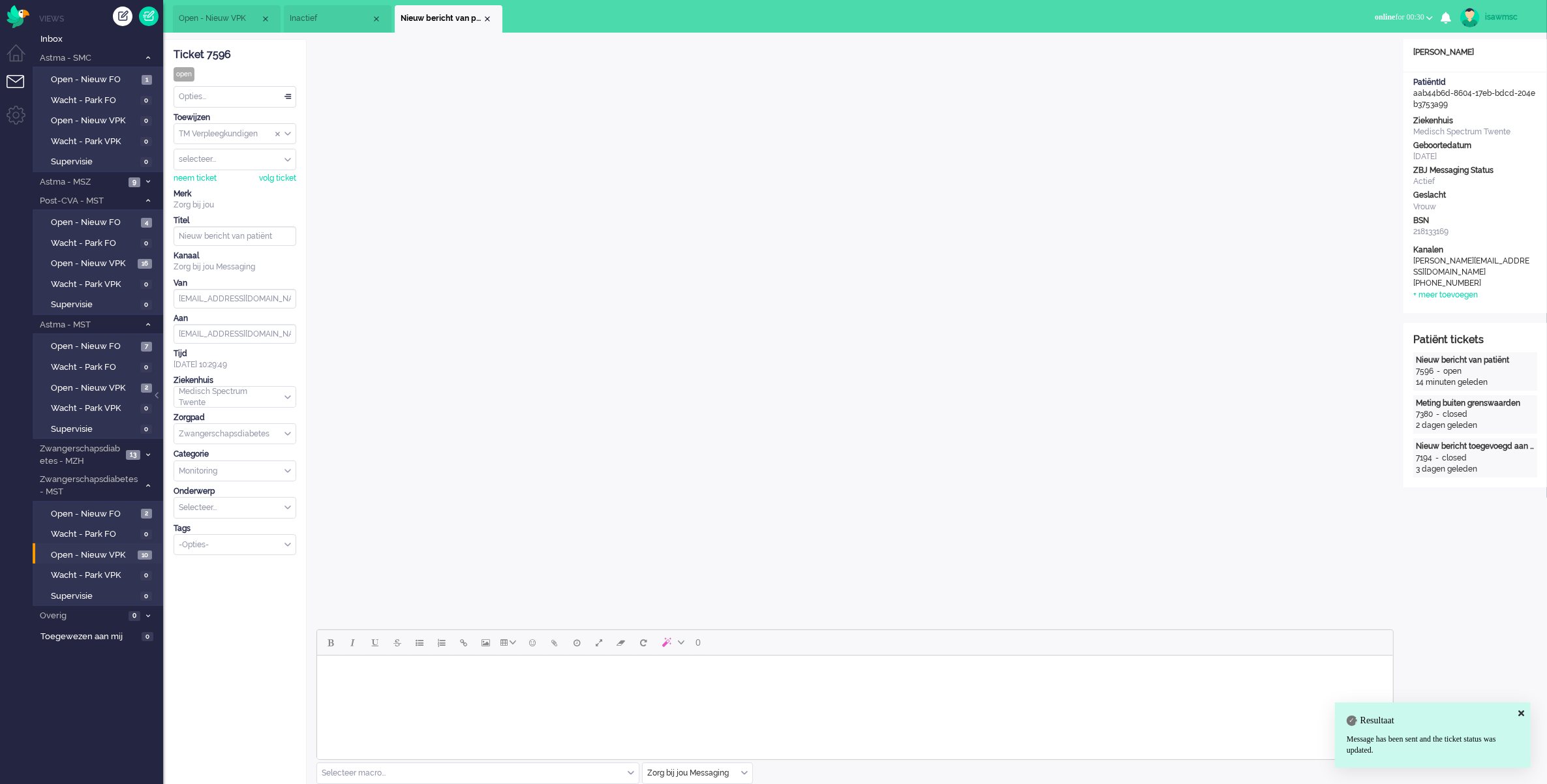
click at [220, 96] on div "Opties..." at bounding box center [235, 96] width 122 height 20
click at [219, 186] on li "Opgelost" at bounding box center [235, 190] width 122 height 19
click at [485, 18] on div "Close tab" at bounding box center [487, 19] width 10 height 10
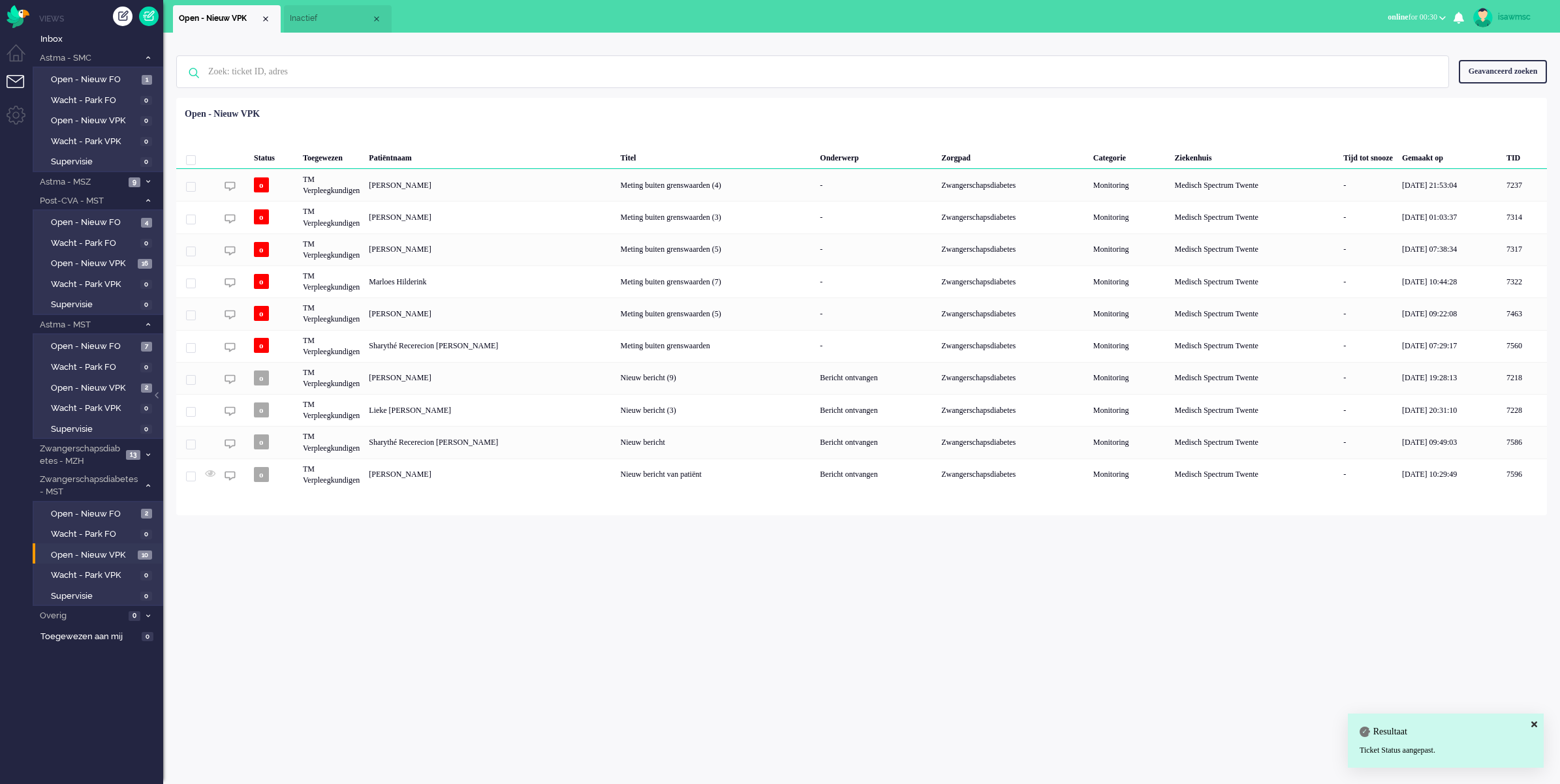
click at [461, 608] on div "Geen zoekresultaten [PERSON_NAME] nog eens Geavanceerd zoeken Geavanceerd zoeke…" at bounding box center [862, 408] width 1397 height 751
click at [377, 21] on div "Close tab" at bounding box center [376, 19] width 10 height 10
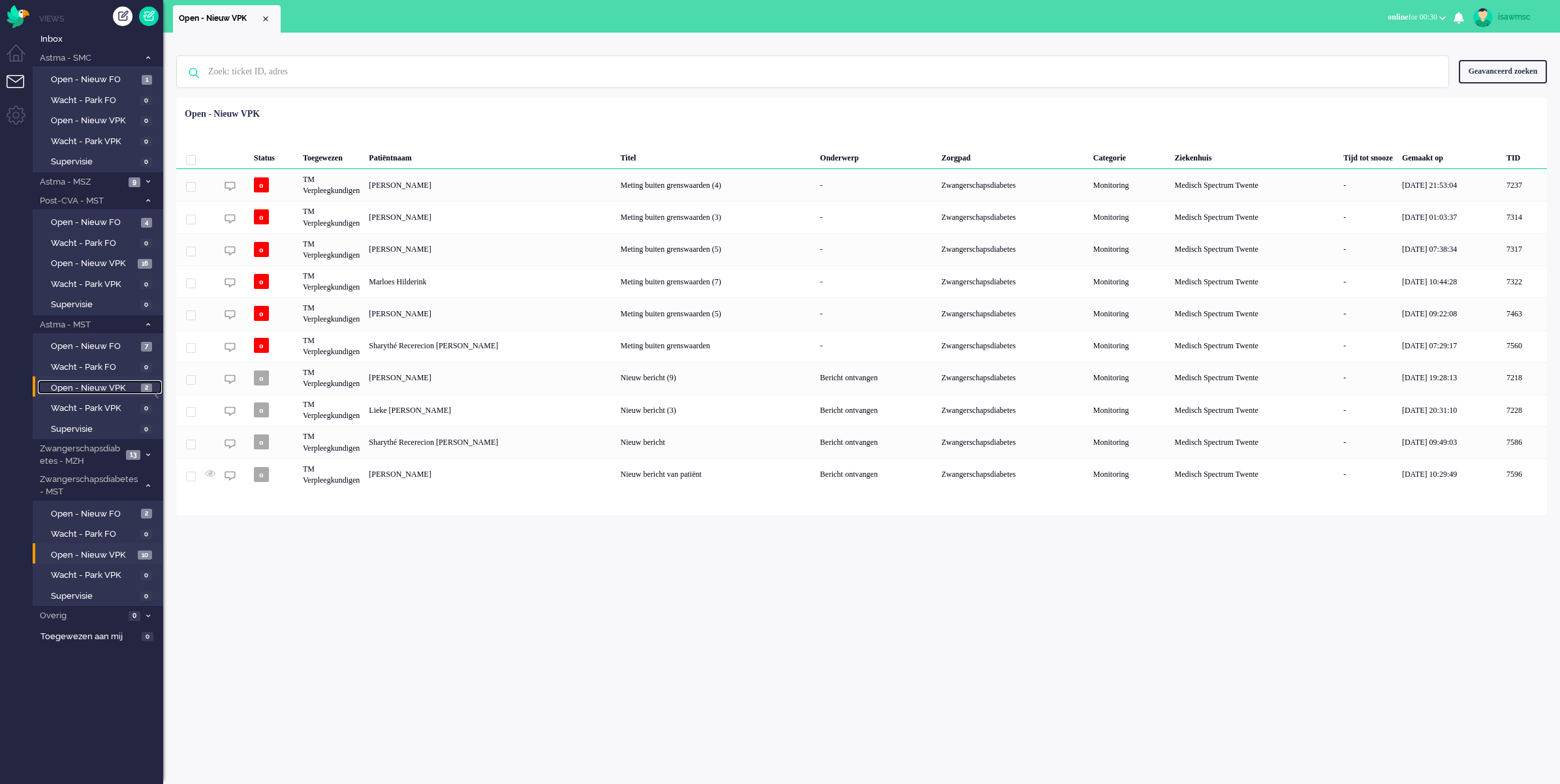
click at [132, 382] on span "Open - Nieuw VPK" at bounding box center [94, 388] width 87 height 13
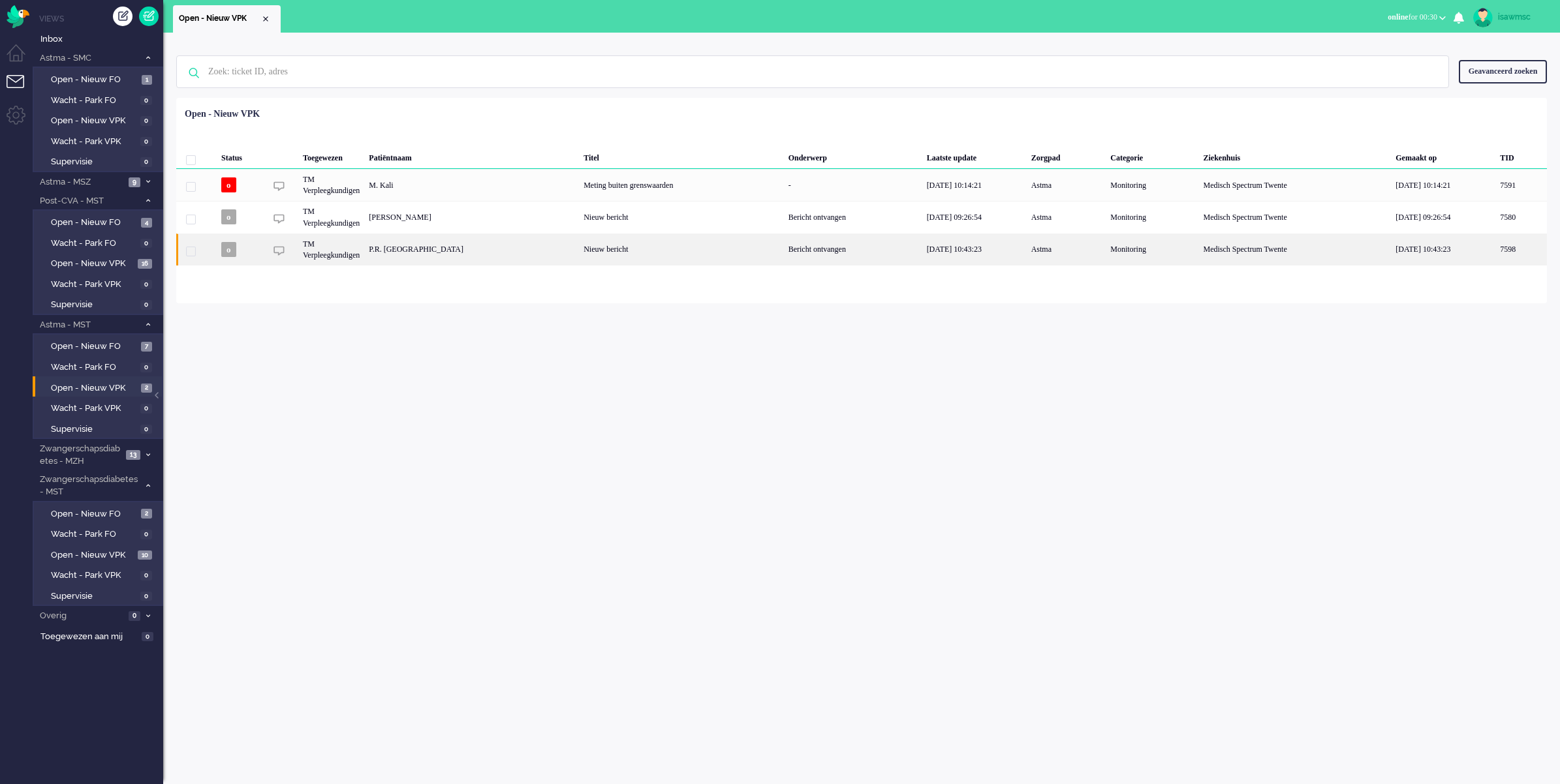
click at [1233, 246] on div "P.R. [GEOGRAPHIC_DATA]" at bounding box center [1521, 249] width 51 height 32
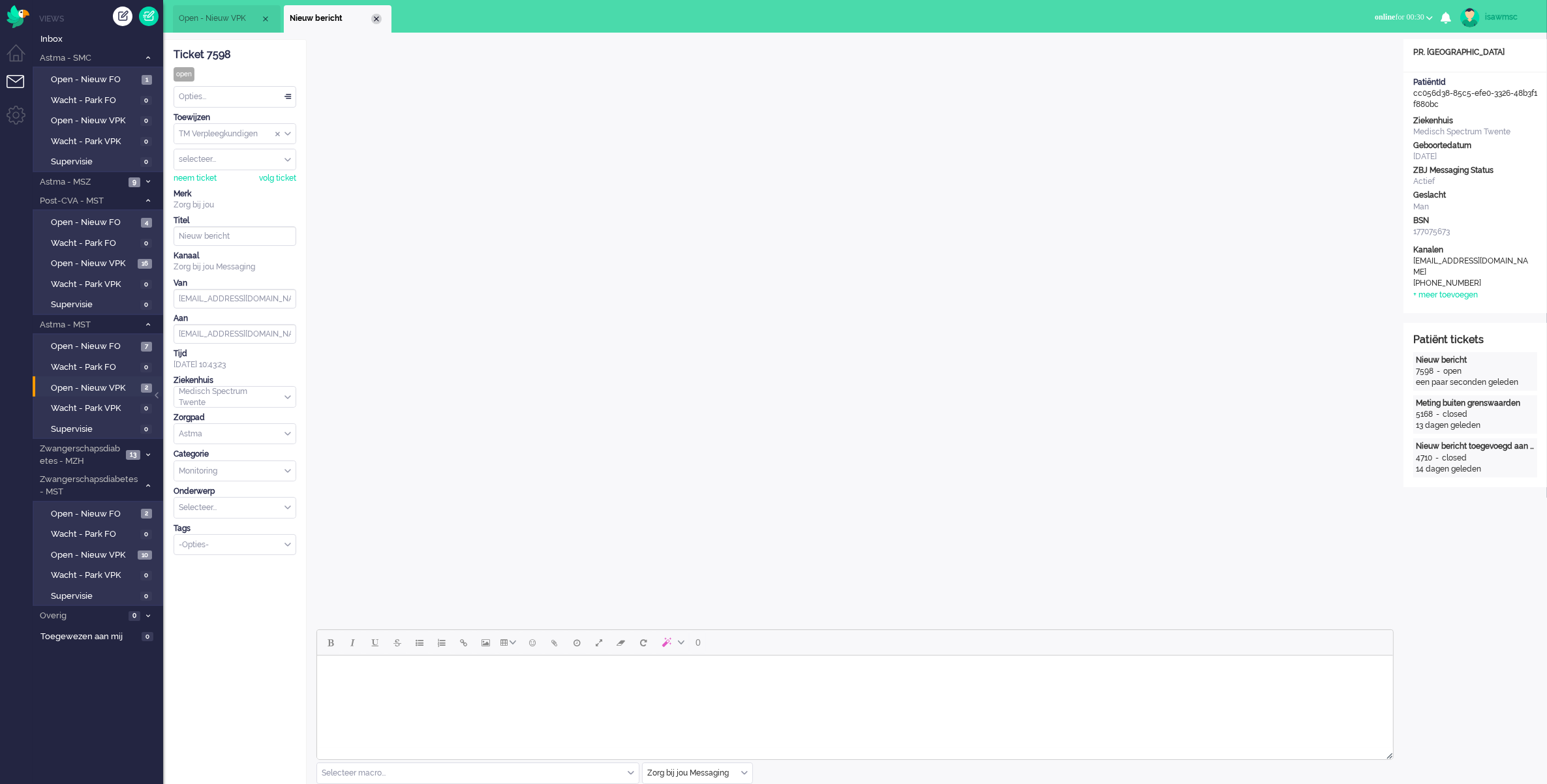
click at [379, 20] on div "Close tab" at bounding box center [376, 19] width 10 height 10
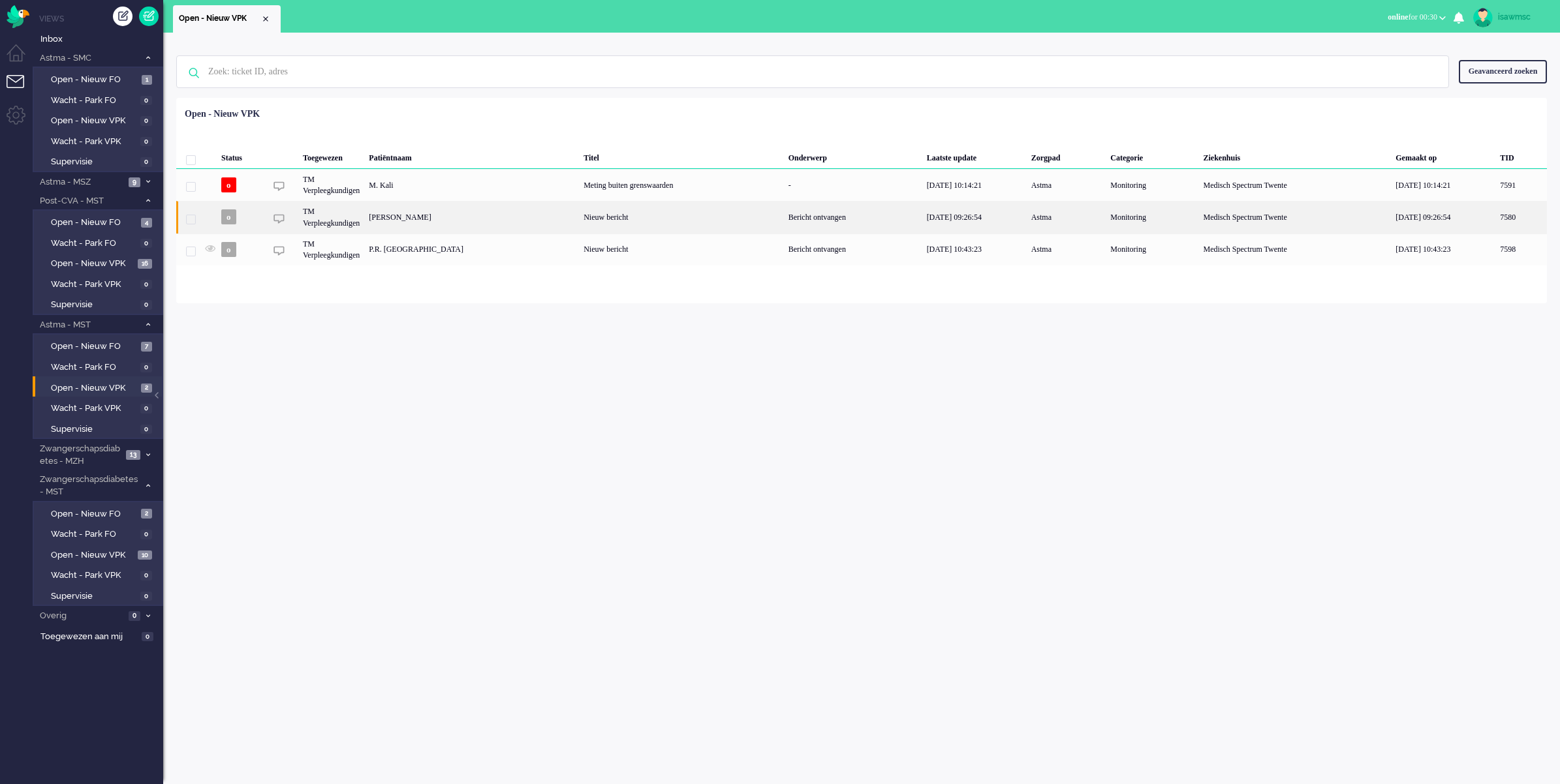
click at [1233, 213] on div "[PERSON_NAME]" at bounding box center [1521, 217] width 51 height 32
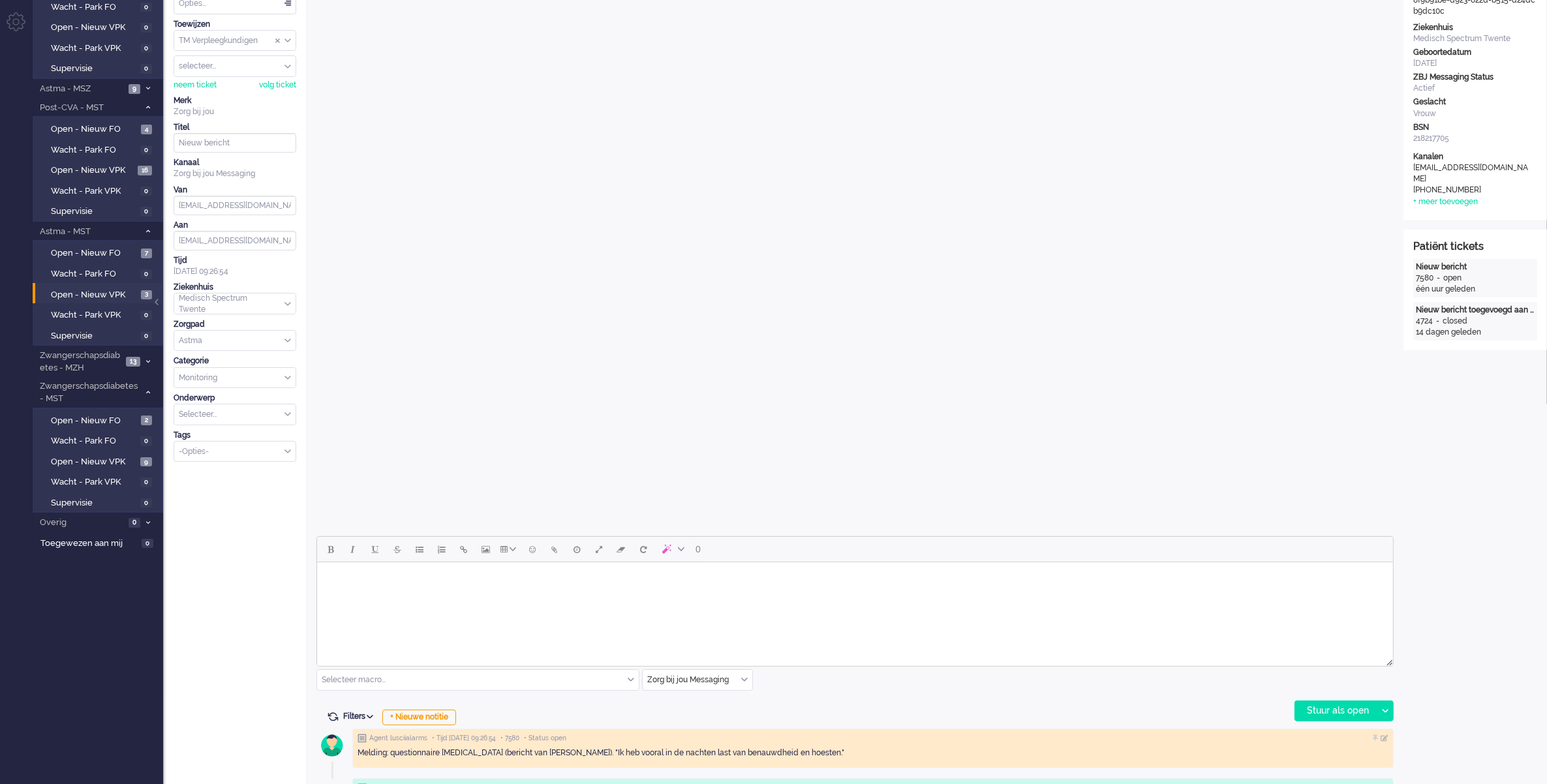
scroll to position [12, 0]
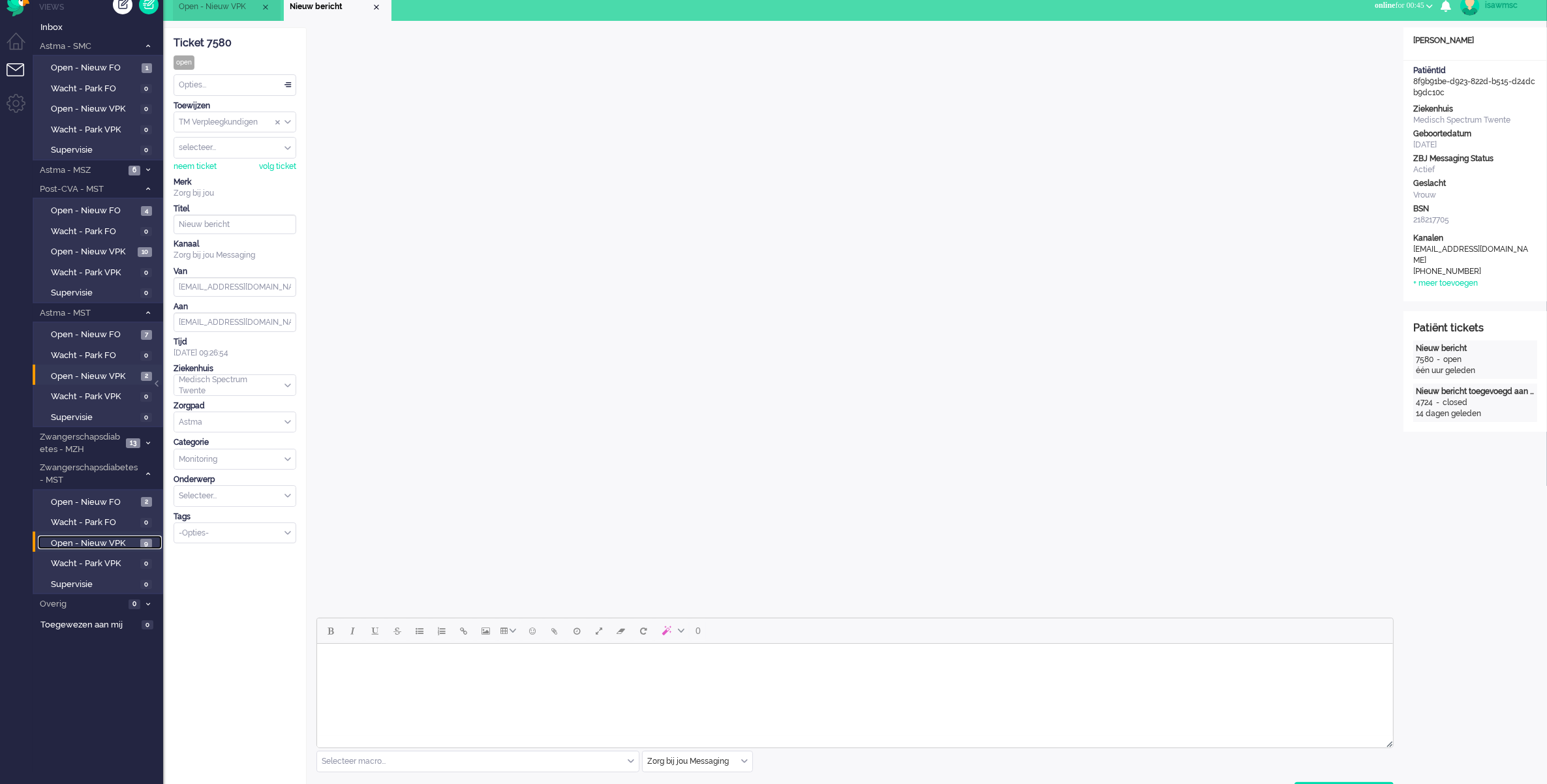
click at [141, 539] on span "9" at bounding box center [146, 544] width 12 height 10
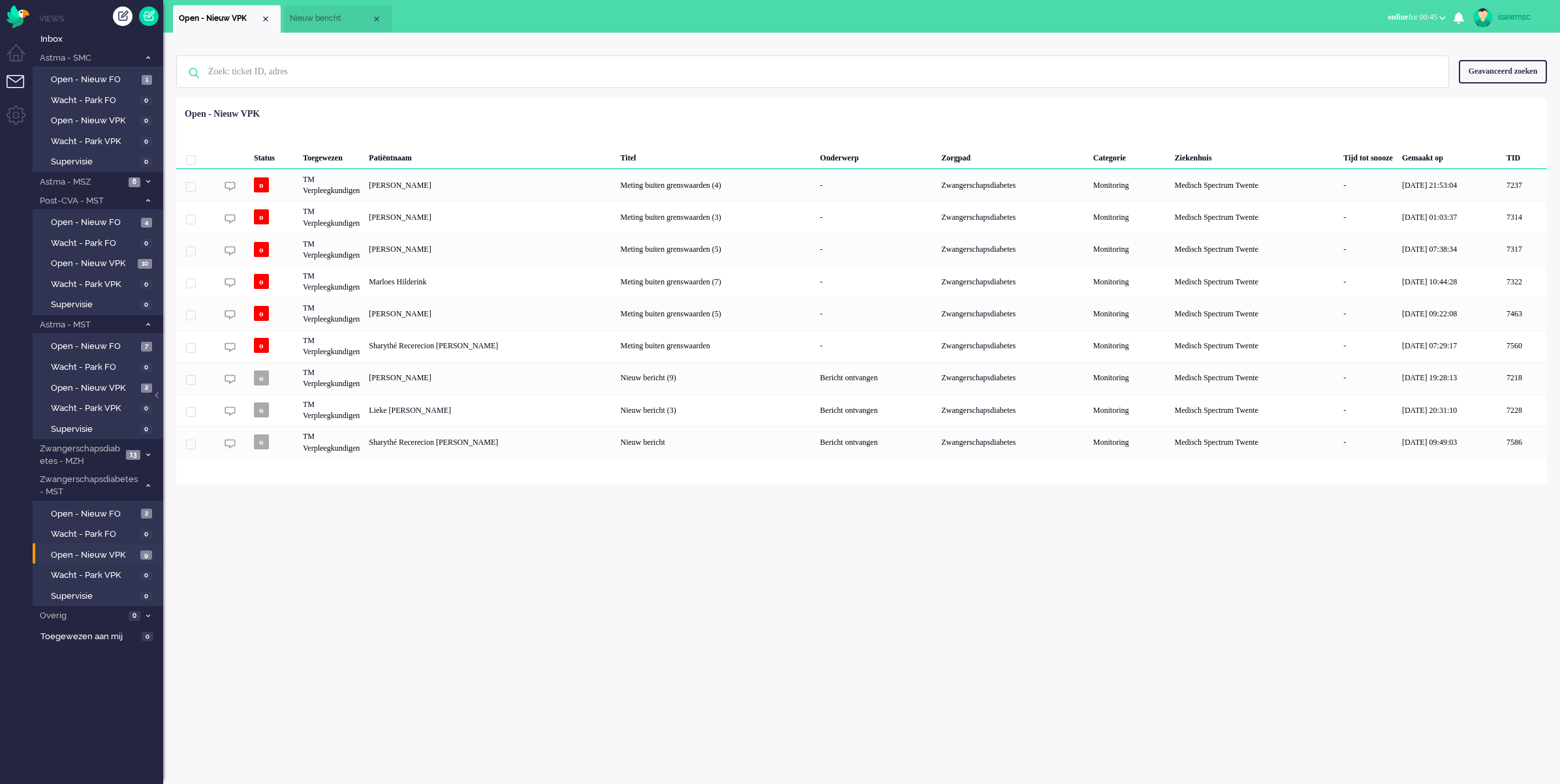
click at [713, 115] on div "Status Toegewezen Patiëntnaam Titel Onderwerp Zorgpad Categorie Ziekenhuis Tijd…" at bounding box center [861, 280] width 1371 height 356
click at [545, 124] on div "Geselecteerd 0 Set Status: open pending holding solved Verwijder Selecteer... U…" at bounding box center [861, 130] width 1371 height 25
click at [554, 111] on div "Status Toegewezen Patiëntnaam Titel Onderwerp Zorgpad Categorie Ziekenhuis Tijd…" at bounding box center [861, 280] width 1371 height 356
click at [112, 382] on span "Open - Nieuw VPK" at bounding box center [94, 388] width 87 height 13
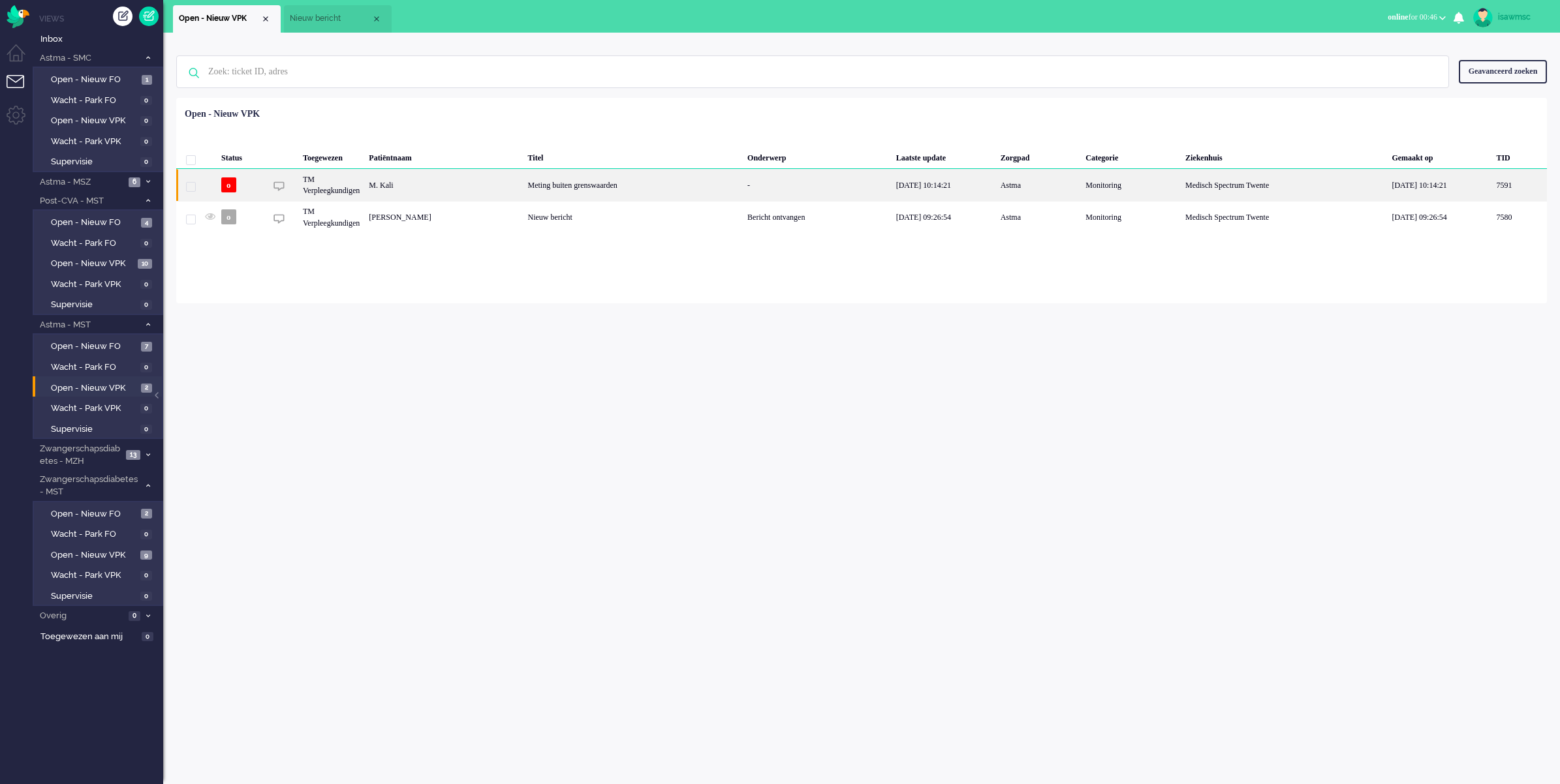
click at [622, 187] on div "Meting buiten grenswaarden" at bounding box center [633, 185] width 220 height 32
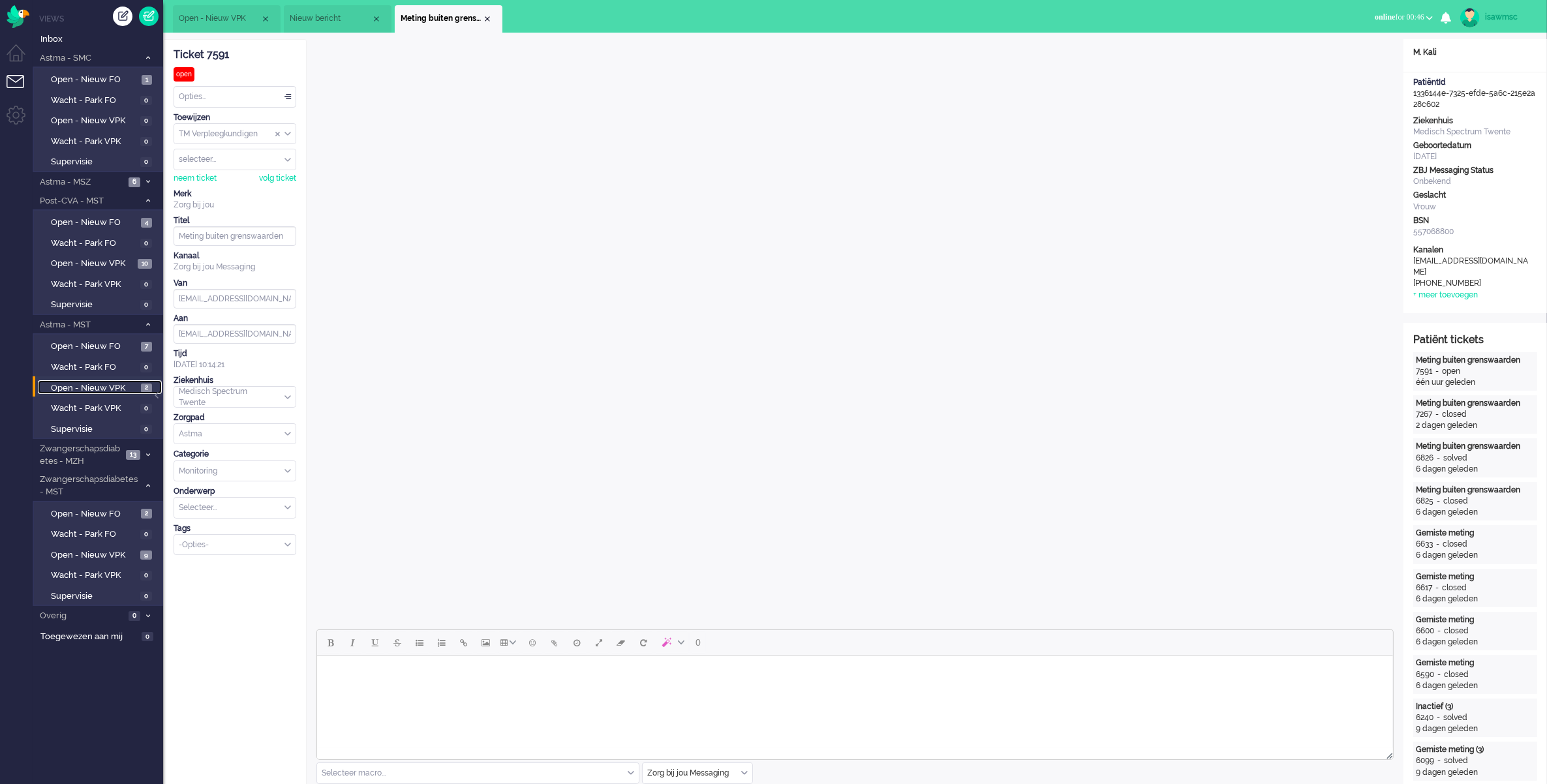
click at [122, 385] on span "Open - Nieuw VPK" at bounding box center [94, 388] width 87 height 13
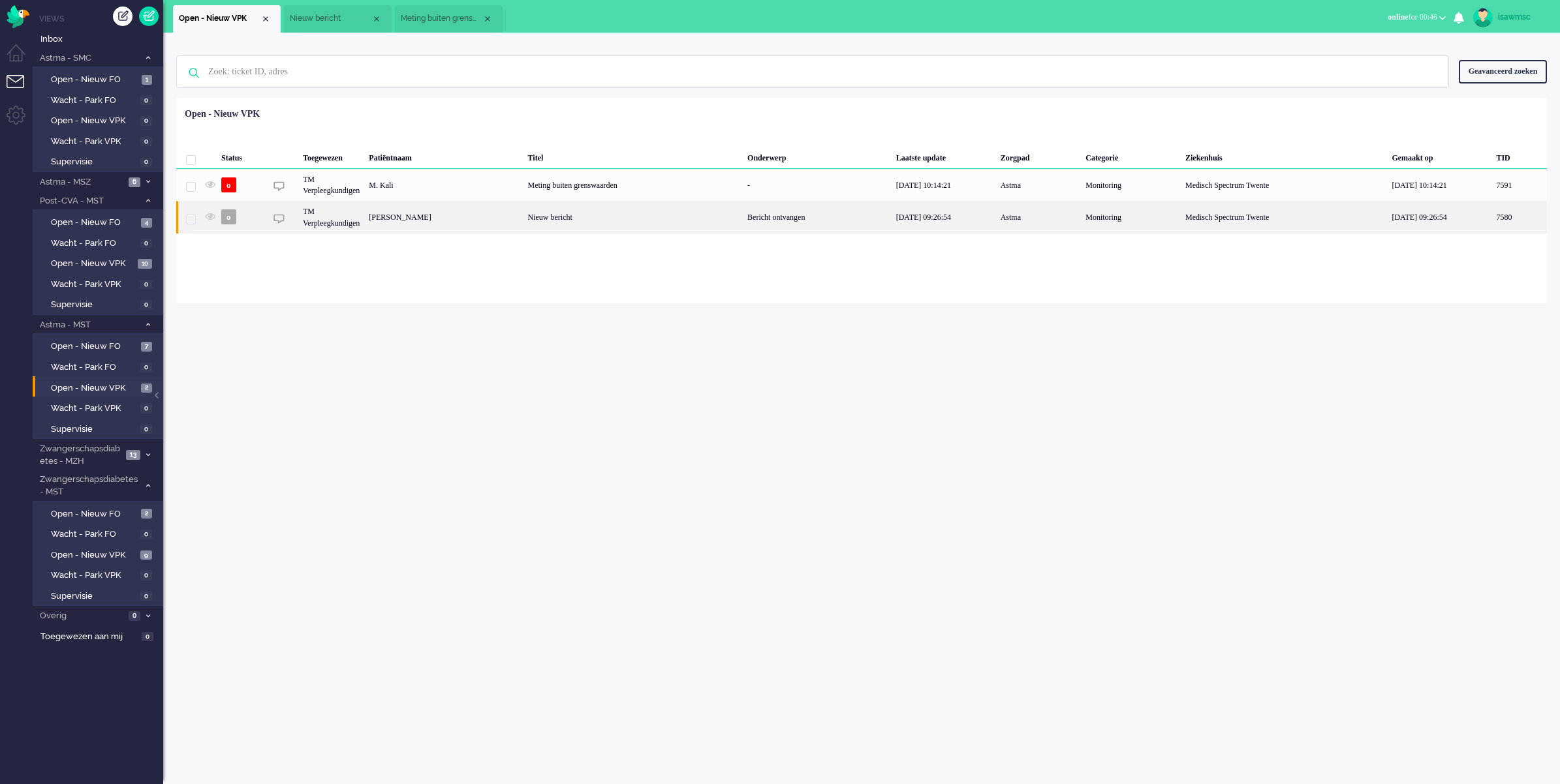
click at [1233, 222] on div "[PERSON_NAME]" at bounding box center [1519, 217] width 56 height 32
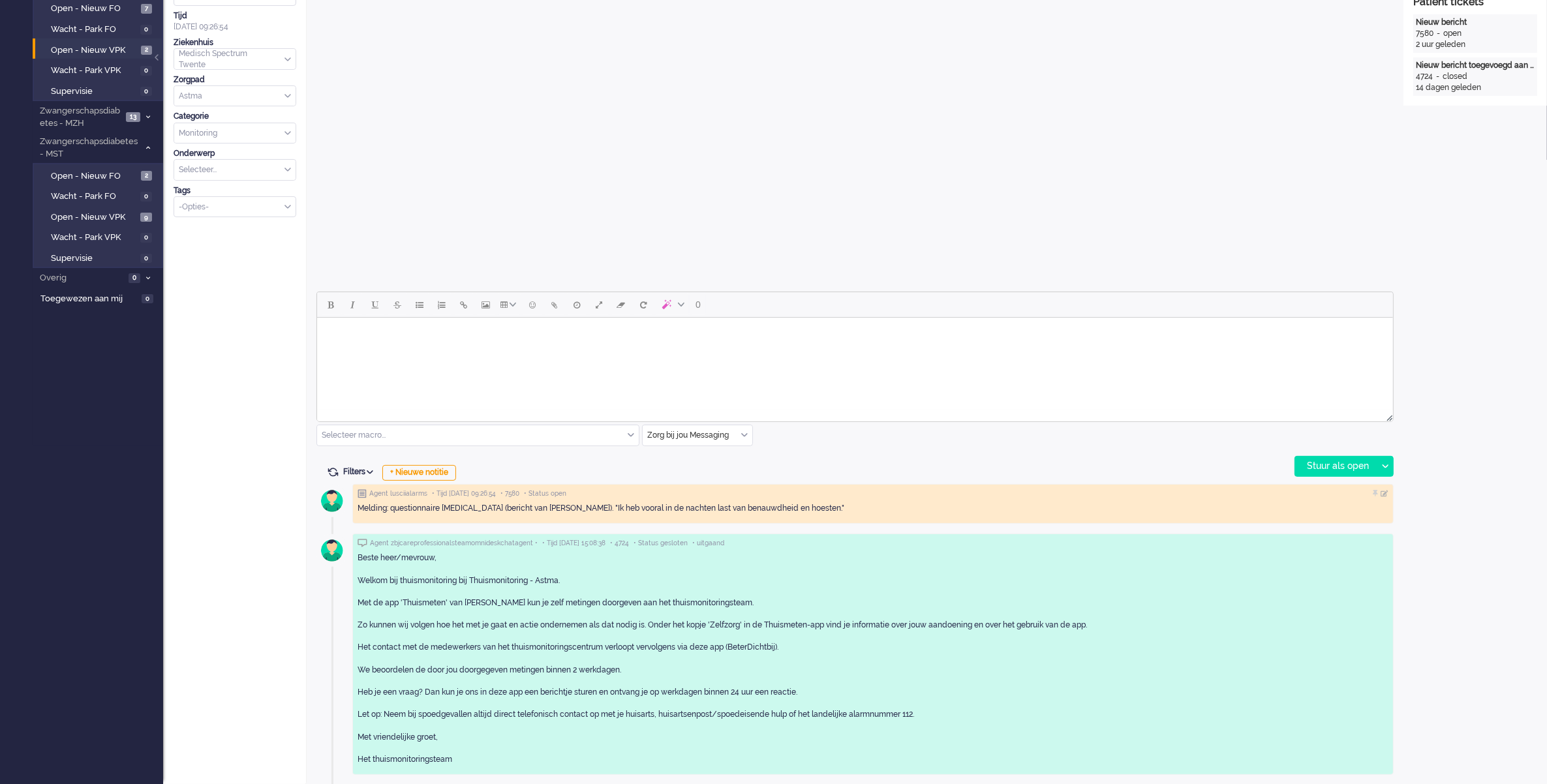
scroll to position [12, 0]
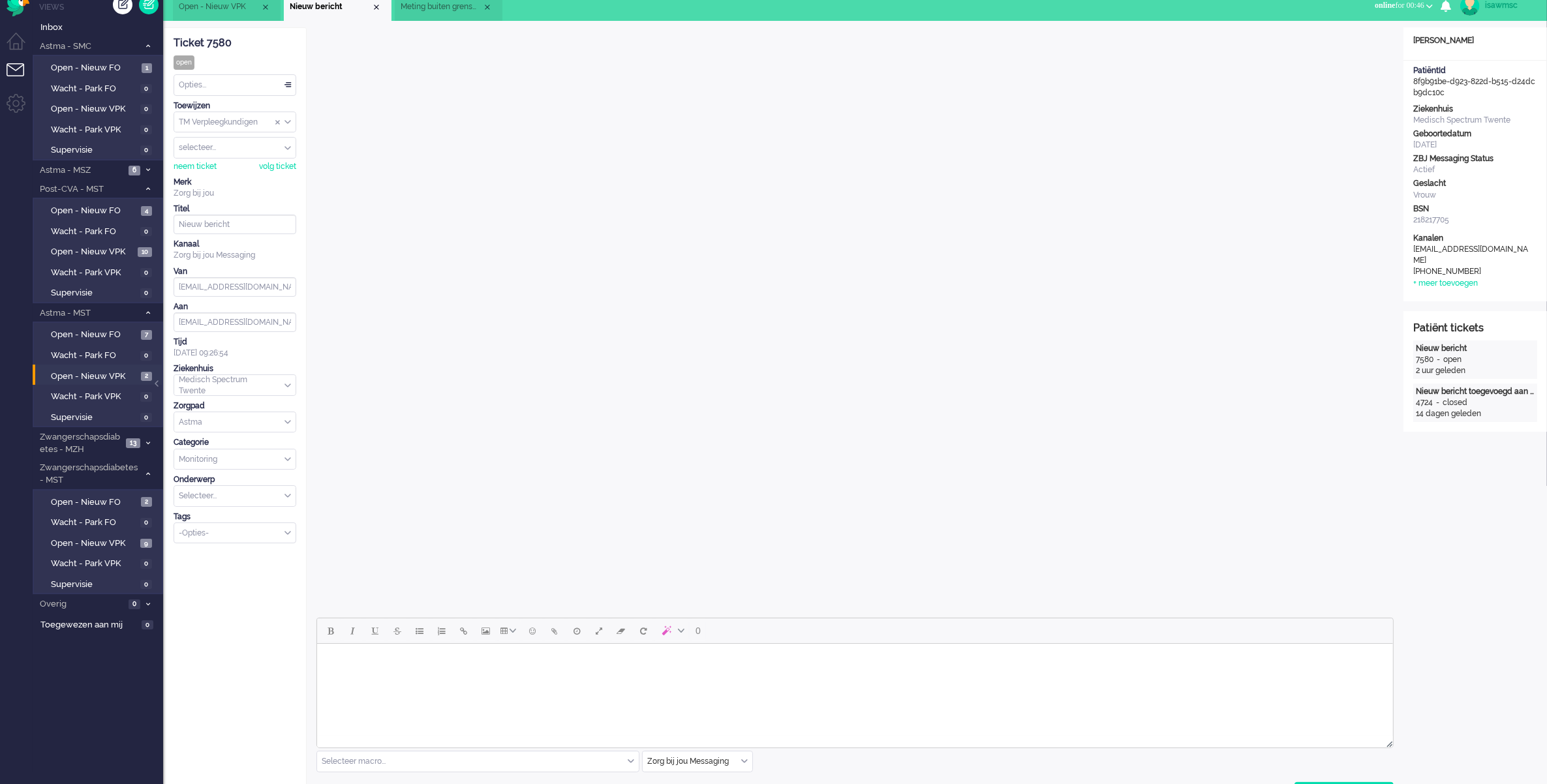
click at [427, 608] on body "Rich Text Area. Press ALT-0 for help." at bounding box center [855, 660] width 1065 height 23
click at [363, 608] on body "Goedemorgen," at bounding box center [855, 670] width 1065 height 42
click at [749, 608] on p "U geeft aan vooral in de nacht last te hebben van benauwdheidsklachten en hoest…" at bounding box center [854, 705] width 1053 height 10
drag, startPoint x: 807, startPoint y: 691, endPoint x: 285, endPoint y: 648, distance: 523.8
click at [317, 608] on html "Goedemorgen, Dank u wel voor het invullen van de vragenlijsten. U geeft aan voo…" at bounding box center [855, 687] width 1076 height 86
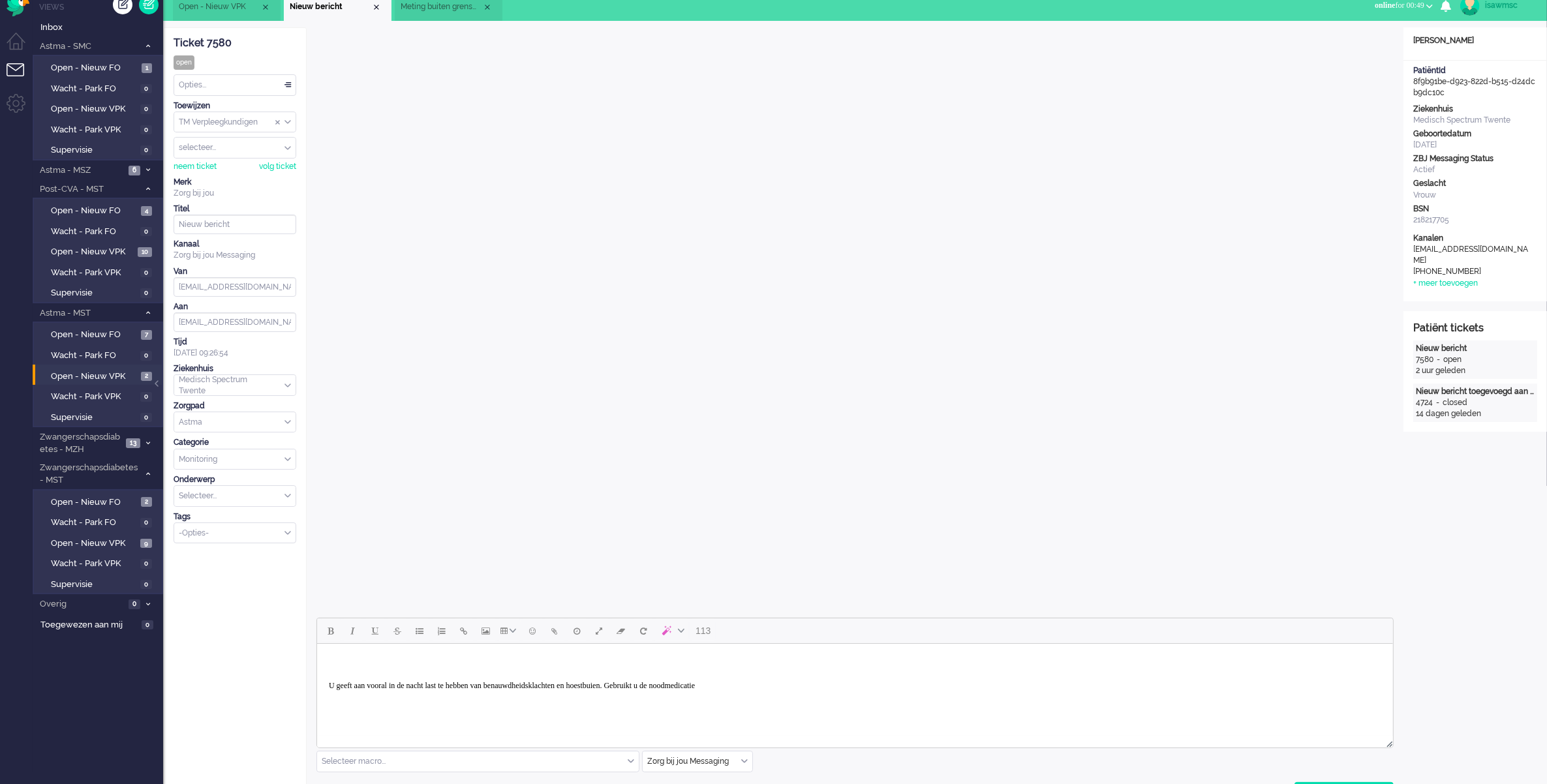
drag, startPoint x: 810, startPoint y: 681, endPoint x: 550, endPoint y: 1303, distance: 674.2
click at [317, 608] on html "U geeft aan vooral in de nacht last te hebben van benauwdheidsklachten en hoest…" at bounding box center [855, 677] width 1076 height 67
click at [137, 371] on span "Open - Nieuw VPK" at bounding box center [94, 377] width 87 height 13
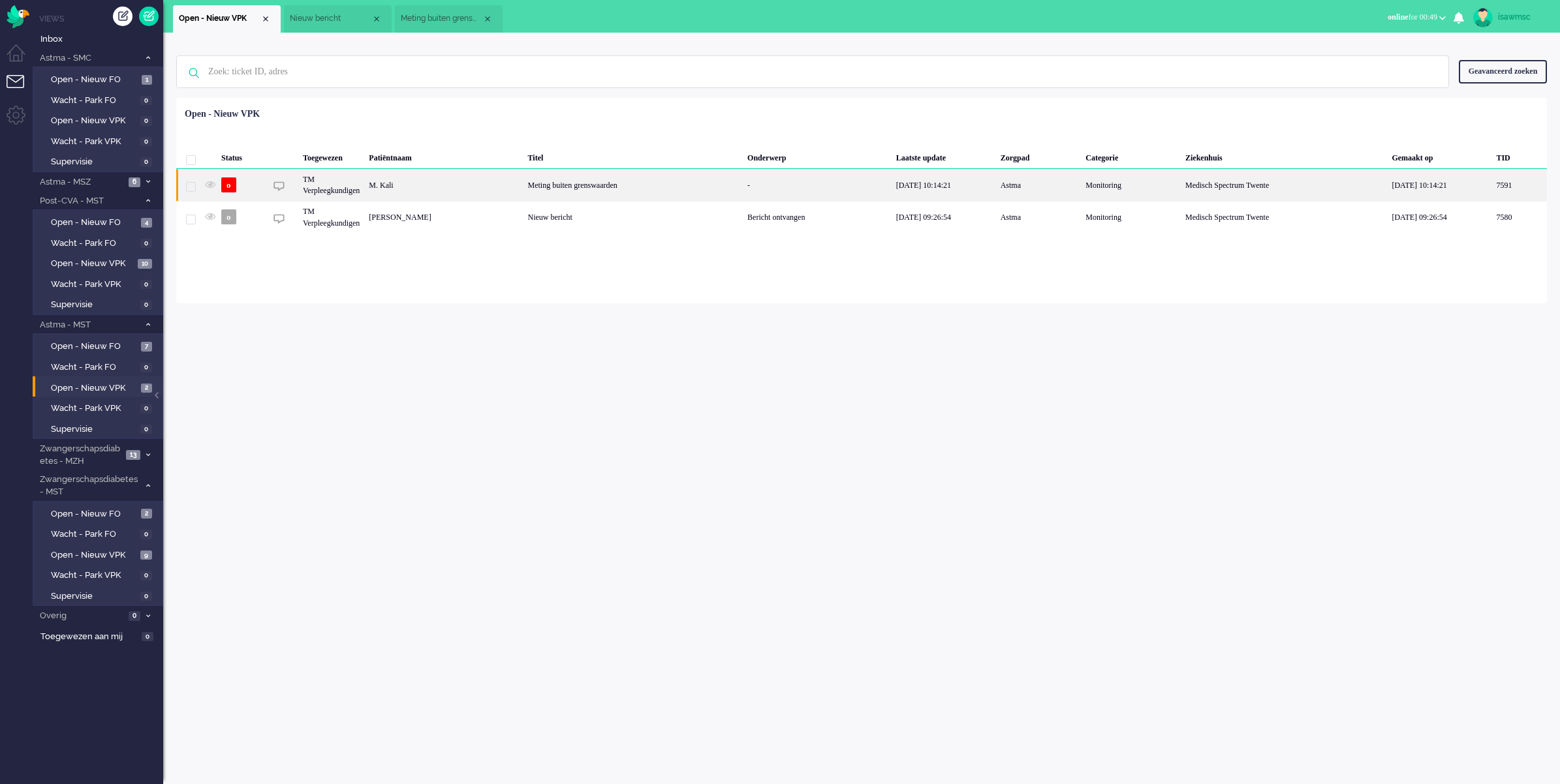
click at [1233, 193] on div "M. Kali" at bounding box center [1519, 185] width 56 height 32
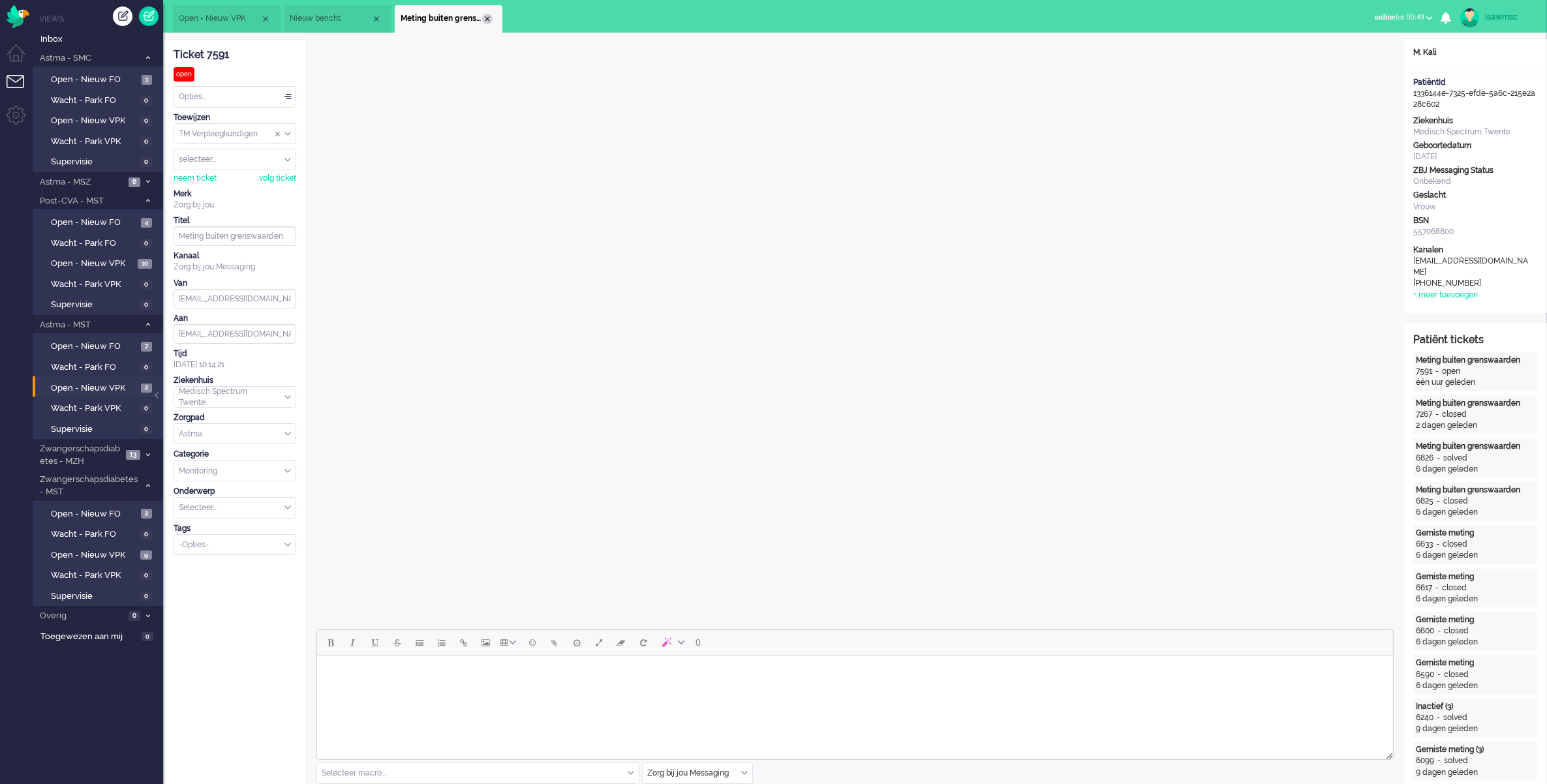
click at [486, 18] on div "Close tab" at bounding box center [487, 19] width 10 height 10
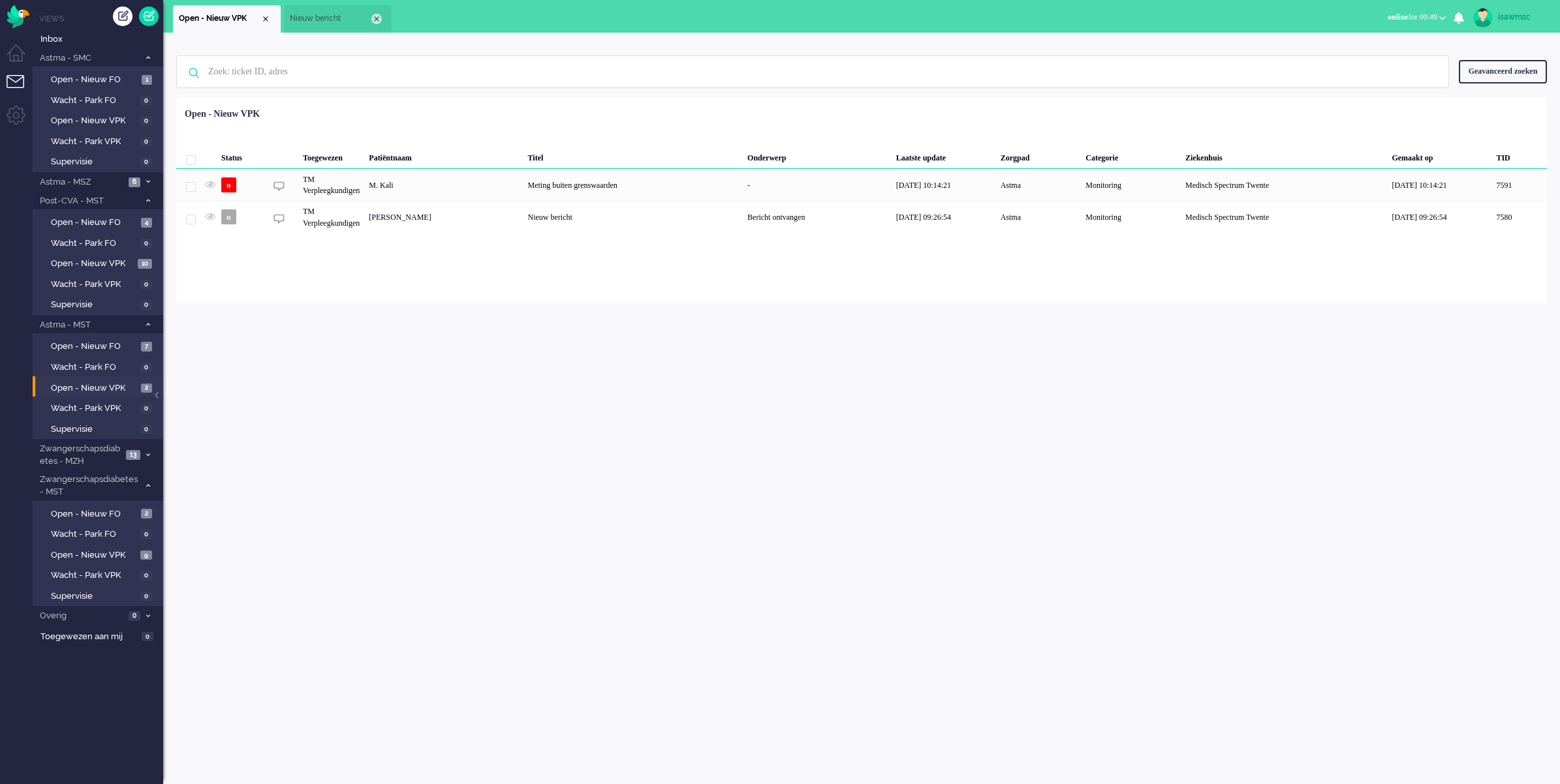
click at [376, 15] on div "Close tab" at bounding box center [376, 19] width 10 height 10
click at [453, 41] on div "Geen zoekresultaten [PERSON_NAME] nog eens Geavanceerd zoeken Geavanceerd zoeke…" at bounding box center [862, 168] width 1397 height 271
click at [505, 322] on div "Geen zoekresultaten [PERSON_NAME] nog eens Geavanceerd zoeken Geavanceerd zoeke…" at bounding box center [862, 408] width 1397 height 751
click at [355, 323] on div "Geen zoekresultaten [PERSON_NAME] nog eens Geavanceerd zoeken Geavanceerd zoeke…" at bounding box center [862, 408] width 1397 height 751
click at [402, 438] on div "Geen zoekresultaten [PERSON_NAME] nog eens Geavanceerd zoeken Geavanceerd zoeke…" at bounding box center [862, 408] width 1397 height 751
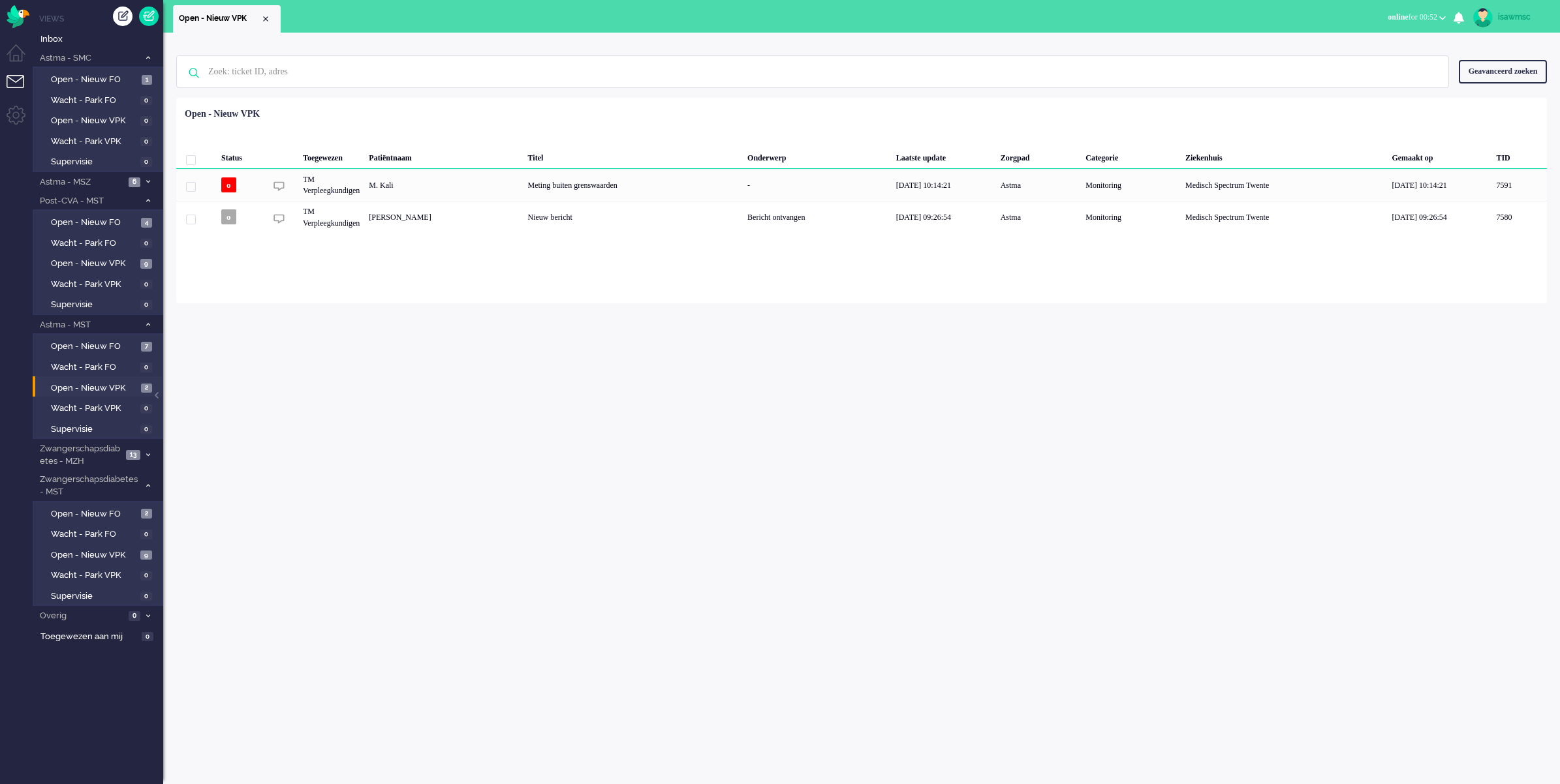
click at [361, 19] on ul "Open - Nieuw VPK" at bounding box center [734, 16] width 1123 height 33
click at [117, 256] on link "Open - Nieuw VPK 9" at bounding box center [99, 263] width 124 height 14
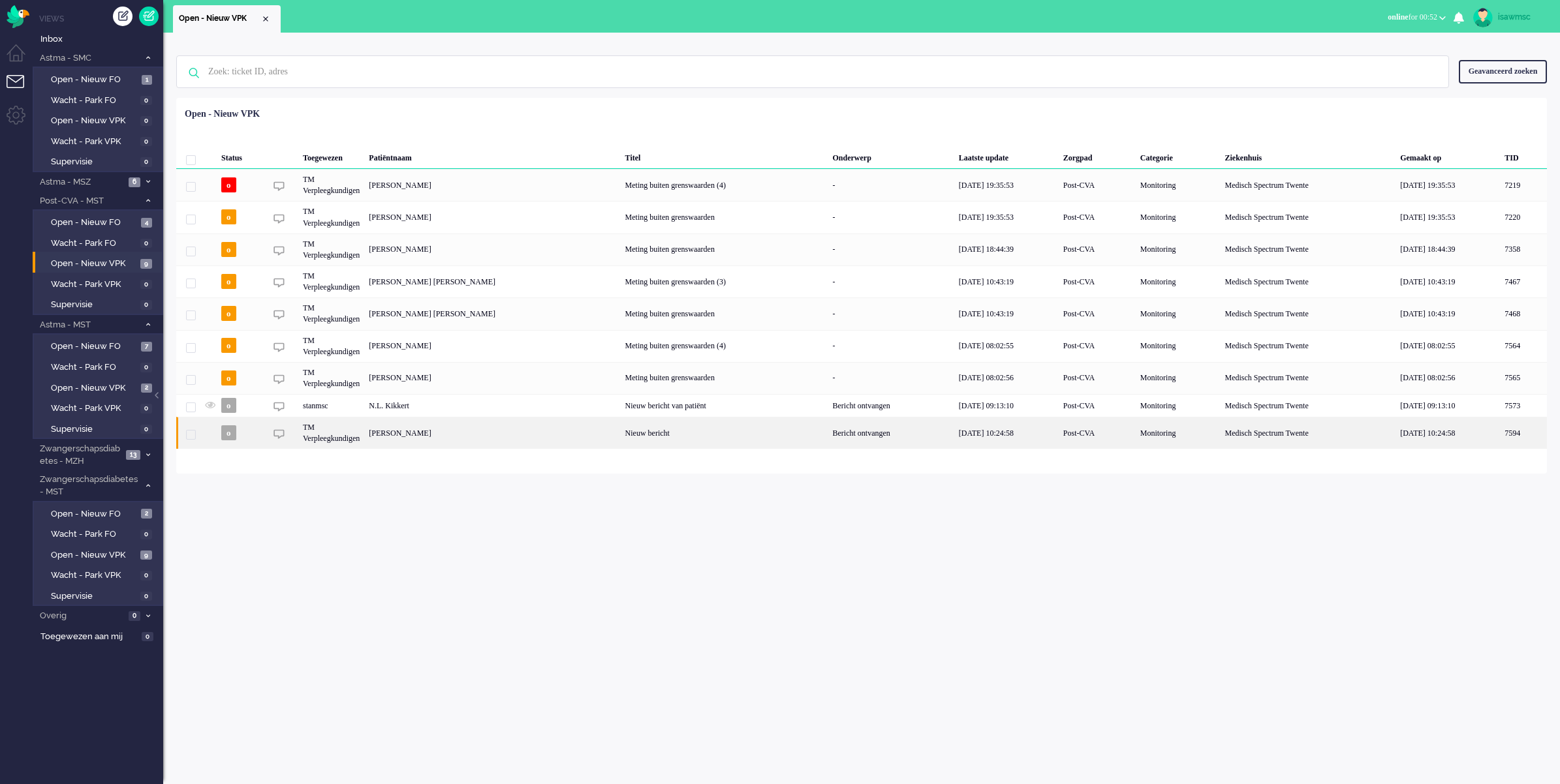
click at [1233, 424] on div "[PERSON_NAME]" at bounding box center [1523, 432] width 47 height 32
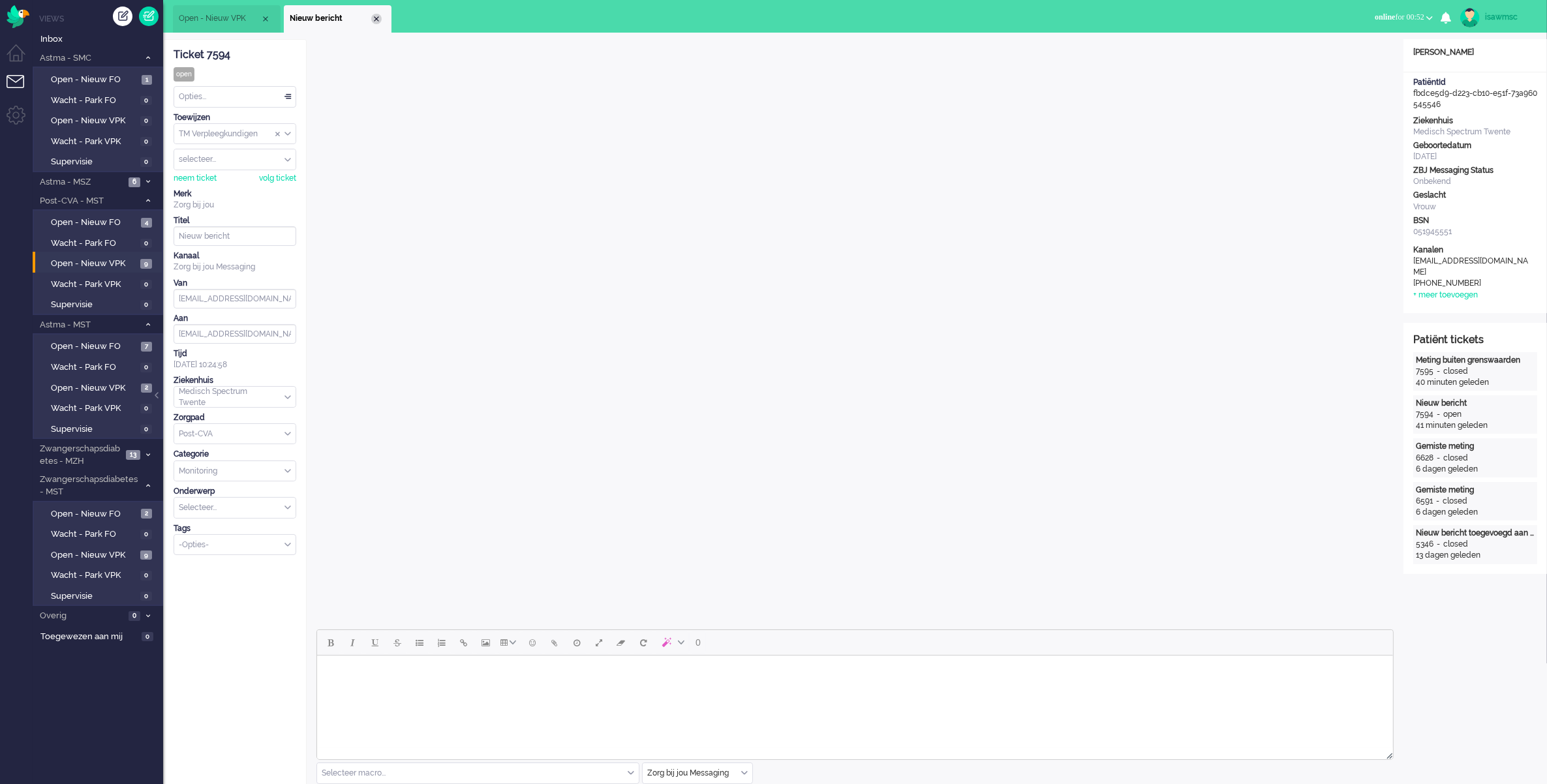
click at [378, 18] on div "Close tab" at bounding box center [376, 19] width 10 height 10
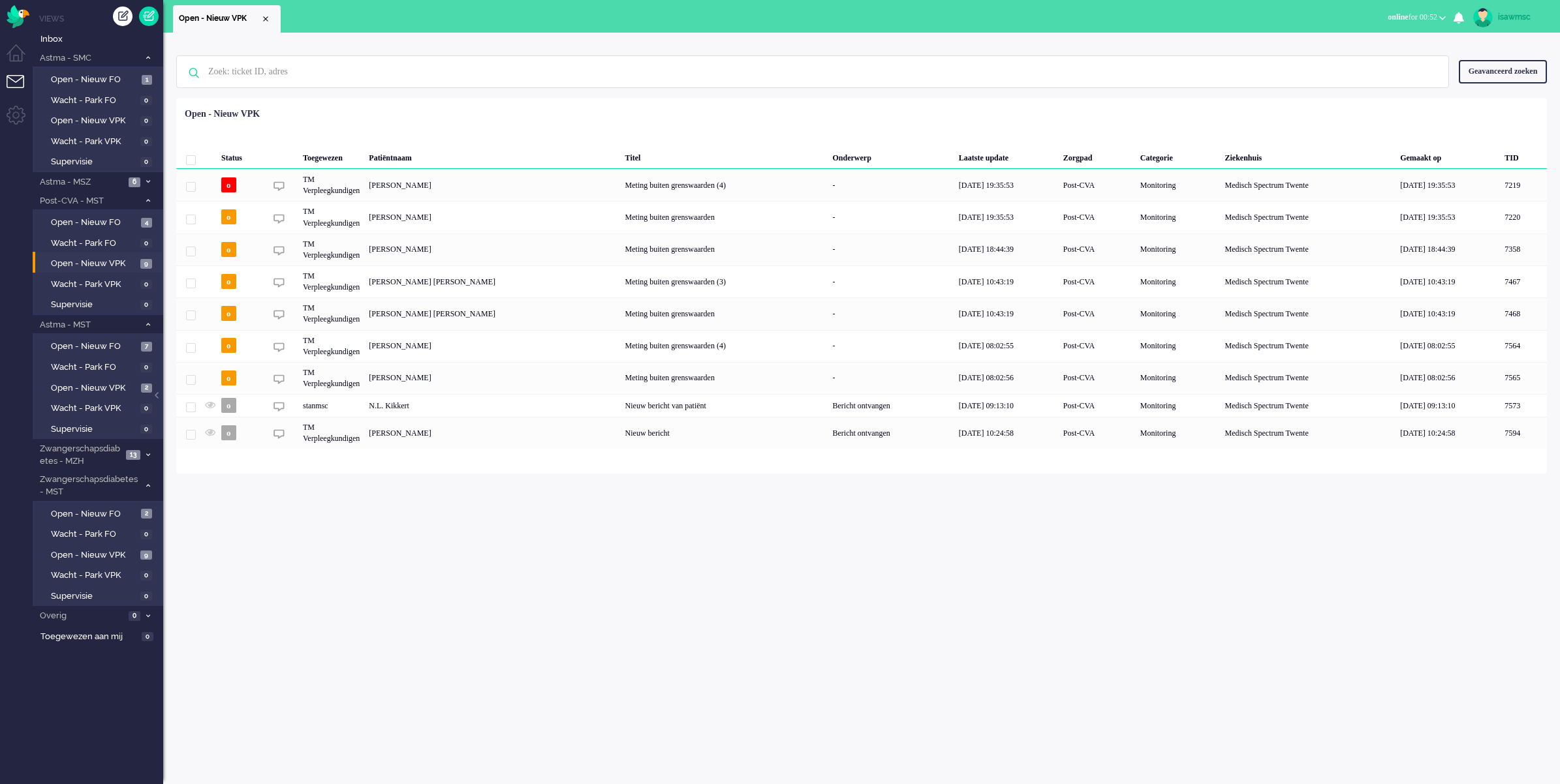
click at [523, 530] on div "Geen zoekresultaten [PERSON_NAME] nog eens Geavanceerd zoeken Geavanceerd zoeke…" at bounding box center [862, 408] width 1397 height 751
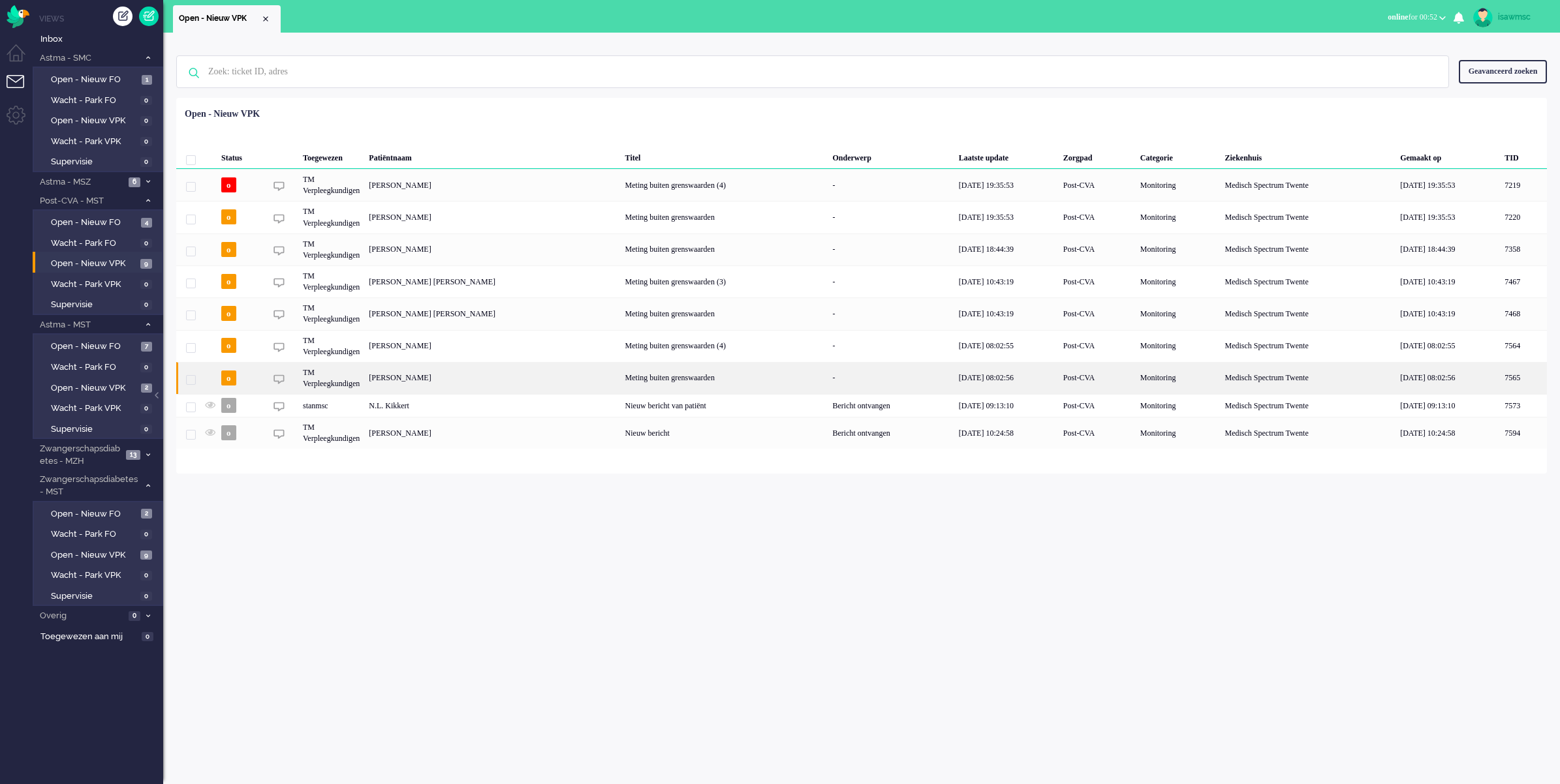
click at [1233, 372] on div "[PERSON_NAME]" at bounding box center [1523, 378] width 47 height 32
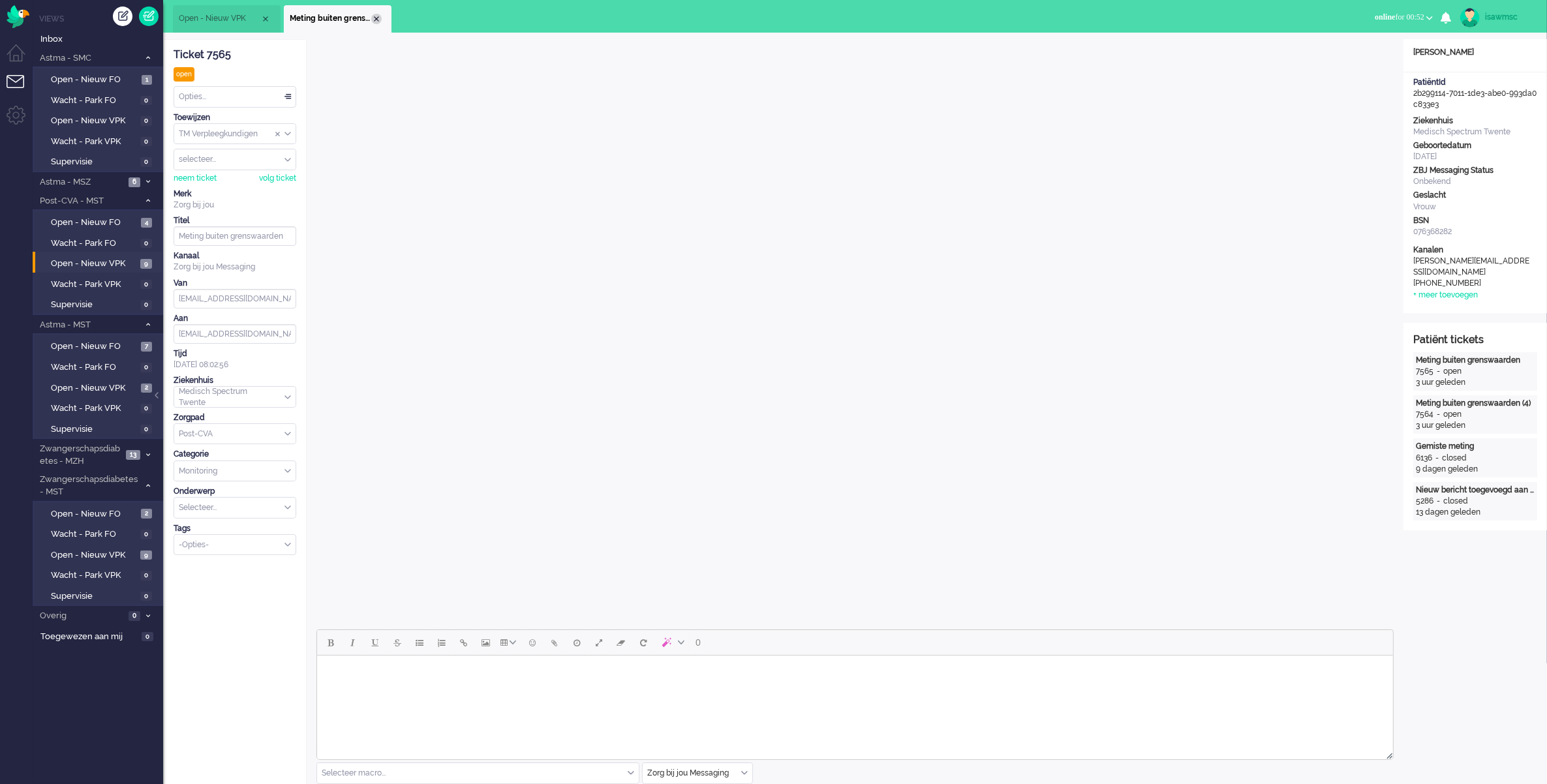
click at [377, 17] on div "Close tab" at bounding box center [376, 19] width 10 height 10
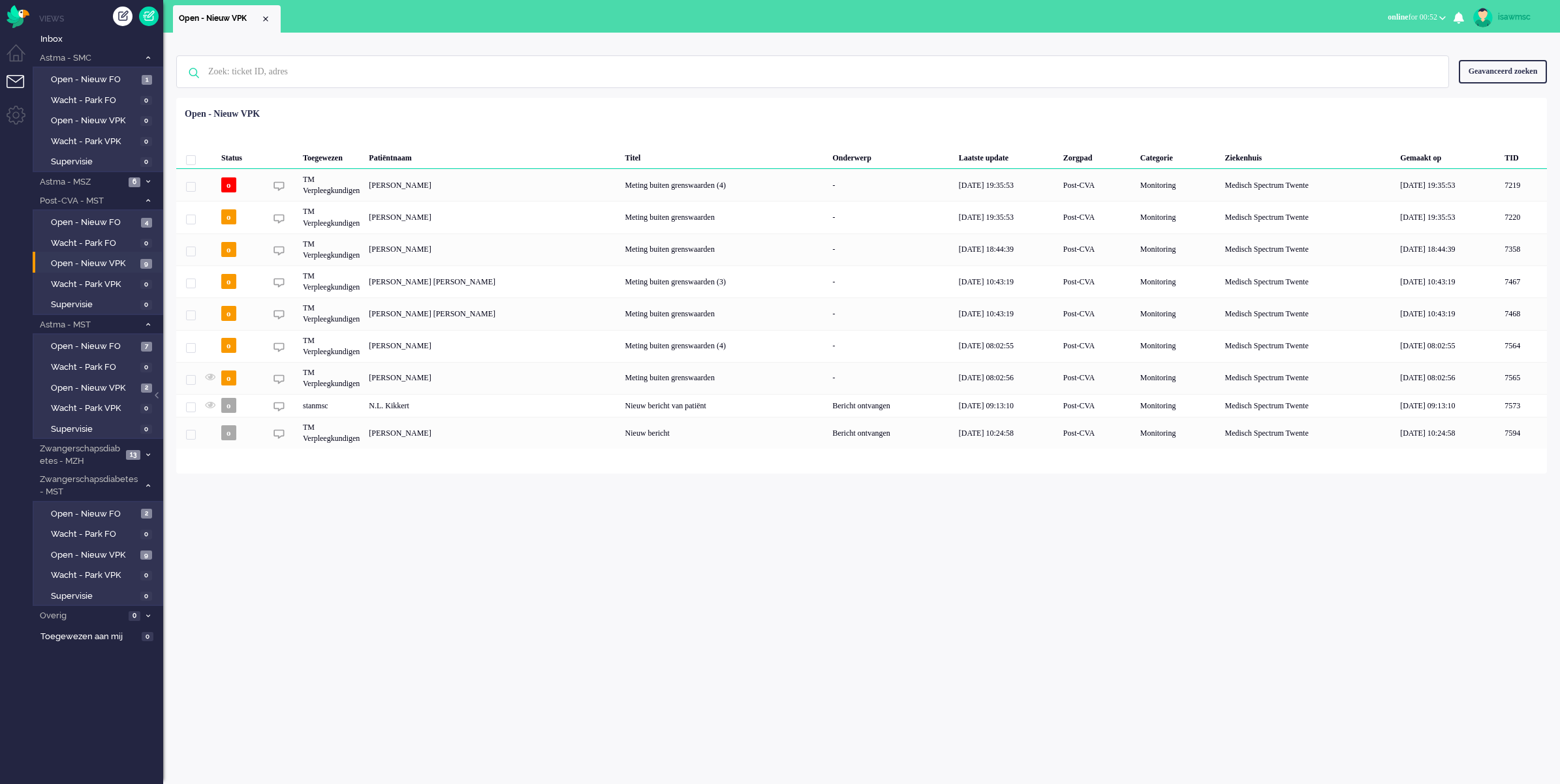
click at [450, 13] on ul "Open - Nieuw VPK" at bounding box center [734, 16] width 1123 height 33
click at [500, 608] on div "Geen zoekresultaten [PERSON_NAME] nog eens Geavanceerd zoeken Geavanceerd zoeke…" at bounding box center [862, 408] width 1397 height 751
click at [96, 279] on span "Wacht - Park VPK" at bounding box center [94, 285] width 86 height 13
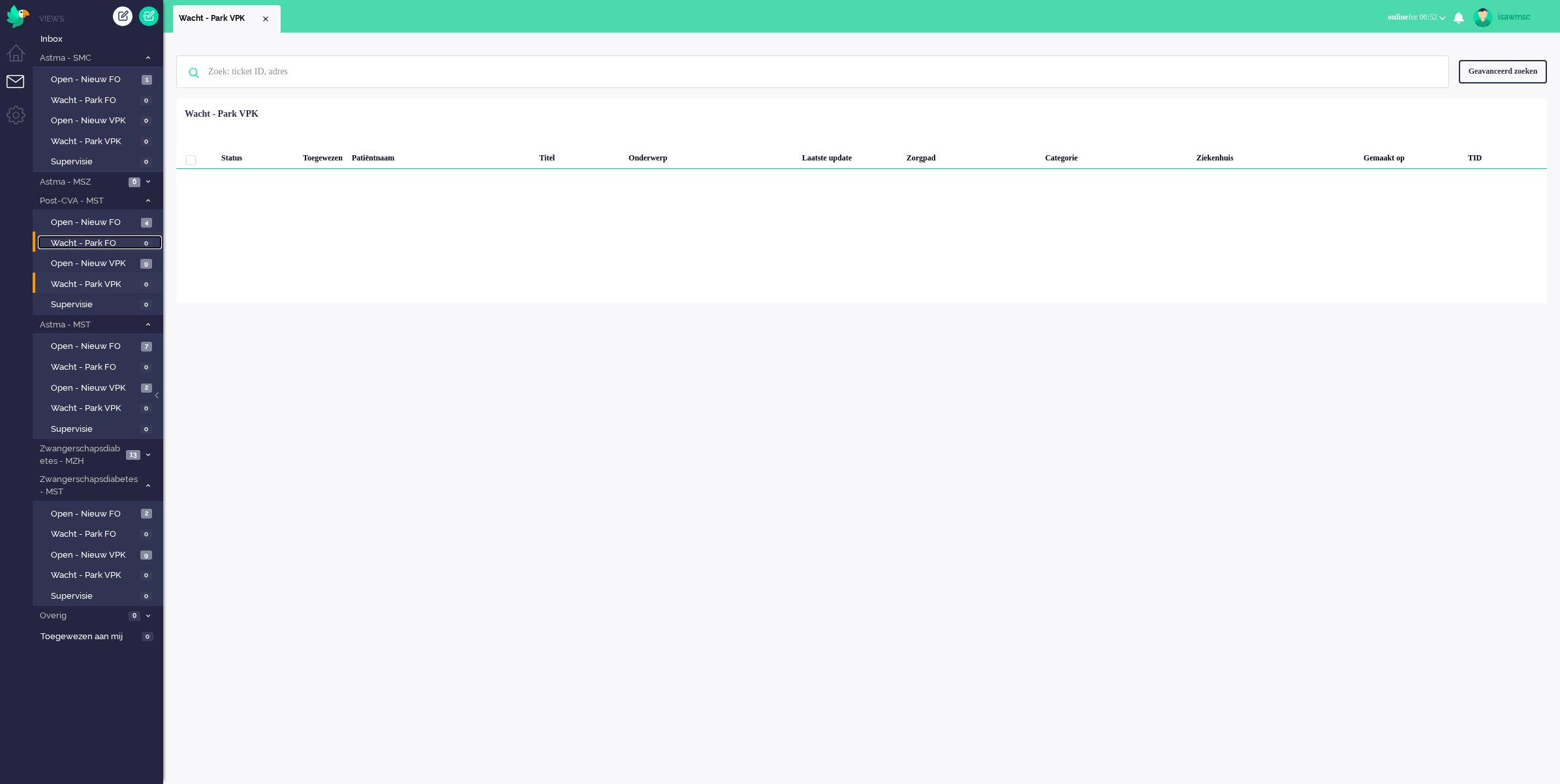
click at [116, 241] on span "Wacht - Park FO" at bounding box center [94, 243] width 86 height 13
click at [119, 550] on span "Open - Nieuw VPK" at bounding box center [94, 556] width 86 height 13
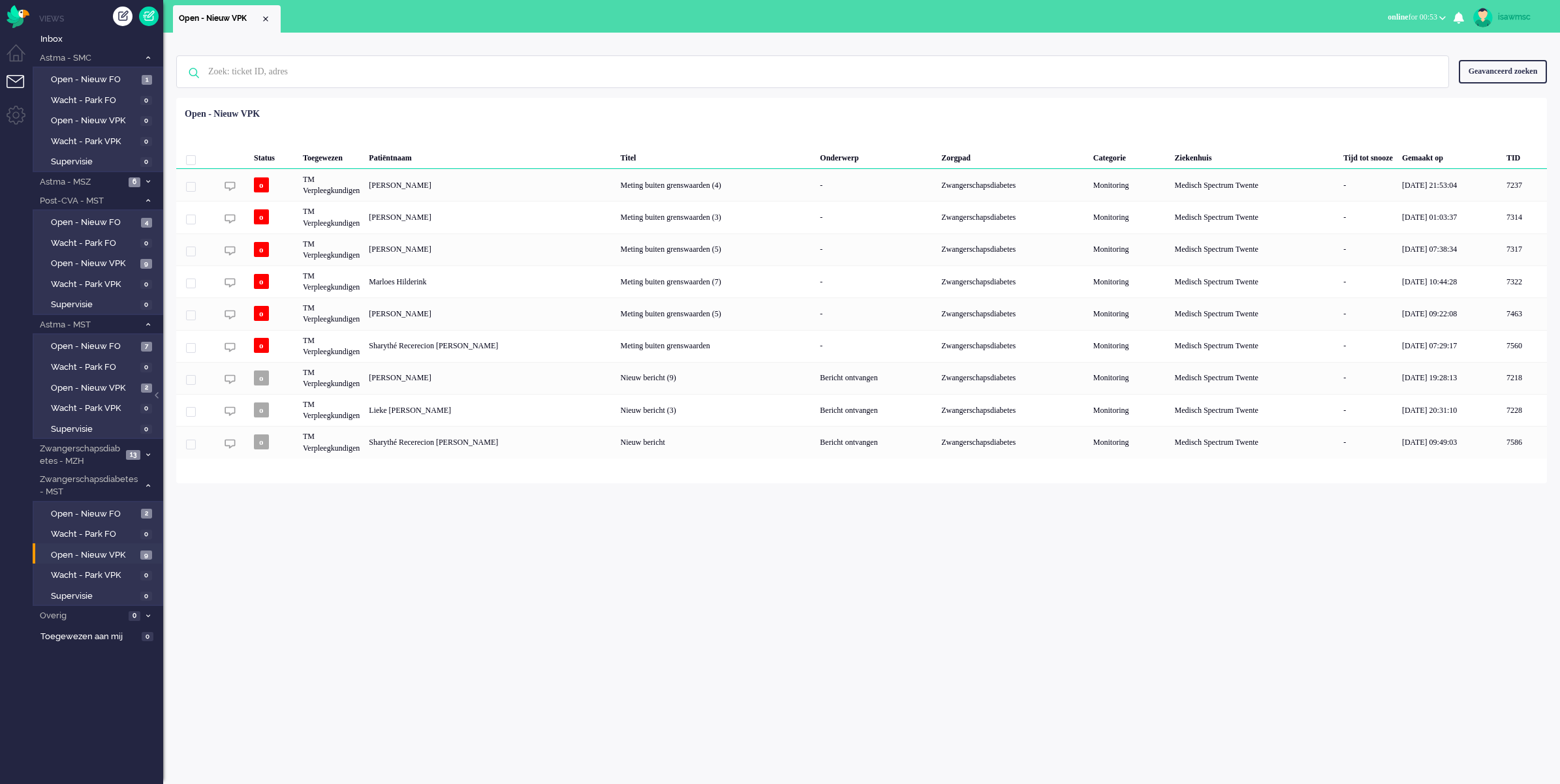
click at [622, 578] on div "Geen zoekresultaten [PERSON_NAME] nog eens Geavanceerd zoeken Geavanceerd zoeke…" at bounding box center [862, 408] width 1397 height 751
click at [150, 547] on link "Open - Nieuw VPK 9" at bounding box center [99, 554] width 124 height 14
drag, startPoint x: 328, startPoint y: 627, endPoint x: 332, endPoint y: 621, distance: 7.2
click at [331, 608] on div "Geen zoekresultaten [PERSON_NAME] nog eens Geavanceerd zoeken Geavanceerd zoeke…" at bounding box center [862, 408] width 1397 height 751
click at [133, 382] on span "Open - Nieuw VPK" at bounding box center [94, 388] width 87 height 13
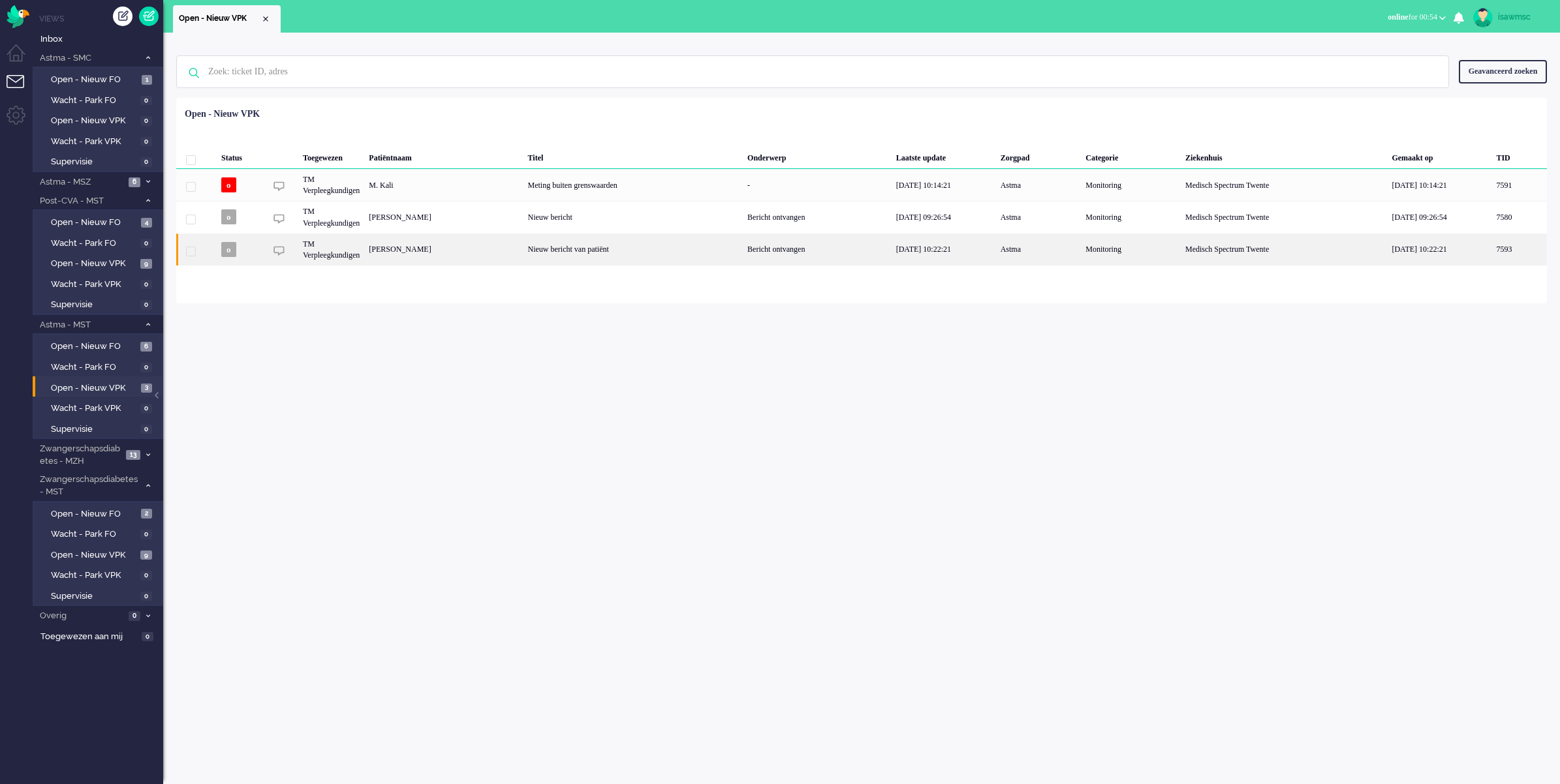
click at [1233, 248] on div "[PERSON_NAME]" at bounding box center [1519, 249] width 56 height 32
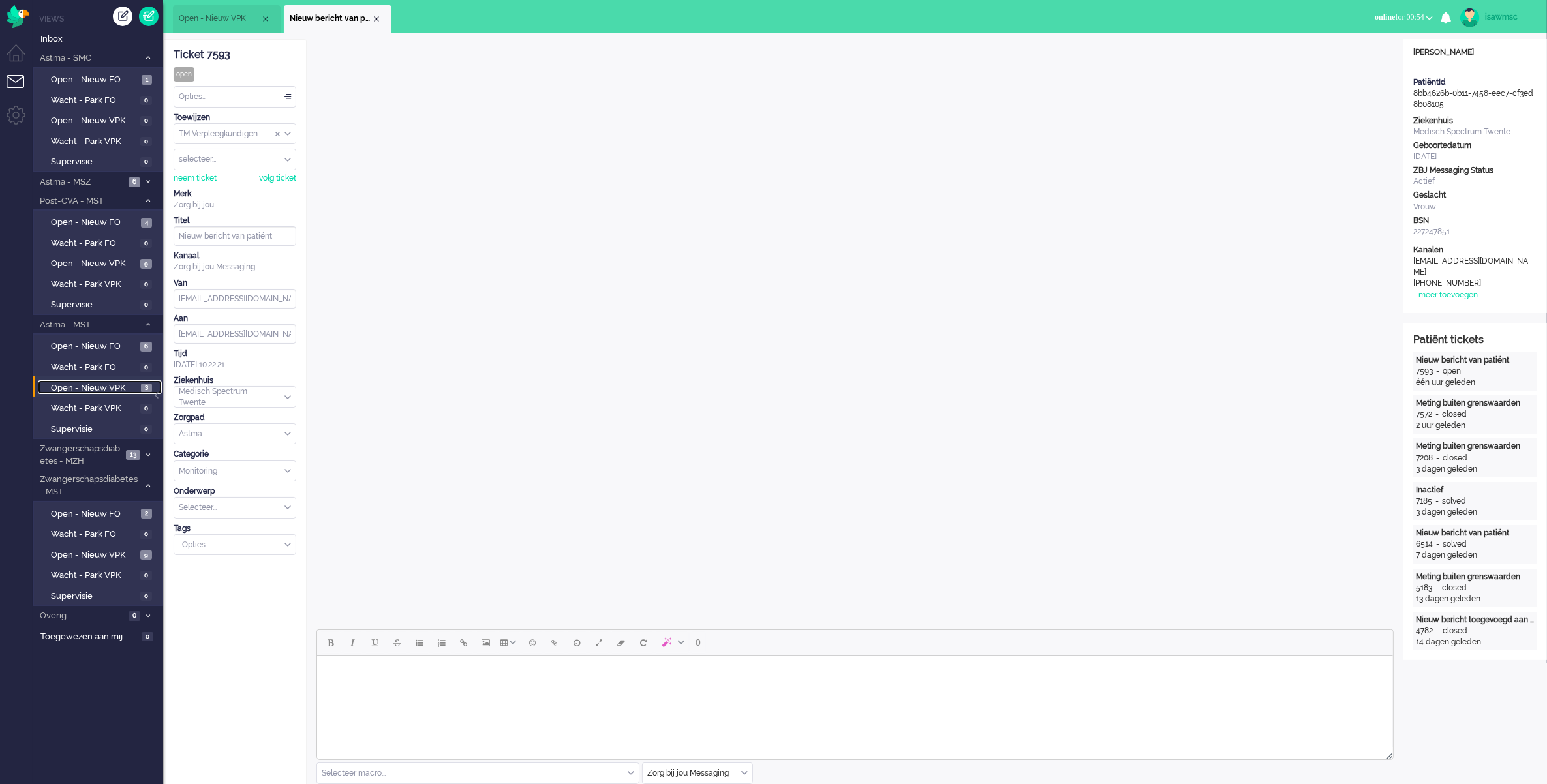
click at [133, 382] on span "Open - Nieuw VPK" at bounding box center [94, 388] width 87 height 13
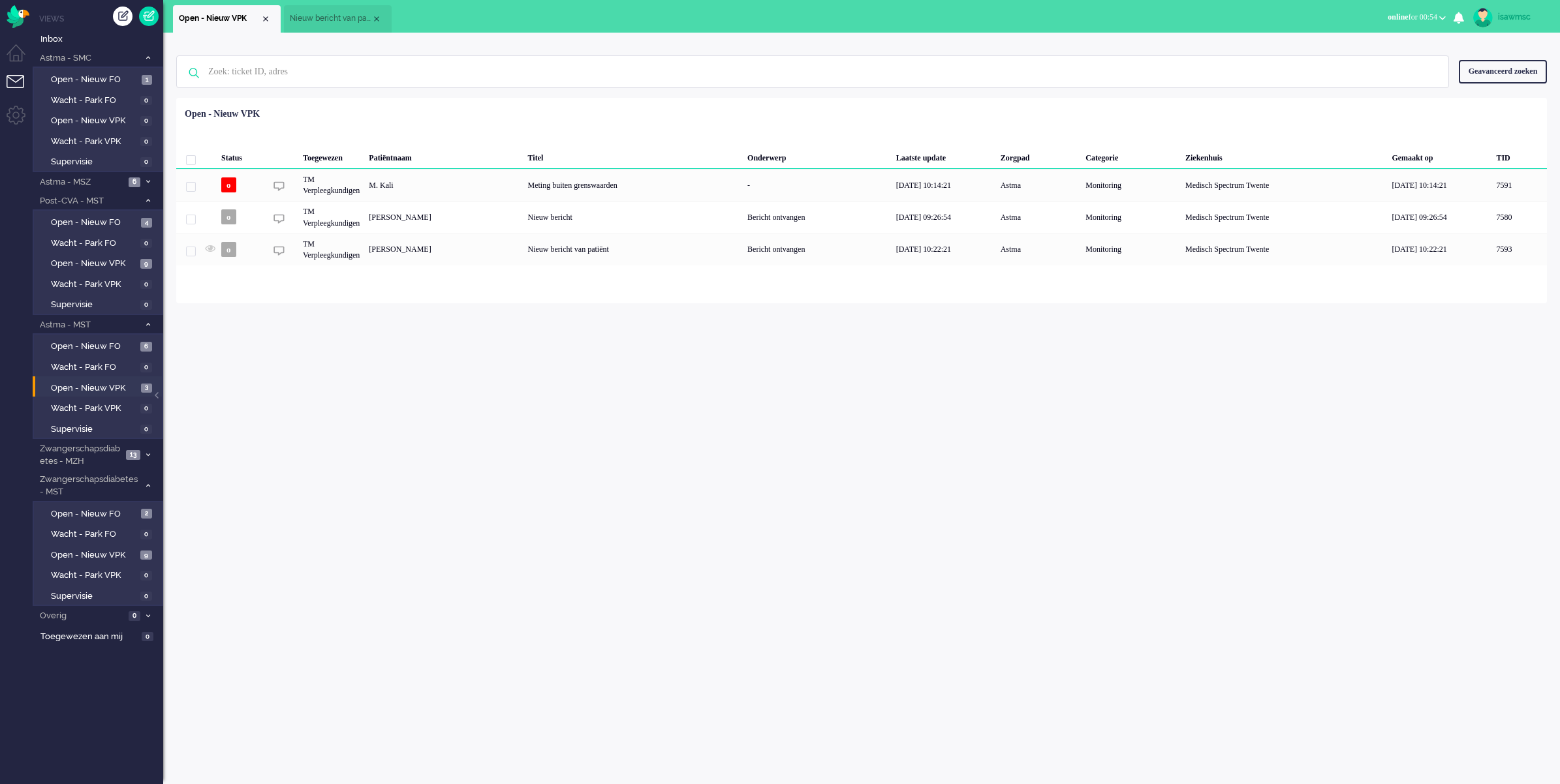
click at [604, 429] on div "Geen zoekresultaten [PERSON_NAME] nog eens Geavanceerd zoeken Geavanceerd zoeke…" at bounding box center [862, 408] width 1397 height 751
click at [117, 383] on span "Open - Nieuw VPK" at bounding box center [94, 388] width 87 height 13
click at [393, 445] on div "Geen zoekresultaten [PERSON_NAME] nog eens Geavanceerd zoeken Geavanceerd zoeke…" at bounding box center [862, 408] width 1397 height 751
click at [373, 15] on div "Close tab" at bounding box center [376, 19] width 10 height 10
click at [396, 35] on div "Geen zoekresultaten [PERSON_NAME] nog eens Geavanceerd zoeken Geavanceerd zoeke…" at bounding box center [862, 168] width 1397 height 271
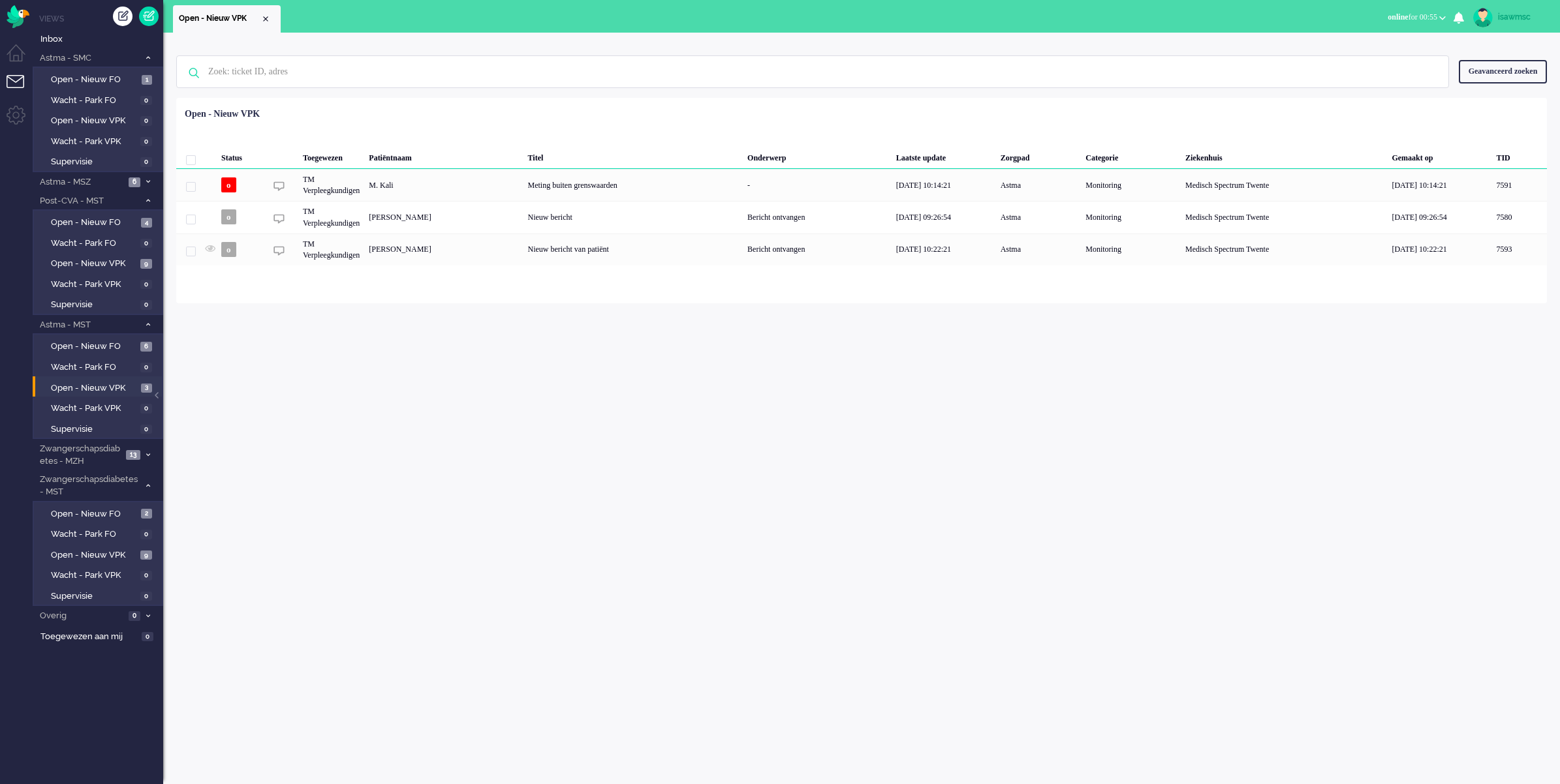
click at [611, 462] on div "Geen zoekresultaten [PERSON_NAME] nog eens Geavanceerd zoeken Geavanceerd zoeke…" at bounding box center [862, 408] width 1397 height 751
click at [68, 403] on span "Wacht - Park VPK" at bounding box center [94, 409] width 86 height 13
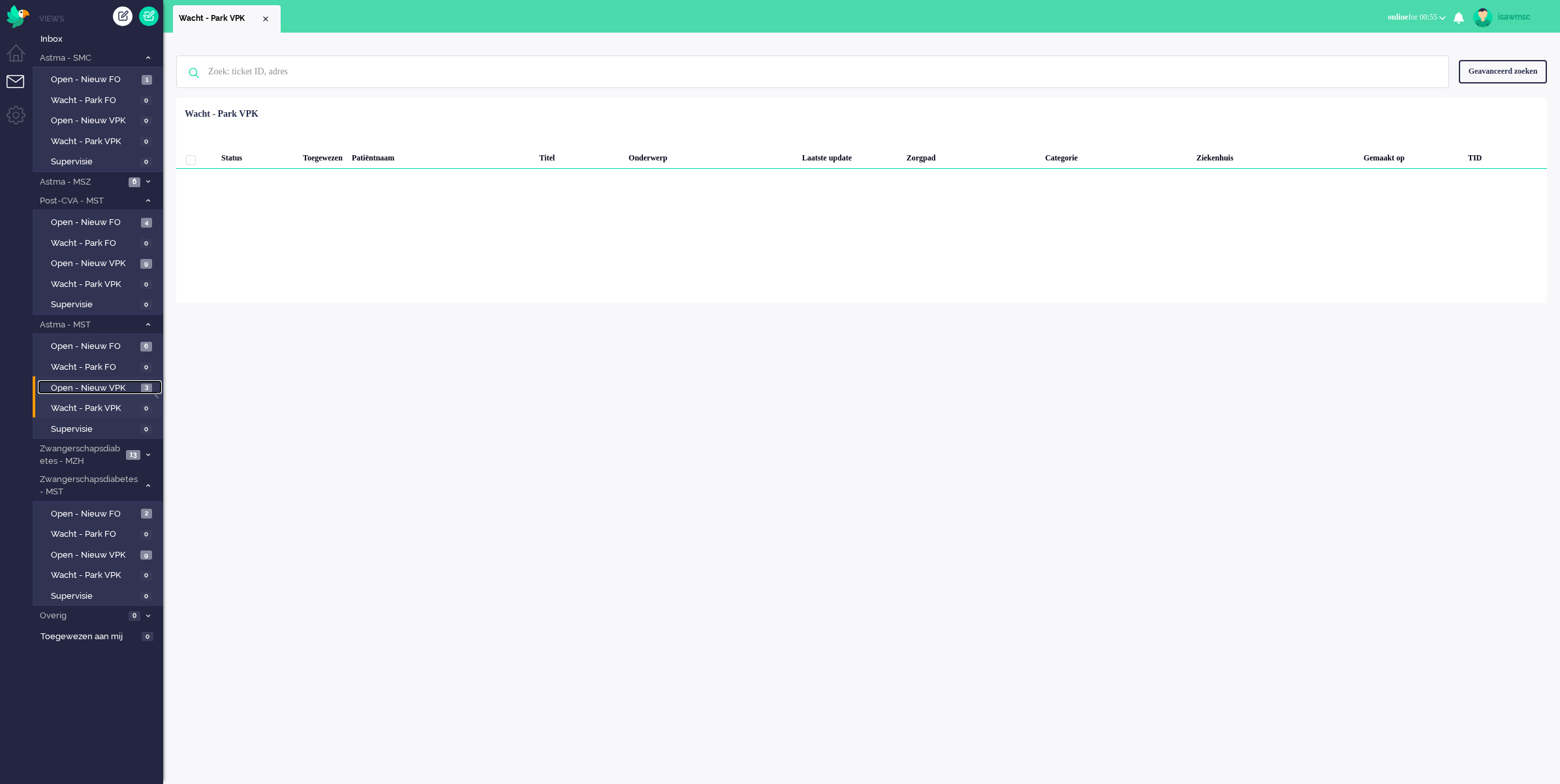
click at [68, 382] on span "Open - Nieuw VPK" at bounding box center [94, 388] width 87 height 13
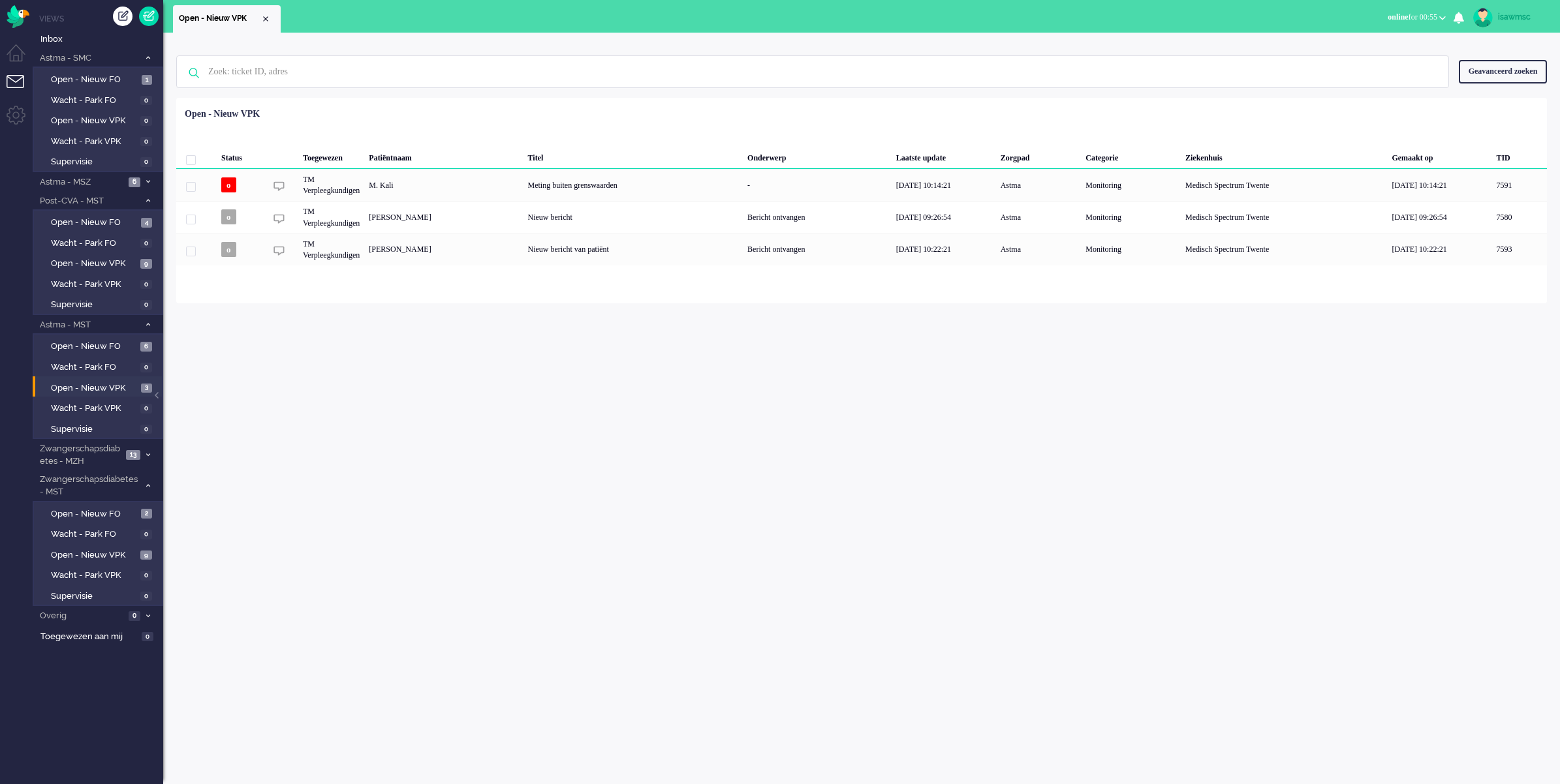
click at [484, 419] on div "Geen zoekresultaten [PERSON_NAME] nog eens Geavanceerd zoeken Geavanceerd zoeke…" at bounding box center [862, 408] width 1397 height 751
click at [135, 257] on span "Open - Nieuw VPK" at bounding box center [94, 263] width 86 height 13
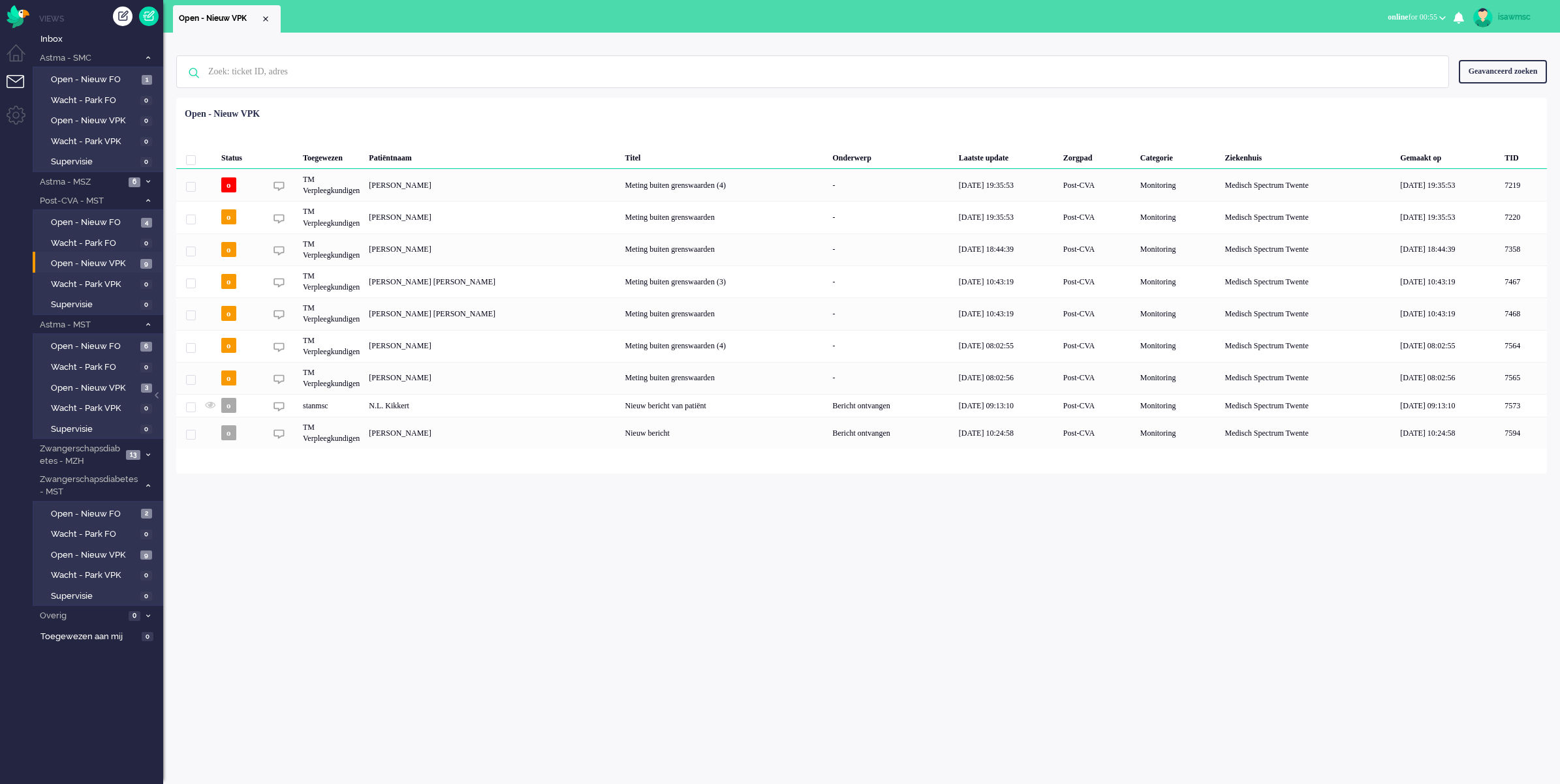
click at [570, 608] on div "Geen zoekresultaten [PERSON_NAME] nog eens Geavanceerd zoeken Geavanceerd zoeke…" at bounding box center [862, 408] width 1397 height 751
click at [114, 382] on span "Open - Nieuw VPK" at bounding box center [94, 388] width 87 height 13
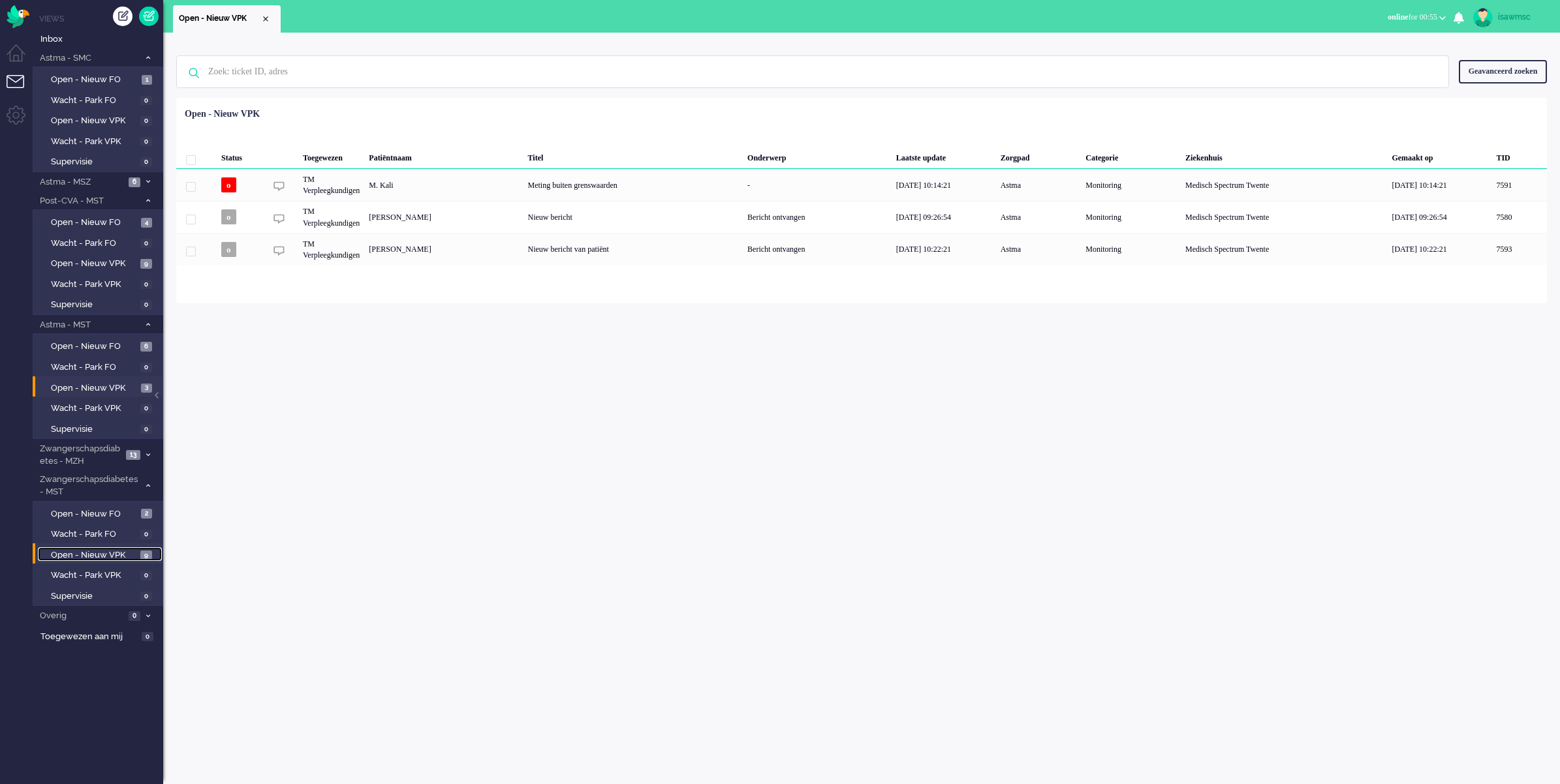
click at [112, 547] on link "Open - Nieuw VPK 9" at bounding box center [99, 554] width 124 height 14
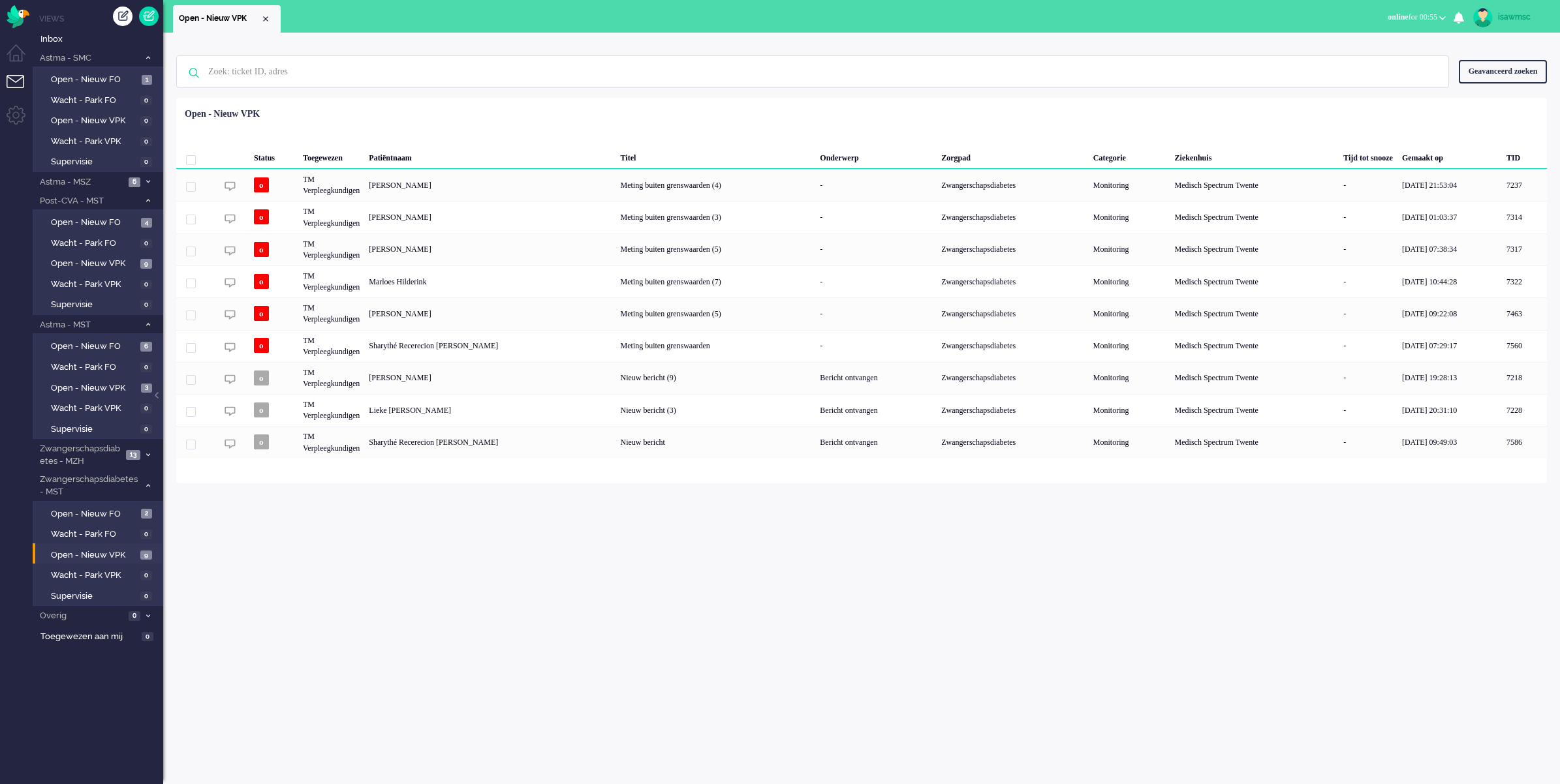
click at [635, 106] on div "Status Toegewezen Patiëntnaam Titel Onderwerp Zorgpad Categorie Ziekenhuis Tijd…" at bounding box center [861, 280] width 1371 height 356
click at [214, 569] on div "Geen zoekresultaten [PERSON_NAME] nog eens Geavanceerd zoeken Geavanceerd zoeke…" at bounding box center [862, 408] width 1397 height 751
click at [562, 134] on div "Geselecteerd 0 Set Status: open pending holding solved Verwijder Selecteer... U…" at bounding box center [861, 130] width 1371 height 25
click at [427, 122] on div "Geselecteerd 0 Set Status: open pending holding solved Verwijder Selecteer... U…" at bounding box center [861, 130] width 1371 height 25
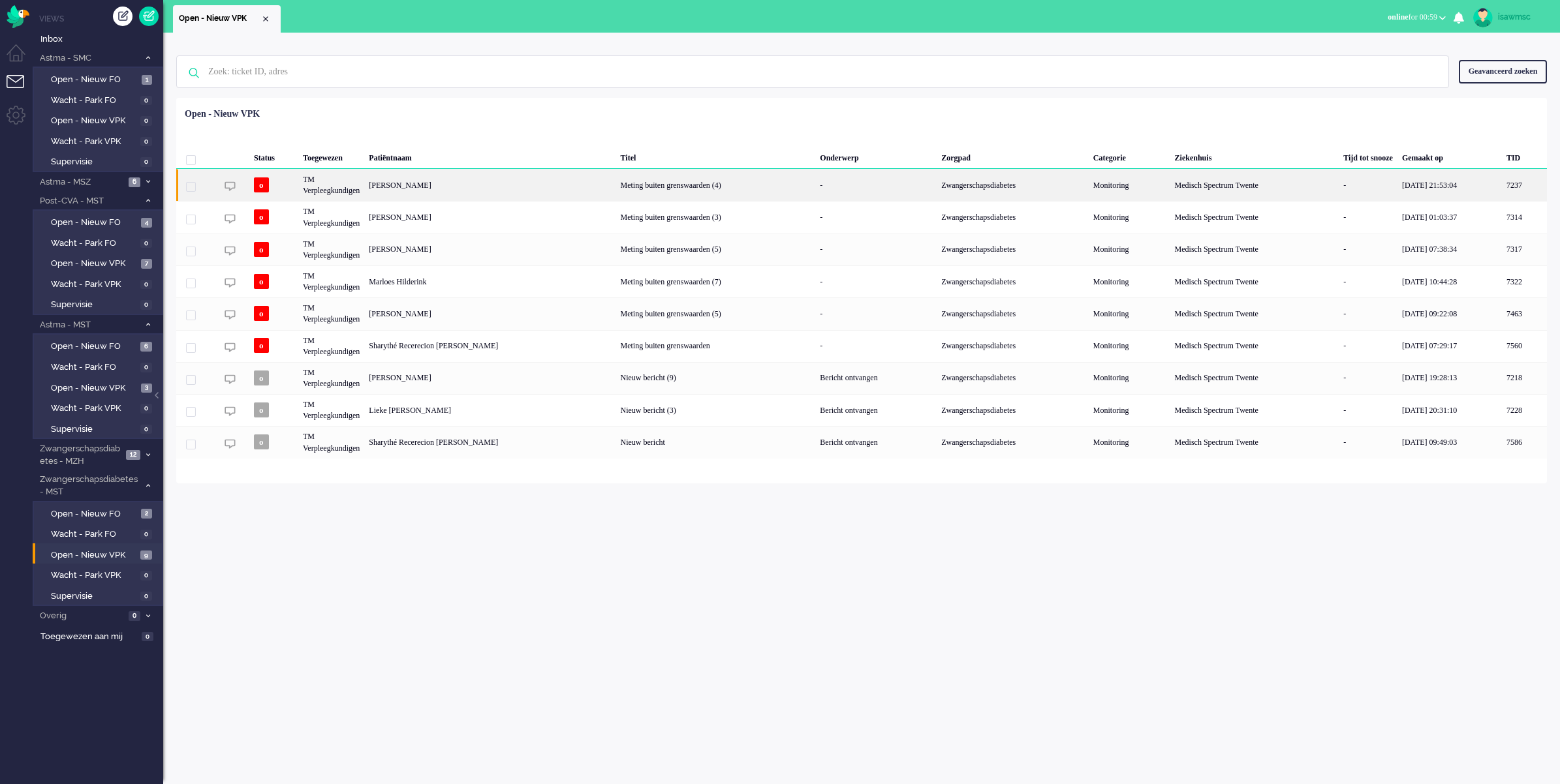
click at [1233, 191] on div "[PERSON_NAME]" at bounding box center [1524, 185] width 45 height 32
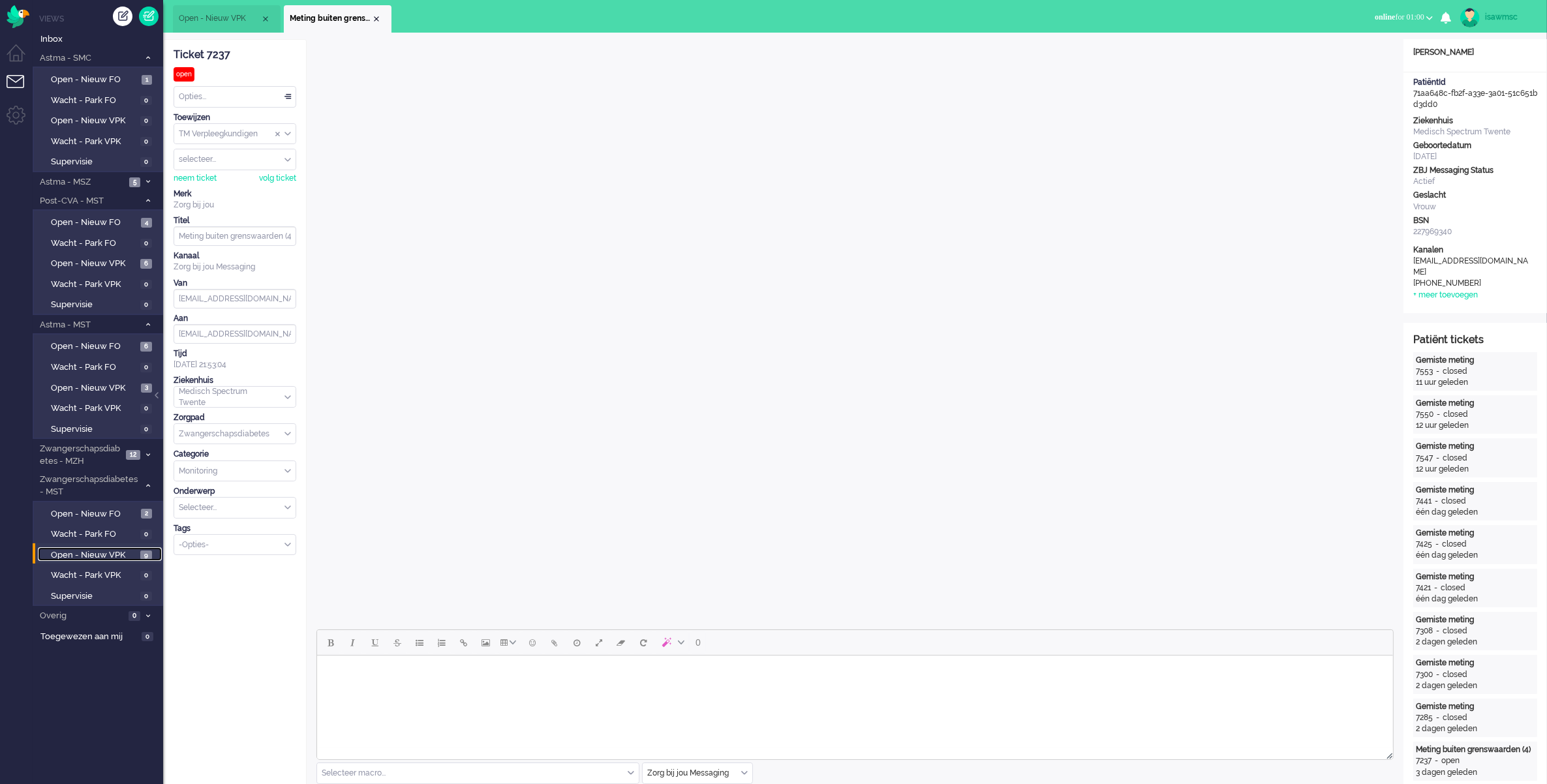
click at [119, 550] on span "Open - Nieuw VPK" at bounding box center [94, 556] width 86 height 13
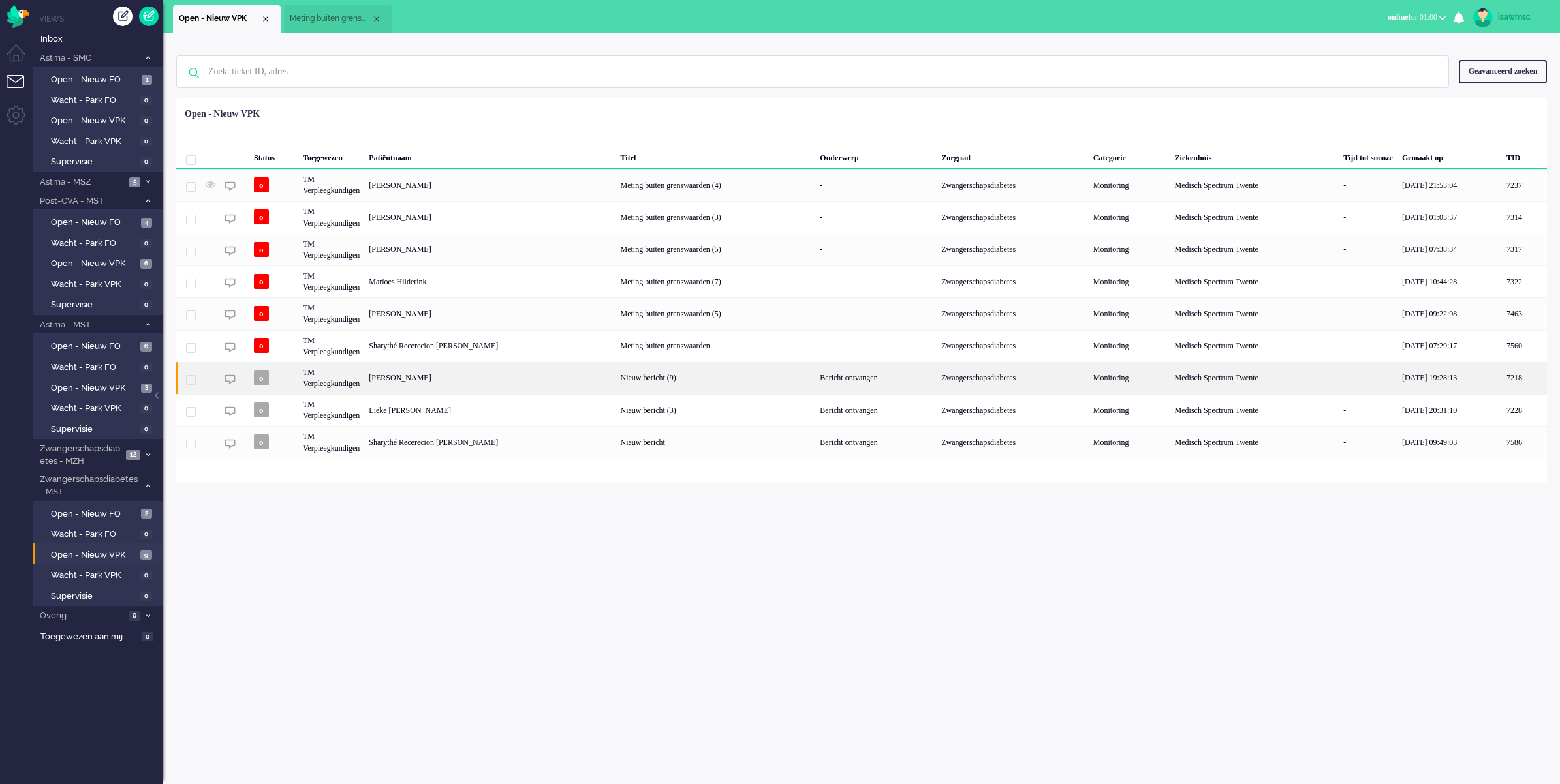
click at [1233, 381] on div "[PERSON_NAME]" at bounding box center [1524, 378] width 45 height 32
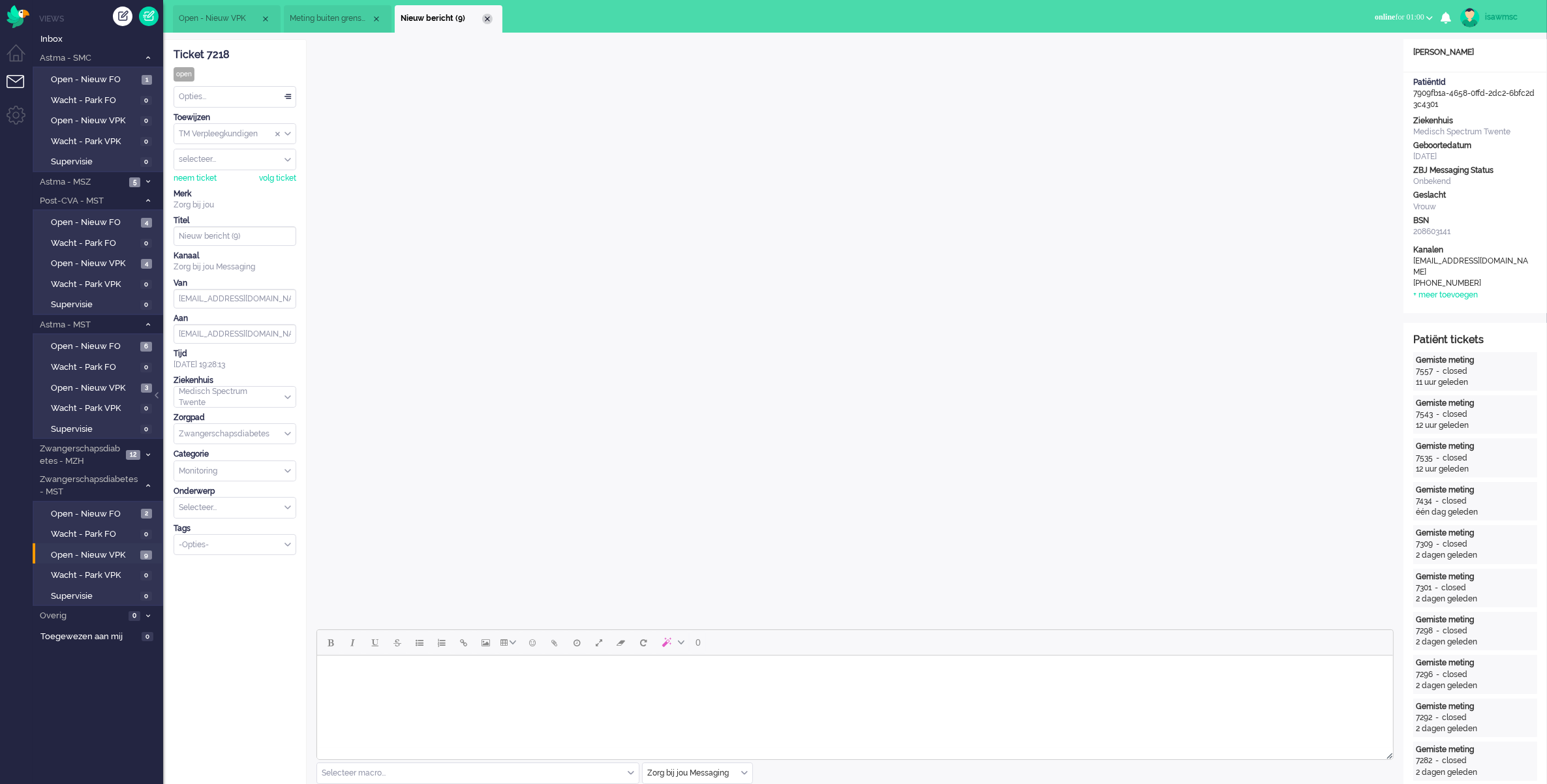
click at [486, 19] on div "Close tab" at bounding box center [487, 19] width 10 height 10
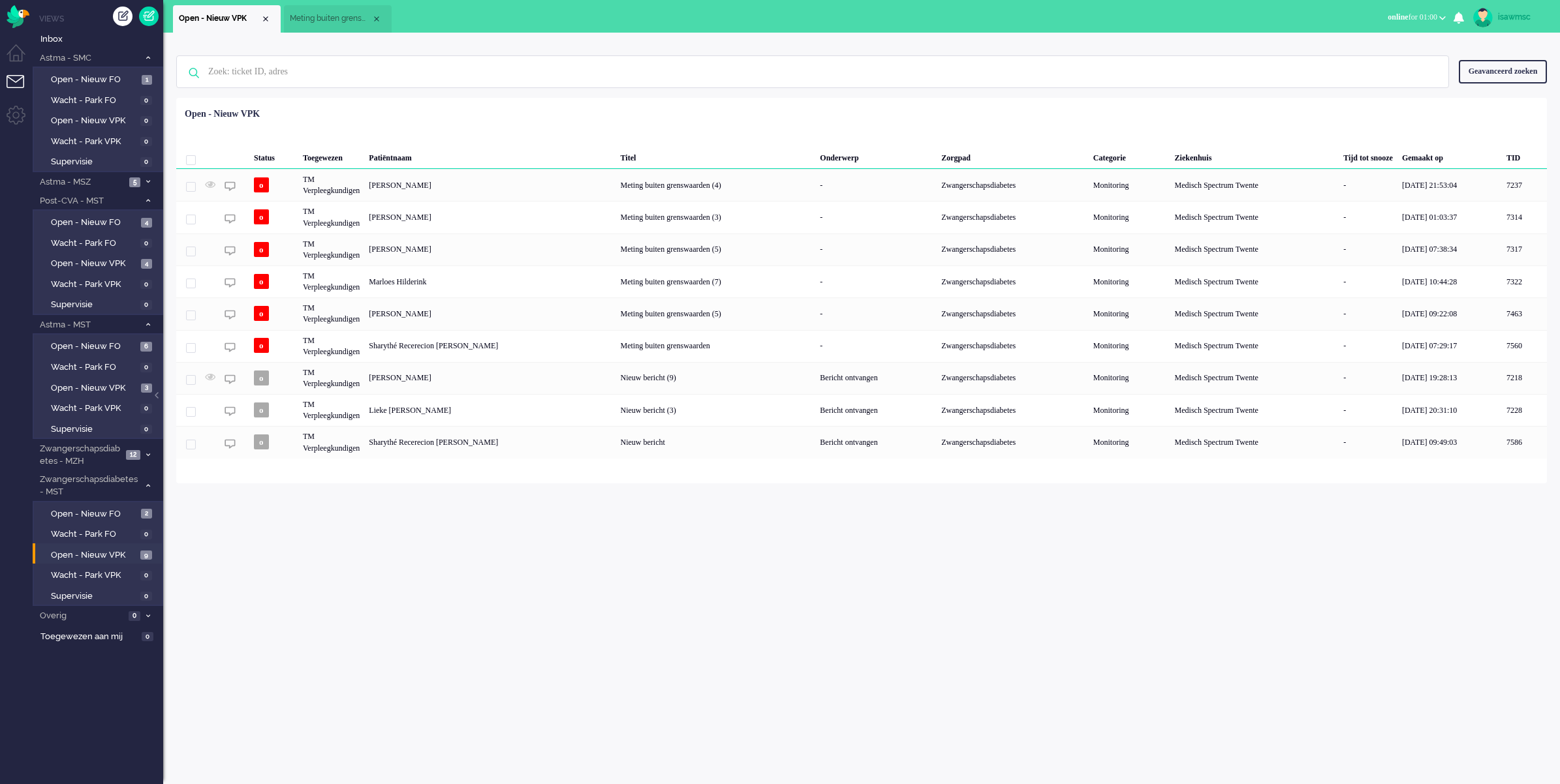
click at [442, 109] on div "Status Toegewezen Patiëntnaam Titel Onderwerp Zorgpad Categorie Ziekenhuis Tijd…" at bounding box center [861, 280] width 1371 height 356
click at [448, 504] on div "Geen zoekresultaten [PERSON_NAME] nog eens Geavanceerd zoeken Geavanceerd zoeke…" at bounding box center [862, 408] width 1397 height 751
click at [369, 99] on div "Loading... Status Toegewezen Patiëntnaam Titel Onderwerp Zorgpad Categorie Ziek…" at bounding box center [861, 291] width 1371 height 386
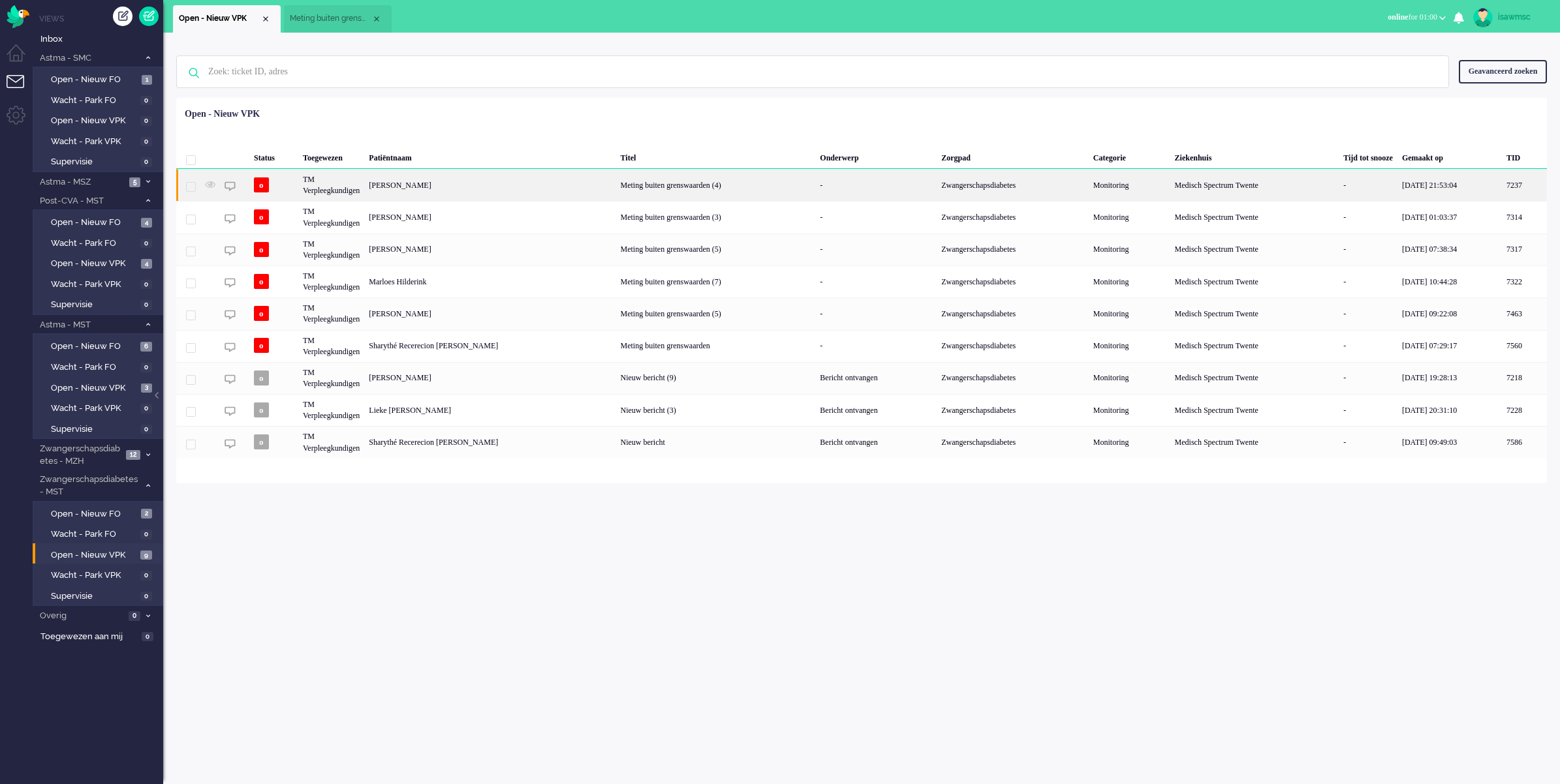
click at [1233, 187] on div "[PERSON_NAME]" at bounding box center [1524, 185] width 45 height 32
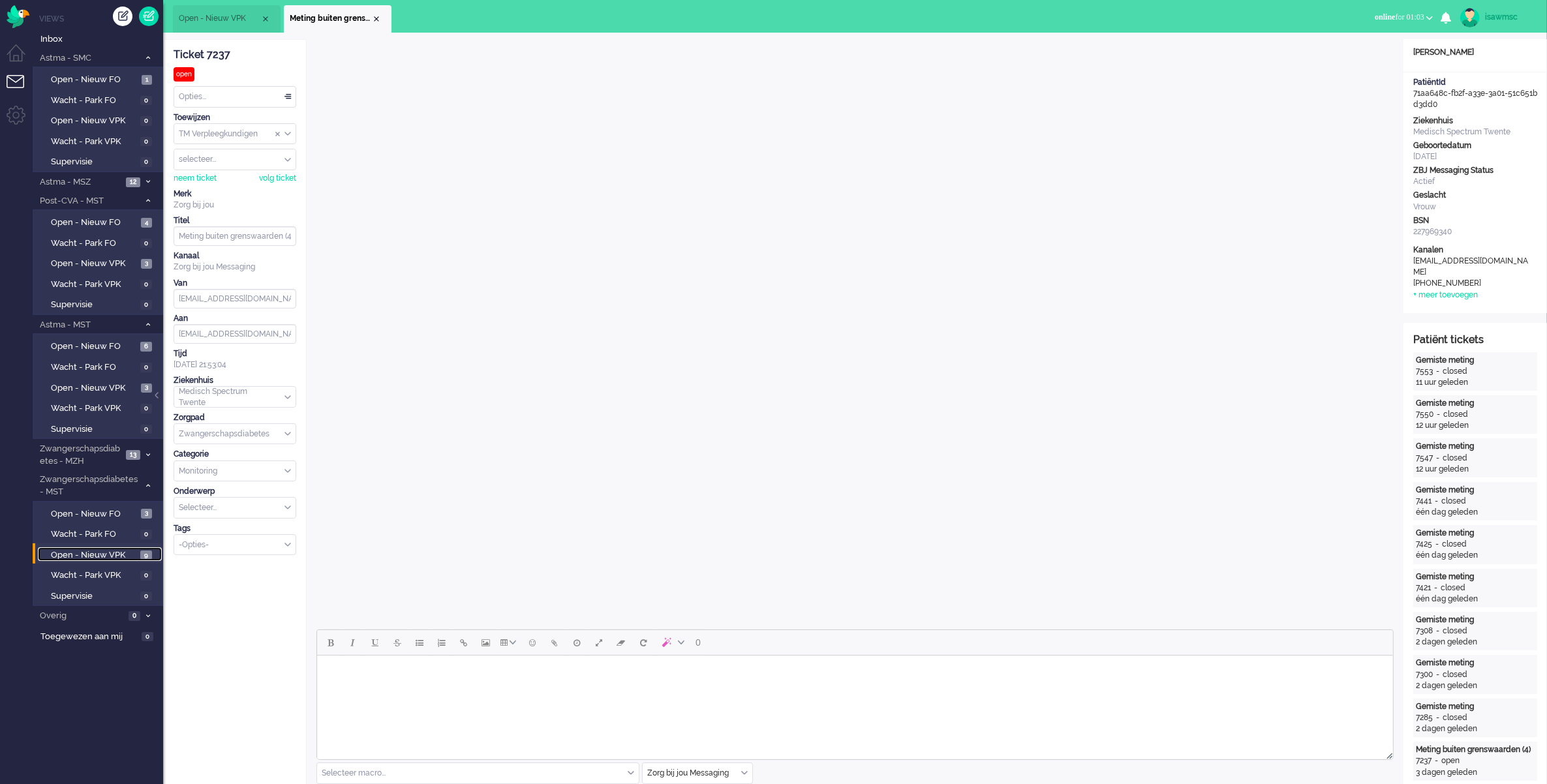
click at [122, 551] on span "Open - Nieuw VPK" at bounding box center [94, 556] width 86 height 13
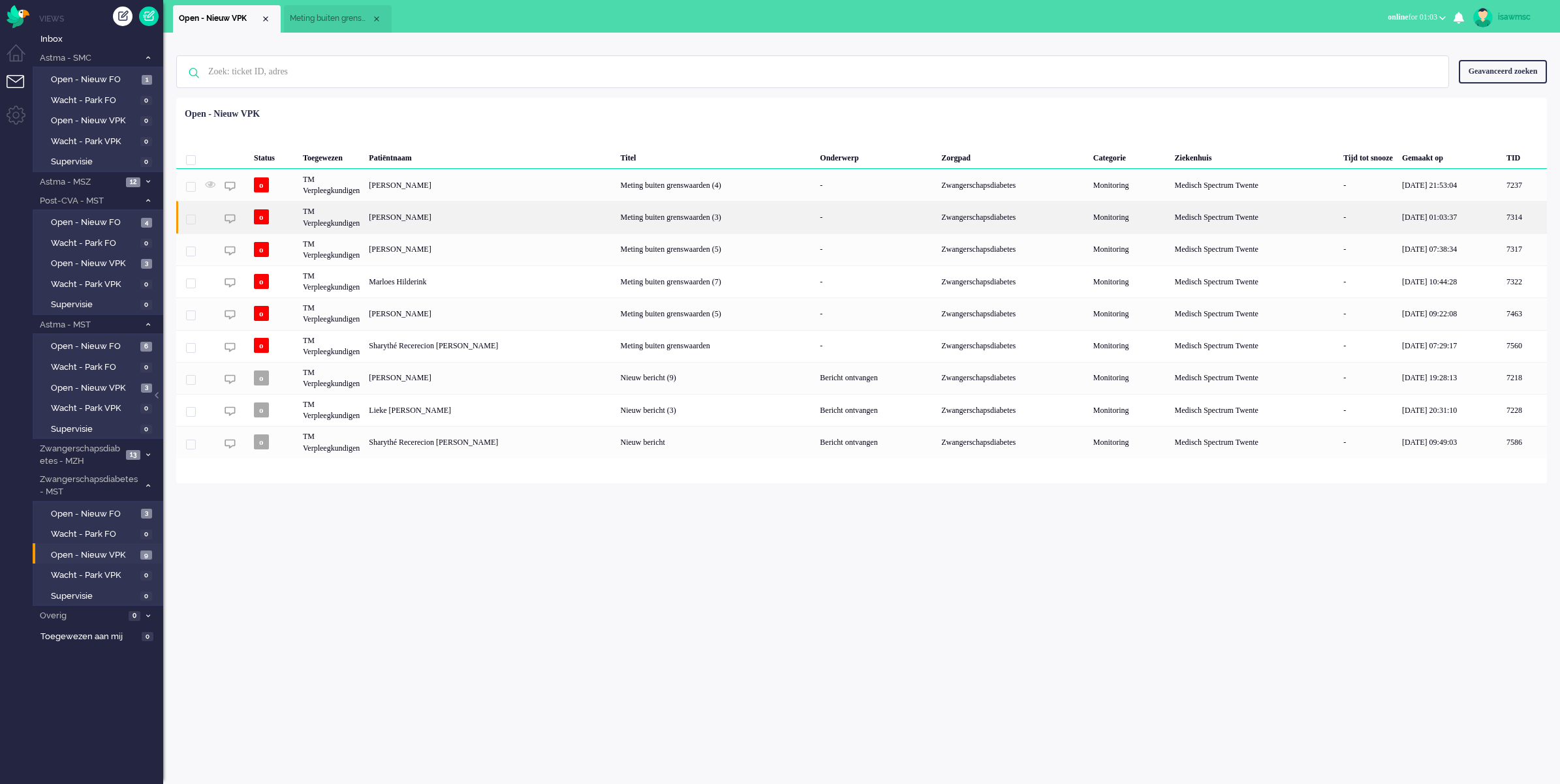
click at [1233, 220] on div "[PERSON_NAME]" at bounding box center [1524, 217] width 45 height 32
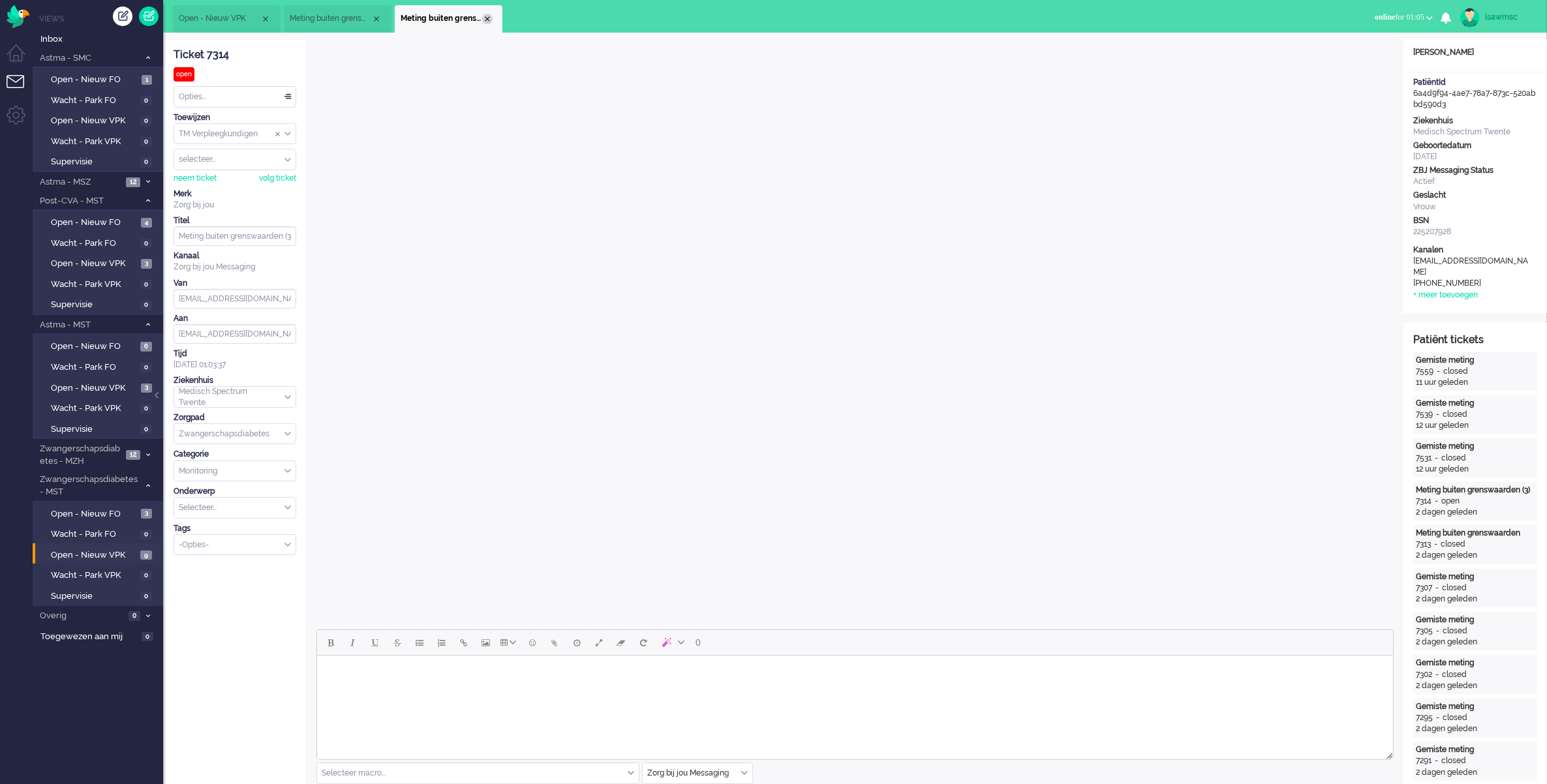
click at [487, 17] on div "Close tab" at bounding box center [487, 19] width 10 height 10
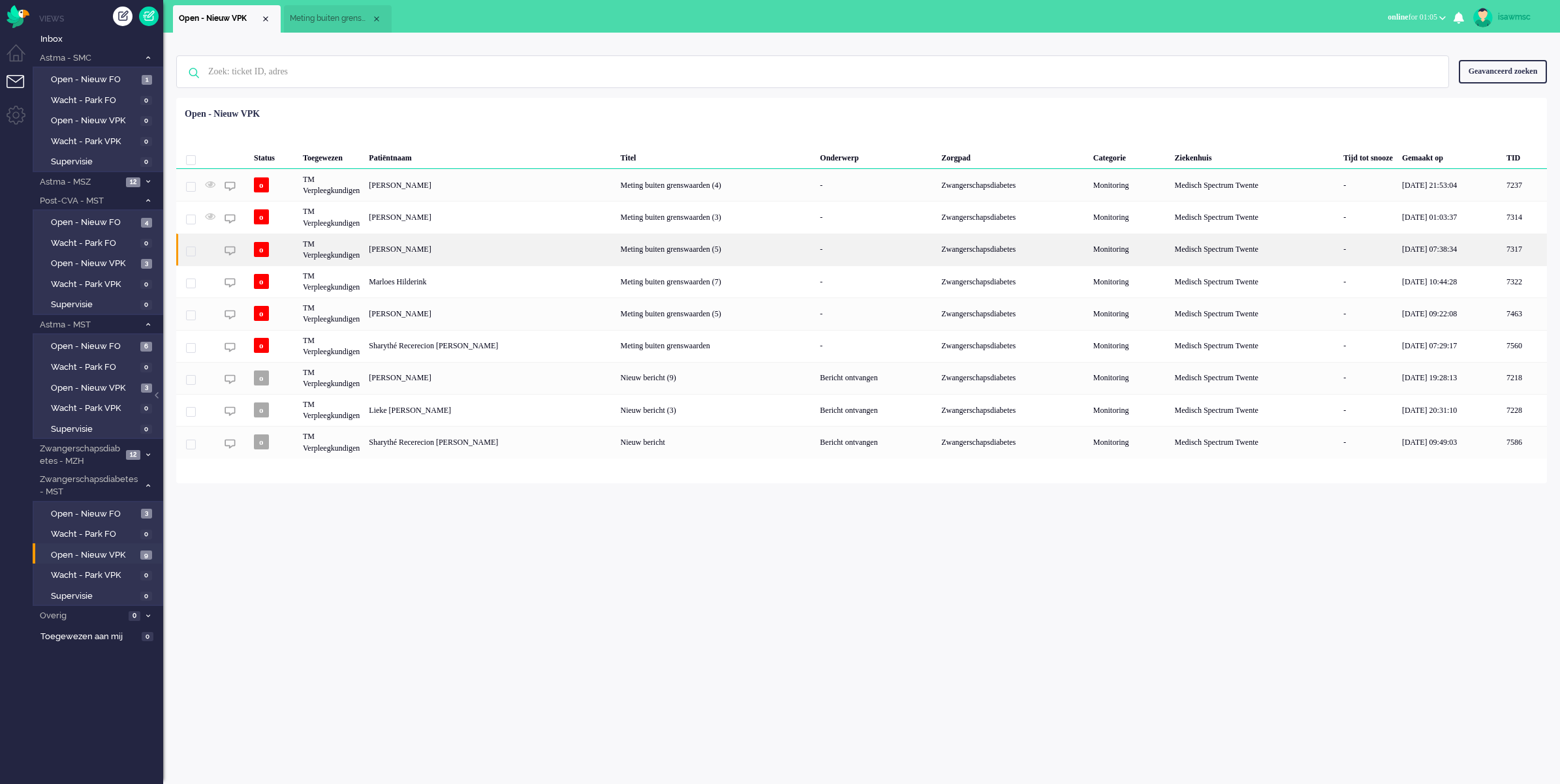
click at [1233, 256] on div "[PERSON_NAME]" at bounding box center [1524, 249] width 45 height 32
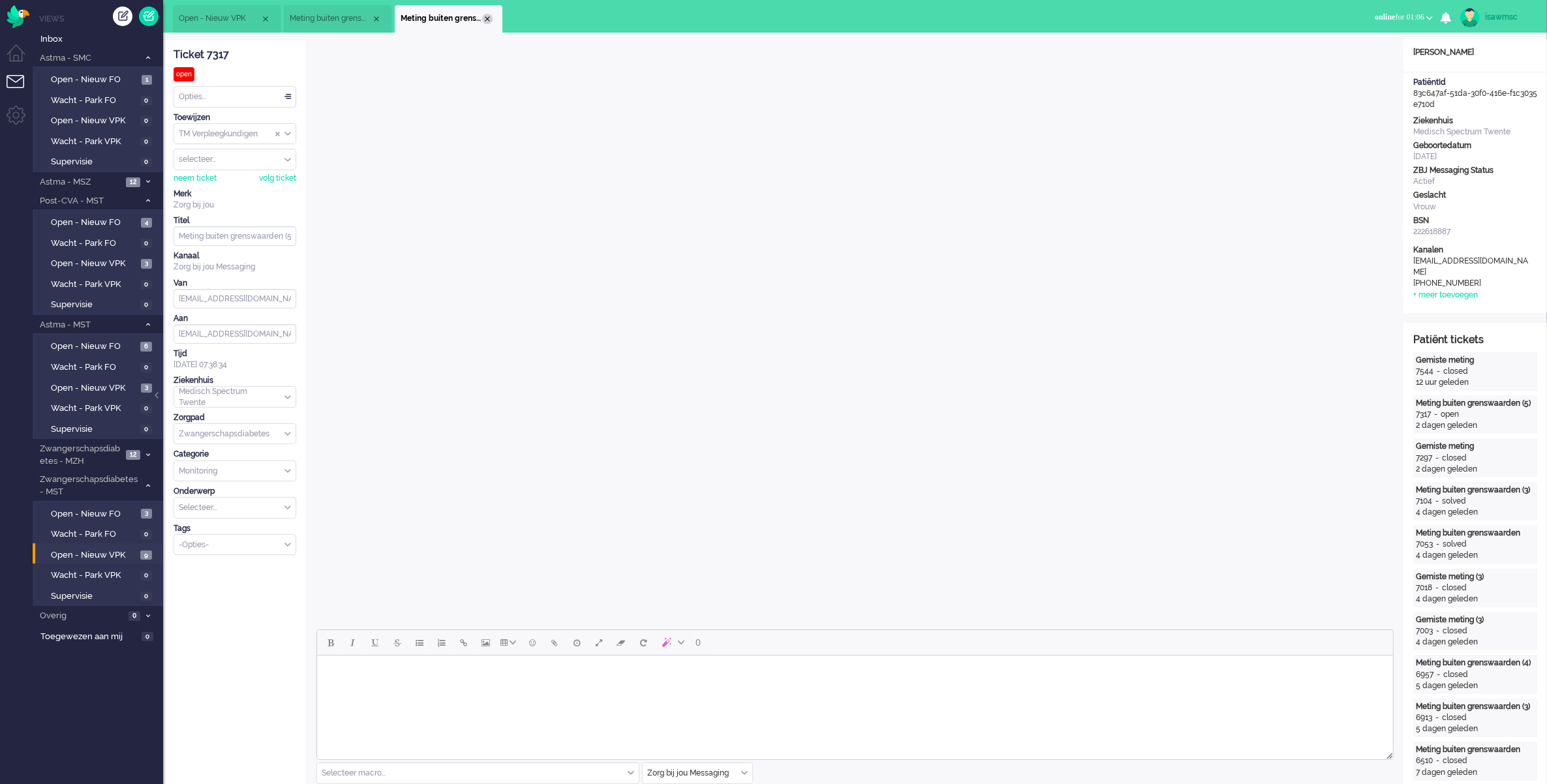
click at [490, 14] on div "Close tab" at bounding box center [487, 19] width 10 height 10
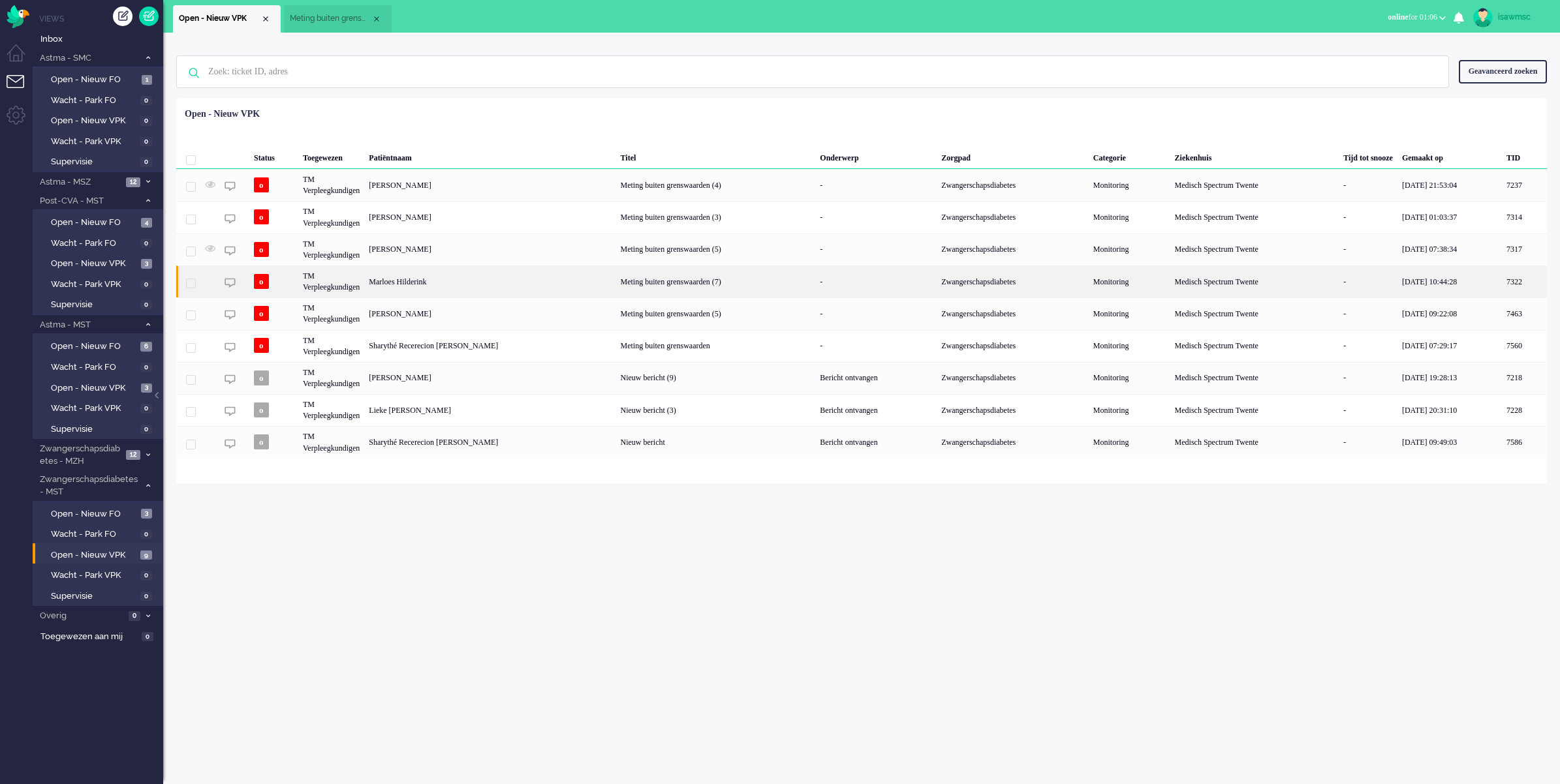
click at [1233, 279] on div "Marloes Hilderink" at bounding box center [1524, 281] width 45 height 32
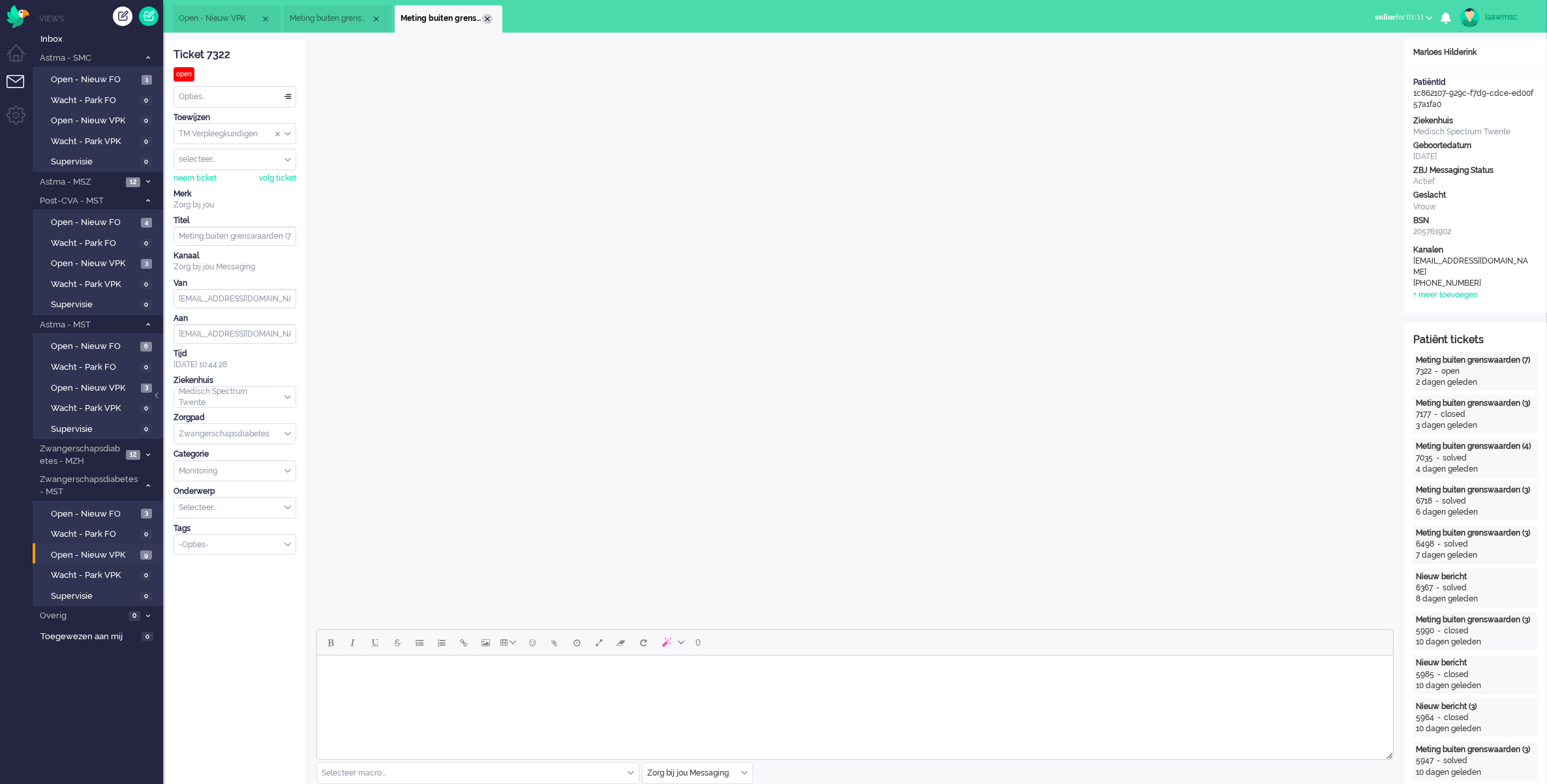
click at [487, 22] on div "Close tab" at bounding box center [487, 19] width 10 height 10
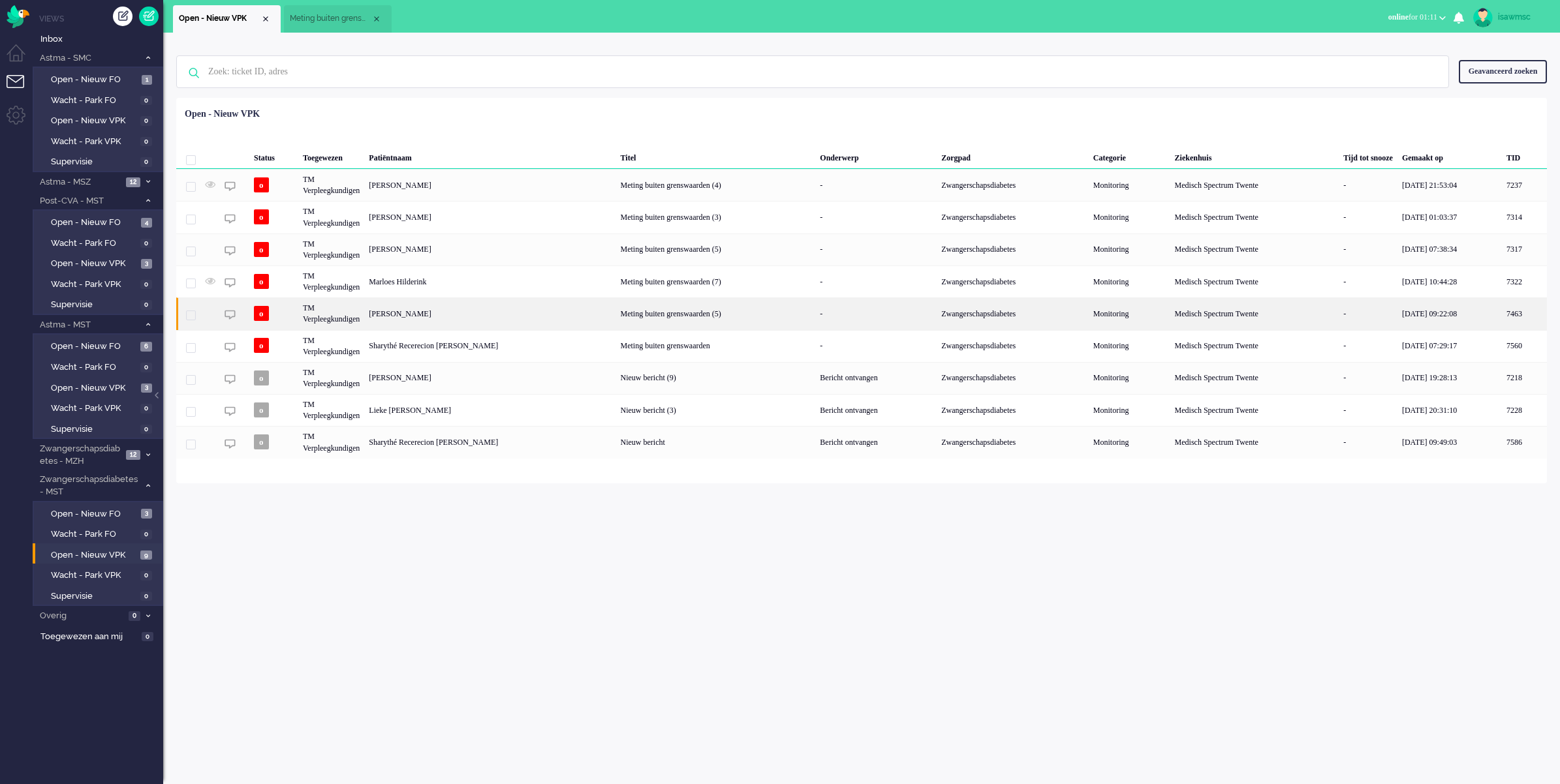
click at [1233, 317] on div "[PERSON_NAME]" at bounding box center [1524, 313] width 45 height 32
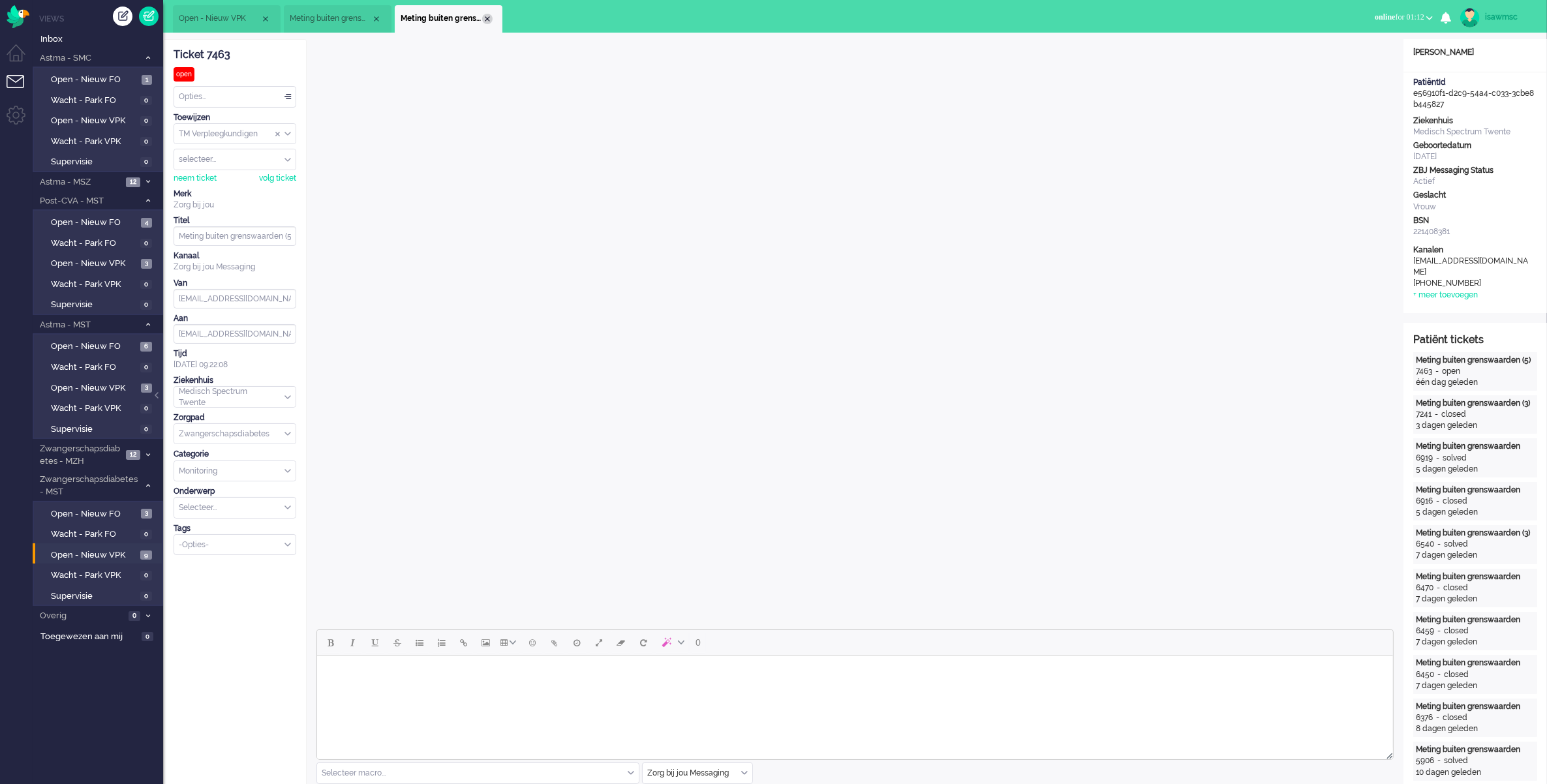
click at [487, 16] on div "Close tab" at bounding box center [487, 19] width 10 height 10
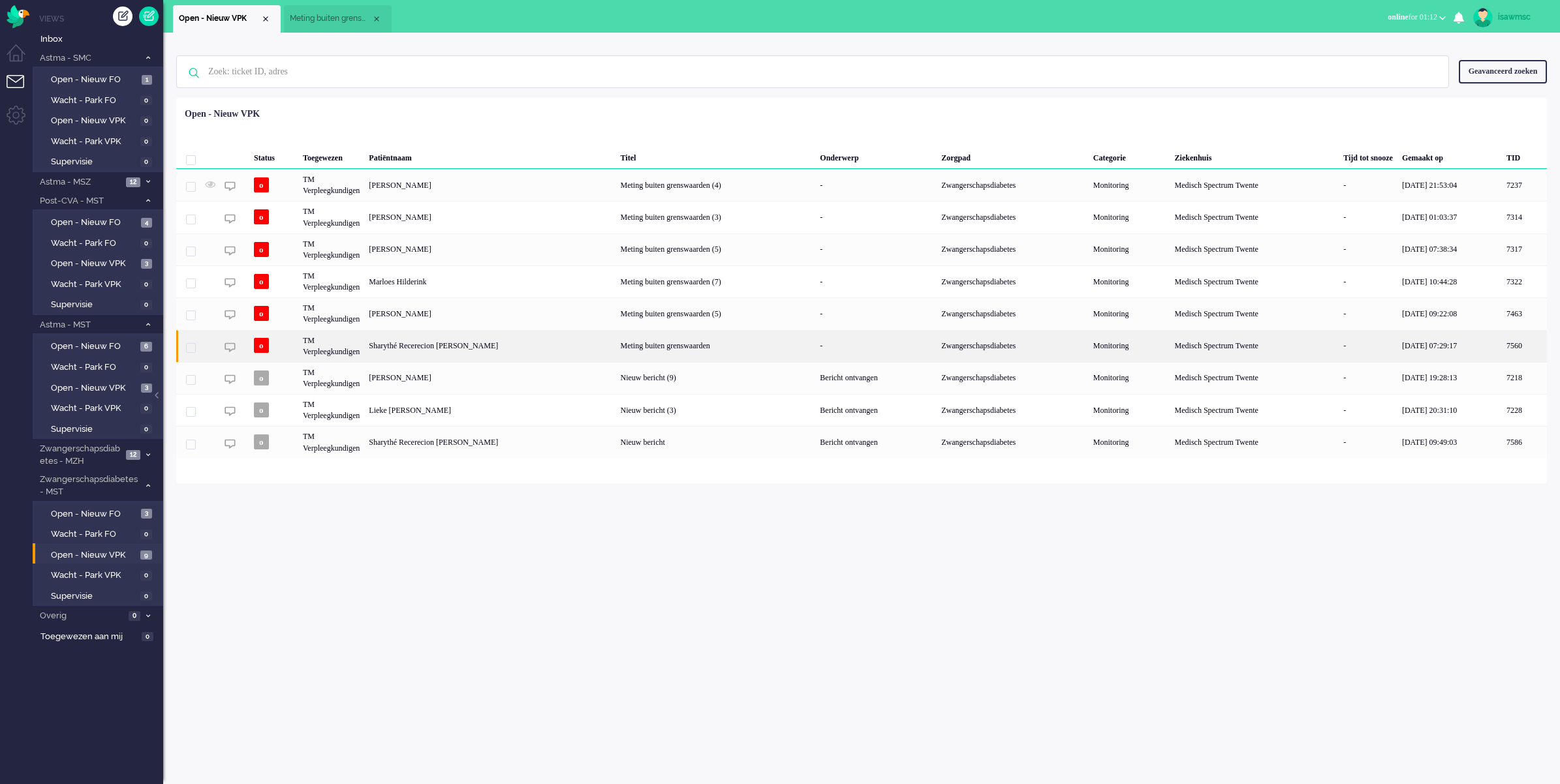
click at [1233, 346] on div "Sharythé Recerecion [PERSON_NAME]" at bounding box center [1524, 346] width 45 height 32
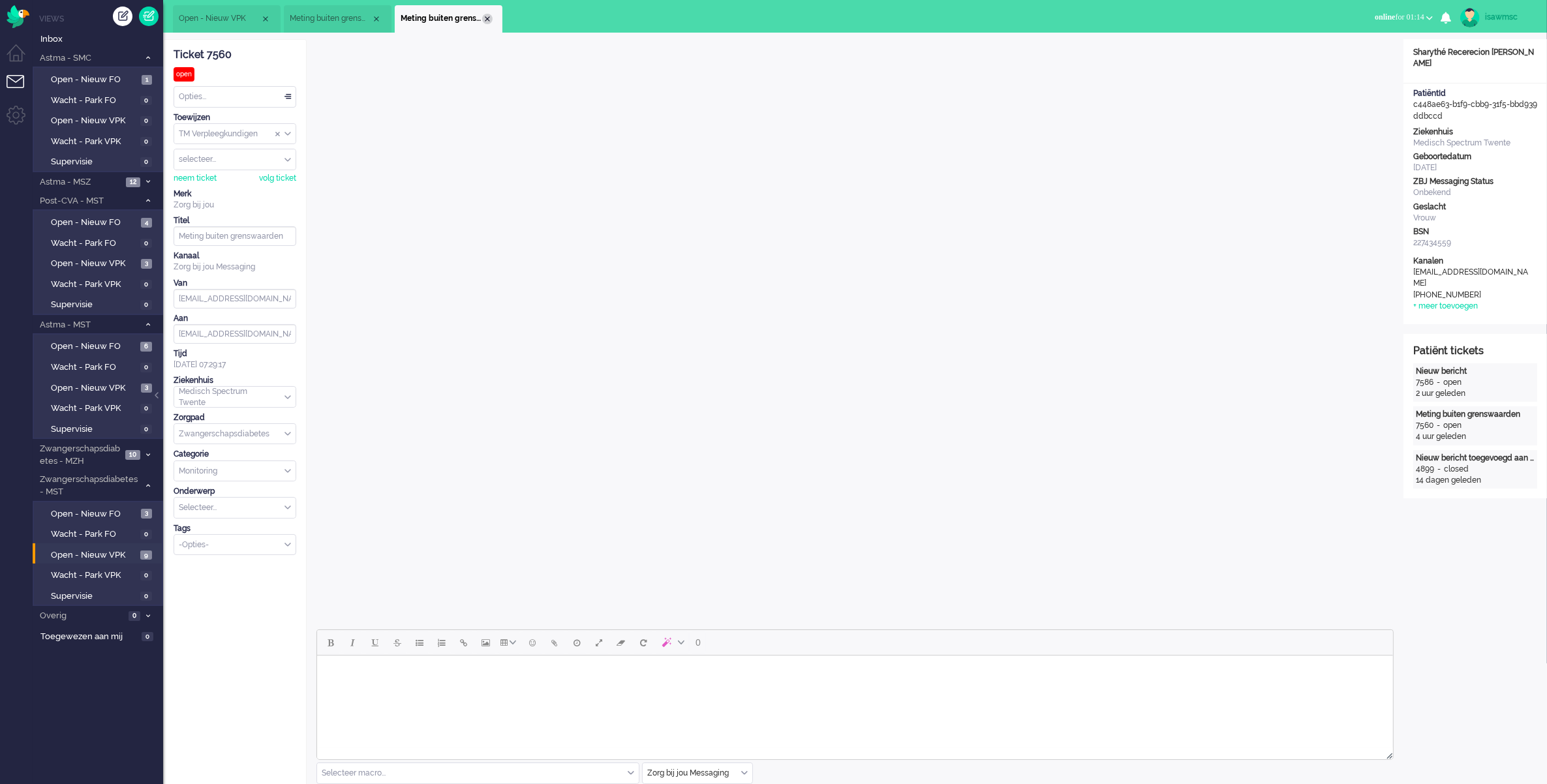
click at [487, 21] on div "Close tab" at bounding box center [487, 19] width 10 height 10
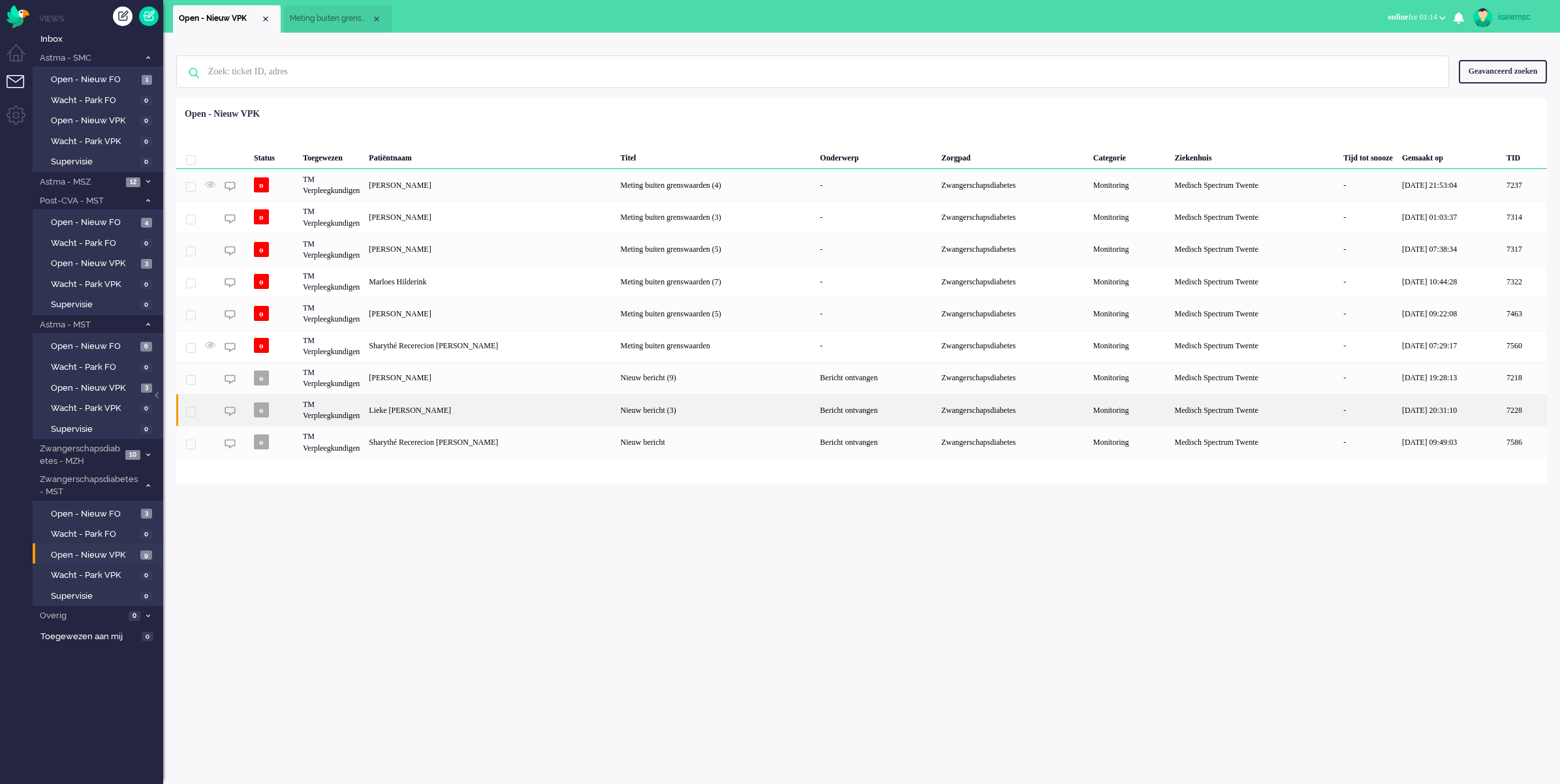
click at [1233, 409] on div "Lieke [PERSON_NAME]" at bounding box center [1524, 409] width 45 height 32
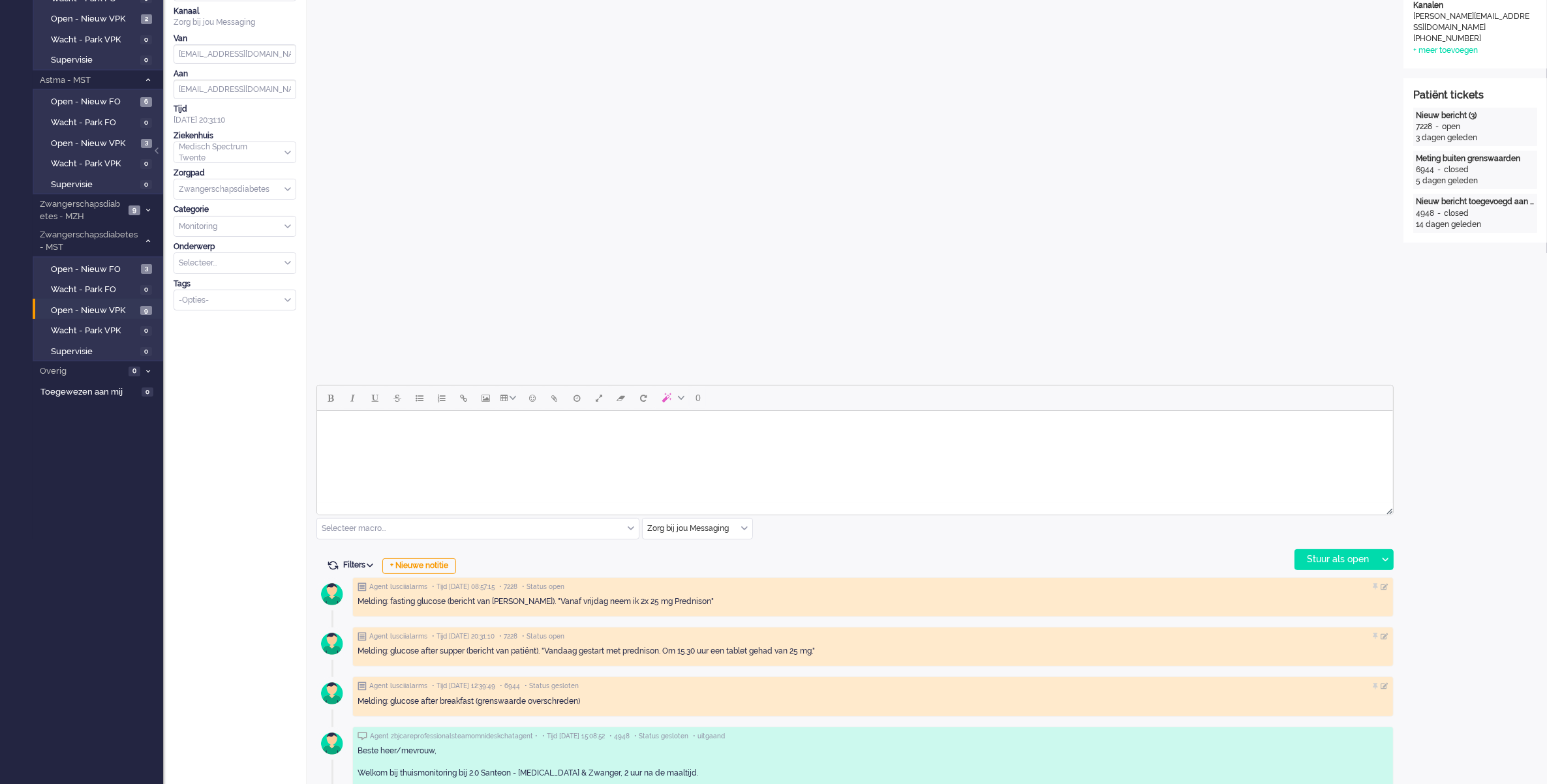
scroll to position [408, 0]
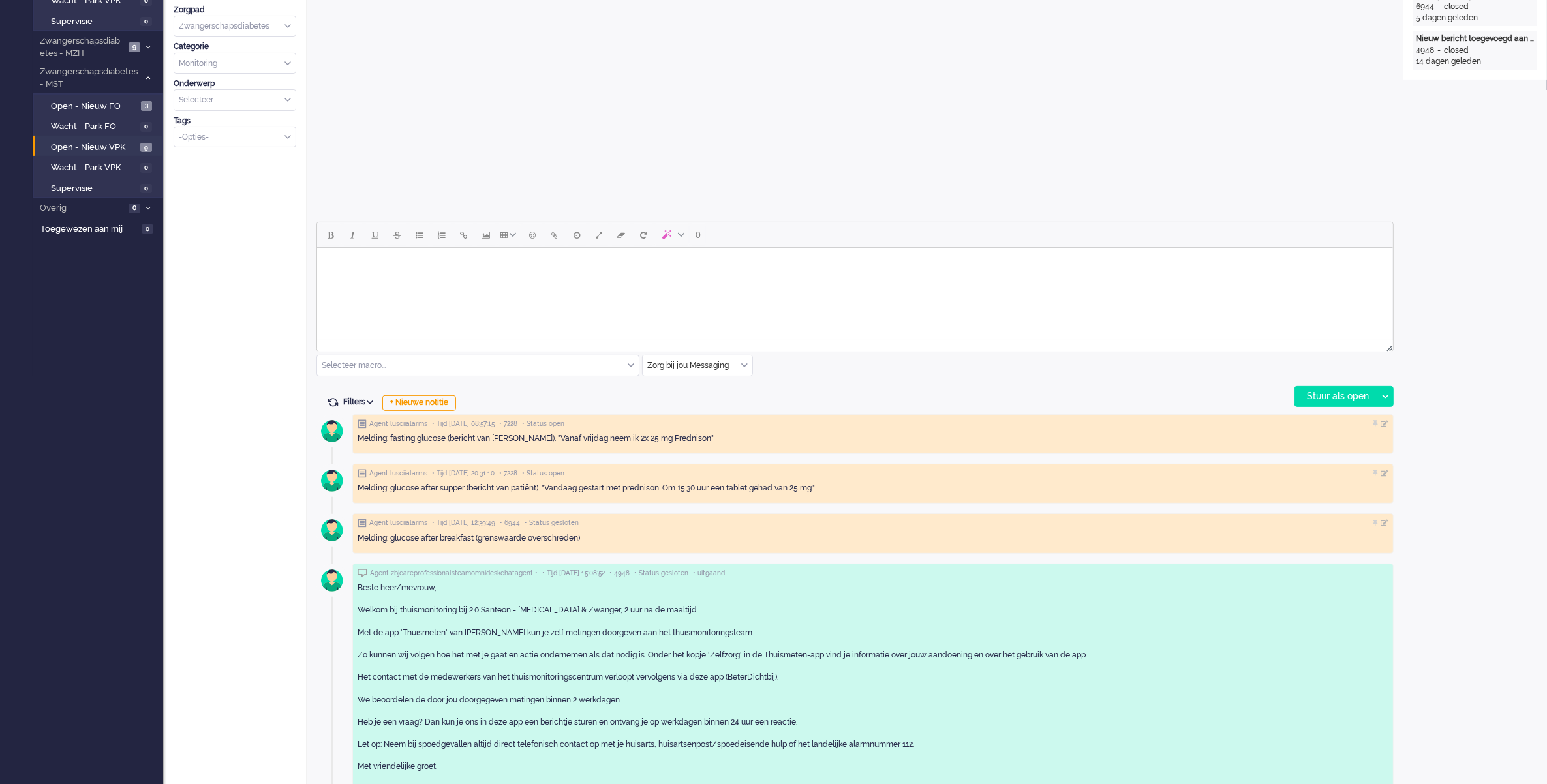
click at [354, 269] on body "Rich Text Area. Press ALT-0 for help." at bounding box center [855, 264] width 1065 height 23
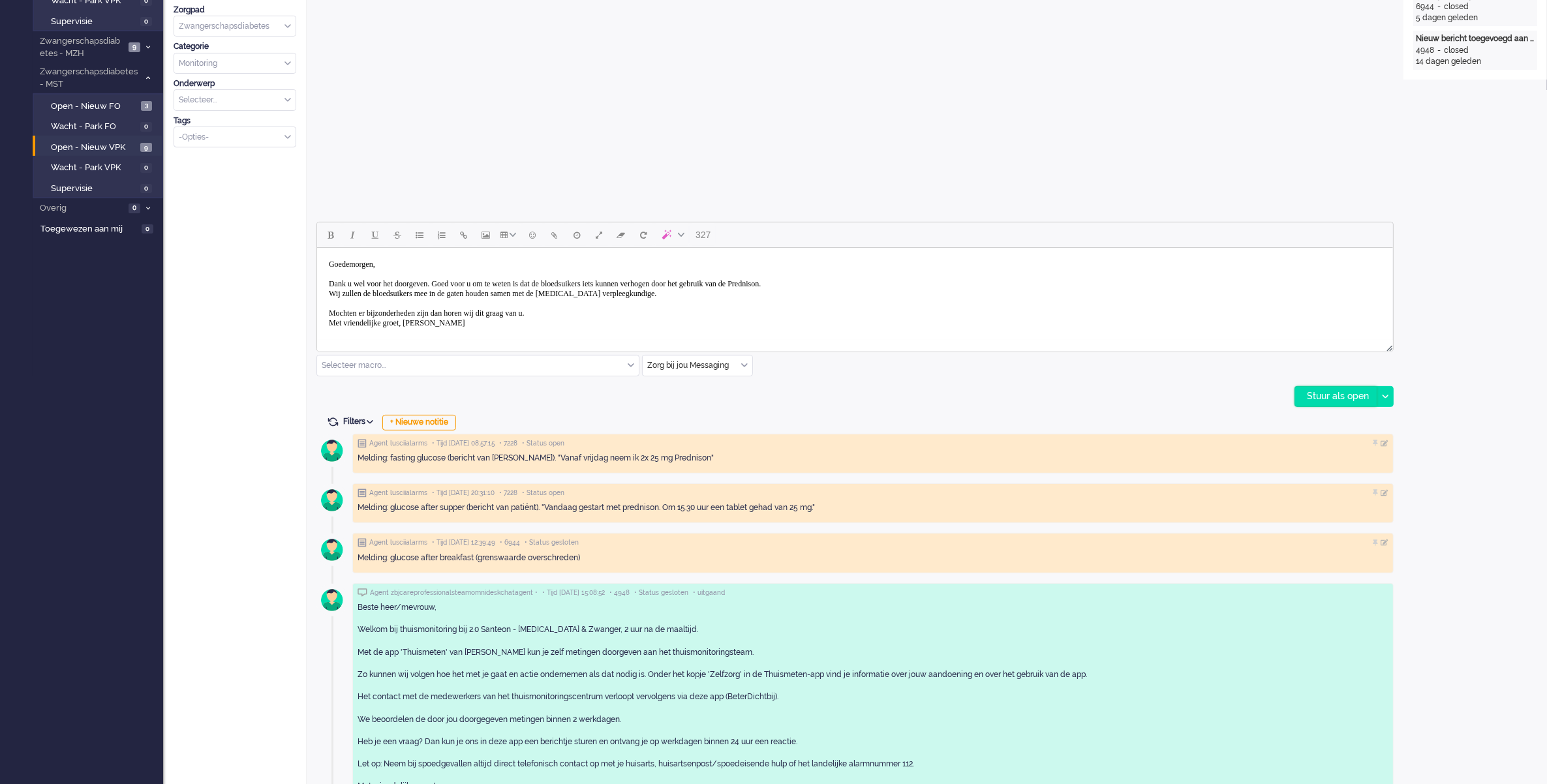
click at [1233, 395] on div "Stuur als open" at bounding box center [1336, 397] width 82 height 19
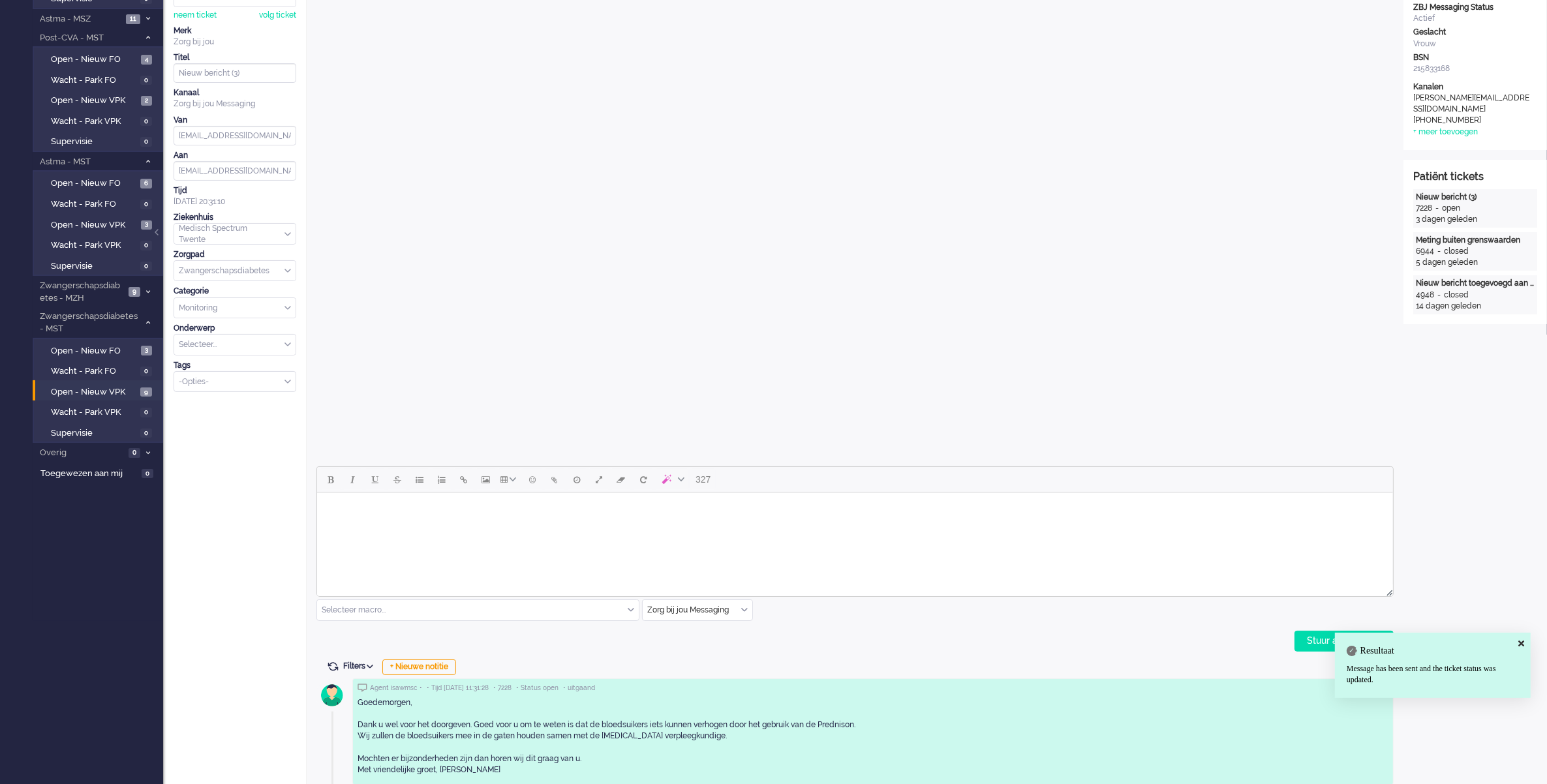
scroll to position [0, 0]
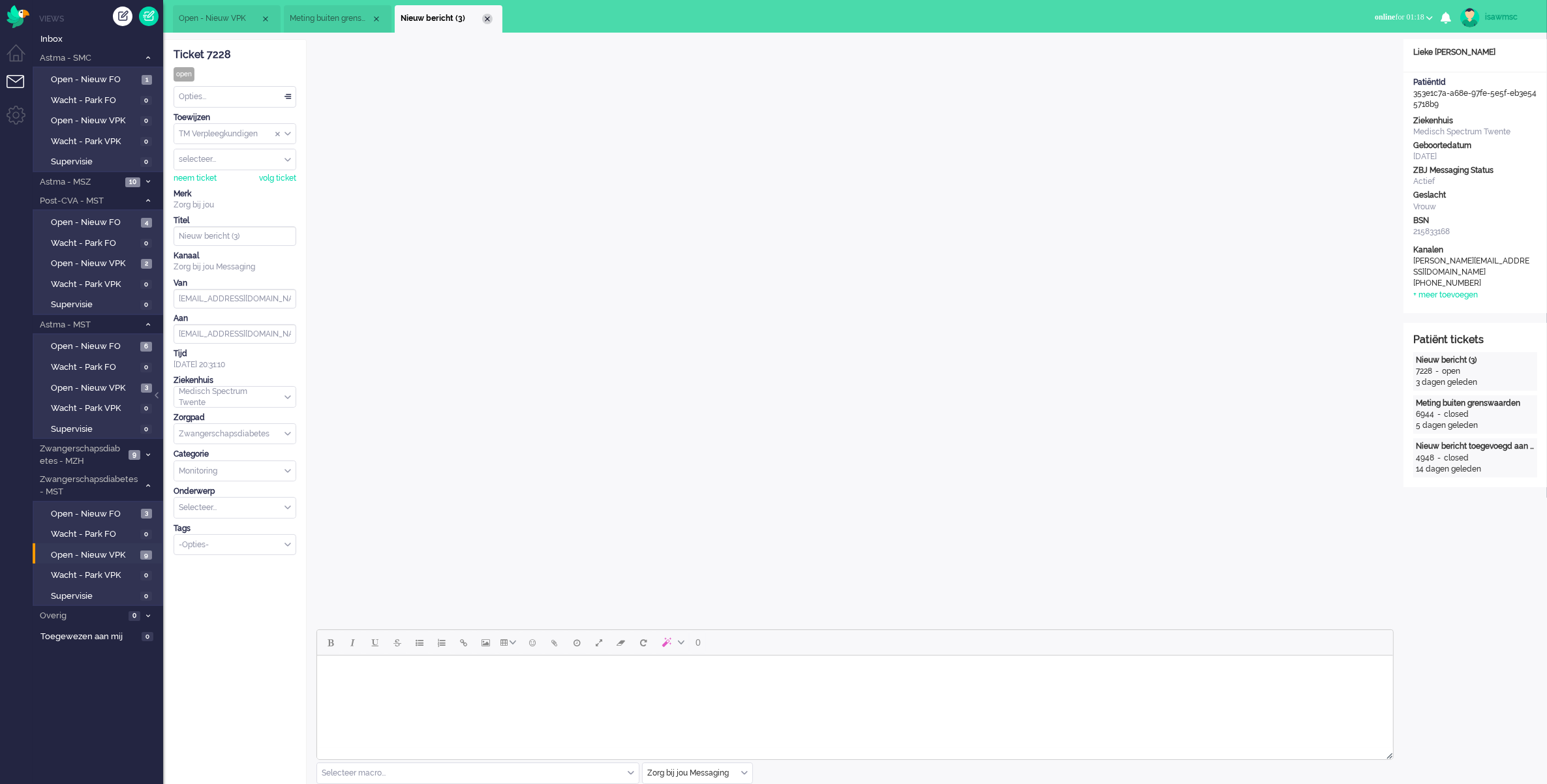
click at [486, 17] on div "Close tab" at bounding box center [487, 19] width 10 height 10
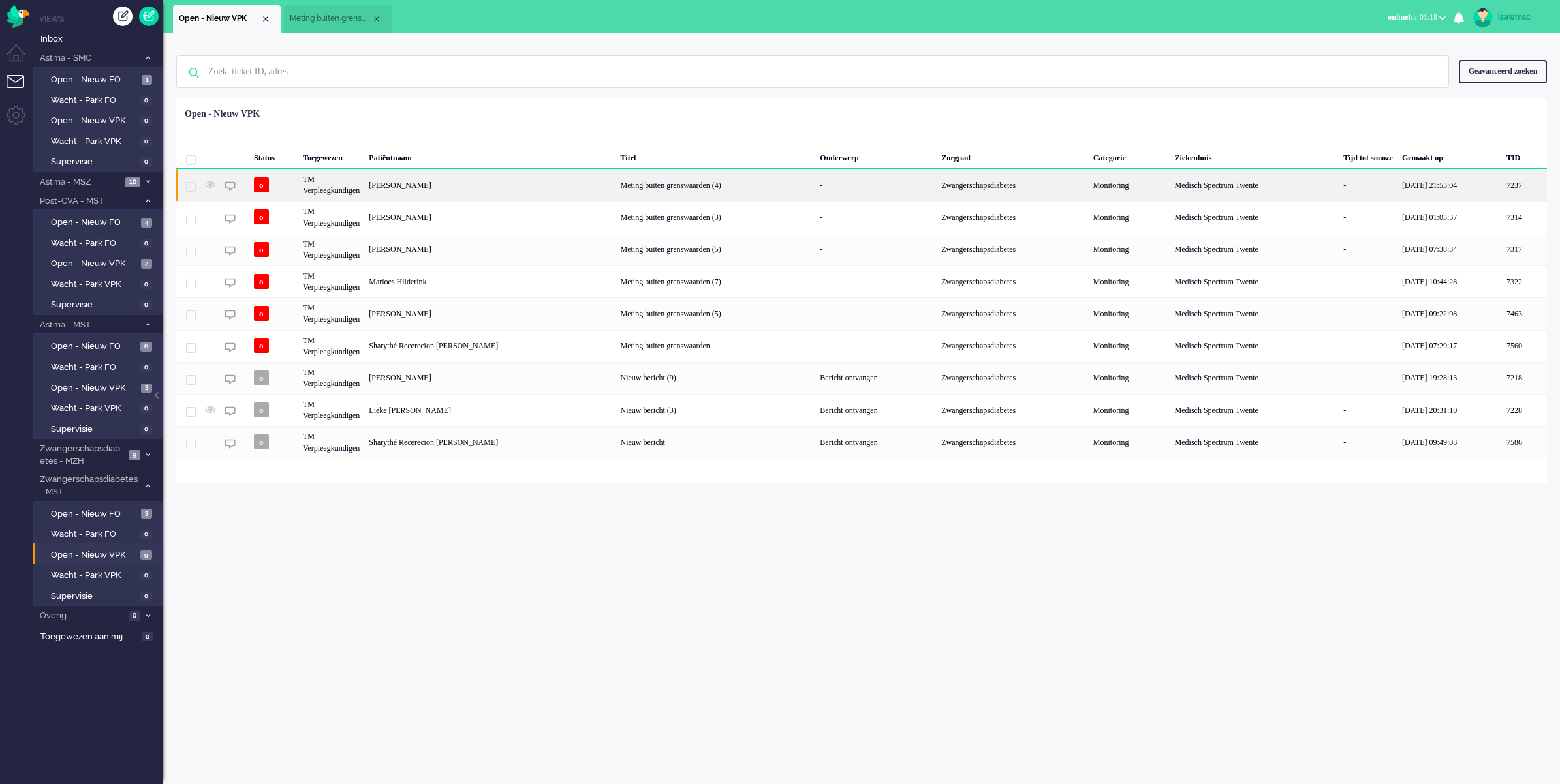
click at [1233, 187] on div "[PERSON_NAME]" at bounding box center [1524, 185] width 45 height 32
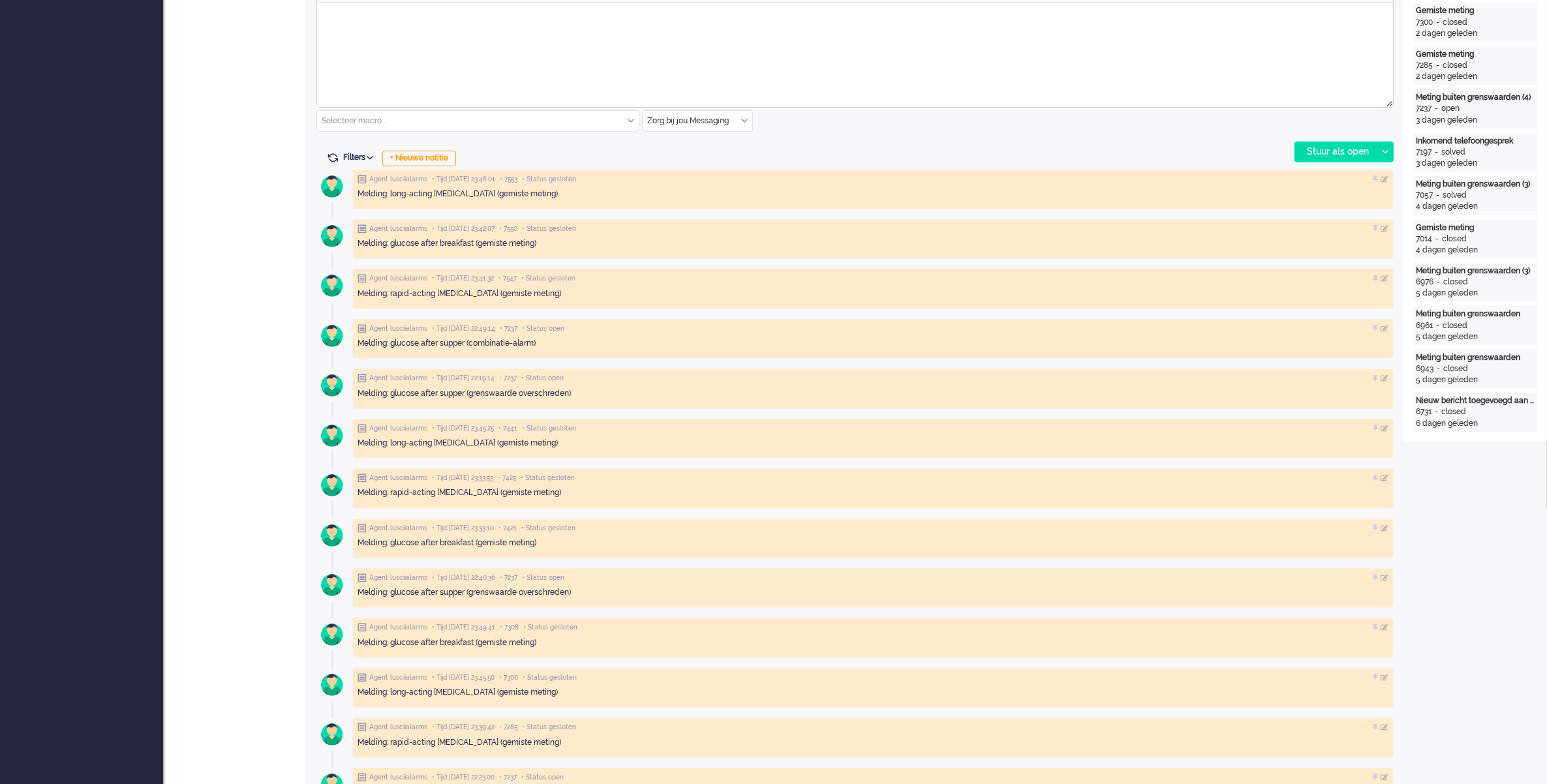
scroll to position [408, 0]
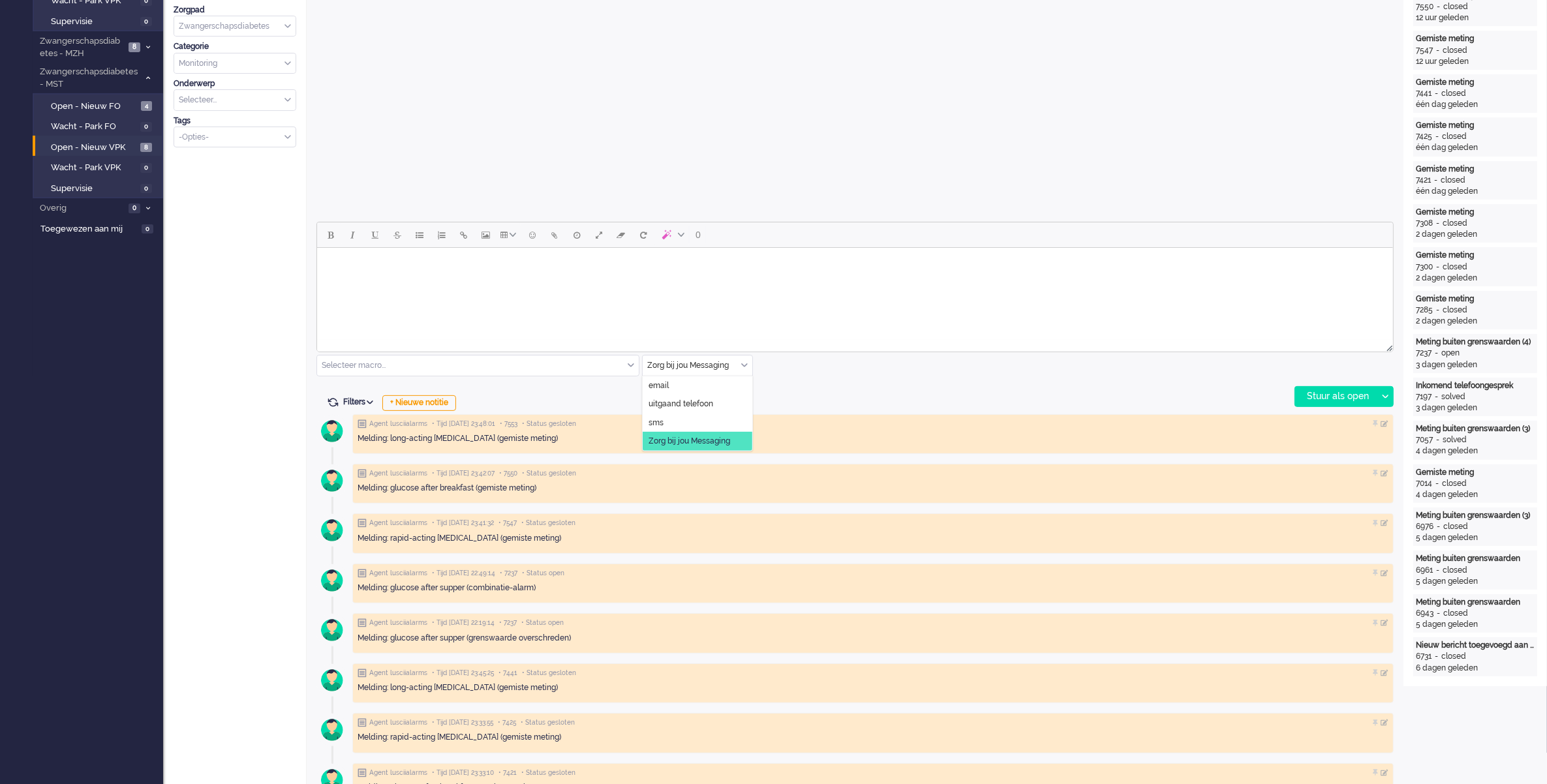
click at [738, 367] on input "text" at bounding box center [697, 365] width 110 height 20
click at [726, 397] on li "uitgaand telefoon" at bounding box center [697, 404] width 110 height 19
click at [1233, 395] on div "Stuur als open" at bounding box center [1336, 397] width 82 height 19
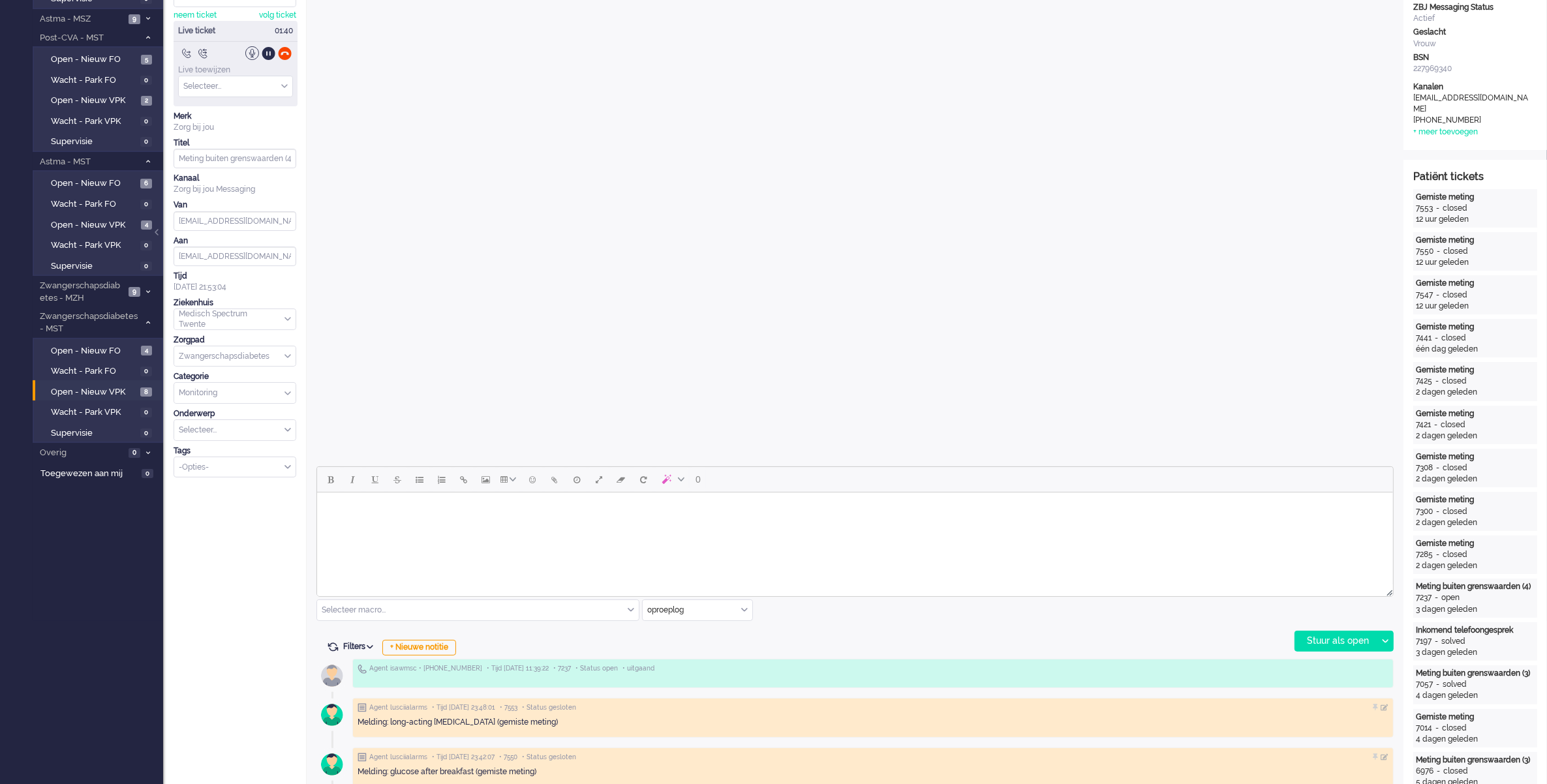
scroll to position [326, 0]
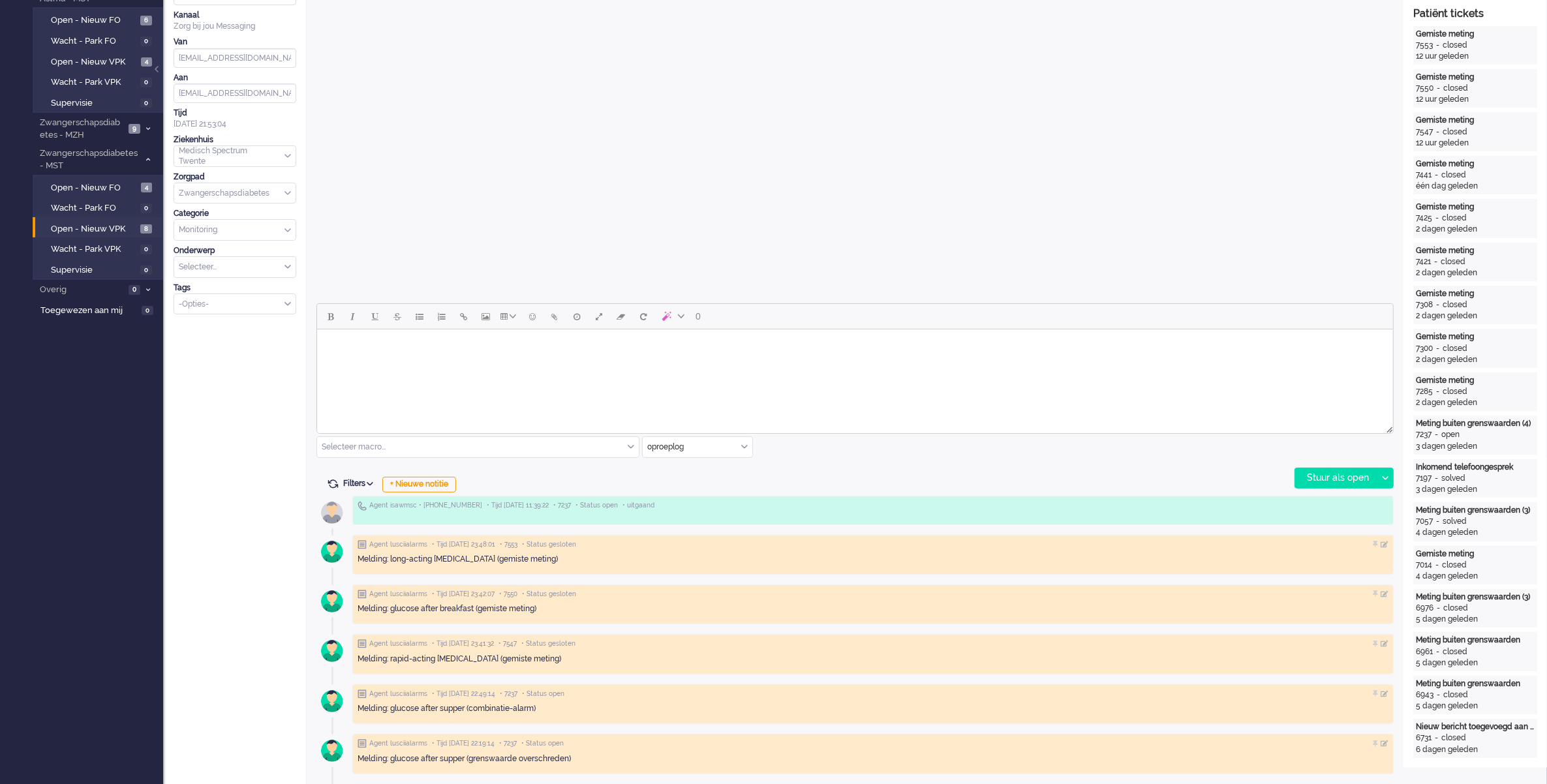
click at [340, 350] on body "Rich Text Area. Press ALT-0 for help." at bounding box center [855, 346] width 1065 height 23
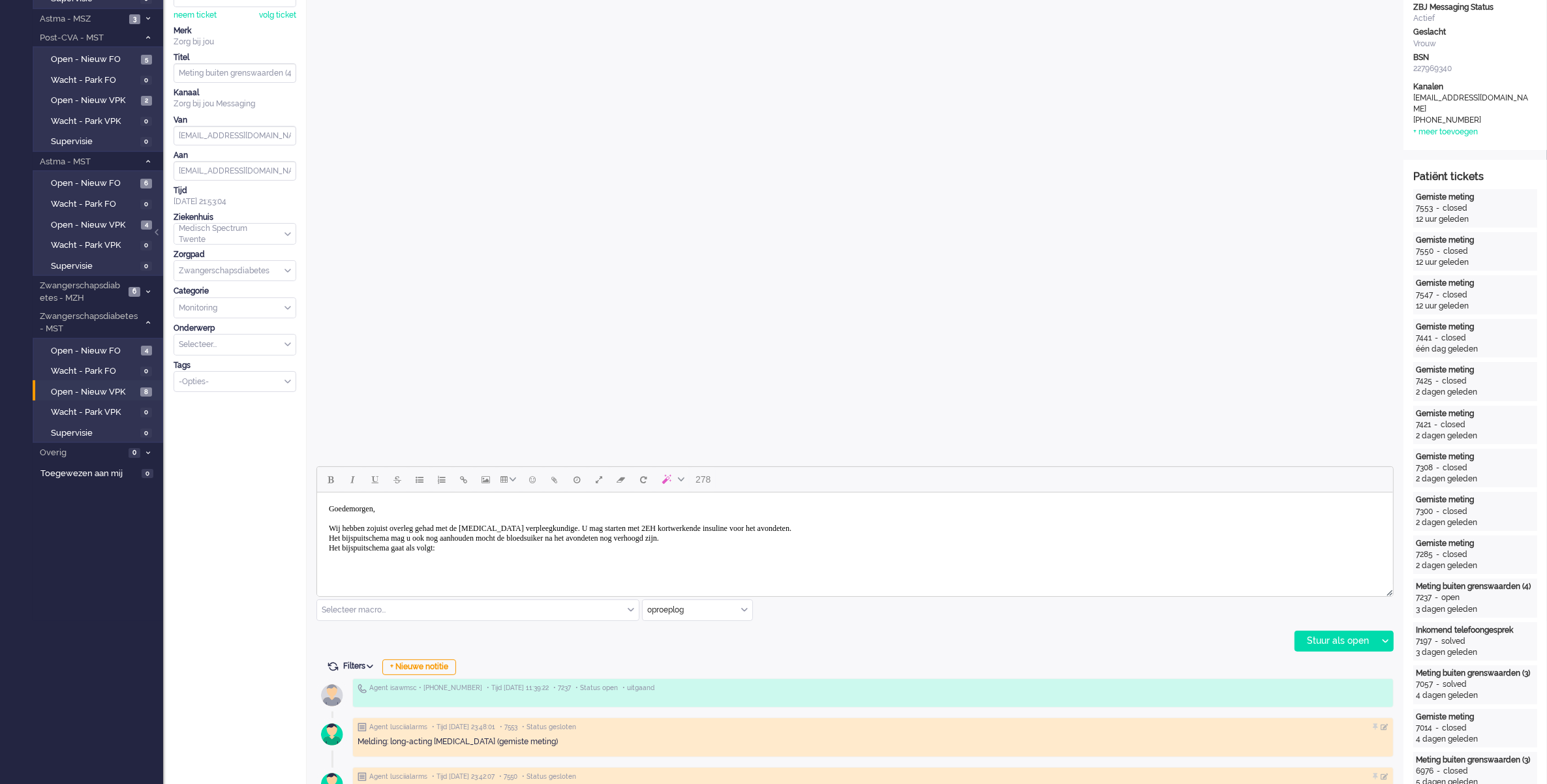
scroll to position [0, 0]
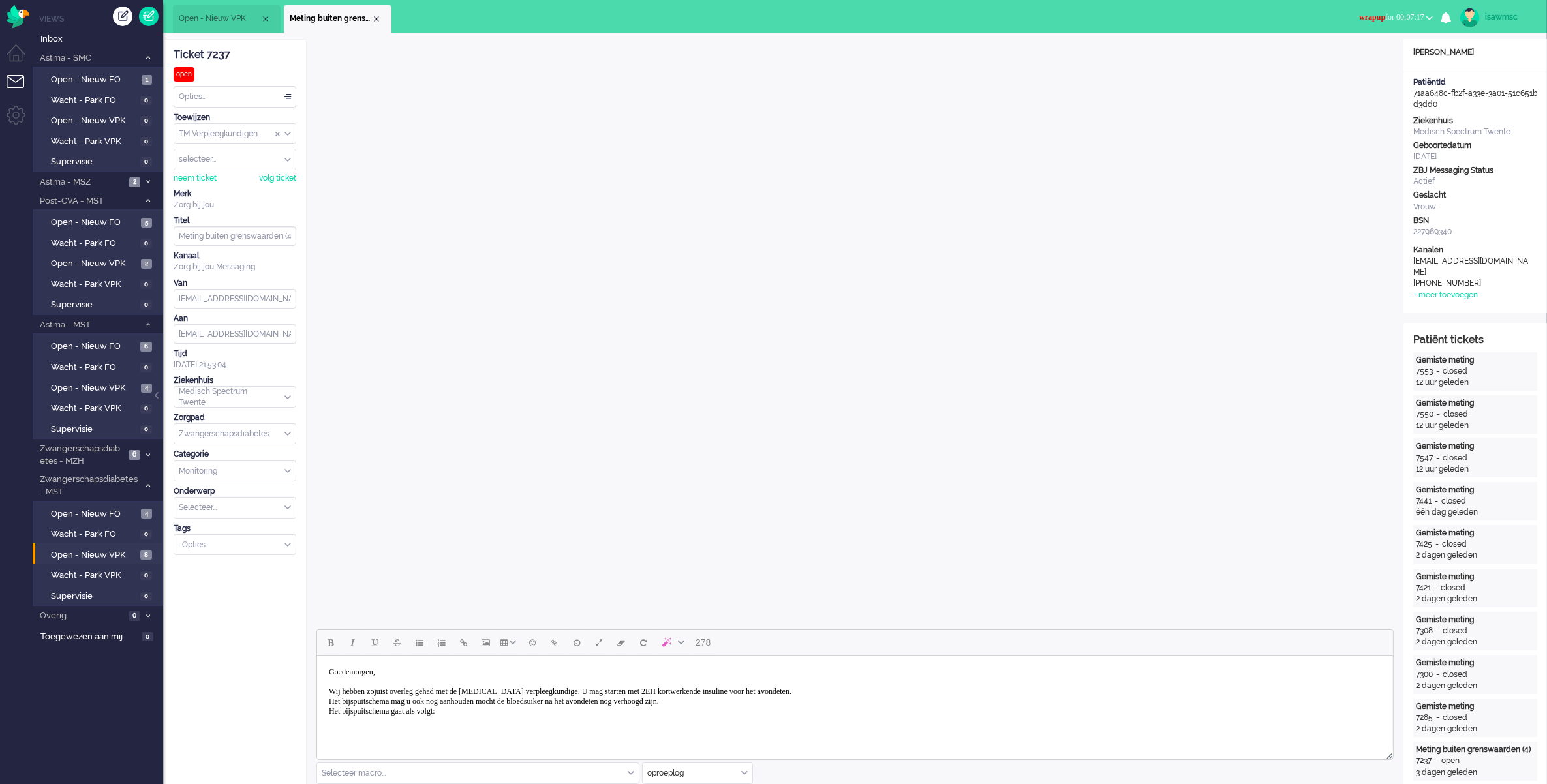
click at [450, 608] on html "Goedemorgen, [PERSON_NAME] hebben zojuist overleg gehad met de [MEDICAL_DATA] v…" at bounding box center [855, 692] width 1076 height 73
click at [337, 608] on body "Goedemorgen, [PERSON_NAME] hebben zojuist overleg gehad met de [MEDICAL_DATA] v…" at bounding box center [855, 692] width 1065 height 62
click at [480, 608] on body "Goedemorgen, [PERSON_NAME] hebben zojuist overleg gehad met de [MEDICAL_DATA] v…" at bounding box center [855, 692] width 1065 height 62
click at [325, 608] on body "Goedemorgen, [PERSON_NAME] hebben zojuist overleg gehad met de [MEDICAL_DATA] v…" at bounding box center [855, 687] width 1065 height 133
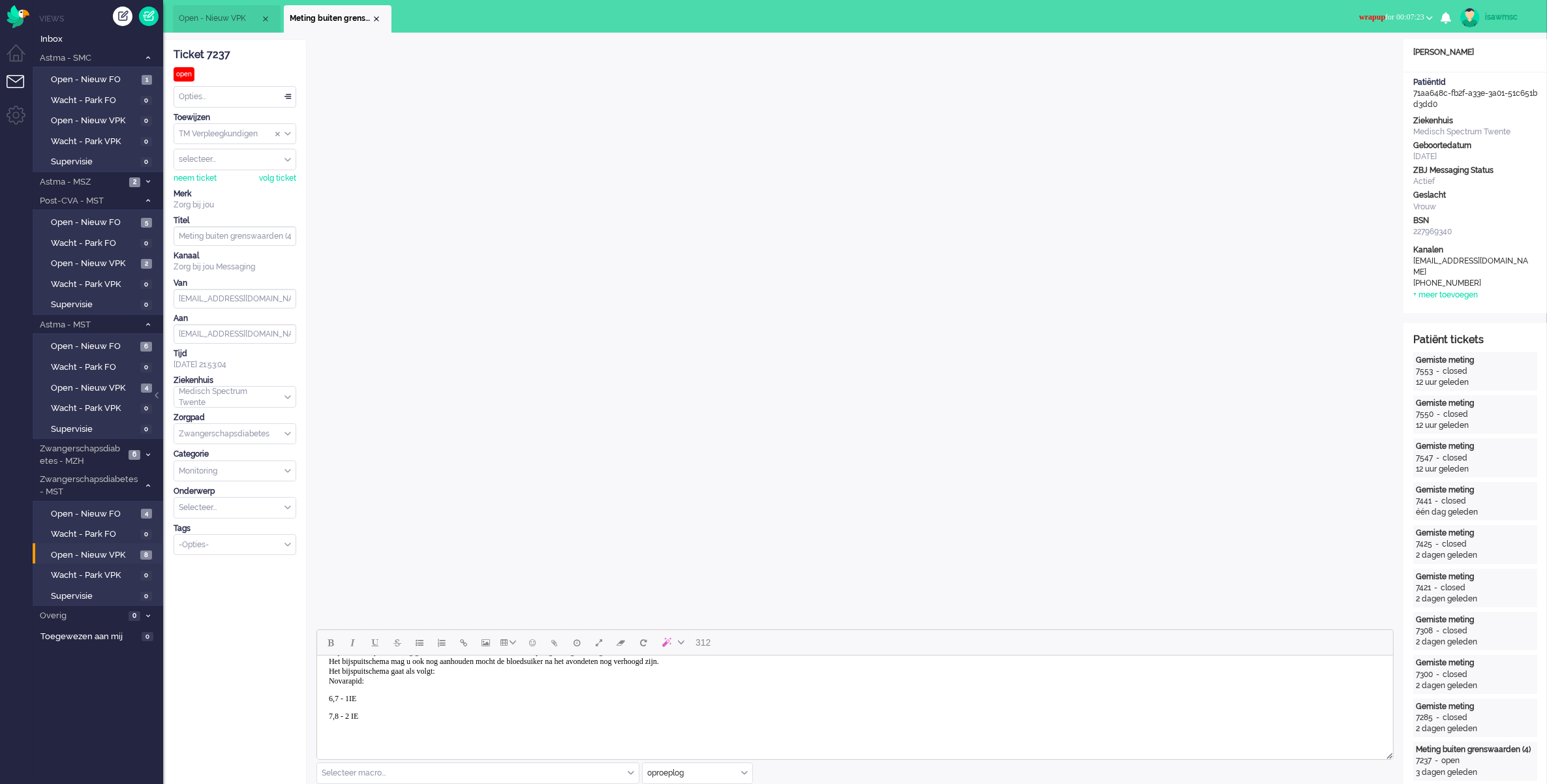
click at [328, 608] on p "6,7 - 1IE" at bounding box center [854, 699] width 1053 height 10
click at [328, 608] on p "7,8 - 2 IE" at bounding box center [854, 713] width 1053 height 10
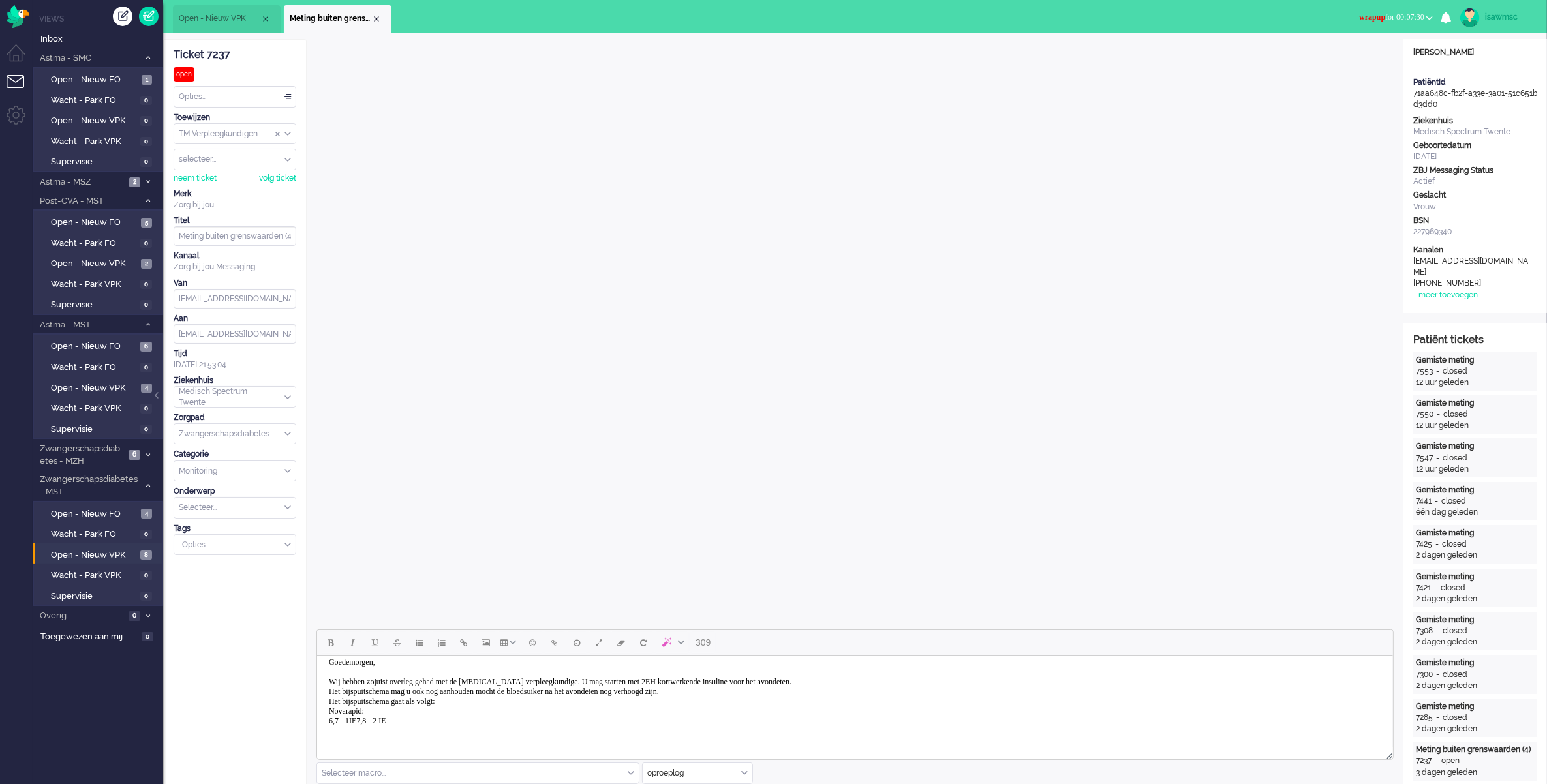
scroll to position [20, 0]
click at [396, 608] on body "Goedemorgen, [PERSON_NAME] hebben zojuist overleg gehad met de [MEDICAL_DATA] v…" at bounding box center [855, 692] width 1065 height 101
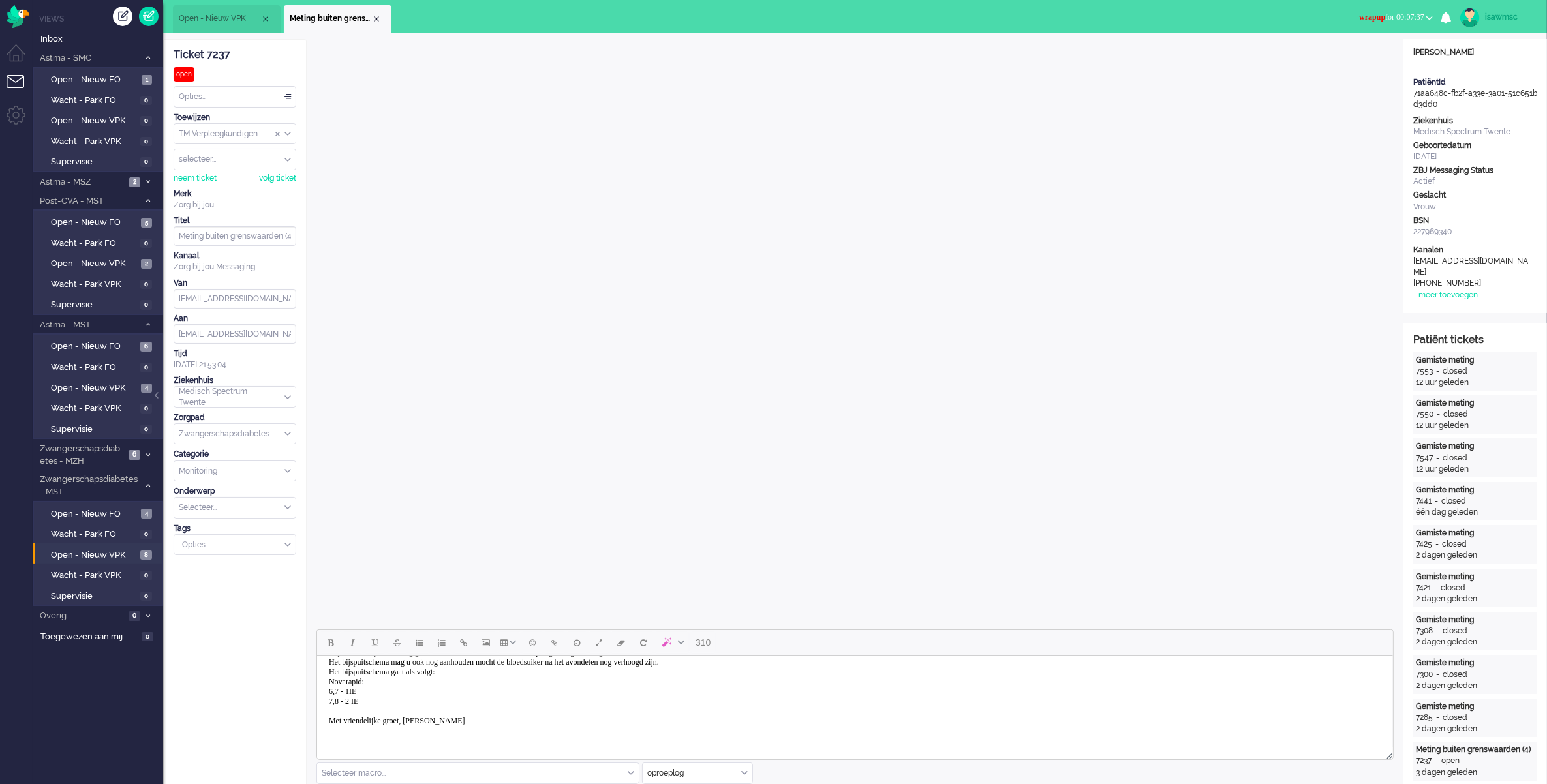
scroll to position [245, 0]
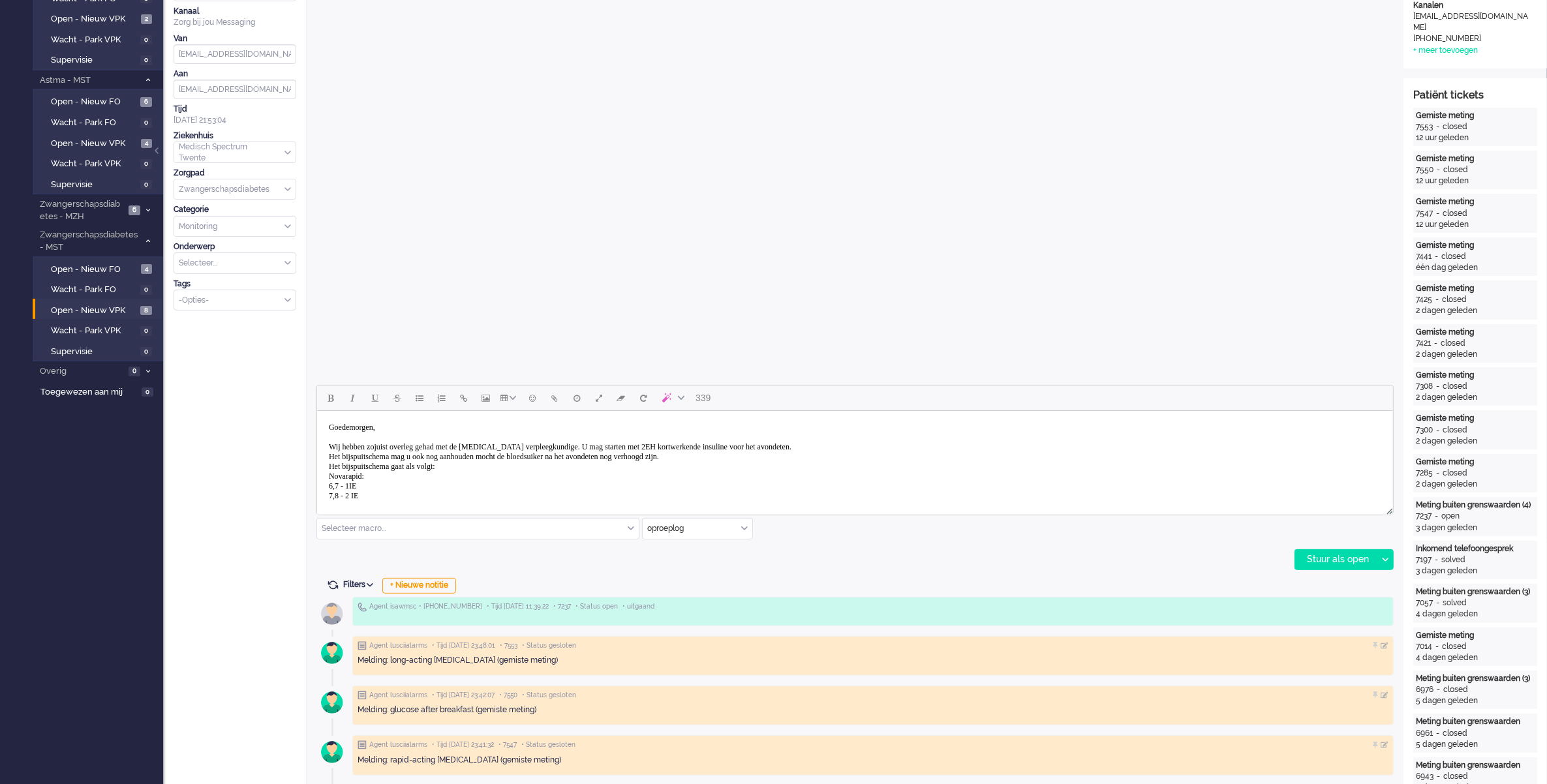
scroll to position [40, 0]
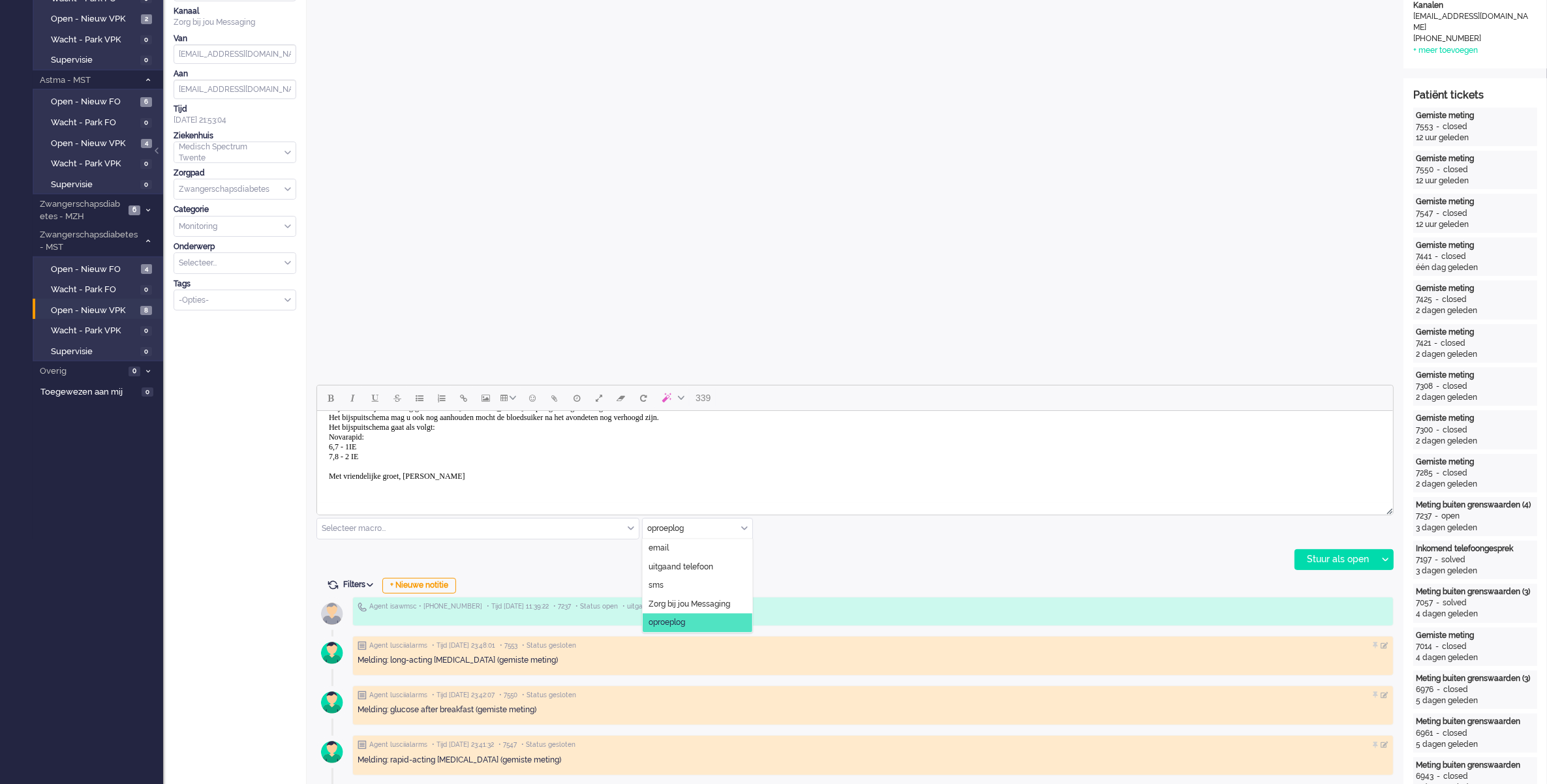
click at [748, 529] on input "text" at bounding box center [697, 528] width 110 height 20
click at [730, 602] on span "Zorg bij jou Messaging" at bounding box center [689, 604] width 82 height 11
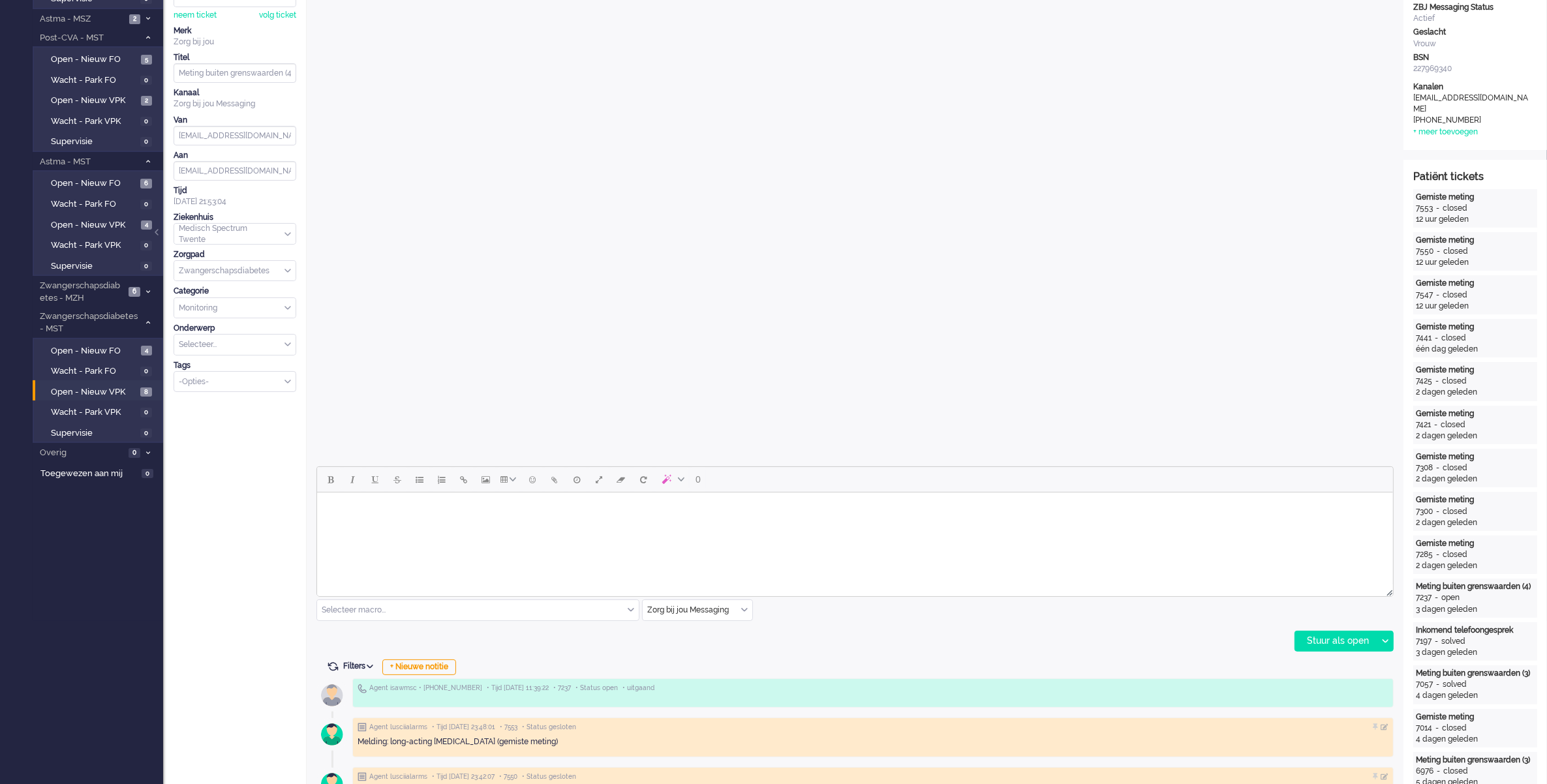
scroll to position [245, 0]
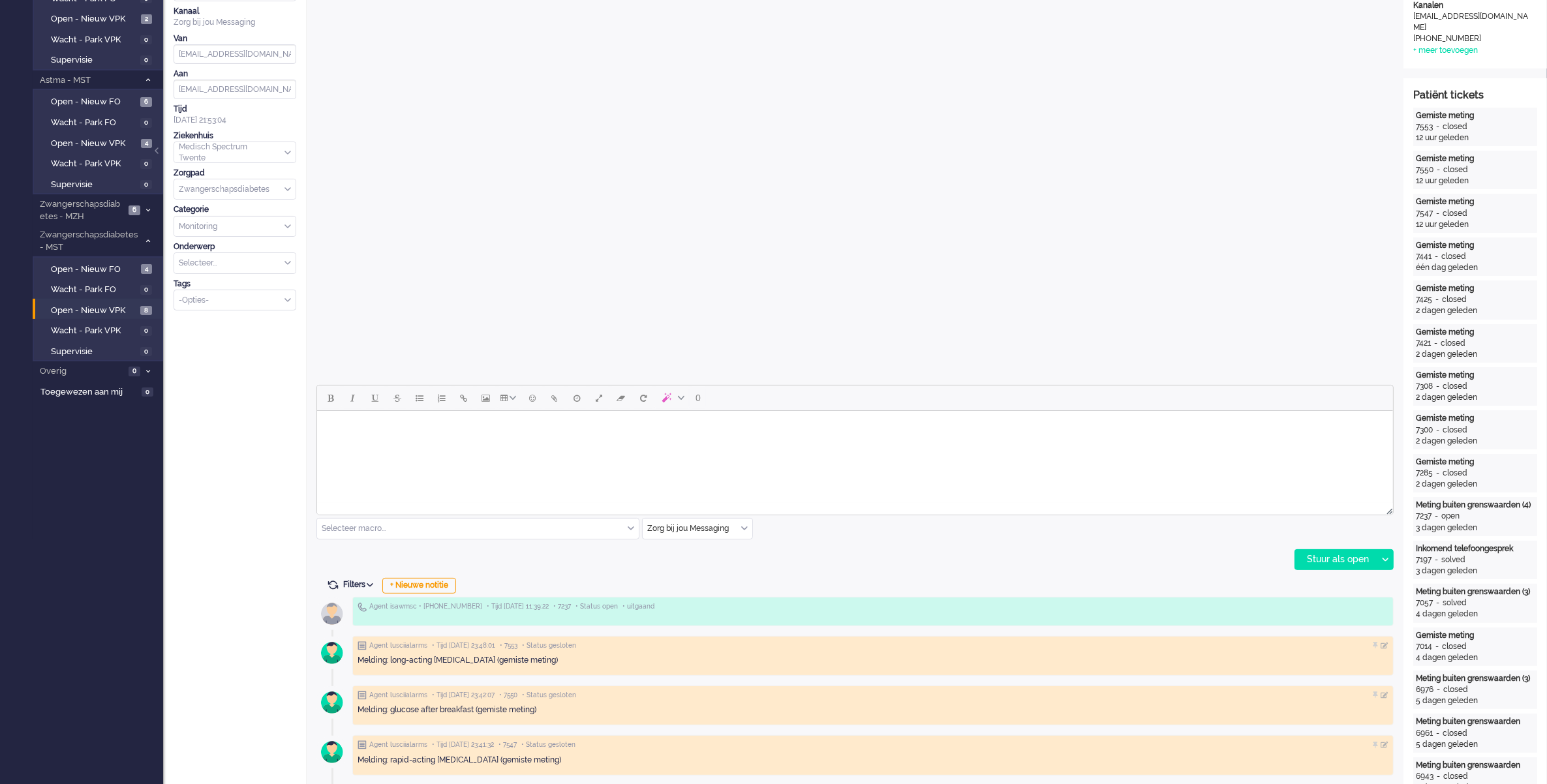
click at [364, 426] on body "Rich Text Area. Press ALT-0 for help." at bounding box center [855, 427] width 1065 height 23
click at [1338, 560] on div "Stuur als open" at bounding box center [1336, 559] width 82 height 19
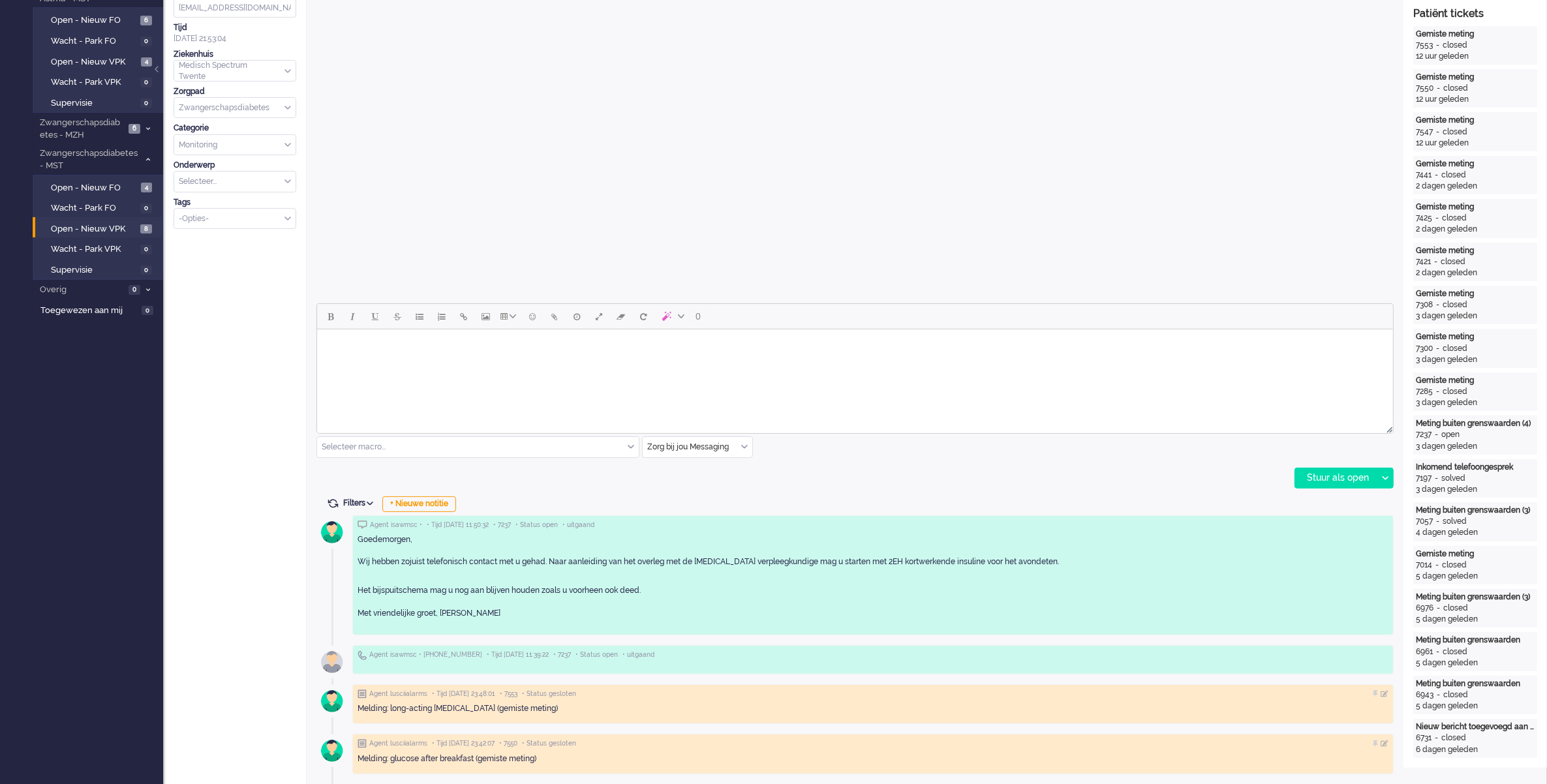
scroll to position [0, 0]
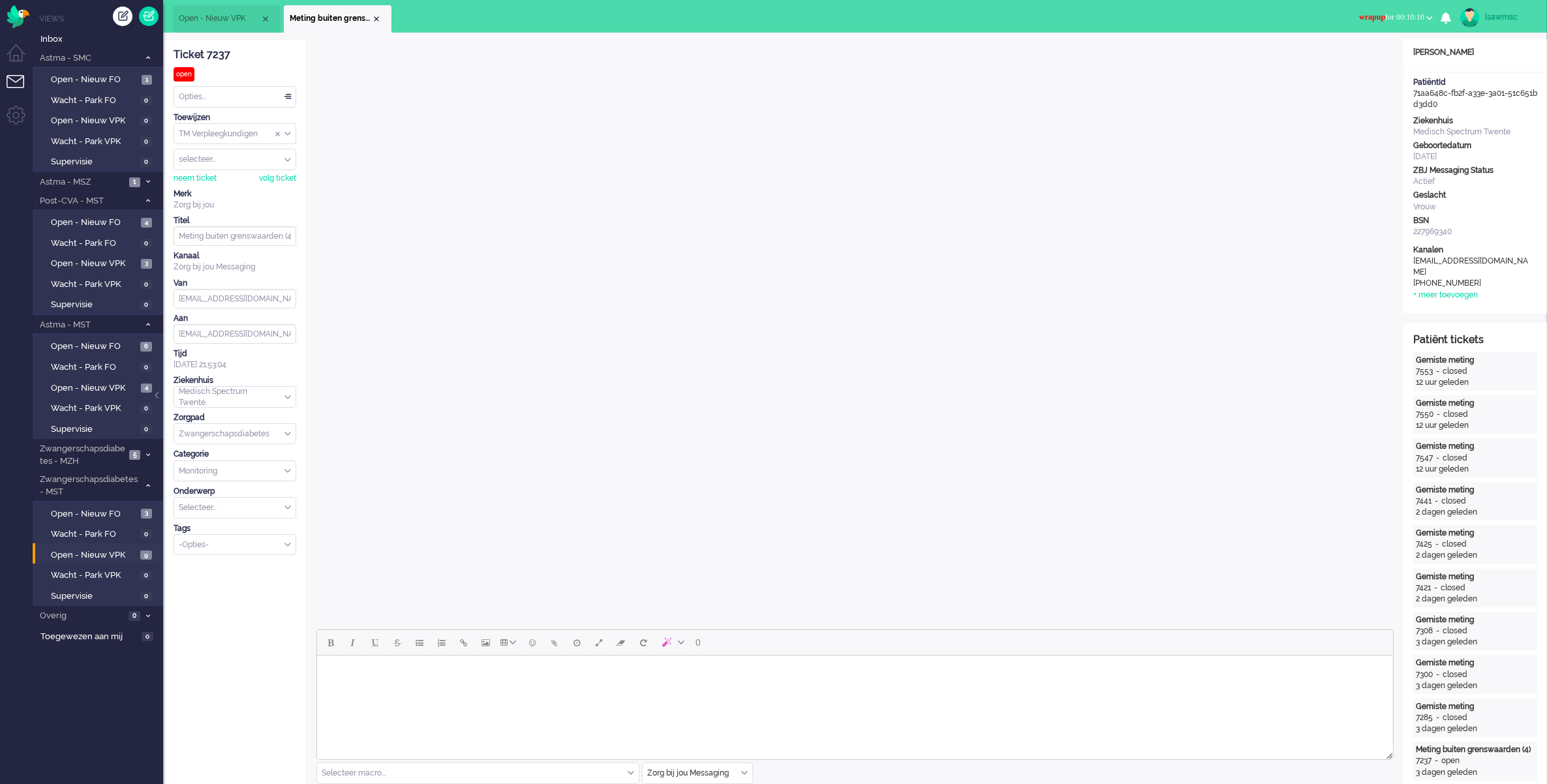
click at [1387, 8] on button "wrapup for 00:10:10" at bounding box center [1396, 18] width 90 height 19
click at [1349, 53] on label "Online" at bounding box center [1379, 58] width 103 height 11
click at [377, 13] on div "Close tab" at bounding box center [376, 19] width 10 height 10
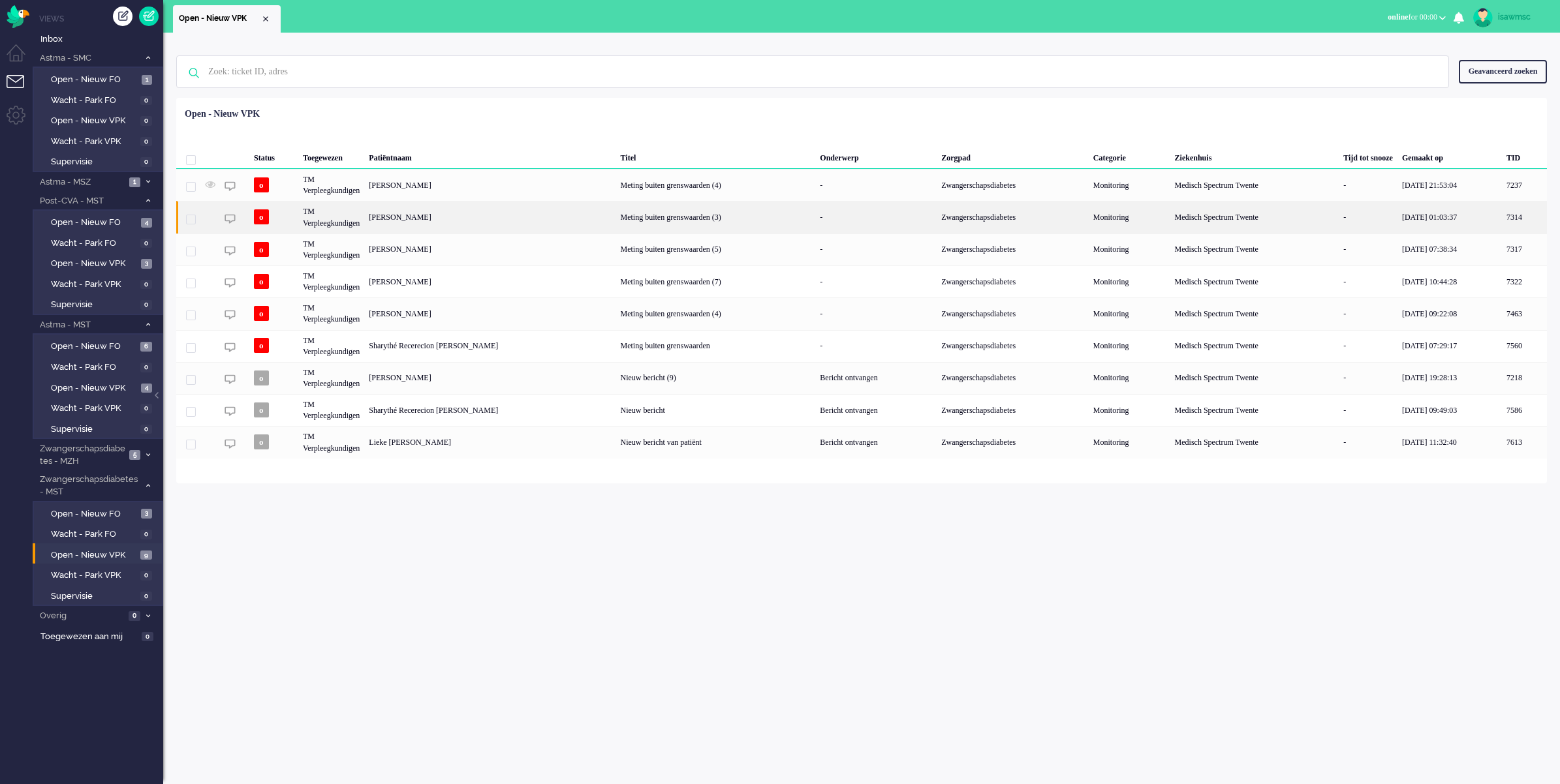
click at [1502, 223] on div "[PERSON_NAME]" at bounding box center [1524, 217] width 45 height 32
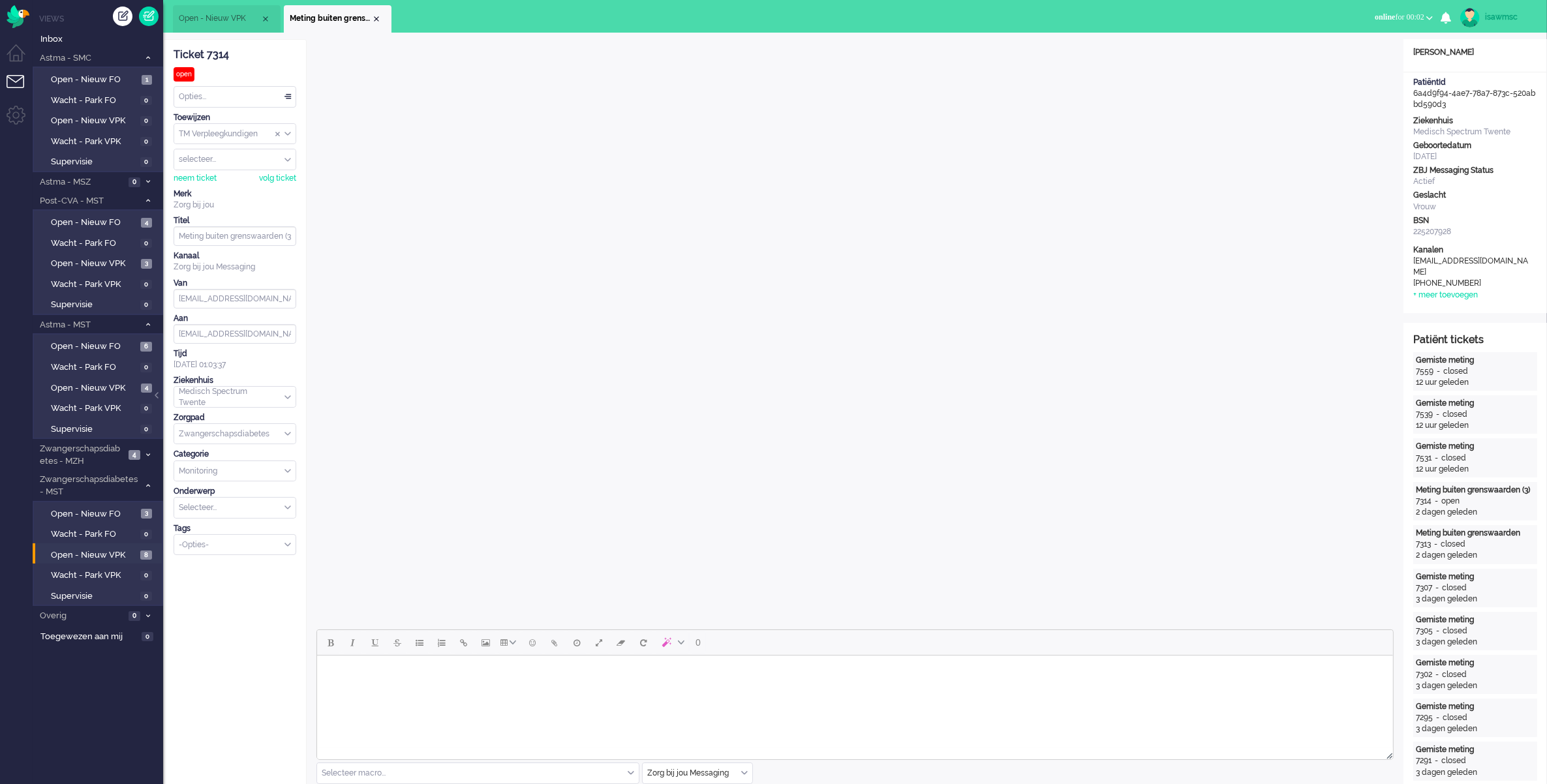
scroll to position [163, 0]
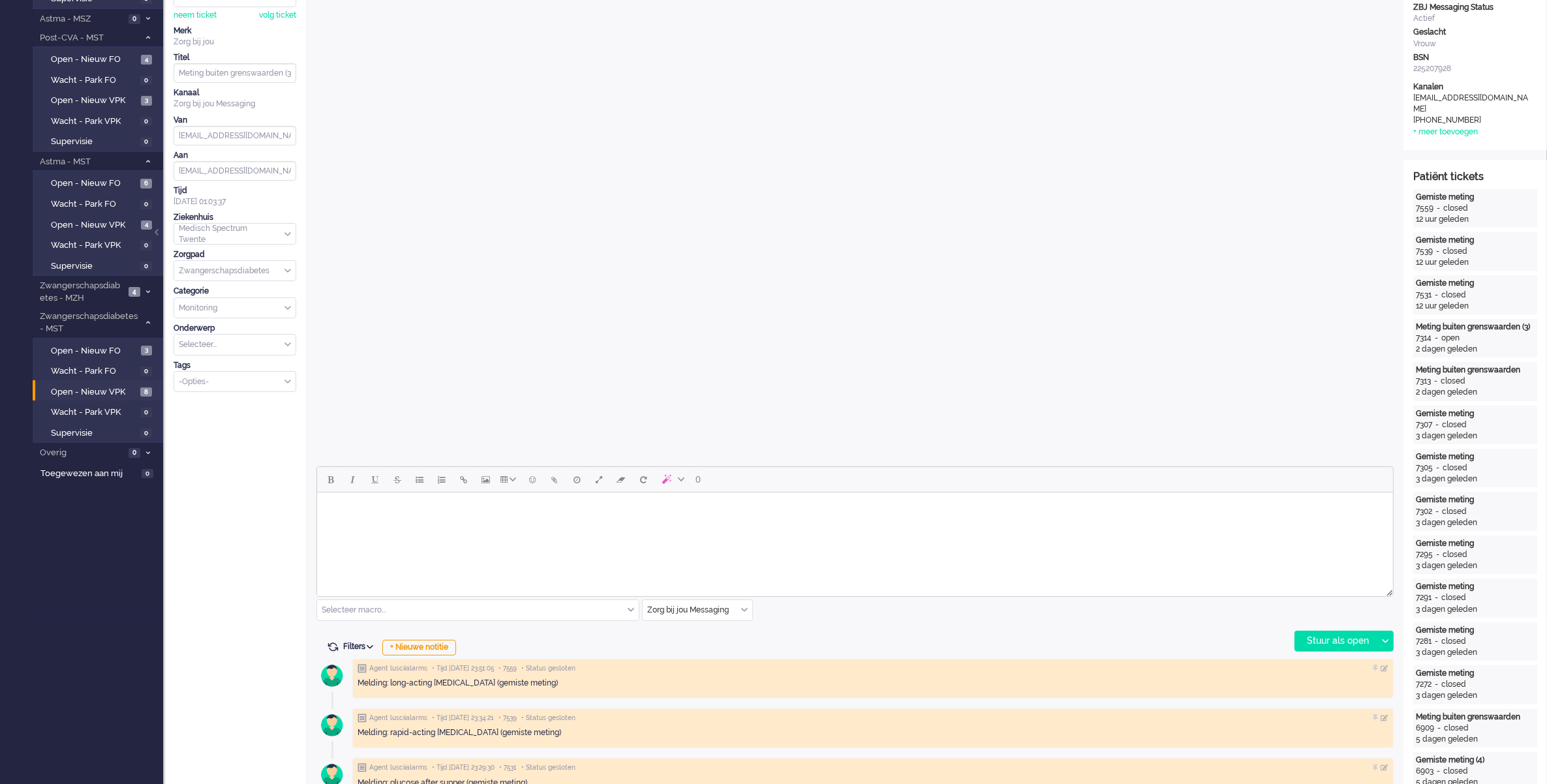
click at [744, 610] on div "Zorg bij jou Messaging" at bounding box center [697, 610] width 110 height 20
click at [709, 643] on span "uitgaand telefoon" at bounding box center [680, 648] width 65 height 11
click at [1347, 643] on div "Stuur als open" at bounding box center [1336, 641] width 82 height 19
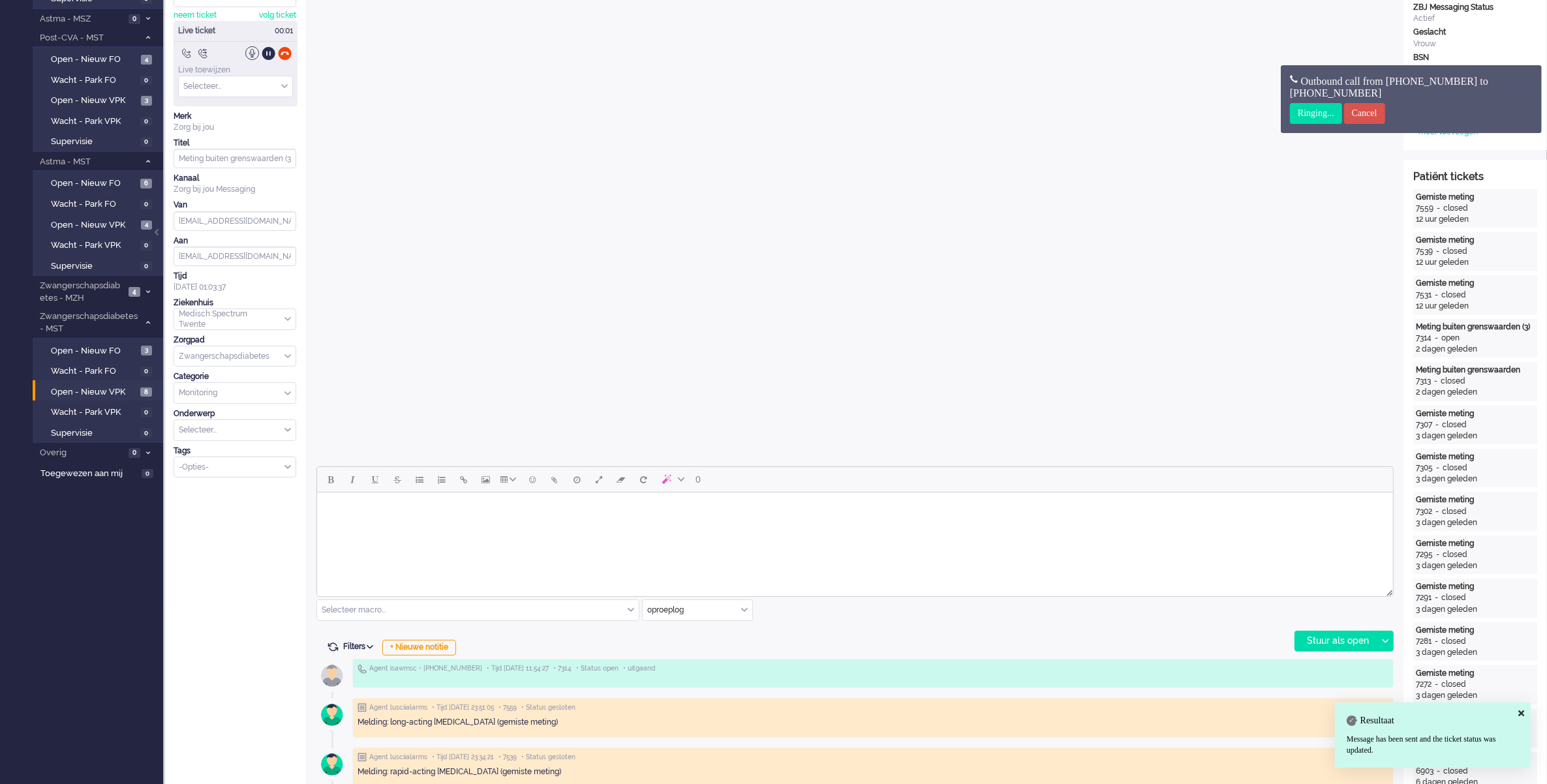
scroll to position [0, 0]
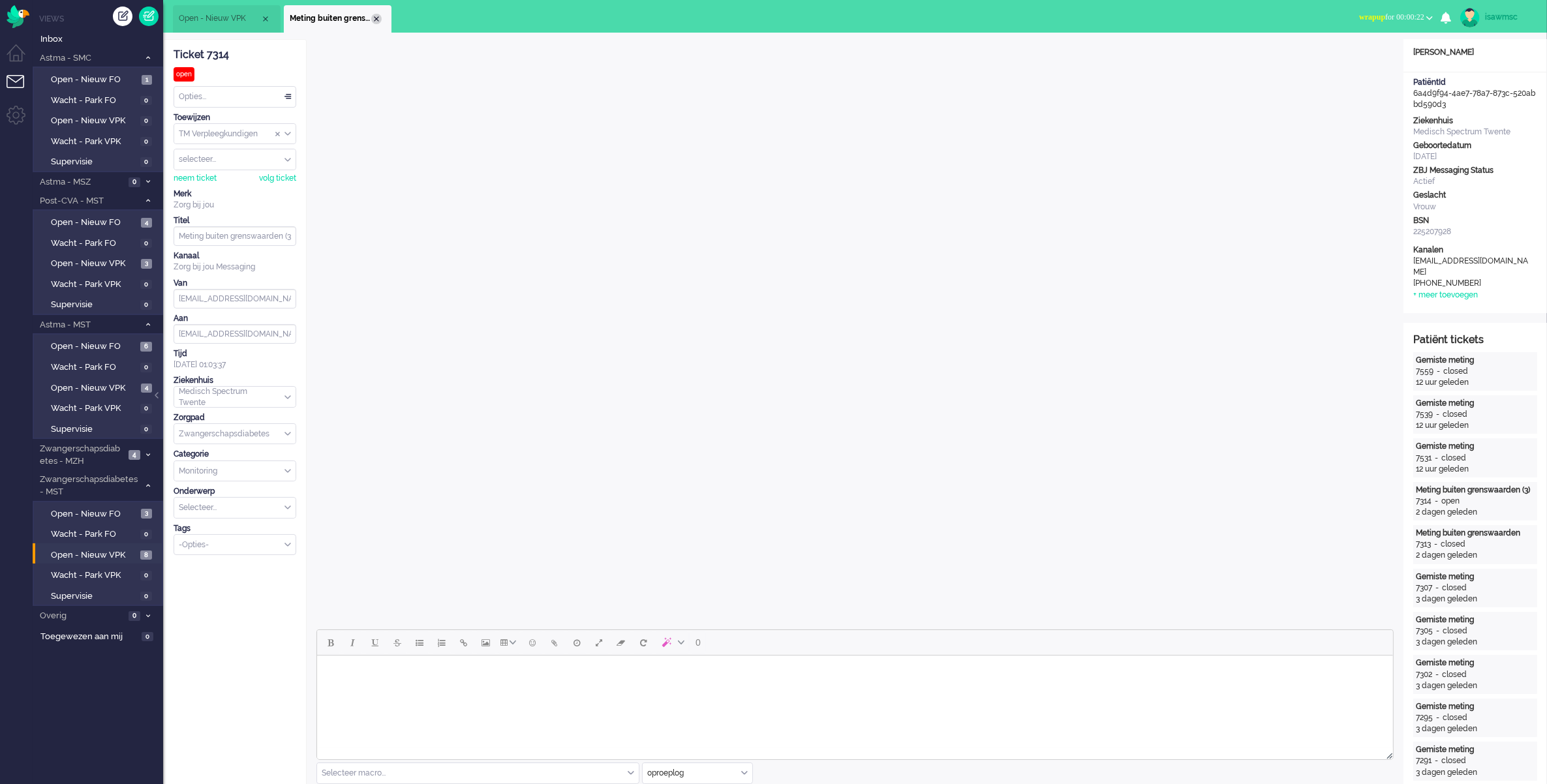
click at [377, 22] on div "Close tab" at bounding box center [376, 19] width 10 height 10
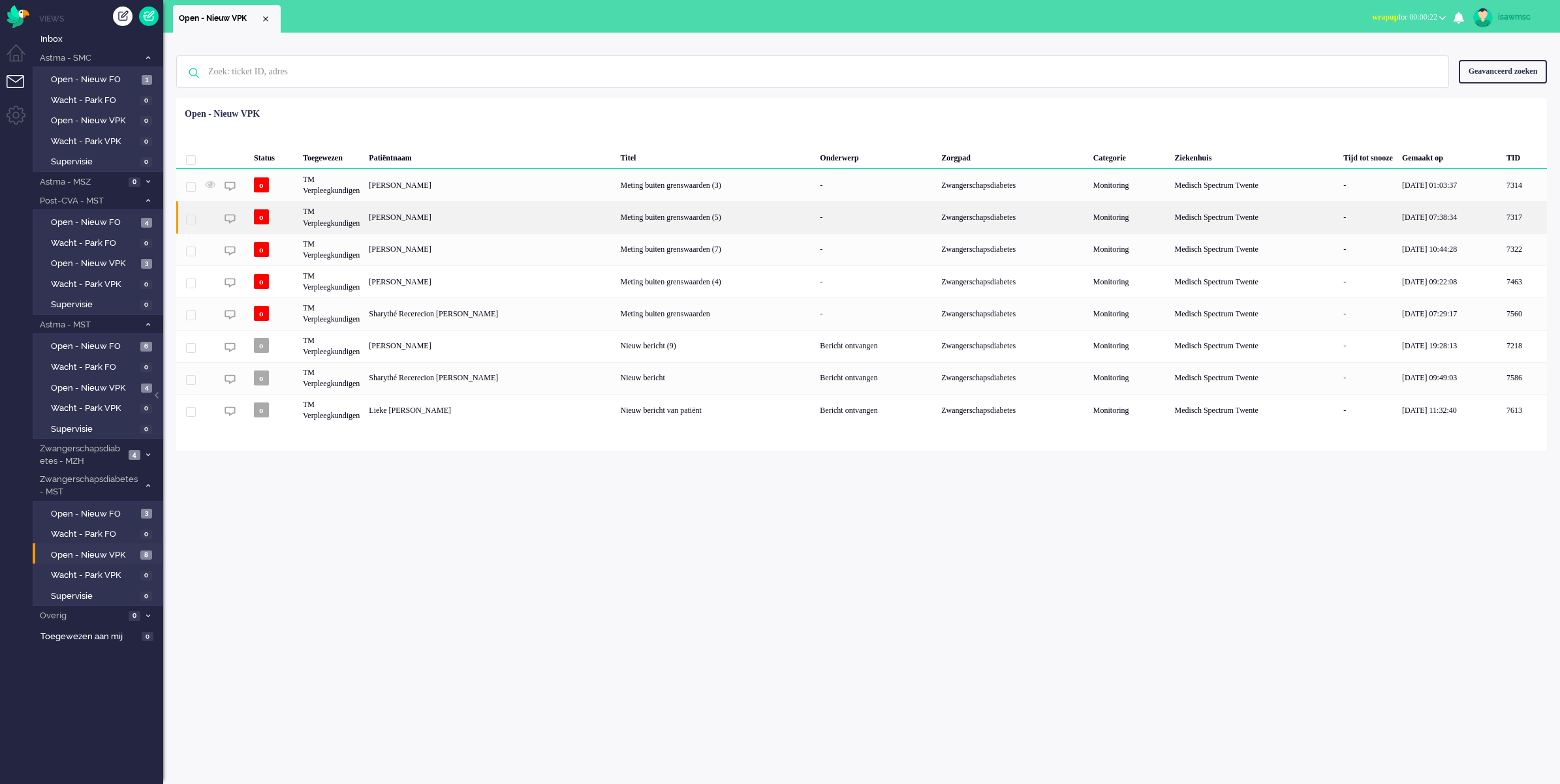
click at [1502, 219] on div "[PERSON_NAME]" at bounding box center [1524, 217] width 45 height 32
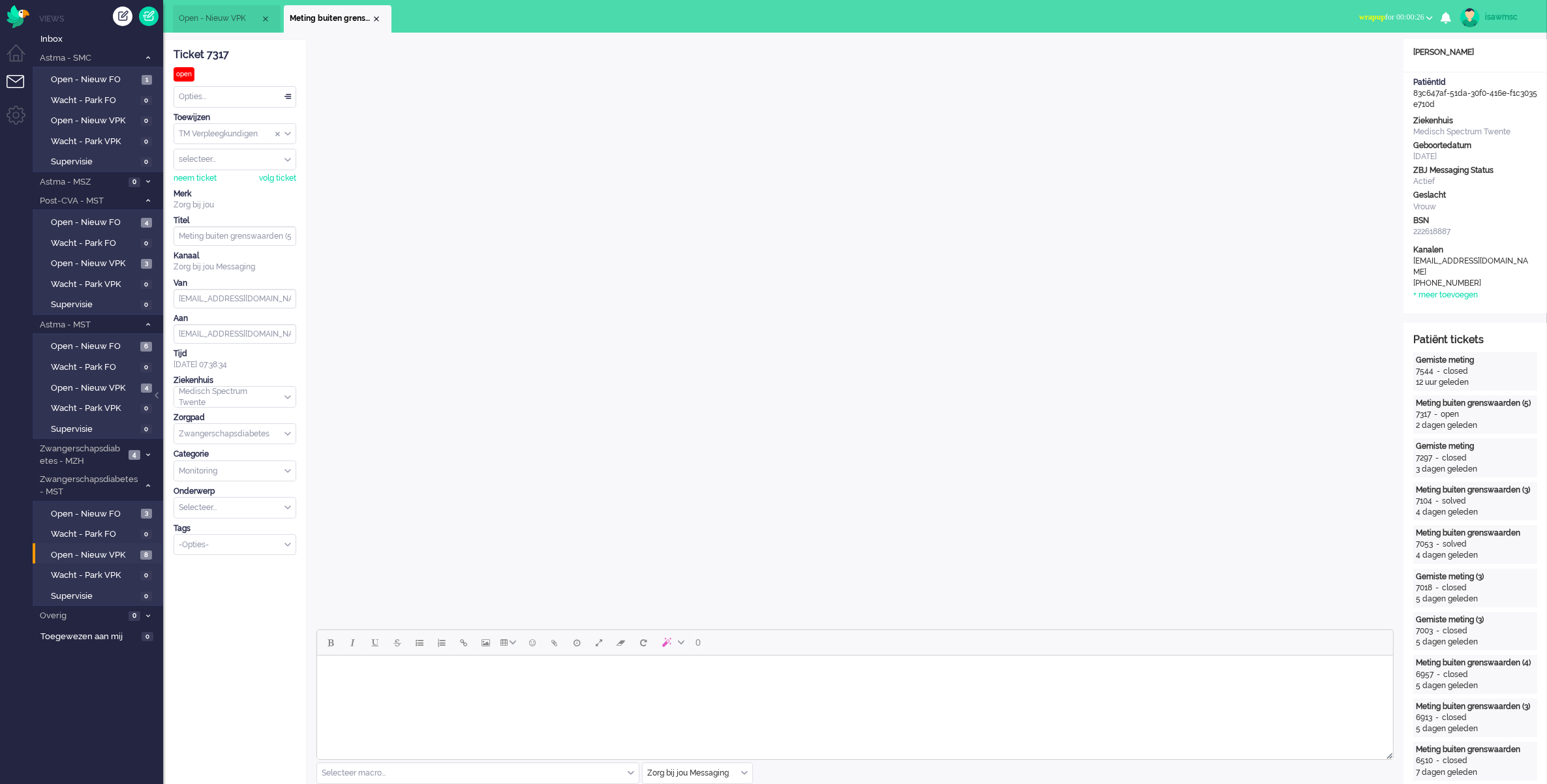
click at [1382, 10] on button "wrapup for 00:00:26" at bounding box center [1396, 18] width 90 height 19
click at [1367, 62] on label "Online" at bounding box center [1379, 58] width 103 height 11
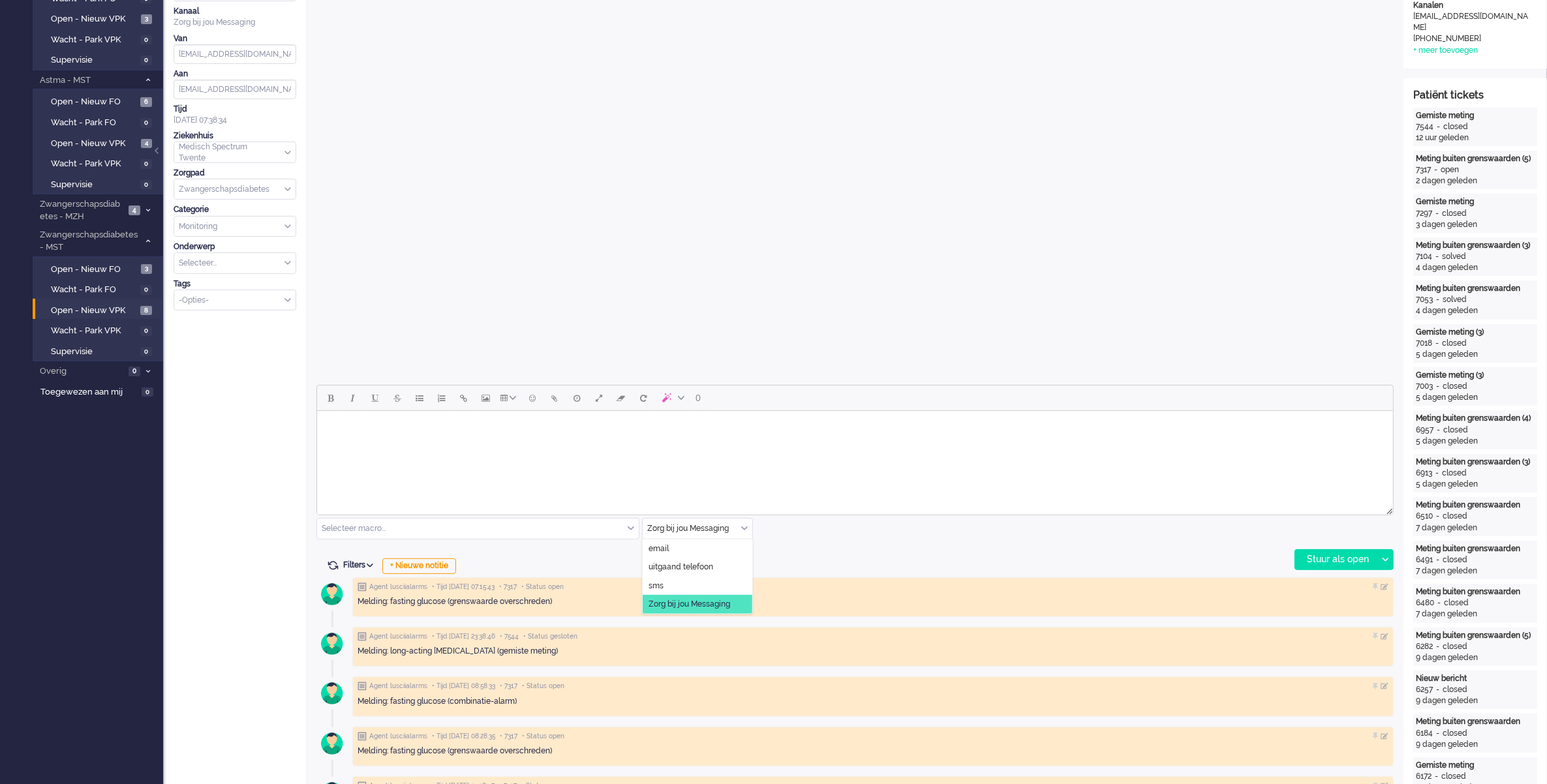
click at [745, 526] on div "Zorg bij jou Messaging" at bounding box center [697, 528] width 110 height 20
click at [850, 546] on div "0 Selecteer macro... Bericht: Activiteit Bericht: Activiteit aanpassen Bericht:…" at bounding box center [855, 478] width 1077 height 185
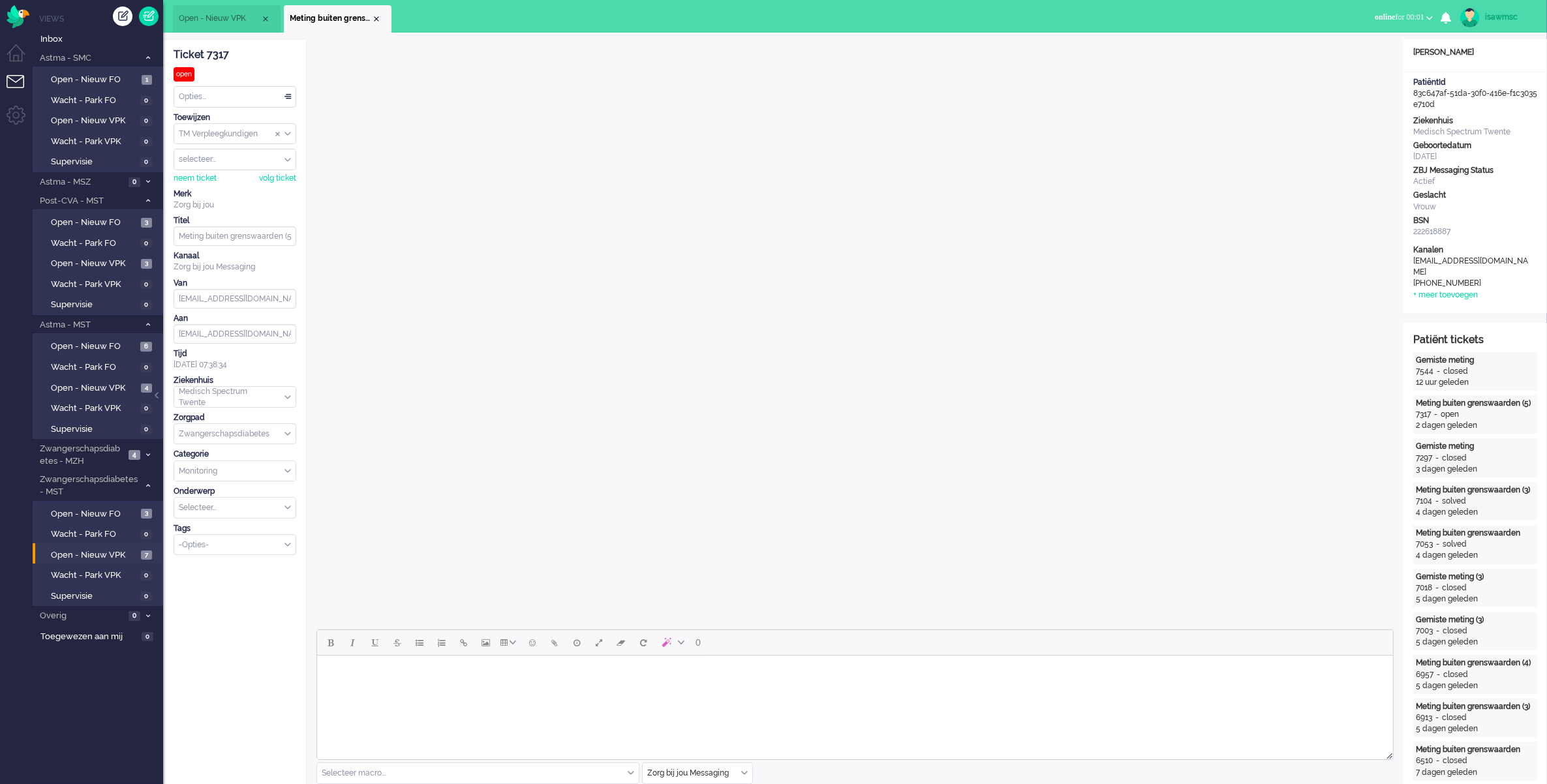
scroll to position [326, 0]
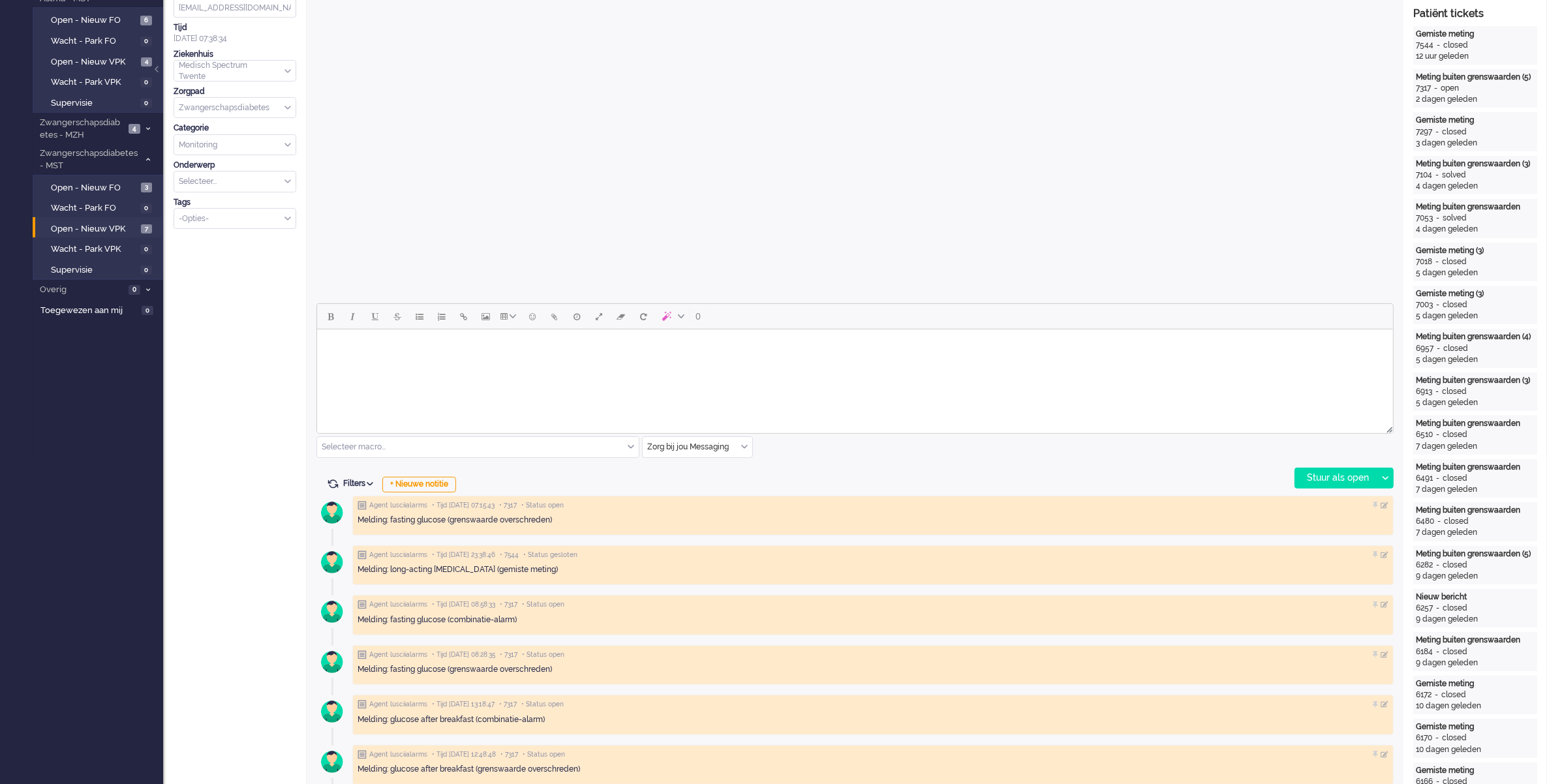
drag, startPoint x: 749, startPoint y: 452, endPoint x: 728, endPoint y: 467, distance: 25.8
click at [749, 452] on input "text" at bounding box center [697, 447] width 110 height 20
click at [692, 481] on span "uitgaand telefoon" at bounding box center [680, 485] width 65 height 11
click at [1331, 474] on div "Stuur als open" at bounding box center [1336, 478] width 82 height 19
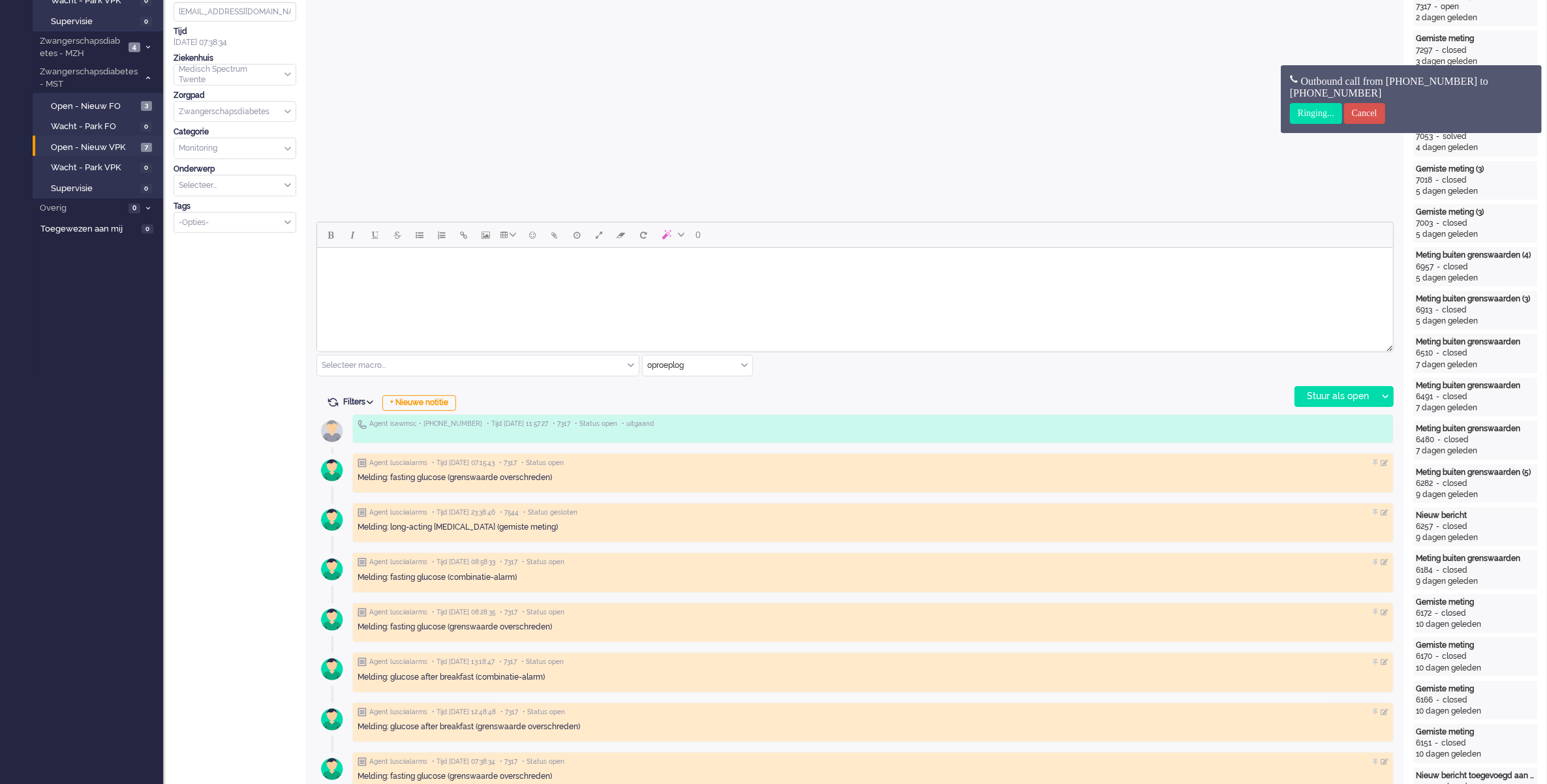
scroll to position [163, 0]
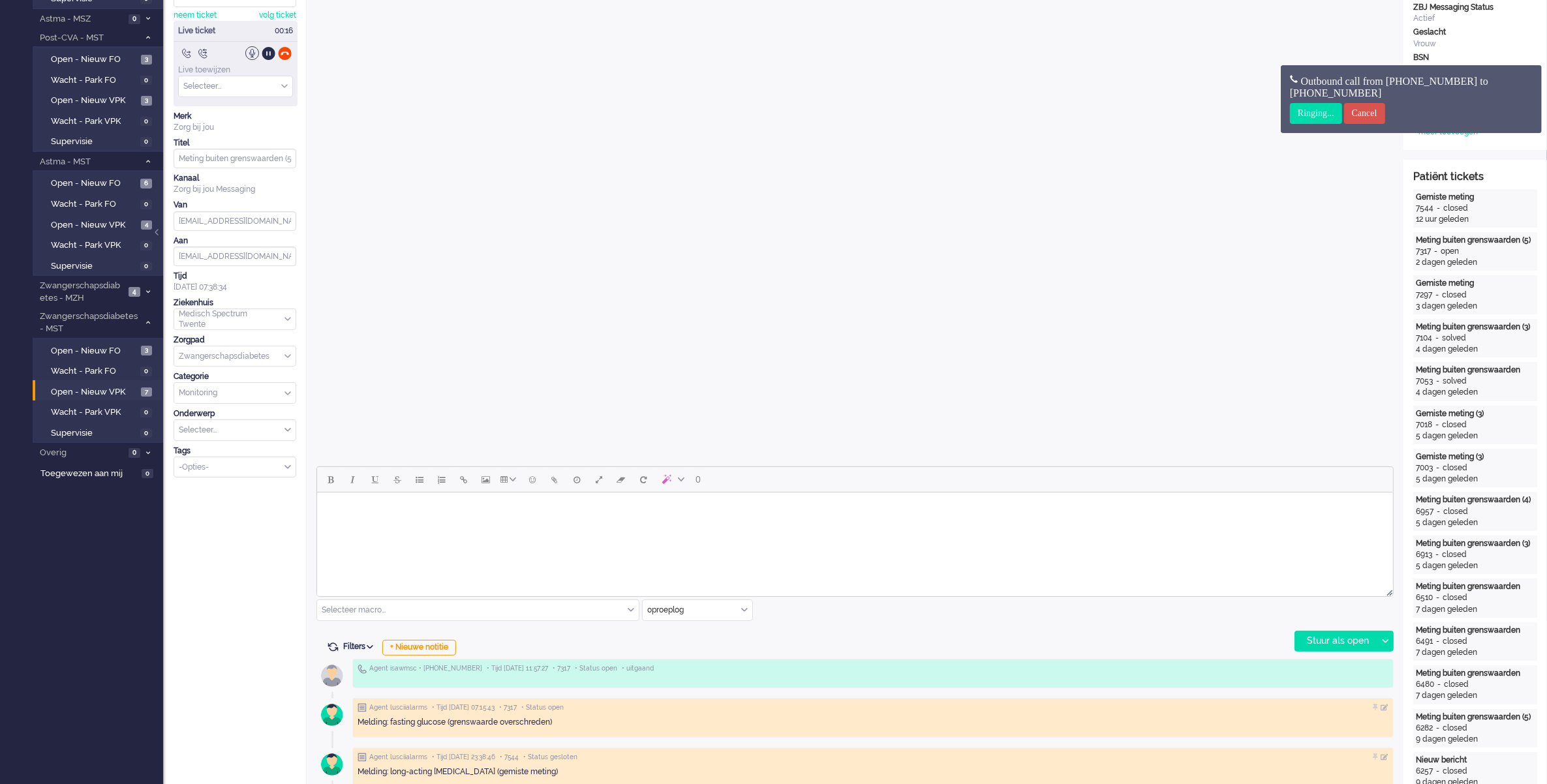
click at [437, 502] on body "Rich Text Area. Press ALT-0 for help." at bounding box center [855, 509] width 1065 height 23
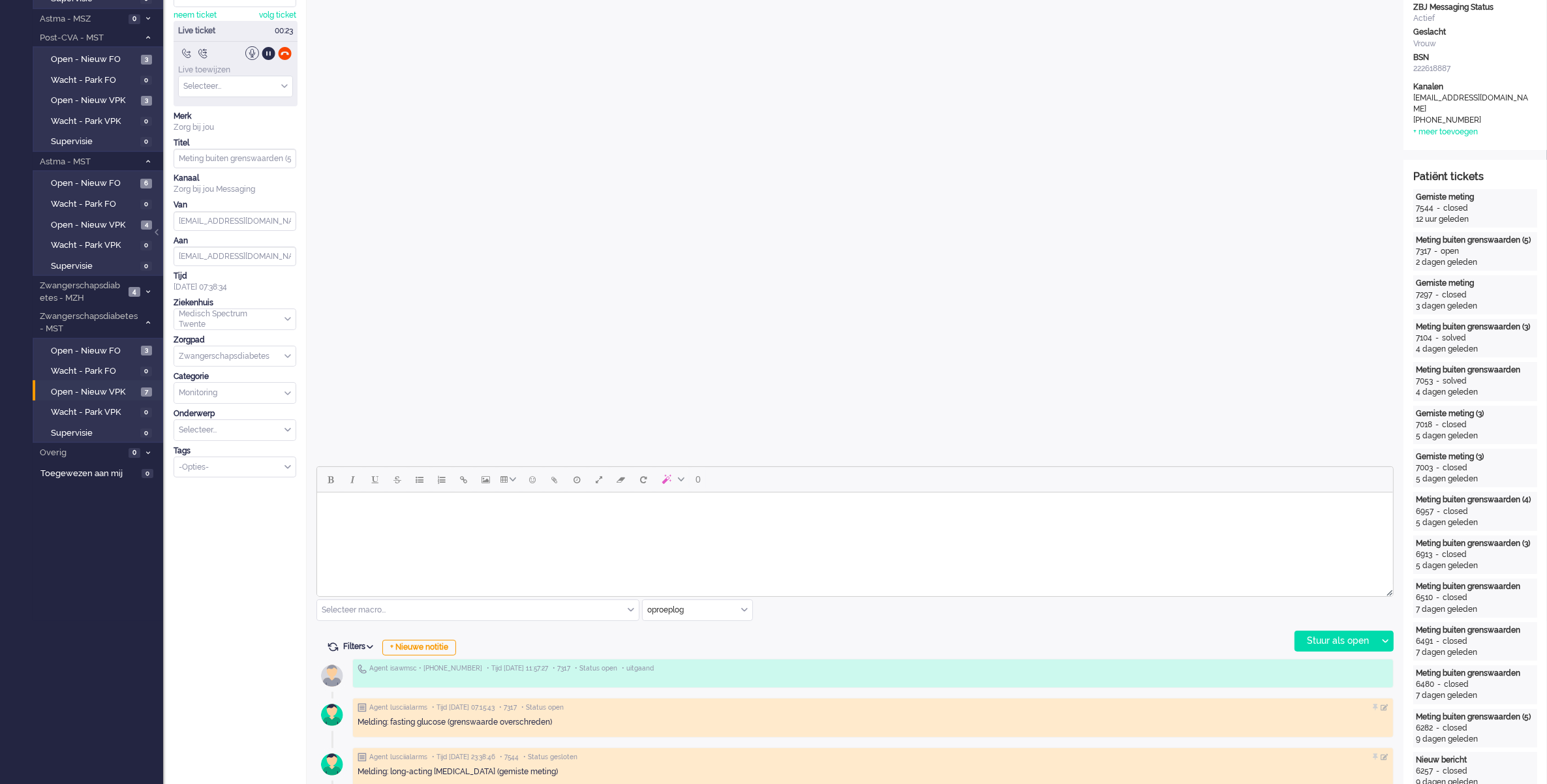
scroll to position [0, 0]
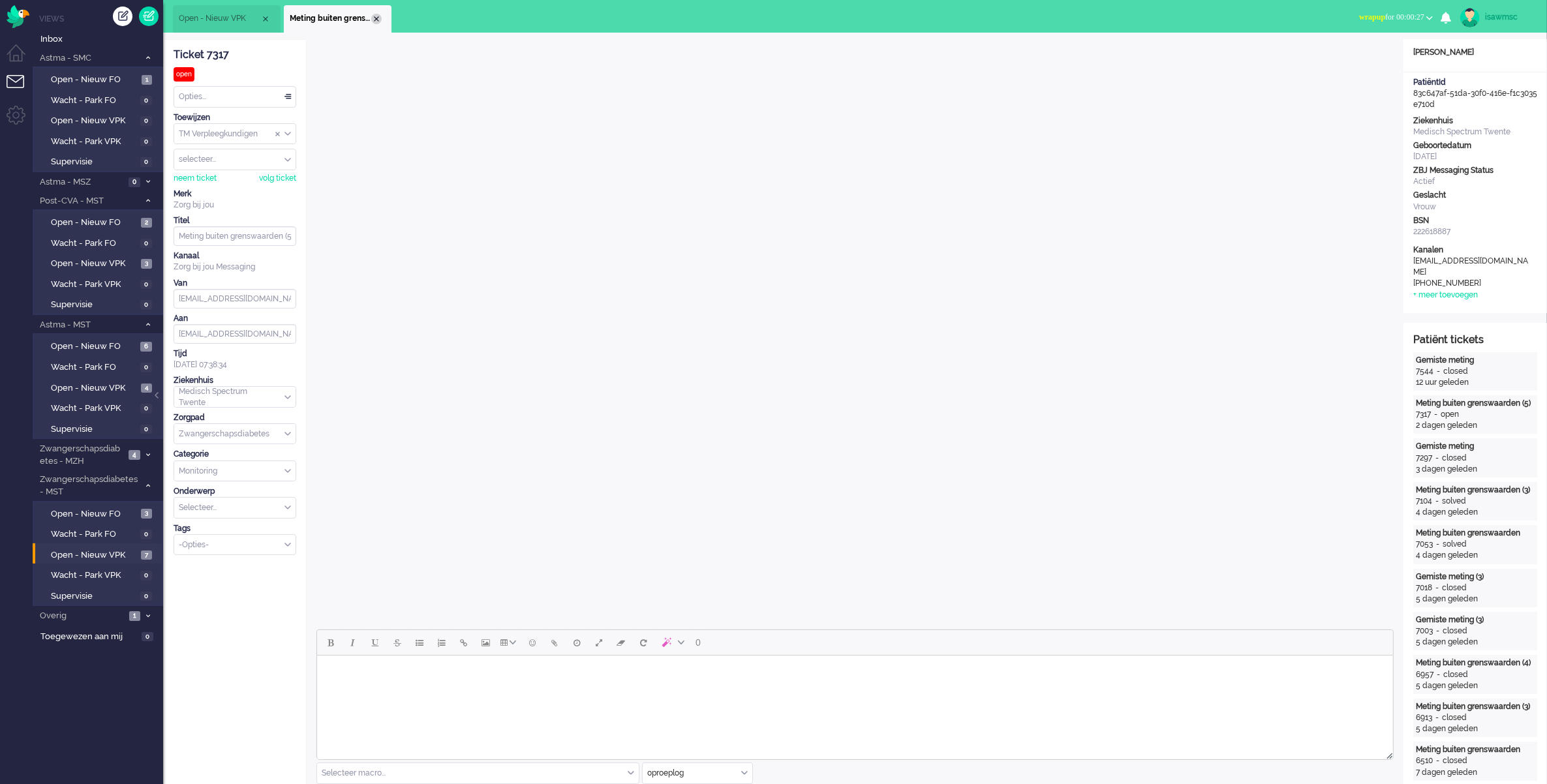
click at [374, 19] on div "Close tab" at bounding box center [376, 19] width 10 height 10
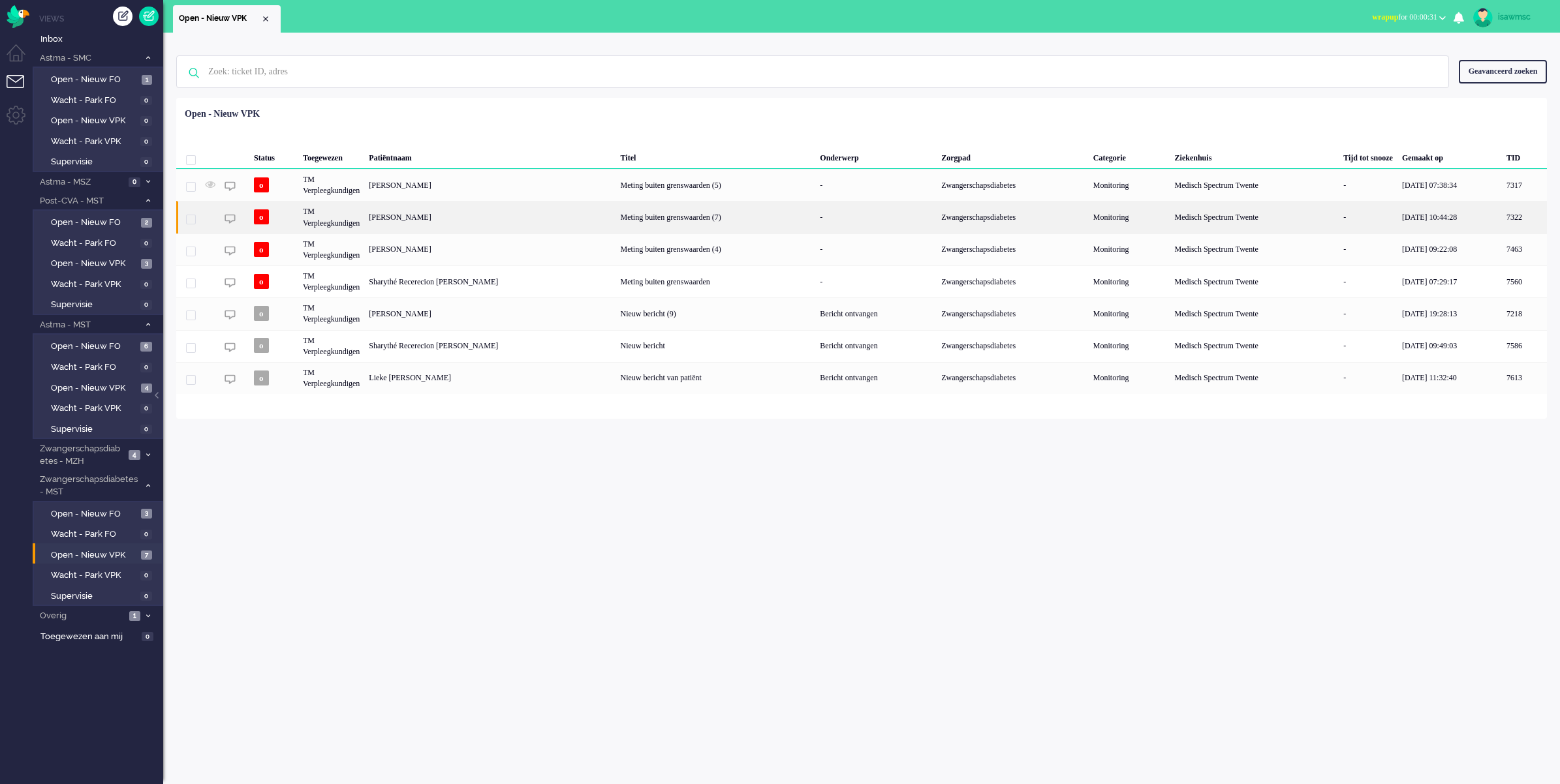
click at [1502, 219] on div "Marloes Hilderink" at bounding box center [1524, 217] width 45 height 32
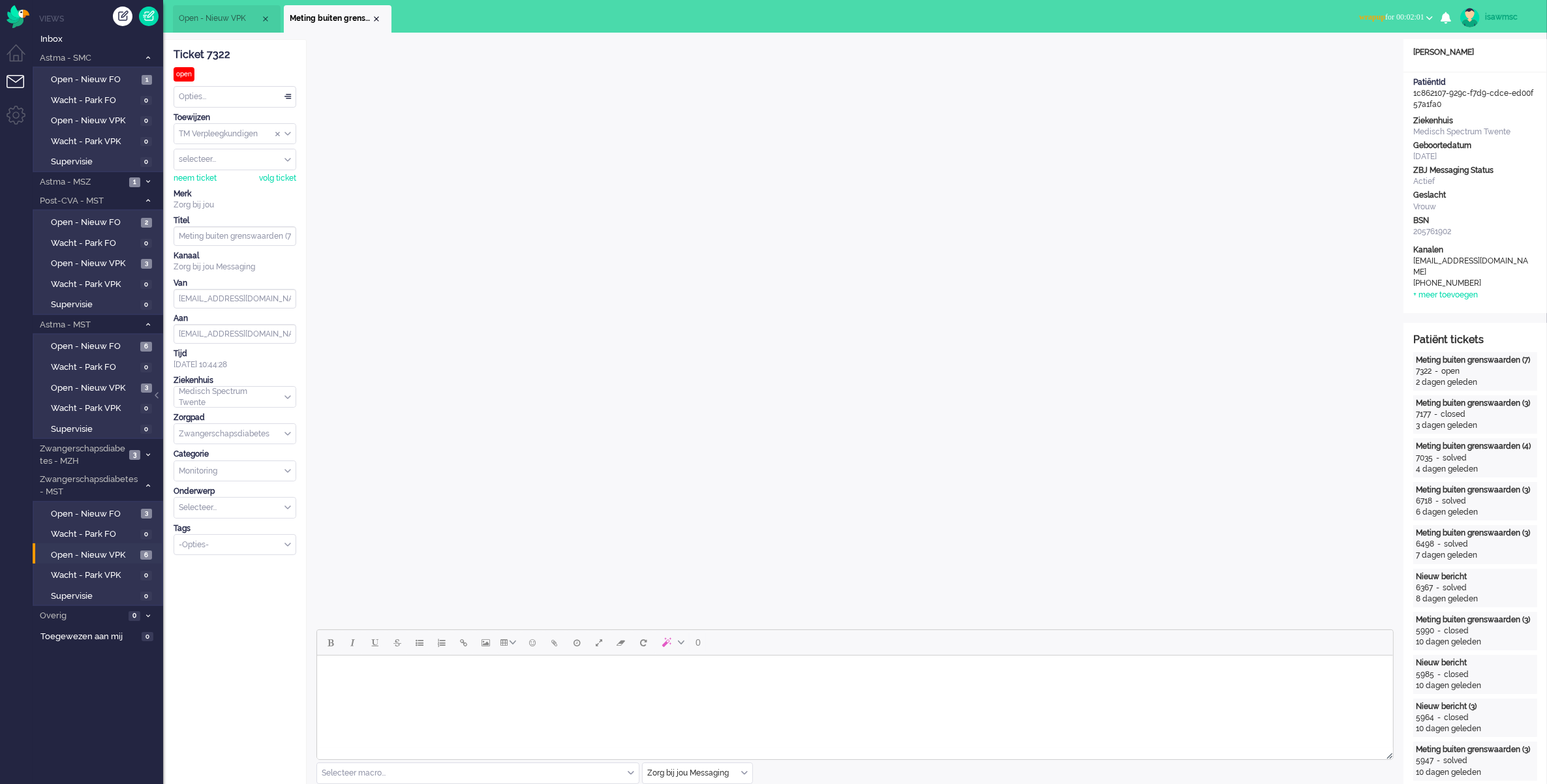
click at [1387, 13] on span "wrapup for 00:02:01" at bounding box center [1392, 17] width 65 height 9
click at [1336, 57] on label "Online" at bounding box center [1379, 58] width 103 height 11
click at [128, 550] on span "Open - Nieuw VPK" at bounding box center [94, 556] width 86 height 13
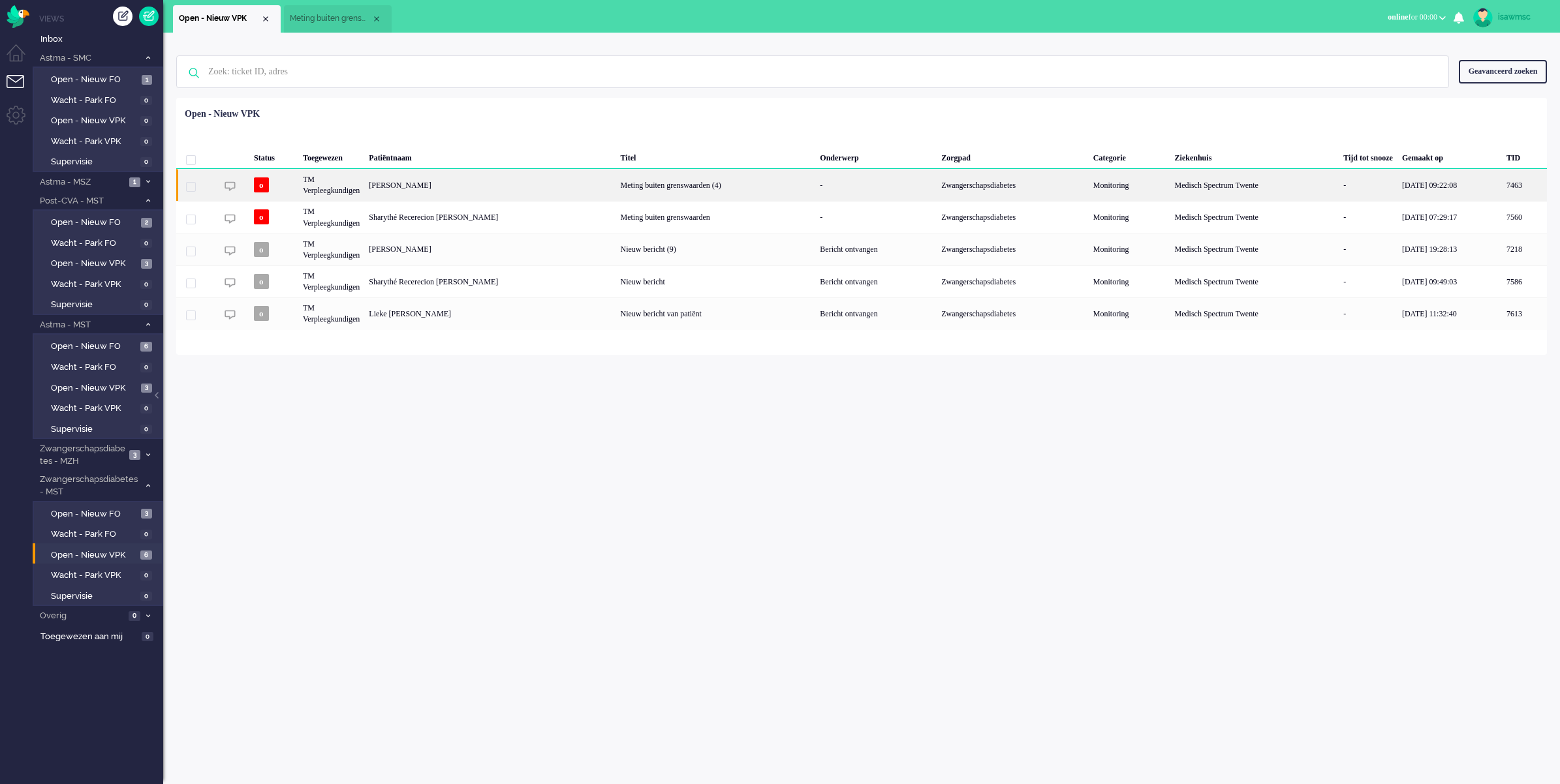
click at [1502, 182] on div "[PERSON_NAME]" at bounding box center [1524, 185] width 45 height 32
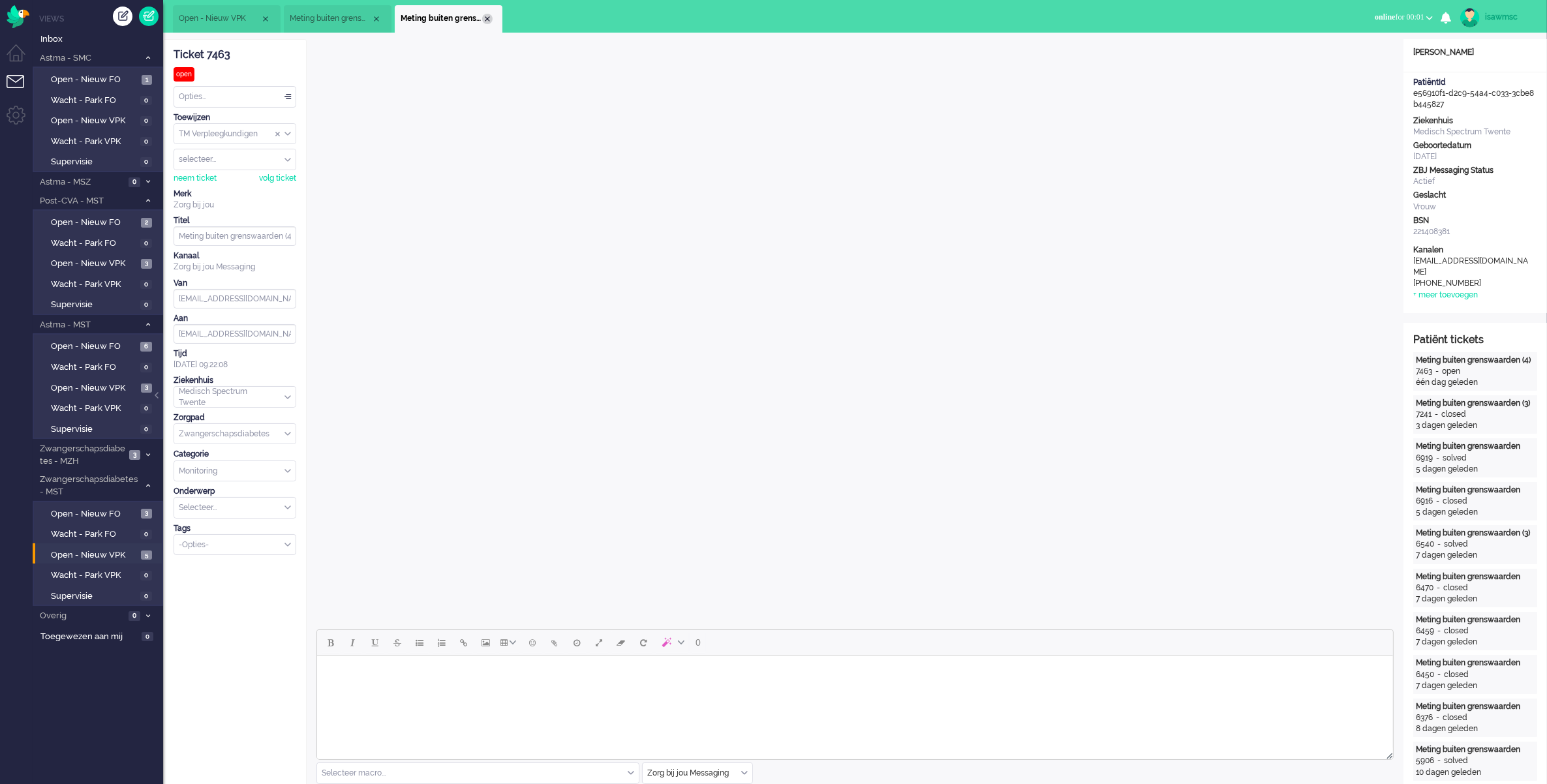
click at [487, 16] on div "Close tab" at bounding box center [487, 19] width 10 height 10
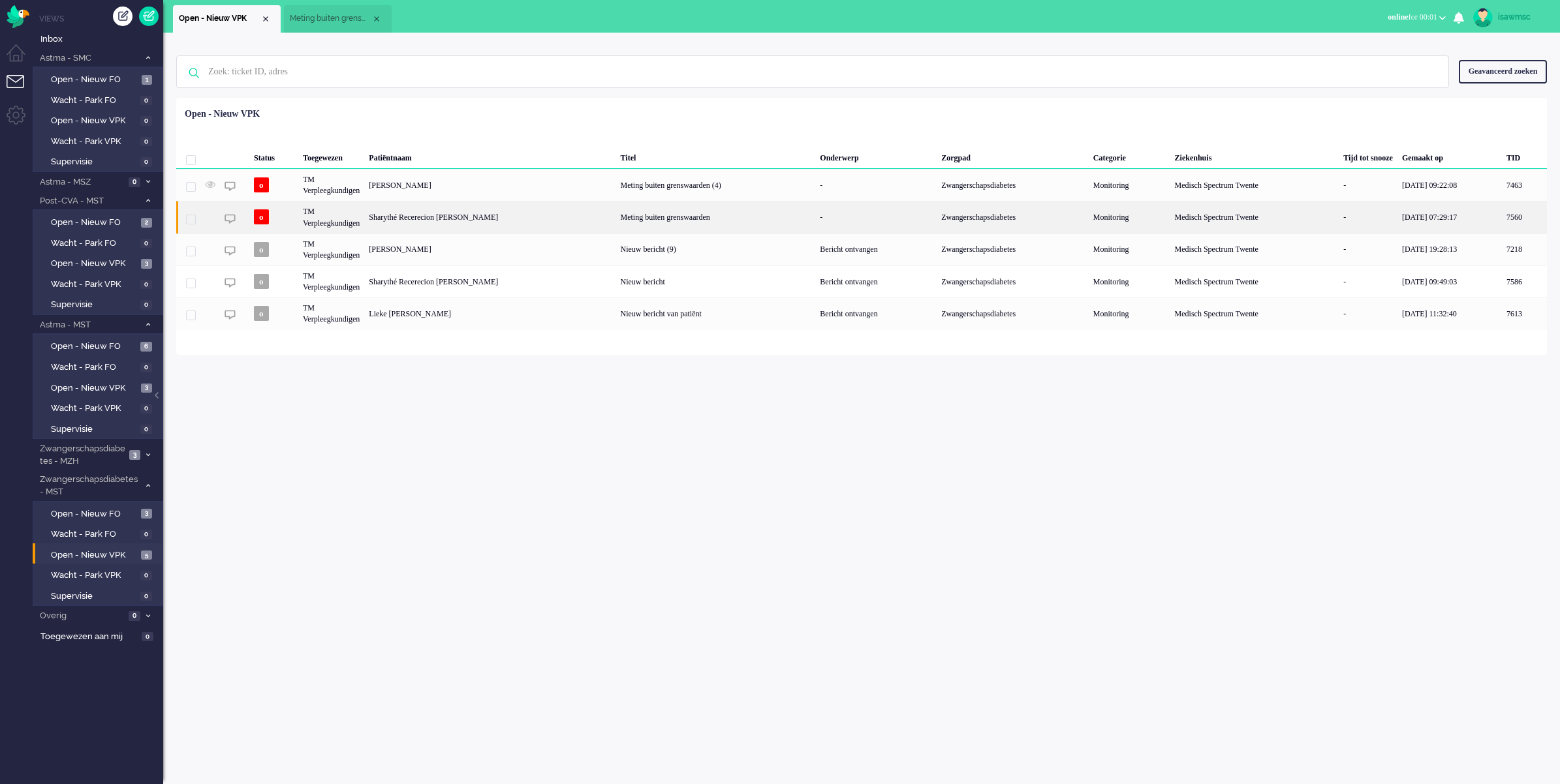
click at [1502, 208] on div "Sharythé Recerecion [PERSON_NAME]" at bounding box center [1524, 217] width 45 height 32
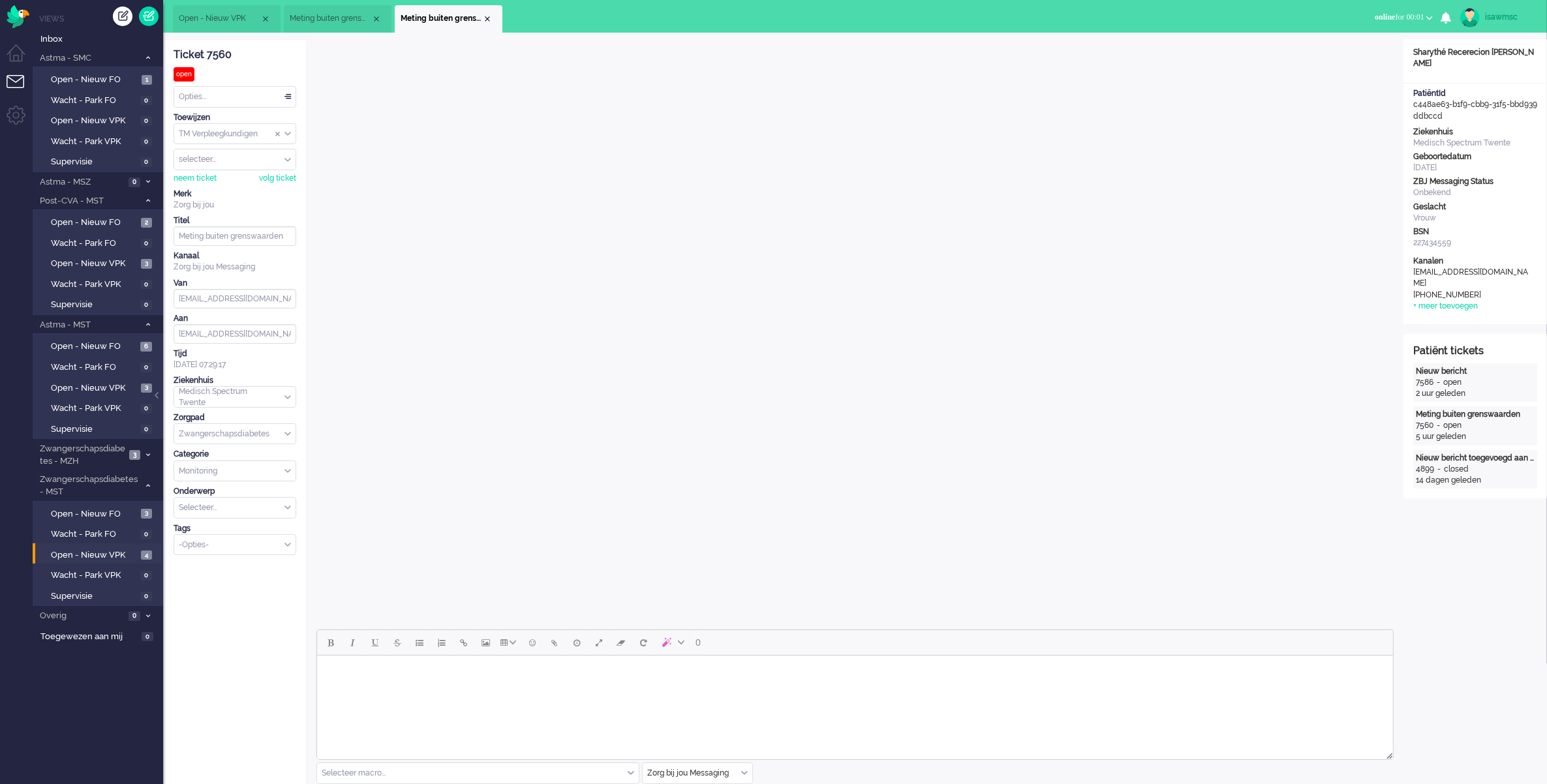
click at [493, 13] on li "Meting buiten grenswaarden" at bounding box center [448, 19] width 108 height 27
click at [488, 15] on div "Close tab" at bounding box center [487, 19] width 10 height 10
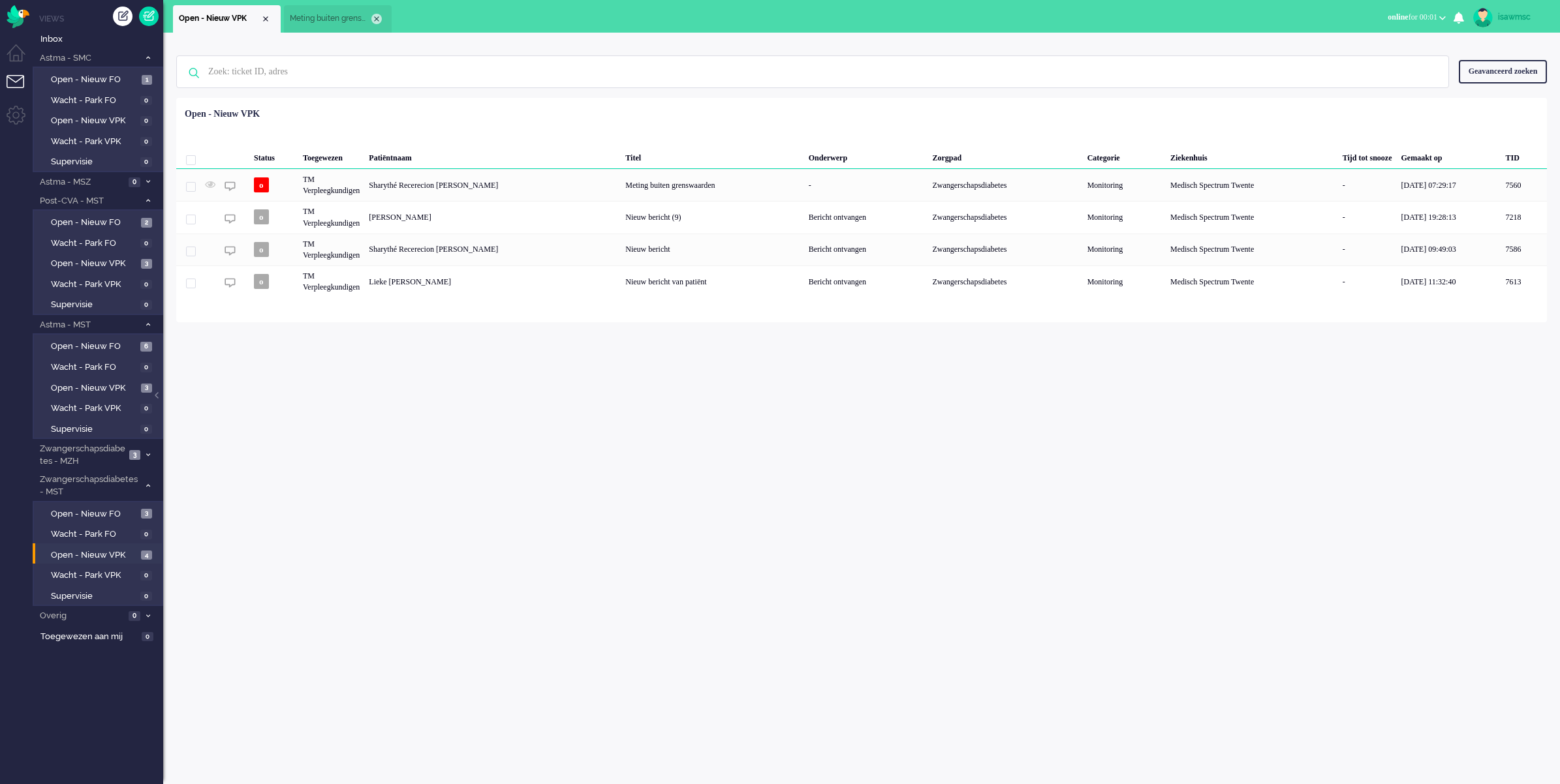
click at [377, 17] on div "Close tab" at bounding box center [376, 19] width 10 height 10
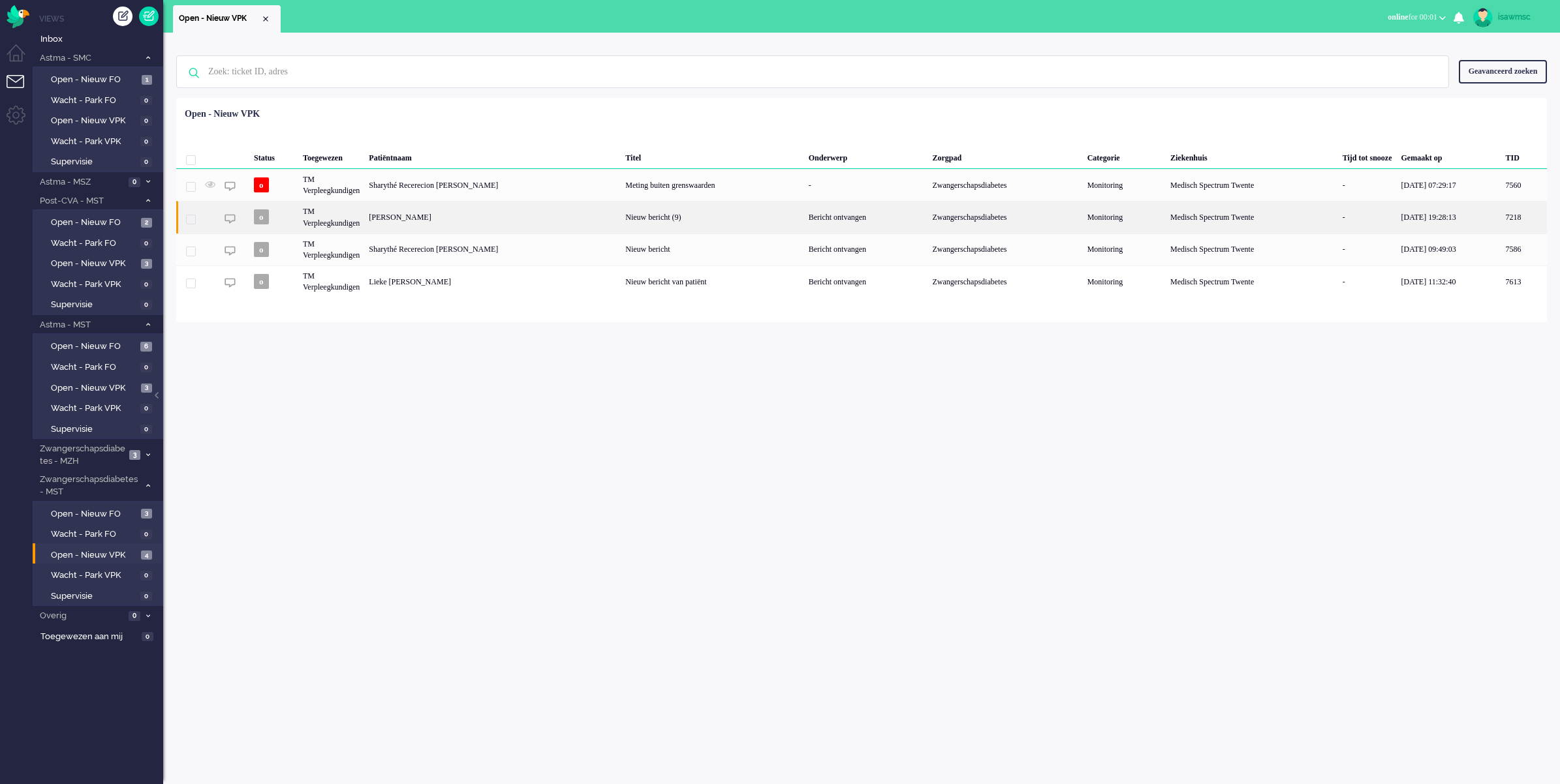
click at [1501, 224] on div "[PERSON_NAME]" at bounding box center [1524, 217] width 46 height 32
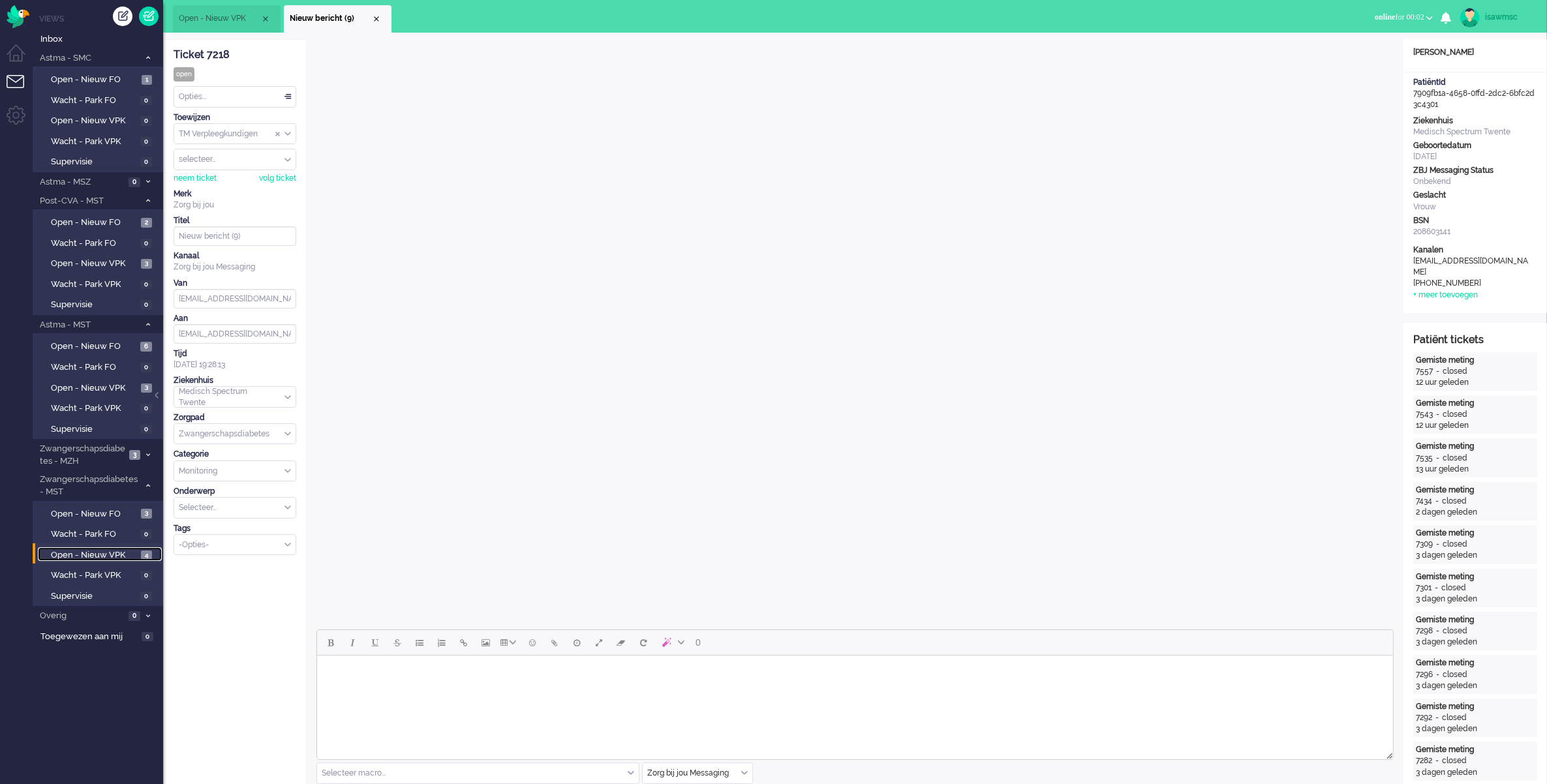
click at [111, 550] on span "Open - Nieuw VPK" at bounding box center [94, 556] width 87 height 13
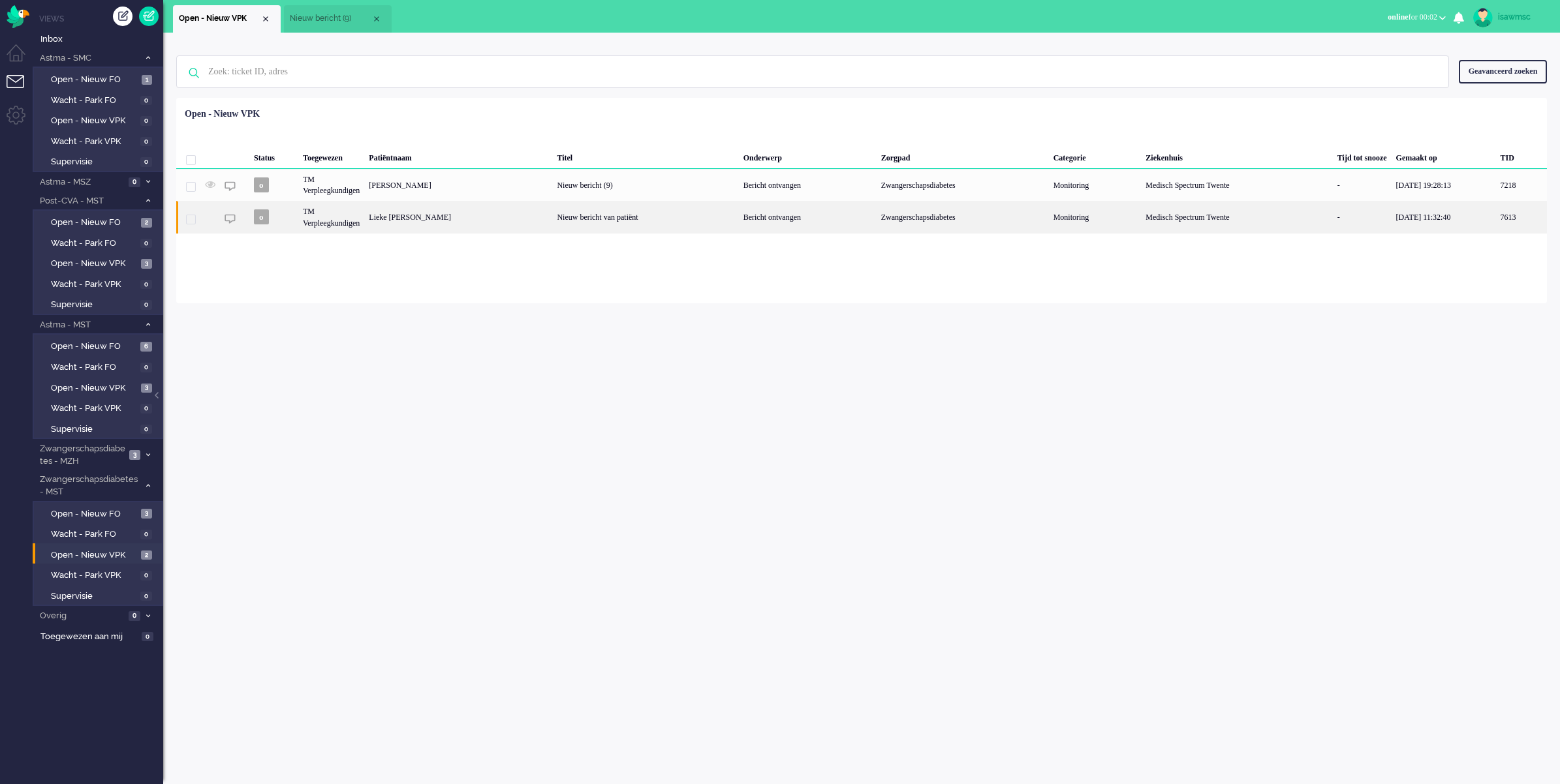
click at [1496, 223] on div "Lieke [PERSON_NAME]" at bounding box center [1521, 217] width 51 height 32
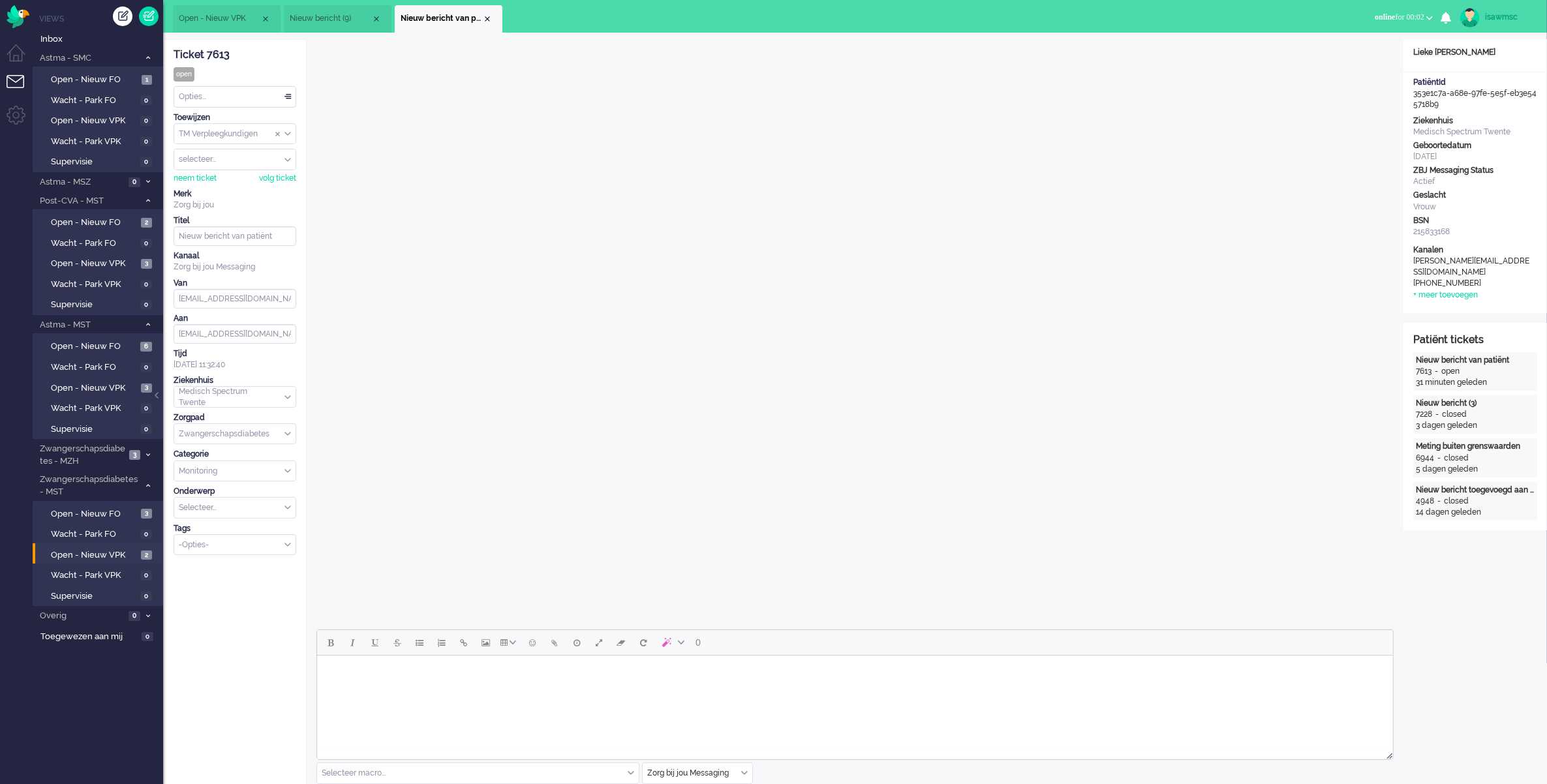
scroll to position [326, 0]
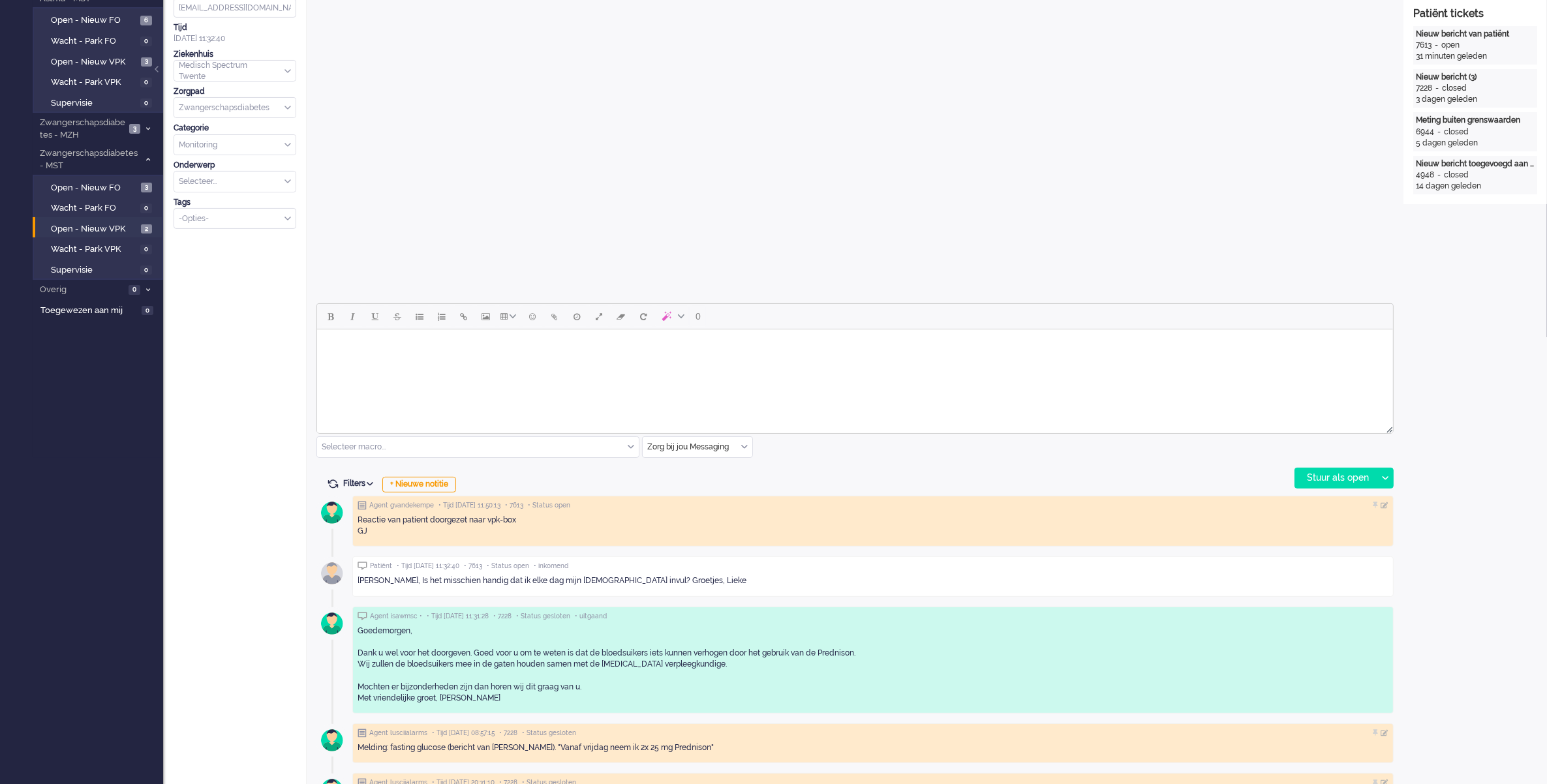
click at [382, 351] on body "Rich Text Area. Press ALT-0 for help." at bounding box center [855, 346] width 1065 height 23
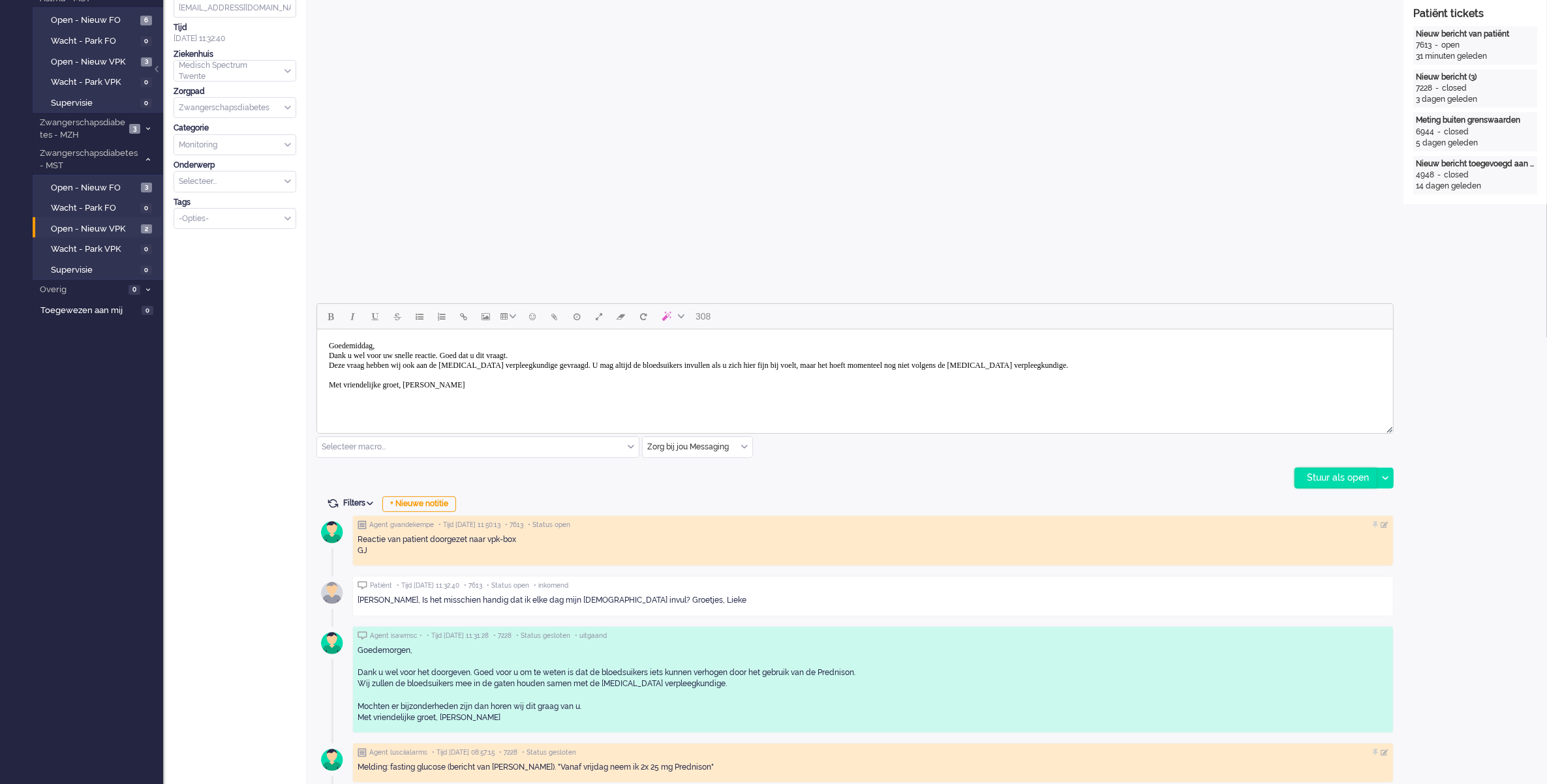
click at [1319, 483] on div "Stuur als open" at bounding box center [1336, 478] width 82 height 19
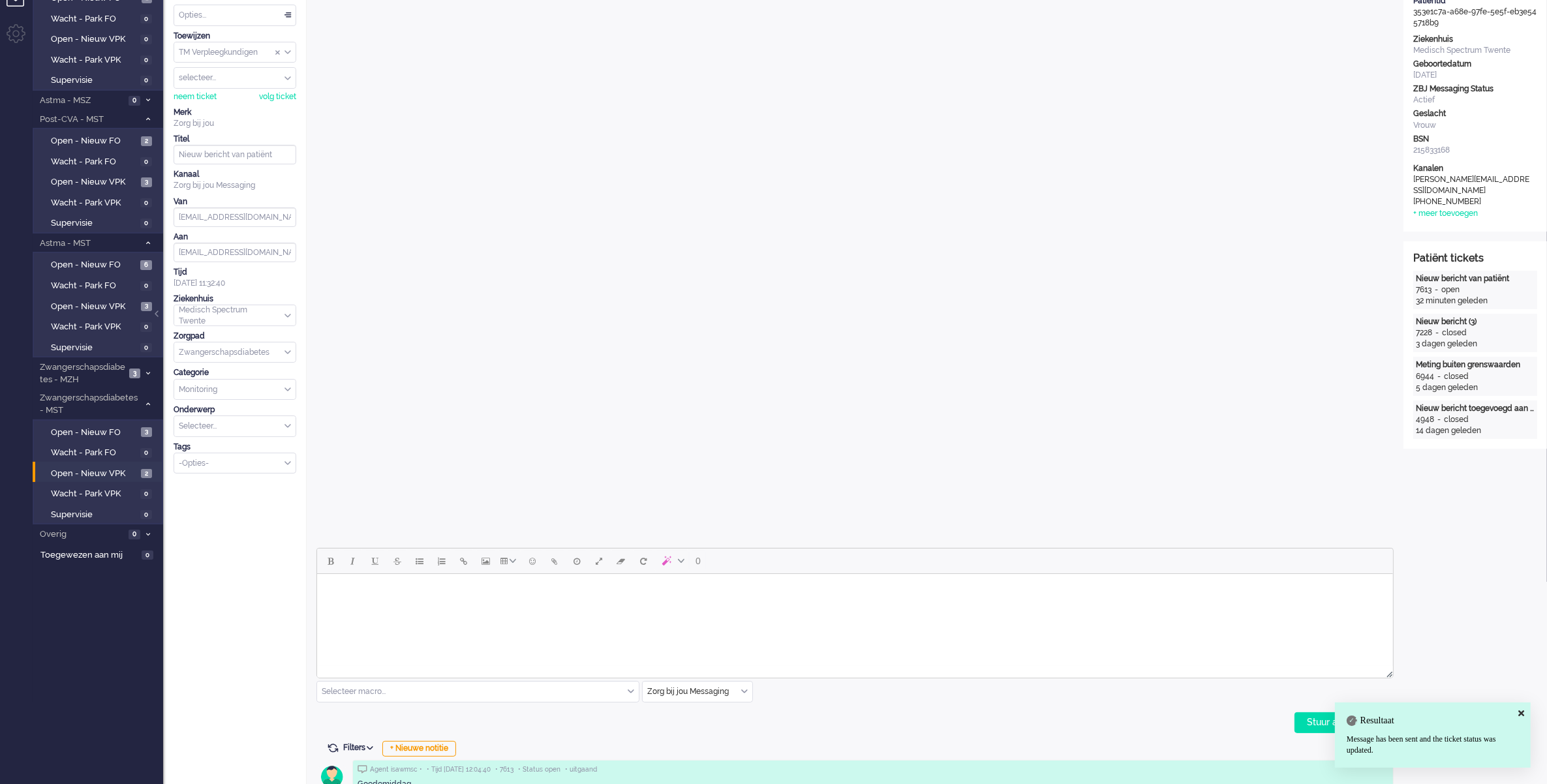
scroll to position [0, 0]
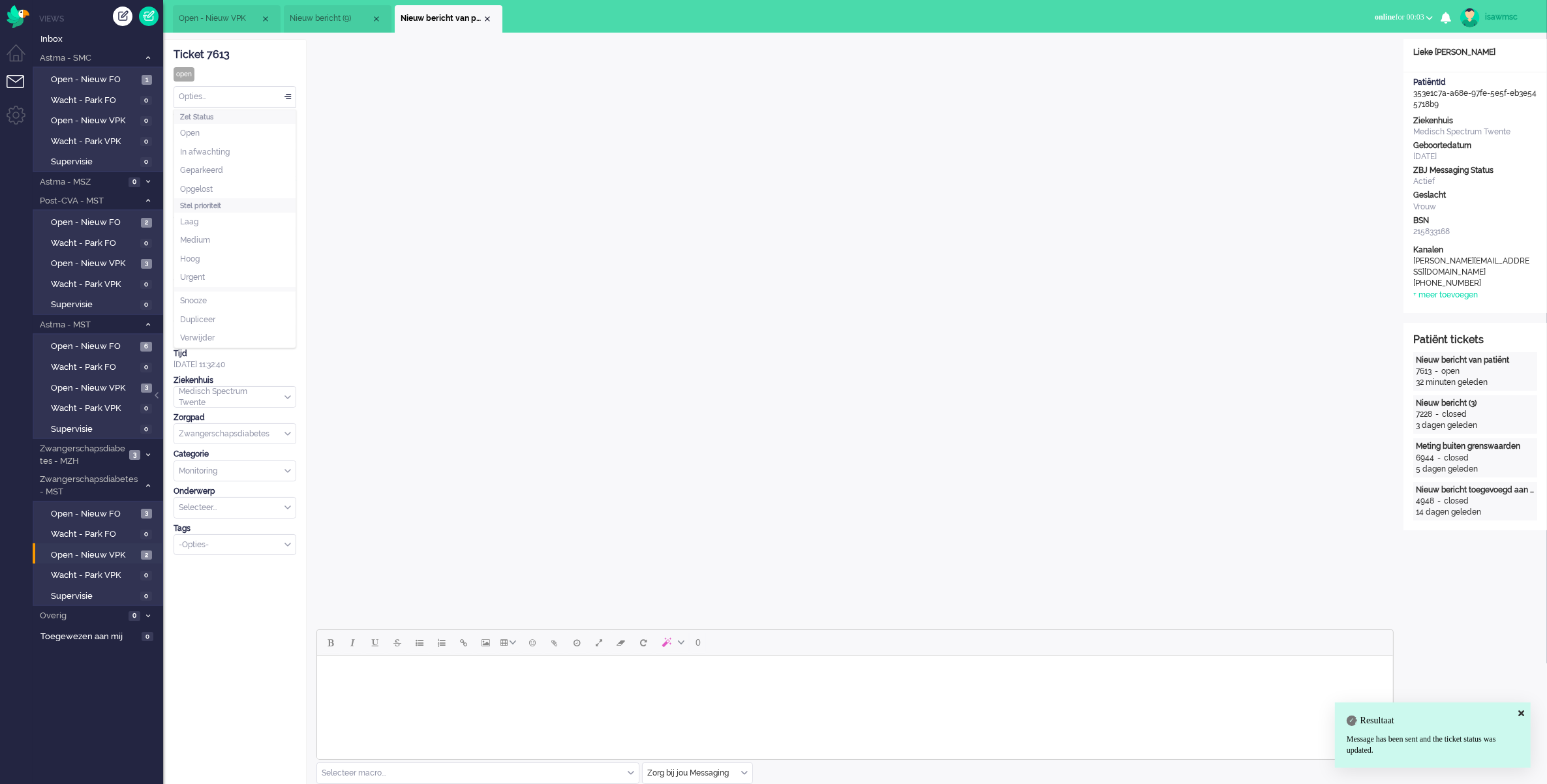
click at [279, 101] on div "Opties..." at bounding box center [235, 96] width 122 height 20
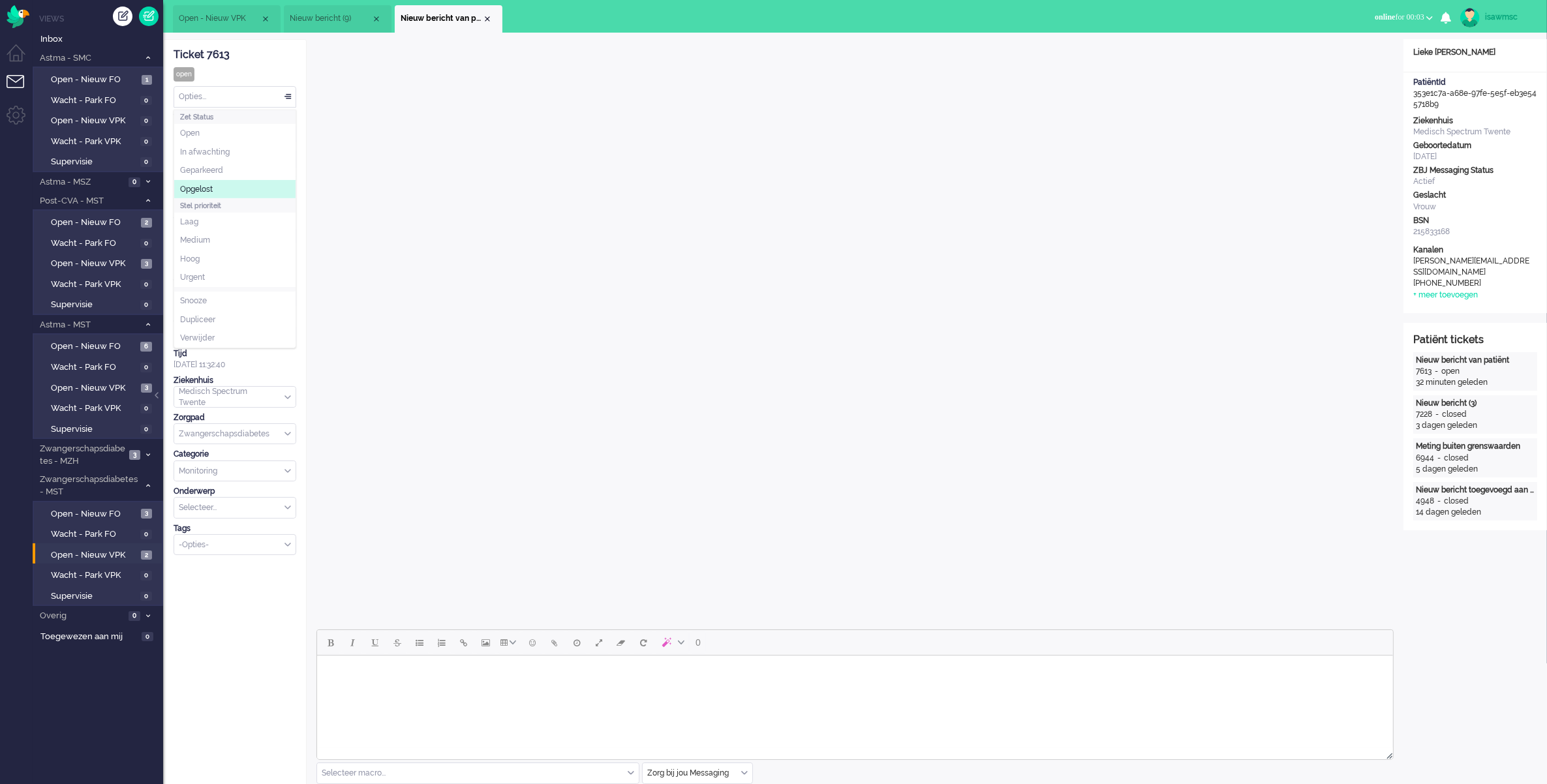
click at [213, 186] on span "Opgelost" at bounding box center [197, 189] width 33 height 11
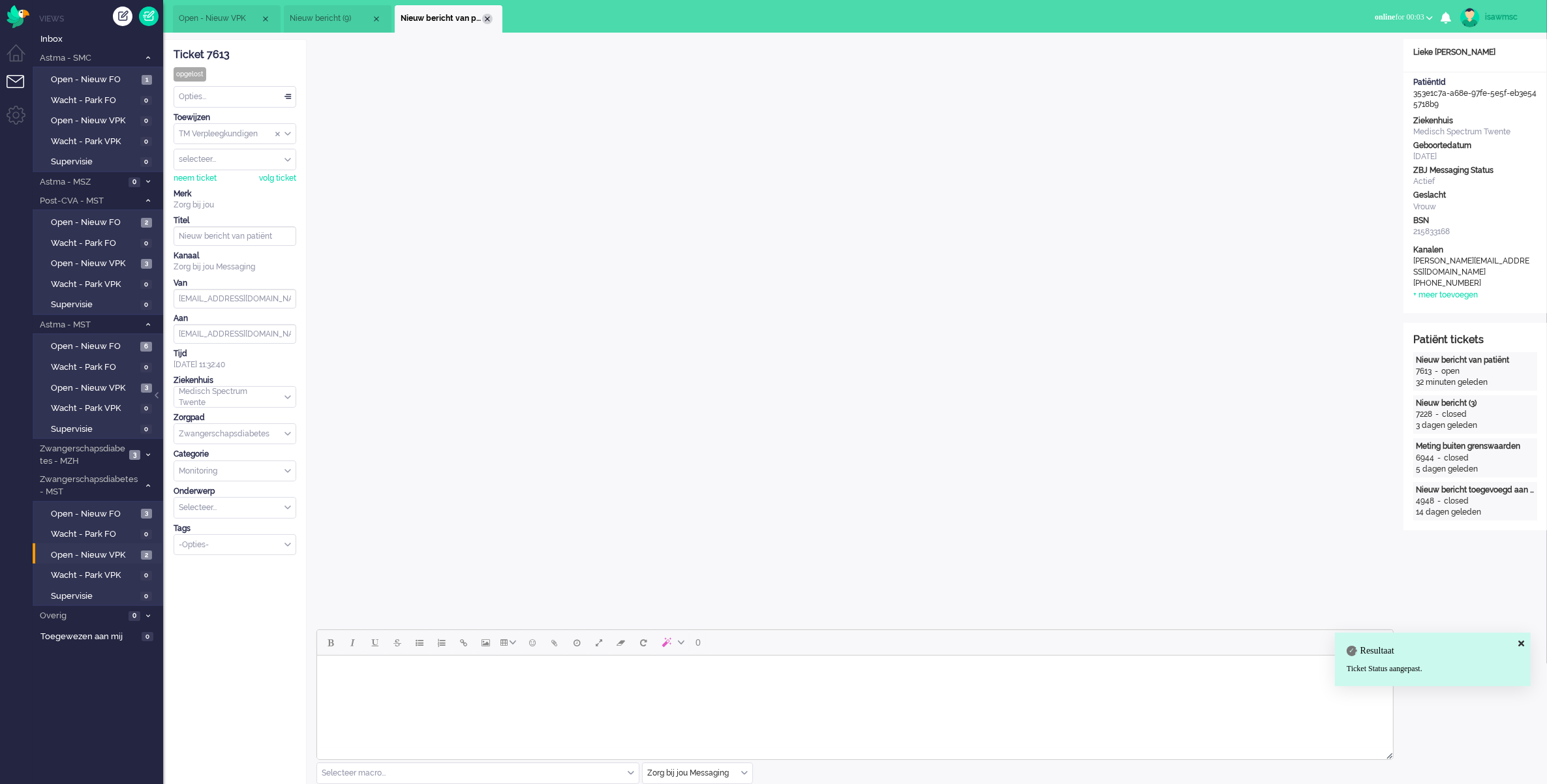
click at [486, 19] on div "Close tab" at bounding box center [487, 19] width 10 height 10
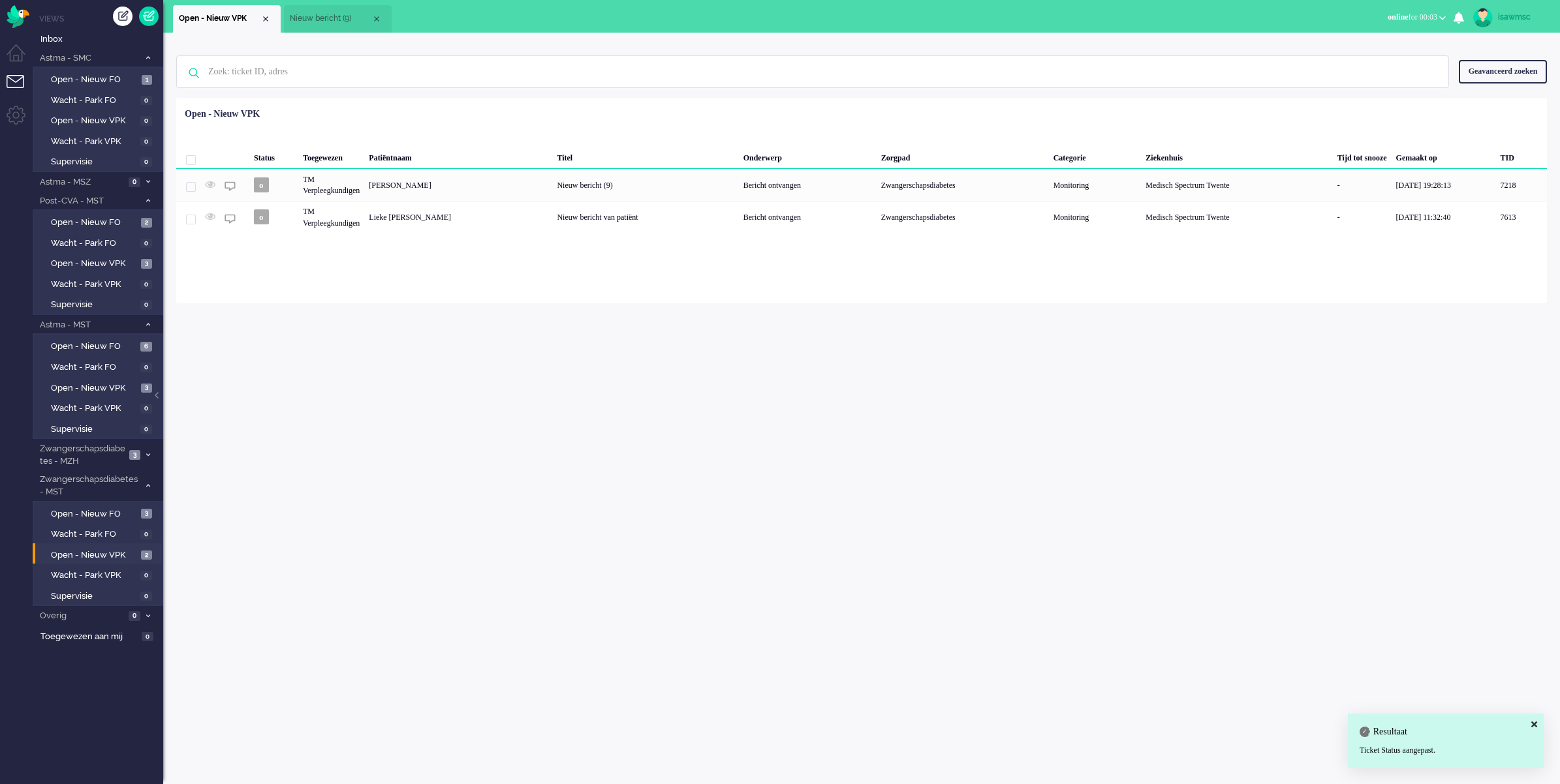
click at [355, 18] on span "Nieuw bericht (9)" at bounding box center [331, 19] width 82 height 11
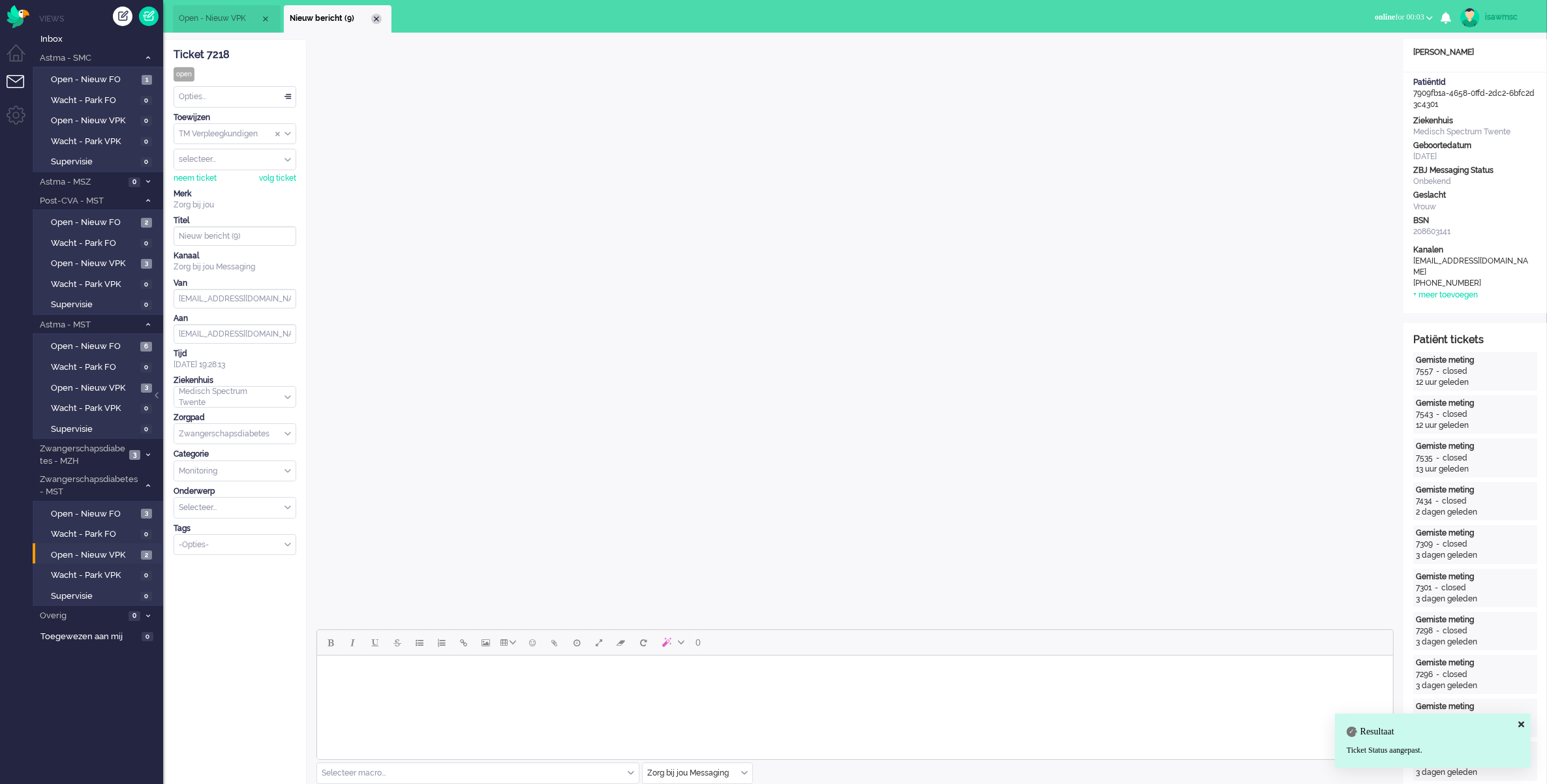
click at [372, 15] on div "Close tab" at bounding box center [376, 19] width 10 height 10
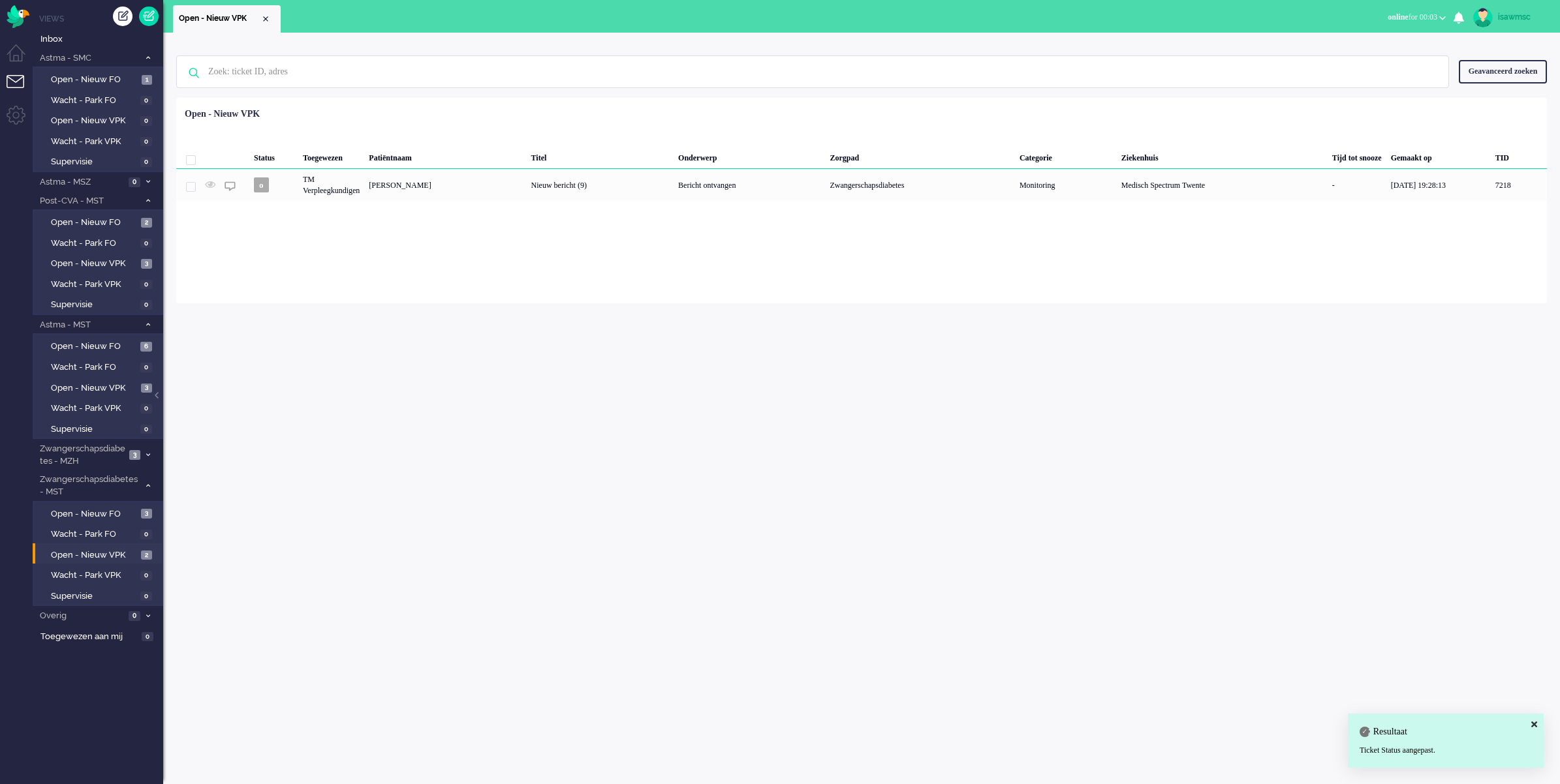
click at [470, 90] on div "Geen zoekresultaten Probeer nog eens Geavanceerd zoeken Geavanceerd zoeken Tick…" at bounding box center [861, 72] width 1371 height 52
click at [131, 550] on span "Open - Nieuw VPK" at bounding box center [94, 556] width 87 height 13
click at [136, 381] on link "Open - Nieuw VPK 3" at bounding box center [99, 387] width 124 height 14
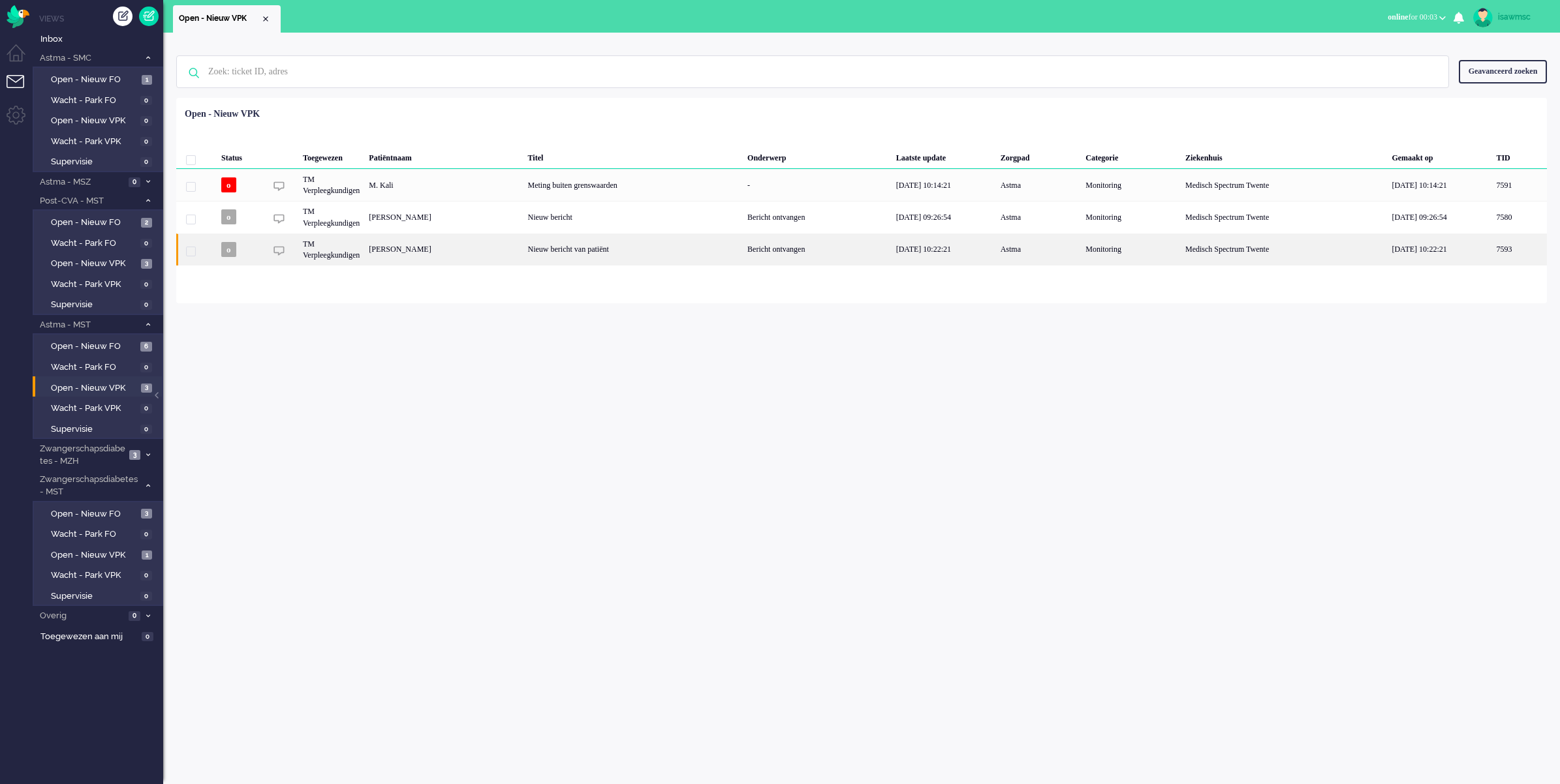
click at [1492, 253] on div "[PERSON_NAME]" at bounding box center [1519, 249] width 56 height 32
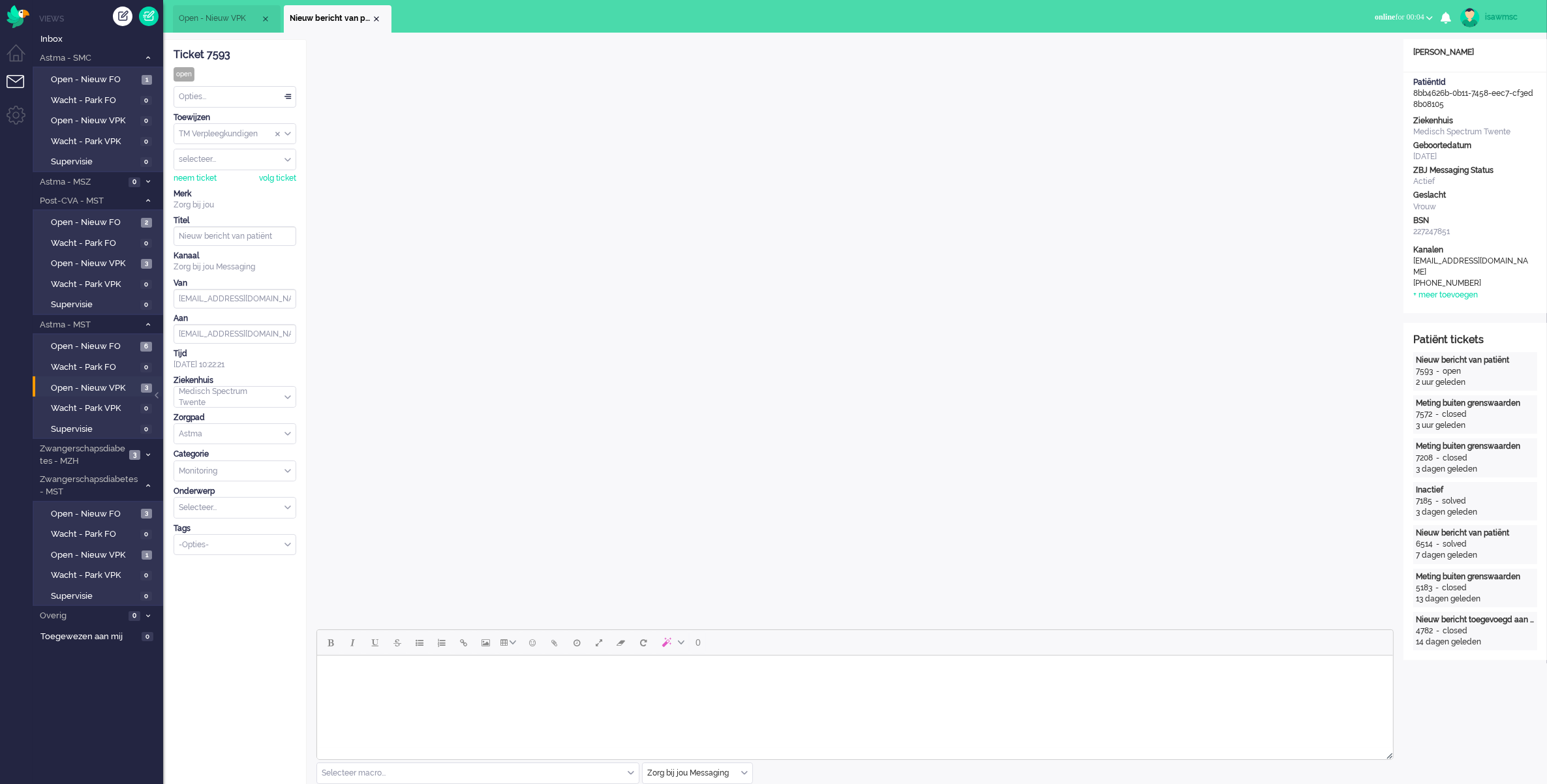
scroll to position [326, 0]
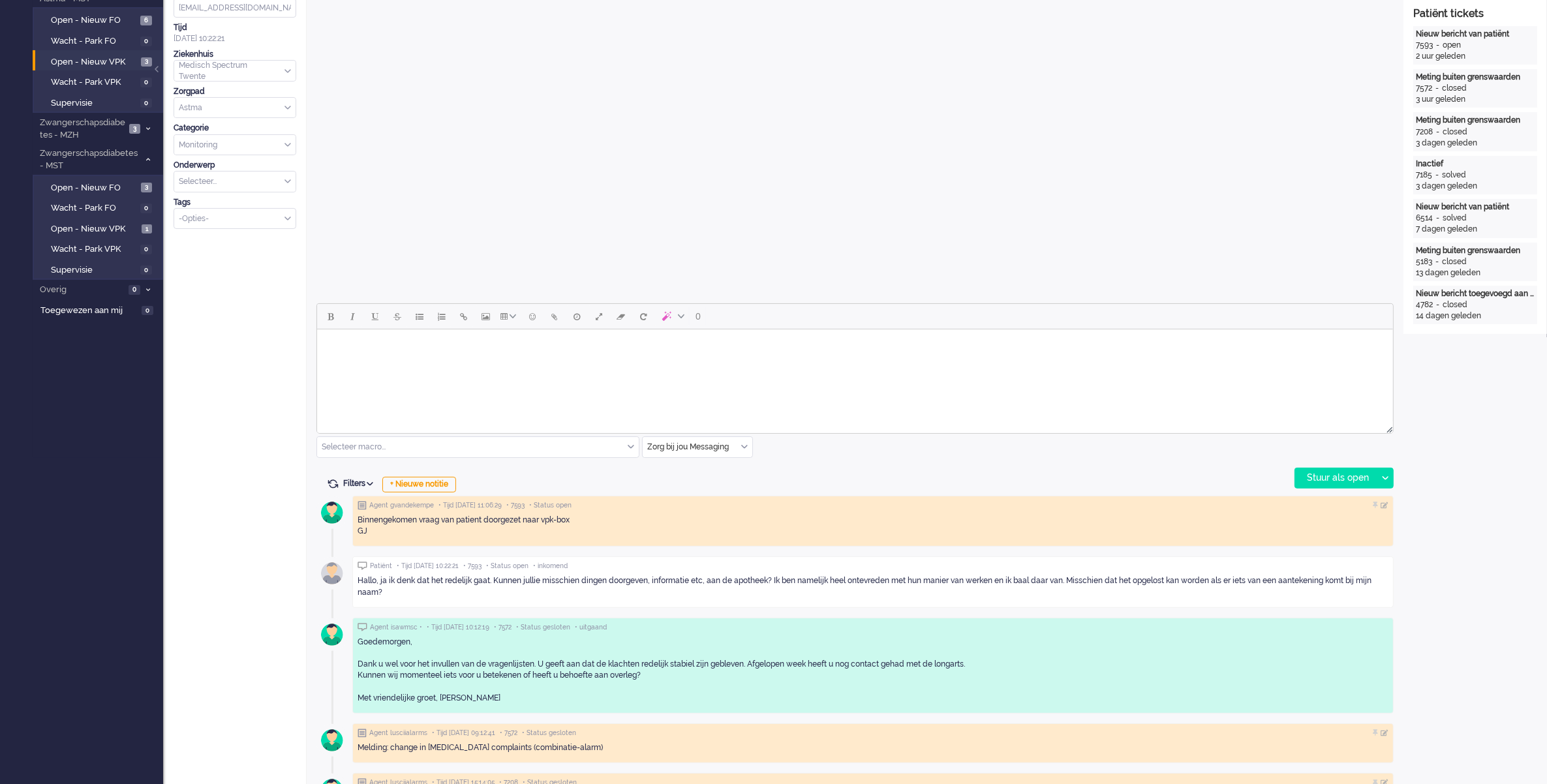
click at [622, 363] on html at bounding box center [855, 346] width 1076 height 33
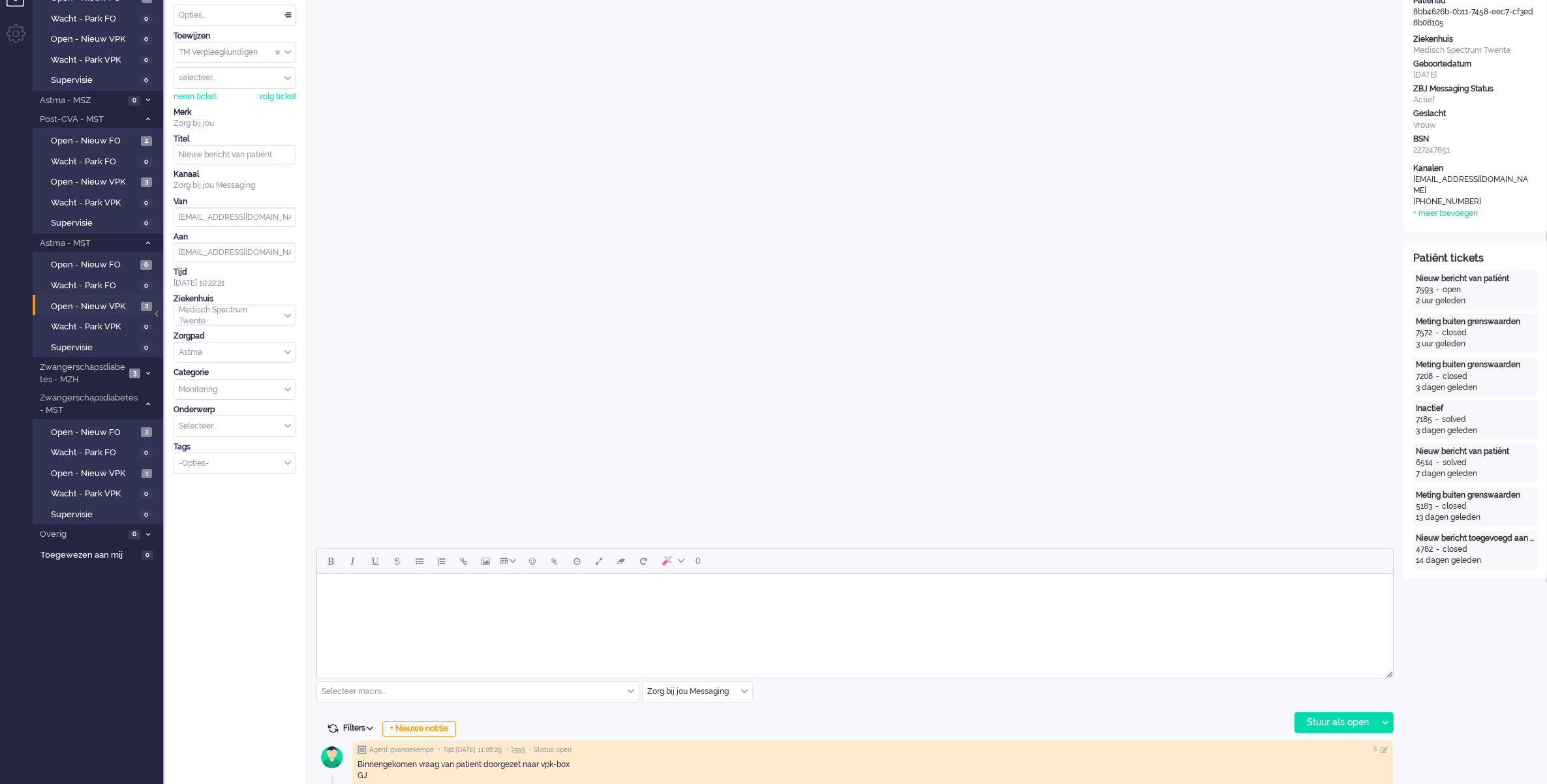
scroll to position [0, 0]
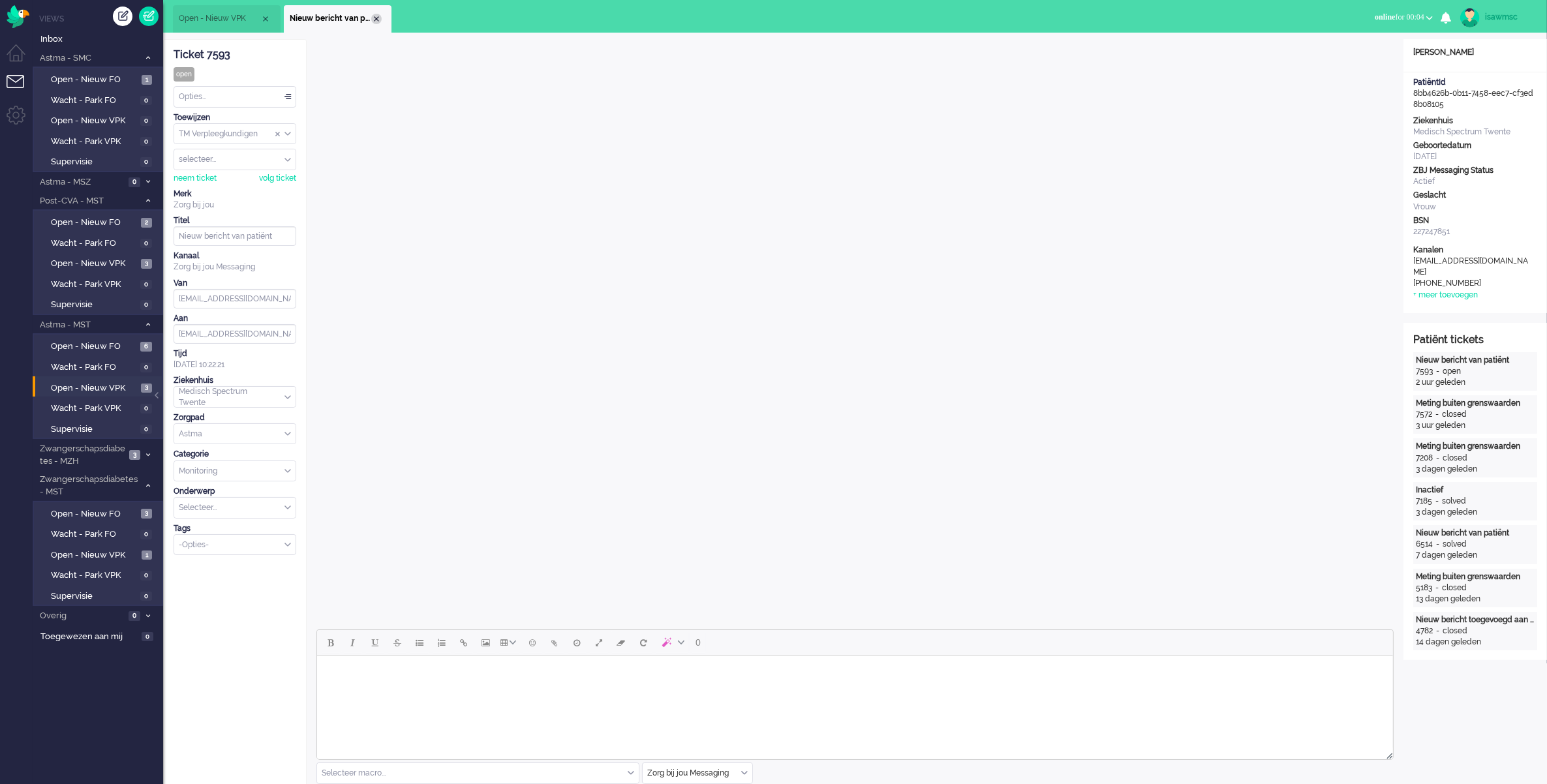
click at [373, 19] on div "Close tab" at bounding box center [376, 19] width 10 height 10
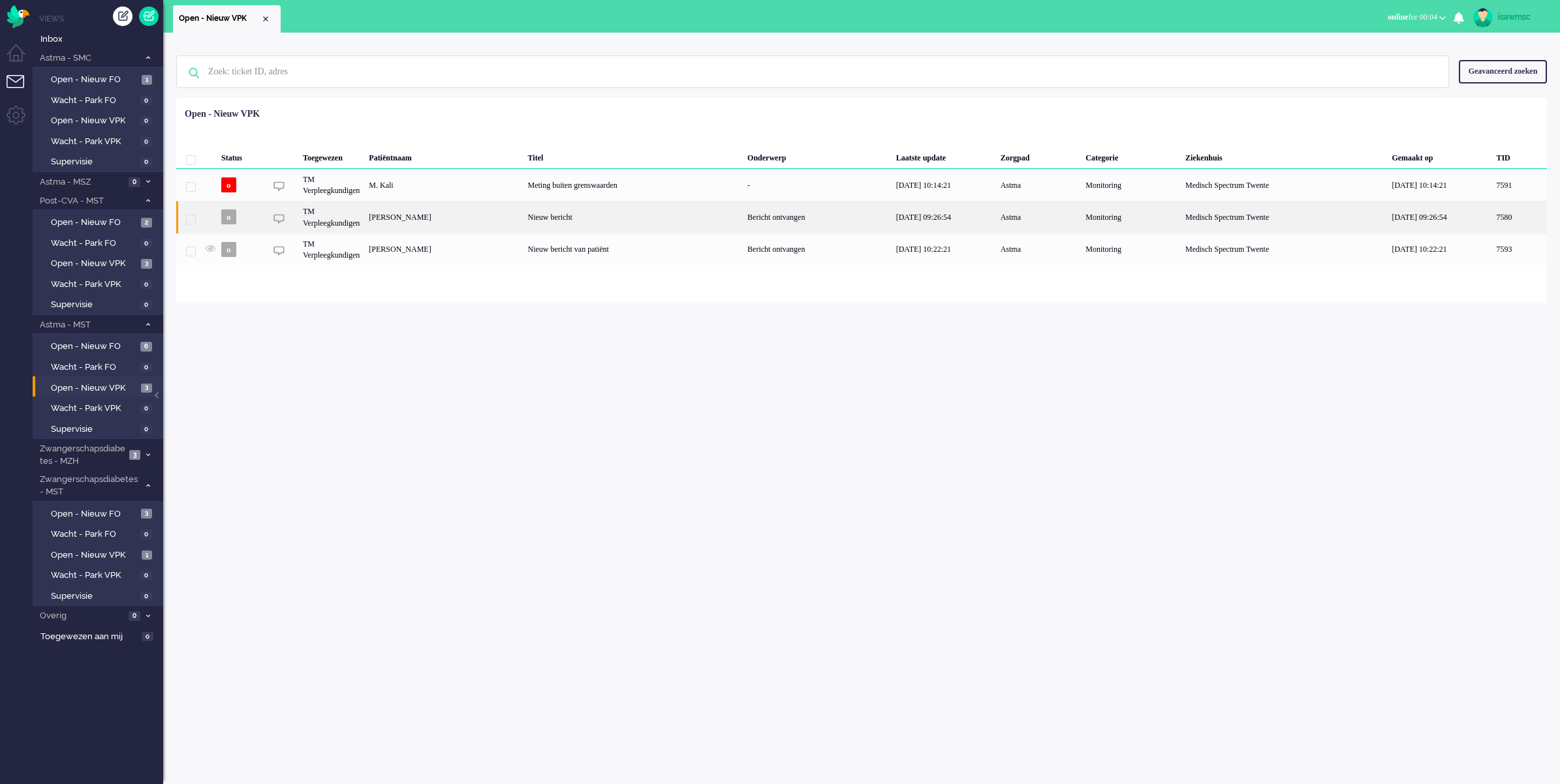
click at [1492, 220] on div "[PERSON_NAME]" at bounding box center [1519, 217] width 56 height 32
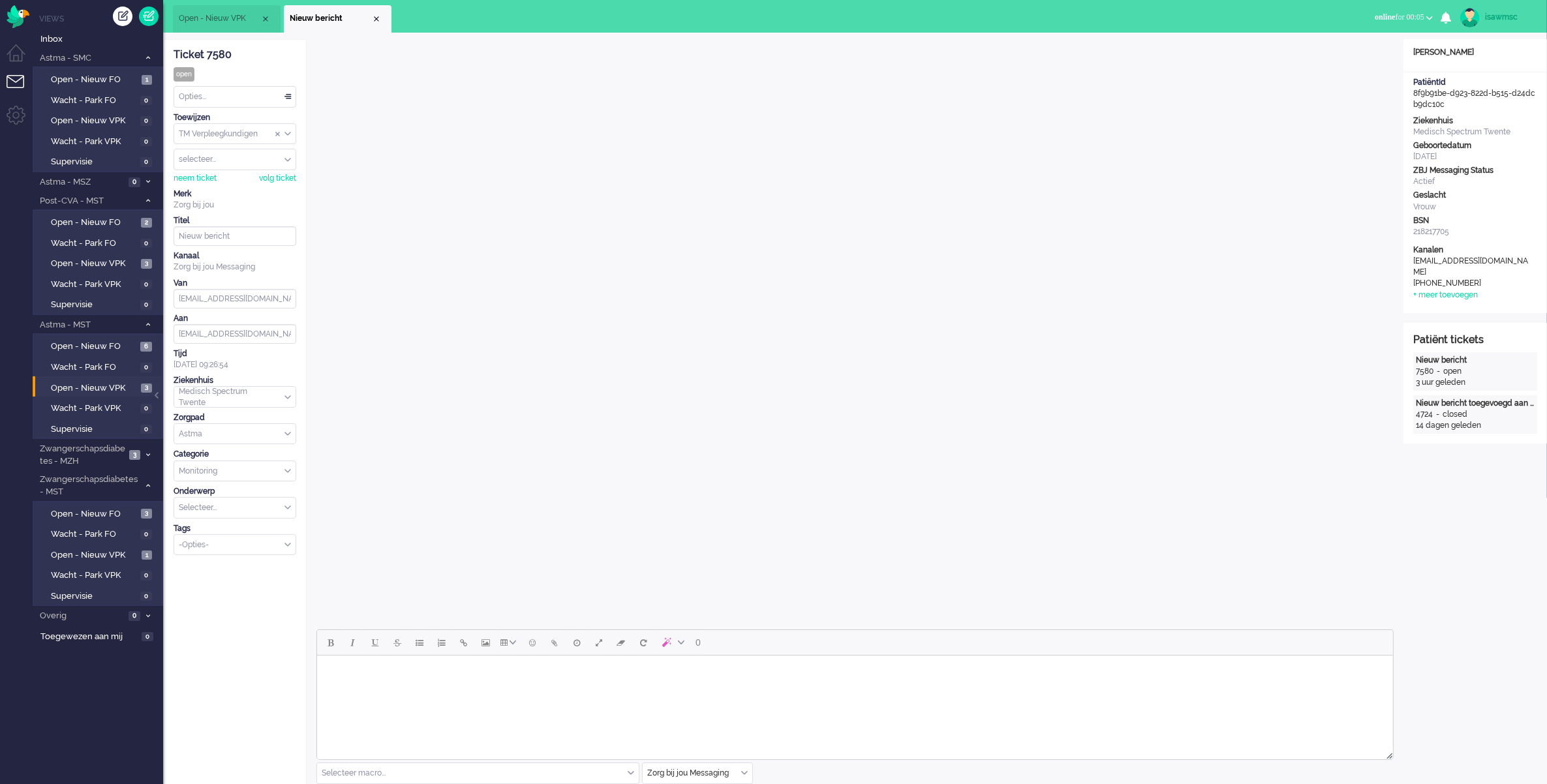
scroll to position [326, 0]
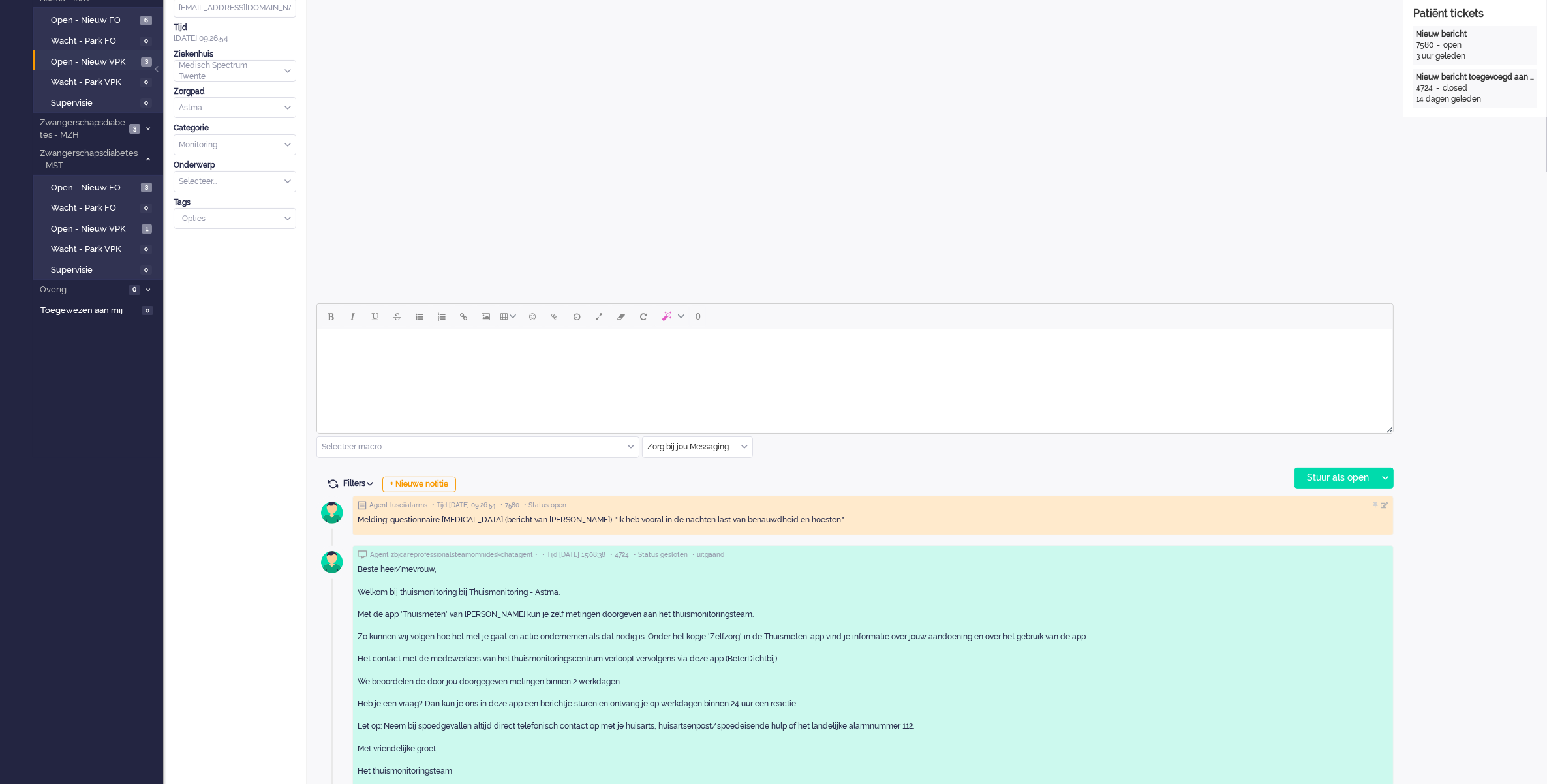
click at [726, 442] on input "text" at bounding box center [697, 447] width 110 height 20
click at [686, 490] on span "uitgaand telefoon" at bounding box center [680, 485] width 65 height 11
click at [1332, 470] on div "Stuur als open" at bounding box center [1336, 478] width 82 height 19
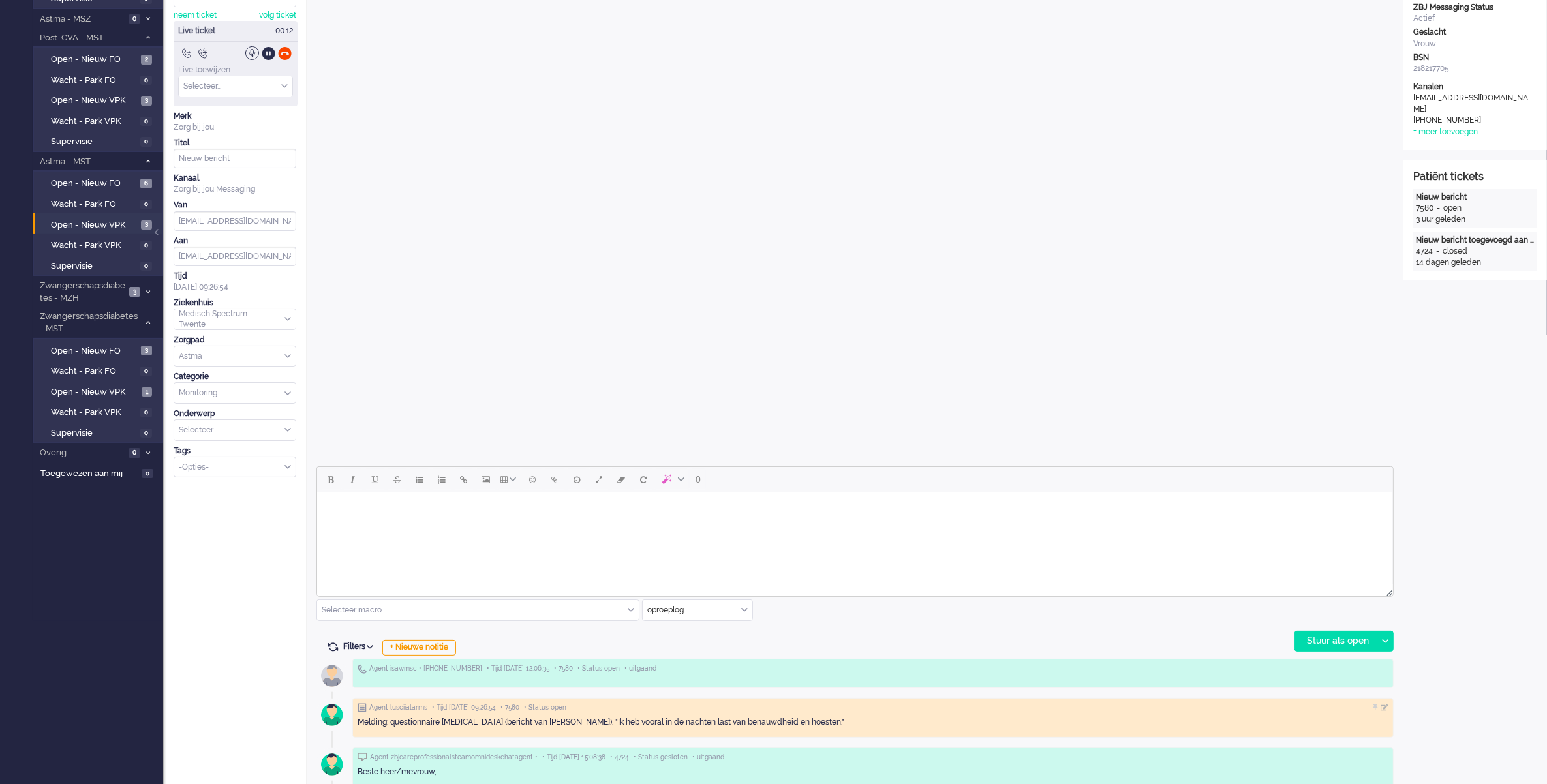
scroll to position [0, 0]
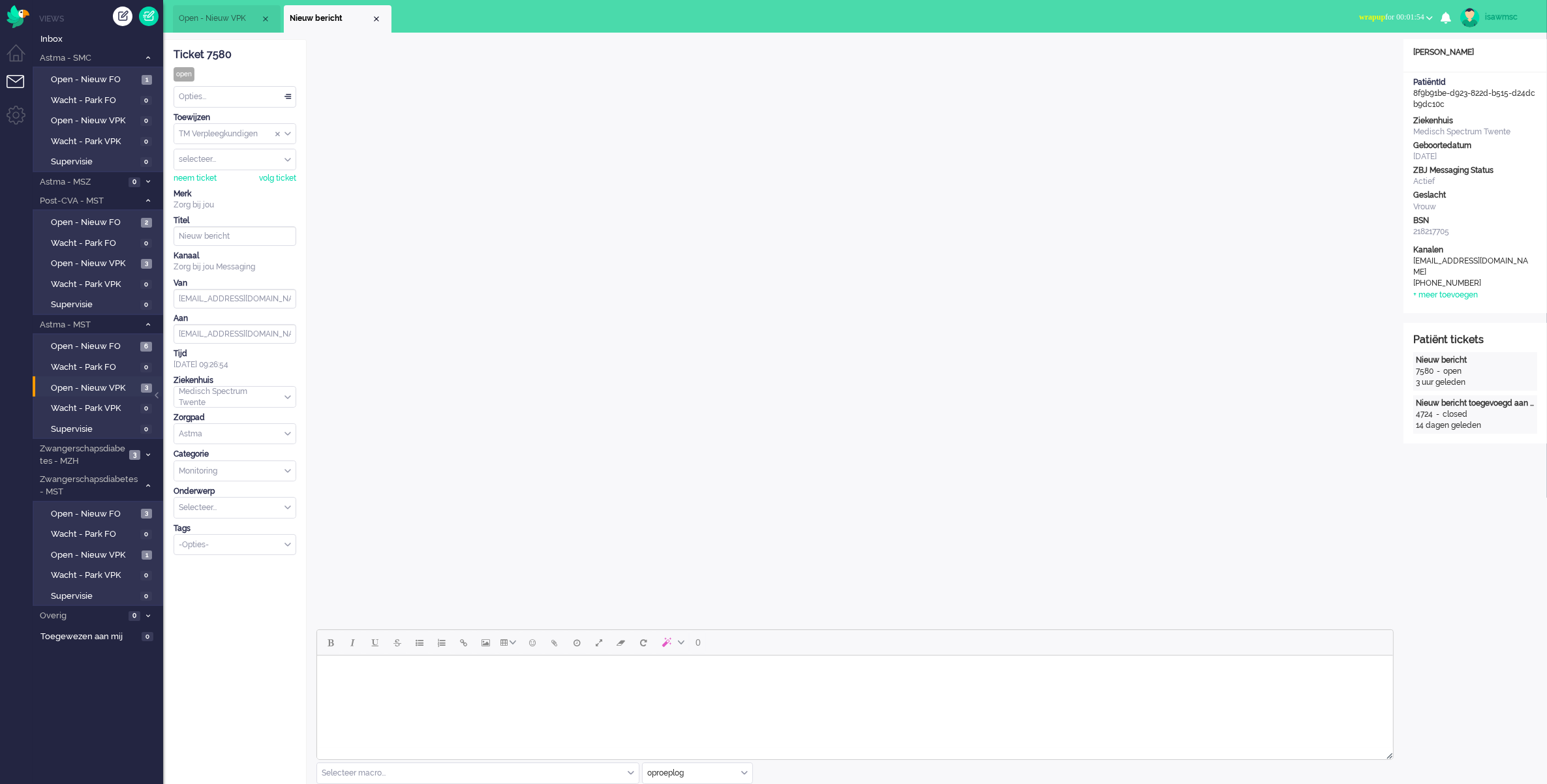
click at [1379, 14] on span "wrapup for 00:01:54" at bounding box center [1392, 17] width 65 height 9
click at [1352, 56] on label "Online" at bounding box center [1379, 58] width 103 height 11
click at [377, 19] on div "Close tab" at bounding box center [376, 19] width 10 height 10
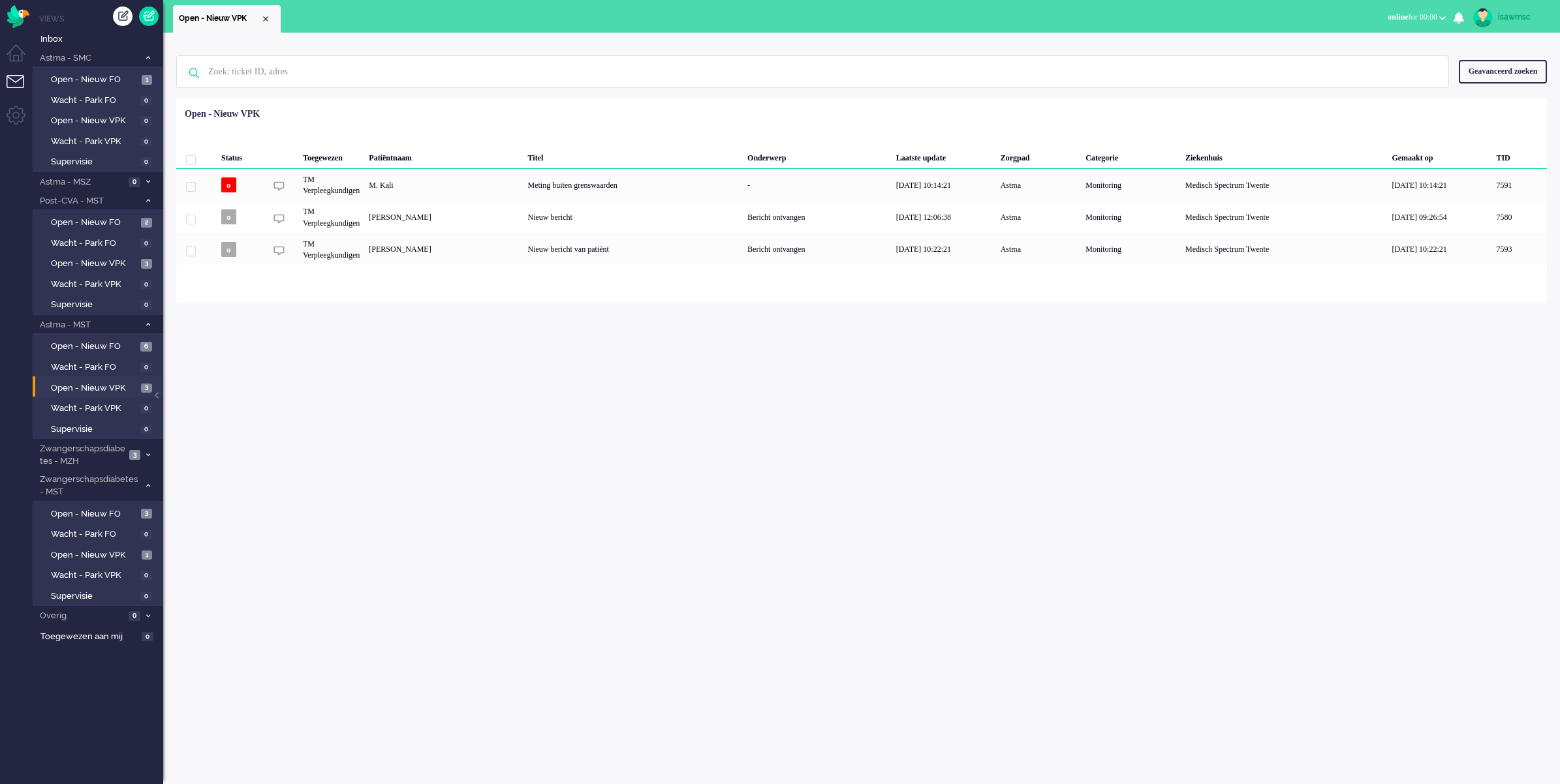
click at [473, 119] on div "Geselecteerd 0 Set Status: open pending holding solved Verwijder Selecteer... U…" at bounding box center [861, 130] width 1371 height 25
click at [125, 382] on span "Open - Nieuw VPK" at bounding box center [94, 388] width 87 height 13
click at [340, 529] on div "Geen zoekresultaten [PERSON_NAME] nog eens Geavanceerd zoeken Geavanceerd zoeke…" at bounding box center [862, 408] width 1397 height 751
click at [128, 550] on span "Open - Nieuw VPK" at bounding box center [94, 556] width 87 height 13
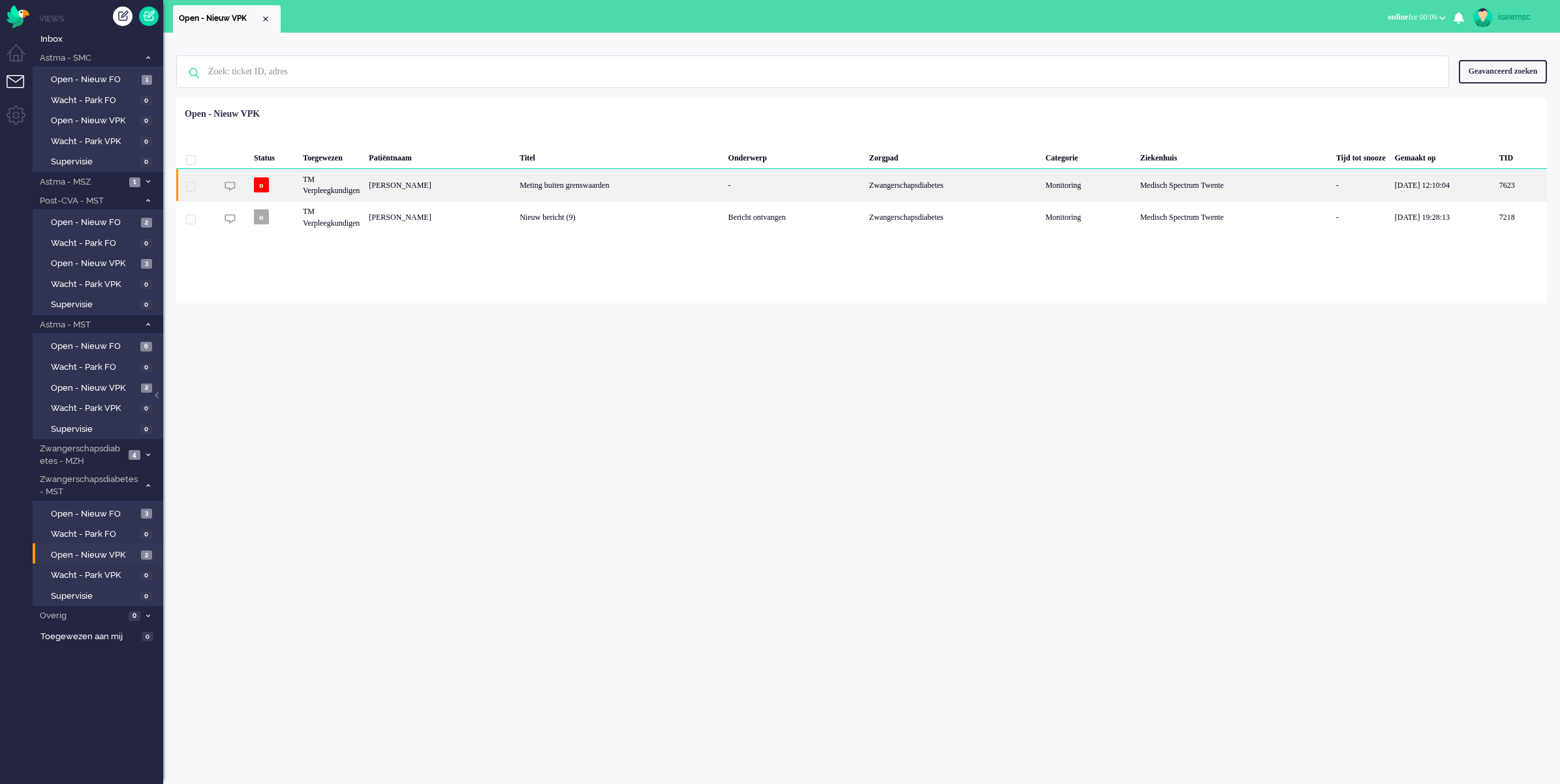
click at [604, 185] on div "Meting buiten grenswaarden" at bounding box center [619, 185] width 209 height 32
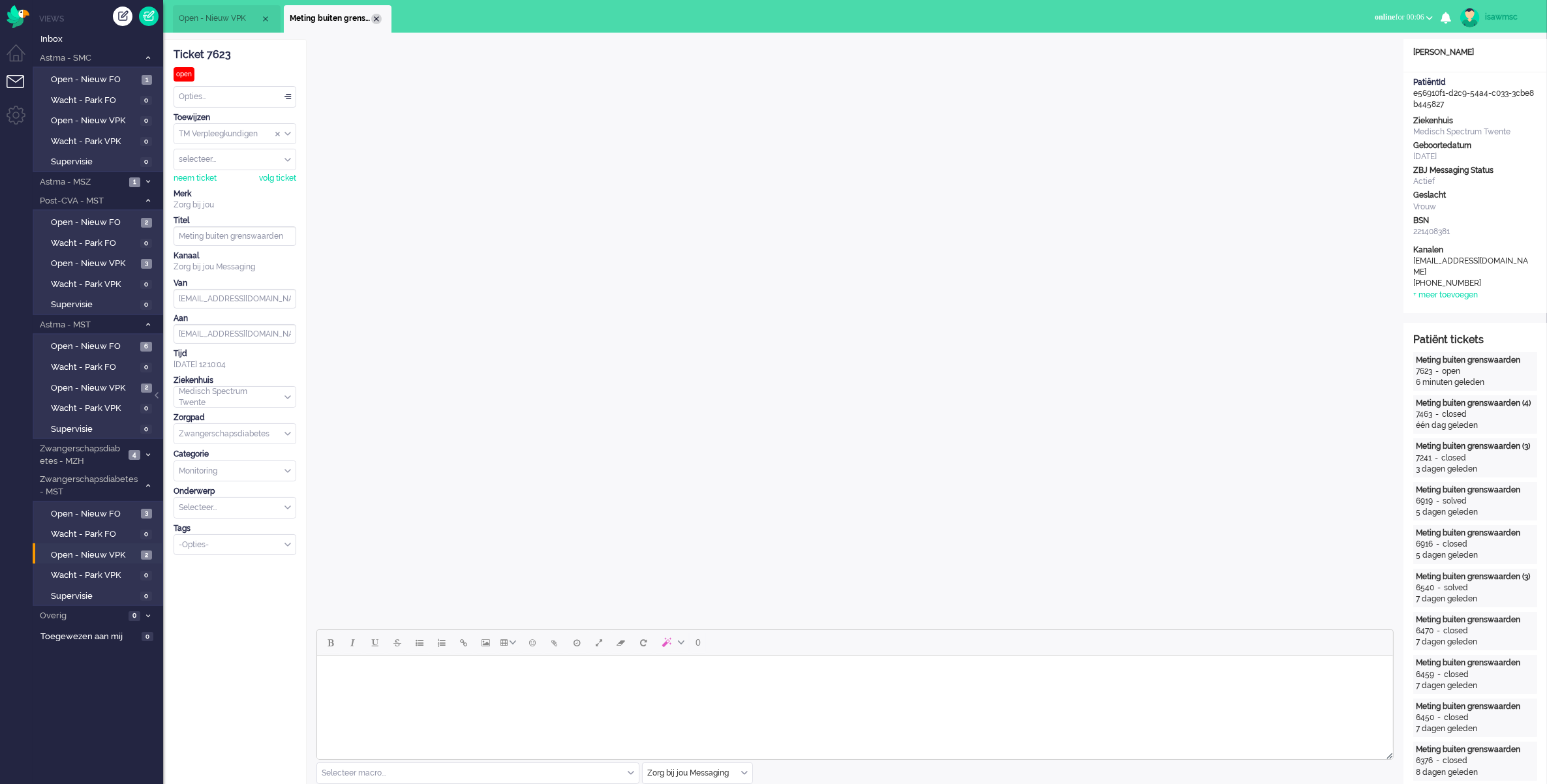
click at [375, 17] on div "Close tab" at bounding box center [376, 19] width 10 height 10
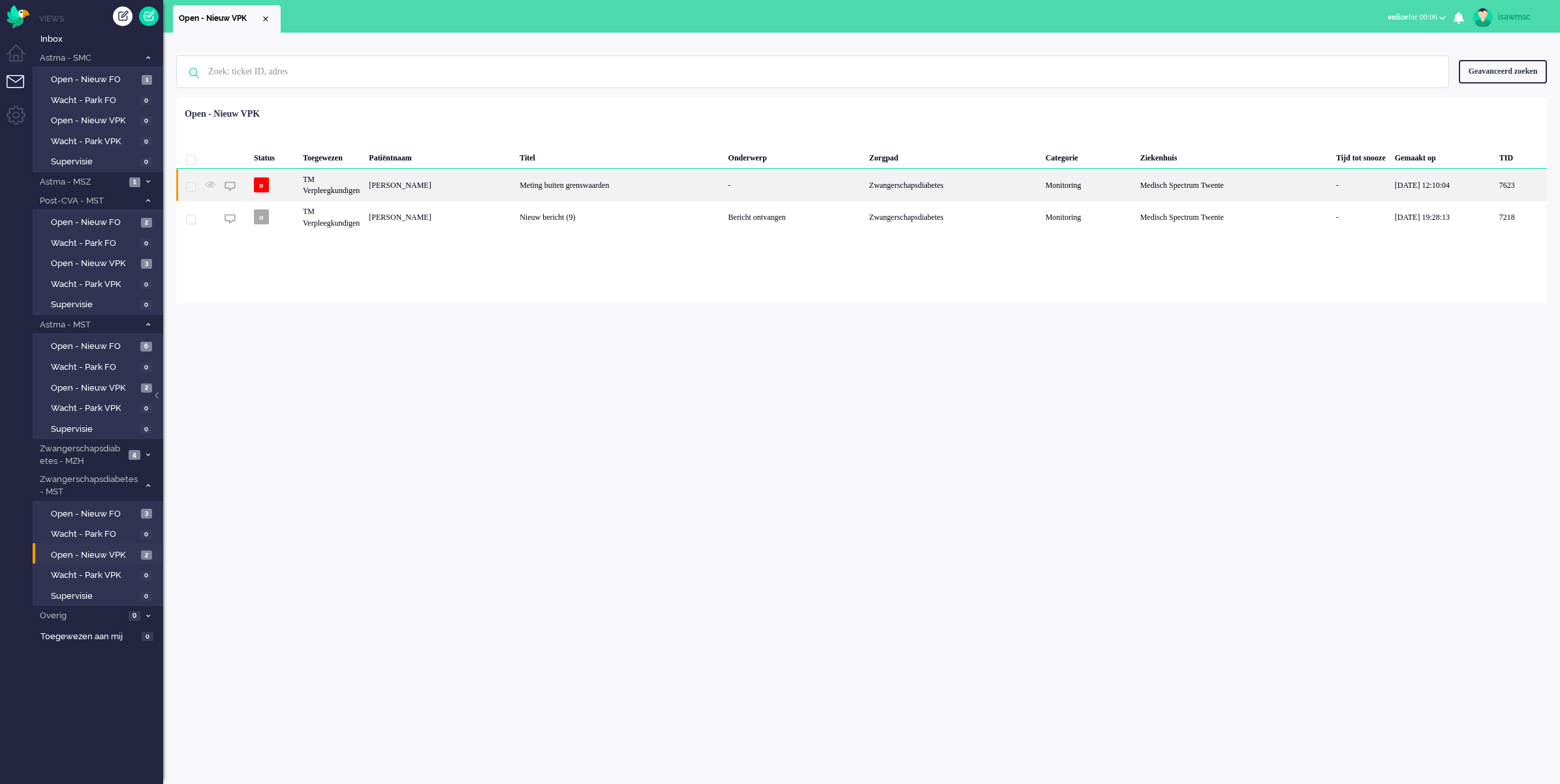
drag, startPoint x: 623, startPoint y: 115, endPoint x: 526, endPoint y: 200, distance: 129.0
click at [625, 119] on div "Status Toegewezen Patiëntnaam Titel Onderwerp Zorgpad Categorie Ziekenhuis Tijd…" at bounding box center [861, 168] width 1371 height 131
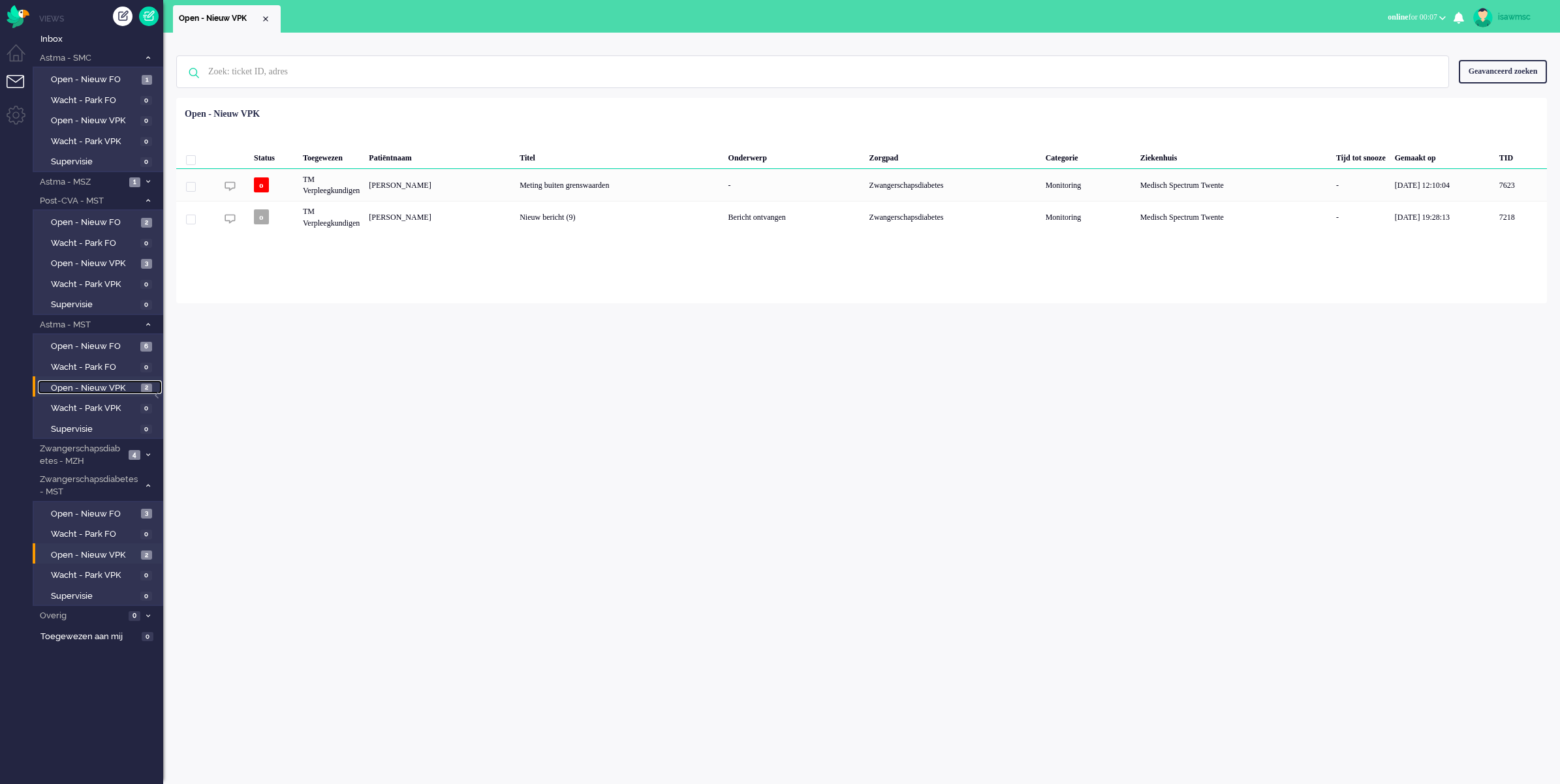
click at [83, 382] on span "Open - Nieuw VPK" at bounding box center [94, 388] width 87 height 13
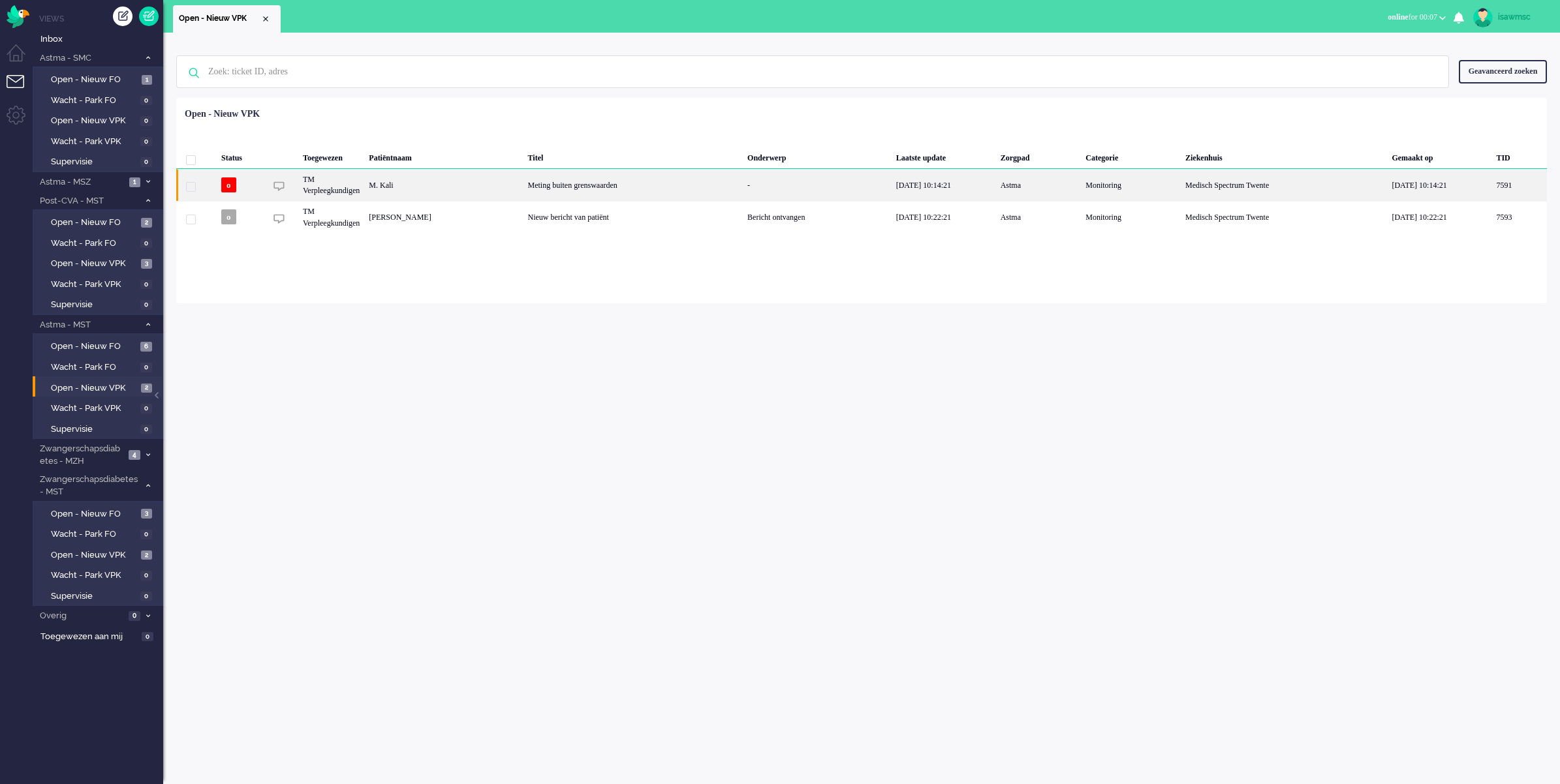
click at [1492, 191] on div "M. Kali" at bounding box center [1519, 185] width 56 height 32
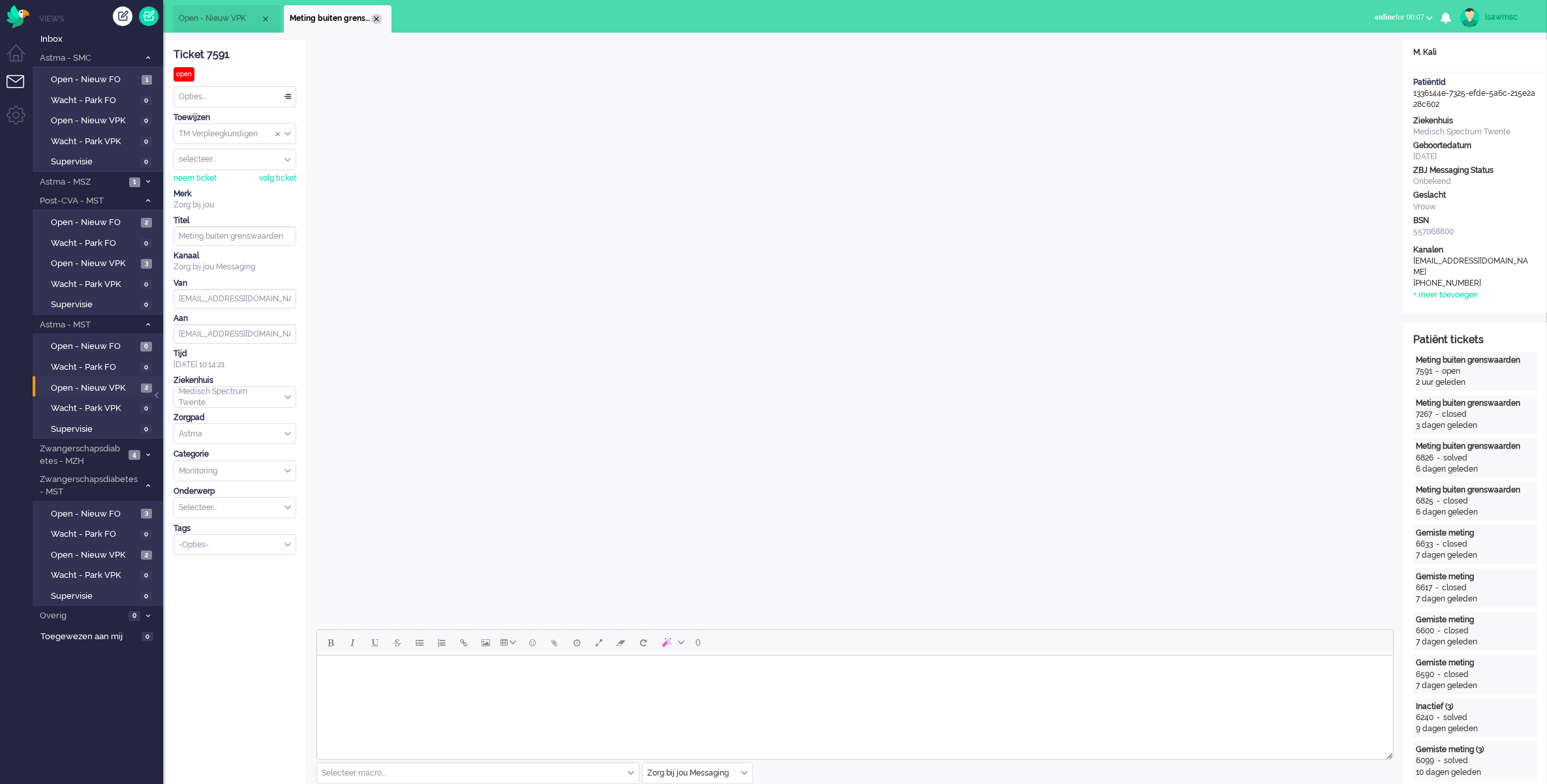
click at [372, 17] on div "Close tab" at bounding box center [376, 19] width 10 height 10
